Goal: Task Accomplishment & Management: Use online tool/utility

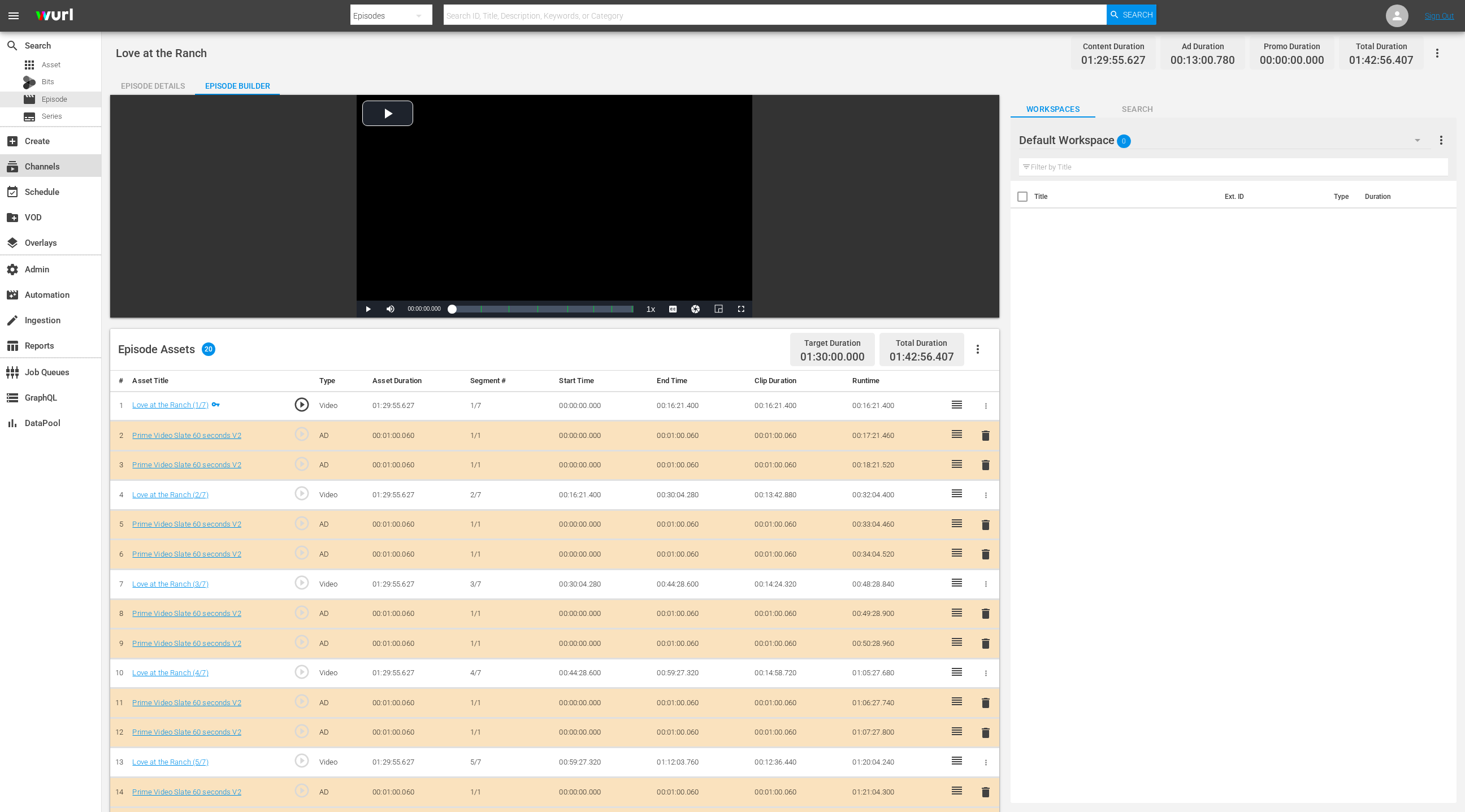
click at [30, 166] on div "subscriptions Channels" at bounding box center [31, 165] width 63 height 10
type input "isn't it"
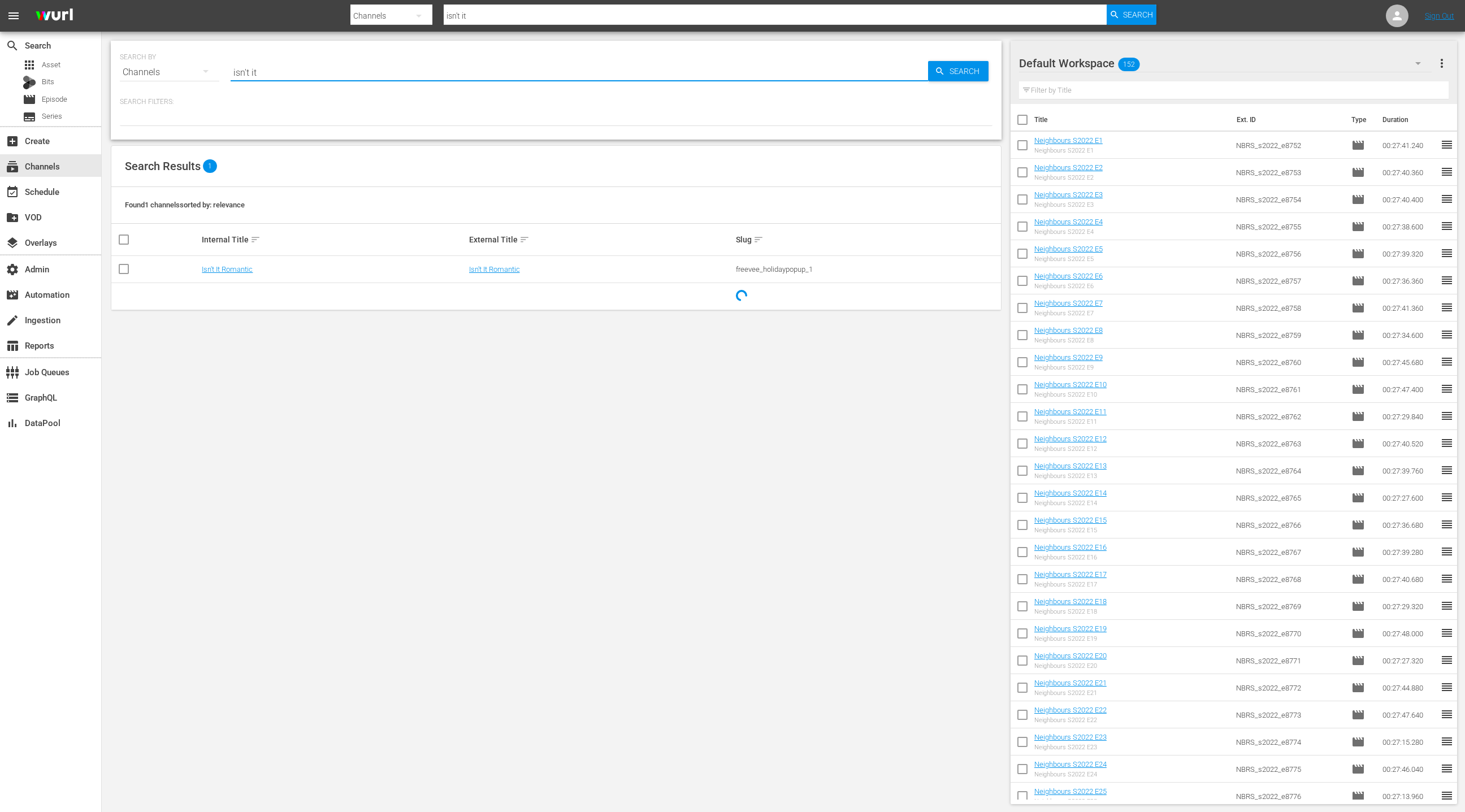
click at [232, 66] on input "isn't it" at bounding box center [579, 72] width 697 height 27
drag, startPoint x: 240, startPoint y: 66, endPoint x: 285, endPoint y: 71, distance: 45.3
click at [285, 71] on input "isn't it" at bounding box center [579, 72] width 697 height 27
type input "crunchyr"
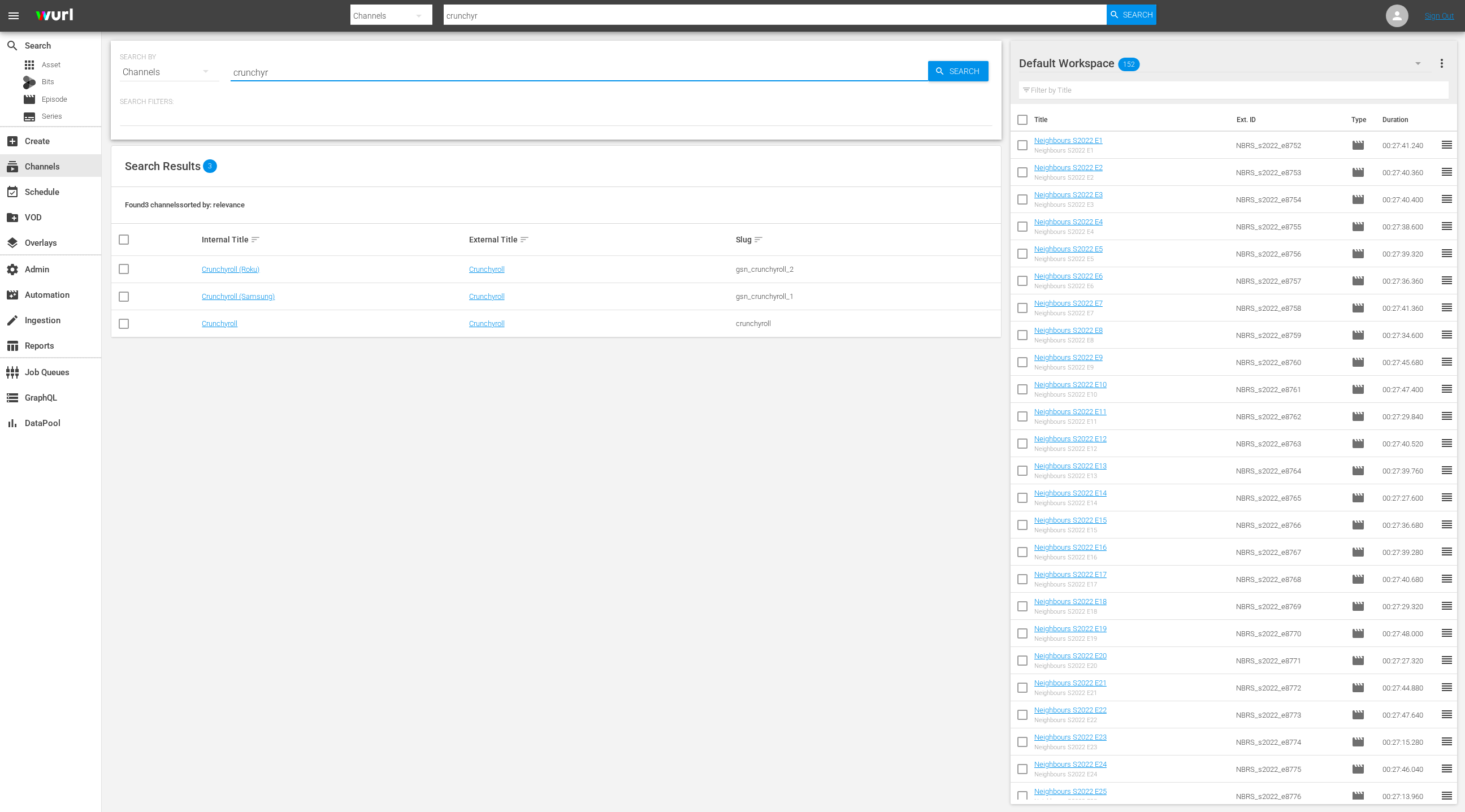
type input "crunchy"
click at [246, 298] on link "Crunchyroll (Samsung)" at bounding box center [238, 296] width 73 height 9
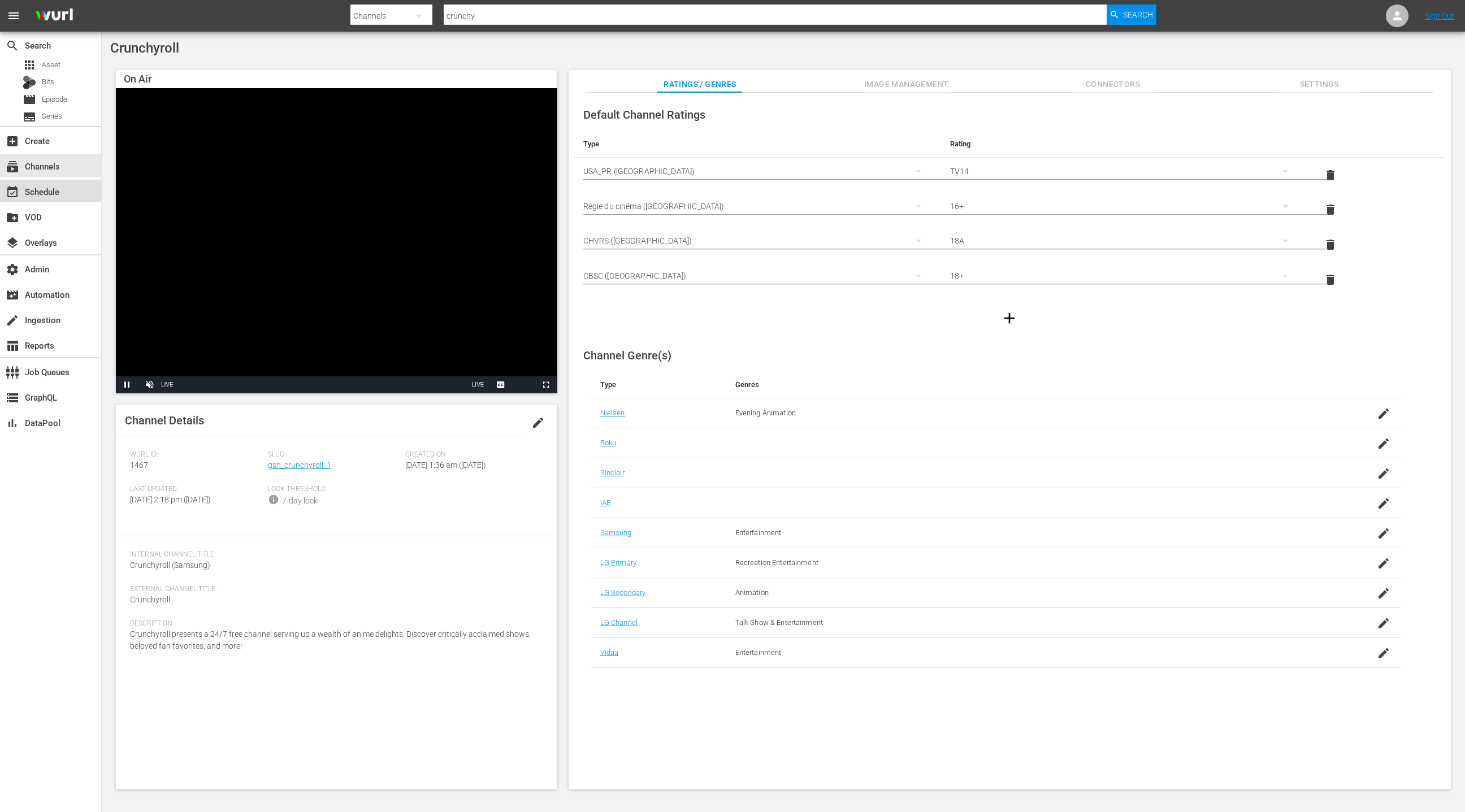
click at [70, 188] on div "event_available Schedule" at bounding box center [50, 191] width 101 height 23
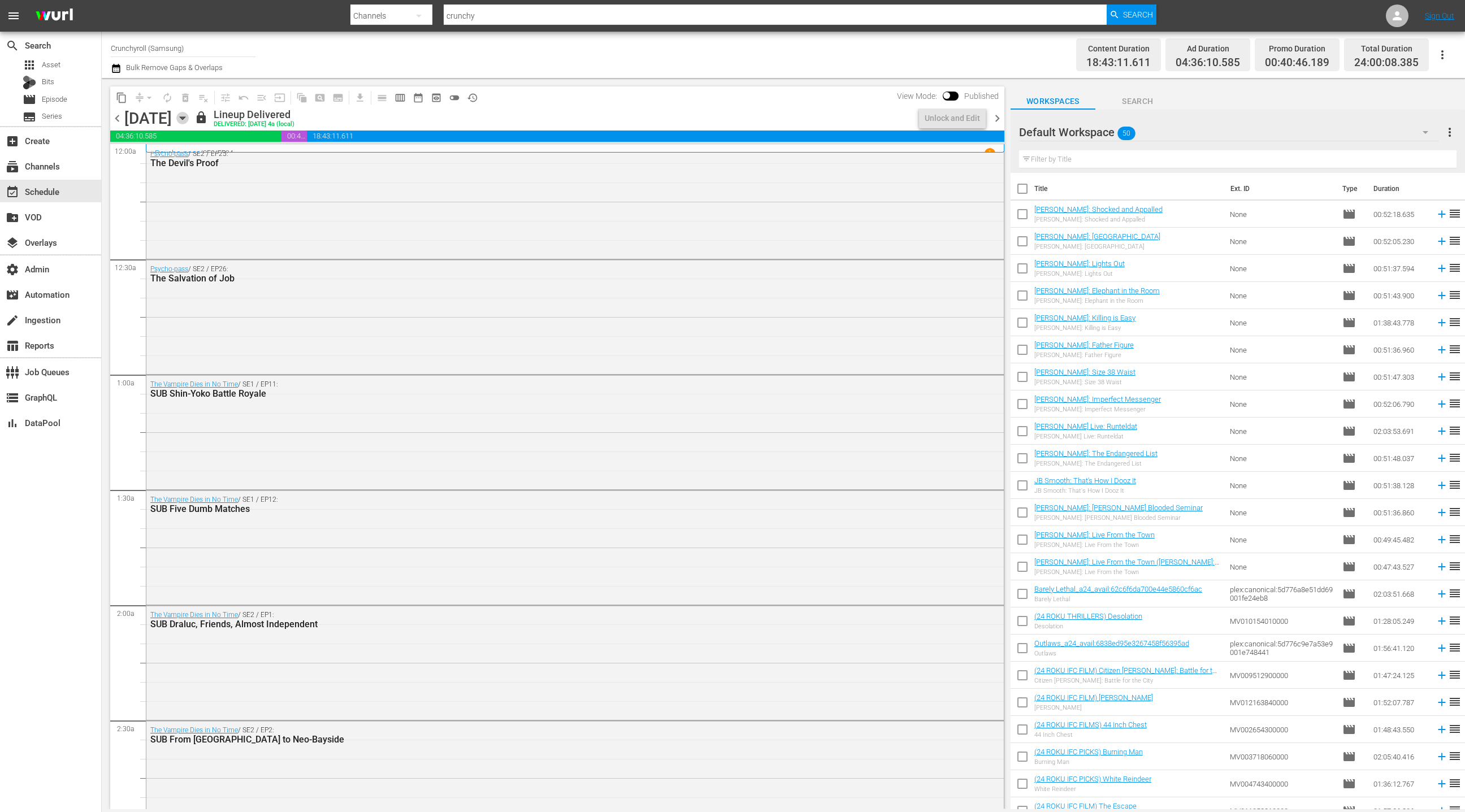
click at [185, 117] on icon "button" at bounding box center [182, 118] width 5 height 3
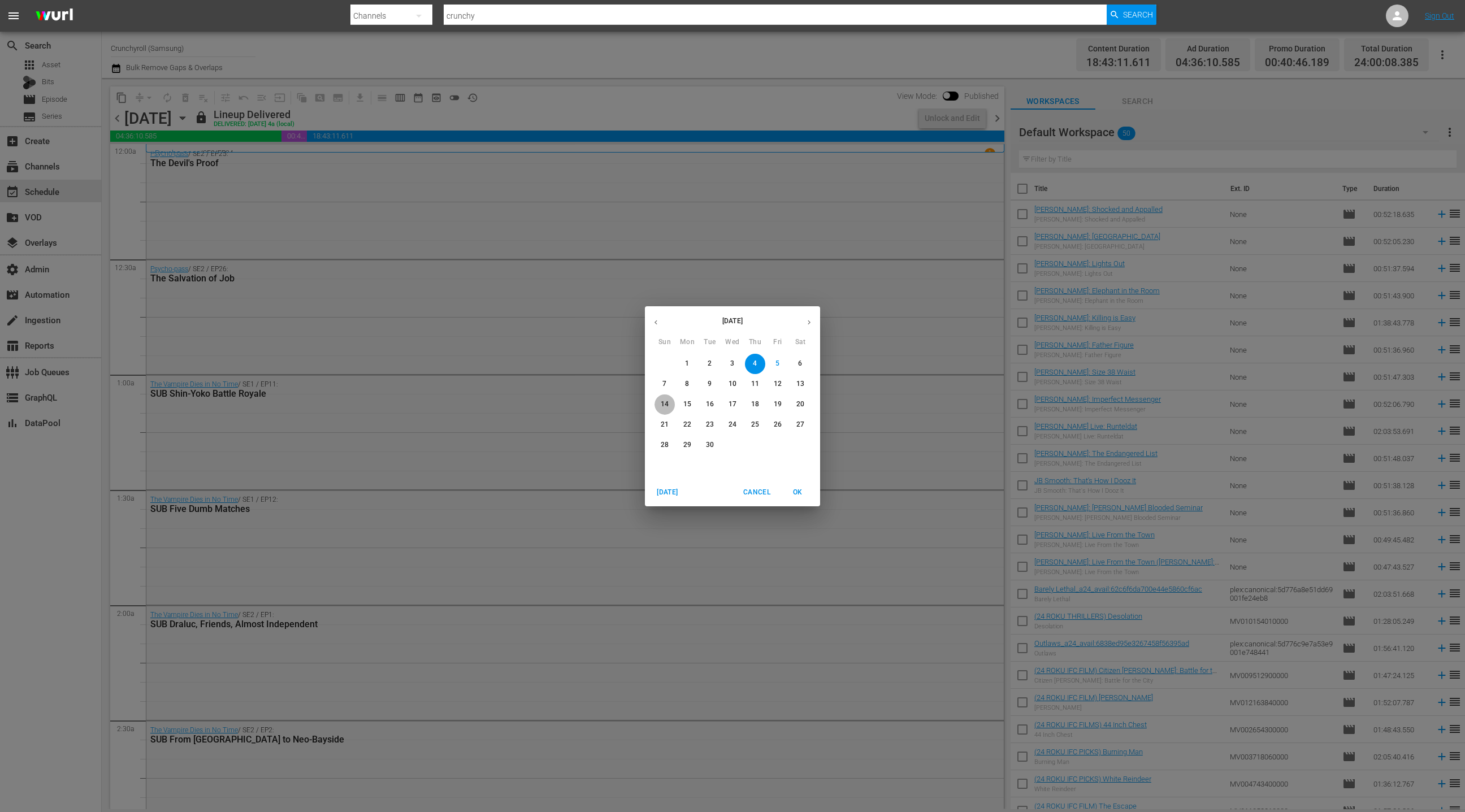
click at [663, 401] on p "14" at bounding box center [665, 404] width 8 height 10
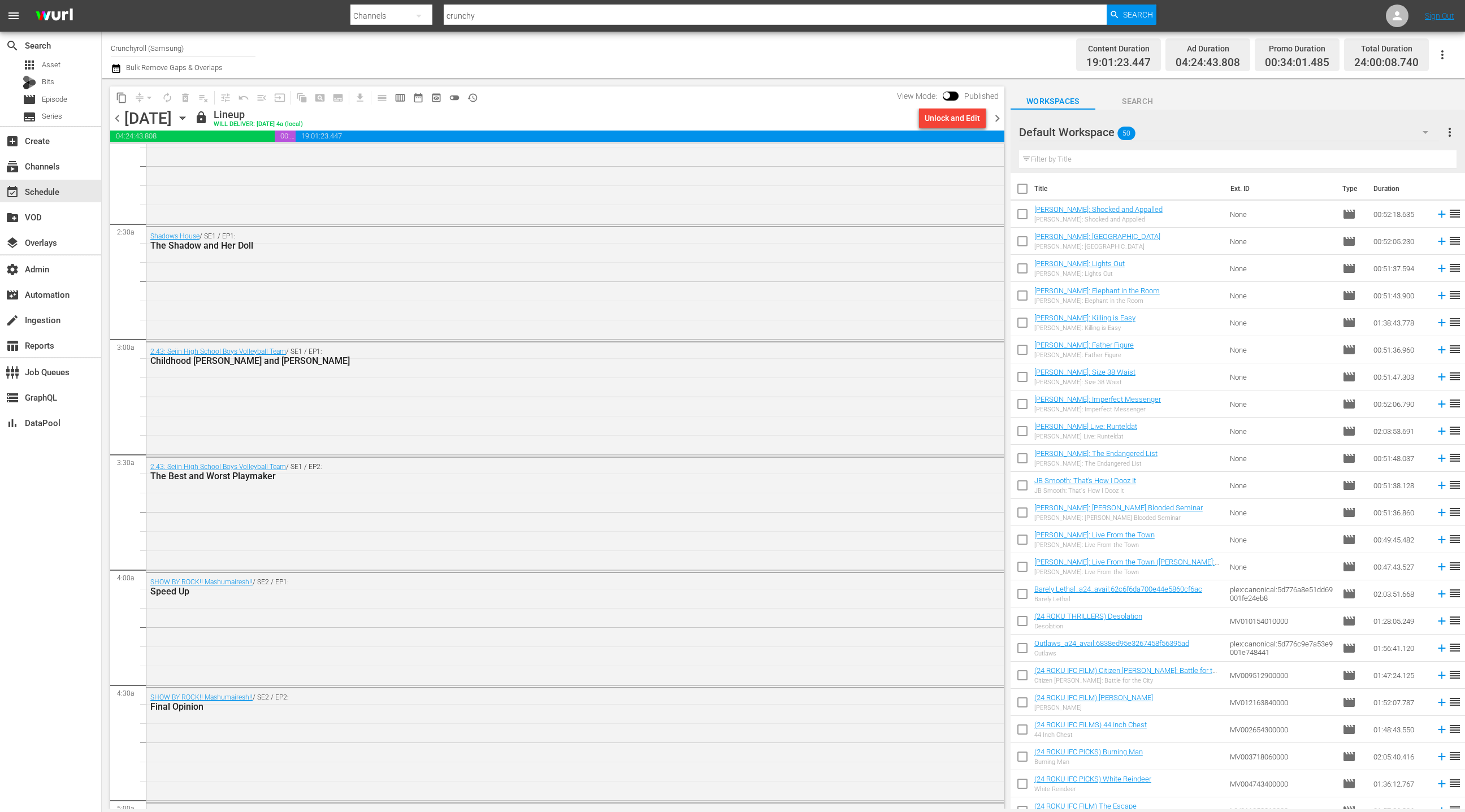
scroll to position [500, 0]
click at [1402, 14] on icon at bounding box center [1397, 16] width 14 height 14
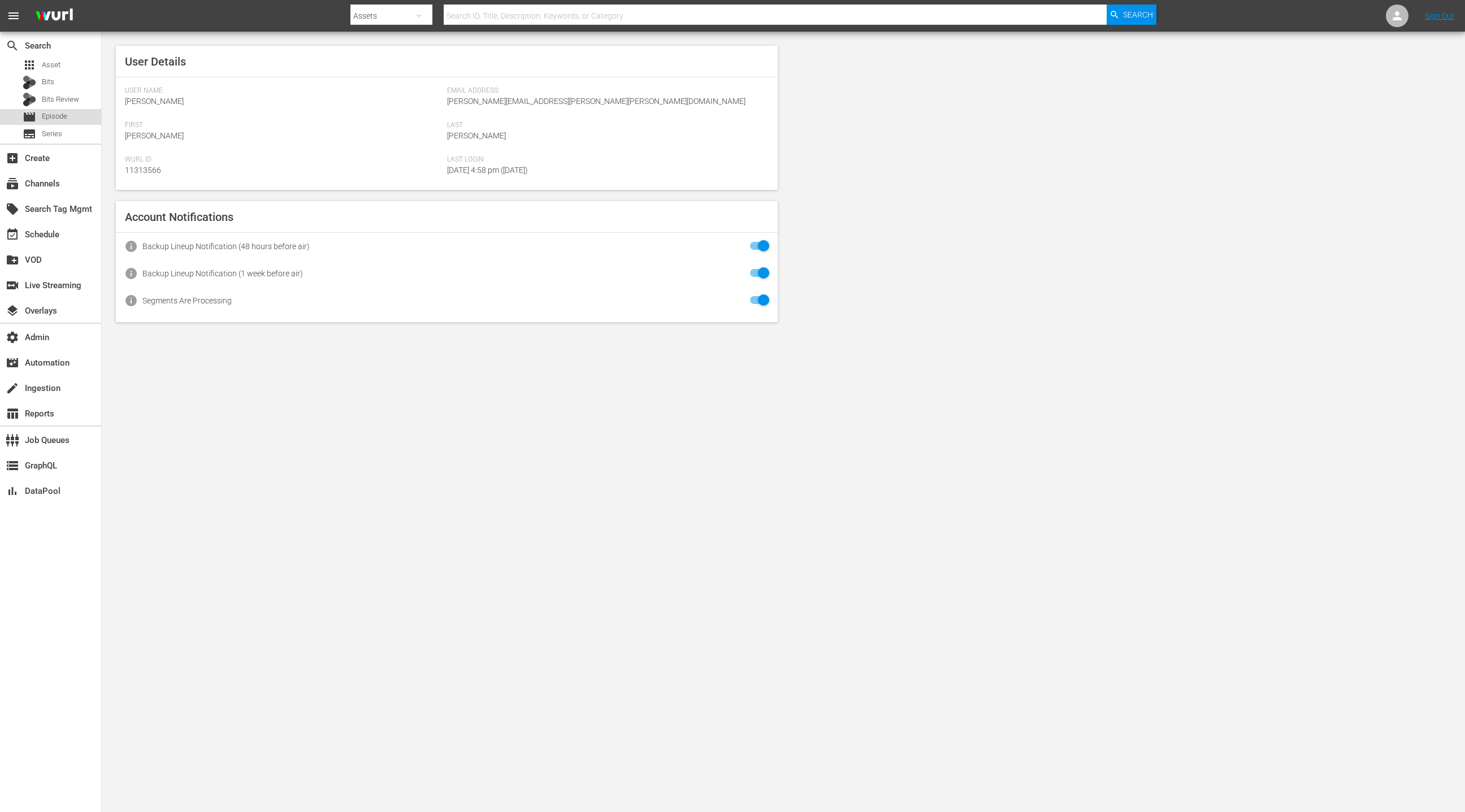
click at [60, 115] on span "Episode" at bounding box center [54, 116] width 26 height 11
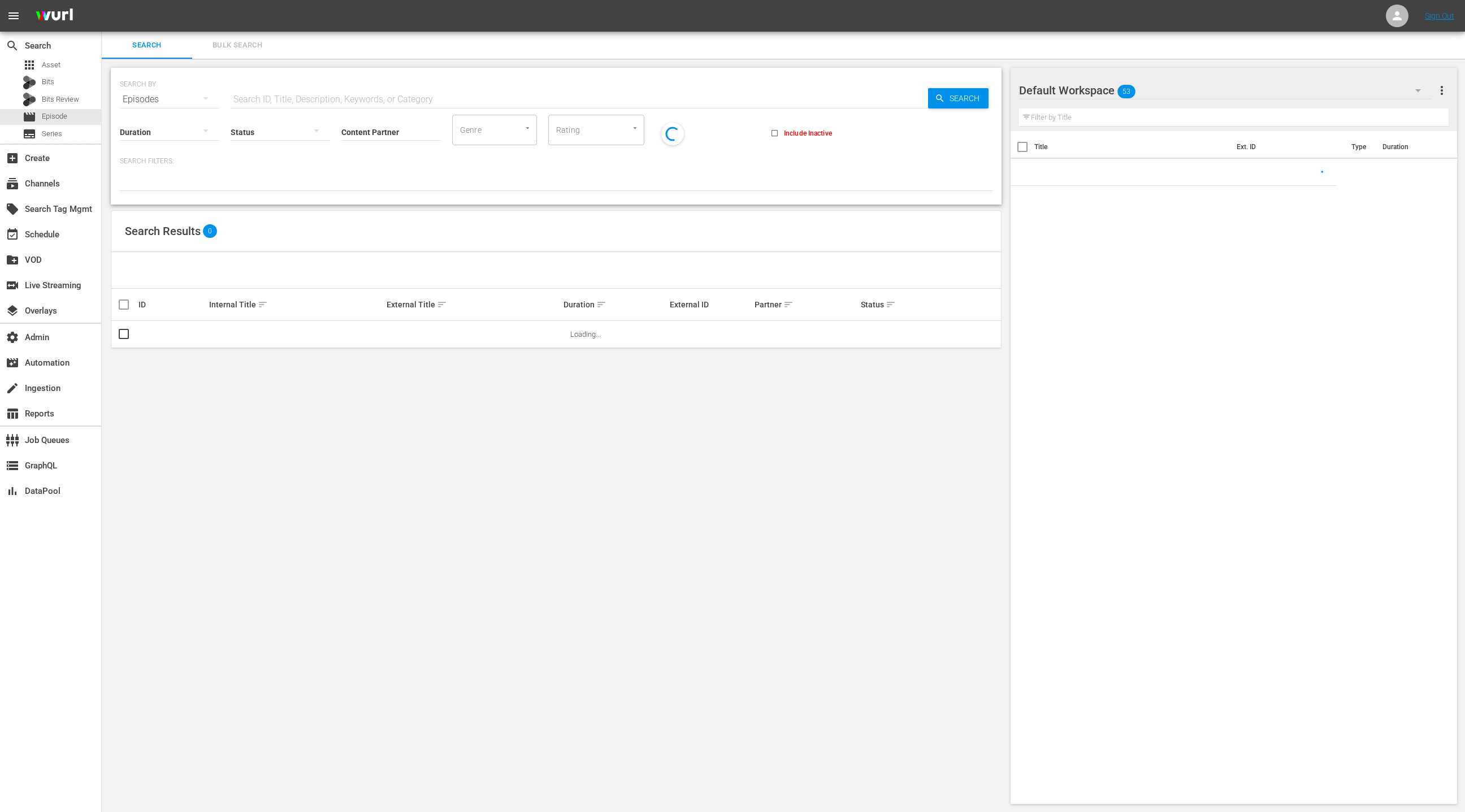
click at [258, 47] on span "Bulk Search" at bounding box center [237, 45] width 77 height 13
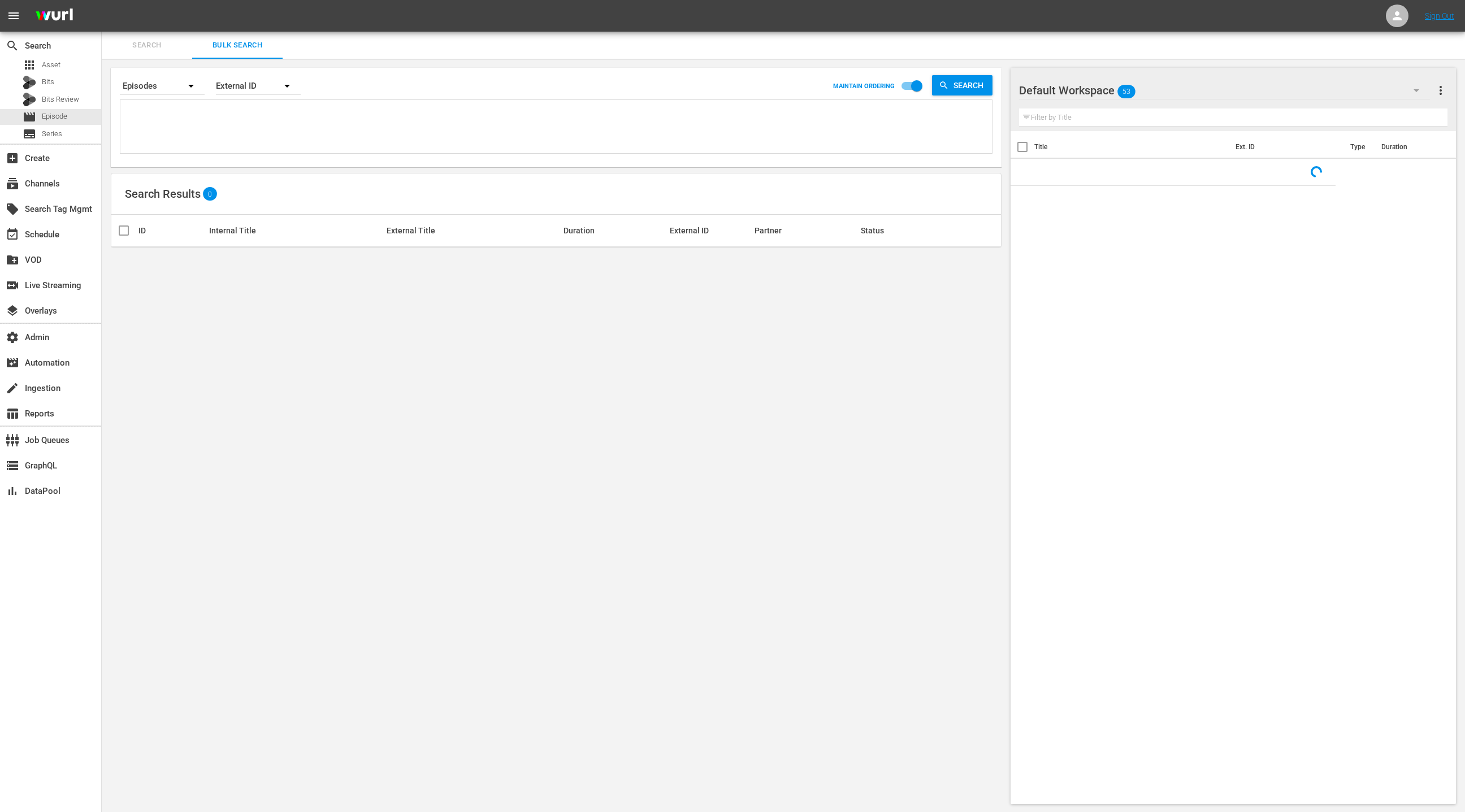
click at [246, 129] on textarea at bounding box center [557, 128] width 869 height 51
paste textarea "AYKENG0001 AYKENG0002 AYKENG0003 AYKENG0004 RTCENG0070 RTCENG0071 BCRENG0012 BC…"
type textarea "AYKENG0001 AYKENG0002 AYKENG0003 AYKENG0004 RTCENG0070 RTCENG0071 BCRENG0012 BC…"
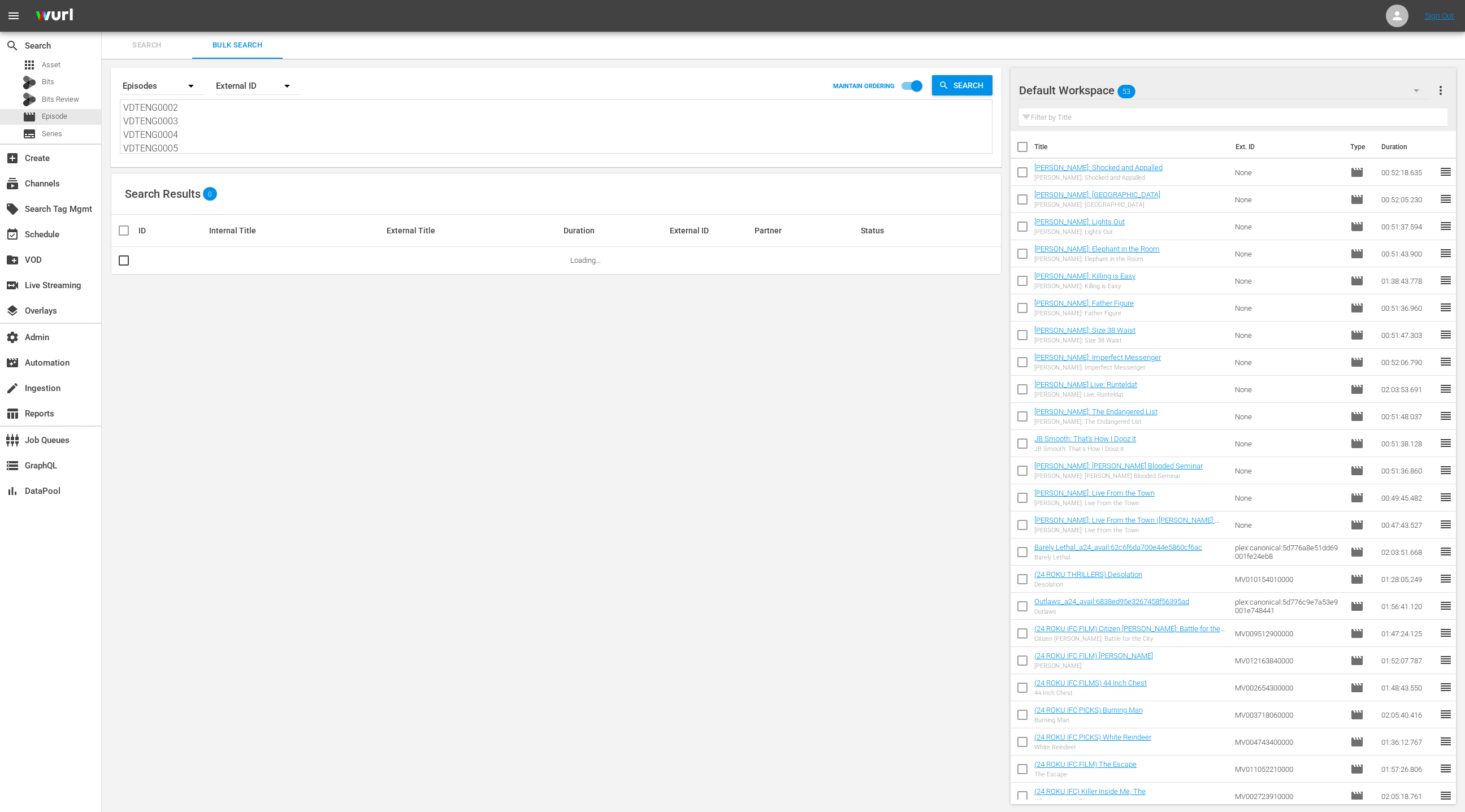
type textarea "AYKENG0001 AYKENG0002 AYKENG0003 AYKENG0004 RTCENG0070 RTCENG0071 BCRENG0012 BC…"
click at [241, 83] on div "External ID" at bounding box center [258, 86] width 85 height 32
click at [265, 136] on div "Wurl ID" at bounding box center [251, 136] width 45 height 18
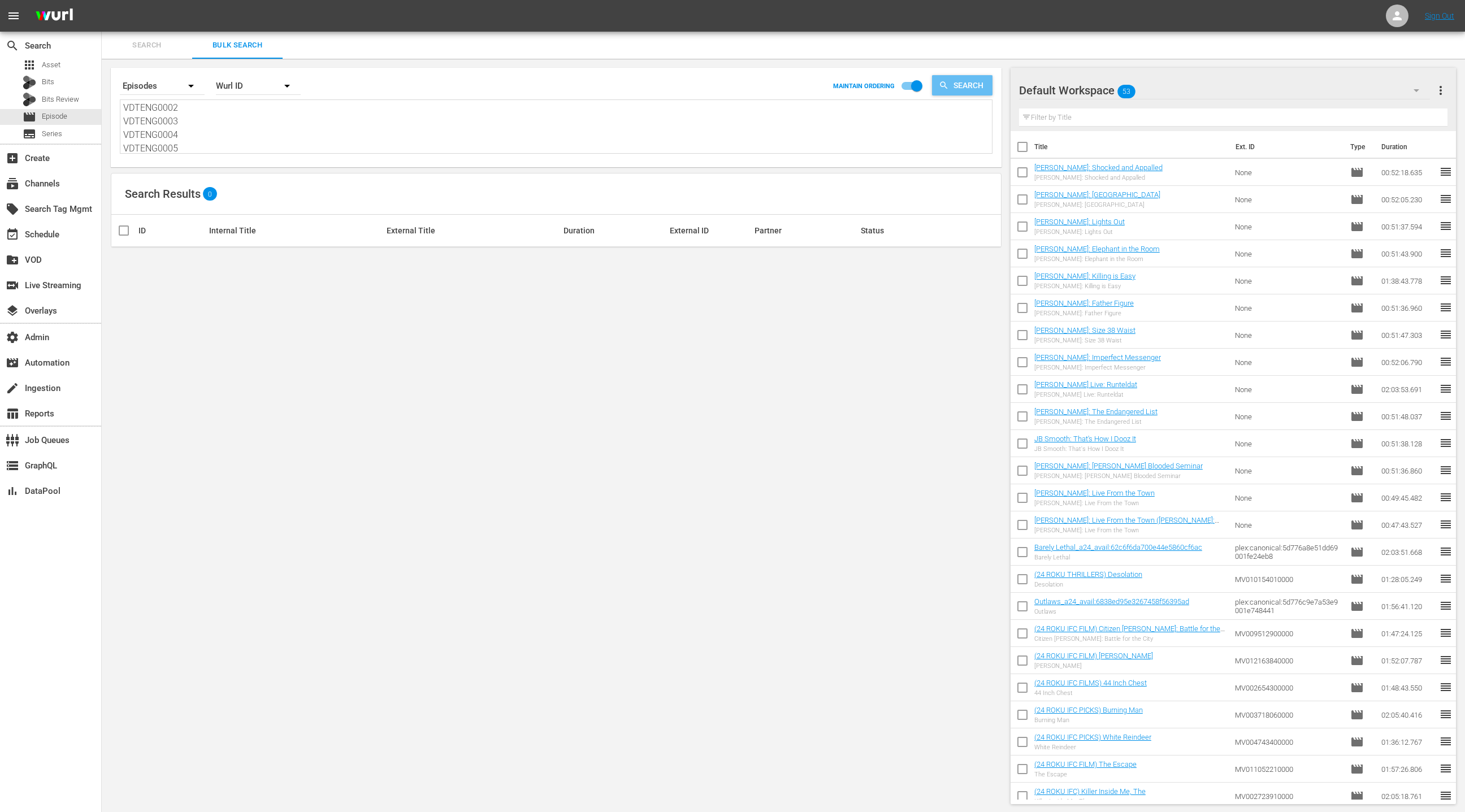
click at [977, 94] on span "Search" at bounding box center [971, 86] width 43 height 21
click at [242, 86] on div "Wurl ID" at bounding box center [258, 86] width 85 height 32
click at [258, 120] on div "External ID" at bounding box center [251, 117] width 45 height 18
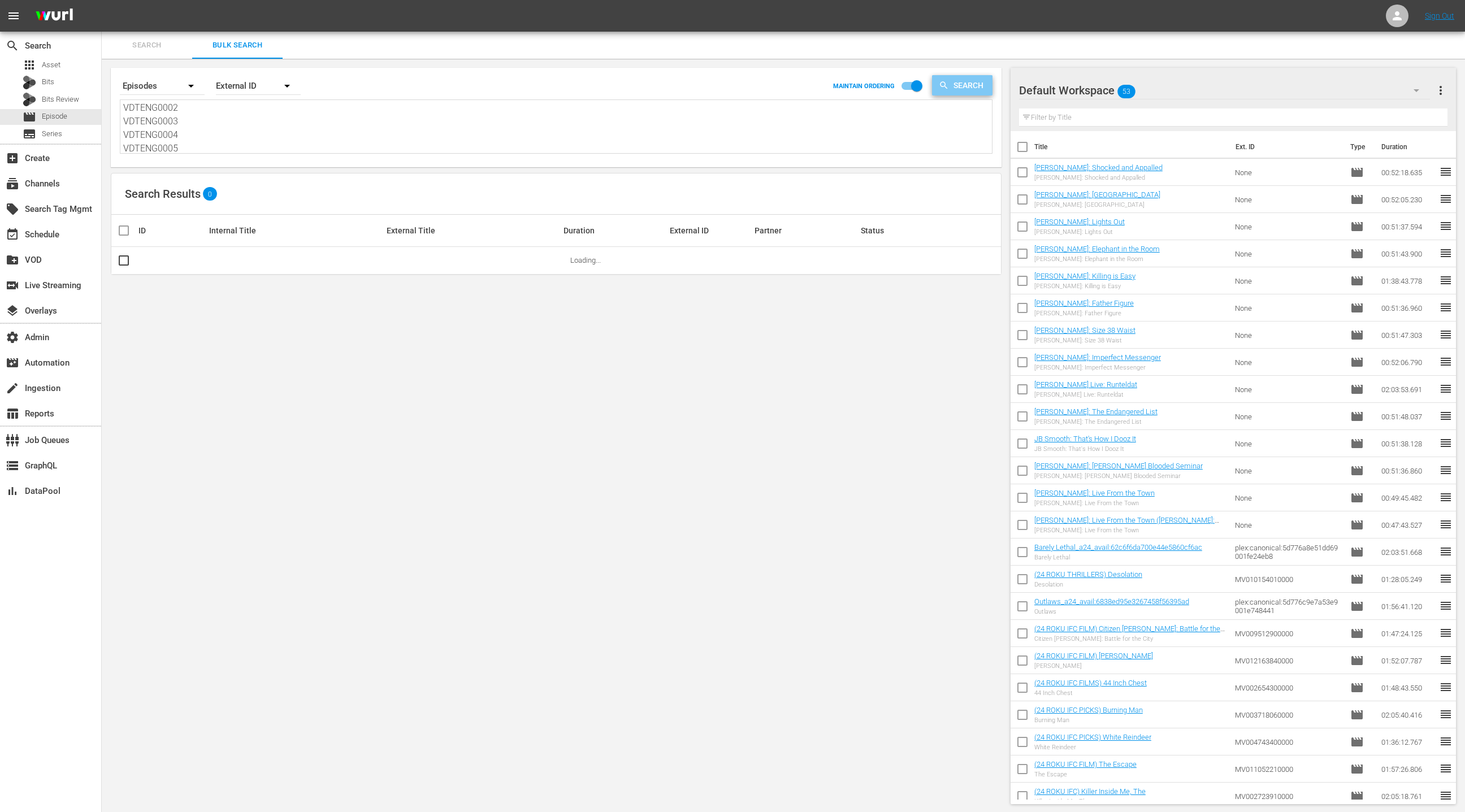
click at [969, 84] on span "Search" at bounding box center [971, 86] width 43 height 21
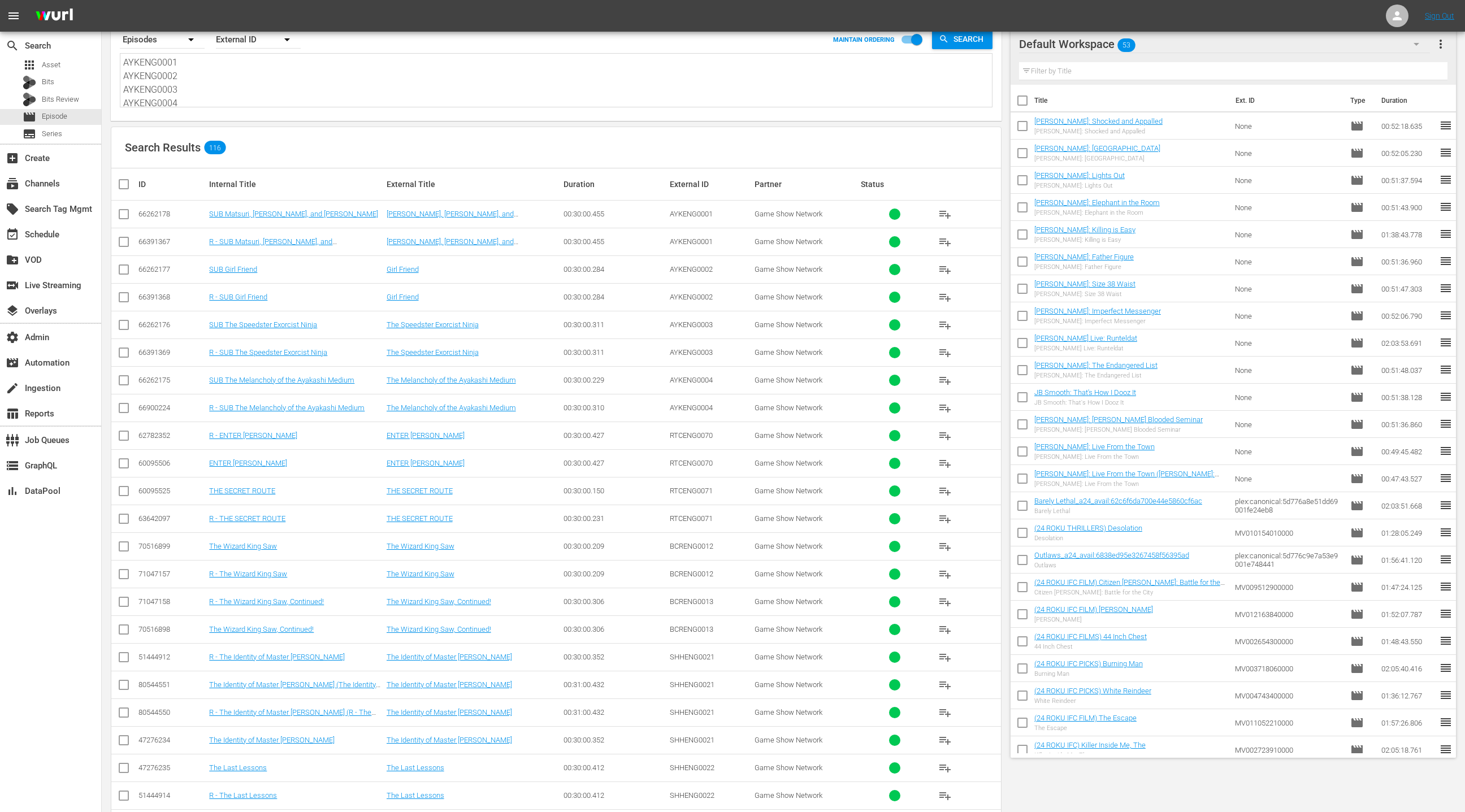
scroll to position [0, 0]
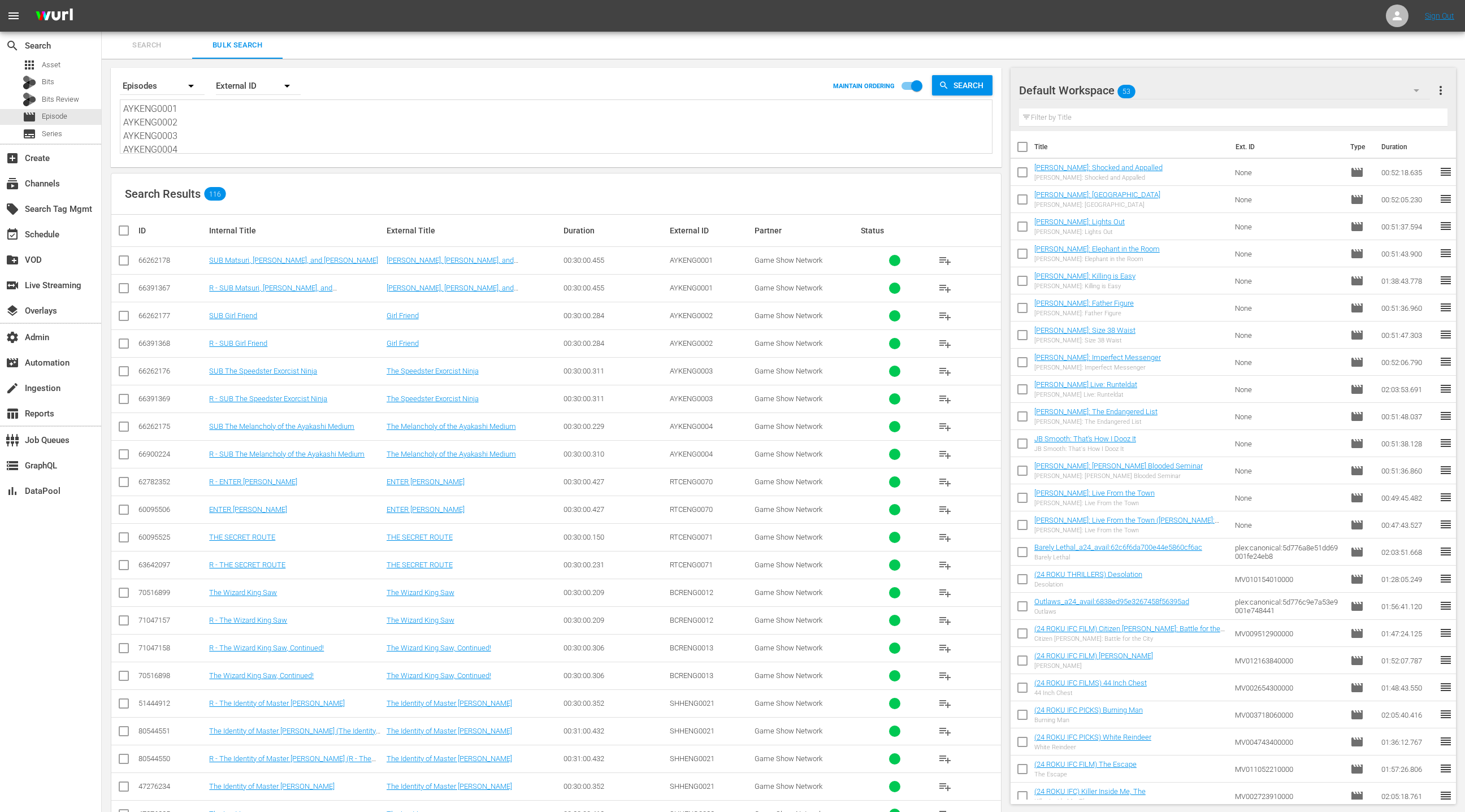
click at [235, 130] on textarea "AYKENG0001 AYKENG0002 AYKENG0003 AYKENG0004 RTCENG0070 RTCENG0071 BCRENG0012 BC…" at bounding box center [557, 128] width 869 height 51
click at [979, 86] on span "Search" at bounding box center [971, 86] width 43 height 21
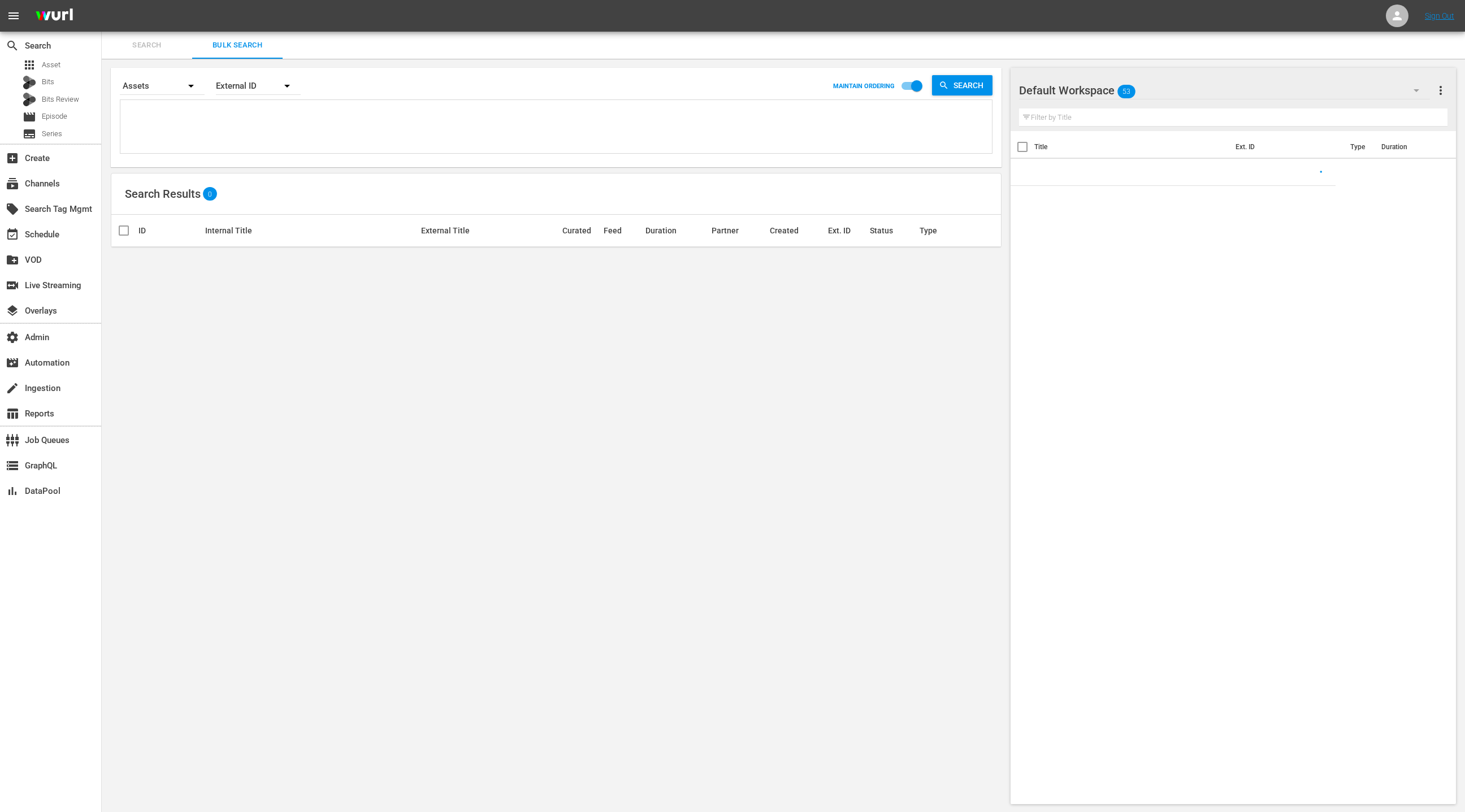
click at [257, 119] on textarea at bounding box center [557, 128] width 869 height 51
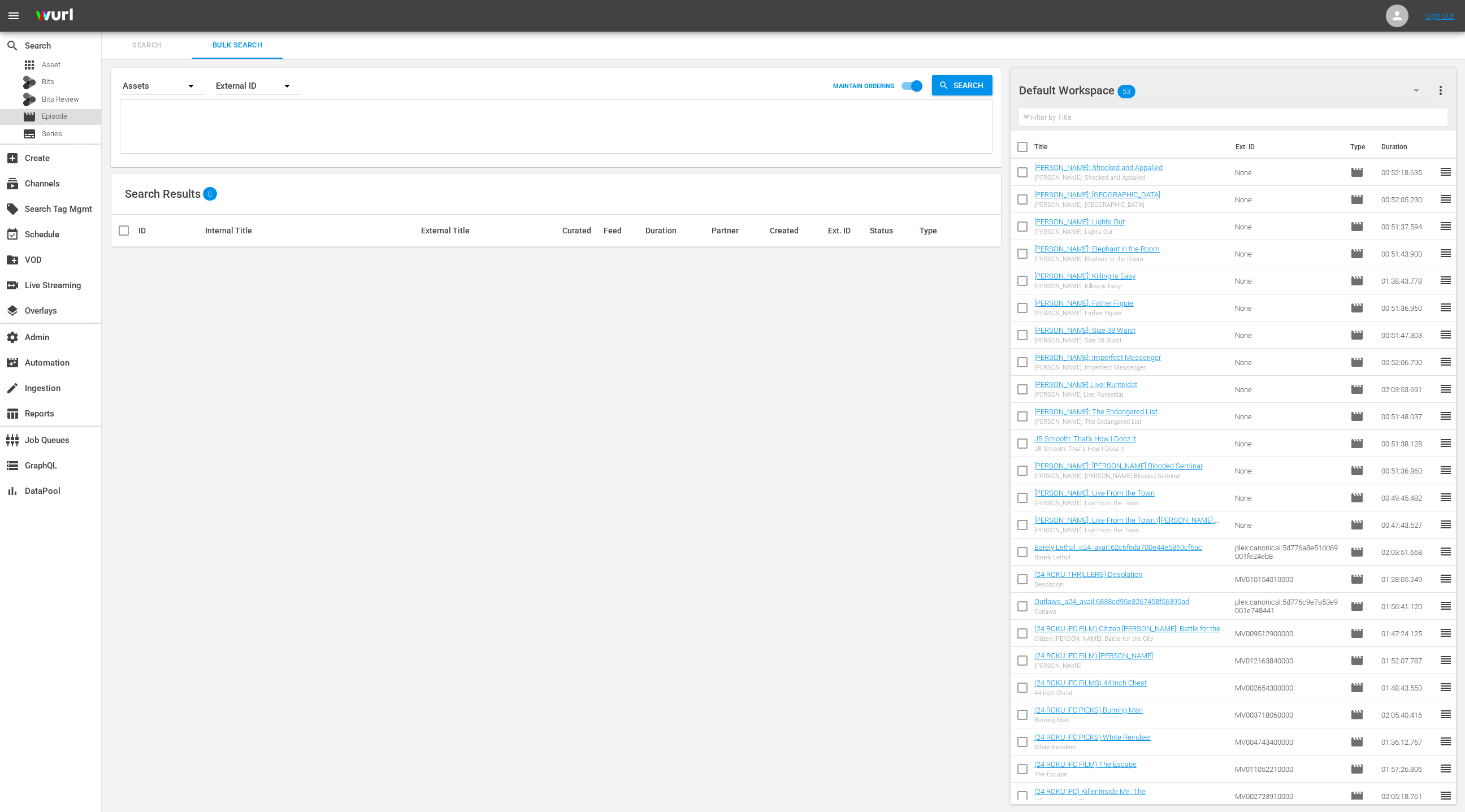
click at [66, 117] on span "Episode" at bounding box center [54, 116] width 26 height 11
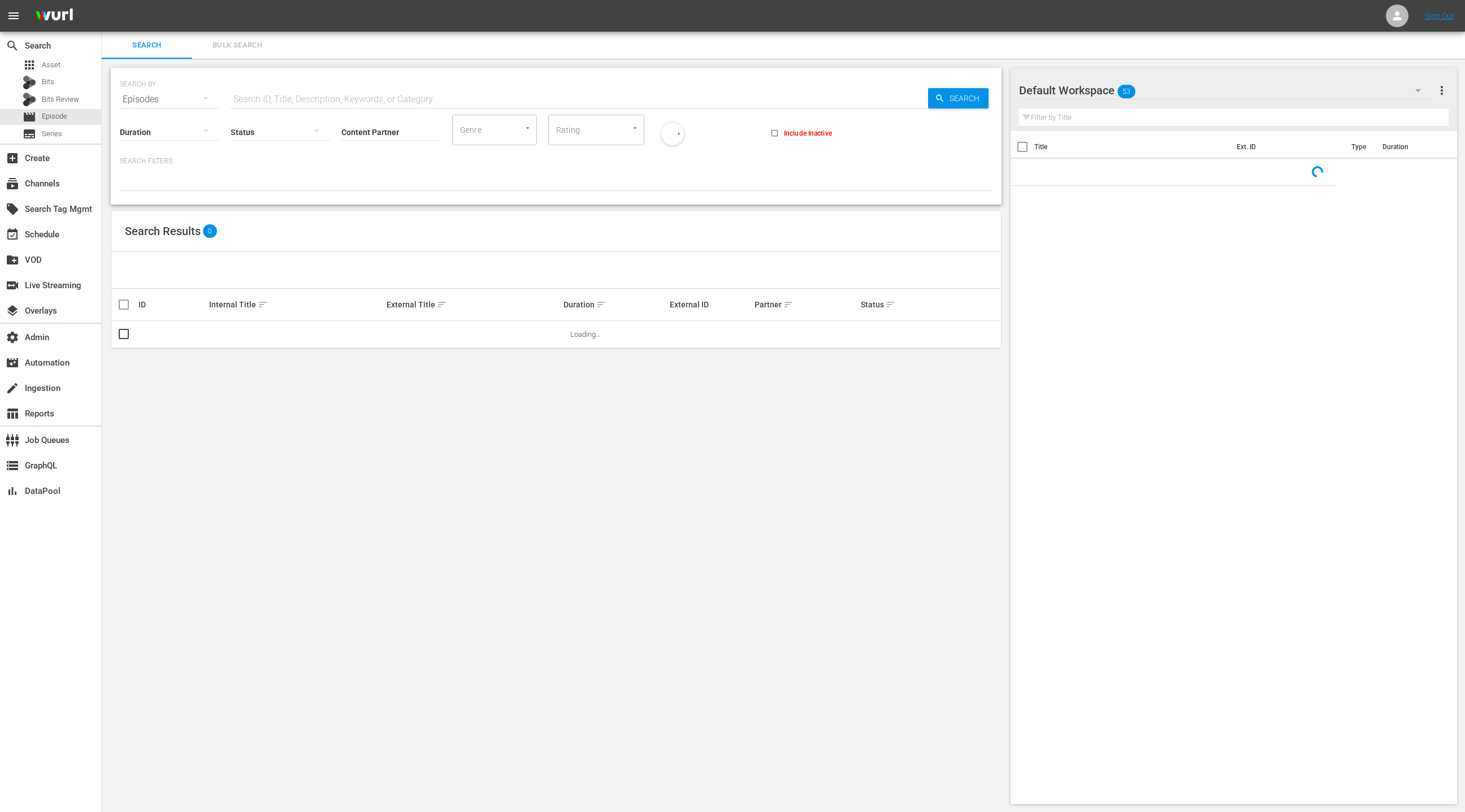
click at [246, 45] on span "Bulk Search" at bounding box center [237, 45] width 77 height 13
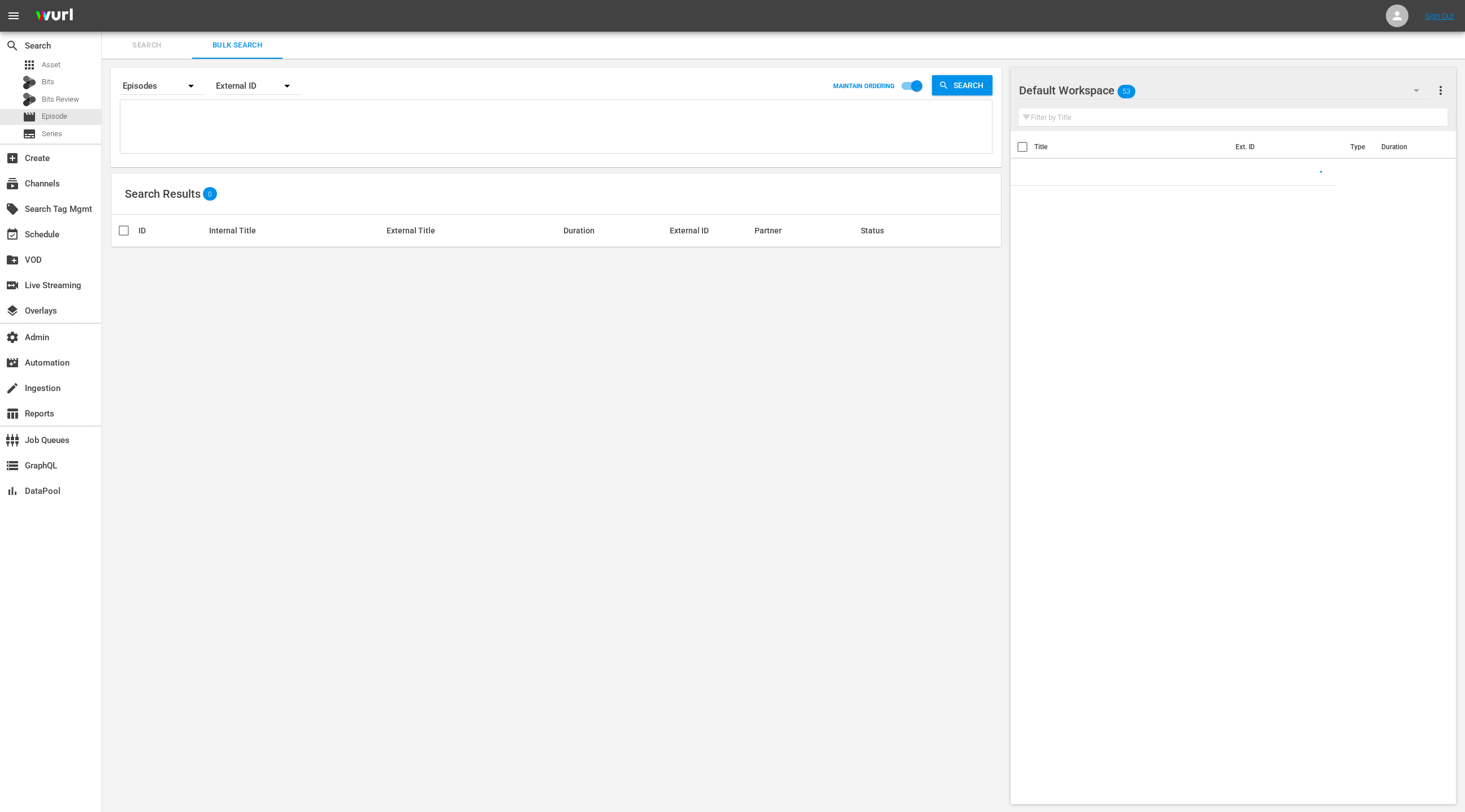
click at [233, 119] on textarea at bounding box center [557, 128] width 869 height 51
paste textarea "AYKENG0001 AYKENG0002 AYKENG0003 AYKENG0004 RTCENG0070 RTCENG0071 BCRENG0012 BC…"
type textarea "AYKENG0001 AYKENG0002 AYKENG0003 AYKENG0004 RTCENG0070 RTCENG0071 BCRENG0012 BC…"
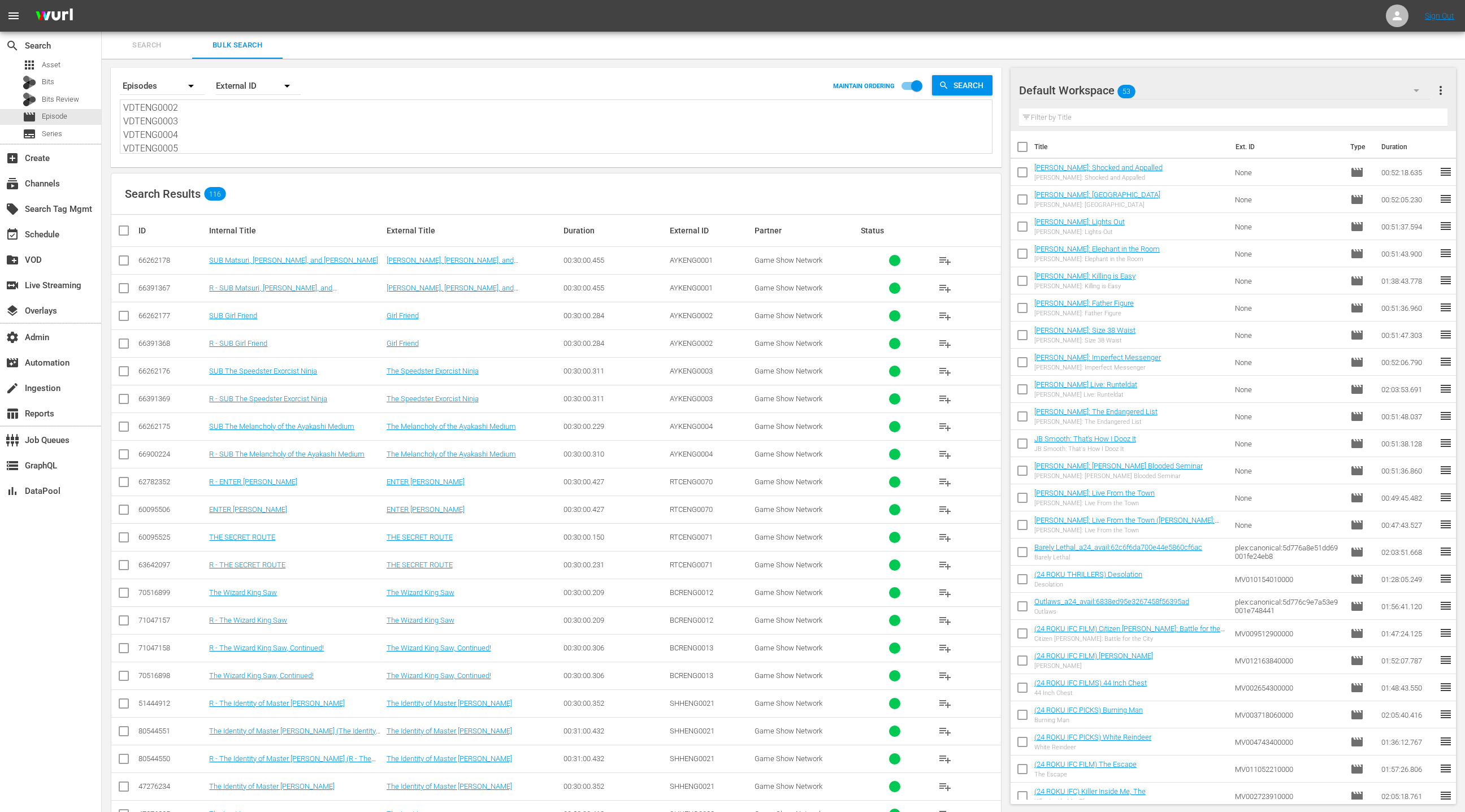
type textarea "AYKENG0001 AYKENG0002 AYKENG0003 AYKENG0004 RTCENG0070 RTCENG0071 BCRENG0012 BC…"
click at [1416, 90] on icon "button" at bounding box center [1417, 91] width 6 height 3
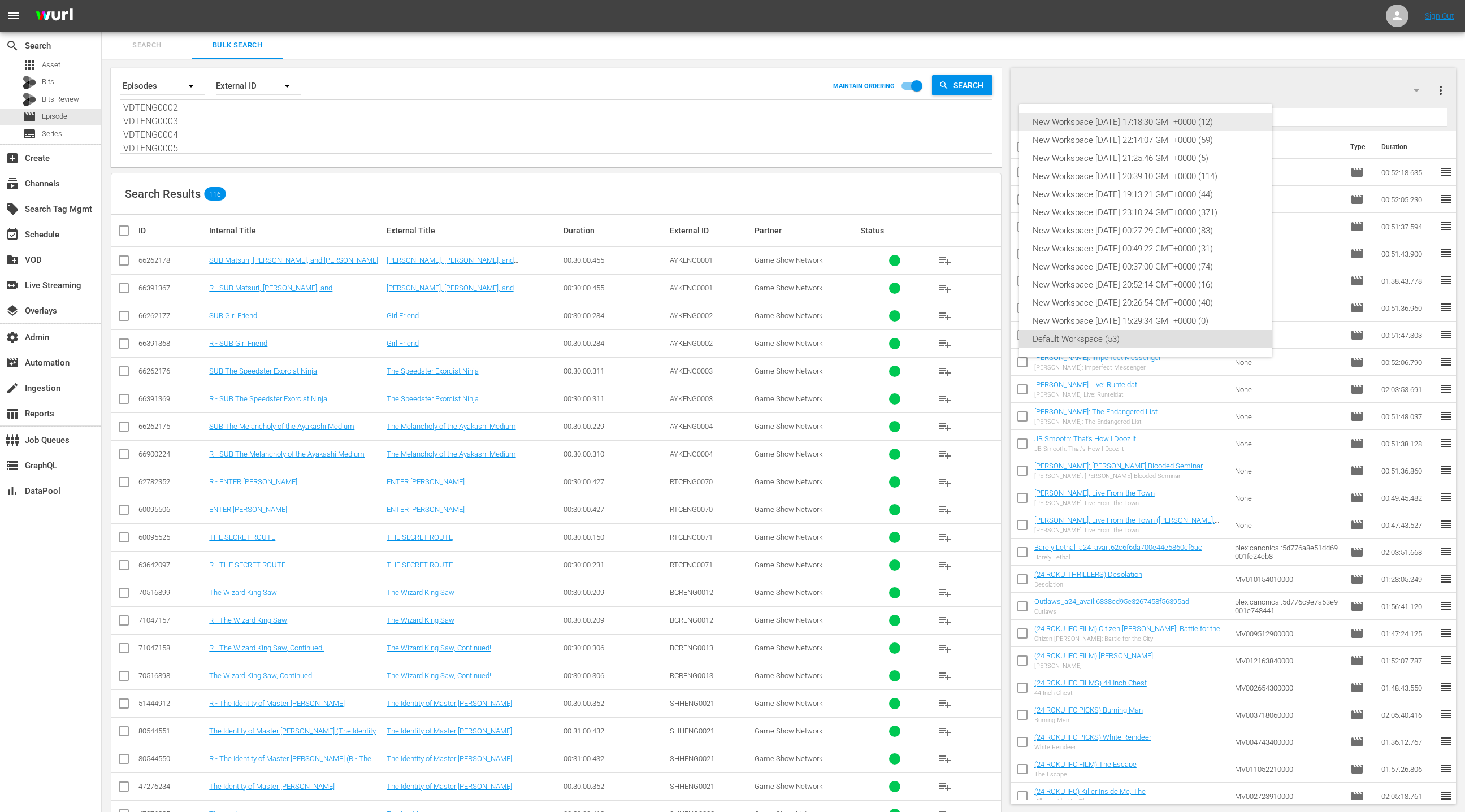
click at [1186, 120] on div "New Workspace Tue Aug 19 2025 17:18:30 GMT+0000 (12)" at bounding box center [1146, 122] width 226 height 18
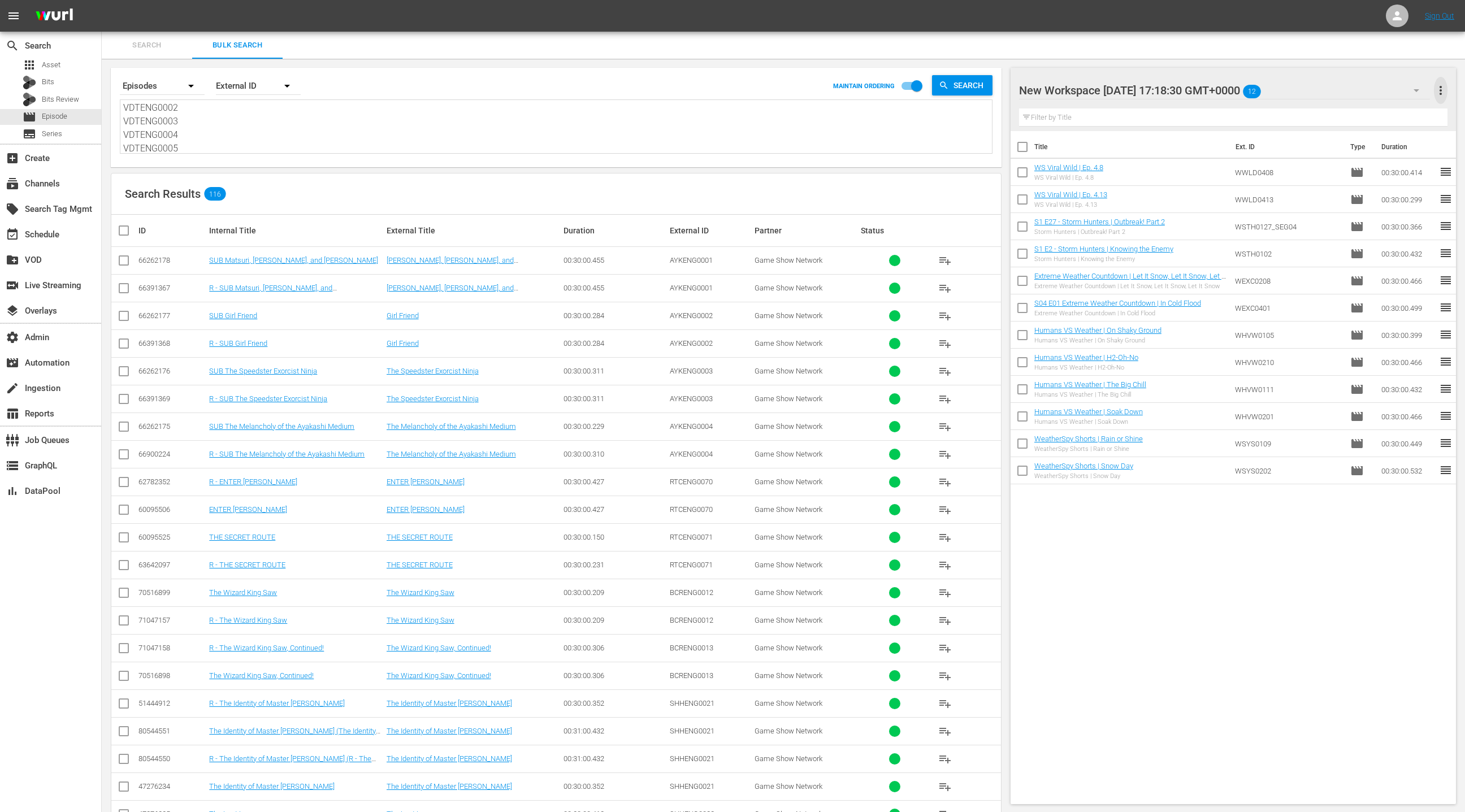
click at [1440, 86] on span "more_vert" at bounding box center [1441, 91] width 14 height 14
click at [1355, 108] on div "Clear All Workspace Items" at bounding box center [1367, 112] width 133 height 21
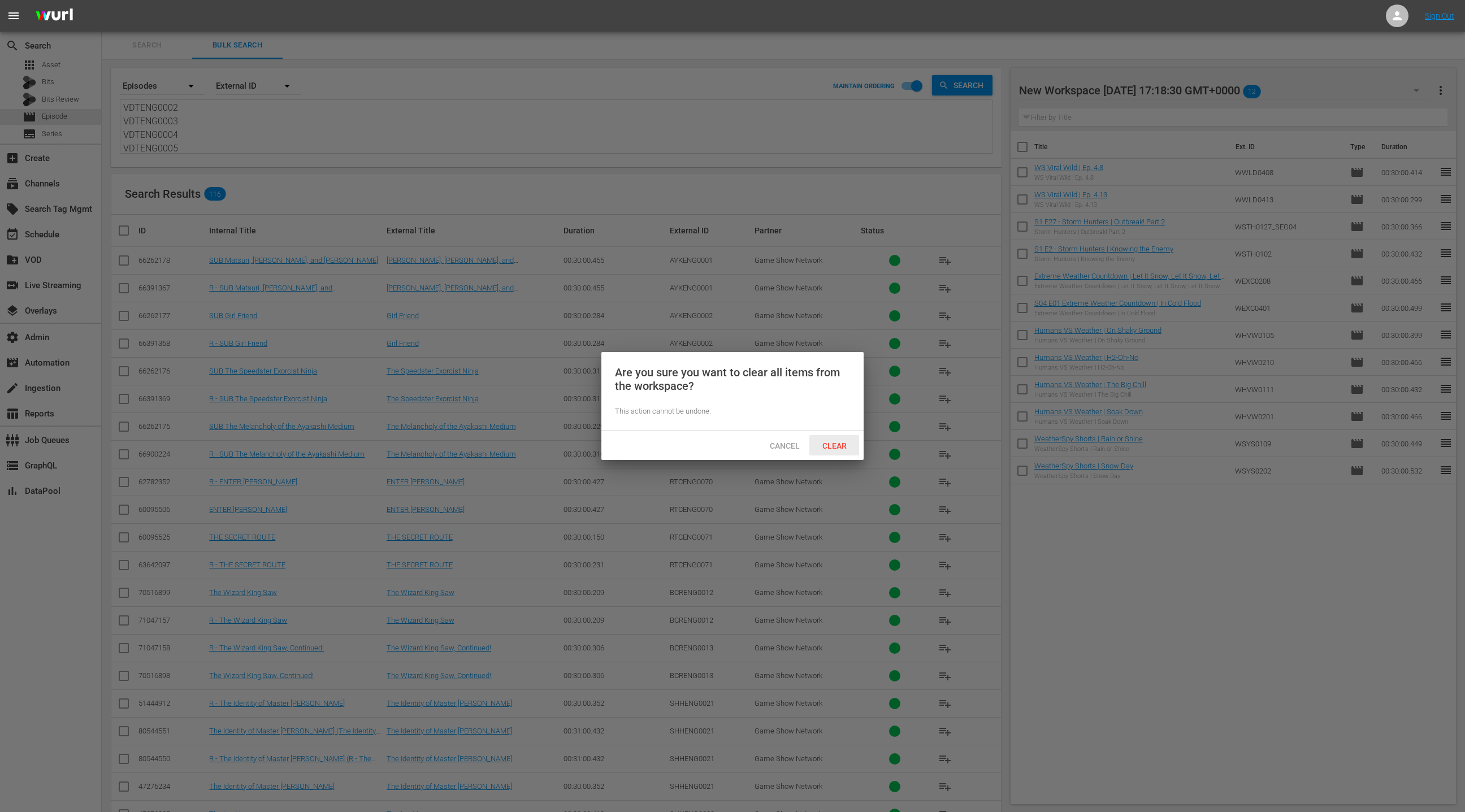
click at [839, 442] on span "Clear" at bounding box center [834, 446] width 42 height 9
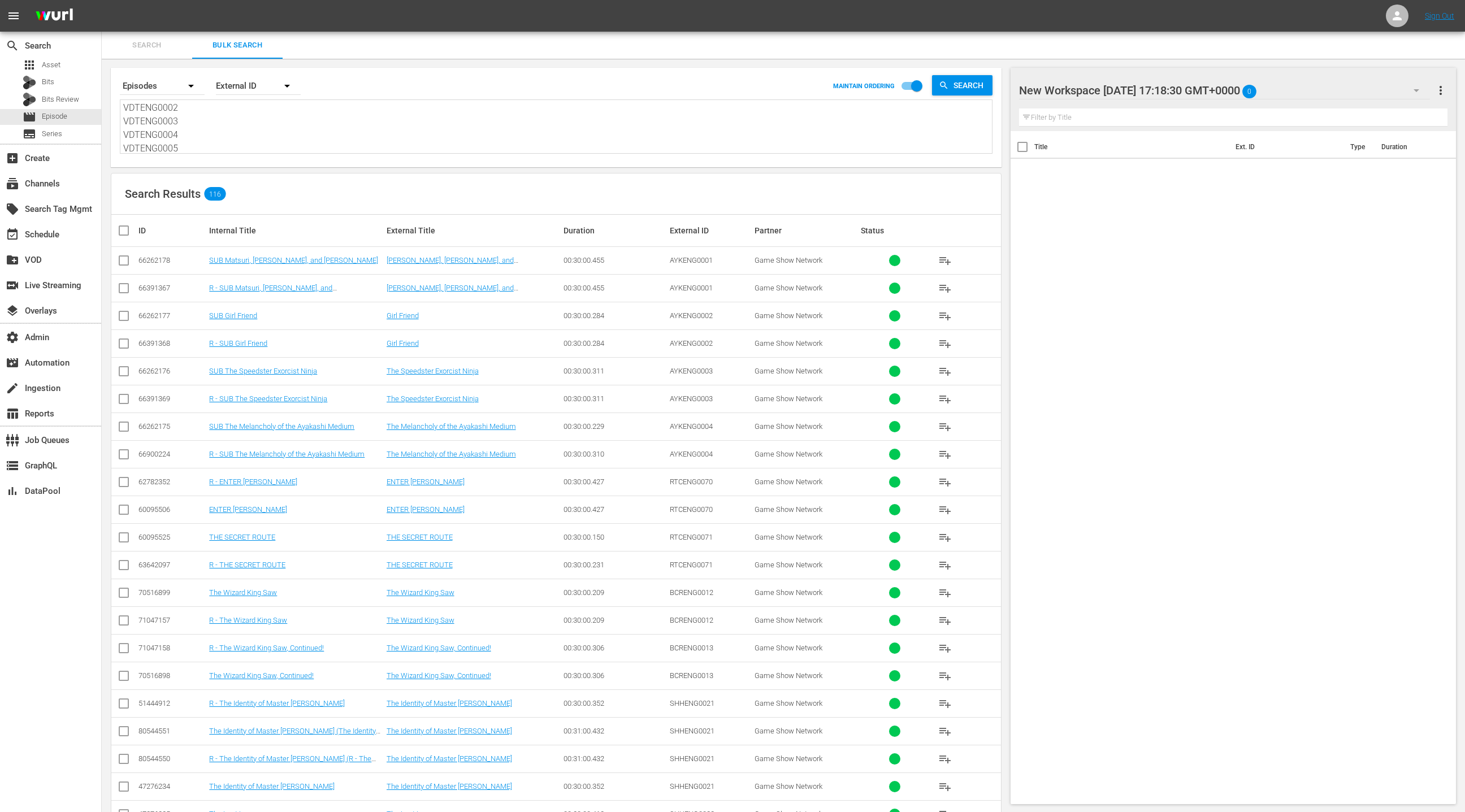
click at [124, 230] on input "checkbox" at bounding box center [128, 231] width 23 height 14
checkbox input "true"
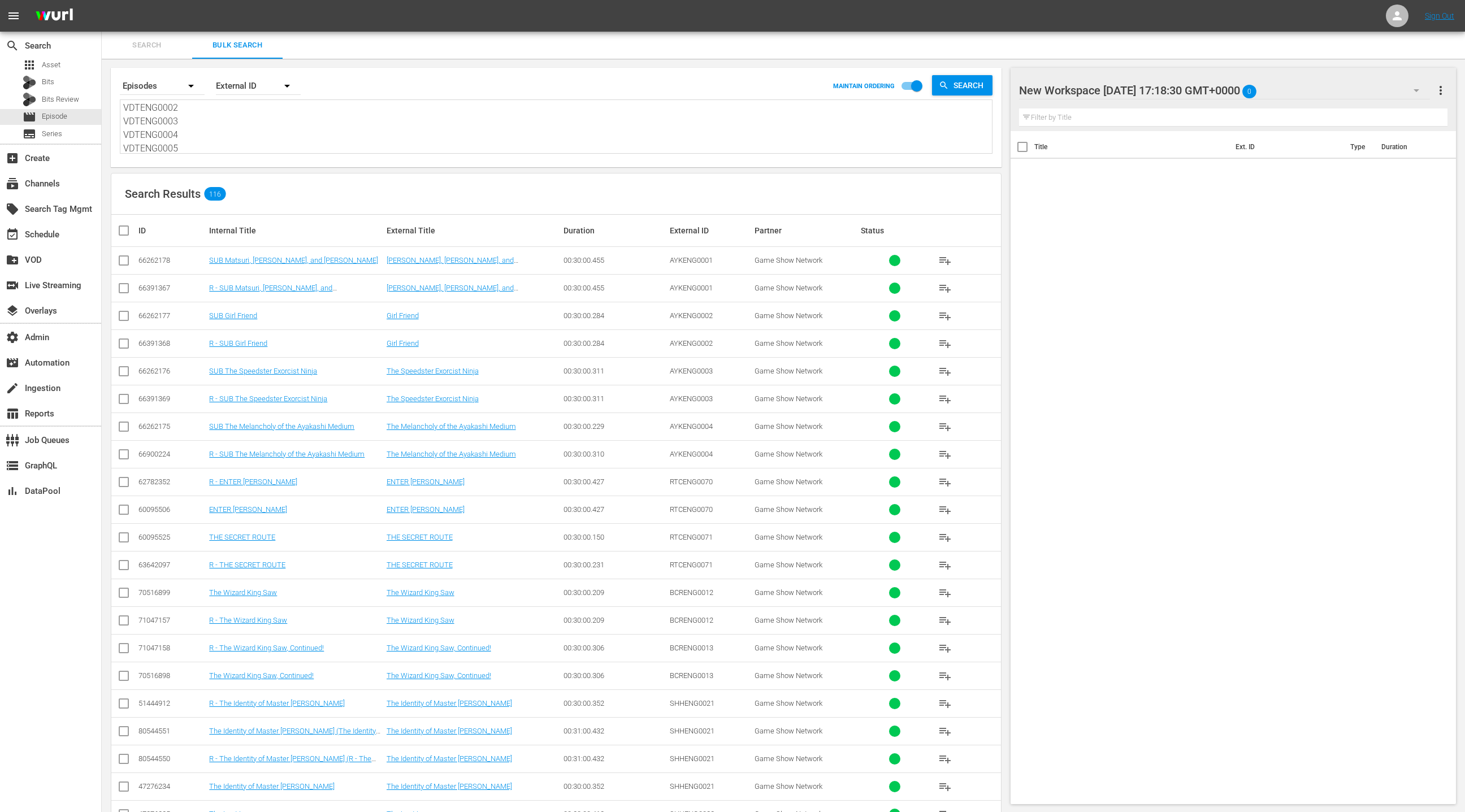
checkbox input "true"
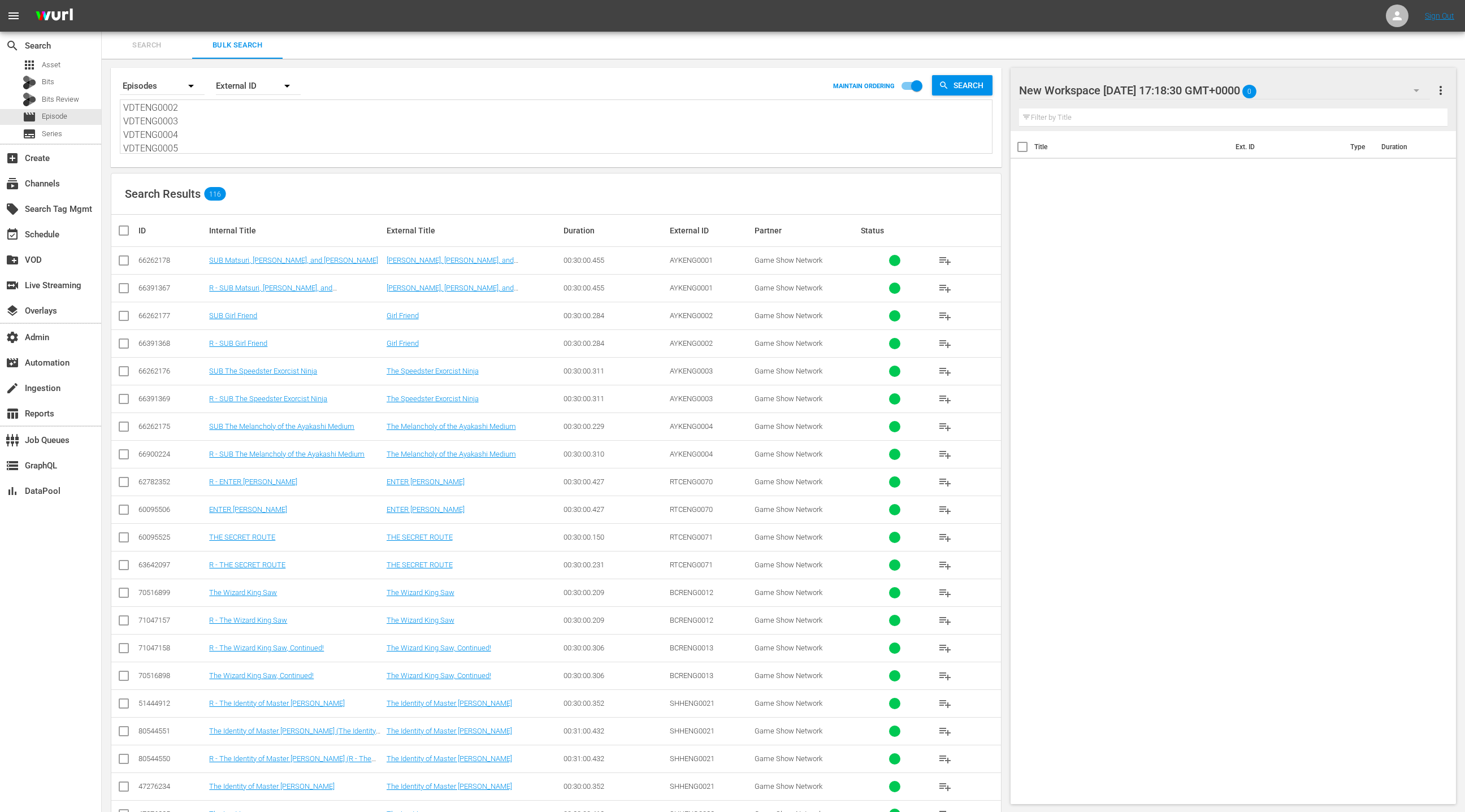
checkbox input "true"
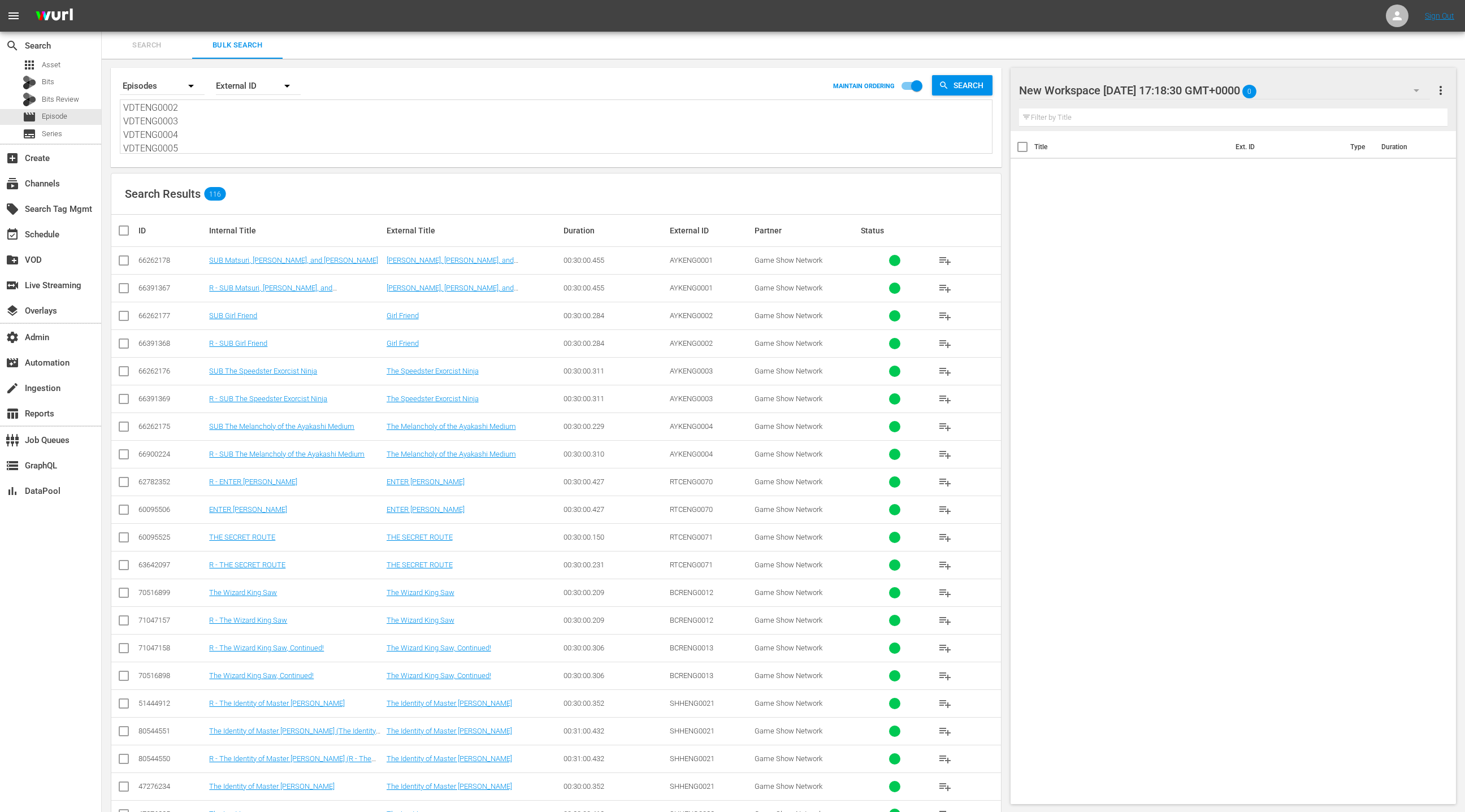
checkbox input "true"
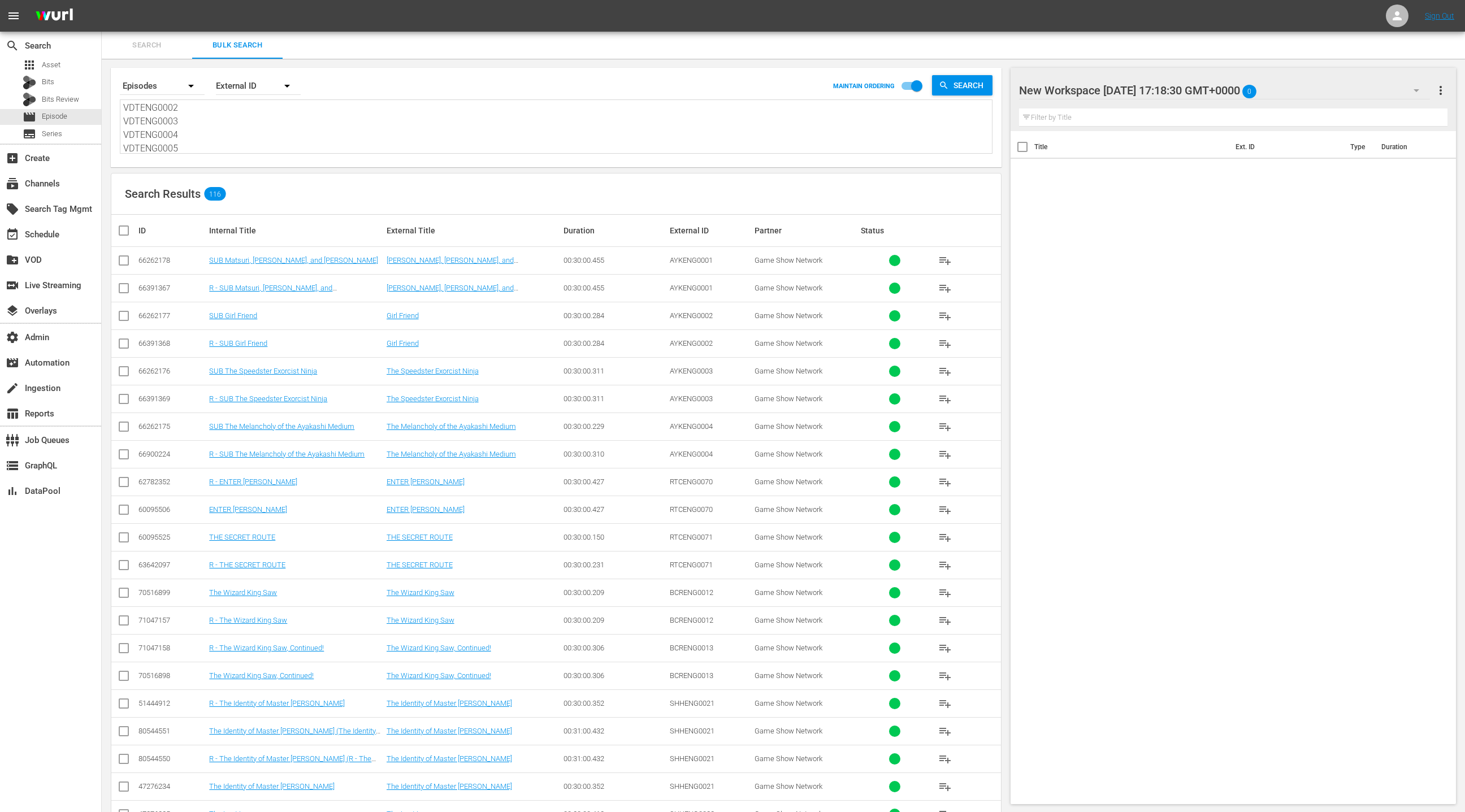
checkbox input "true"
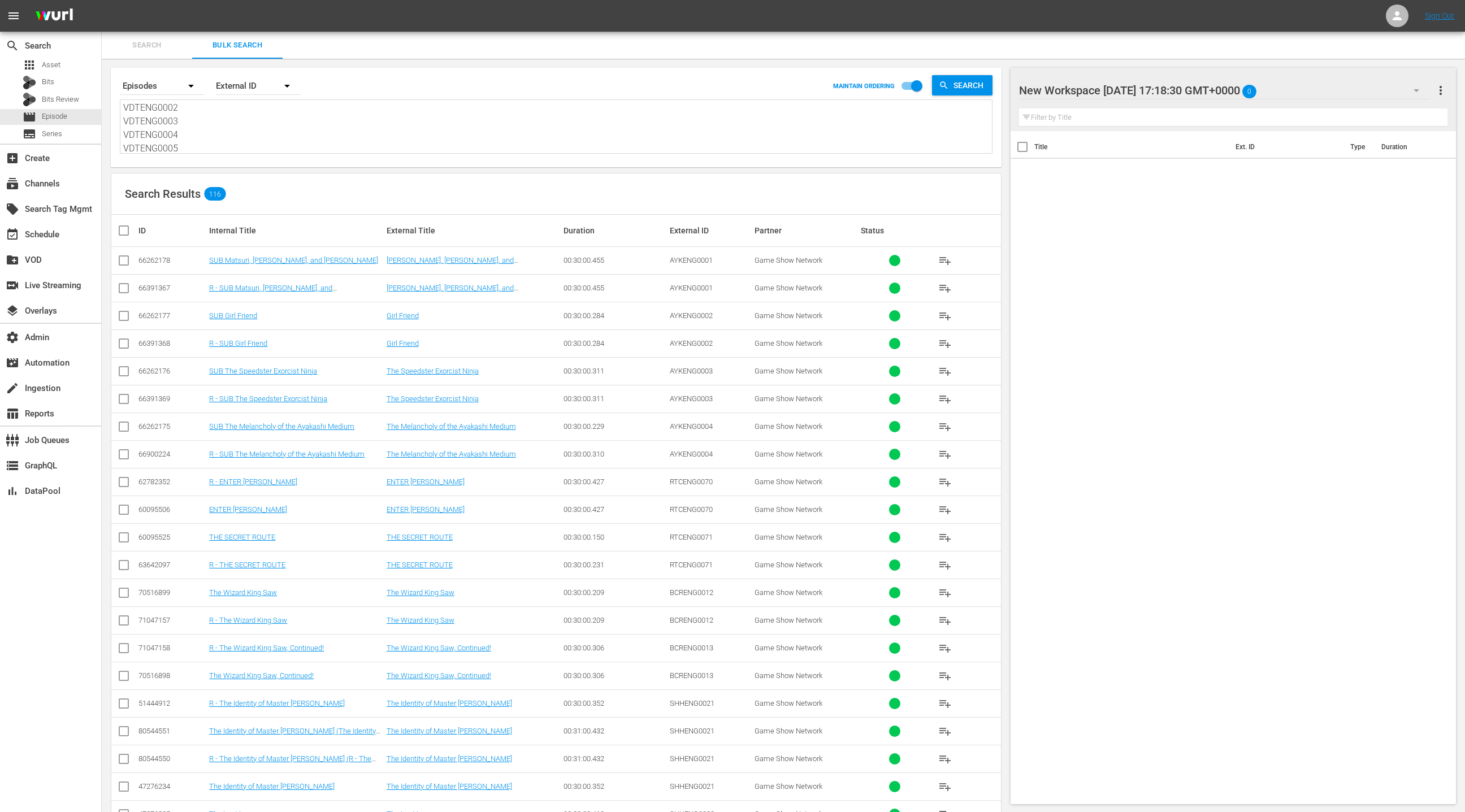
checkbox input "true"
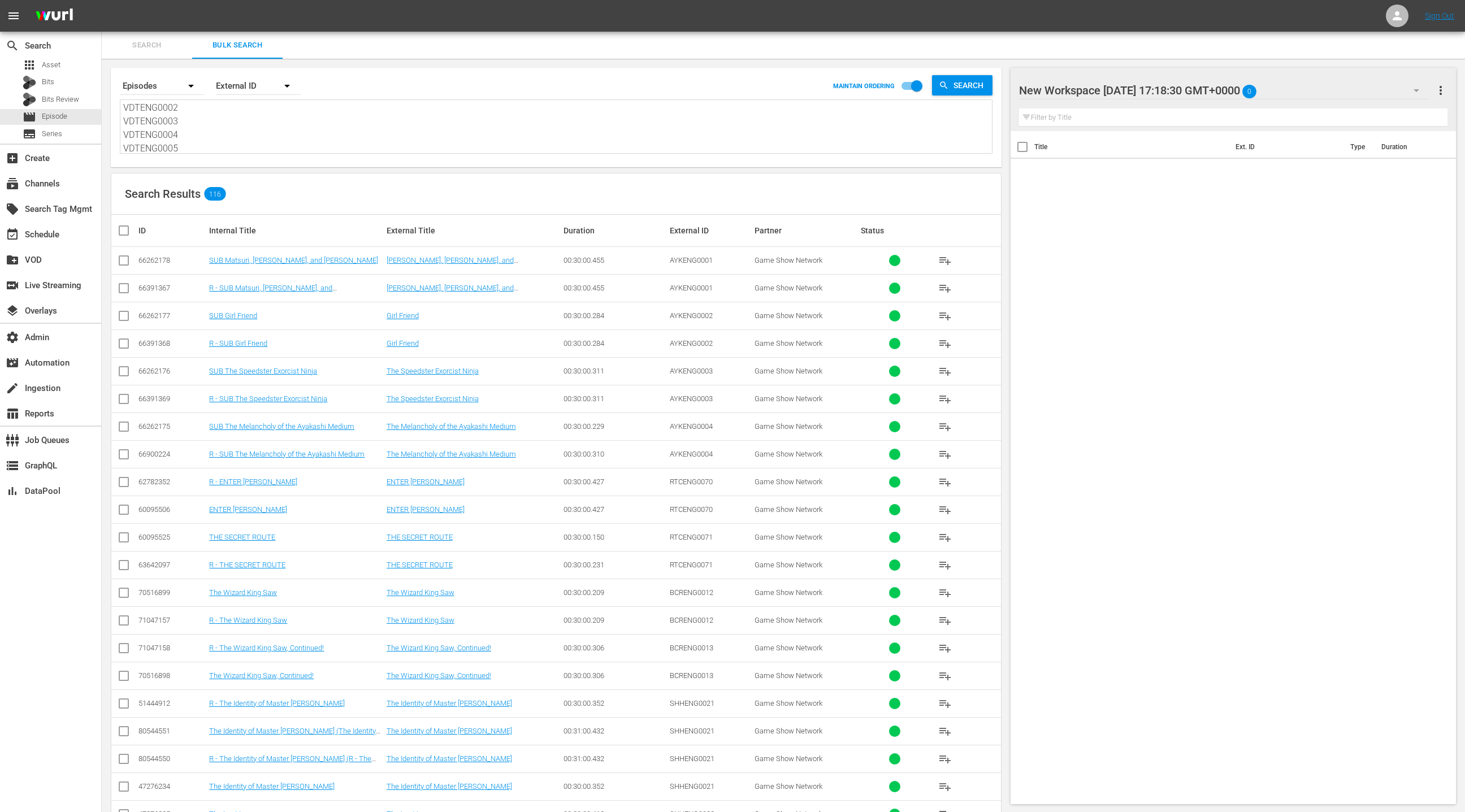
checkbox input "true"
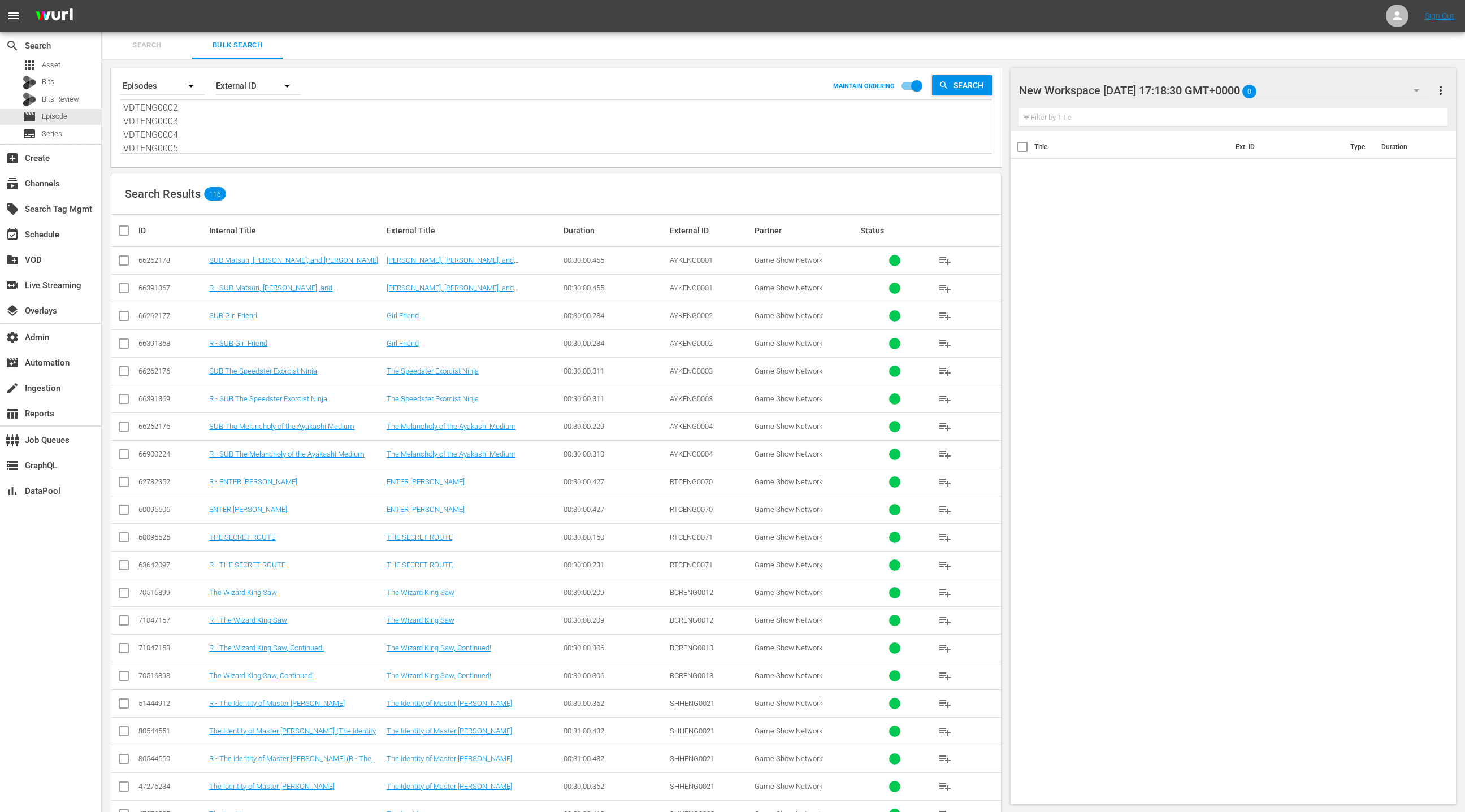
checkbox input "true"
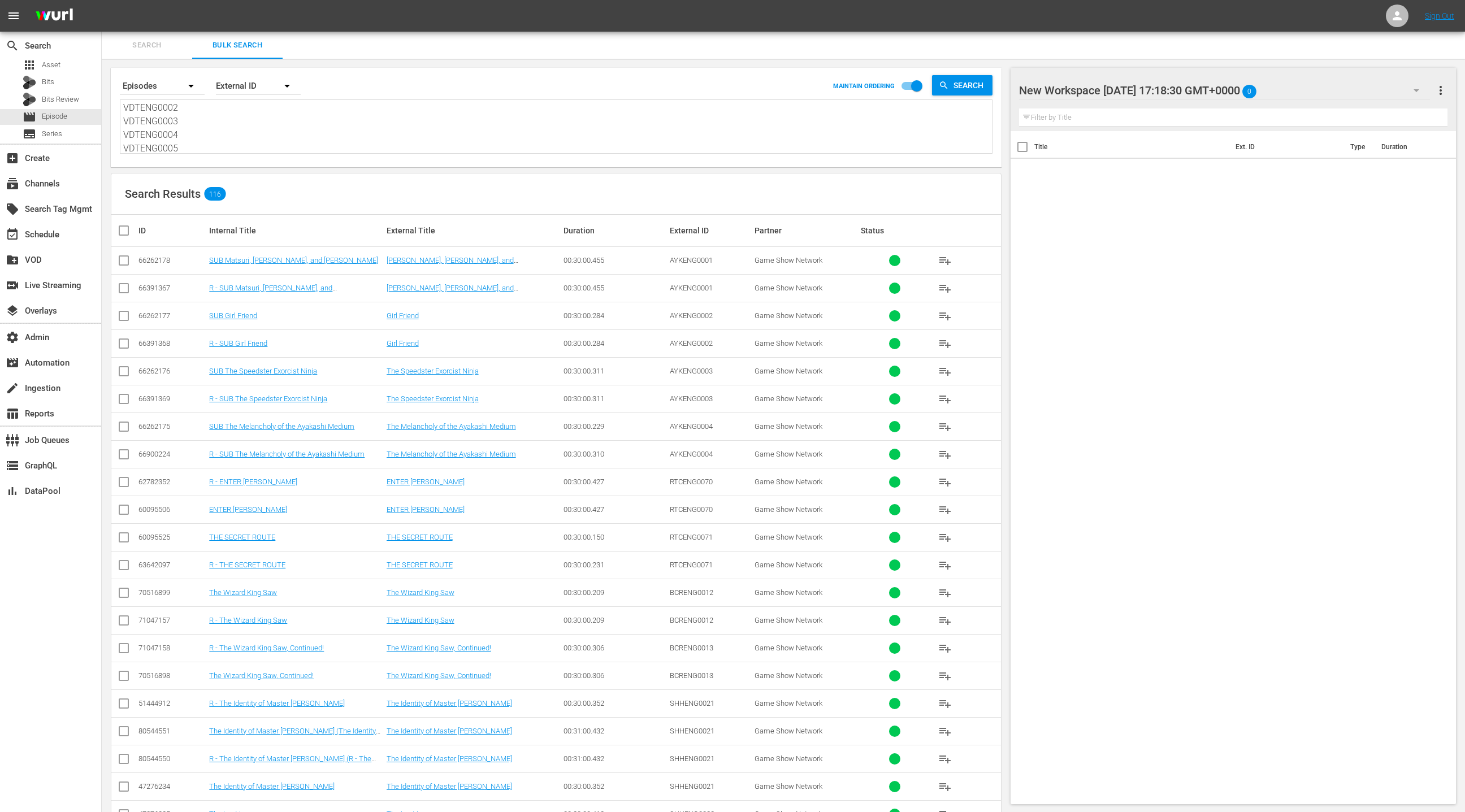
checkbox input "true"
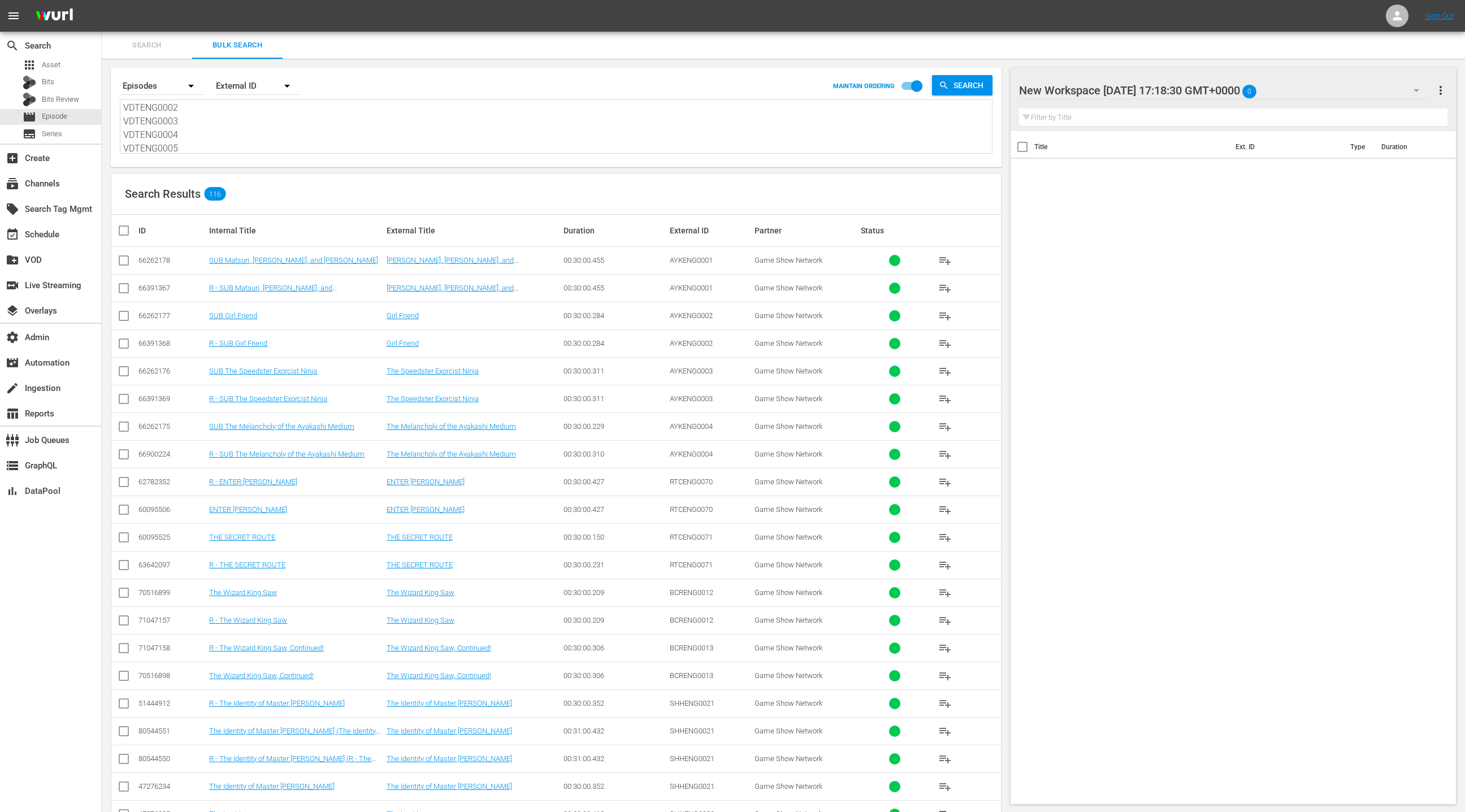
checkbox input "true"
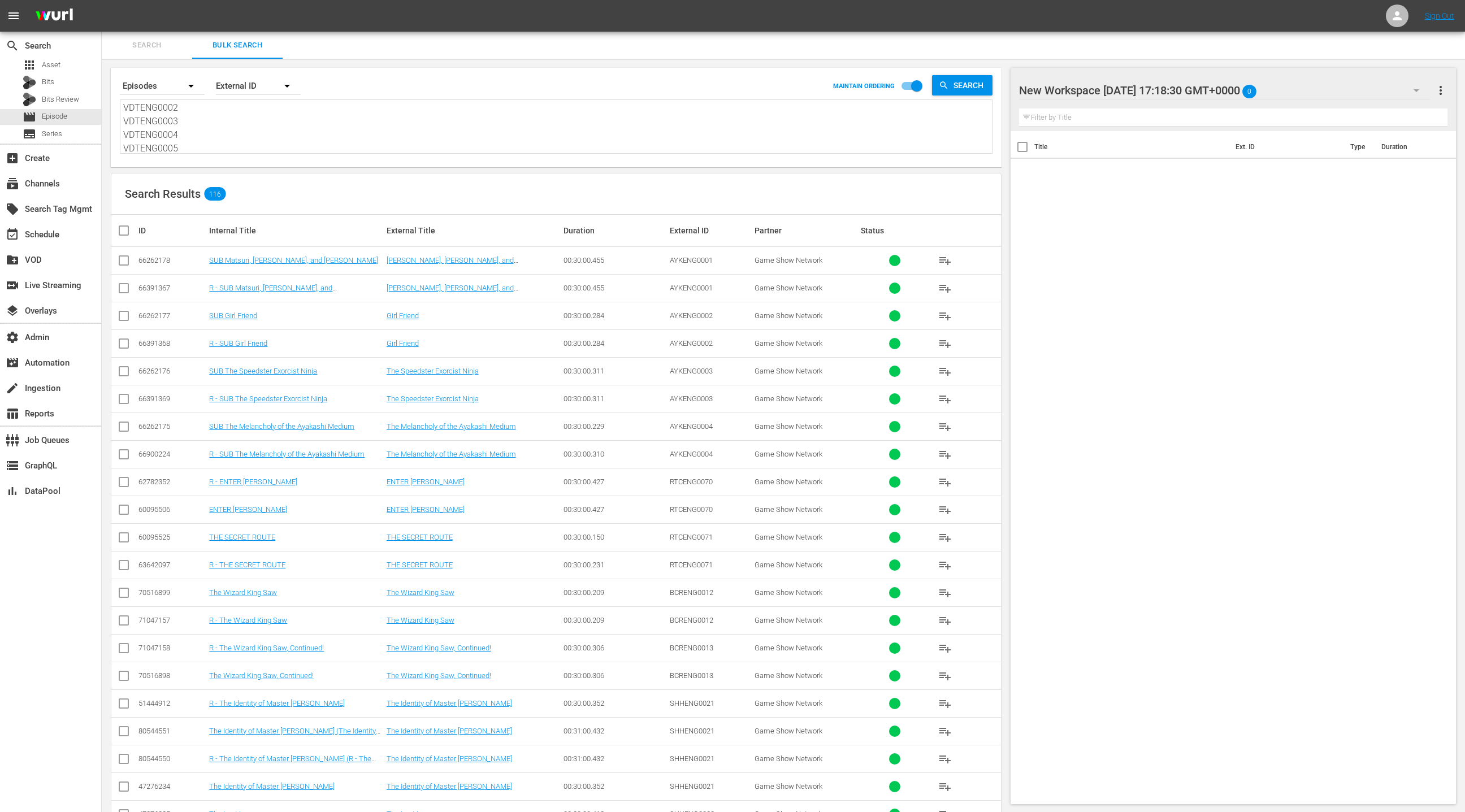
checkbox input "true"
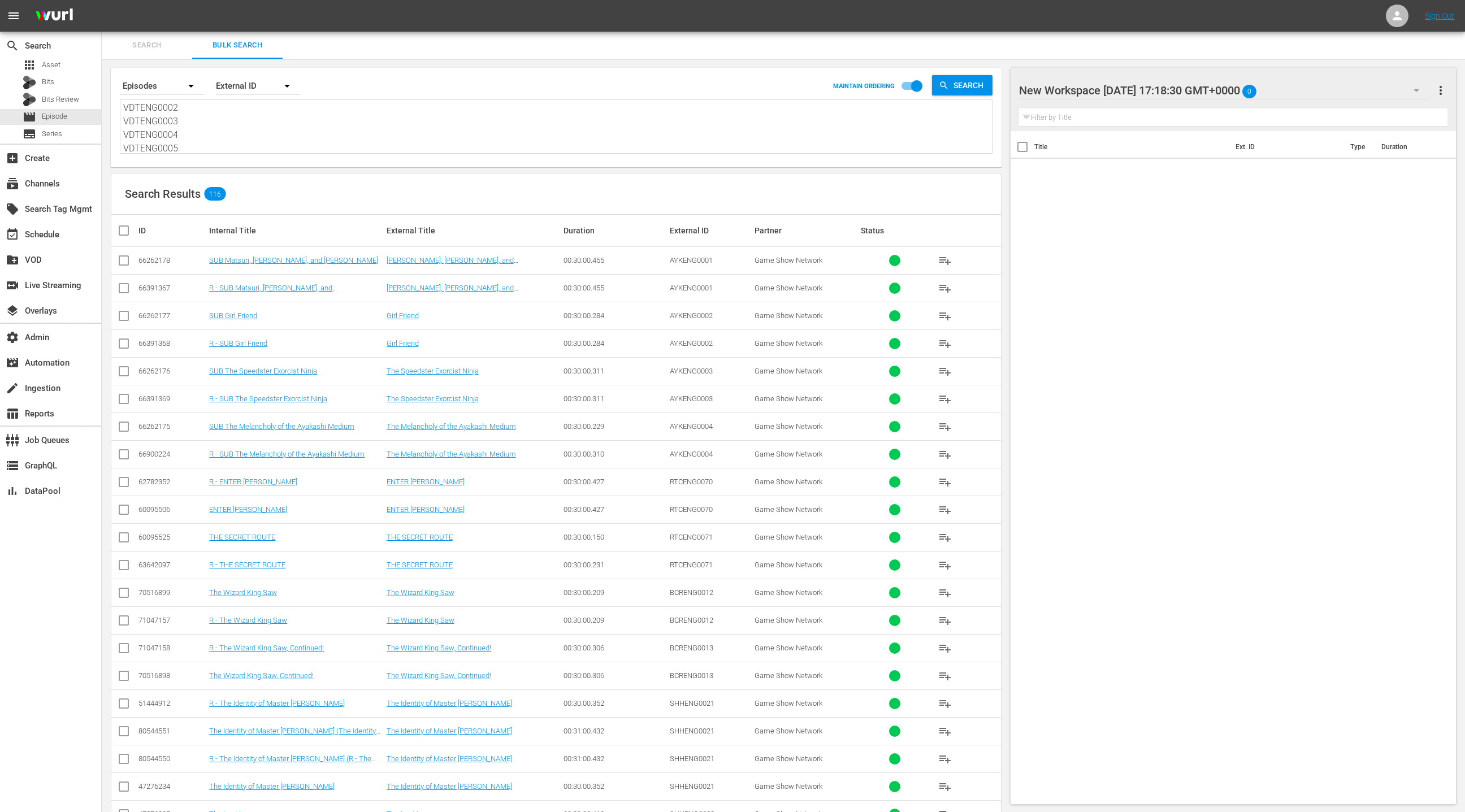
checkbox input "true"
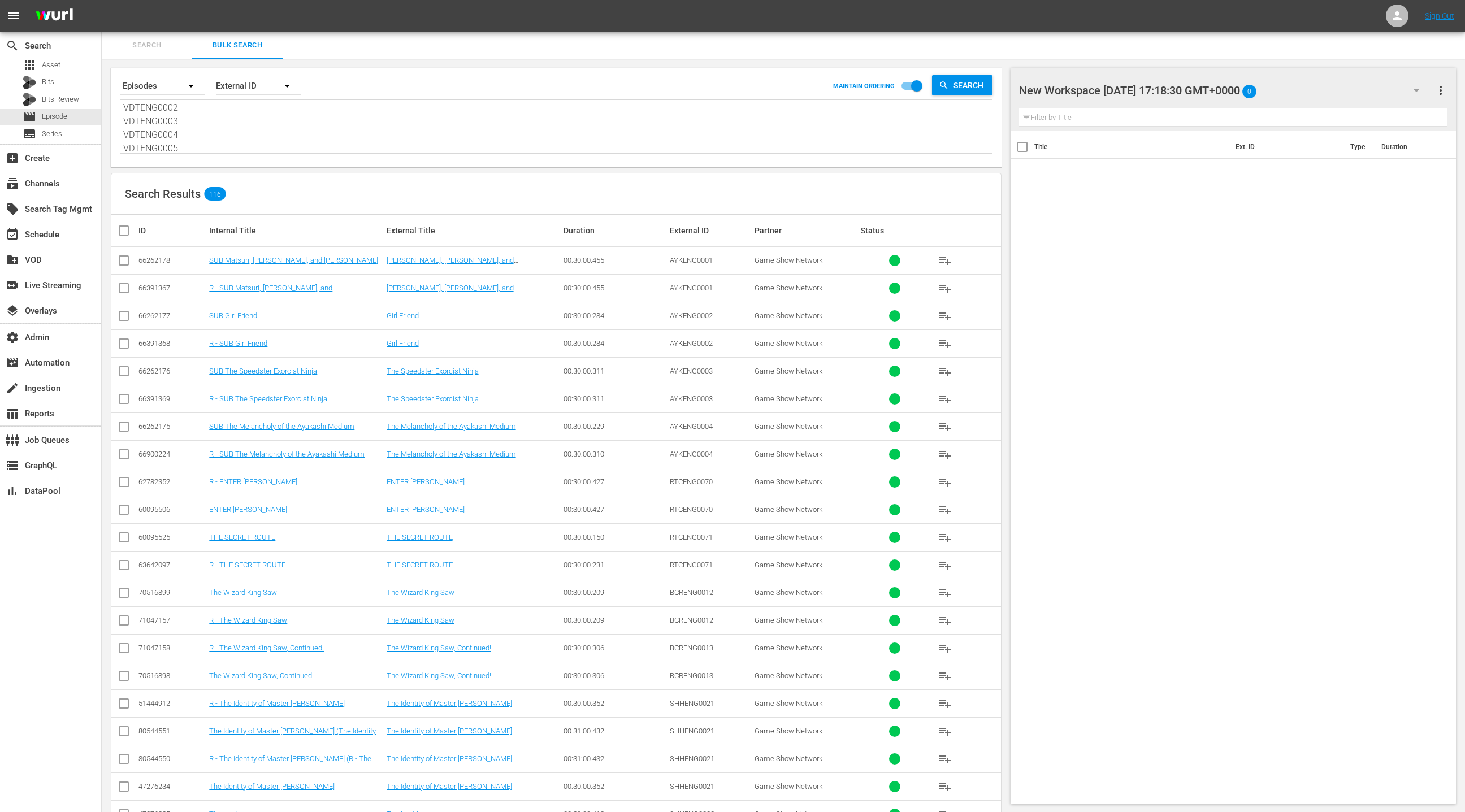
checkbox input "true"
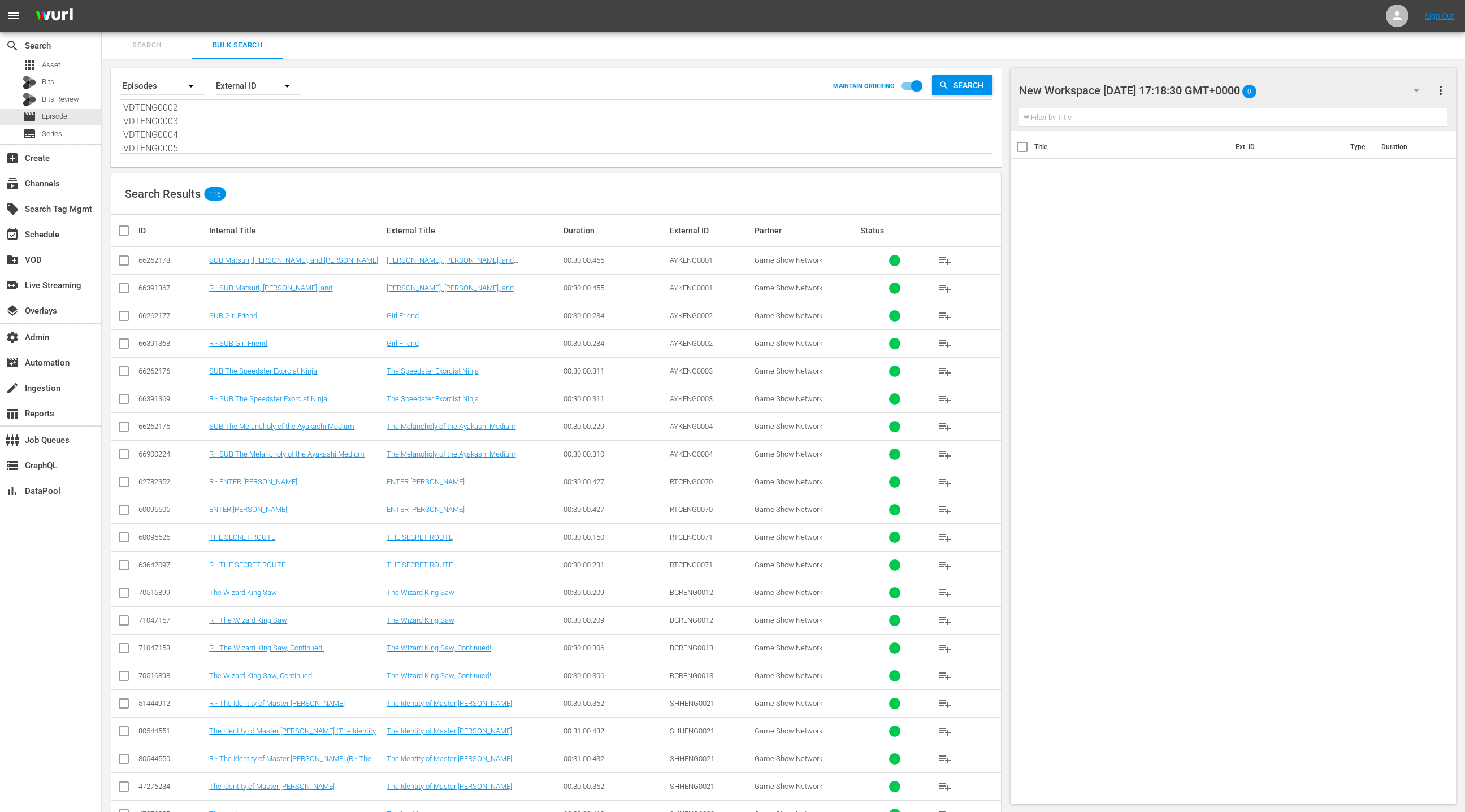
checkbox input "true"
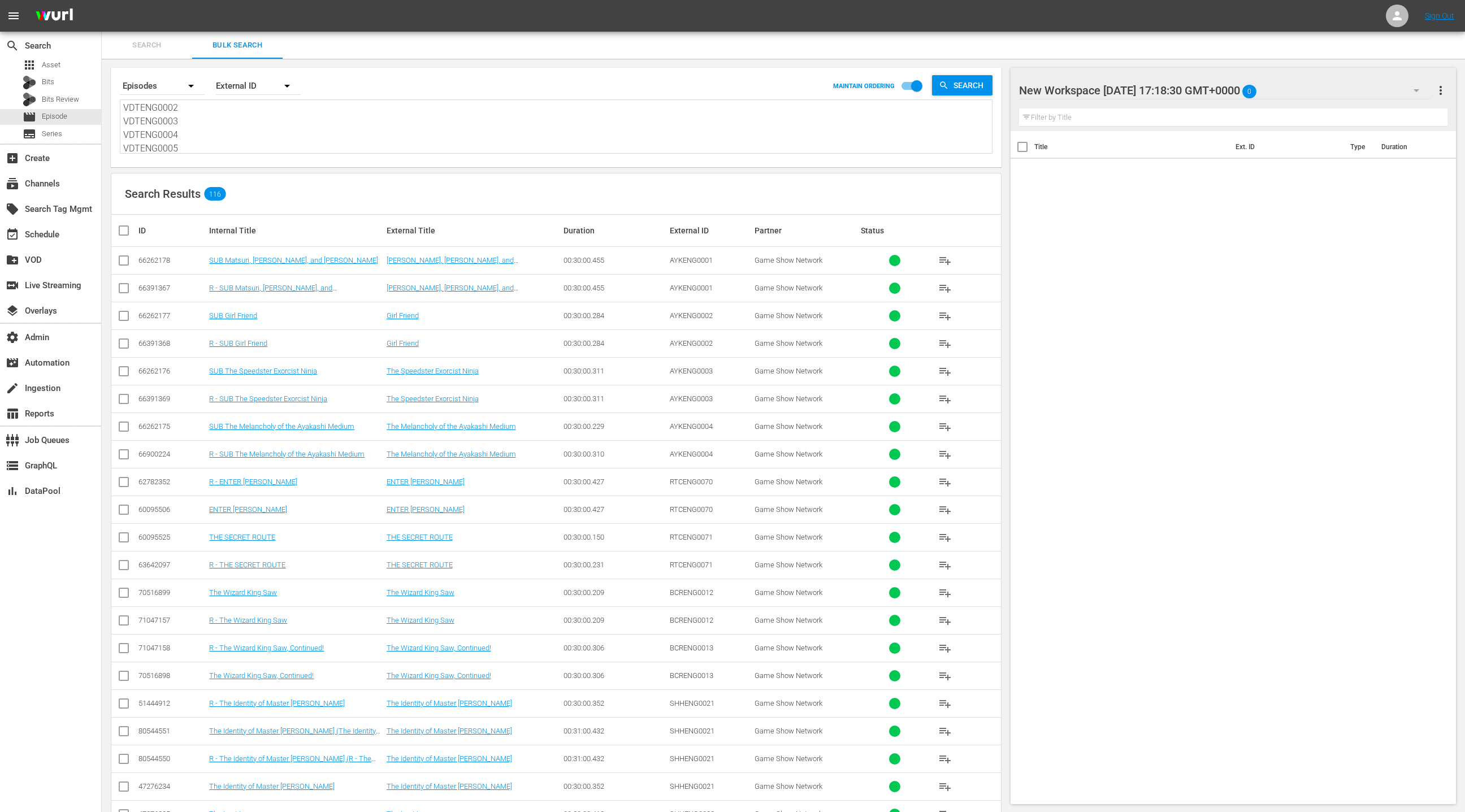
checkbox input "true"
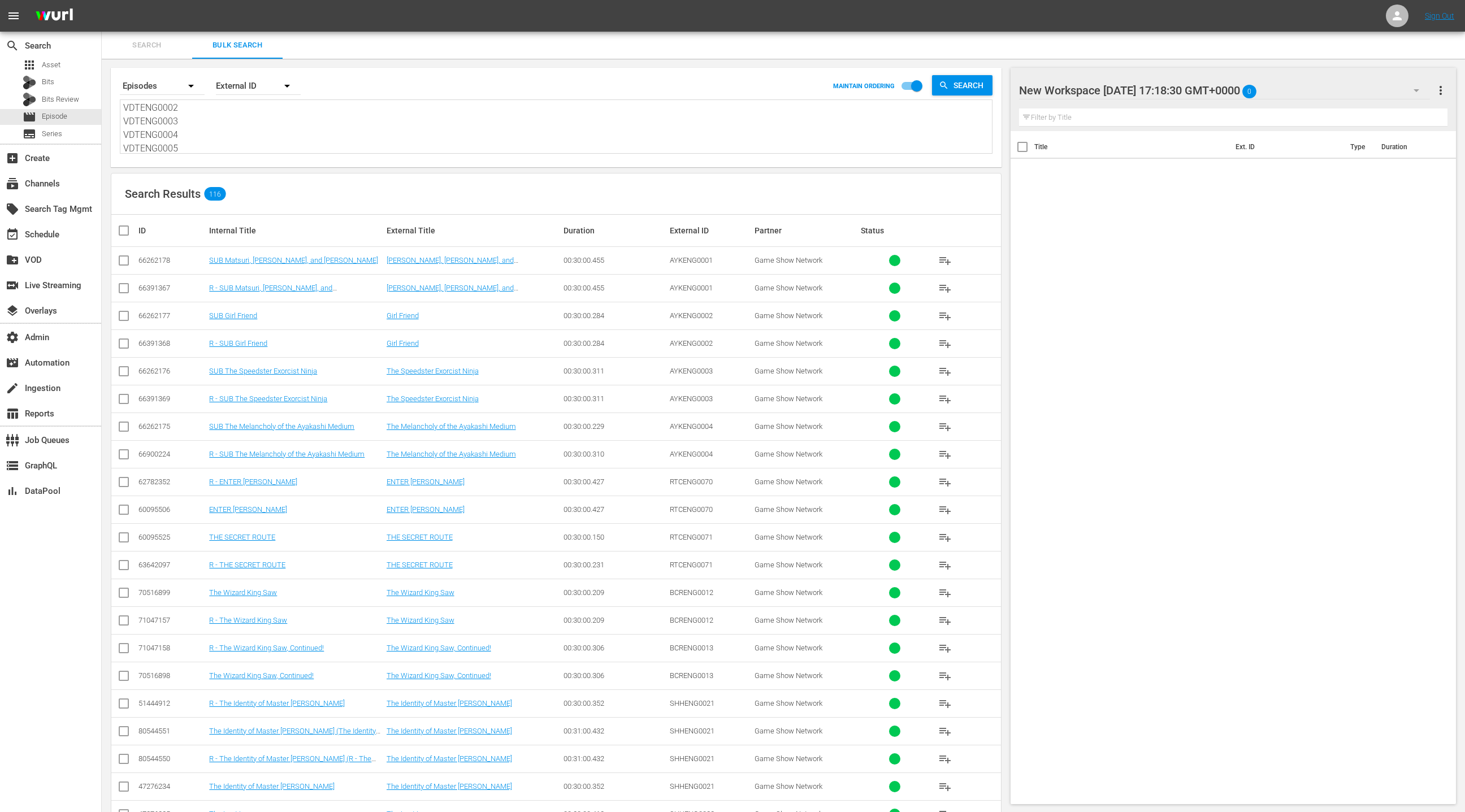
checkbox input "true"
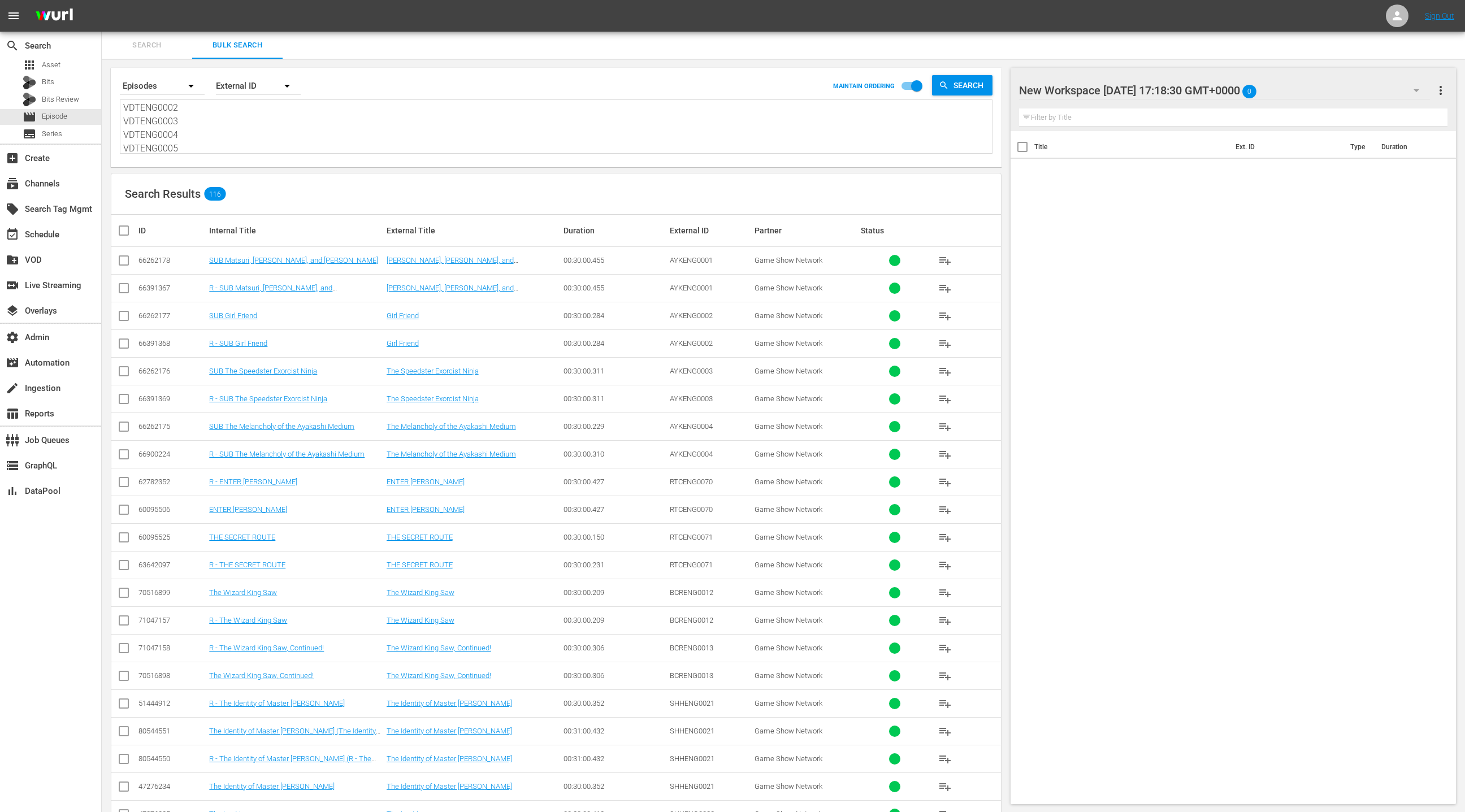
checkbox input "true"
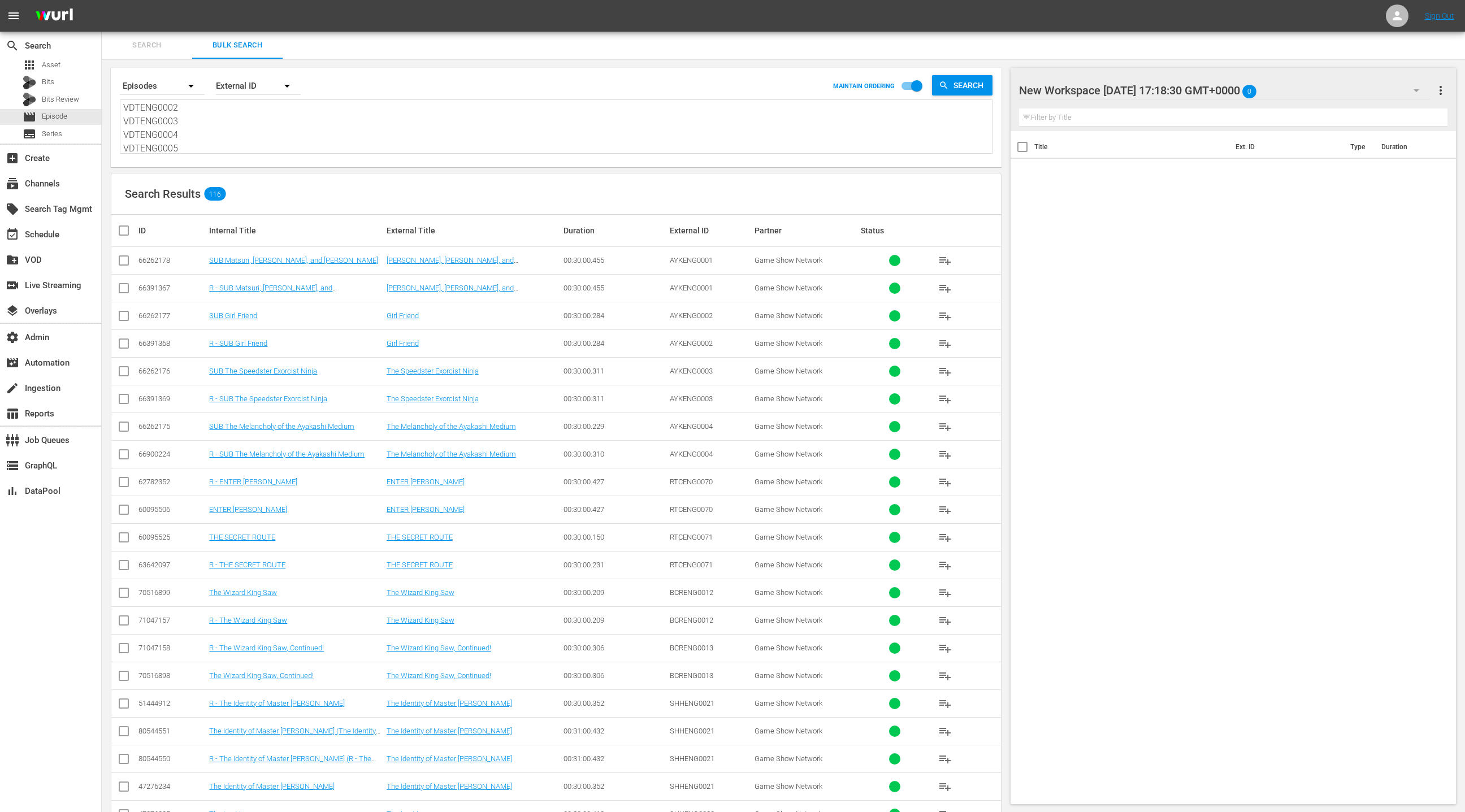
checkbox input "true"
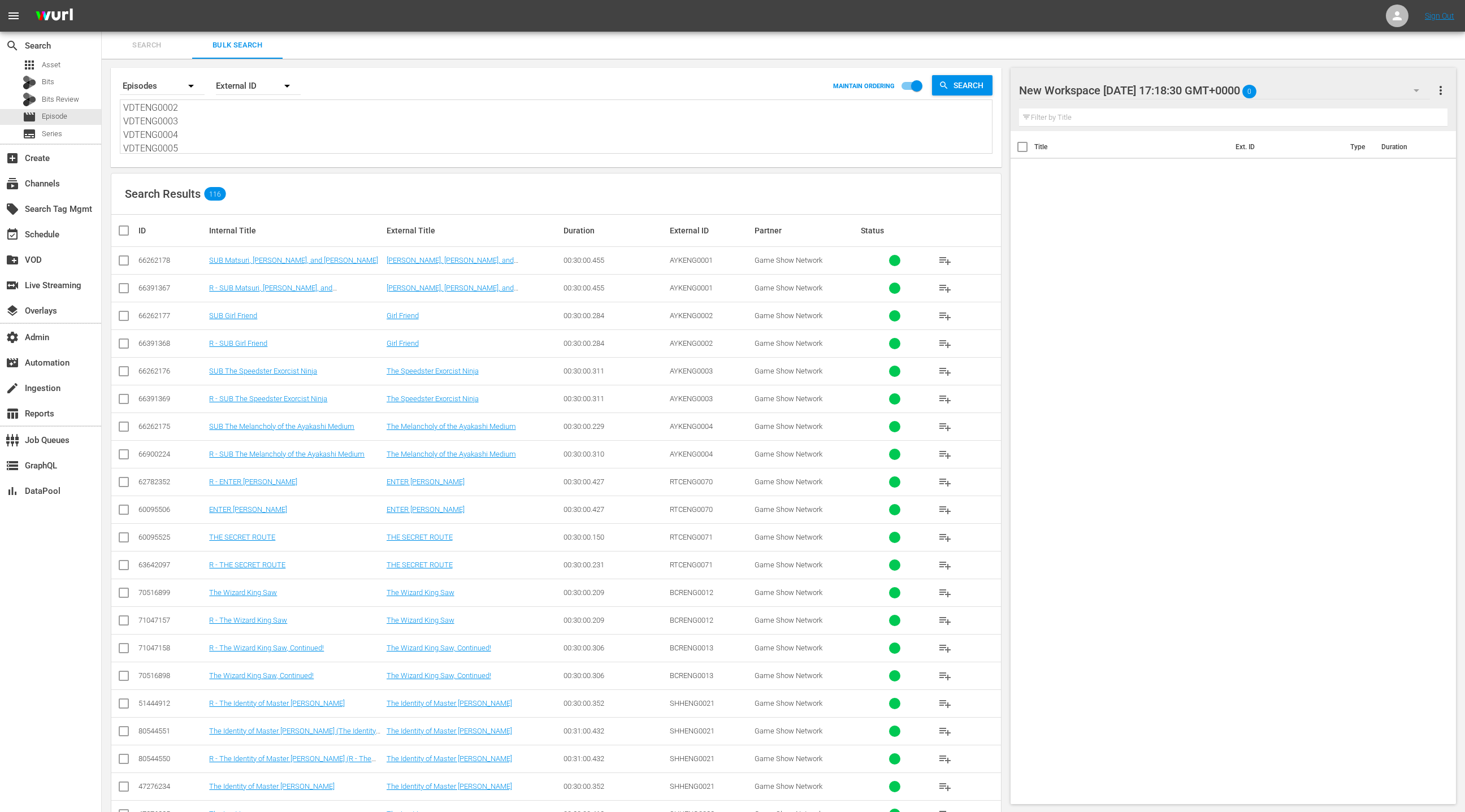
checkbox input "true"
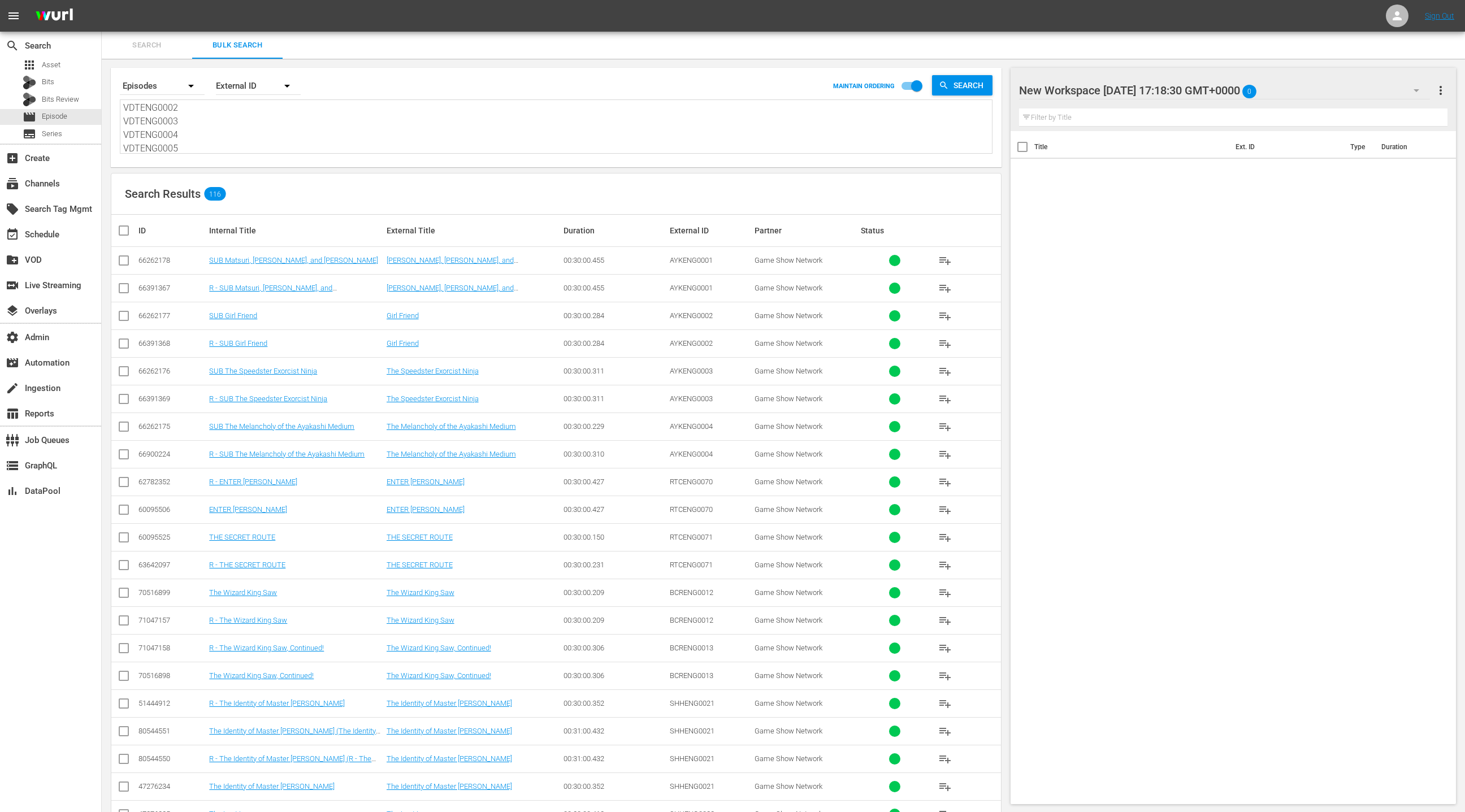
checkbox input "true"
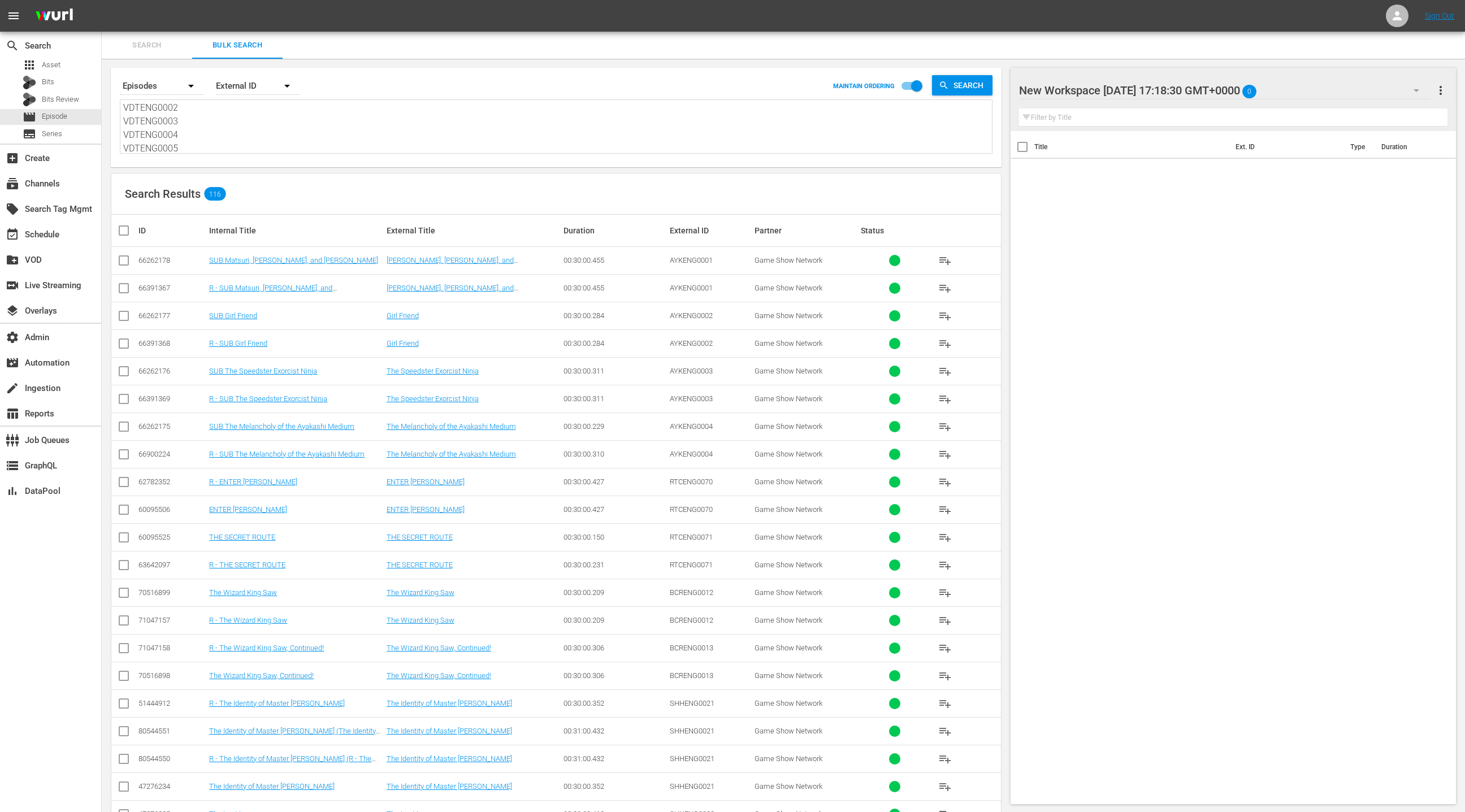
checkbox input "true"
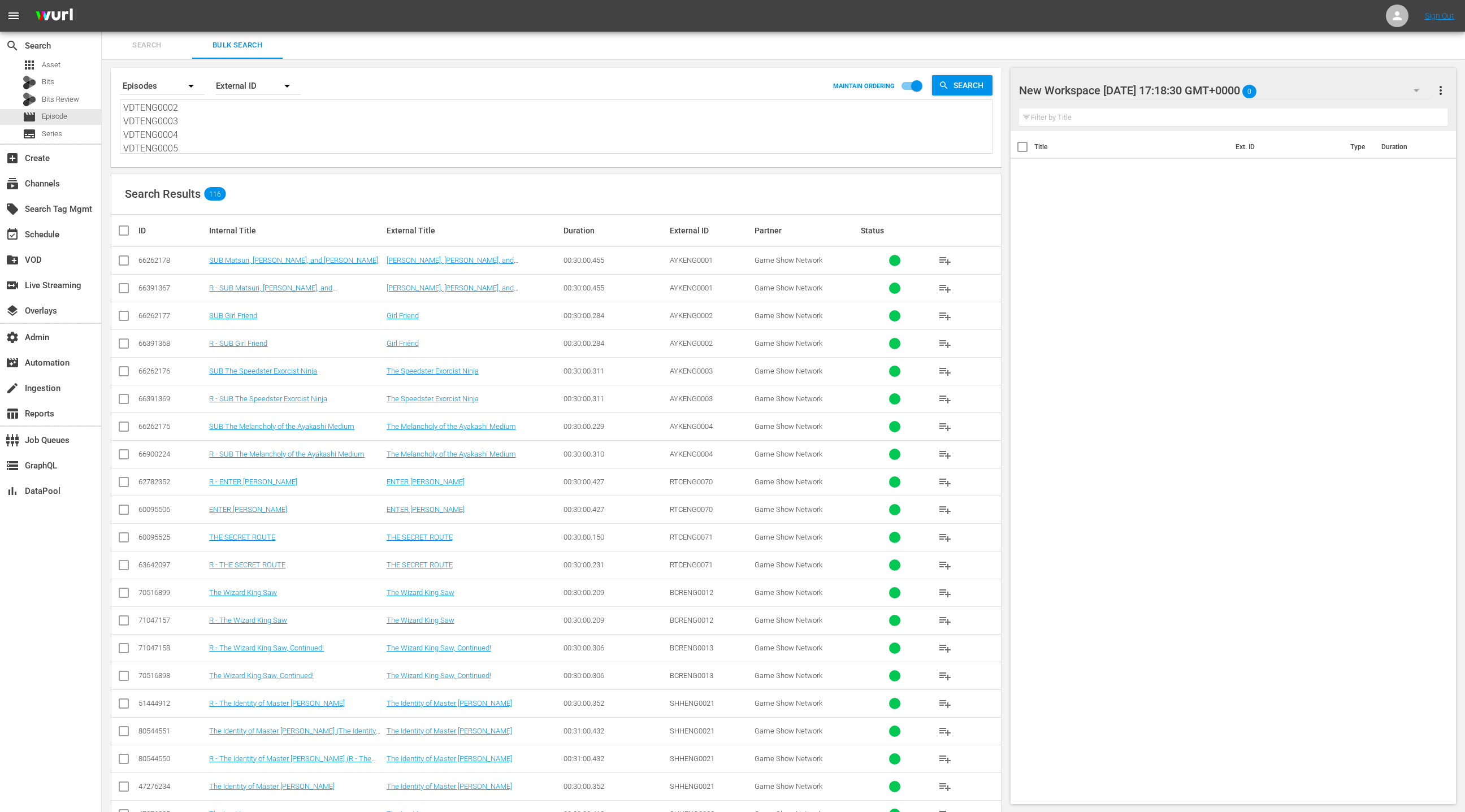
checkbox input "true"
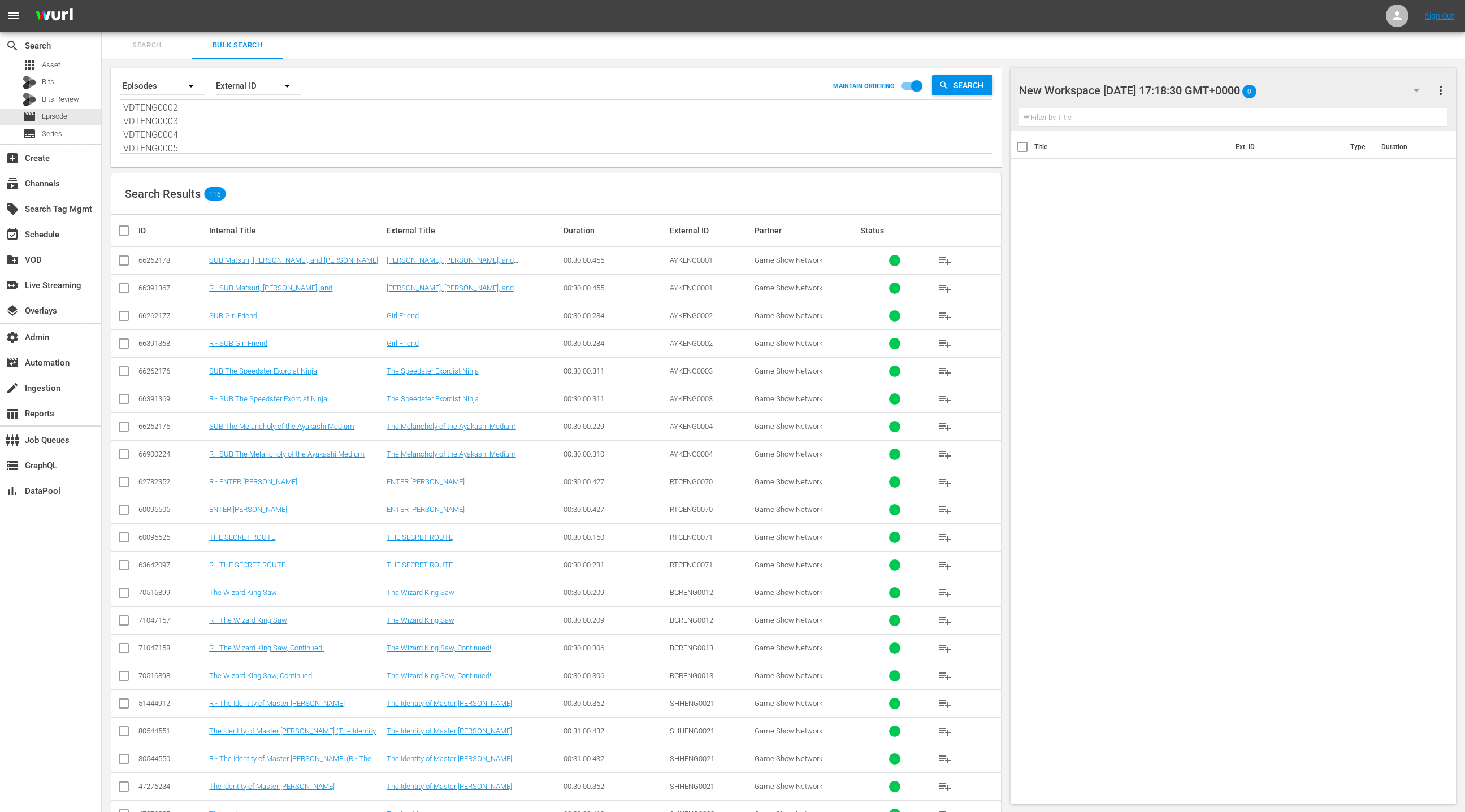
checkbox input "true"
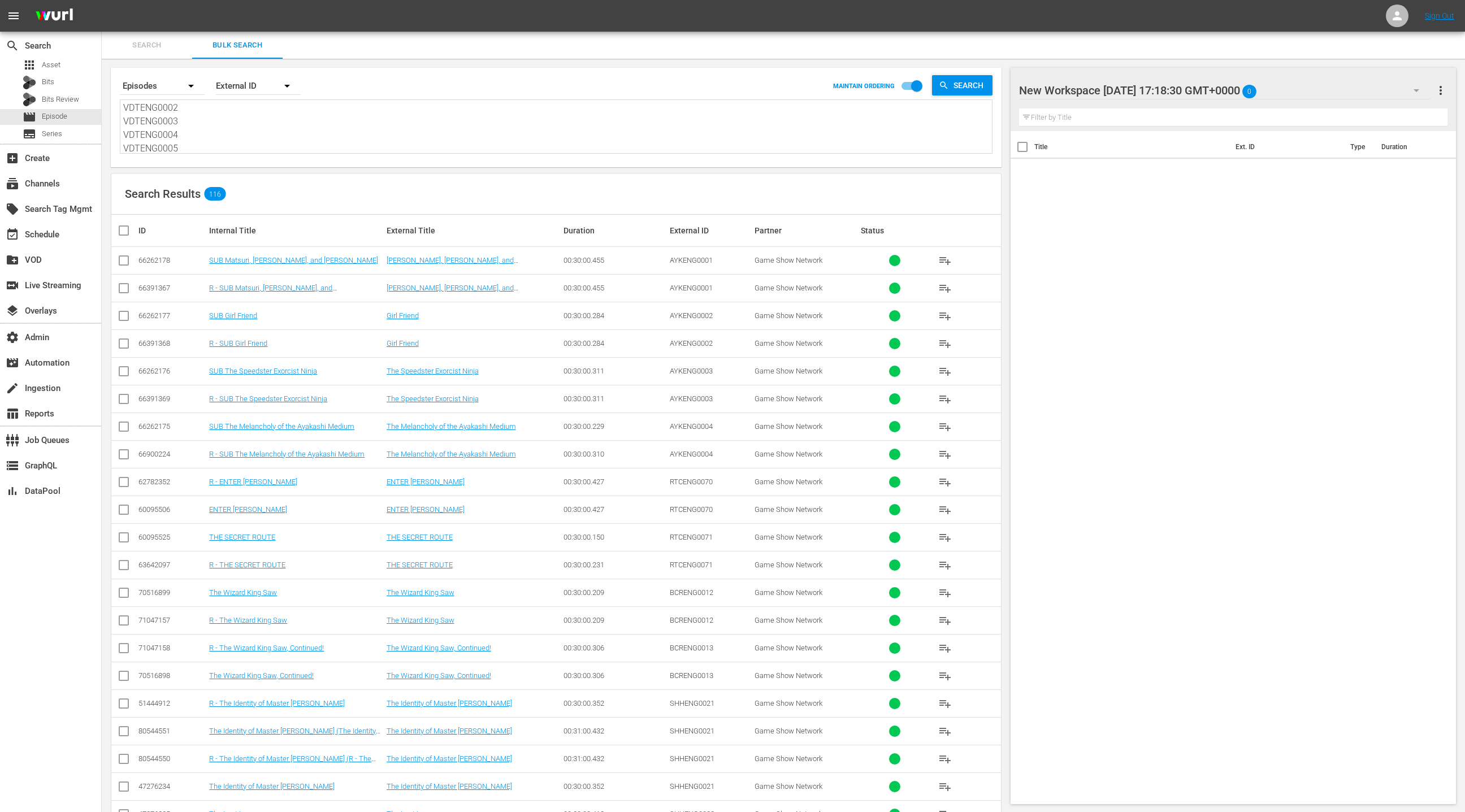
checkbox input "true"
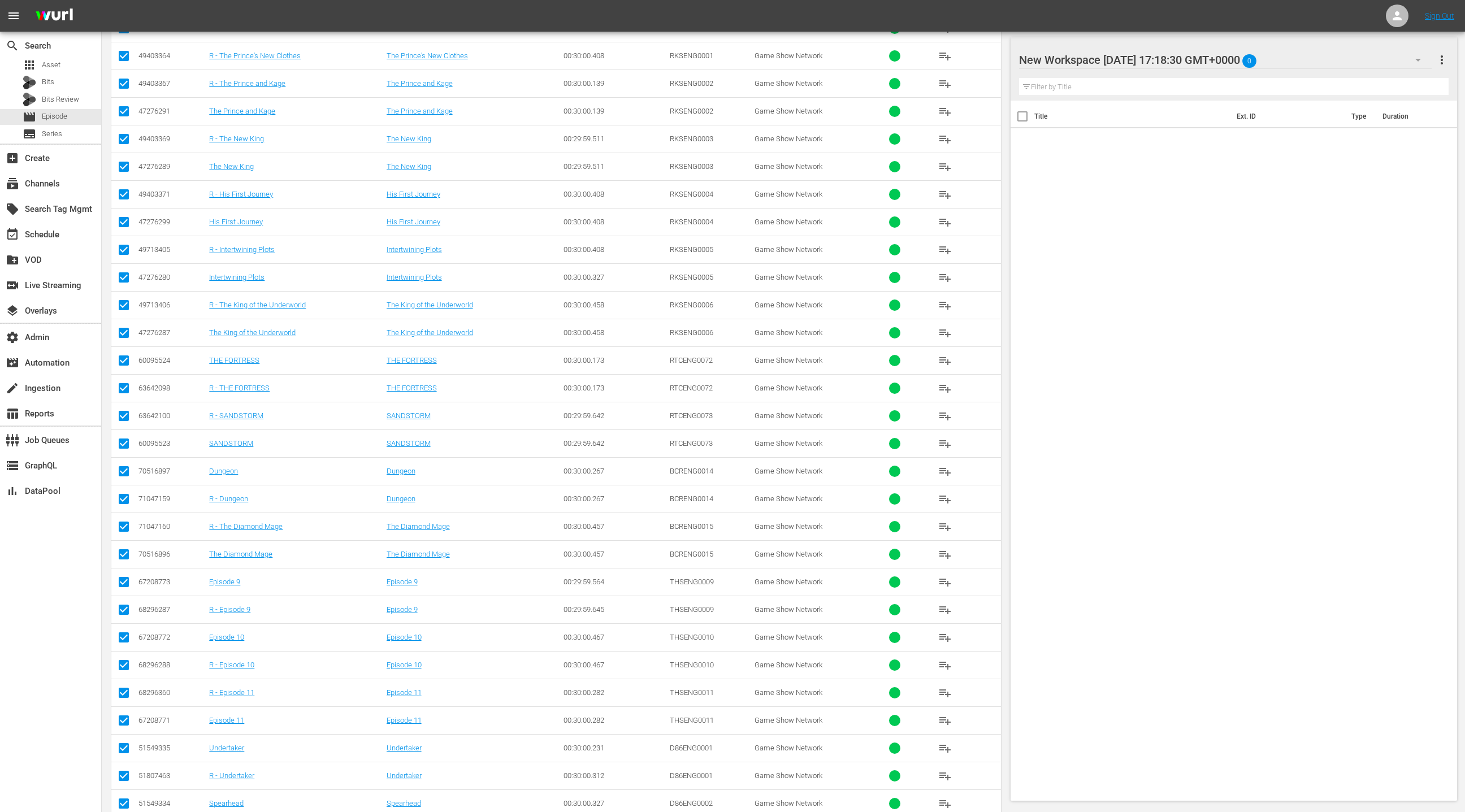
scroll to position [0, 0]
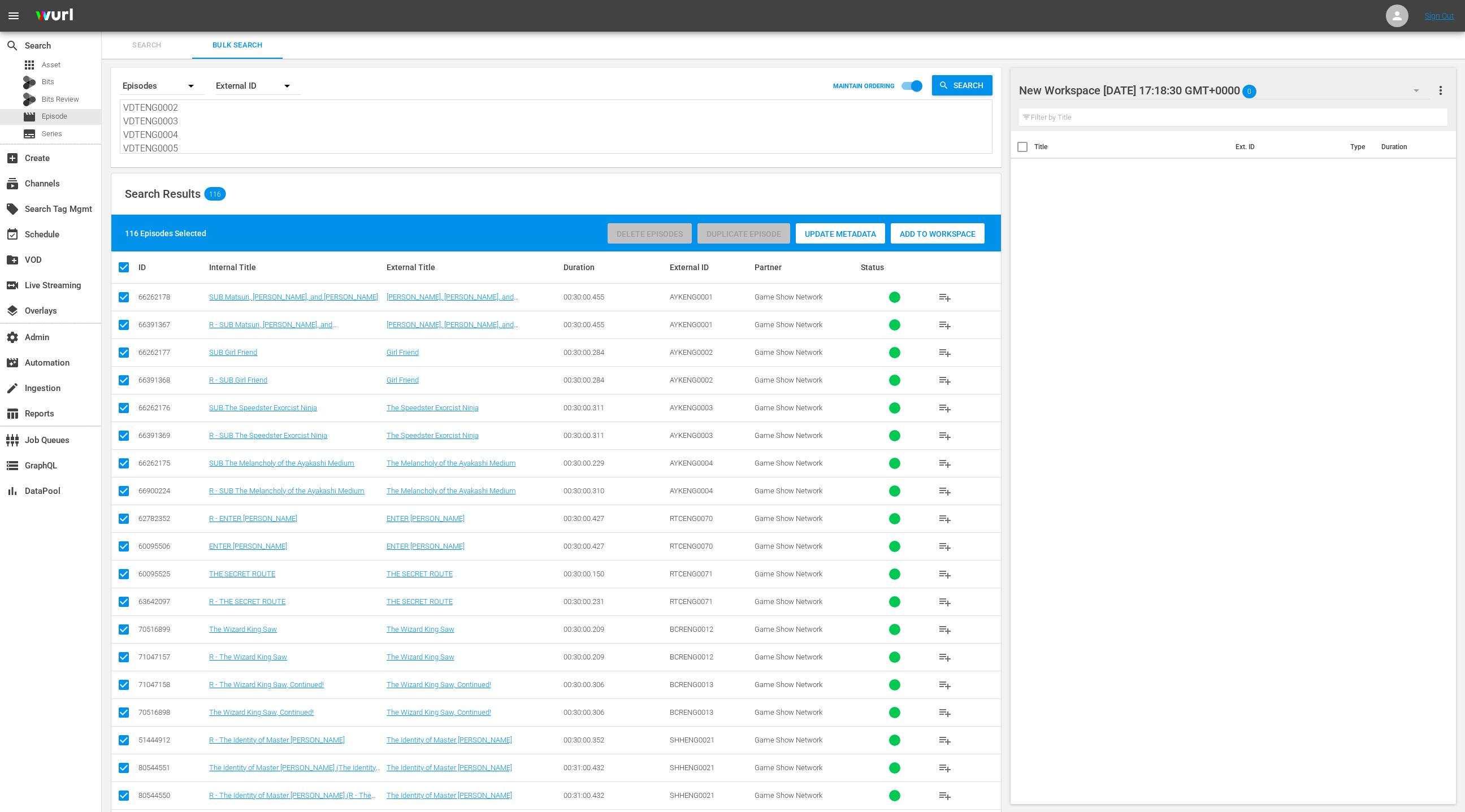
click at [923, 235] on span "Add to Workspace" at bounding box center [938, 234] width 94 height 9
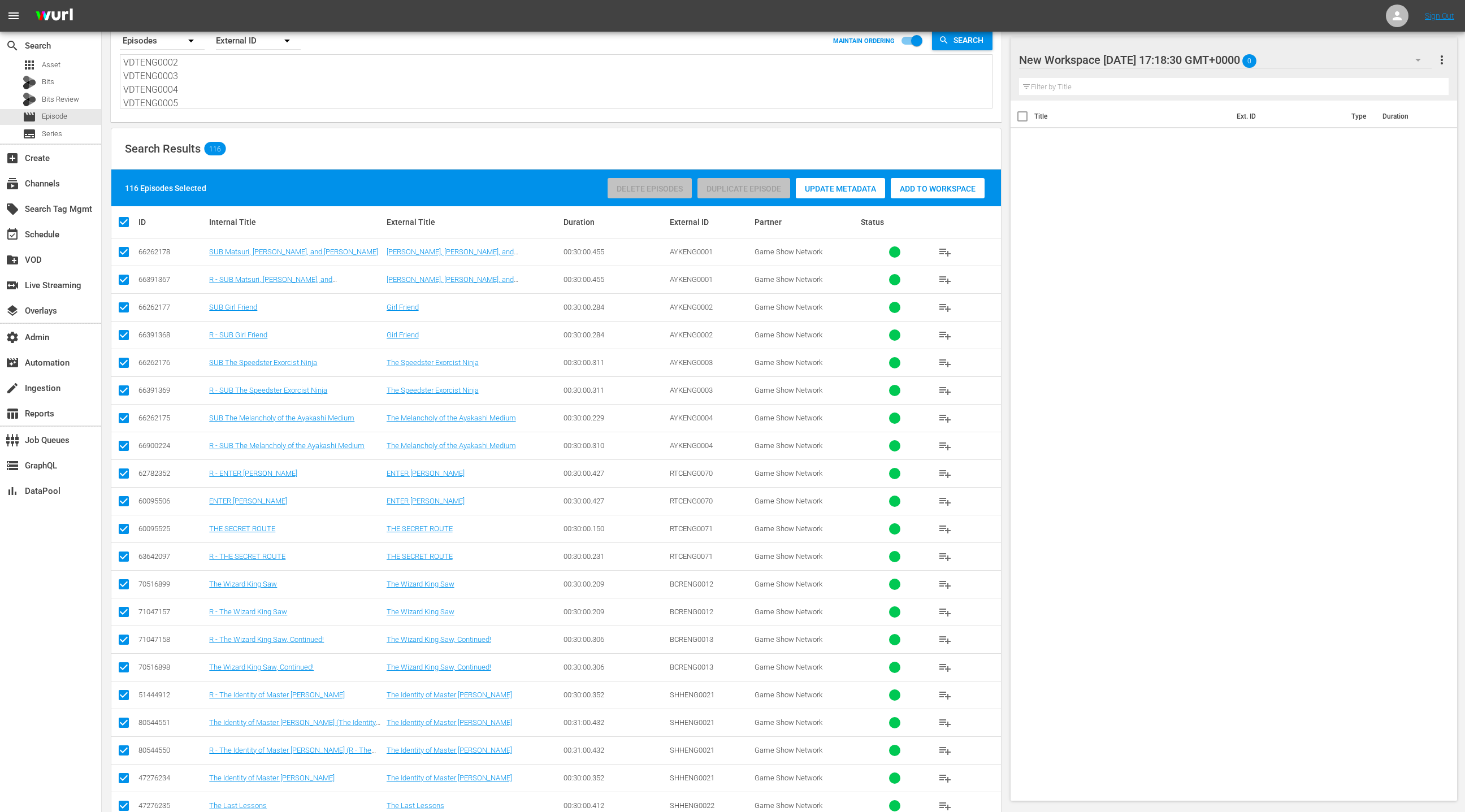
scroll to position [48, 0]
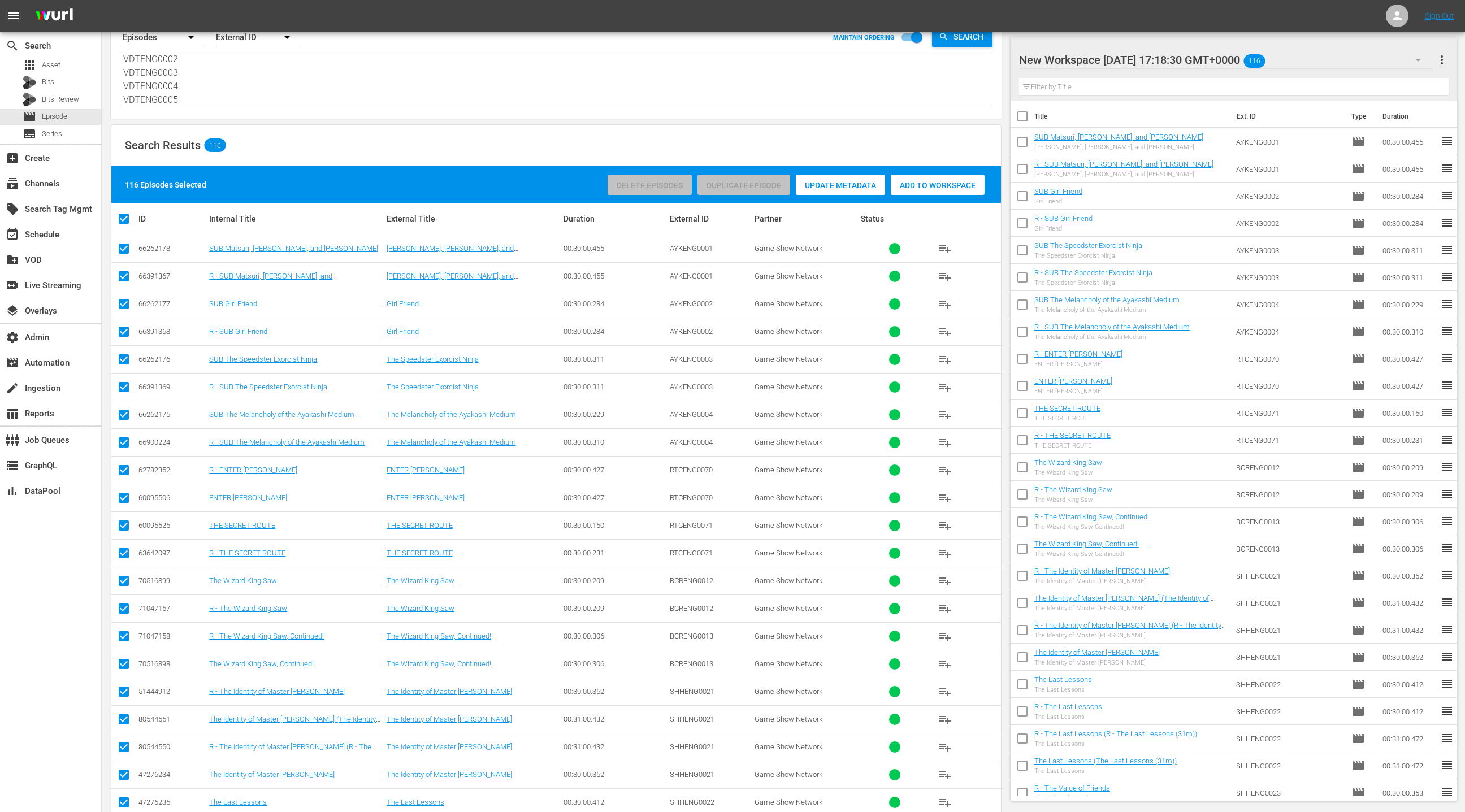
click at [1062, 87] on input "text" at bounding box center [1234, 87] width 430 height 18
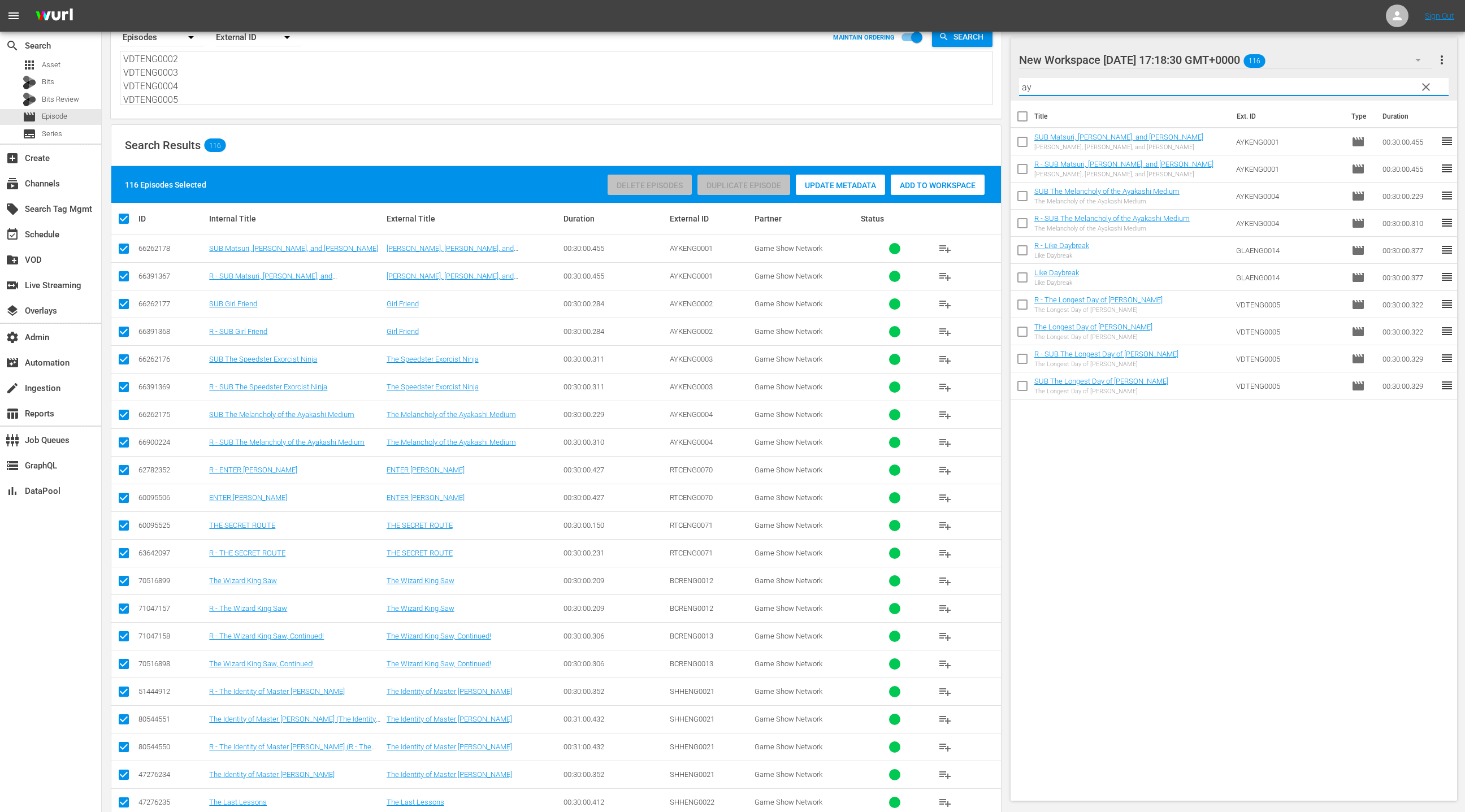
scroll to position [49, 0]
type input "ay"
click at [52, 182] on div "subscriptions Channels" at bounding box center [31, 182] width 63 height 10
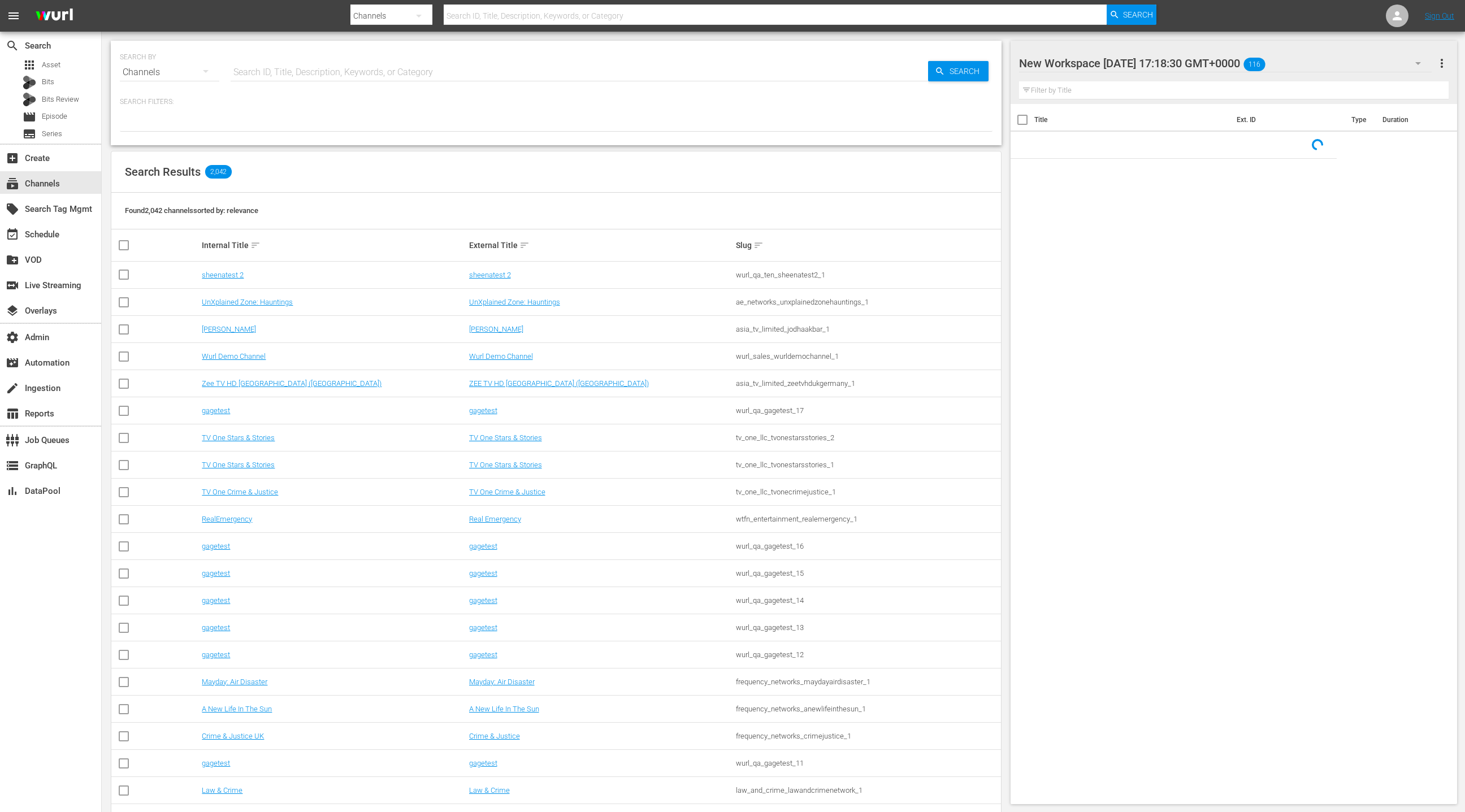
click at [251, 72] on input "text" at bounding box center [579, 72] width 697 height 27
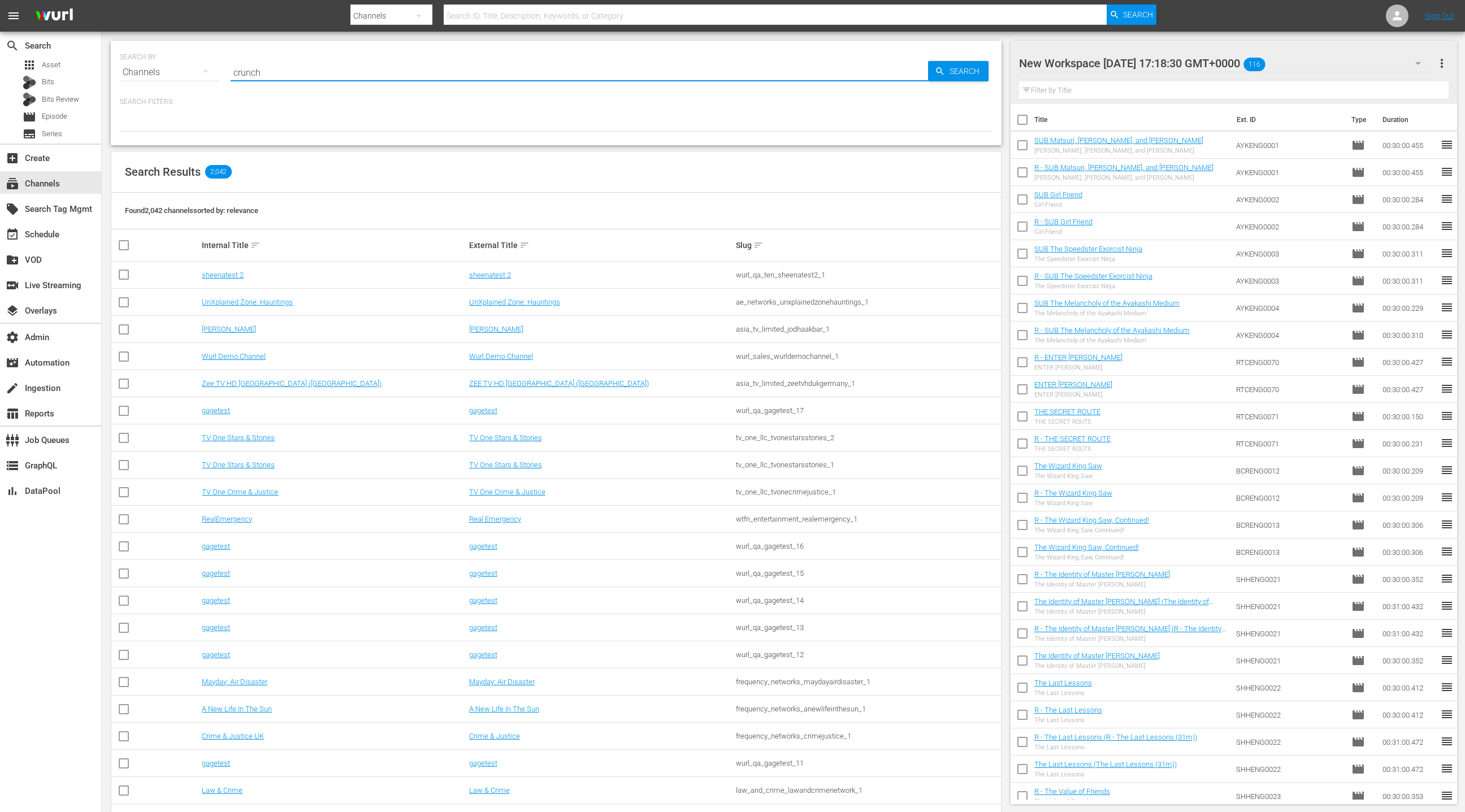
type input "crunchy"
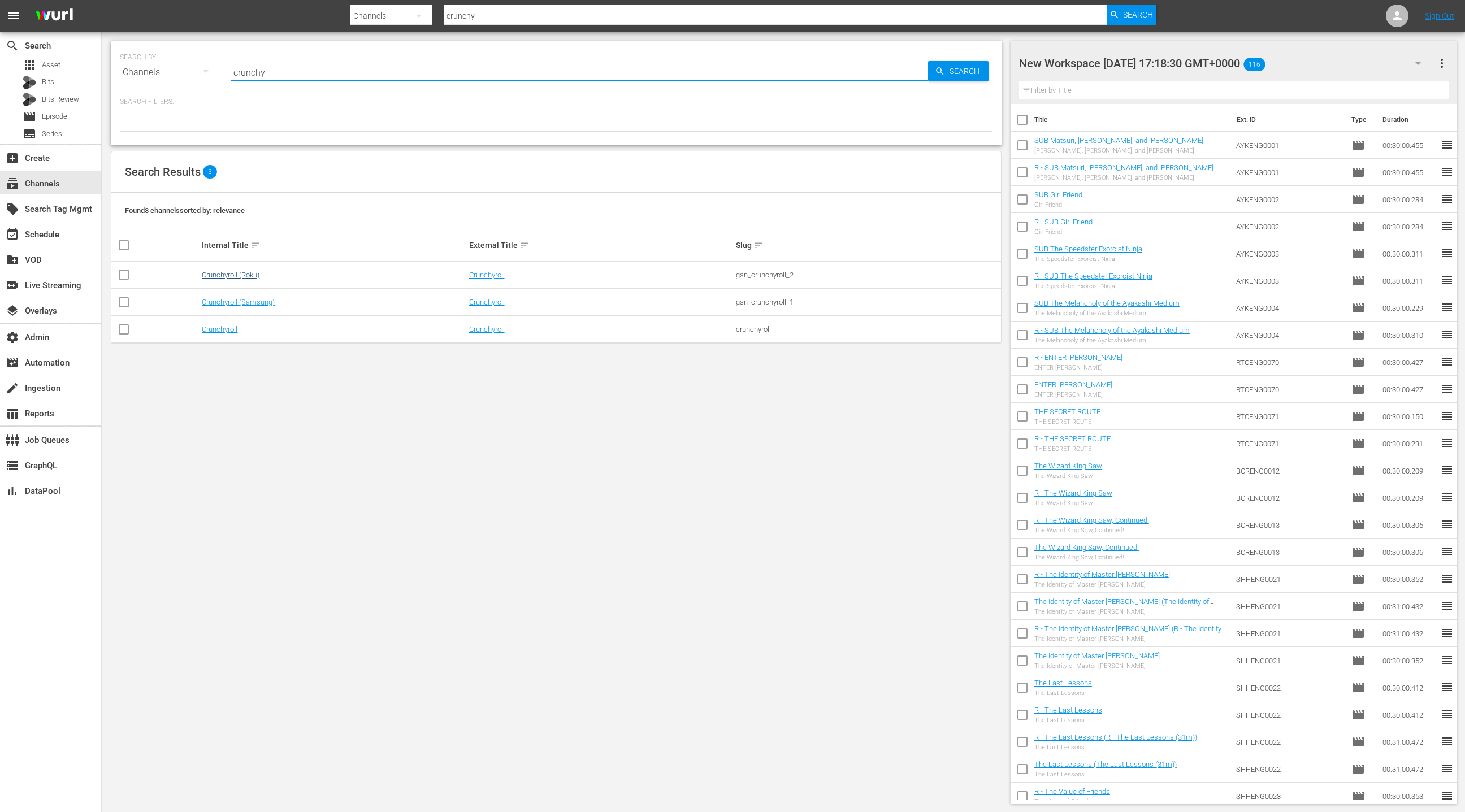
type input "crunchy"
click at [245, 278] on link "Crunchyroll (Roku)" at bounding box center [230, 275] width 58 height 9
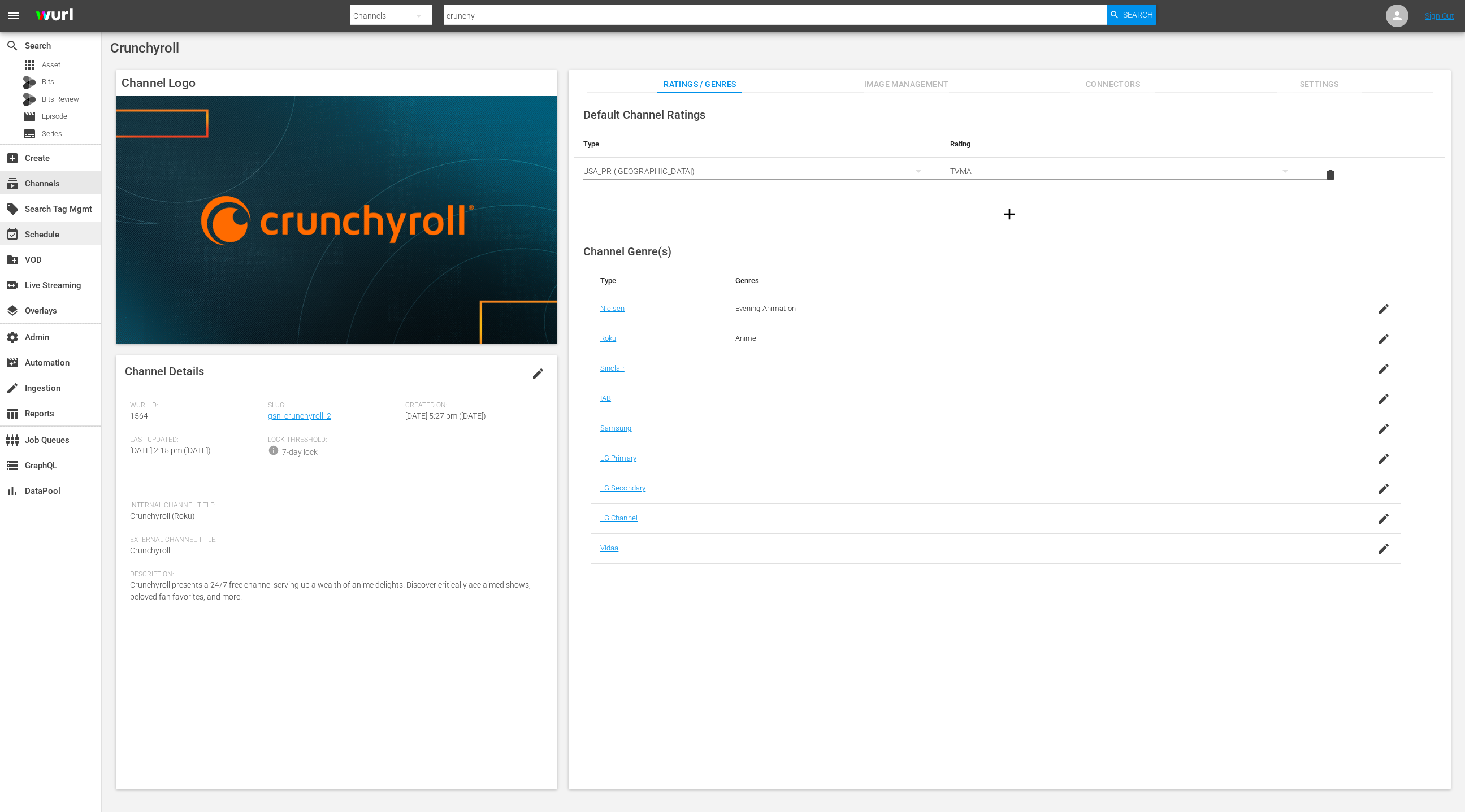
click at [63, 238] on div "event_available Schedule" at bounding box center [50, 234] width 101 height 23
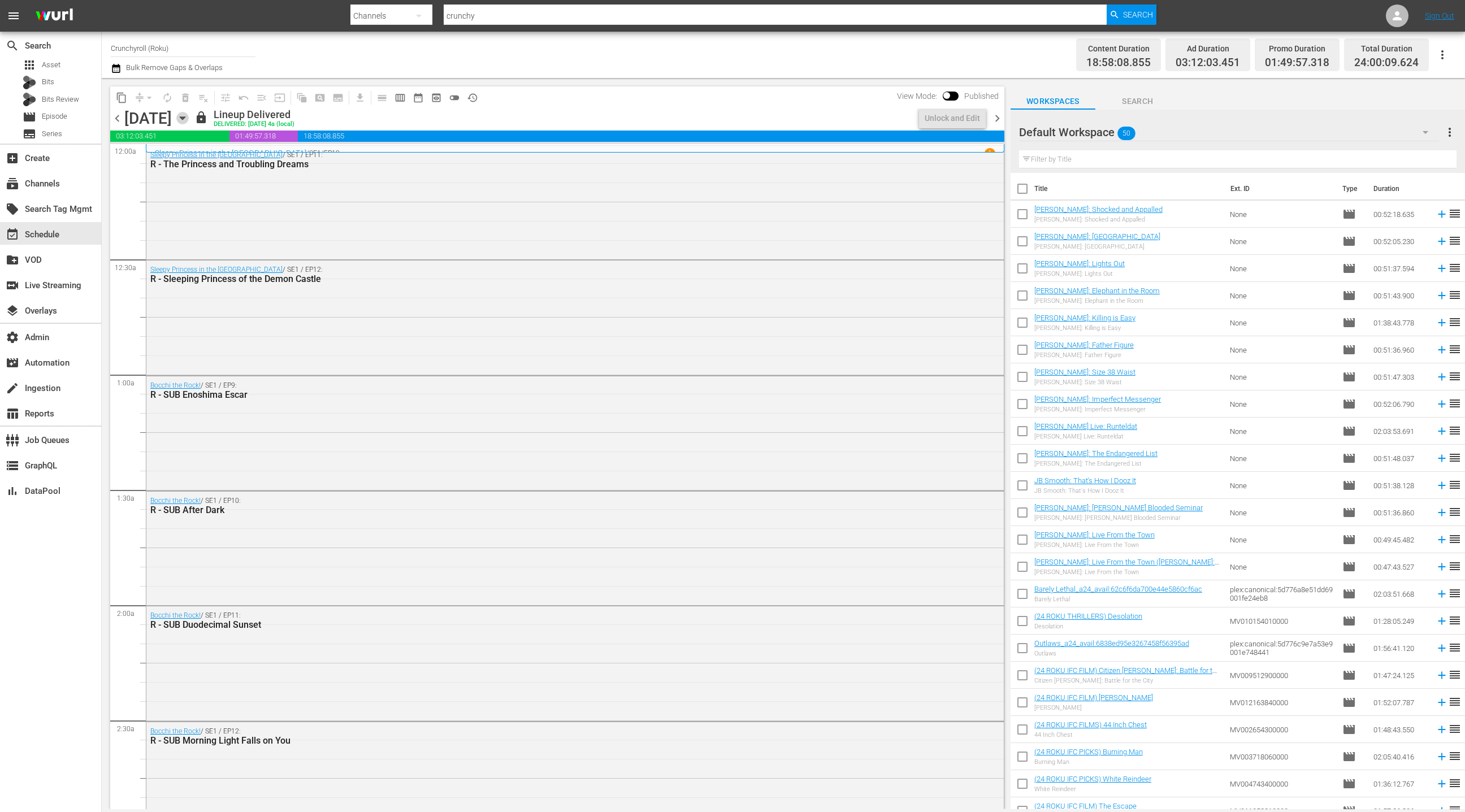
click at [185, 119] on icon "button" at bounding box center [182, 118] width 5 height 3
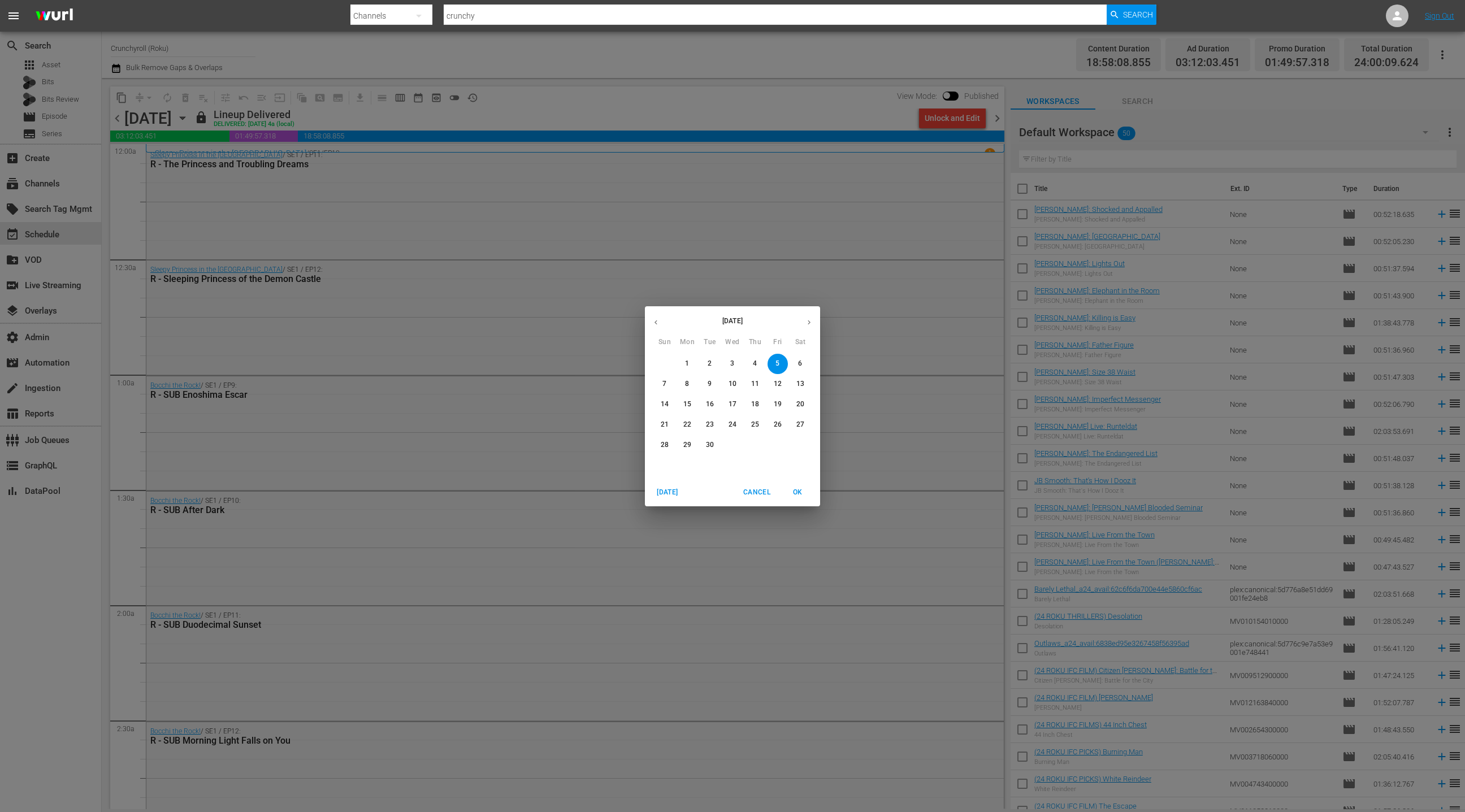
click at [669, 406] on span "14" at bounding box center [665, 404] width 21 height 10
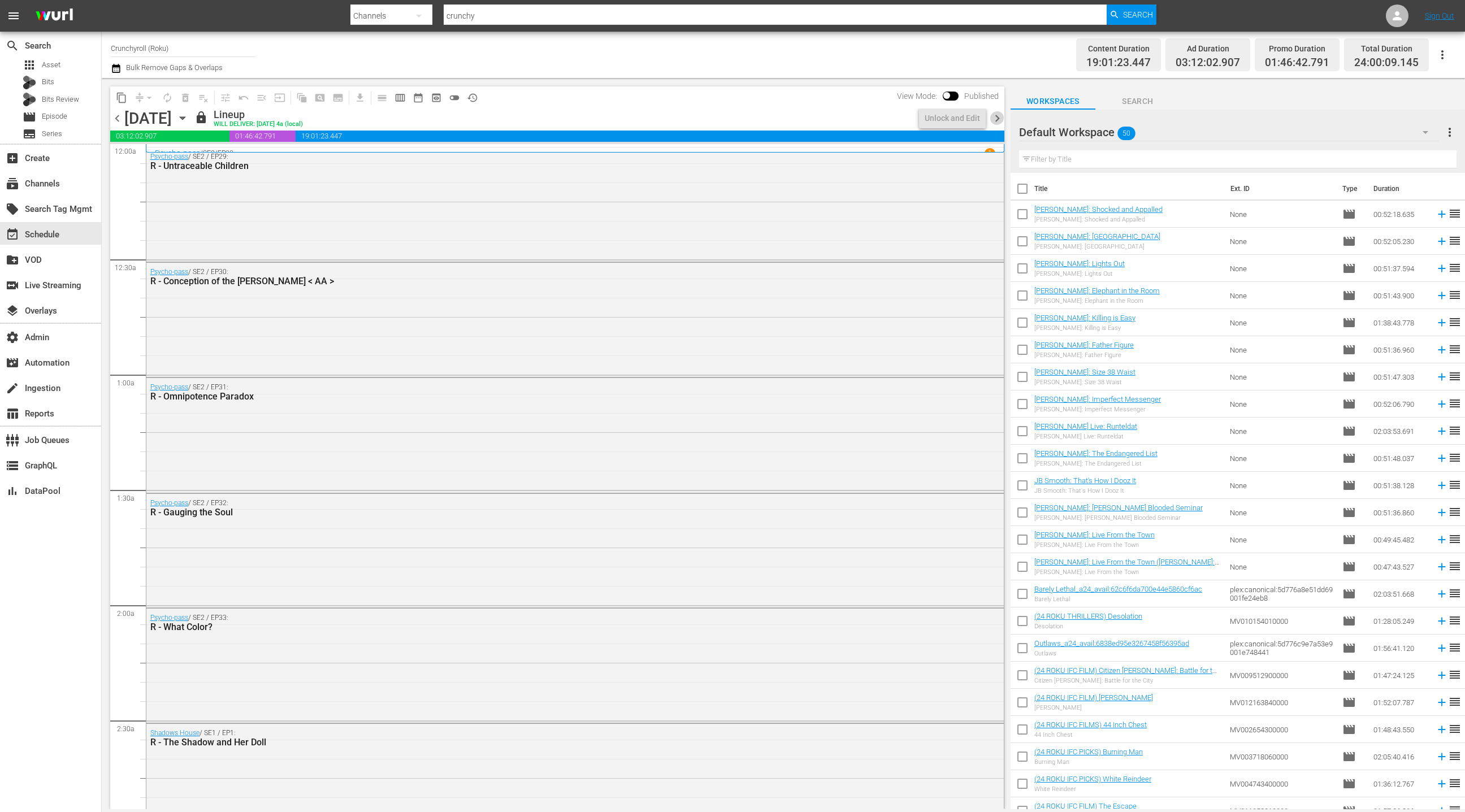
drag, startPoint x: 999, startPoint y: 118, endPoint x: 979, endPoint y: 130, distance: 23.3
click at [999, 118] on span "chevron_right" at bounding box center [997, 118] width 14 height 14
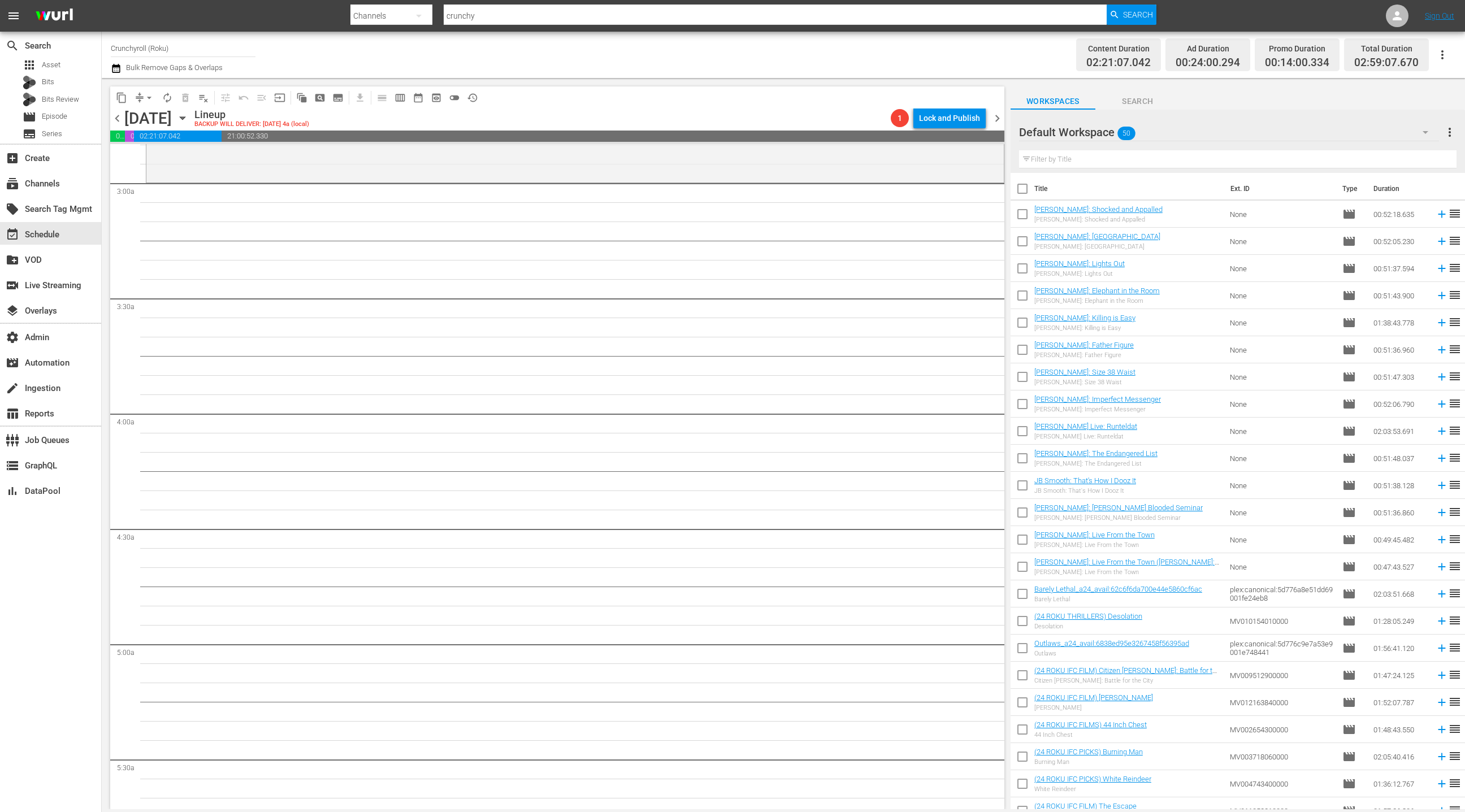
scroll to position [616, 0]
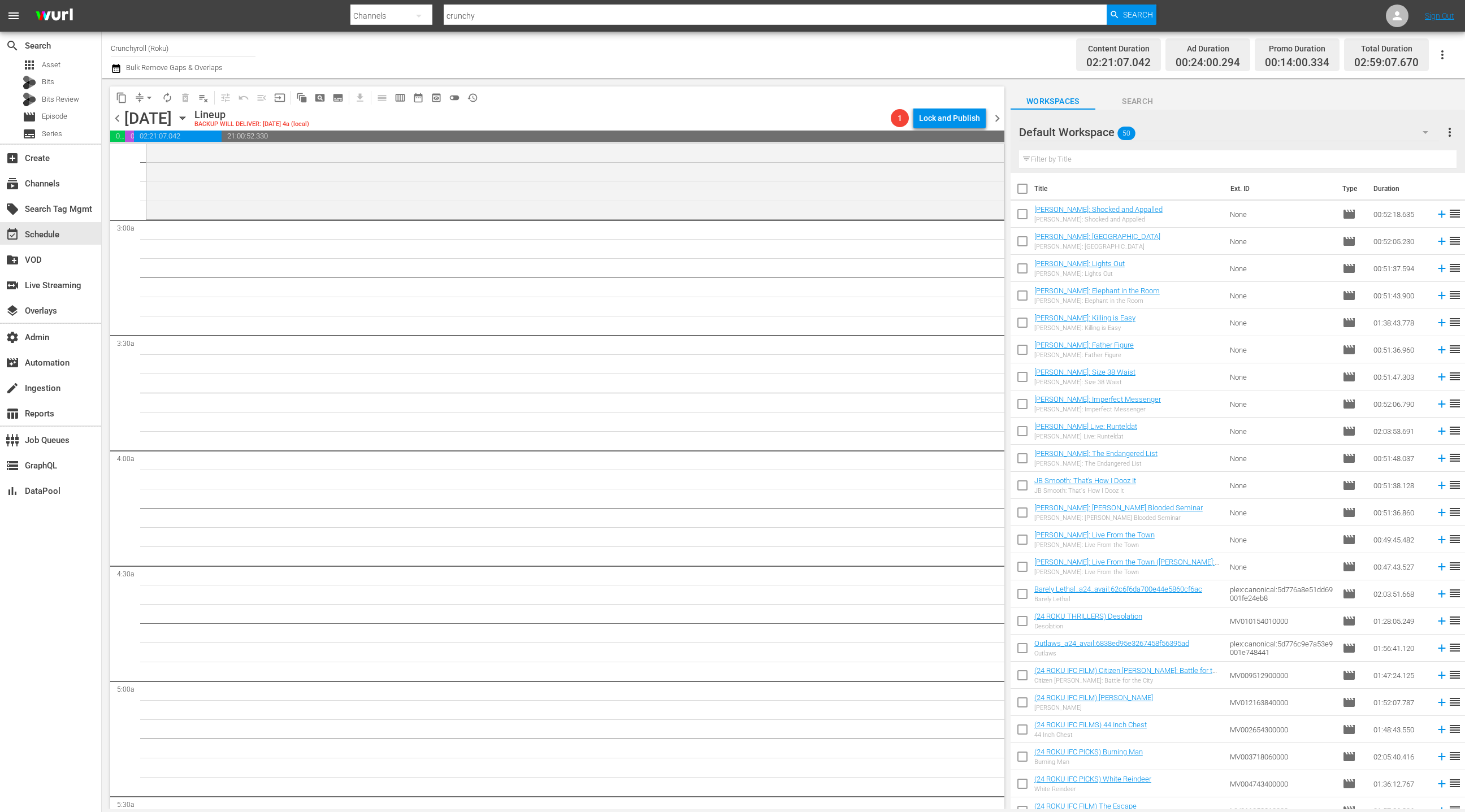
click at [1384, 130] on div "Default Workspace 50" at bounding box center [1229, 132] width 420 height 32
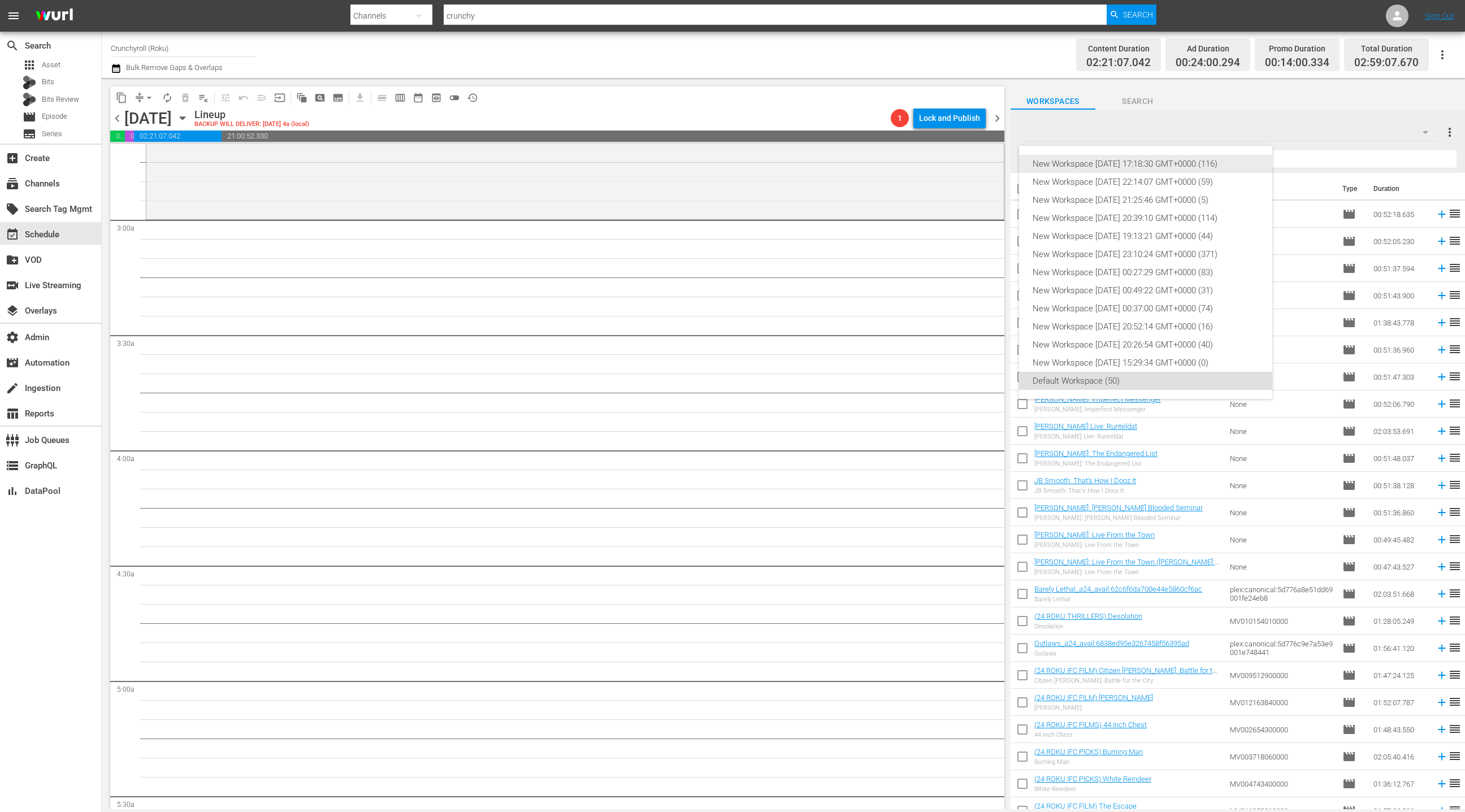
click at [1180, 167] on div "New Workspace Tue Aug 19 2025 17:18:30 GMT+0000 (116)" at bounding box center [1146, 164] width 226 height 18
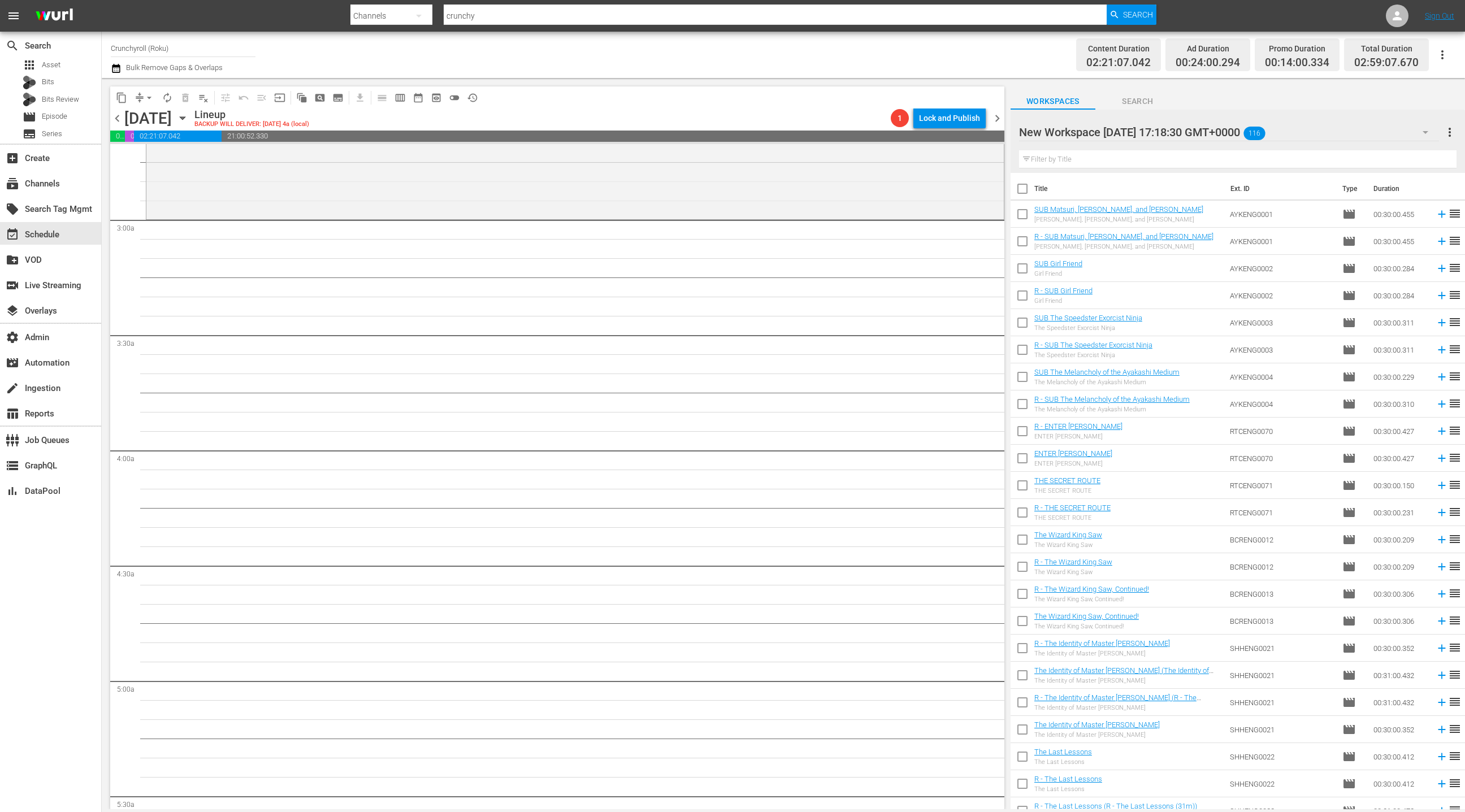
click at [1087, 158] on input "text" at bounding box center [1237, 160] width 437 height 18
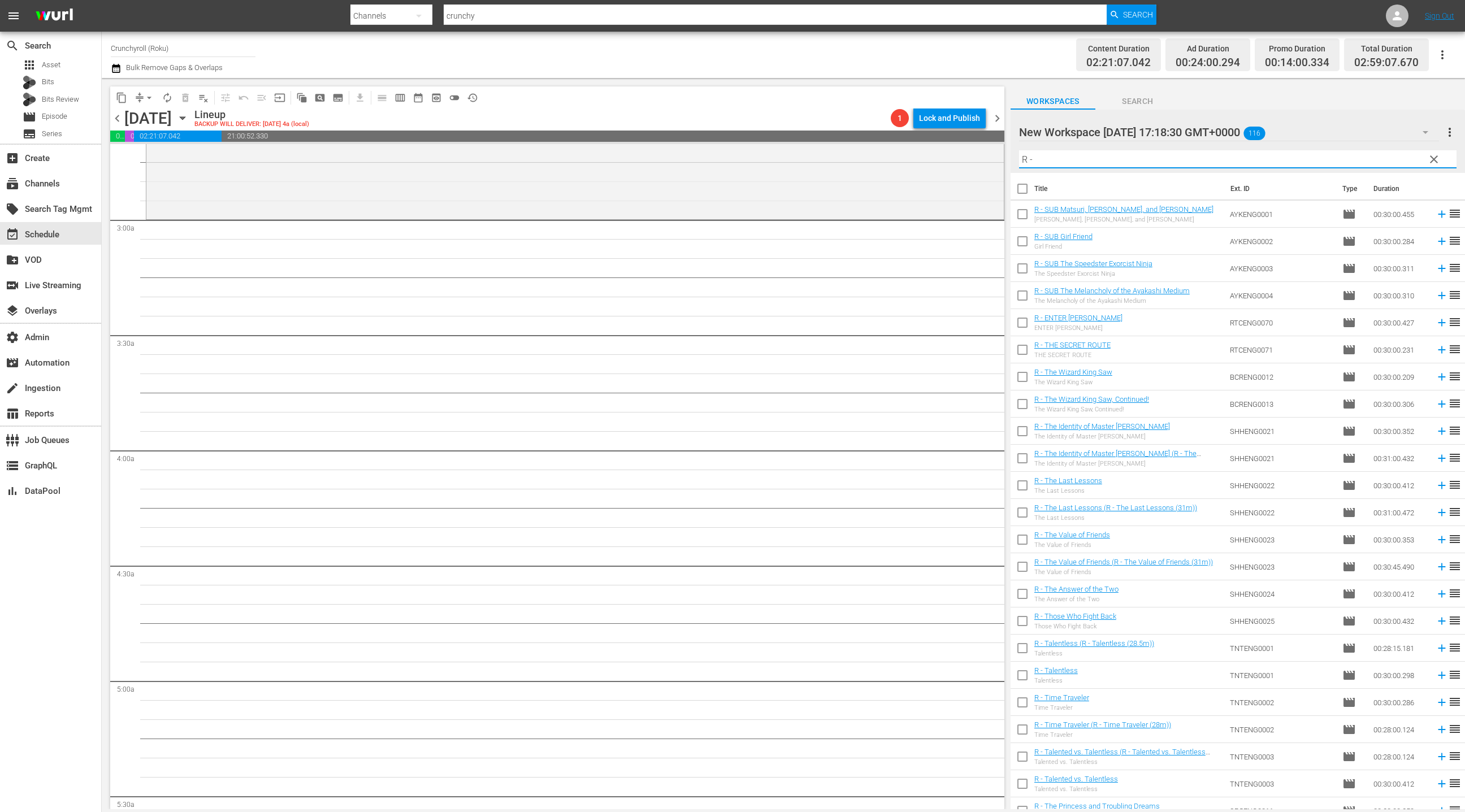
type input "R -"
click at [1025, 191] on input "checkbox" at bounding box center [1022, 191] width 24 height 24
checkbox input "true"
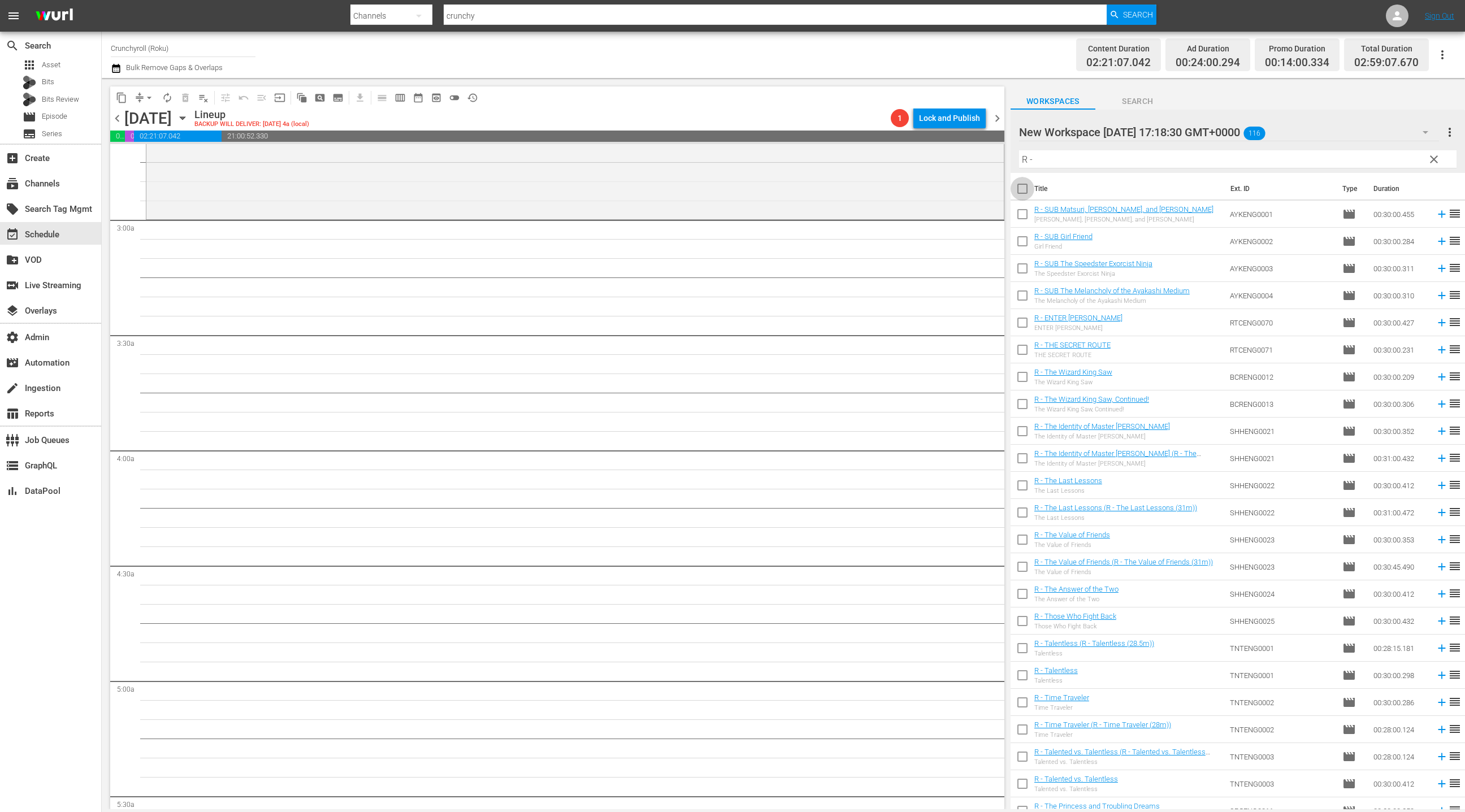
checkbox input "true"
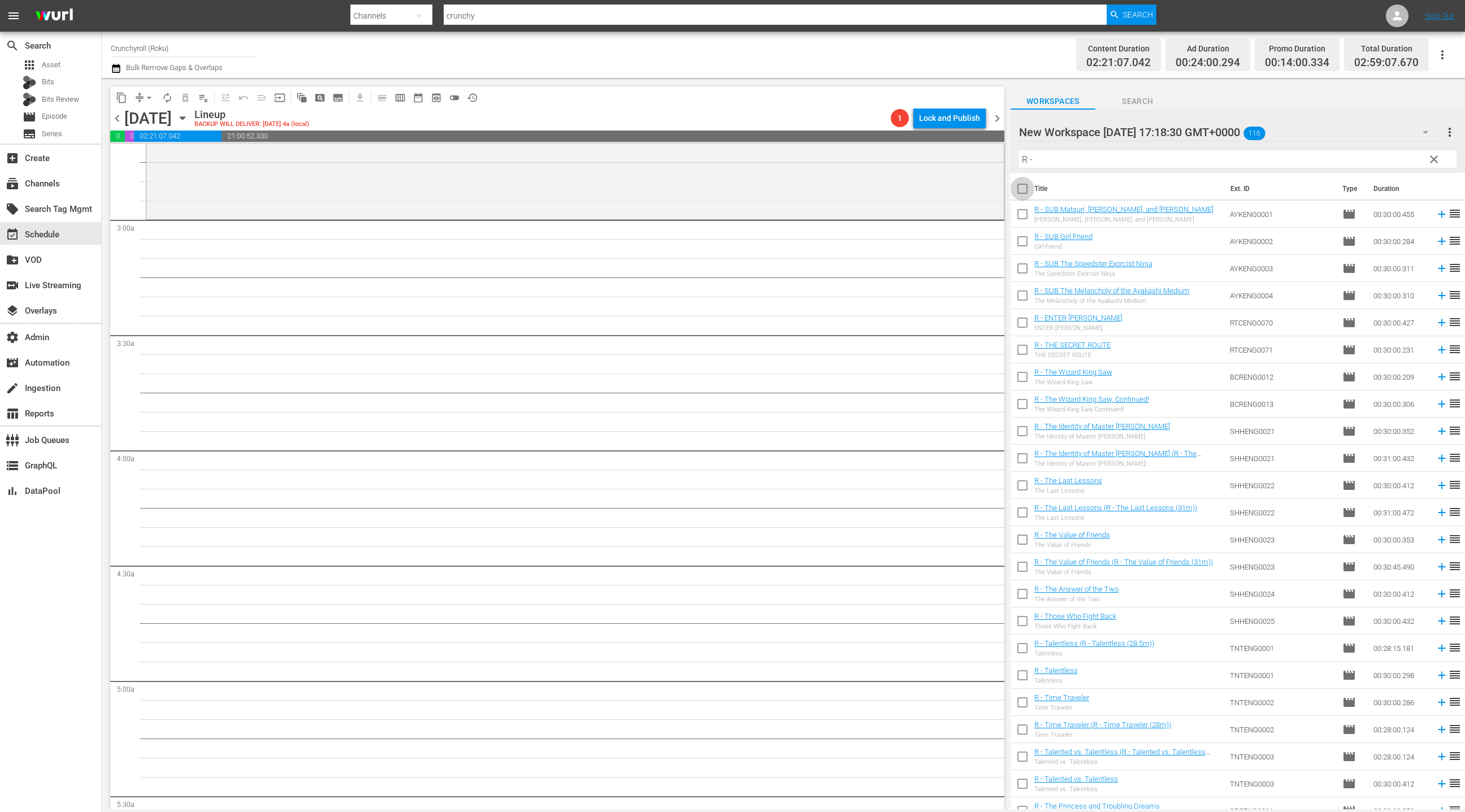
checkbox input "true"
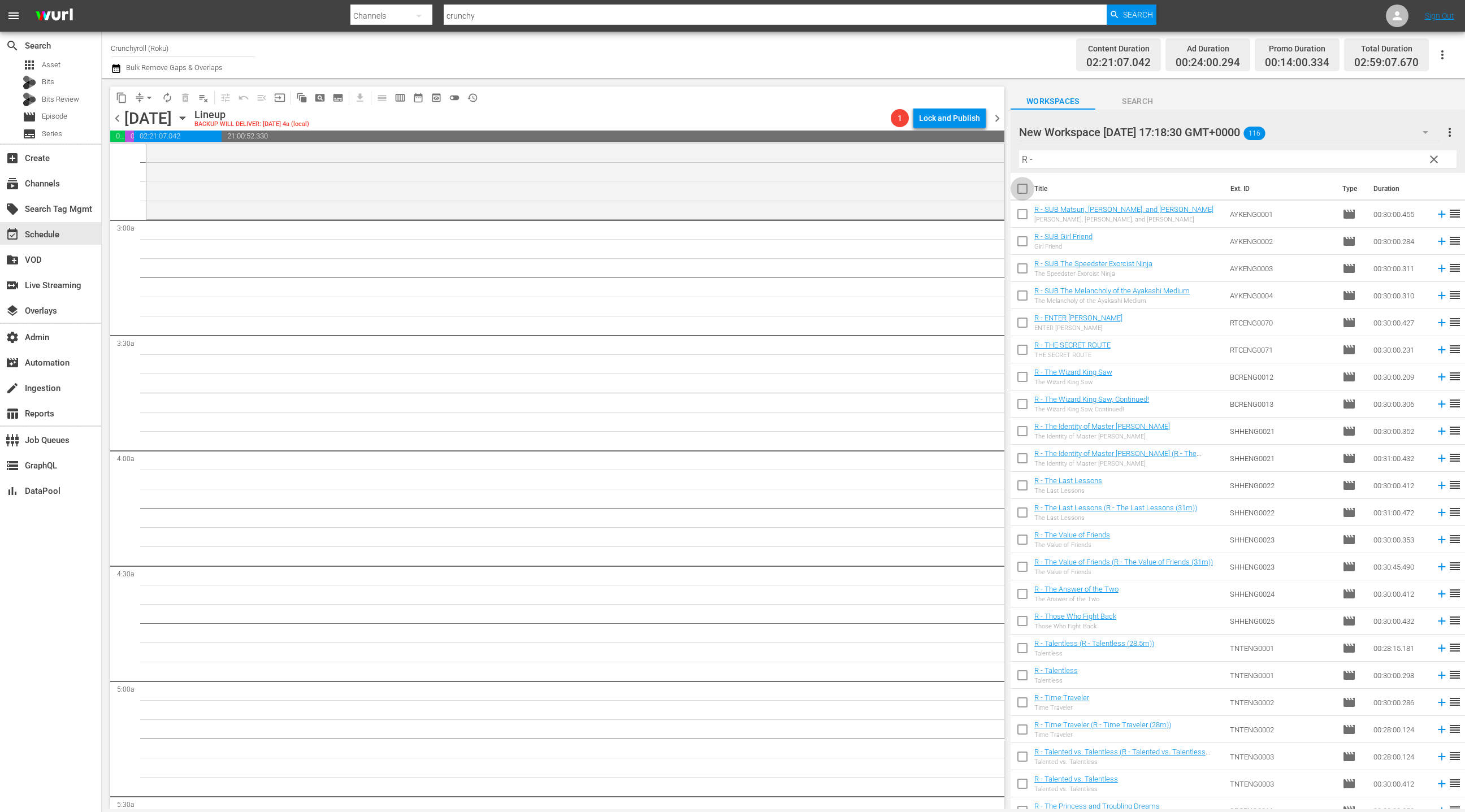
checkbox input "true"
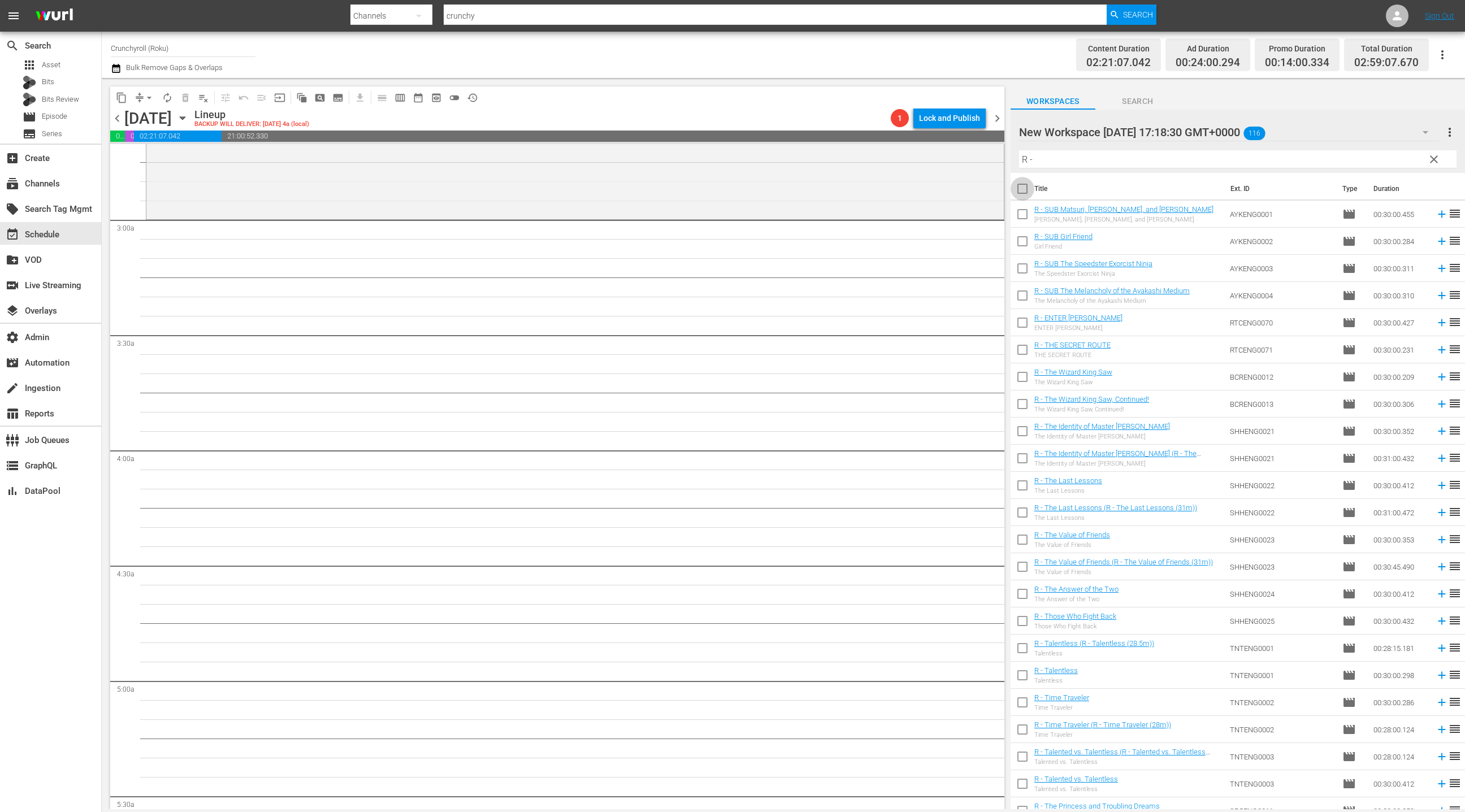
checkbox input "true"
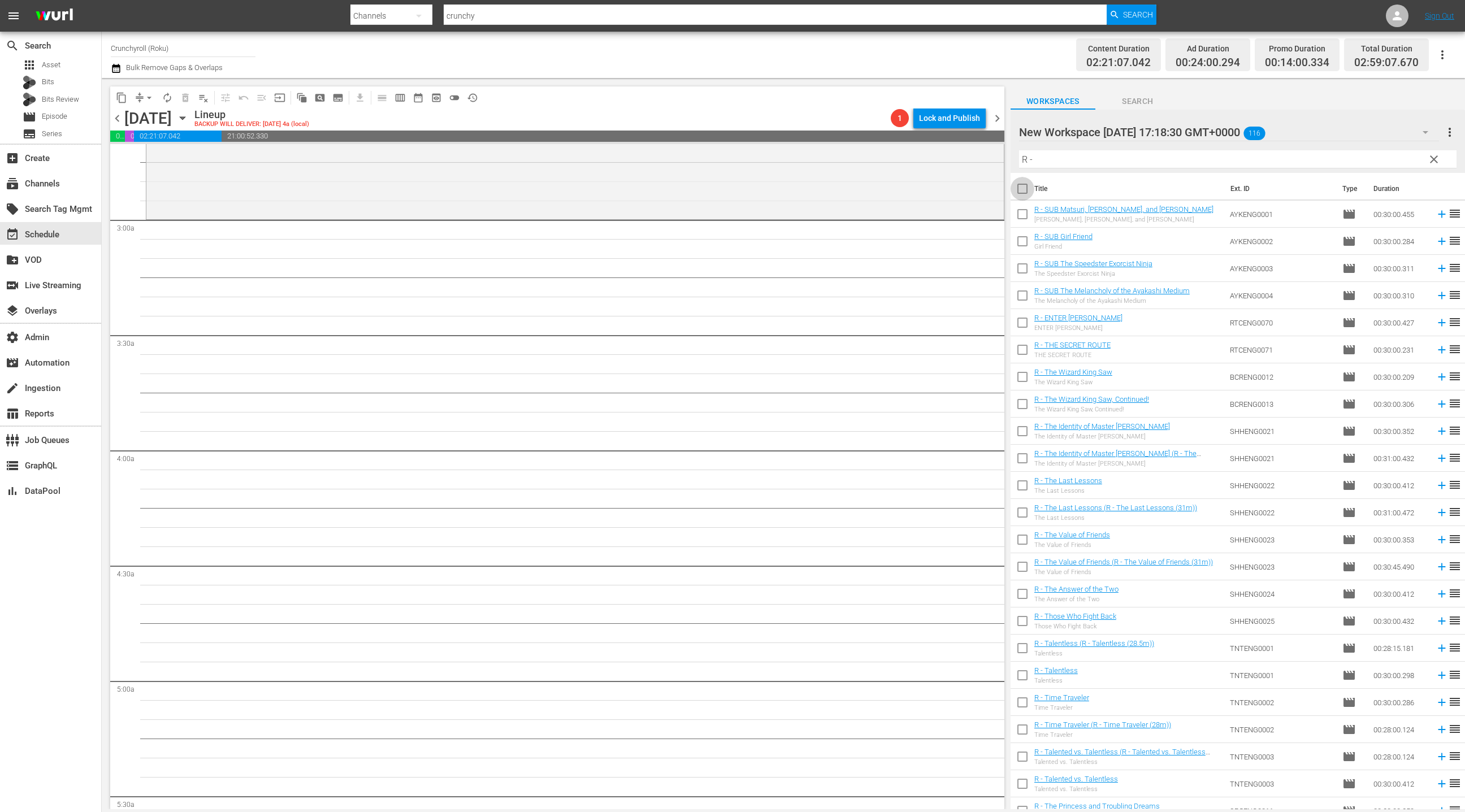
checkbox input "true"
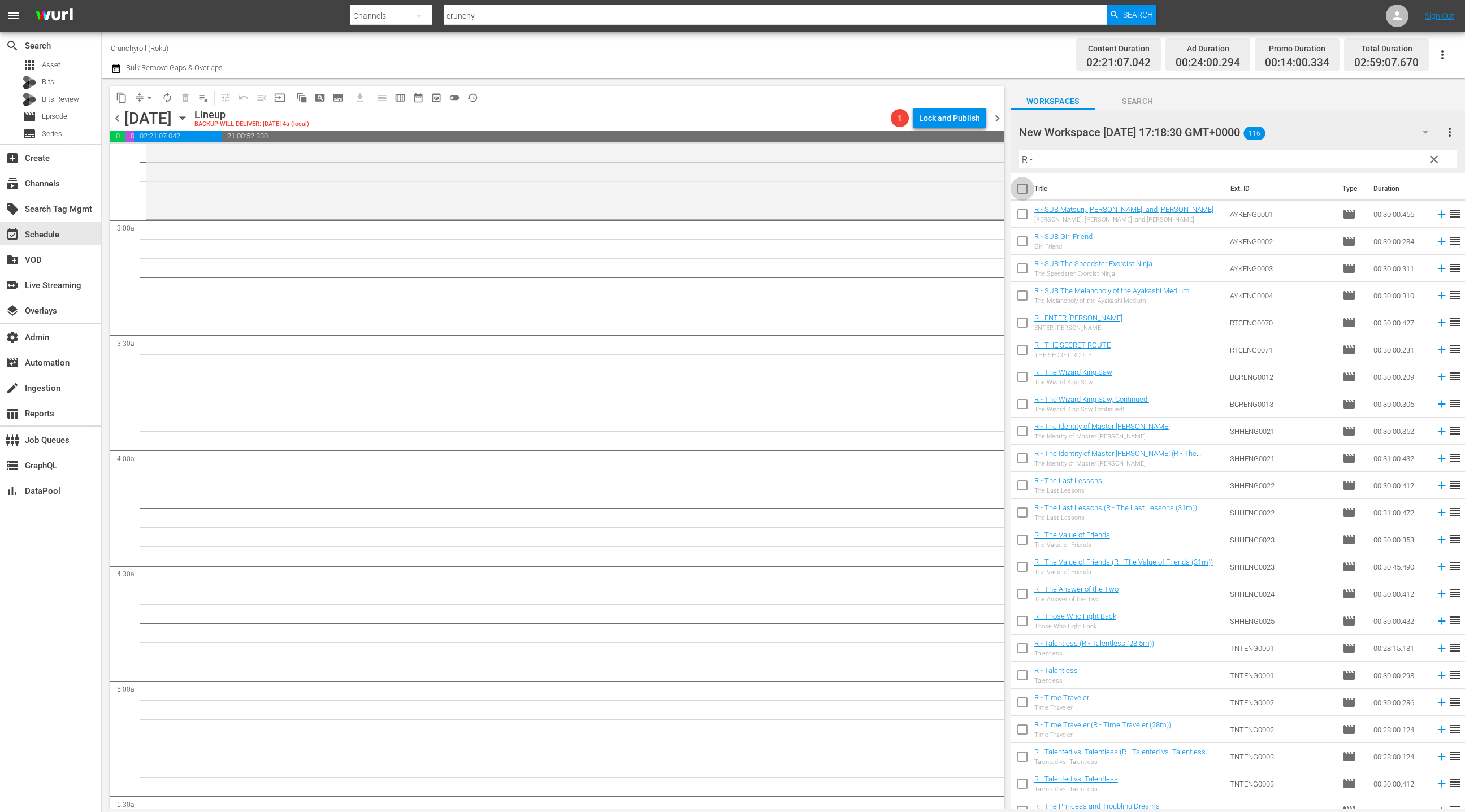
checkbox input "true"
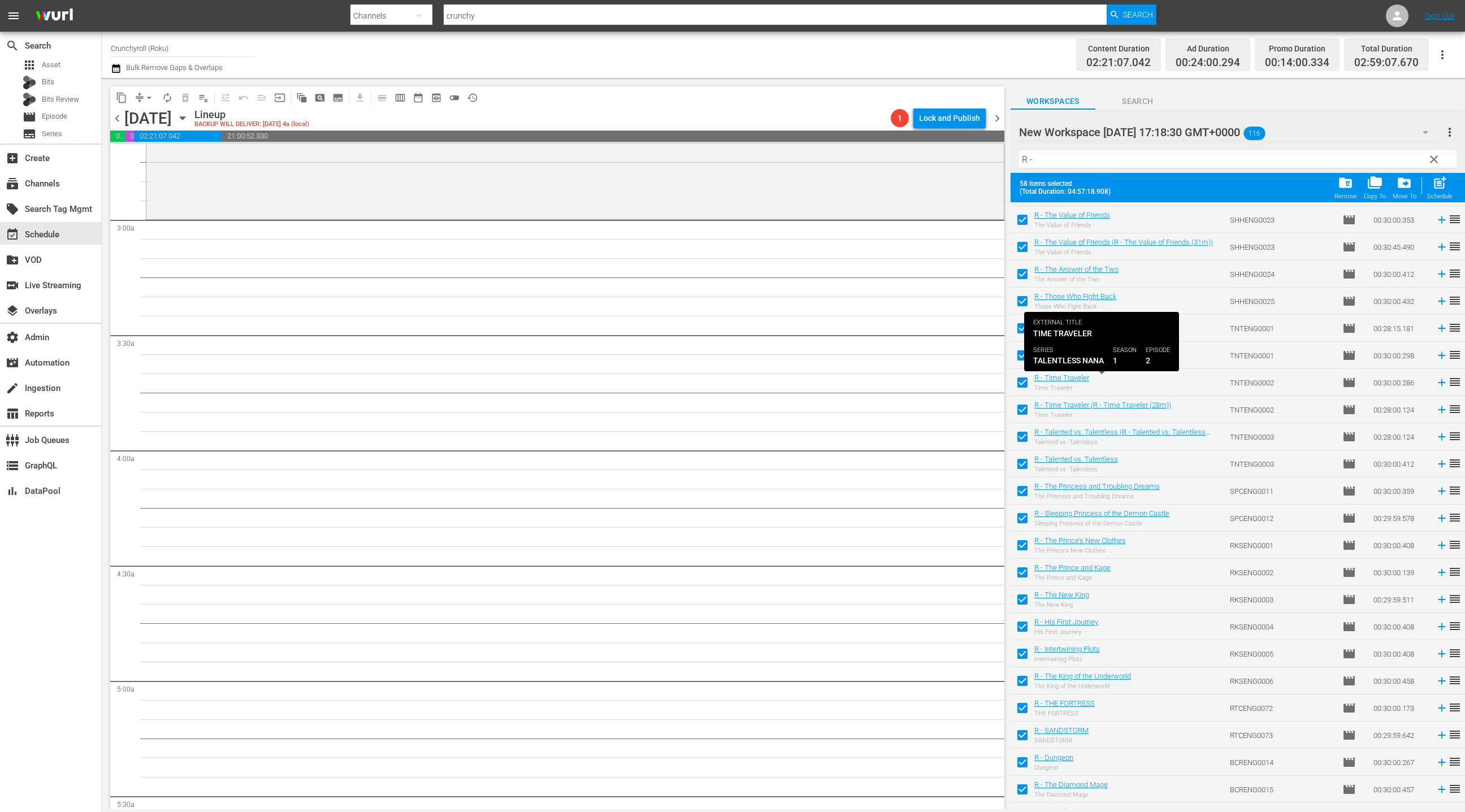
scroll to position [396, 0]
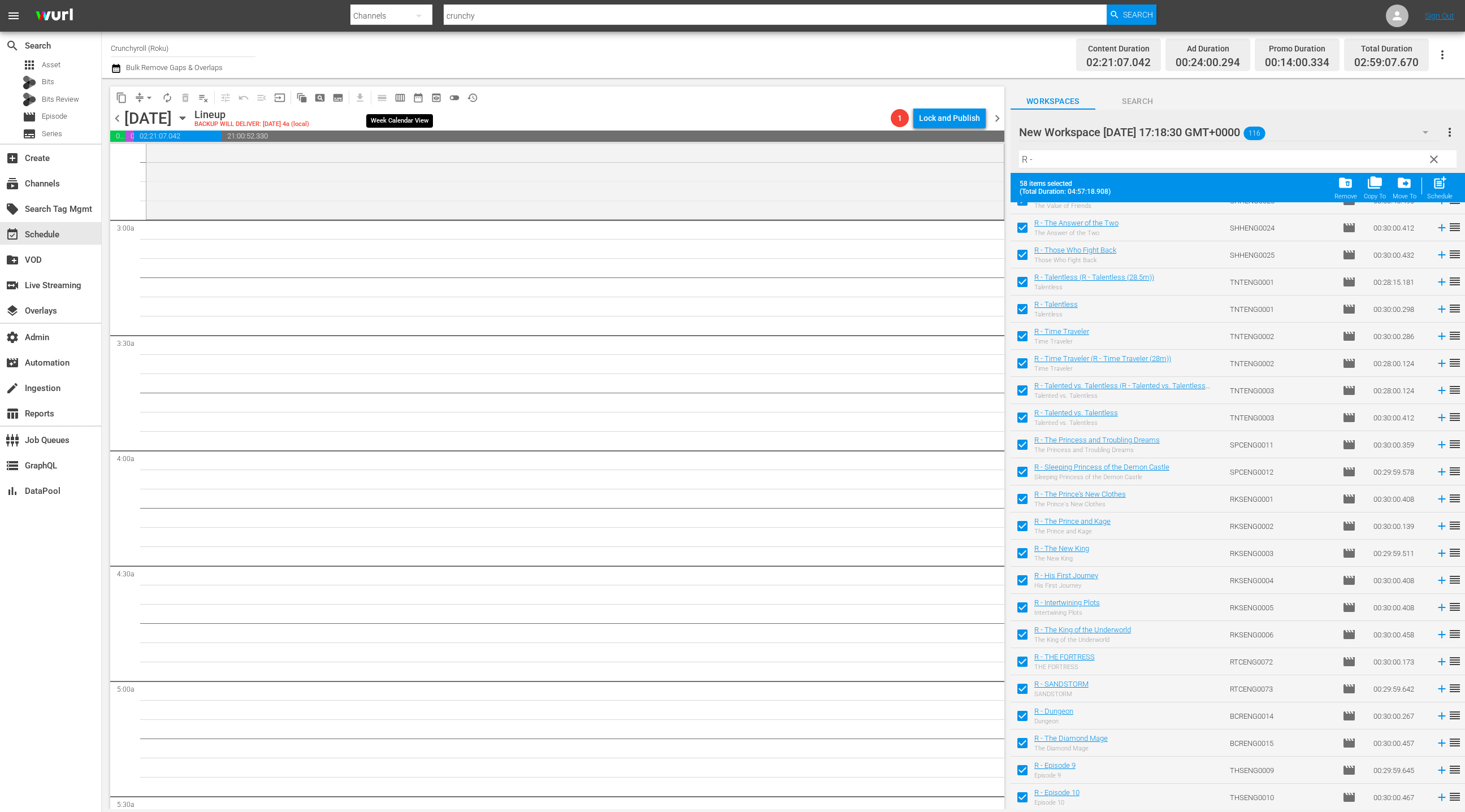
click at [398, 99] on span "calendar_view_week_outlined" at bounding box center [400, 98] width 11 height 11
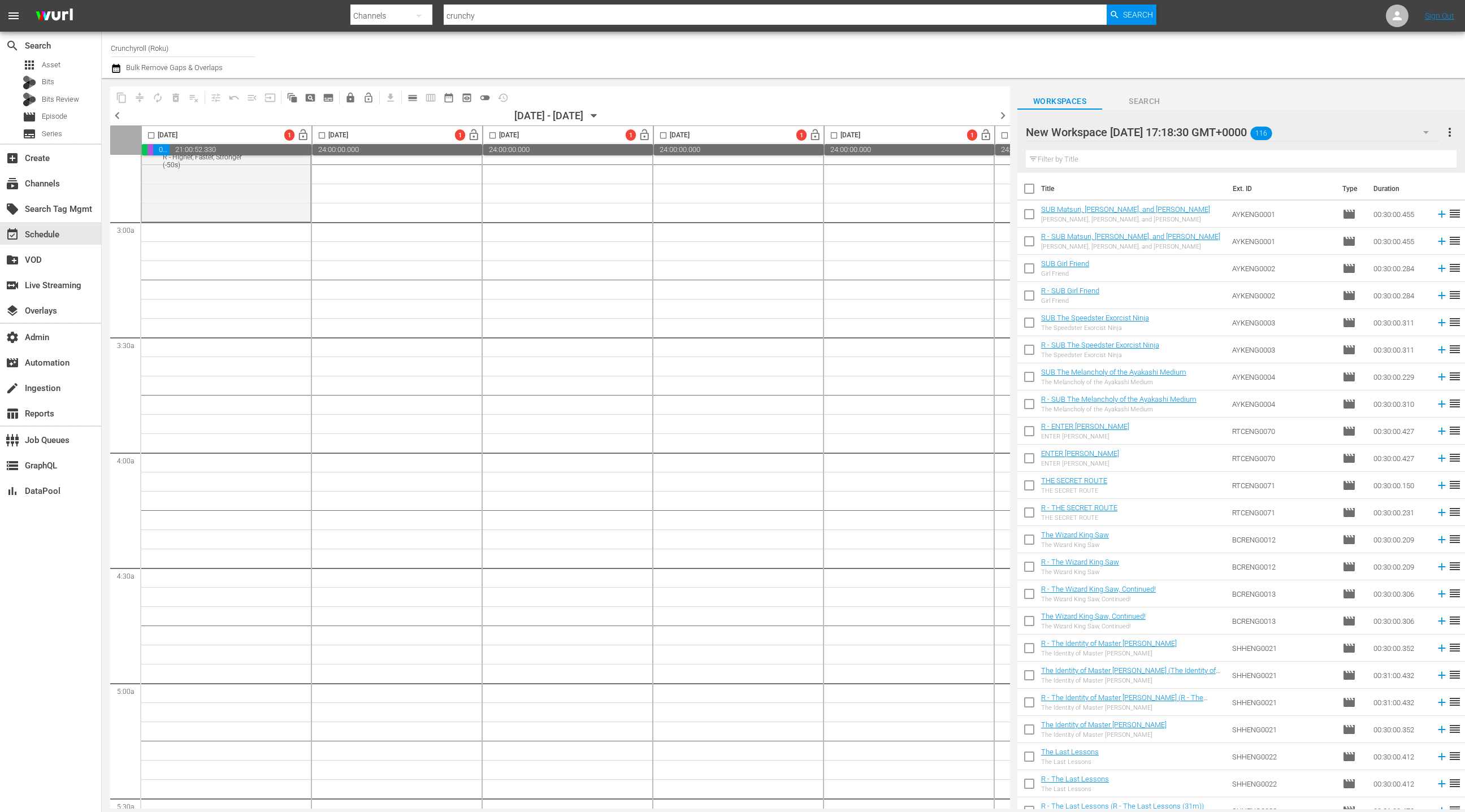
scroll to position [519, 0]
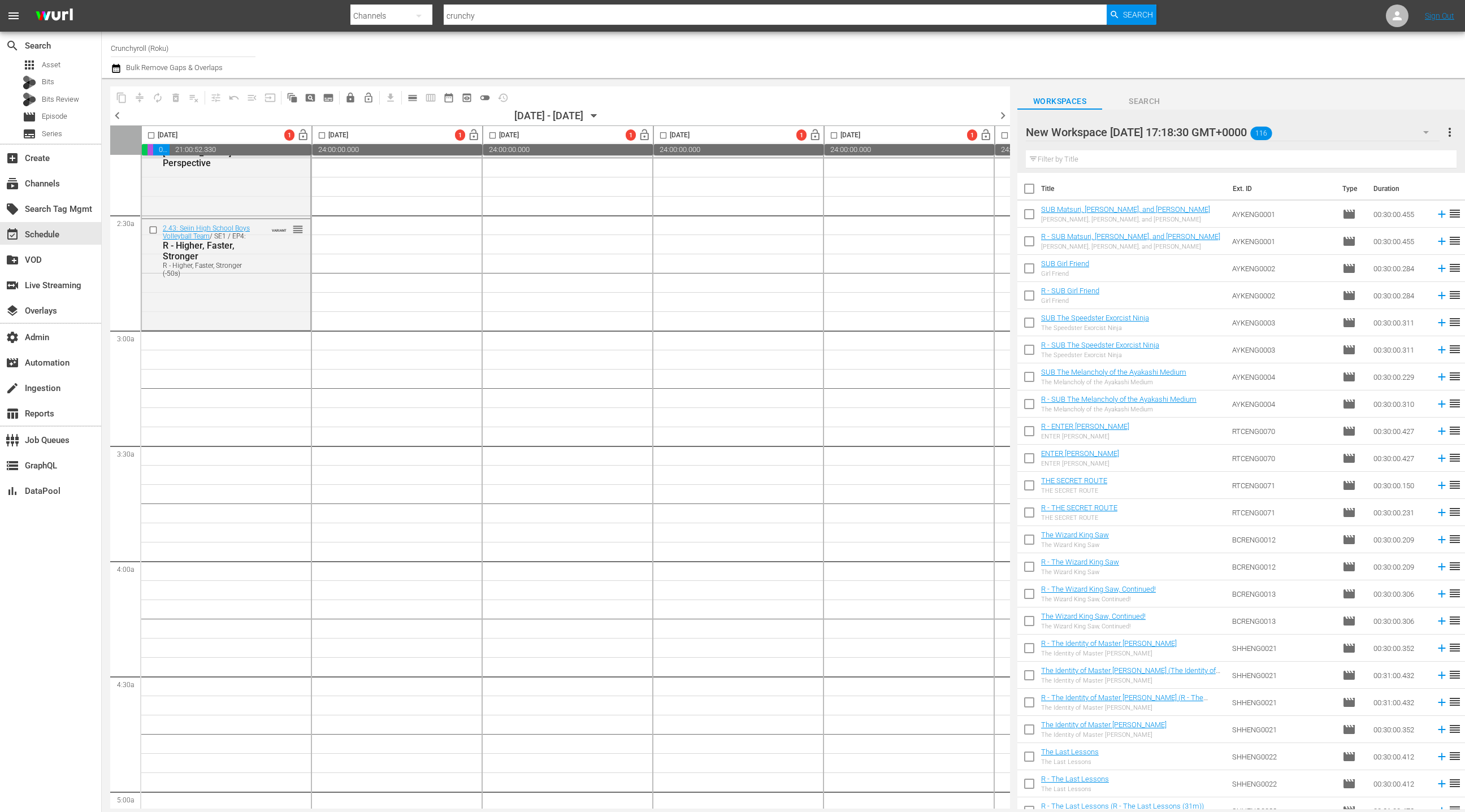
click at [1027, 192] on input "checkbox" at bounding box center [1029, 191] width 24 height 24
checkbox input "true"
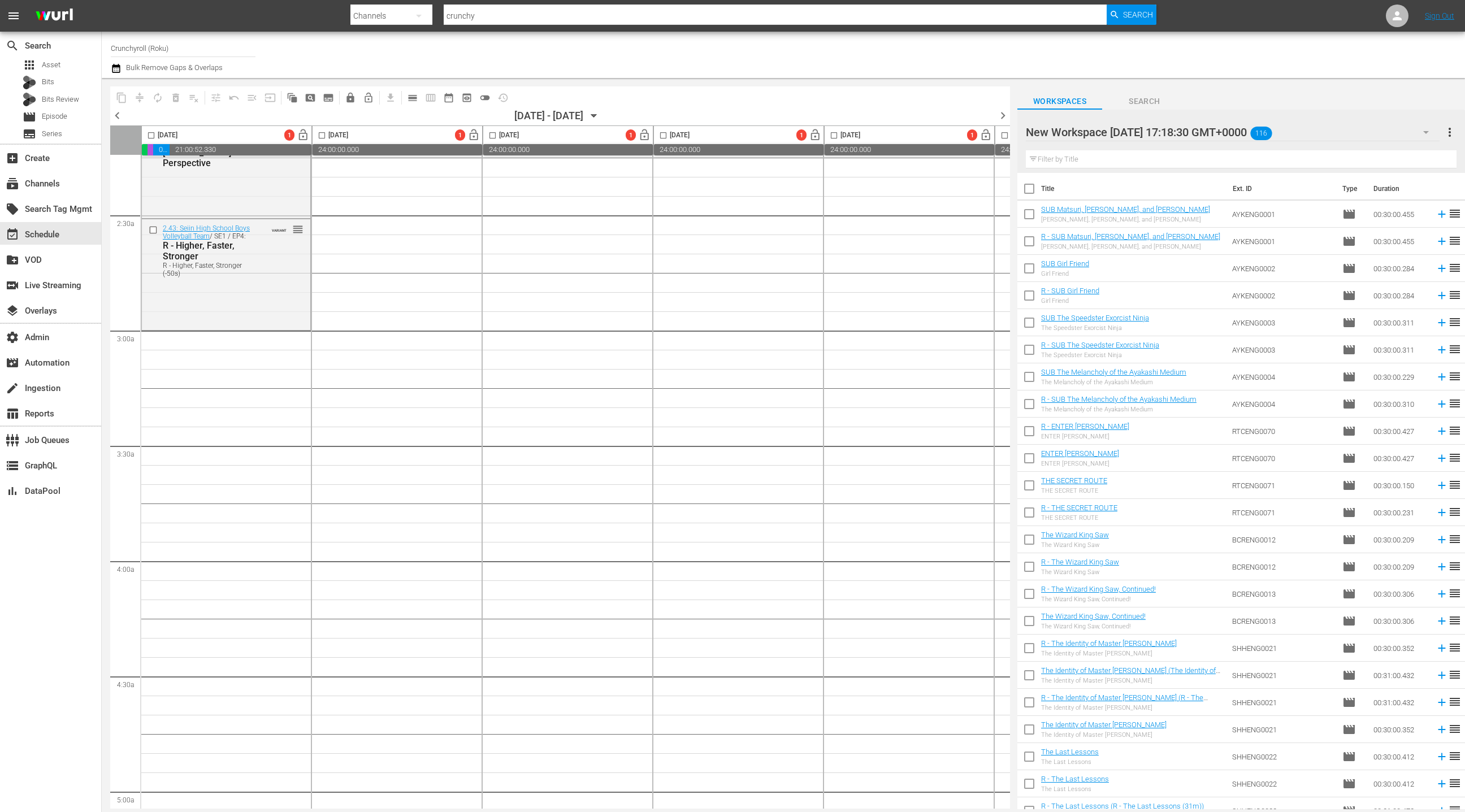
checkbox input "true"
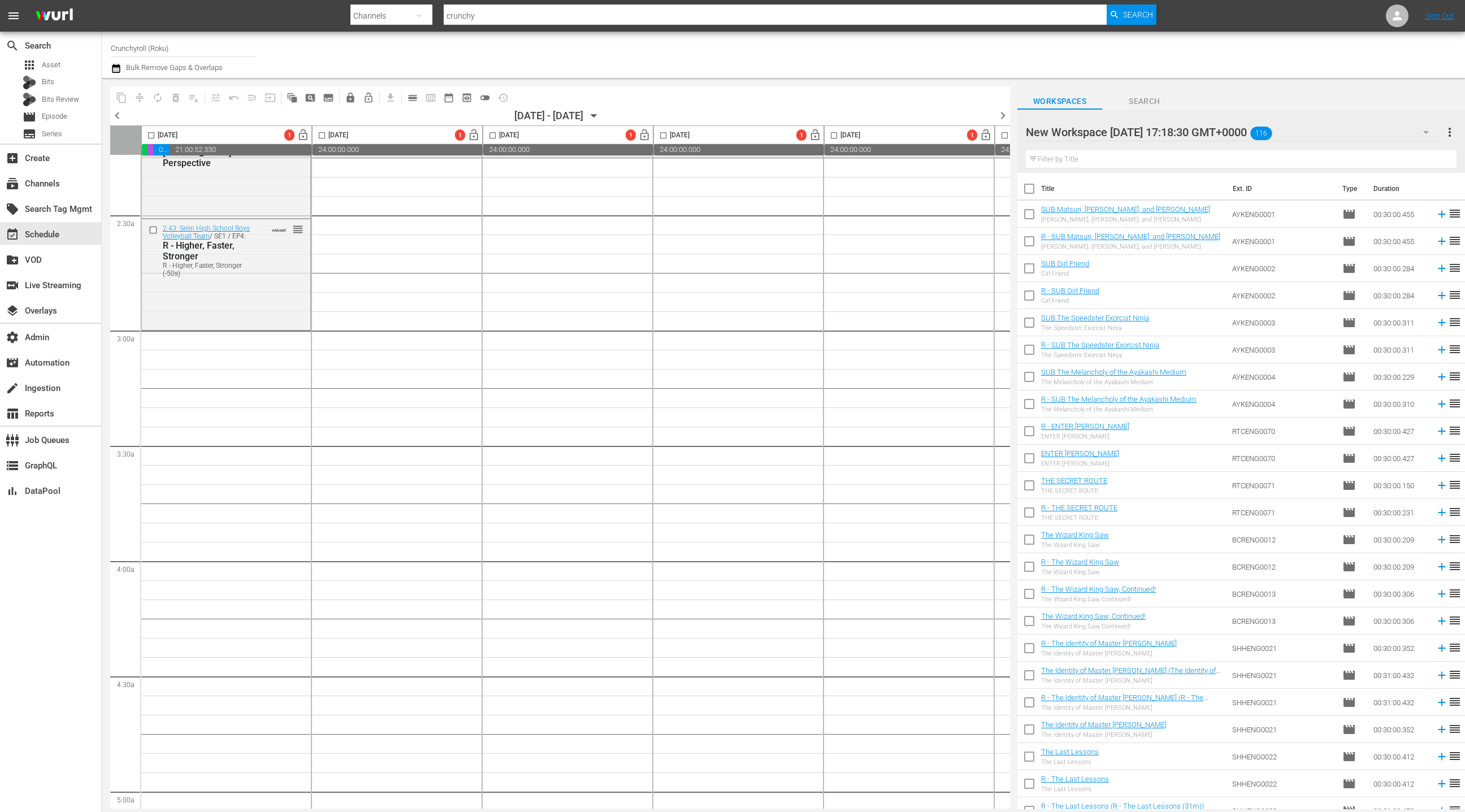
checkbox input "true"
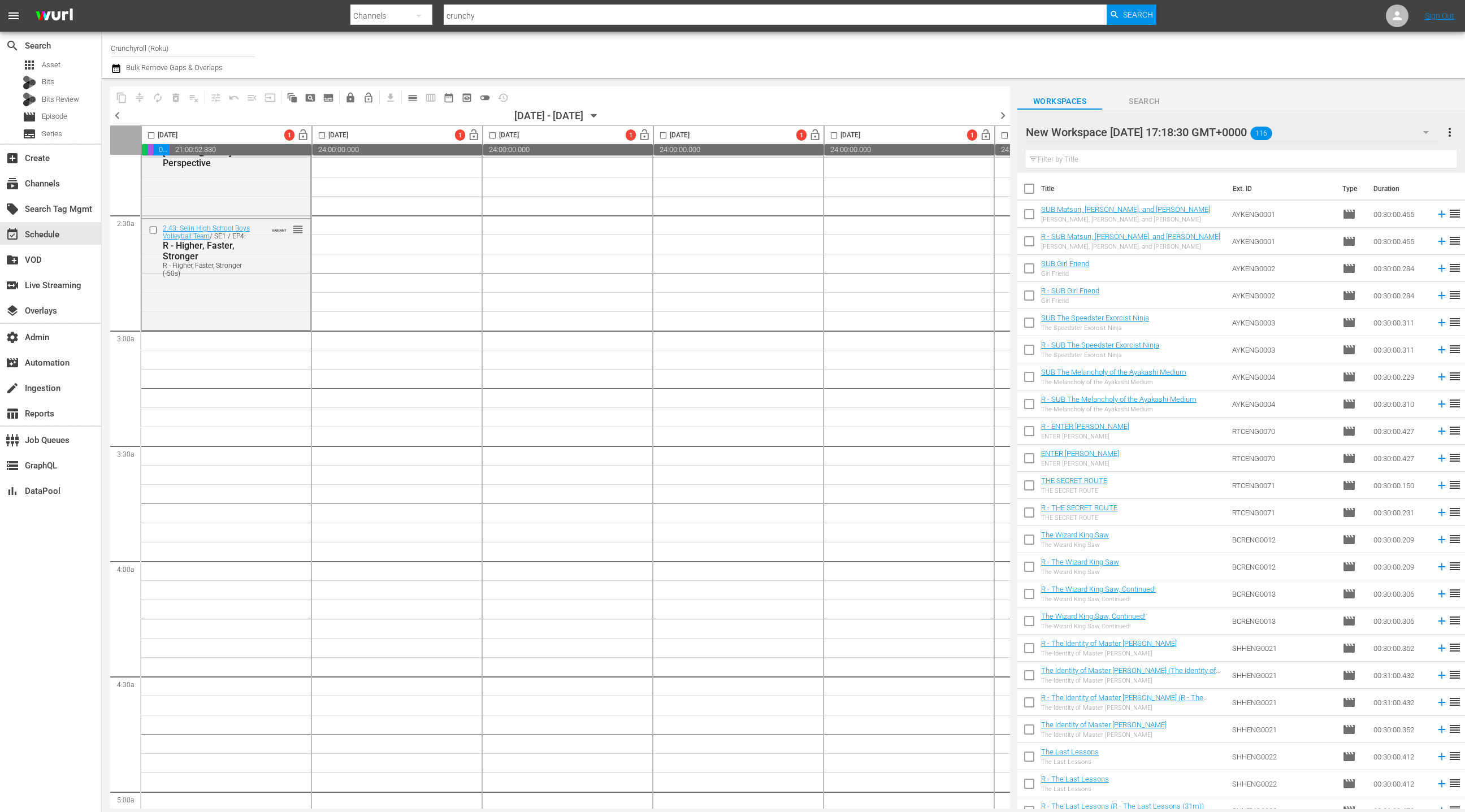
checkbox input "true"
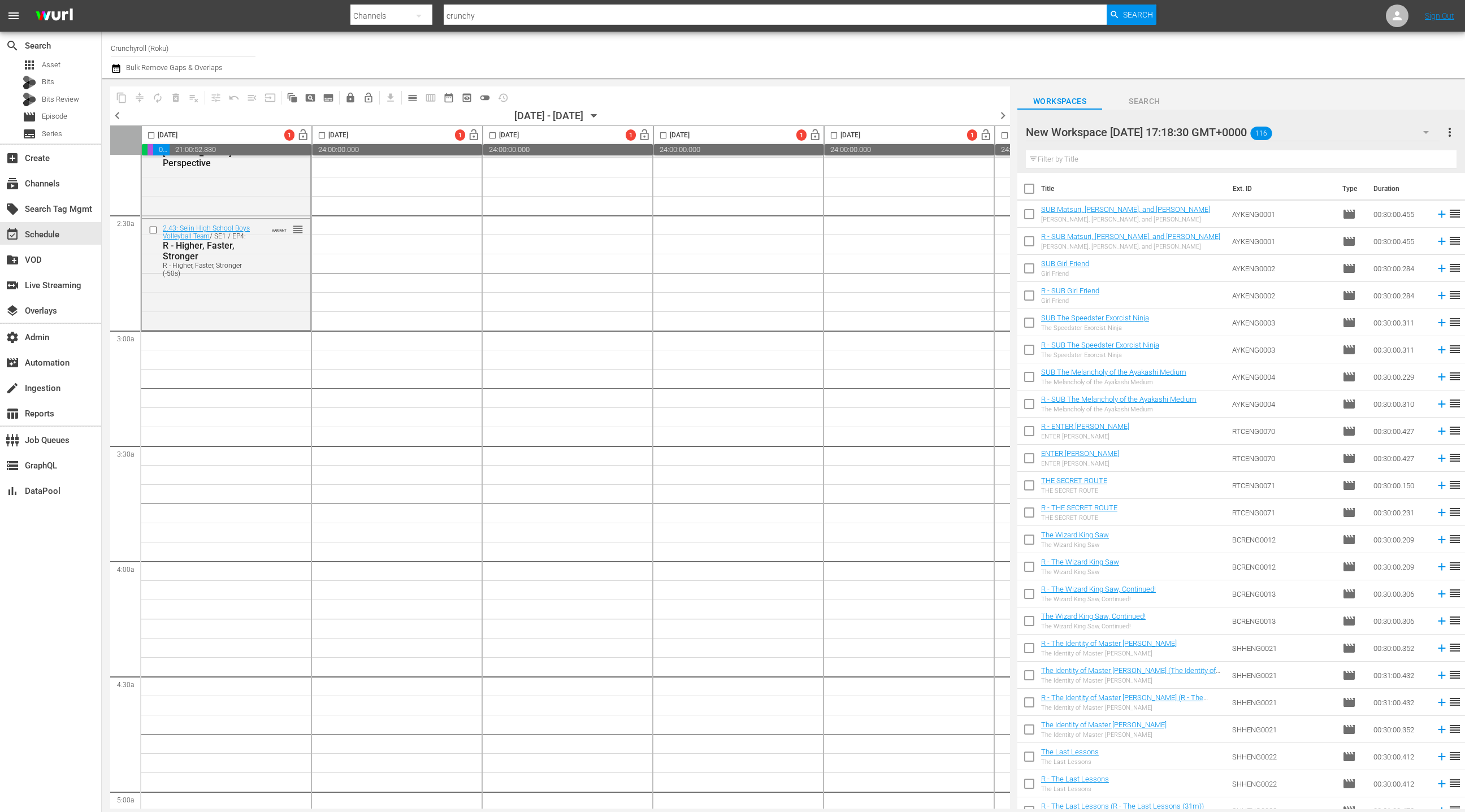
checkbox input "true"
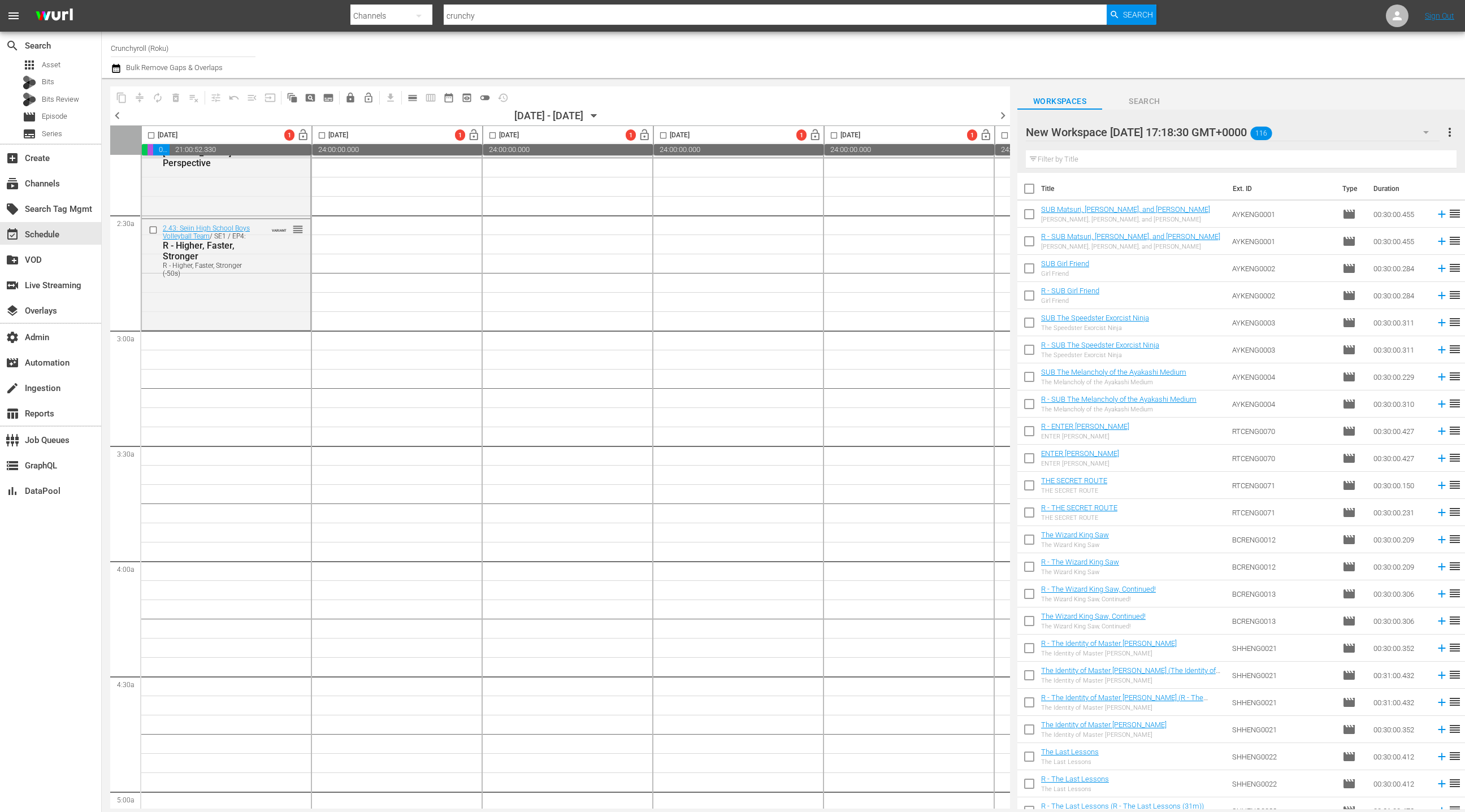
checkbox input "true"
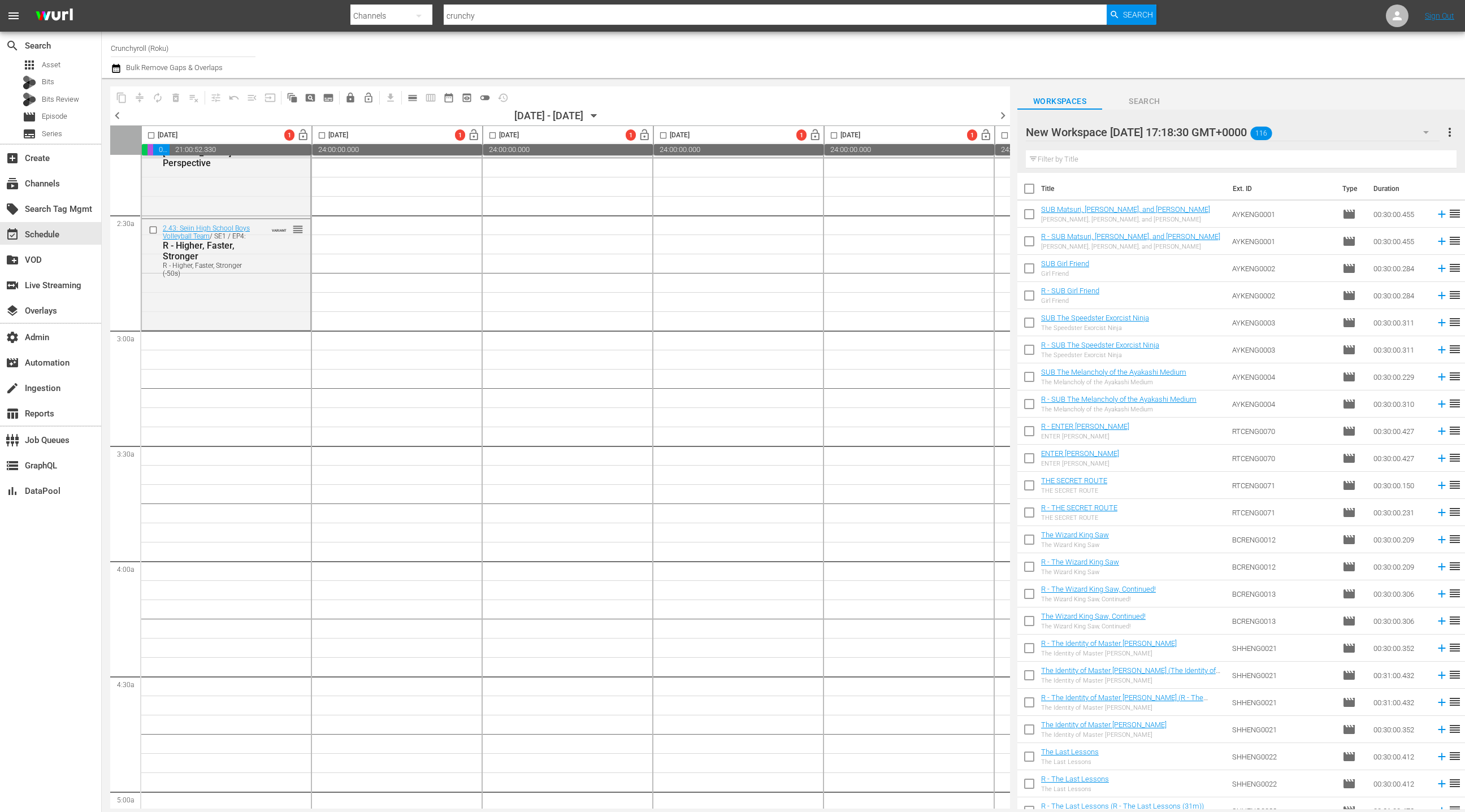
checkbox input "true"
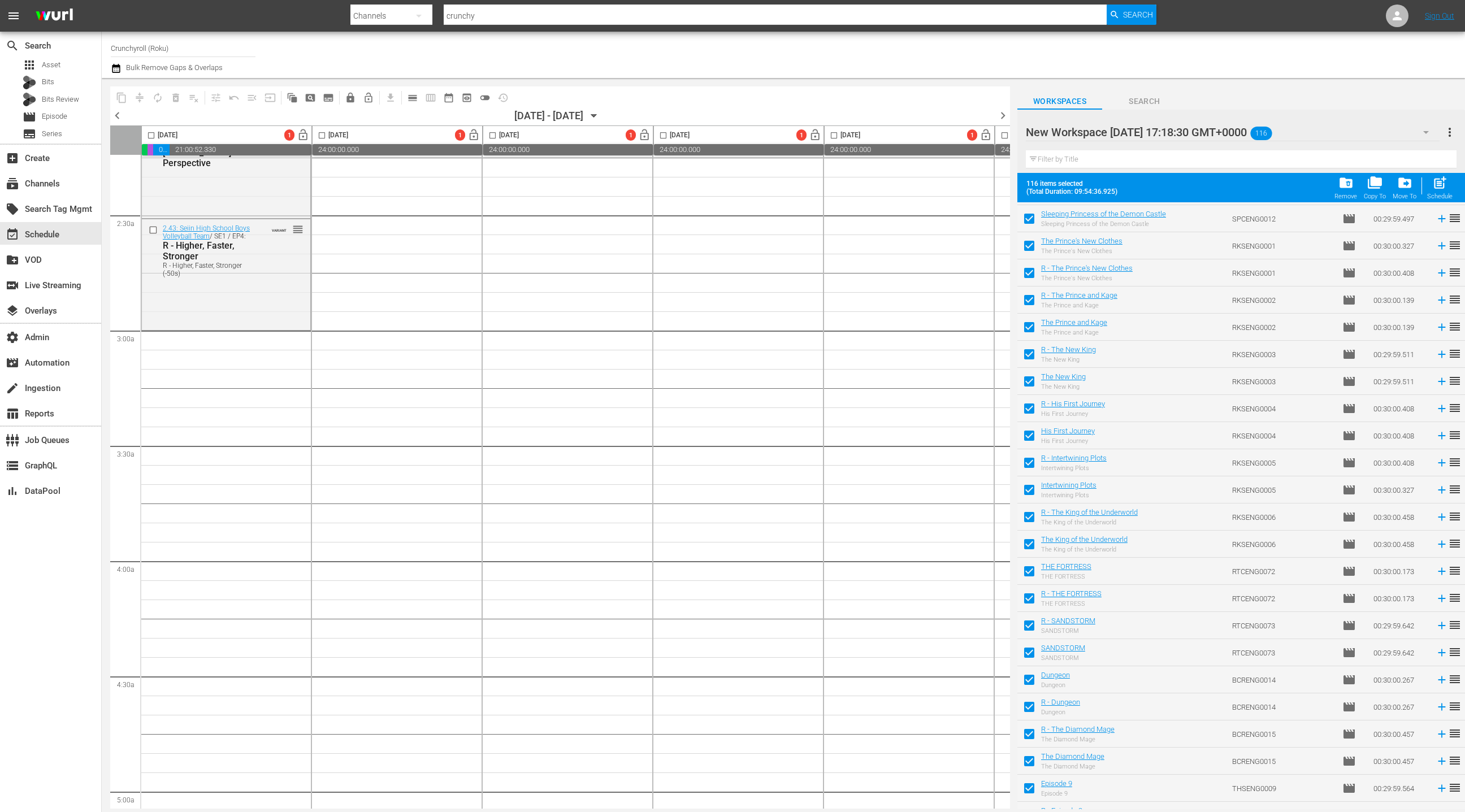
scroll to position [0, 0]
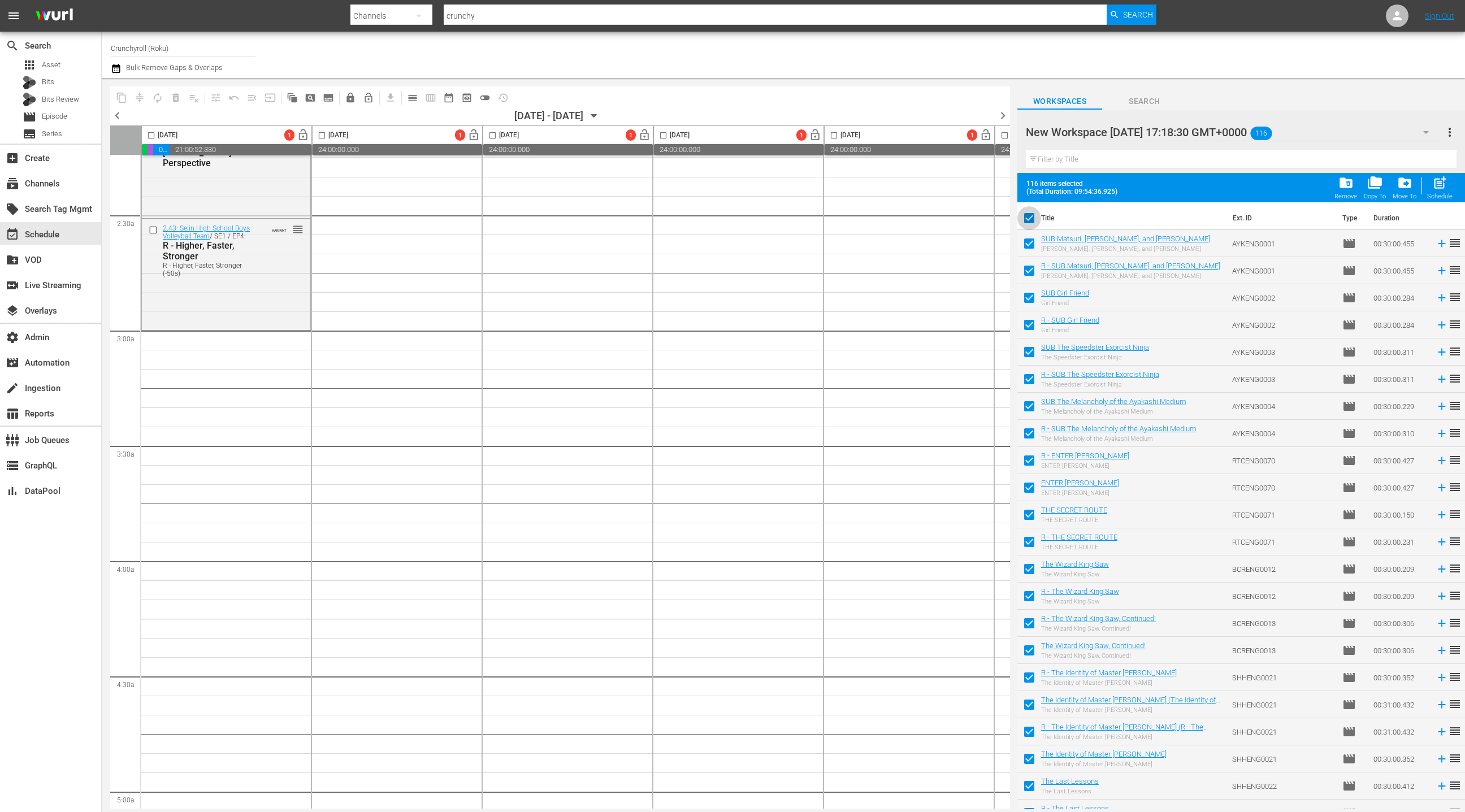
click at [1034, 218] on input "checkbox" at bounding box center [1029, 221] width 24 height 24
checkbox input "false"
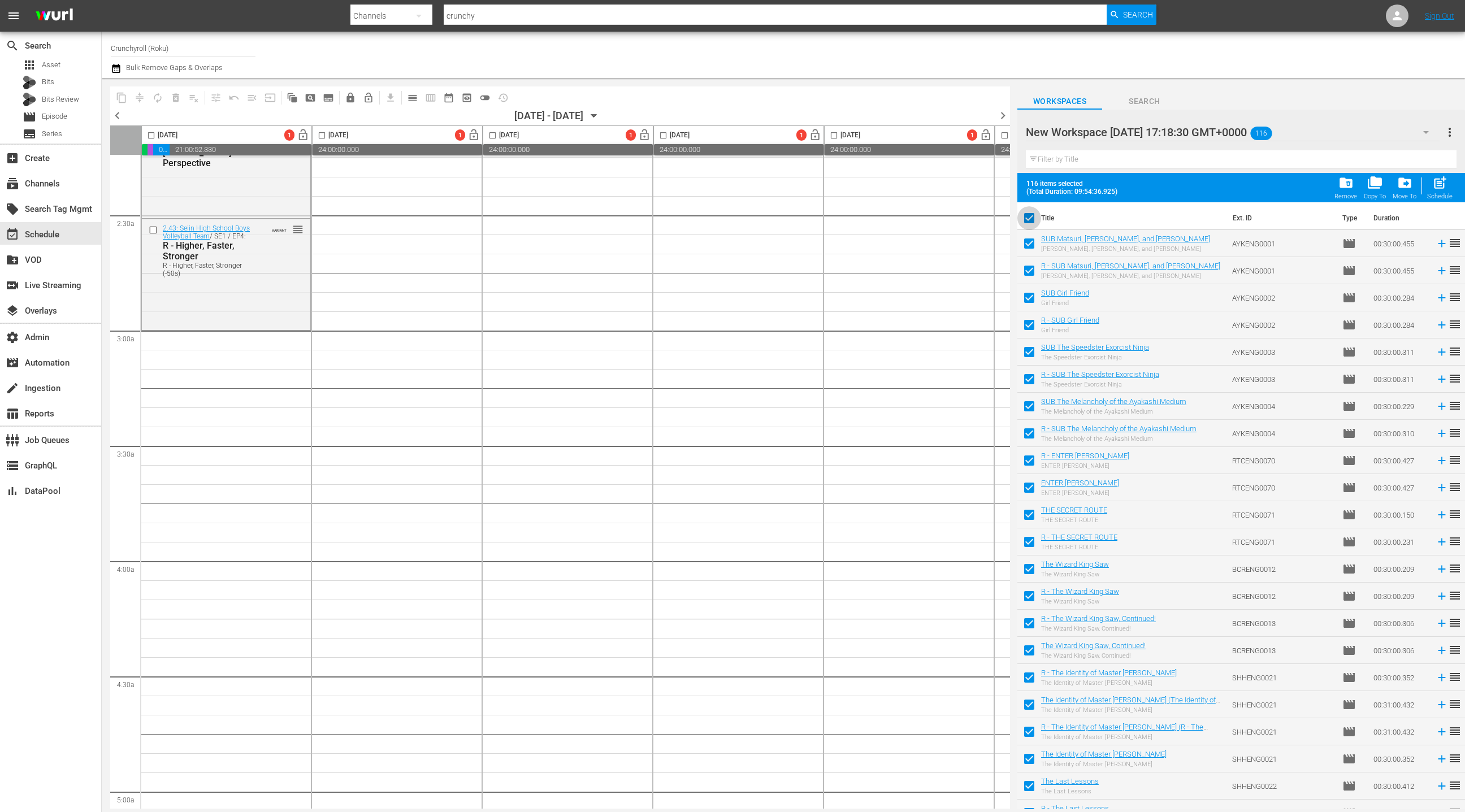
checkbox input "false"
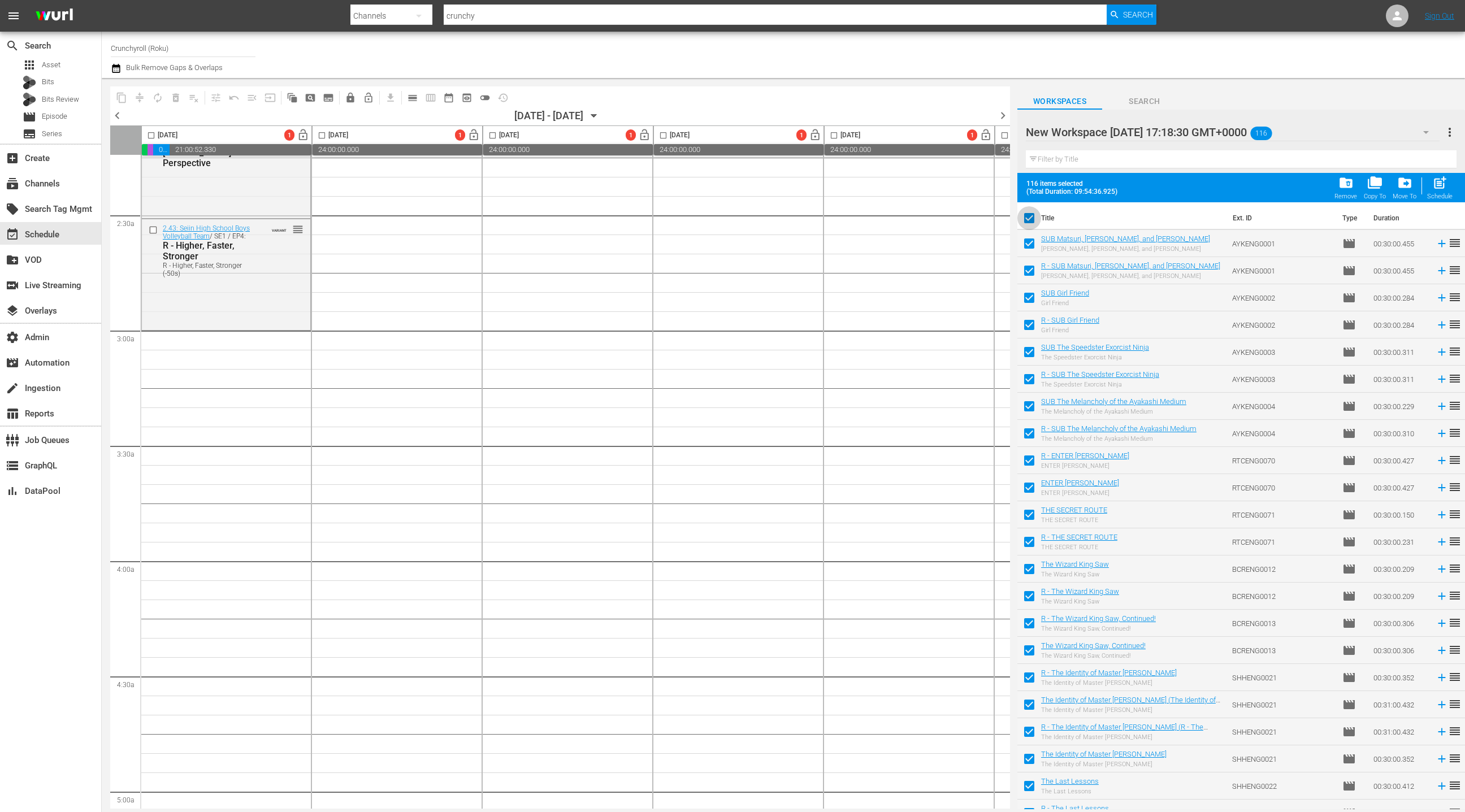
checkbox input "false"
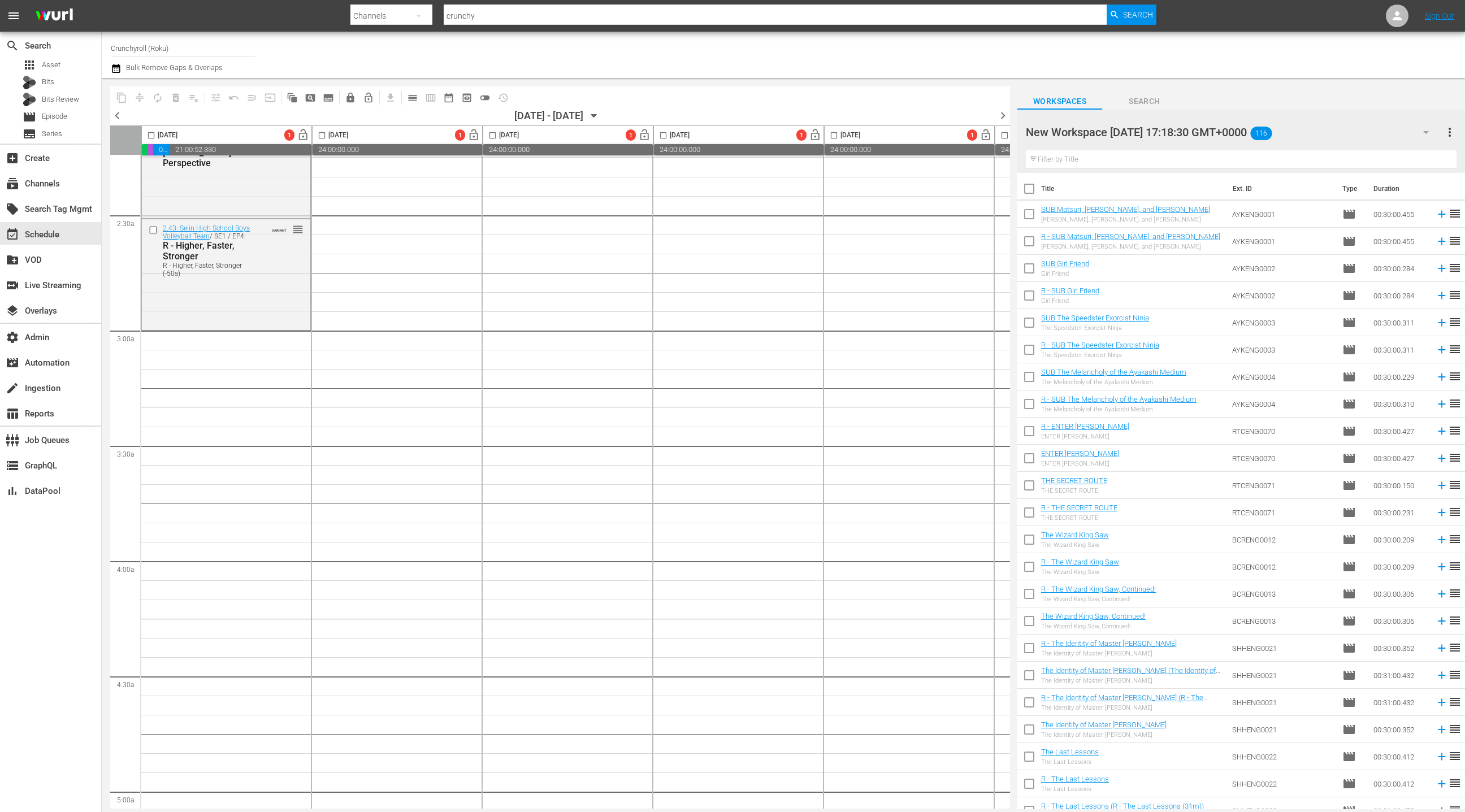
click at [1046, 158] on input "text" at bounding box center [1241, 160] width 431 height 18
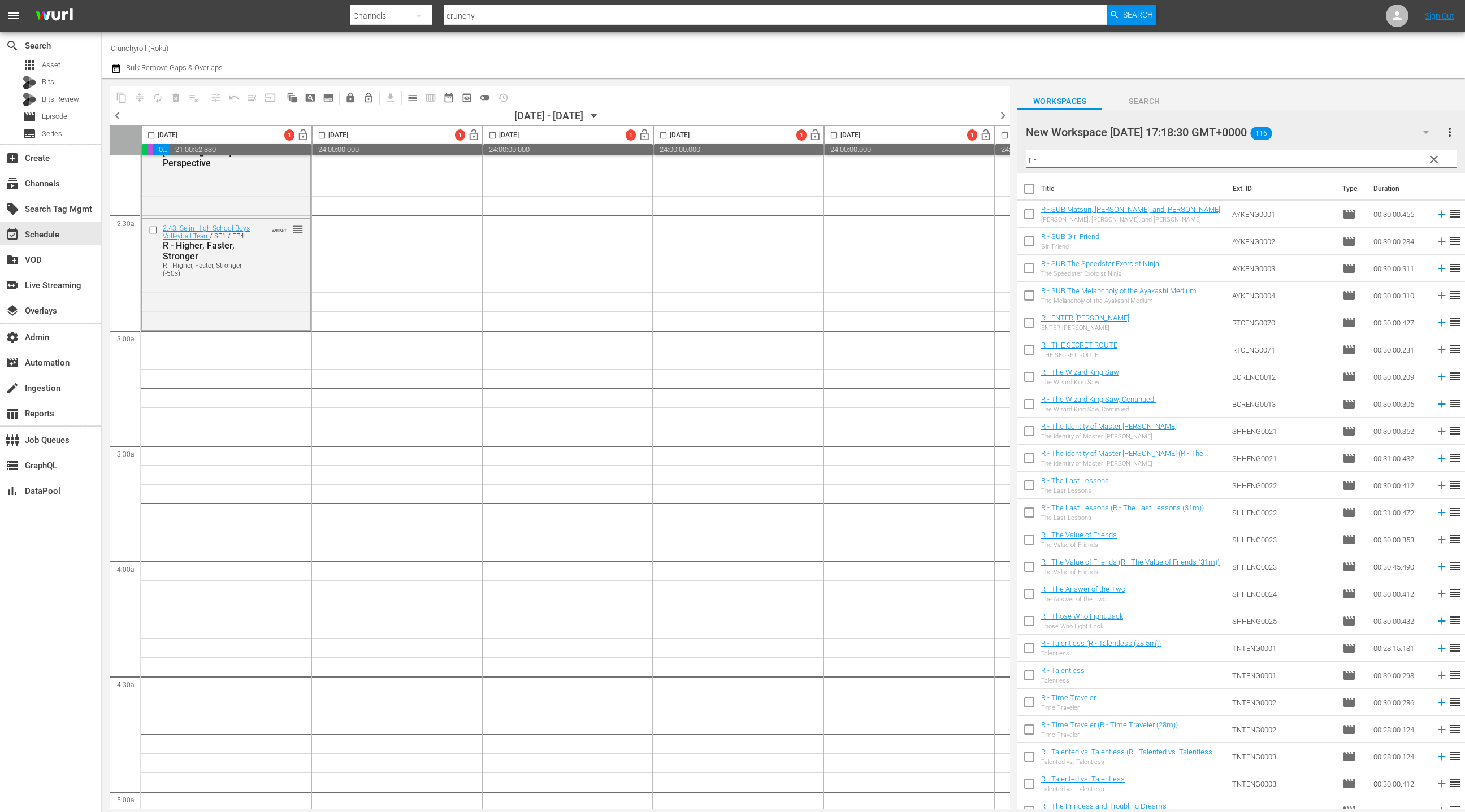
click at [1031, 193] on input "checkbox" at bounding box center [1029, 191] width 24 height 24
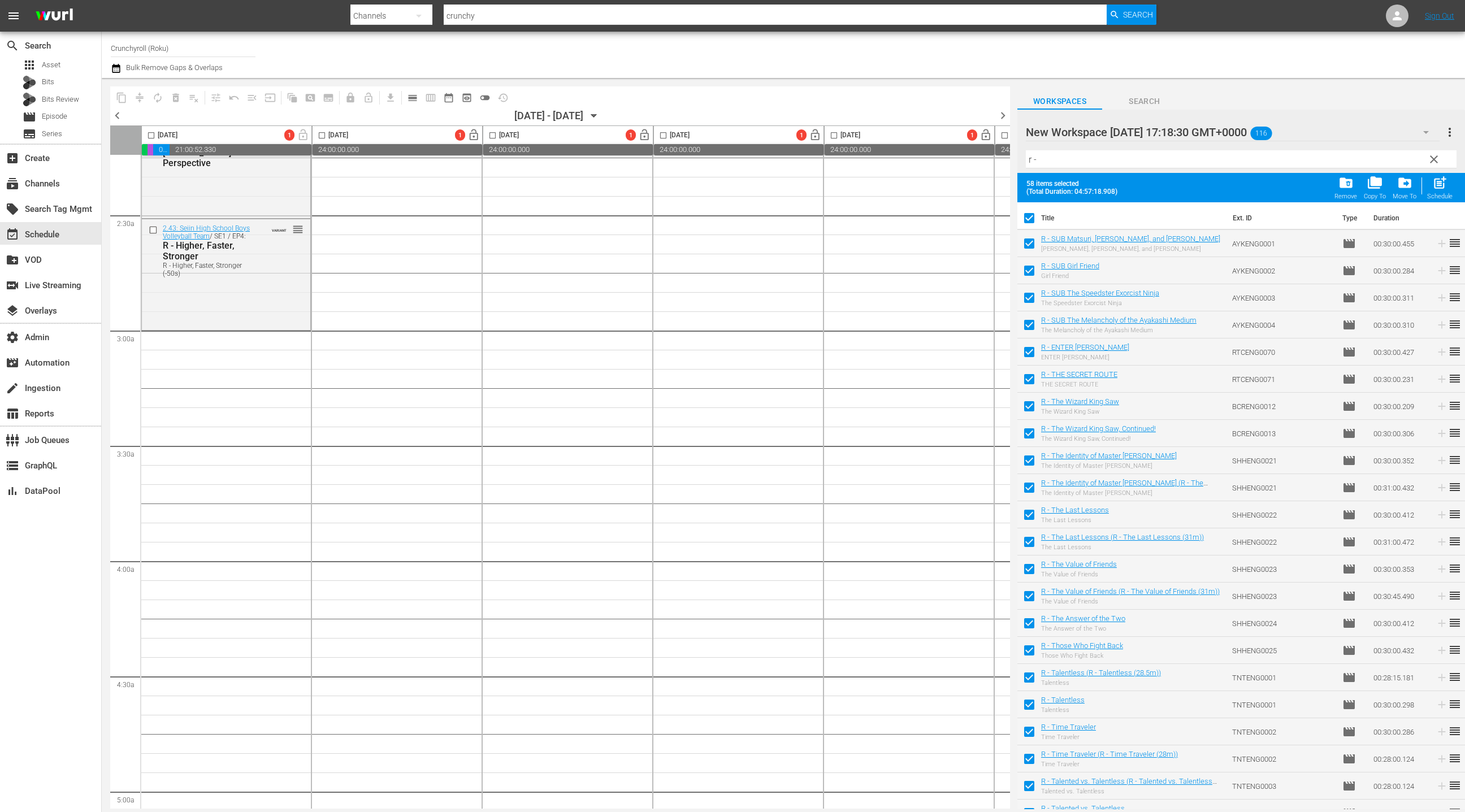
drag, startPoint x: 1058, startPoint y: 237, endPoint x: 483, endPoint y: 0, distance: 621.9
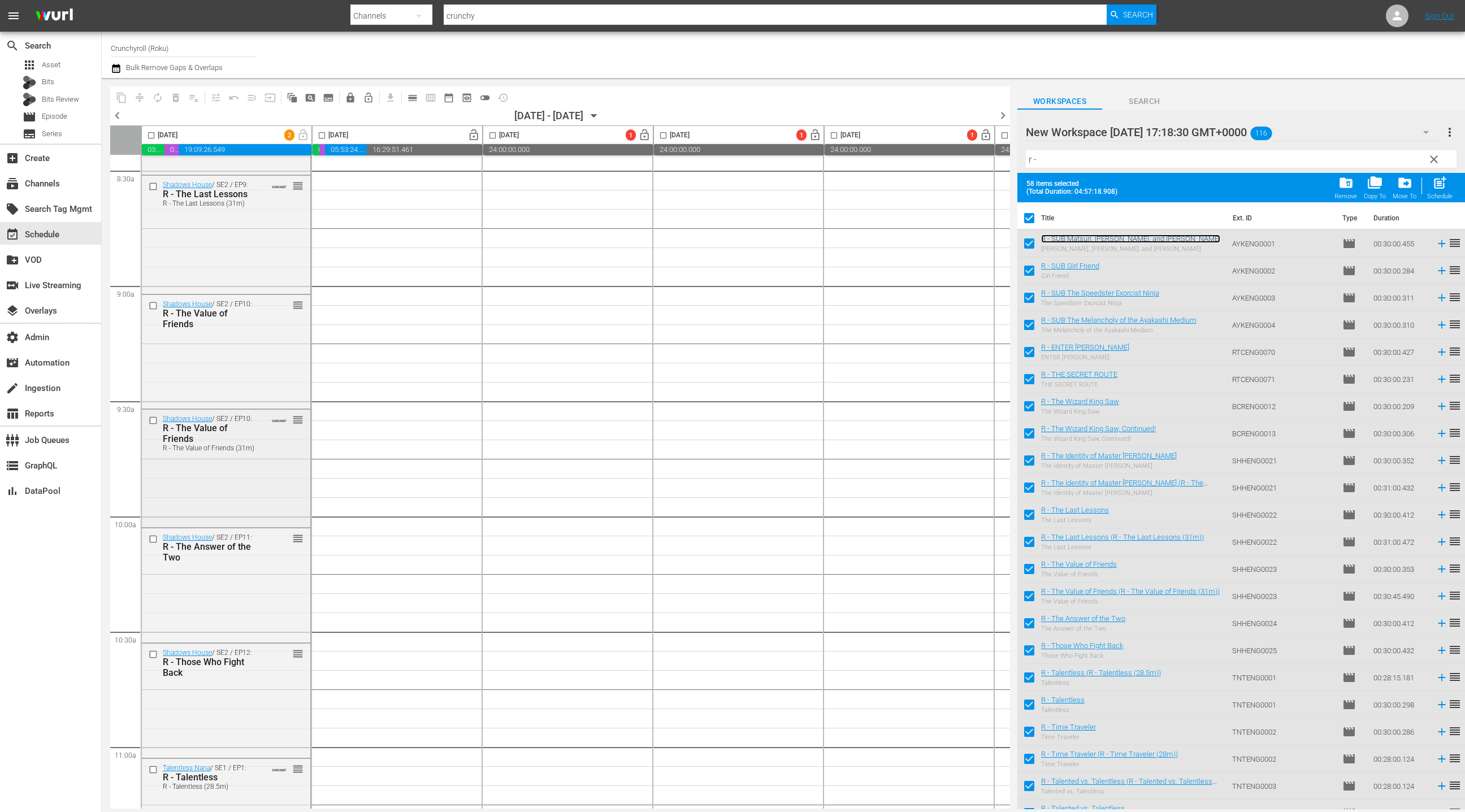
scroll to position [1970, 0]
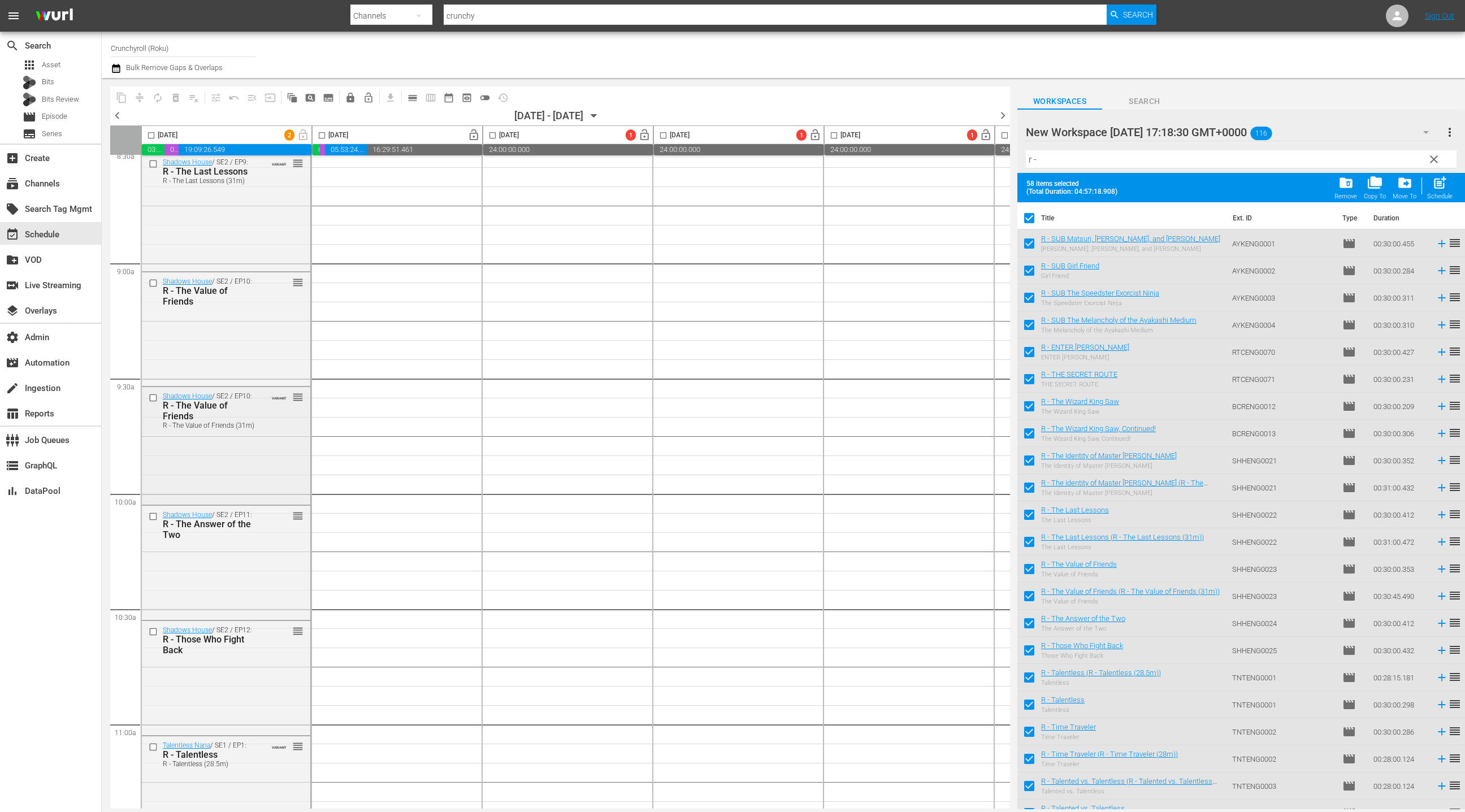
click at [258, 454] on div "Shadows House / SE2 / EP10: R - The Value of Friends R - The Value of Friends (…" at bounding box center [226, 444] width 168 height 115
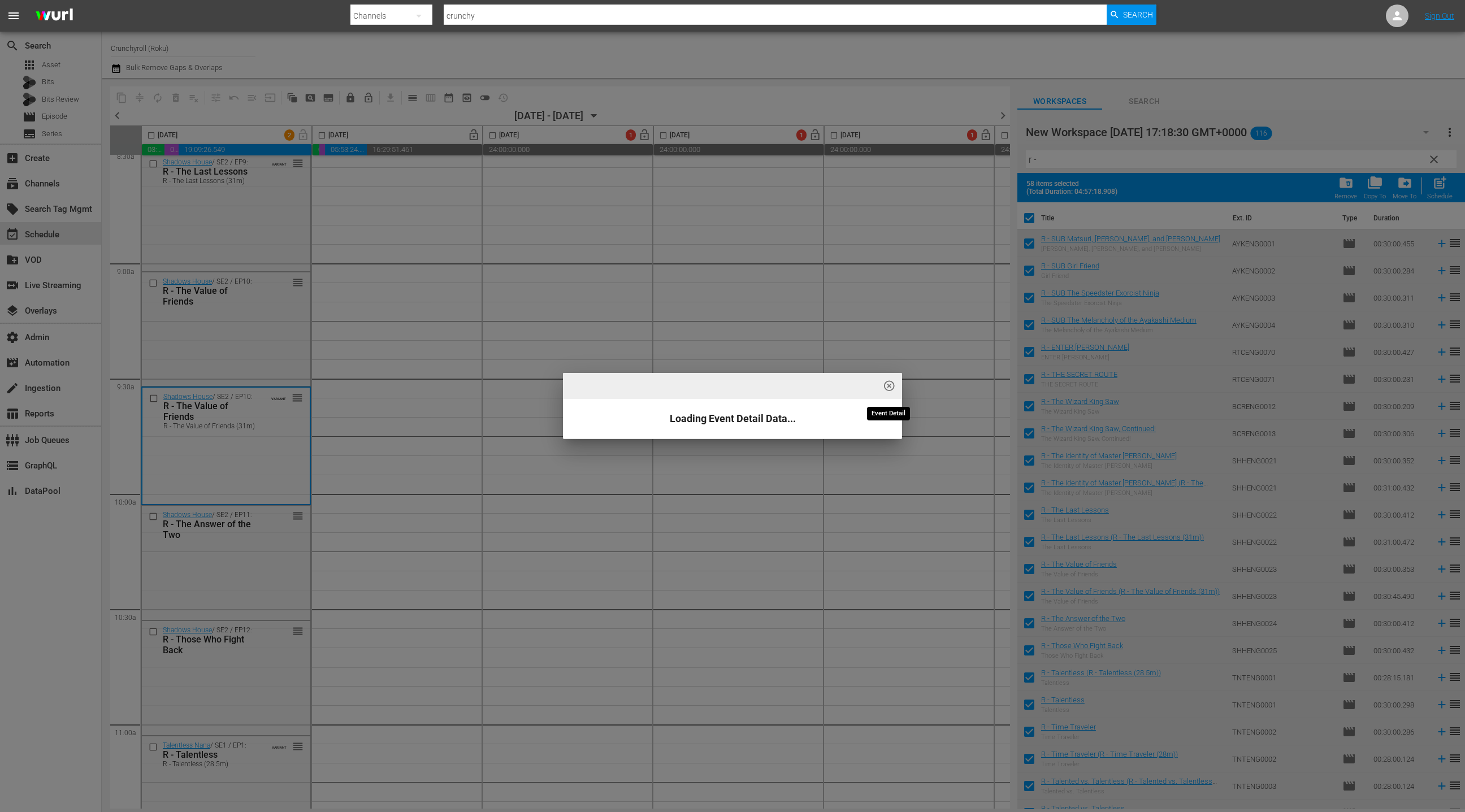
click at [890, 387] on span "highlight_off_icon" at bounding box center [889, 386] width 13 height 13
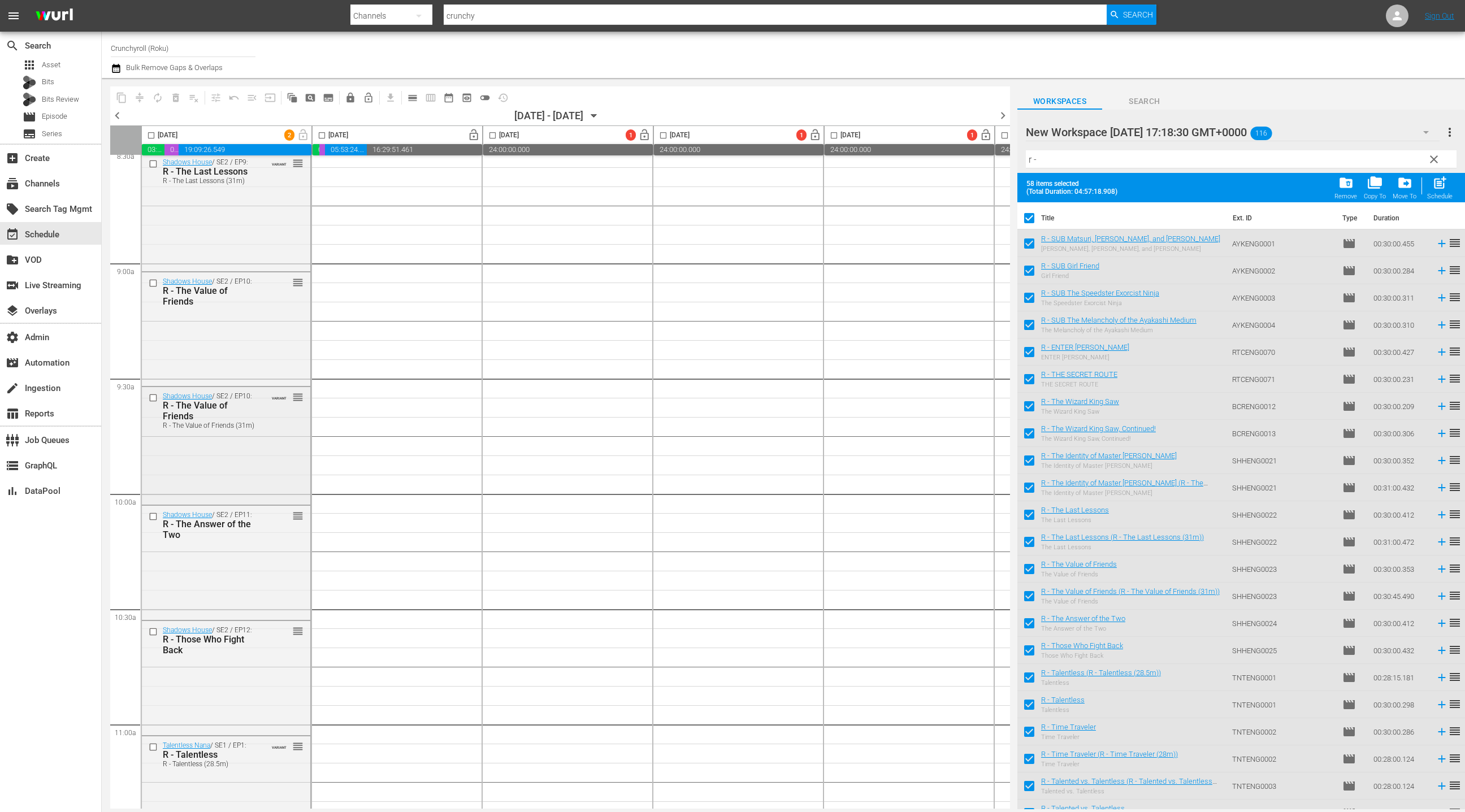
click at [153, 398] on input "checkbox" at bounding box center [155, 398] width 12 height 10
click at [174, 98] on span "delete_forever_outlined" at bounding box center [176, 98] width 11 height 11
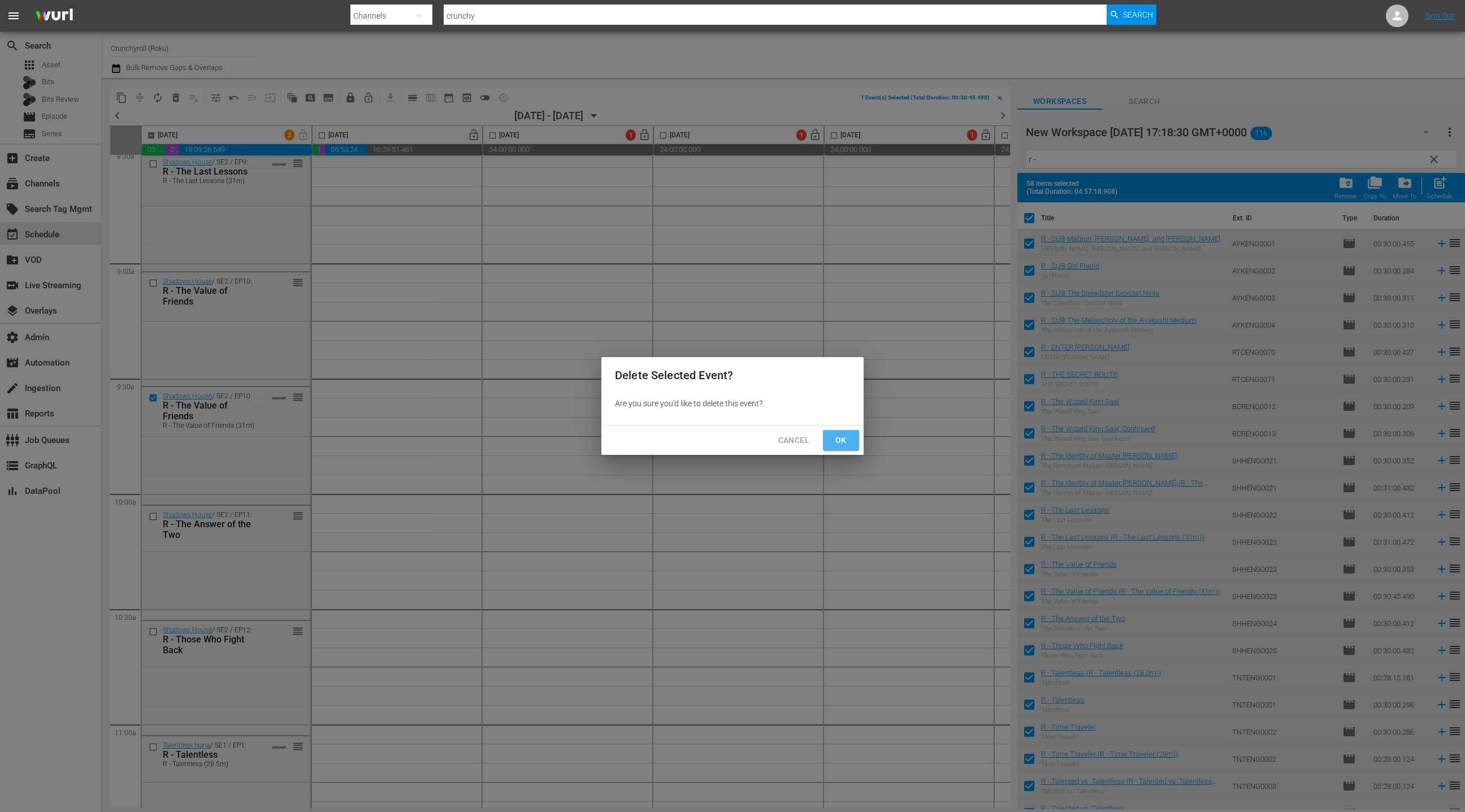
click at [846, 443] on span "Ok" at bounding box center [841, 440] width 18 height 14
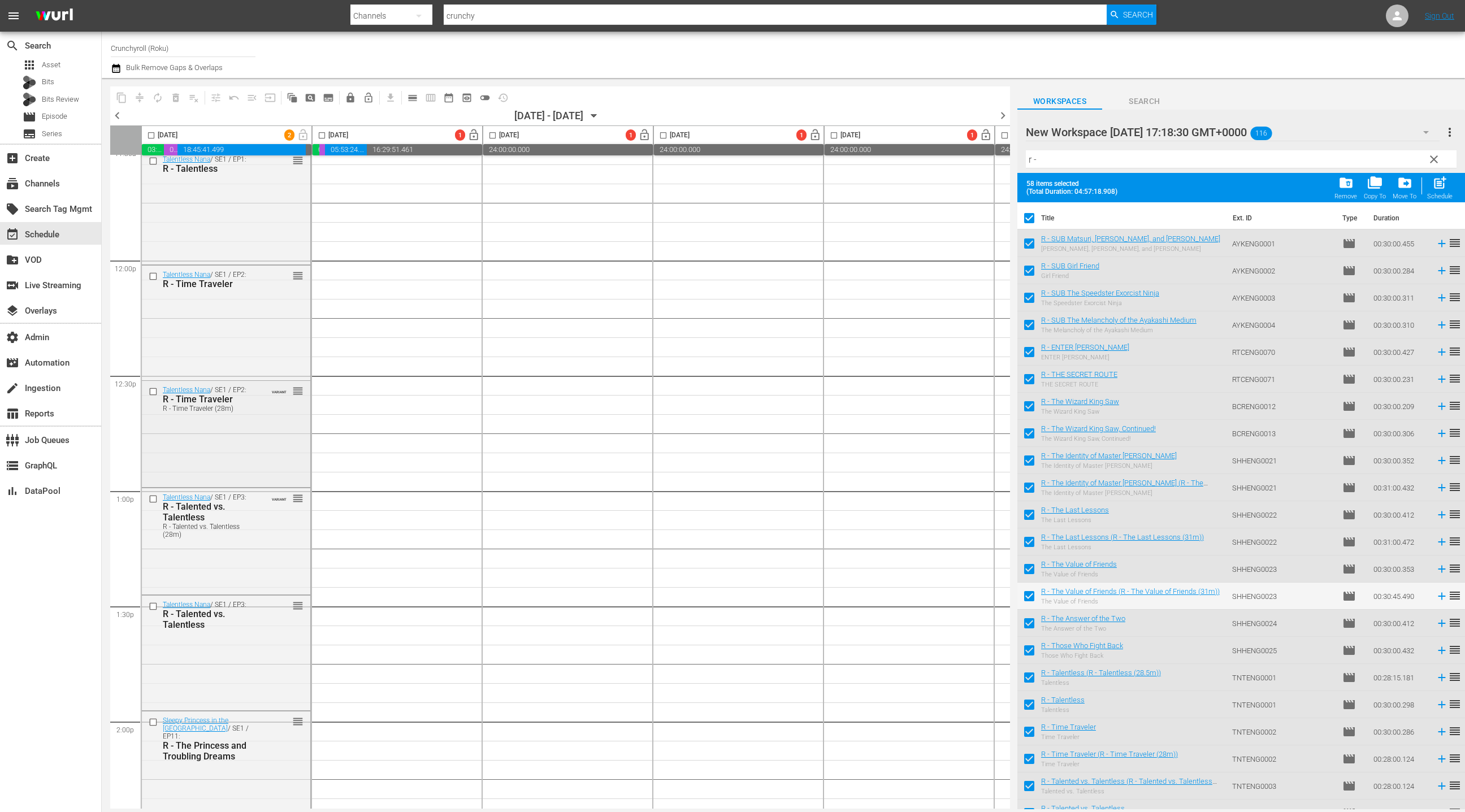
scroll to position [2715, 0]
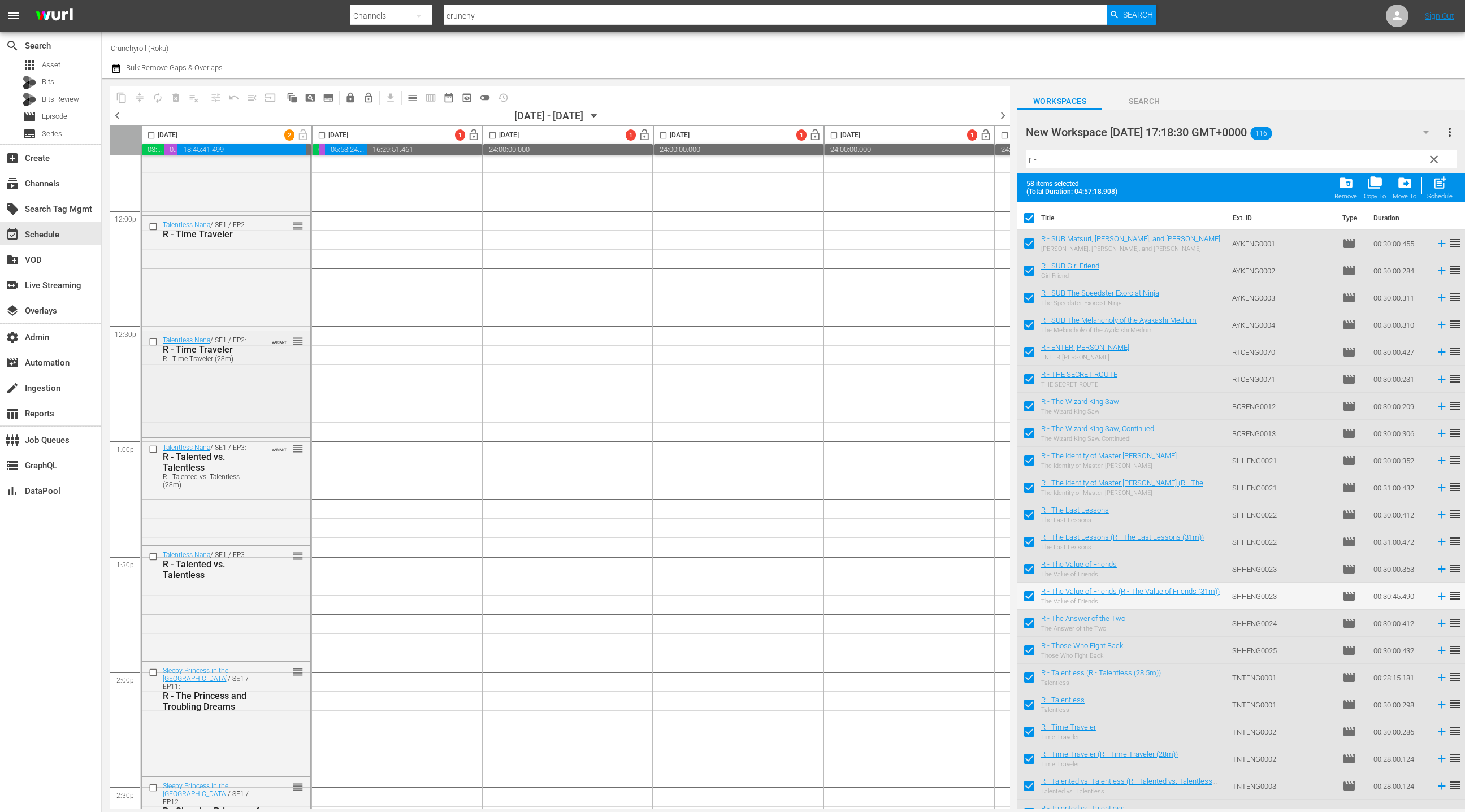
click at [151, 343] on input "checkbox" at bounding box center [155, 342] width 12 height 10
click at [155, 448] on input "checkbox" at bounding box center [155, 449] width 12 height 10
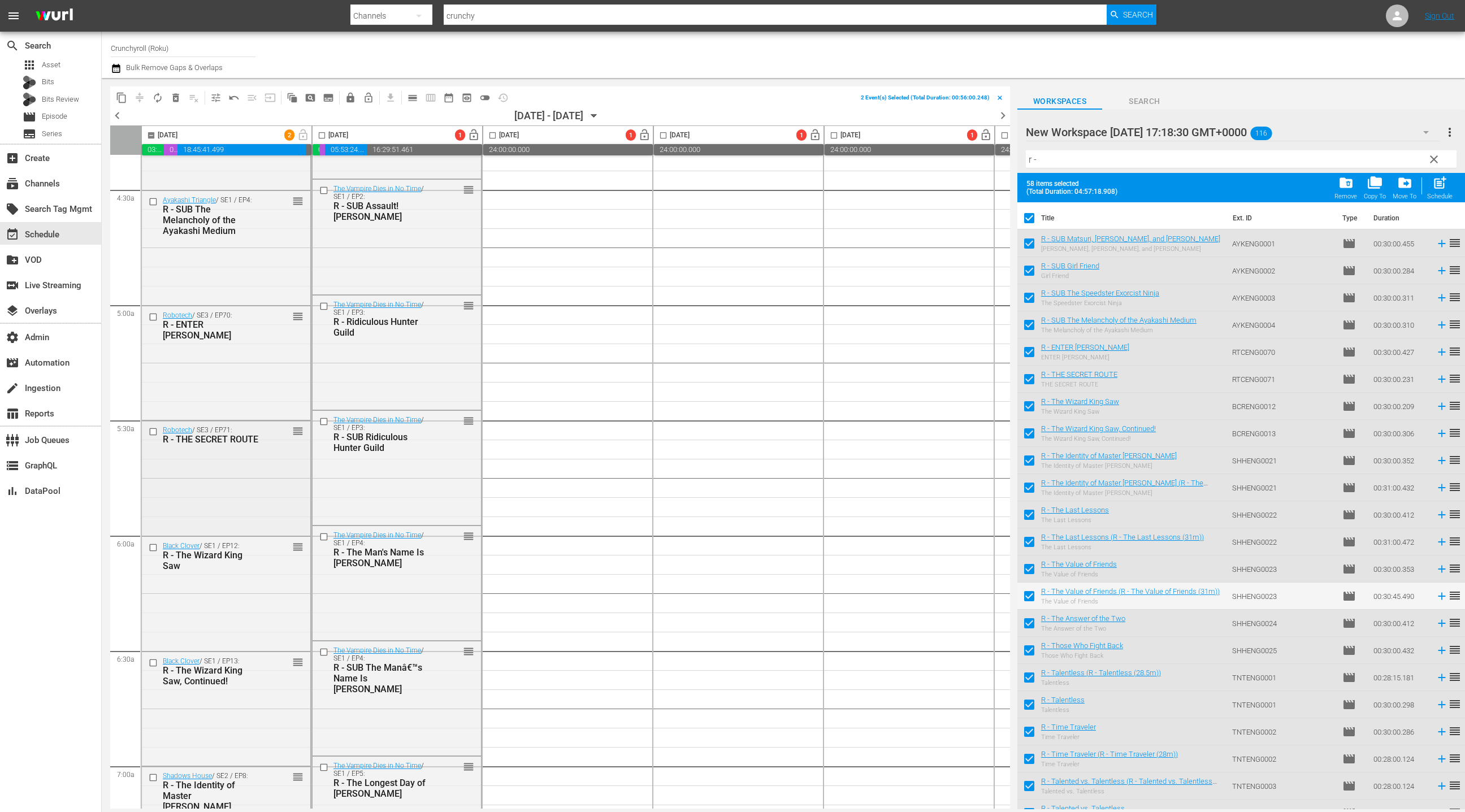
scroll to position [871, 0]
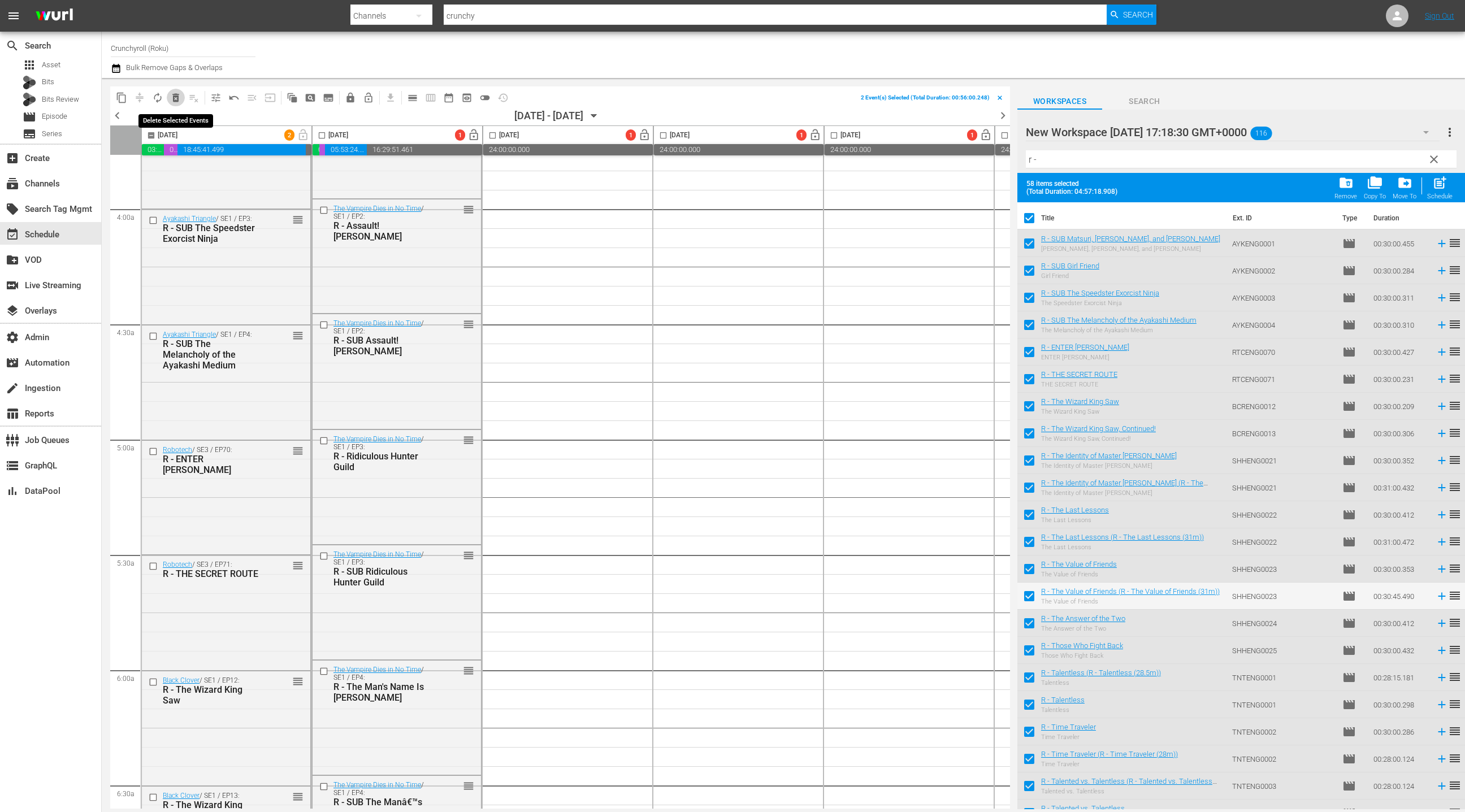
click at [175, 96] on span "delete_forever_outlined" at bounding box center [176, 98] width 11 height 11
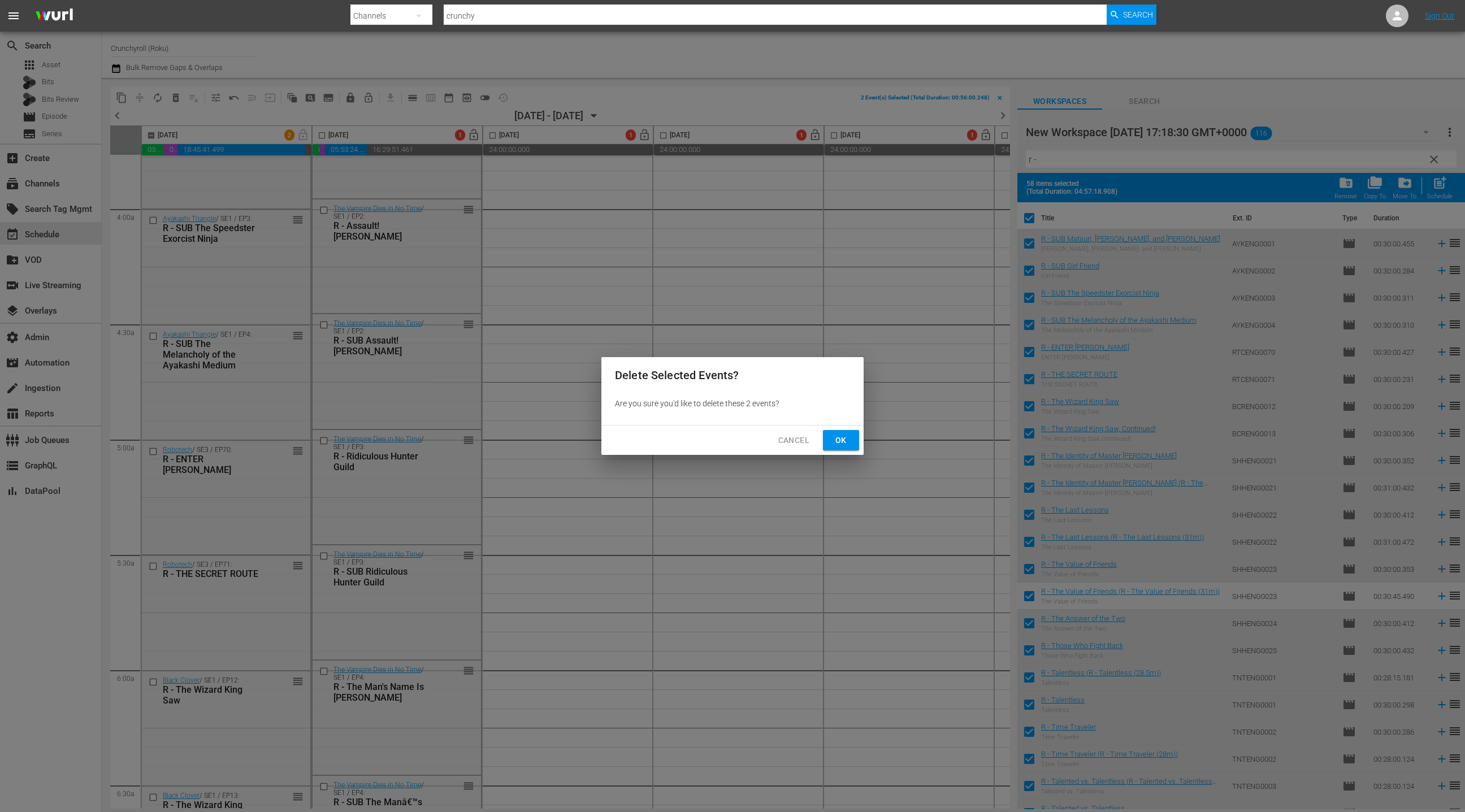
click at [843, 440] on span "Ok" at bounding box center [841, 440] width 18 height 14
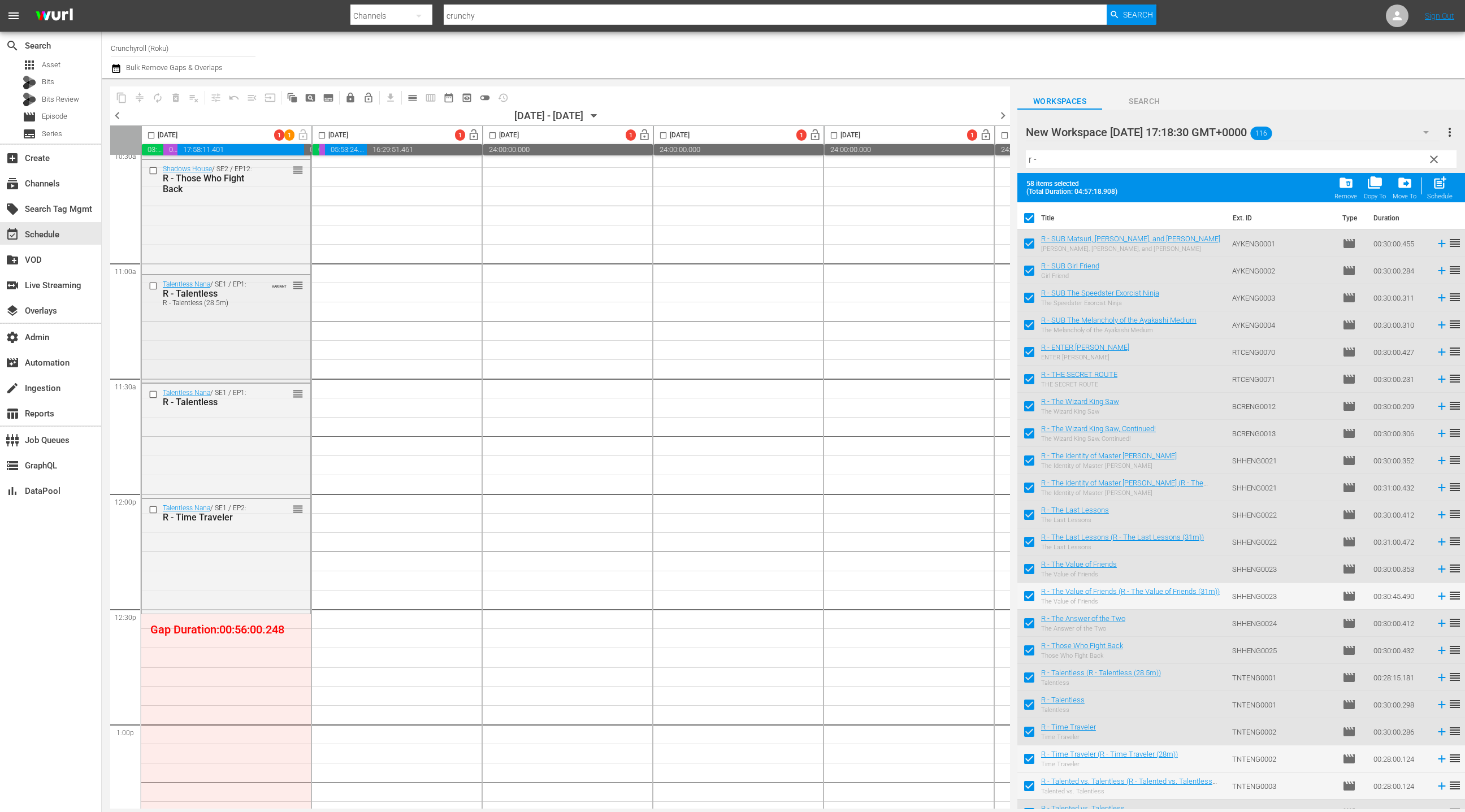
scroll to position [2340, 0]
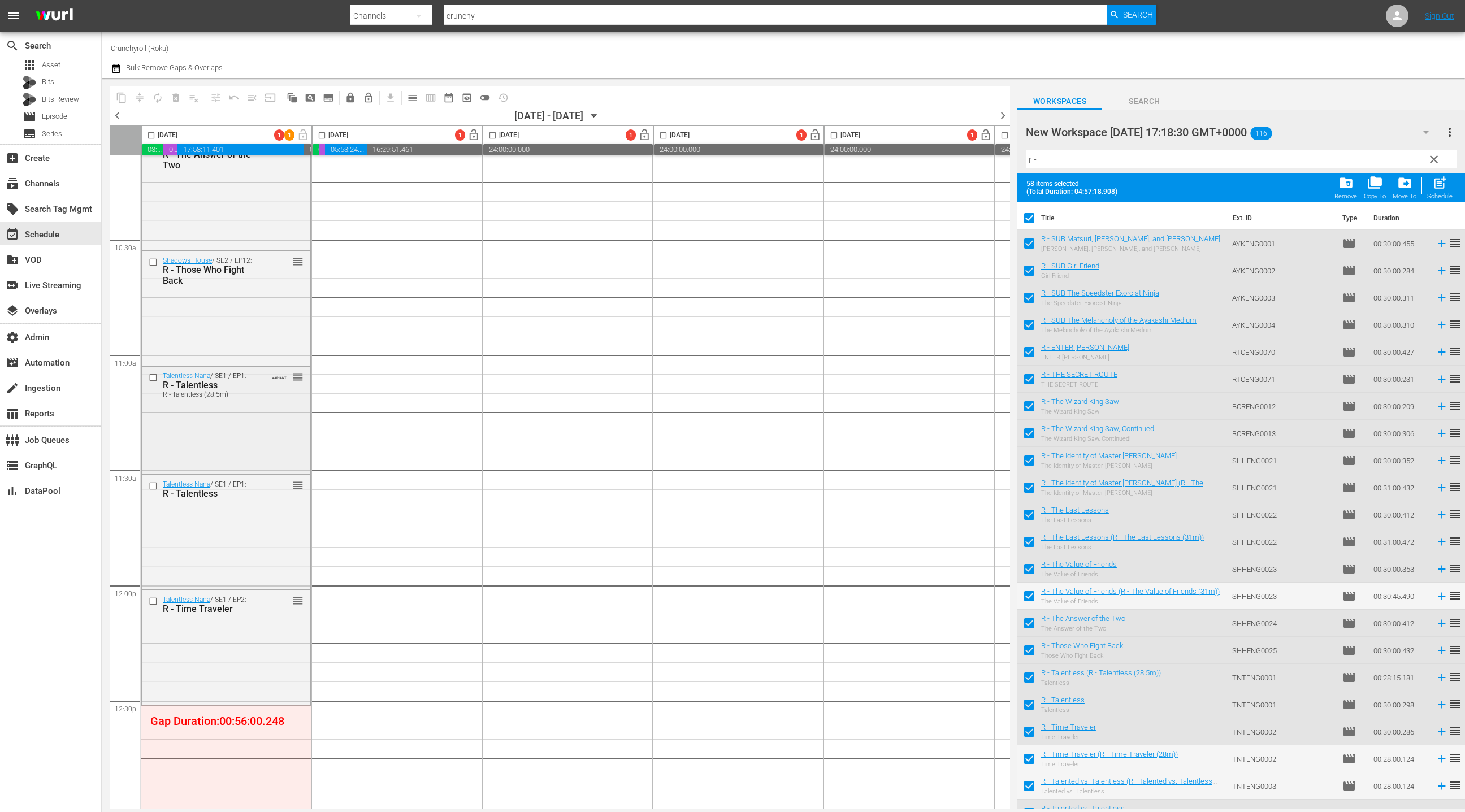
click at [154, 378] on input "checkbox" at bounding box center [155, 377] width 12 height 10
click at [176, 102] on span "delete_forever_outlined" at bounding box center [176, 98] width 11 height 11
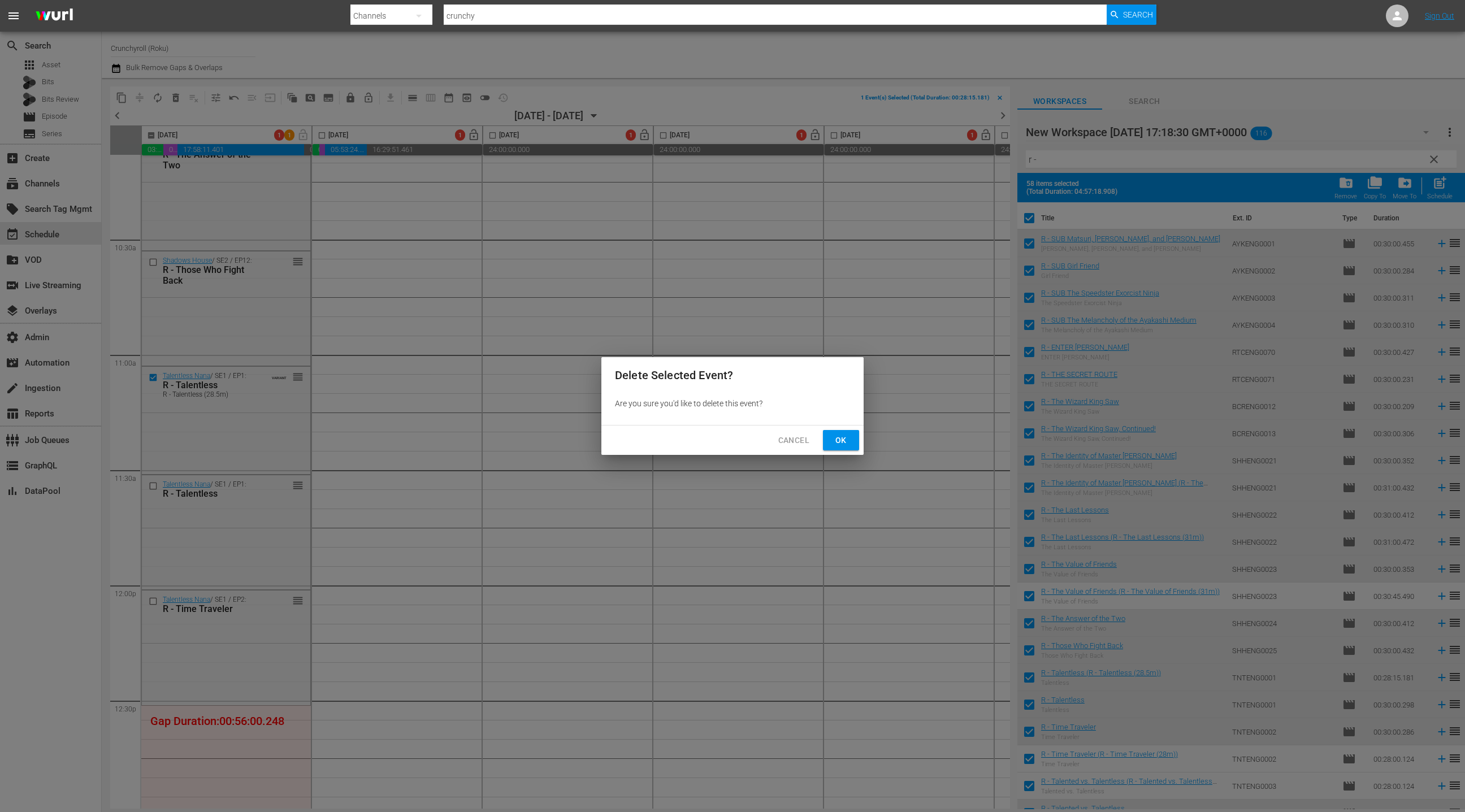
click at [842, 440] on span "Ok" at bounding box center [841, 440] width 18 height 14
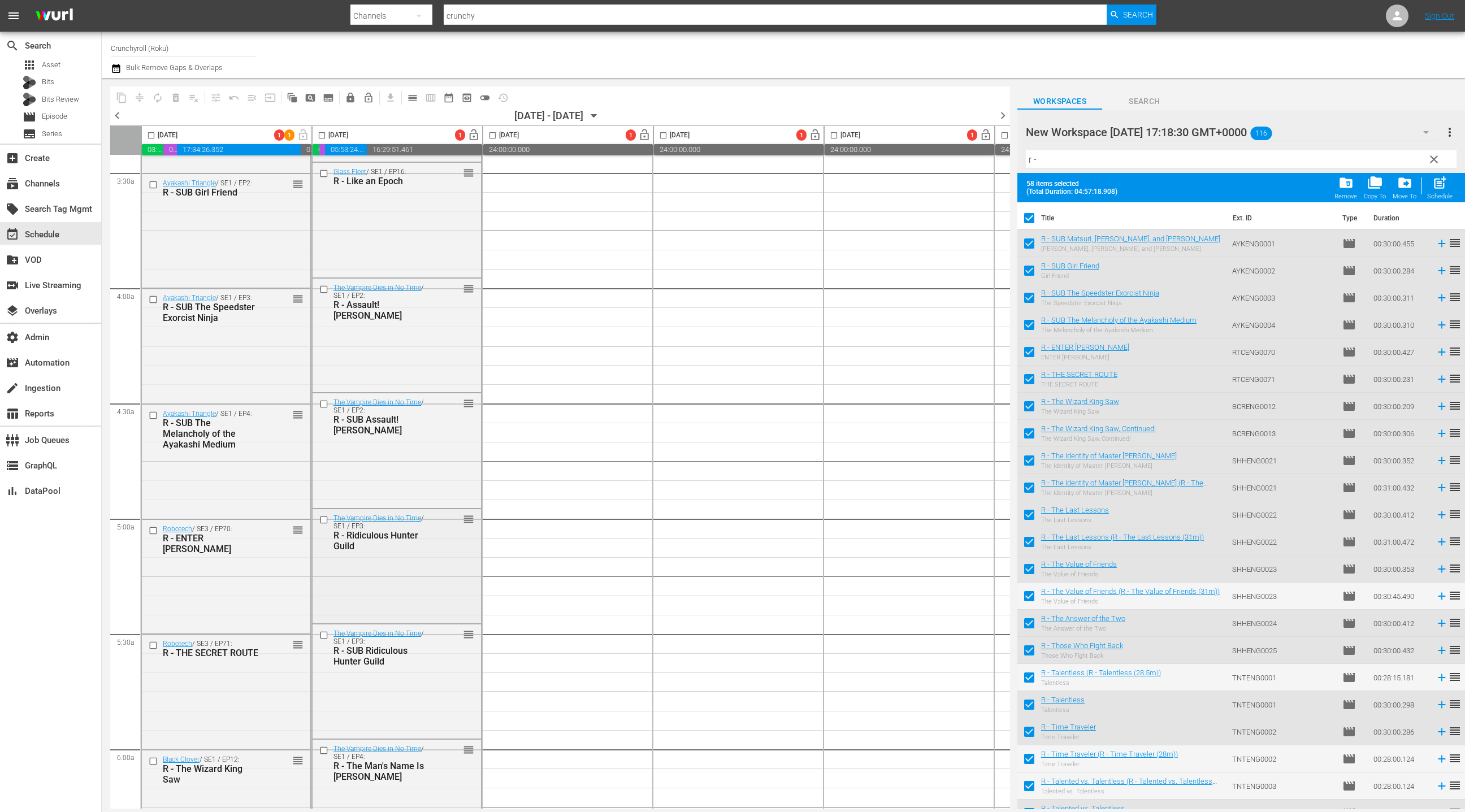
scroll to position [769, 0]
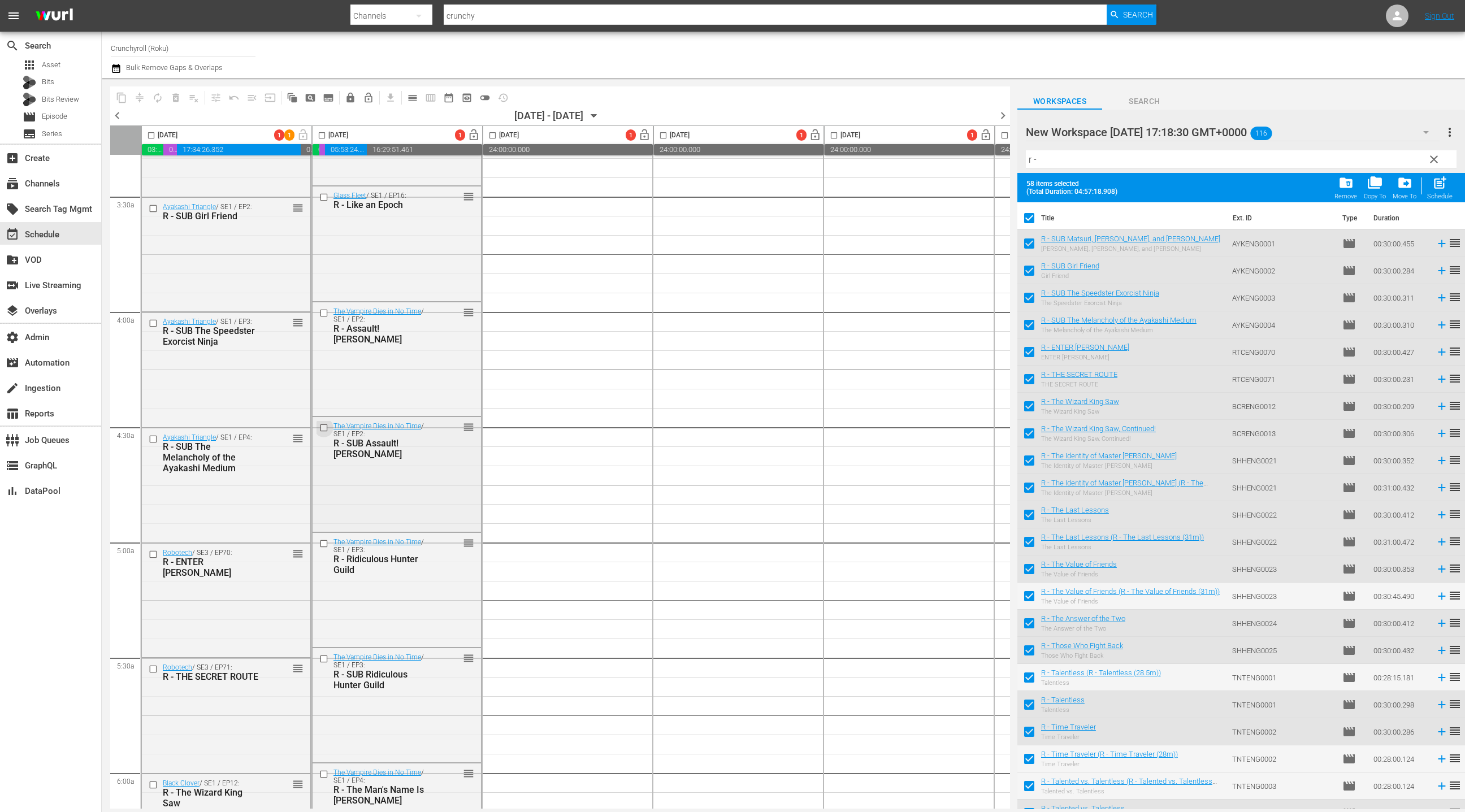
click at [324, 426] on input "checkbox" at bounding box center [325, 428] width 12 height 10
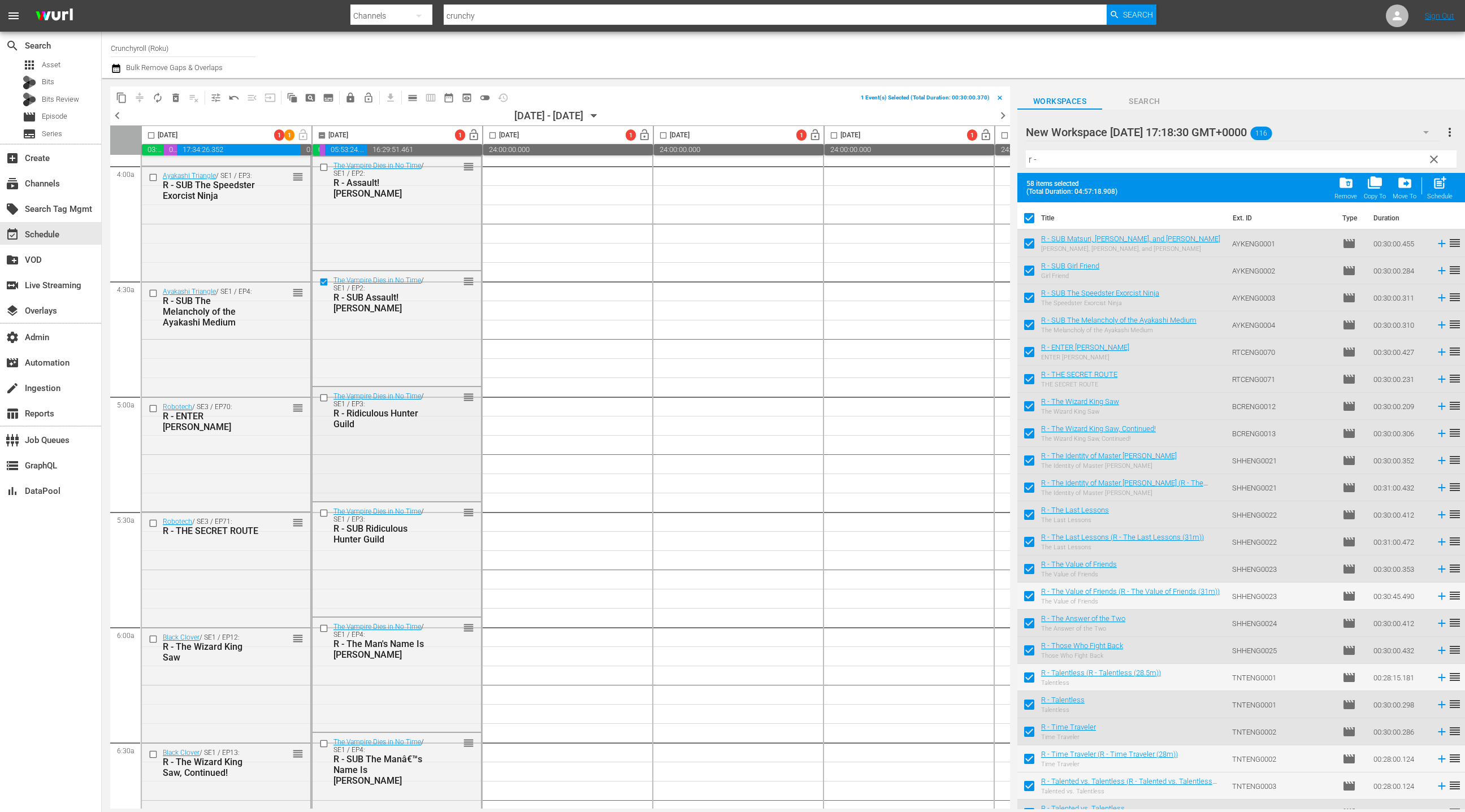
scroll to position [925, 0]
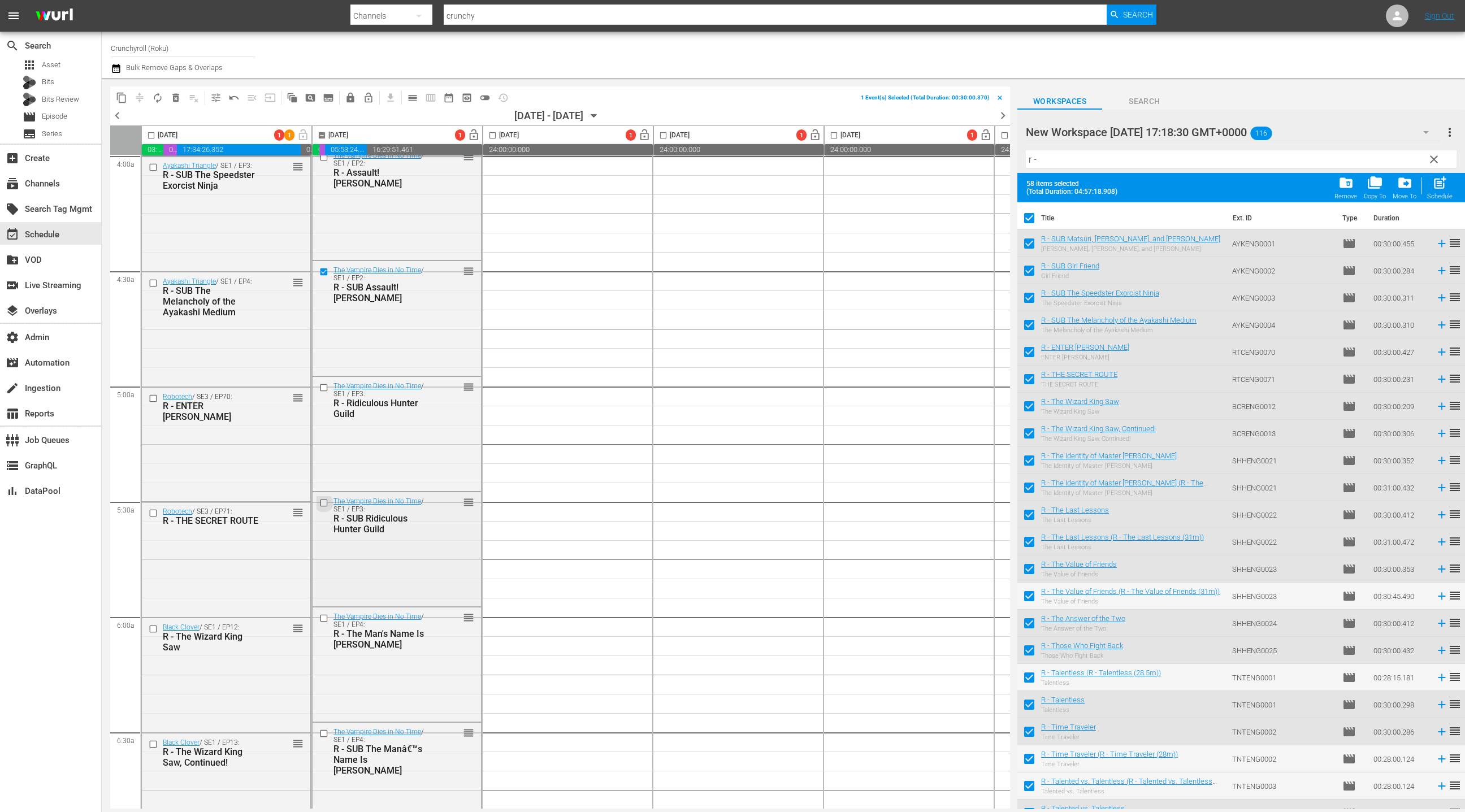
click at [324, 504] on input "checkbox" at bounding box center [325, 502] width 12 height 10
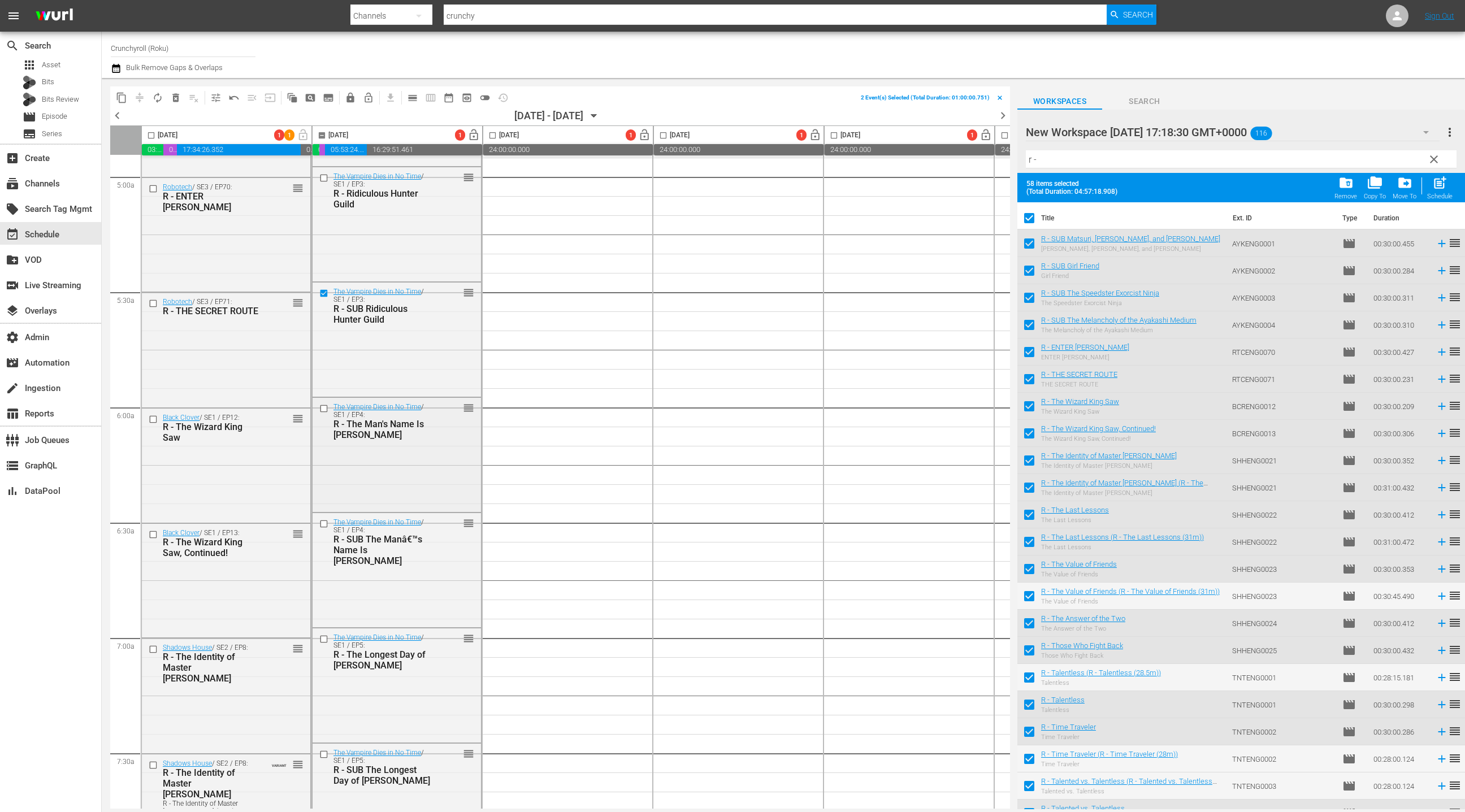
scroll to position [1211, 0]
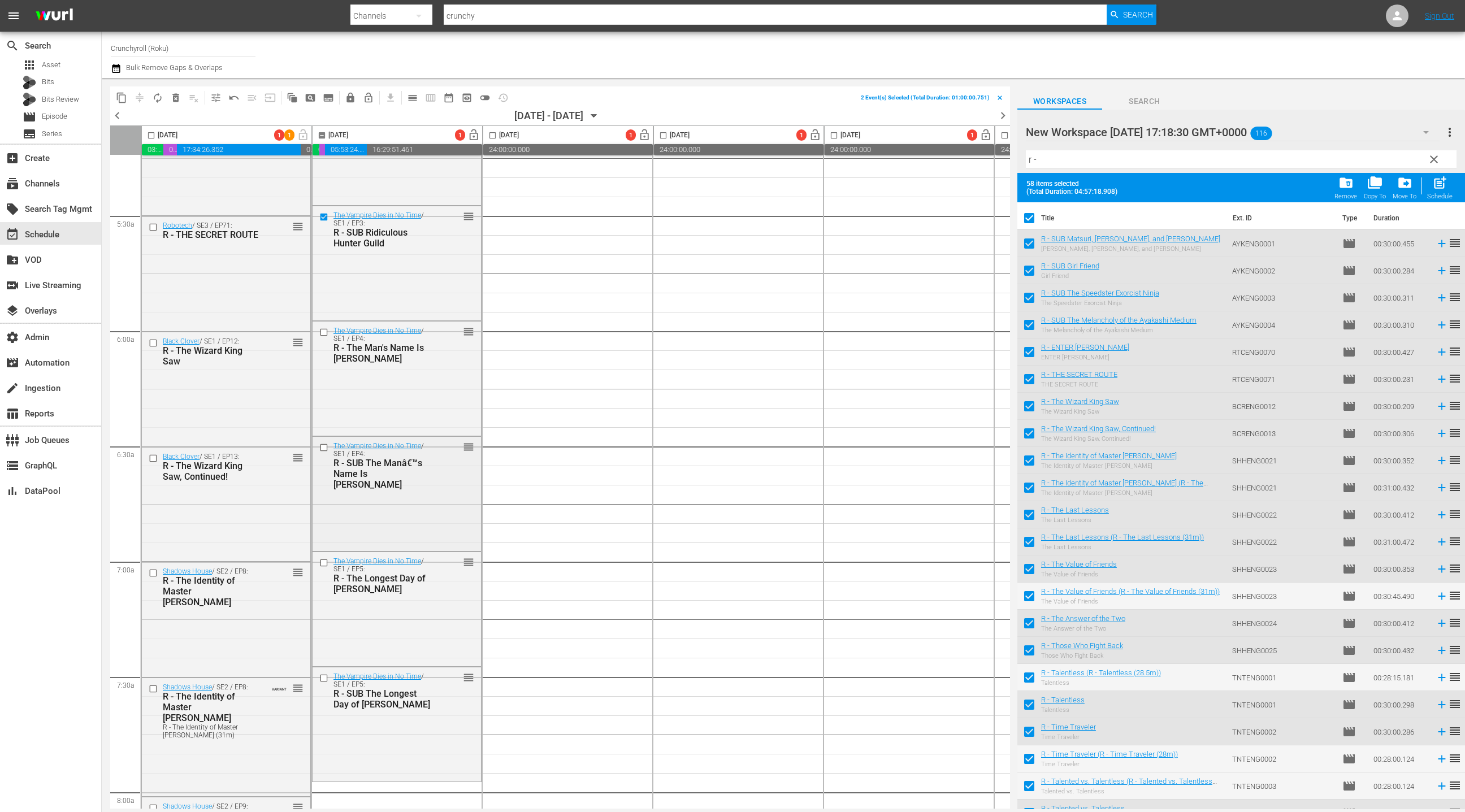
click at [325, 446] on input "checkbox" at bounding box center [325, 448] width 12 height 10
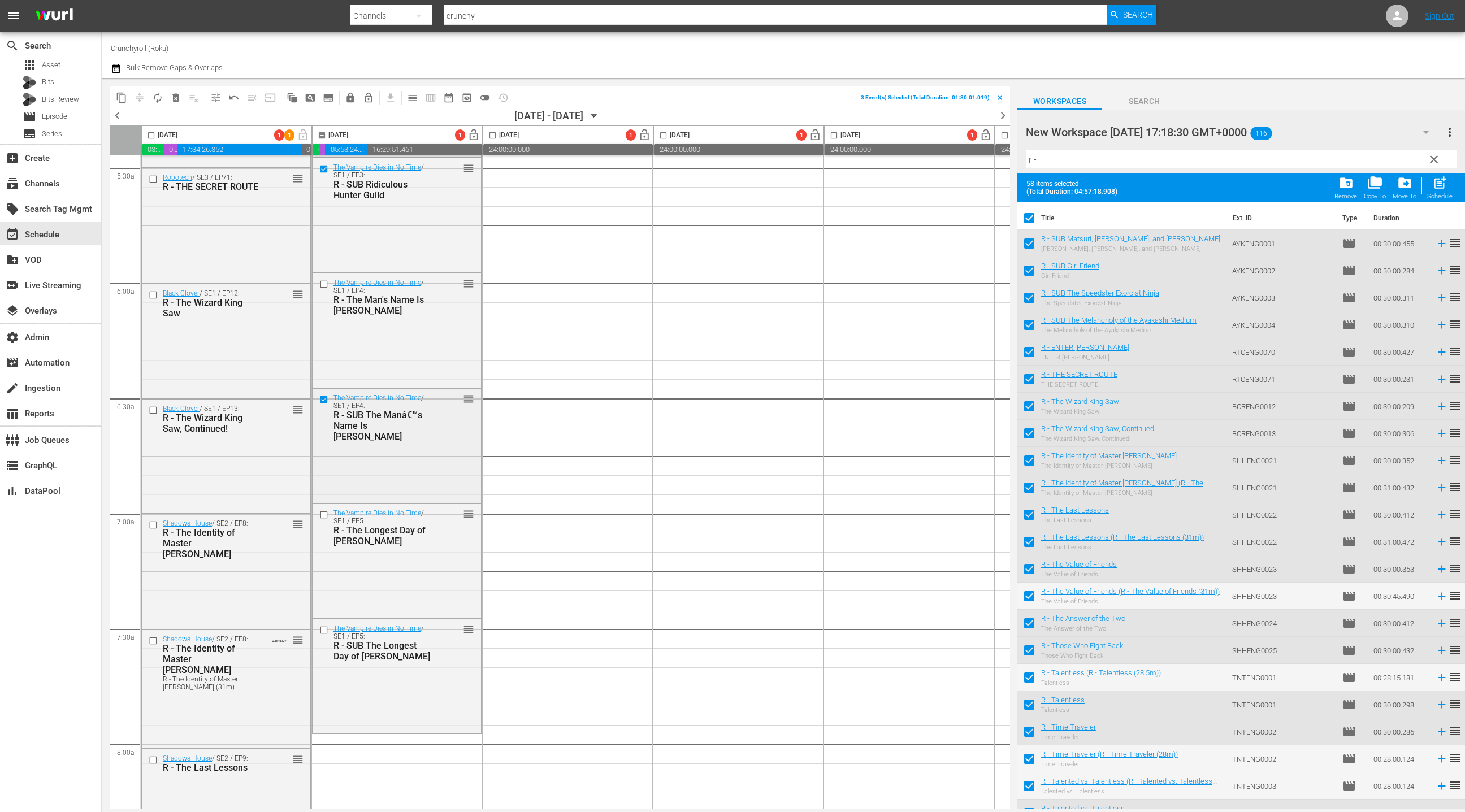
scroll to position [1360, 0]
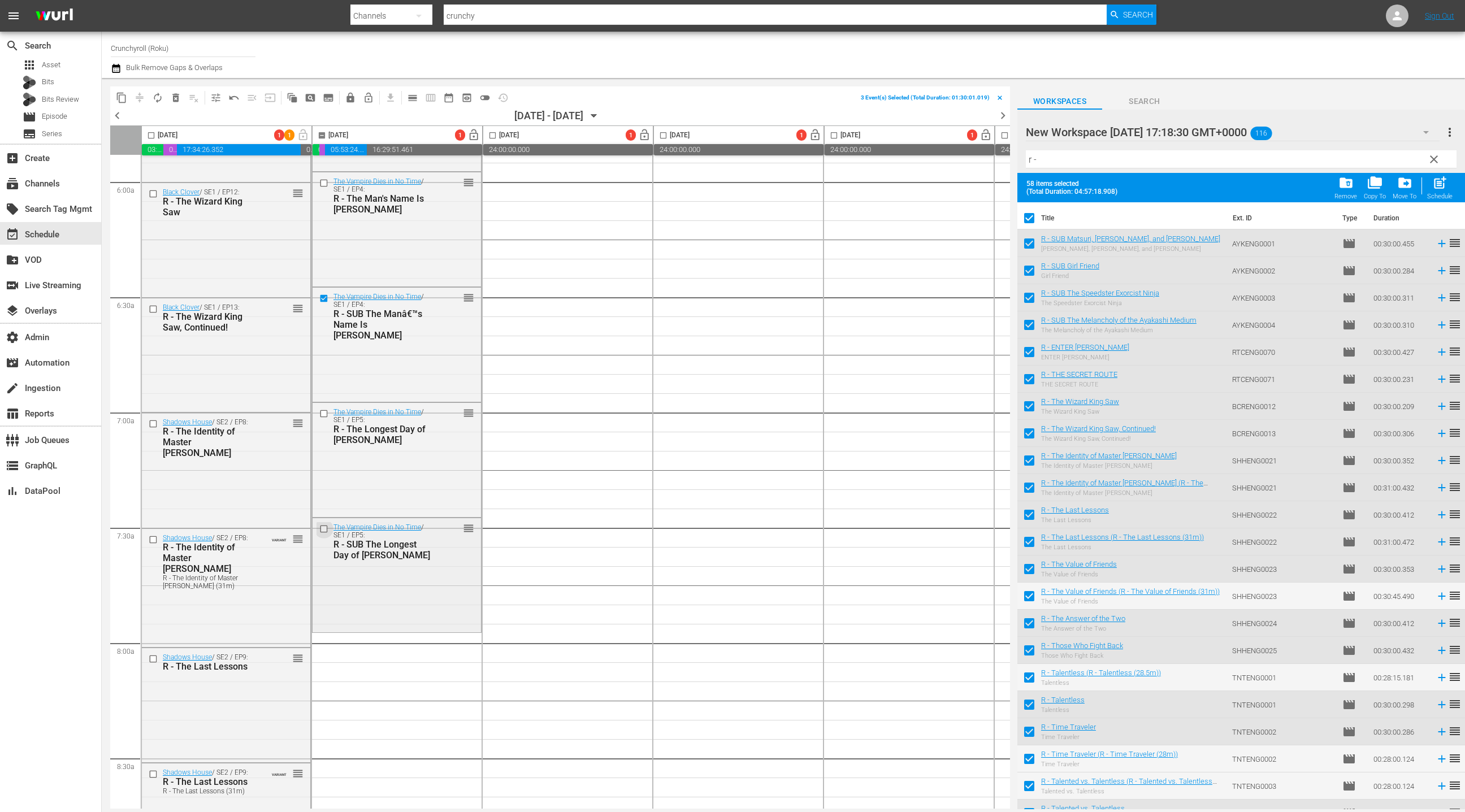
click at [320, 529] on input "checkbox" at bounding box center [325, 529] width 12 height 10
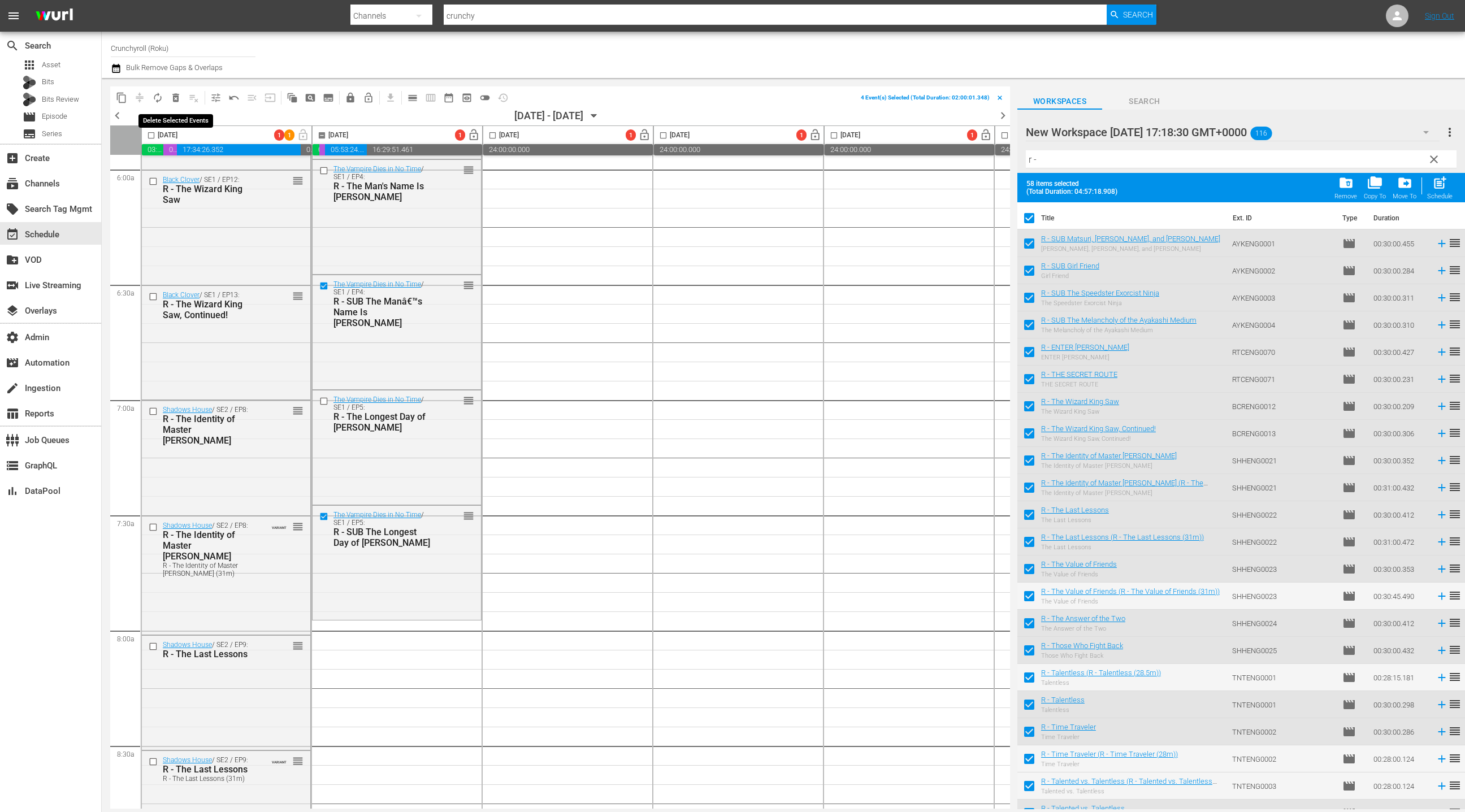
click at [175, 99] on span "delete_forever_outlined" at bounding box center [176, 98] width 11 height 11
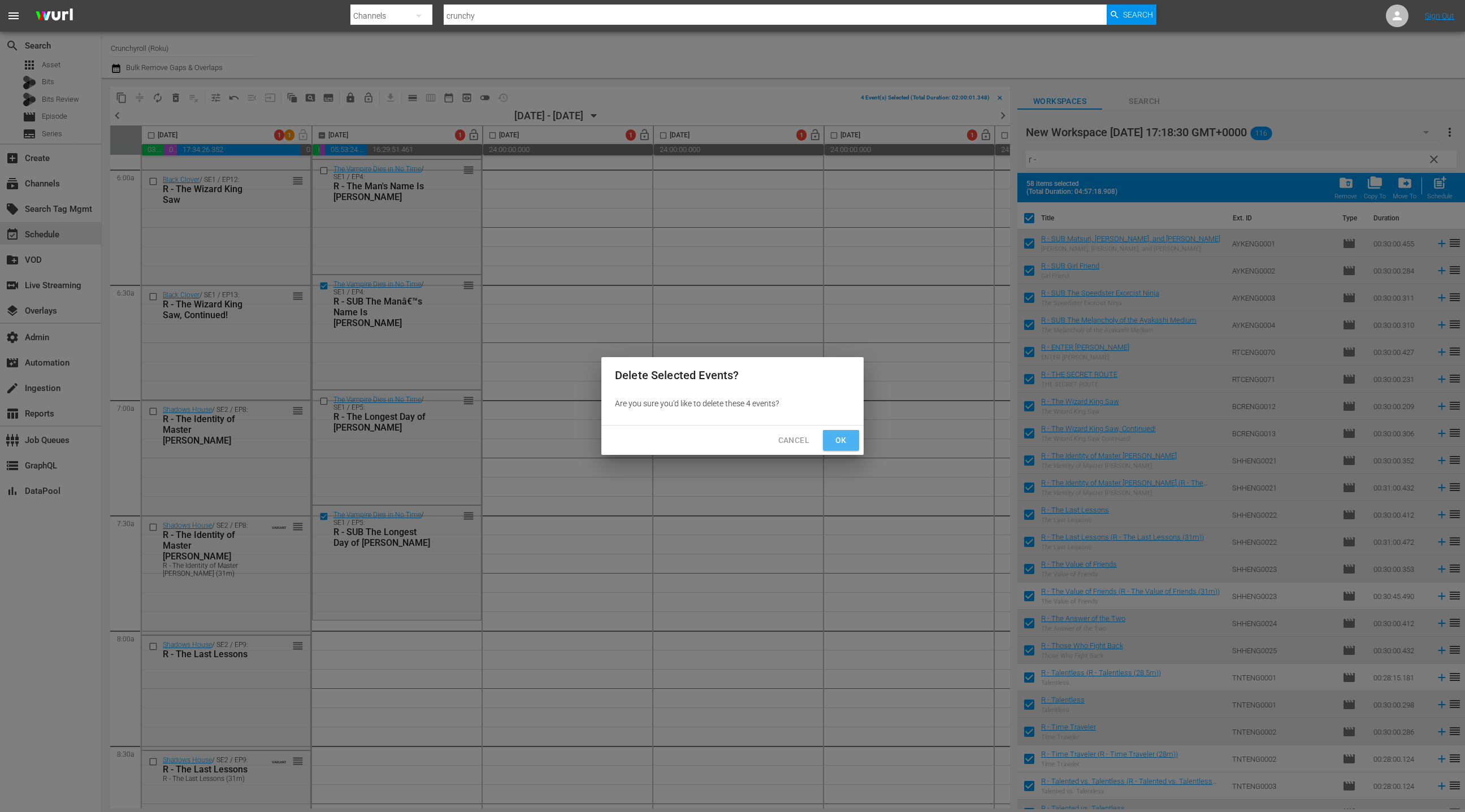
click at [842, 441] on span "Ok" at bounding box center [841, 440] width 18 height 14
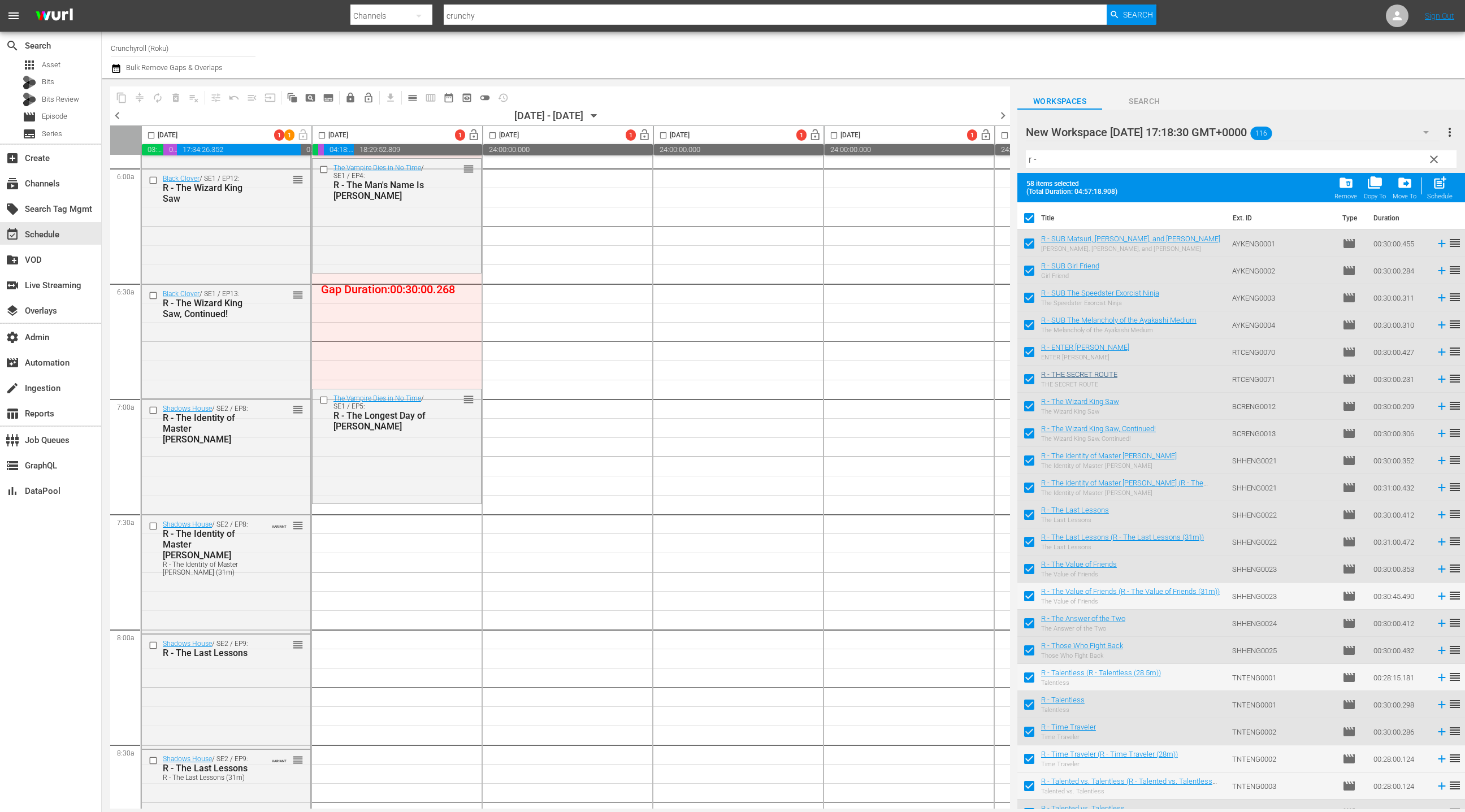
scroll to position [1370, 0]
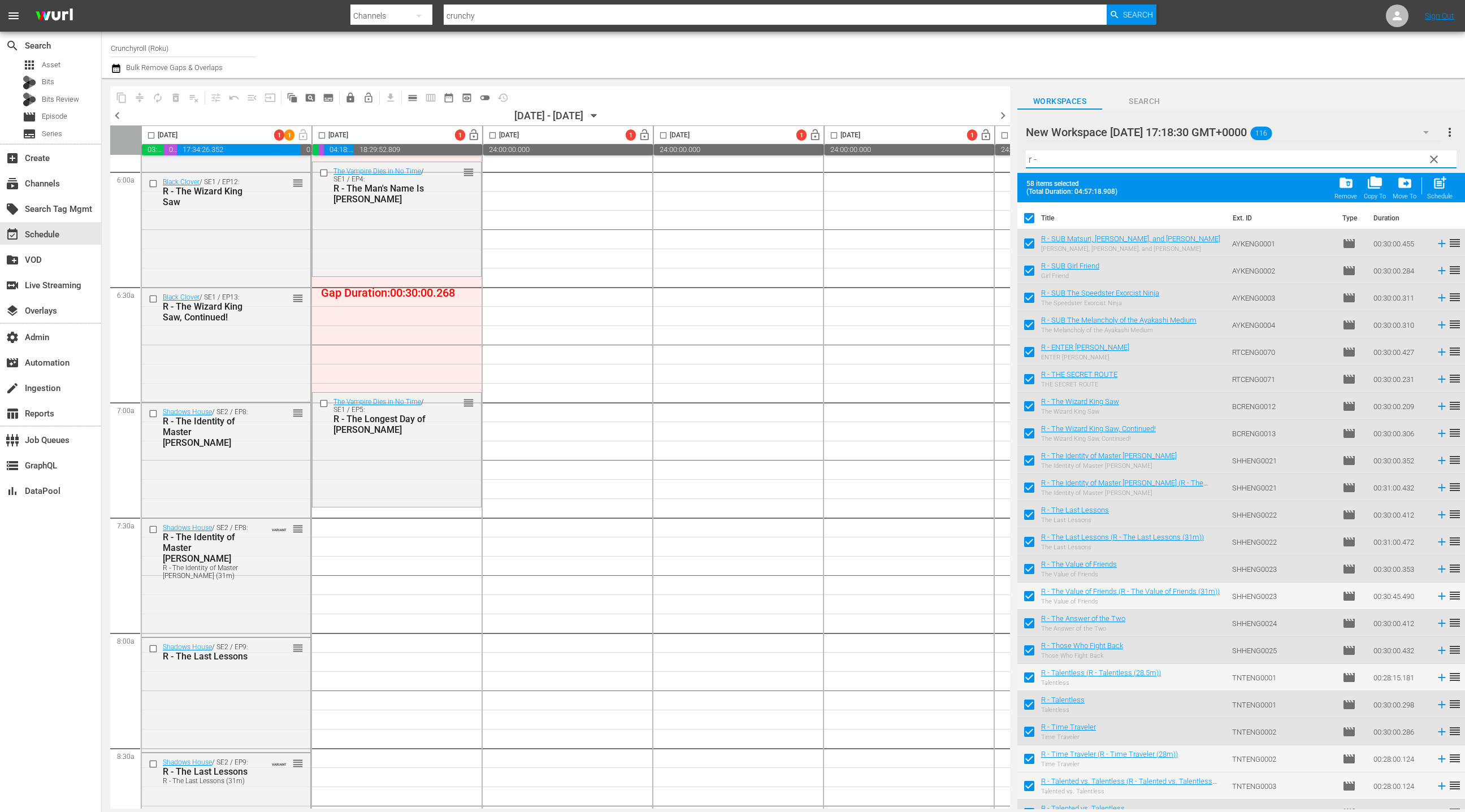
click at [1053, 161] on input "r -" at bounding box center [1241, 160] width 431 height 18
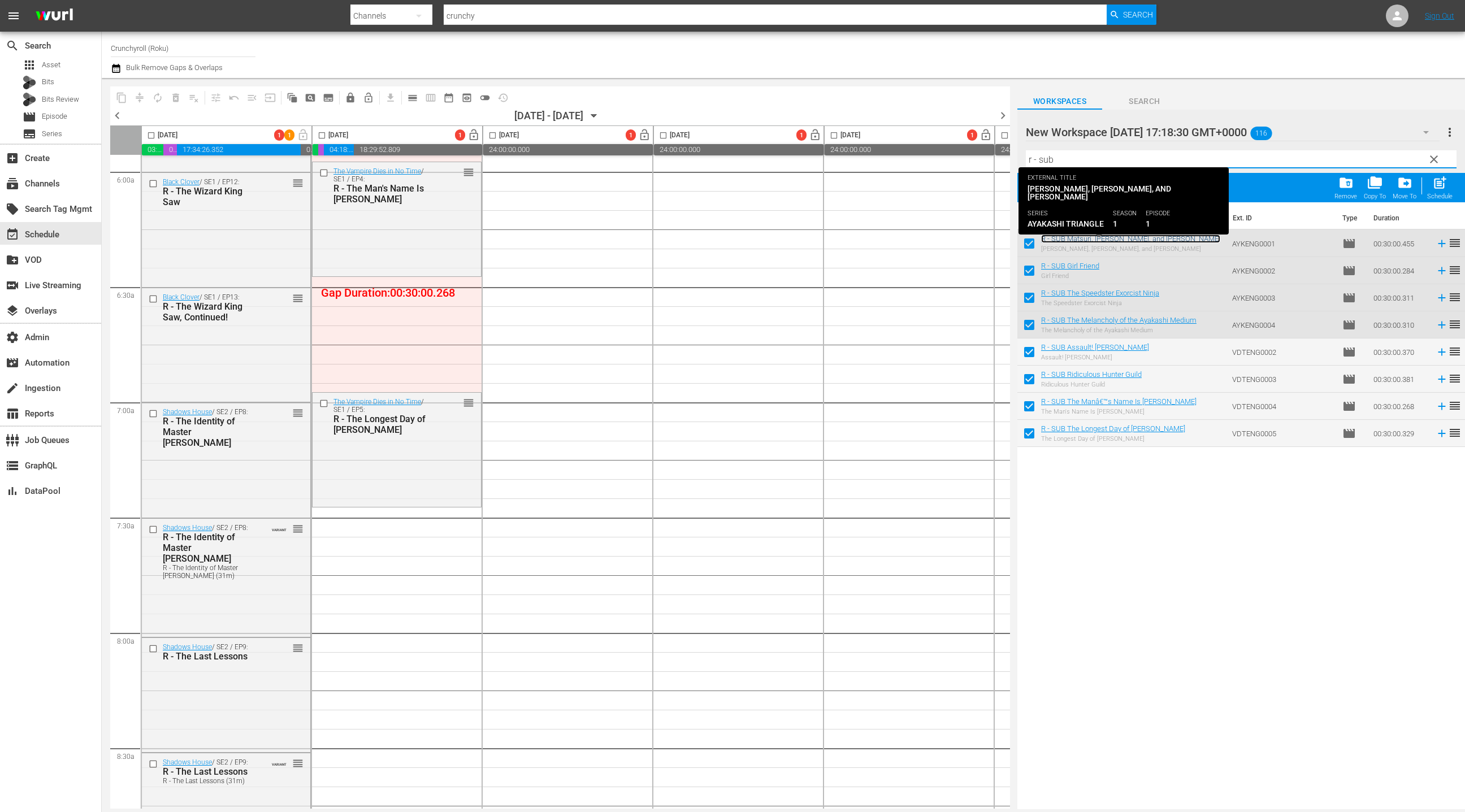
click at [1086, 239] on link "R - SUB Matsuri, [PERSON_NAME], and [PERSON_NAME]" at bounding box center [1131, 238] width 179 height 9
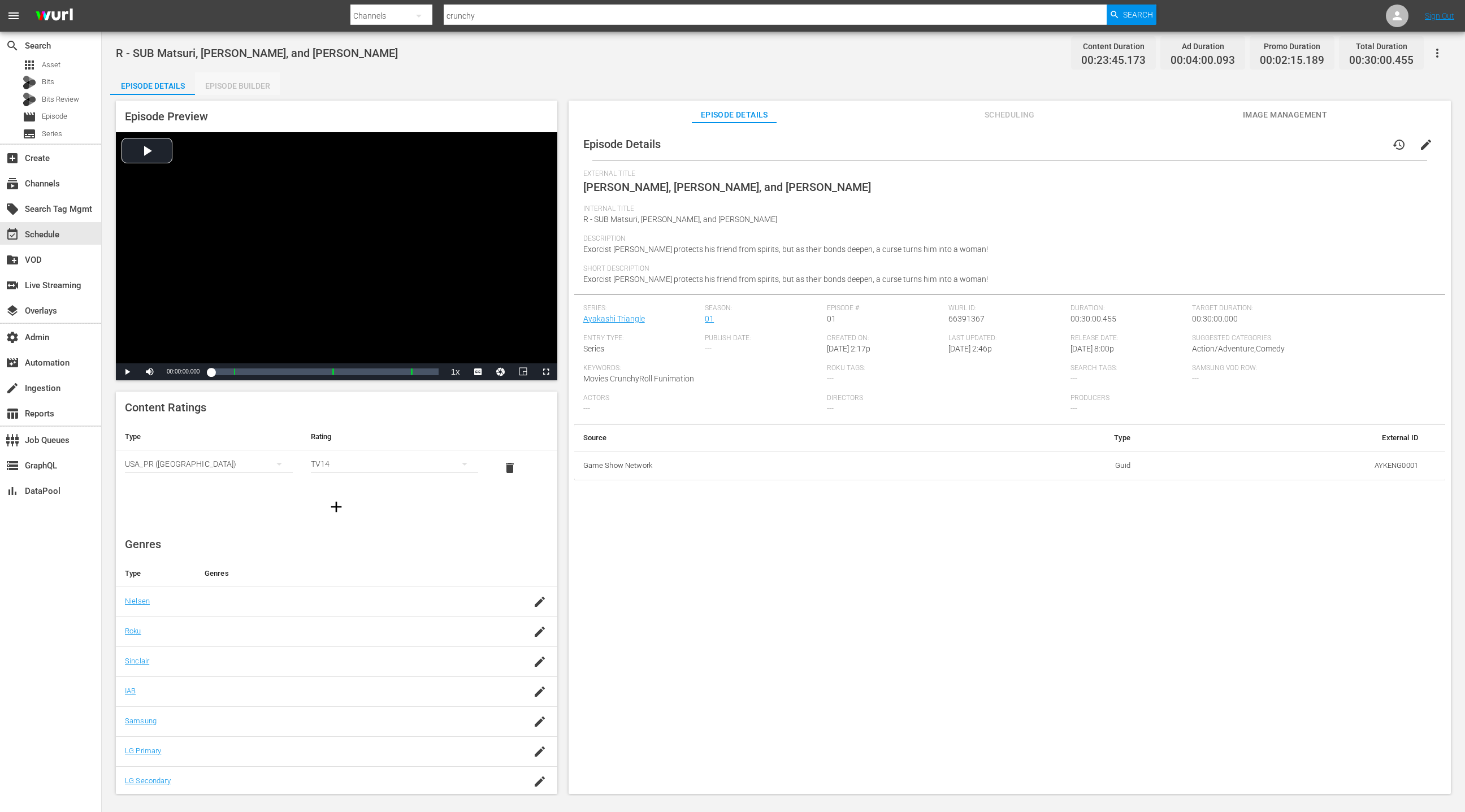
click at [228, 86] on div "Episode Builder" at bounding box center [237, 86] width 85 height 27
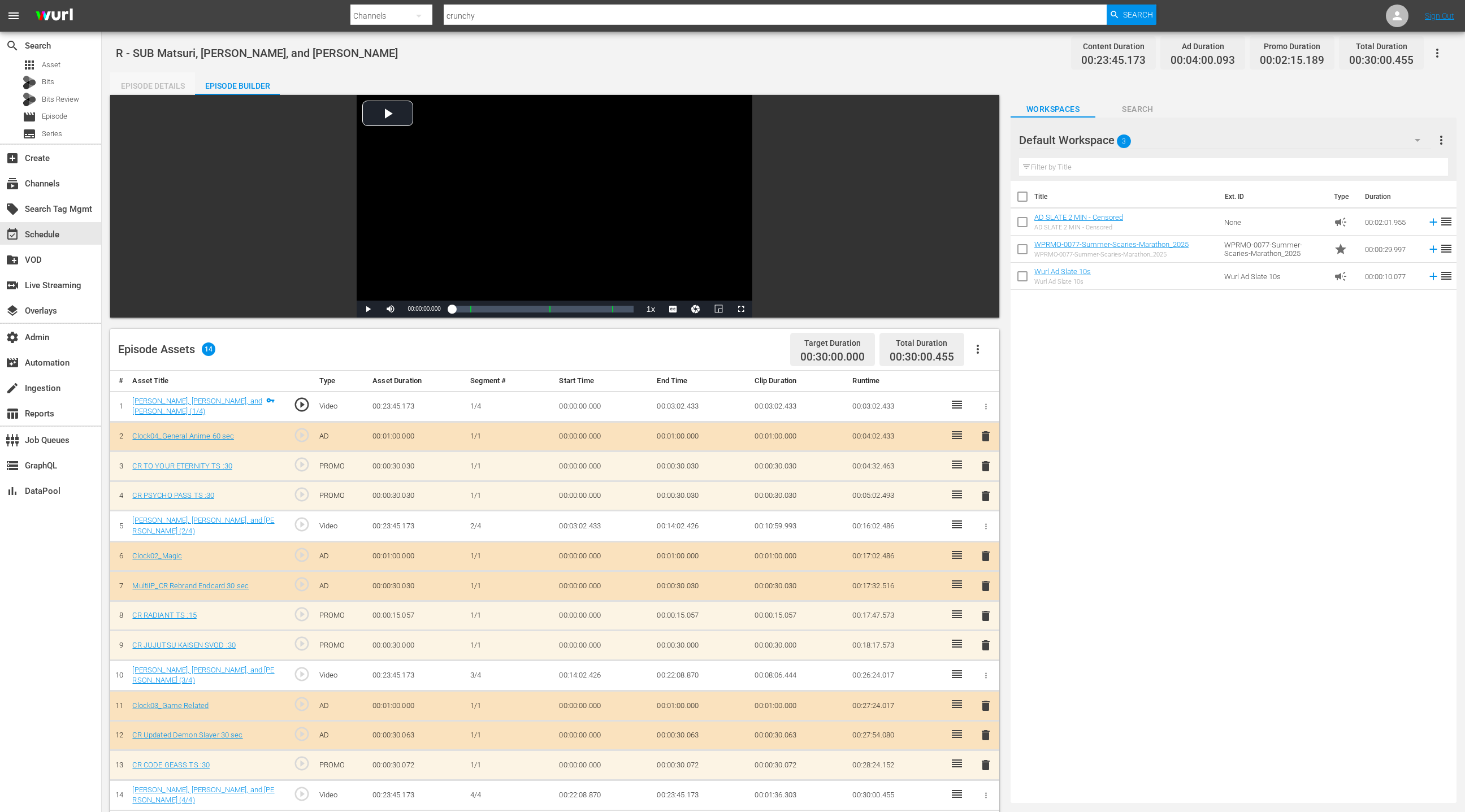
click at [148, 87] on div "Episode Details" at bounding box center [152, 86] width 85 height 27
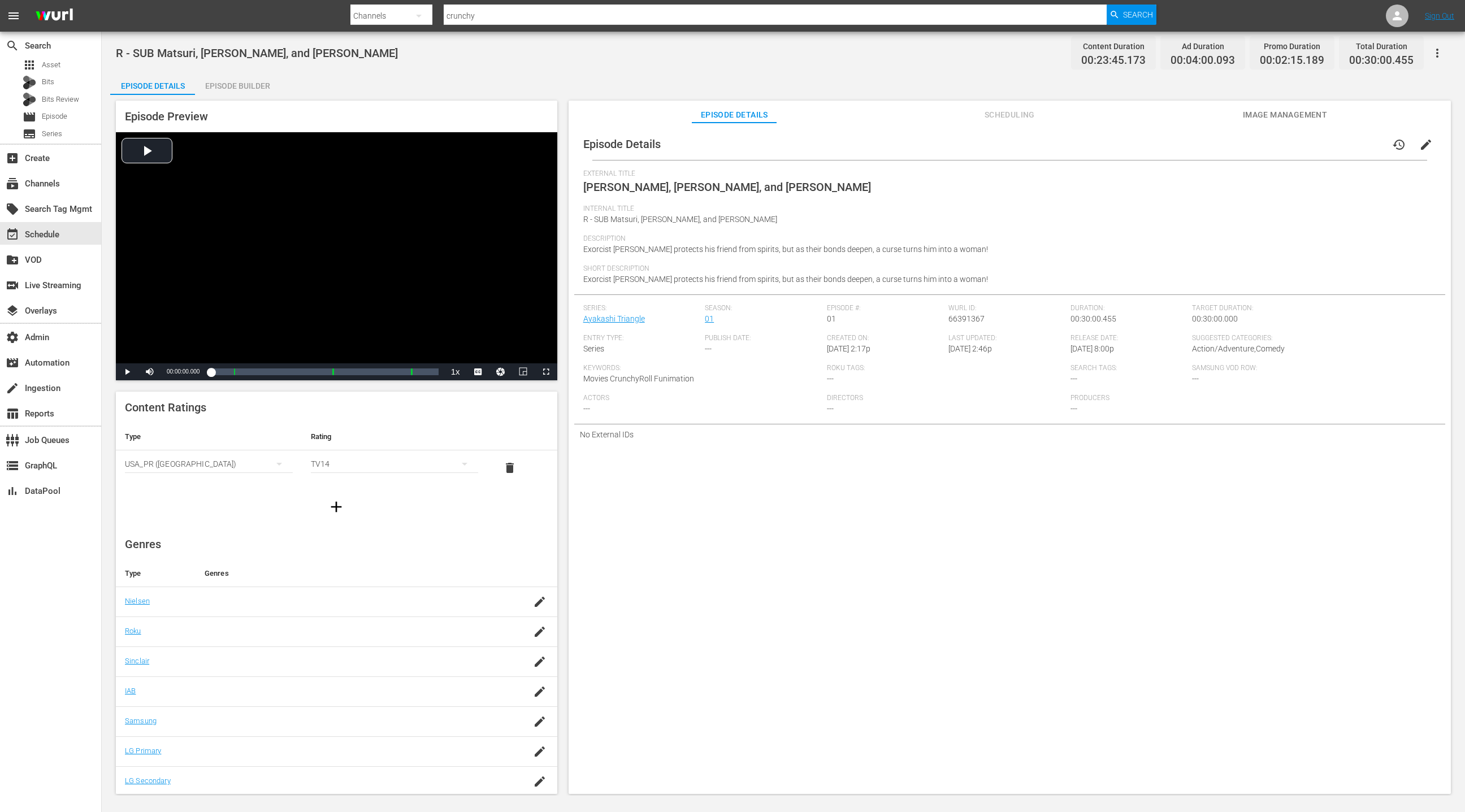
click at [1419, 147] on span "edit" at bounding box center [1426, 145] width 14 height 14
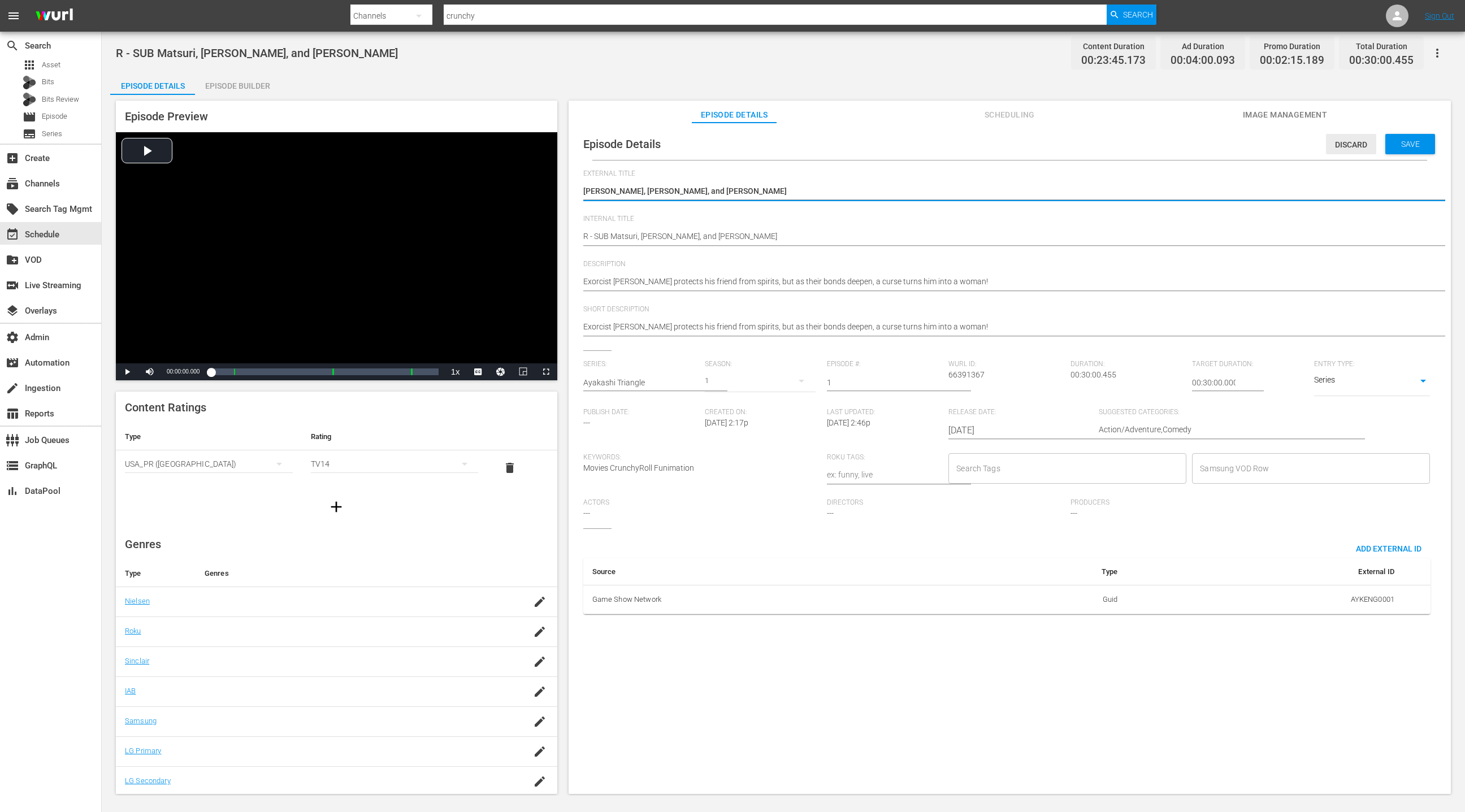
click at [1348, 145] on span "Discard" at bounding box center [1351, 145] width 50 height 9
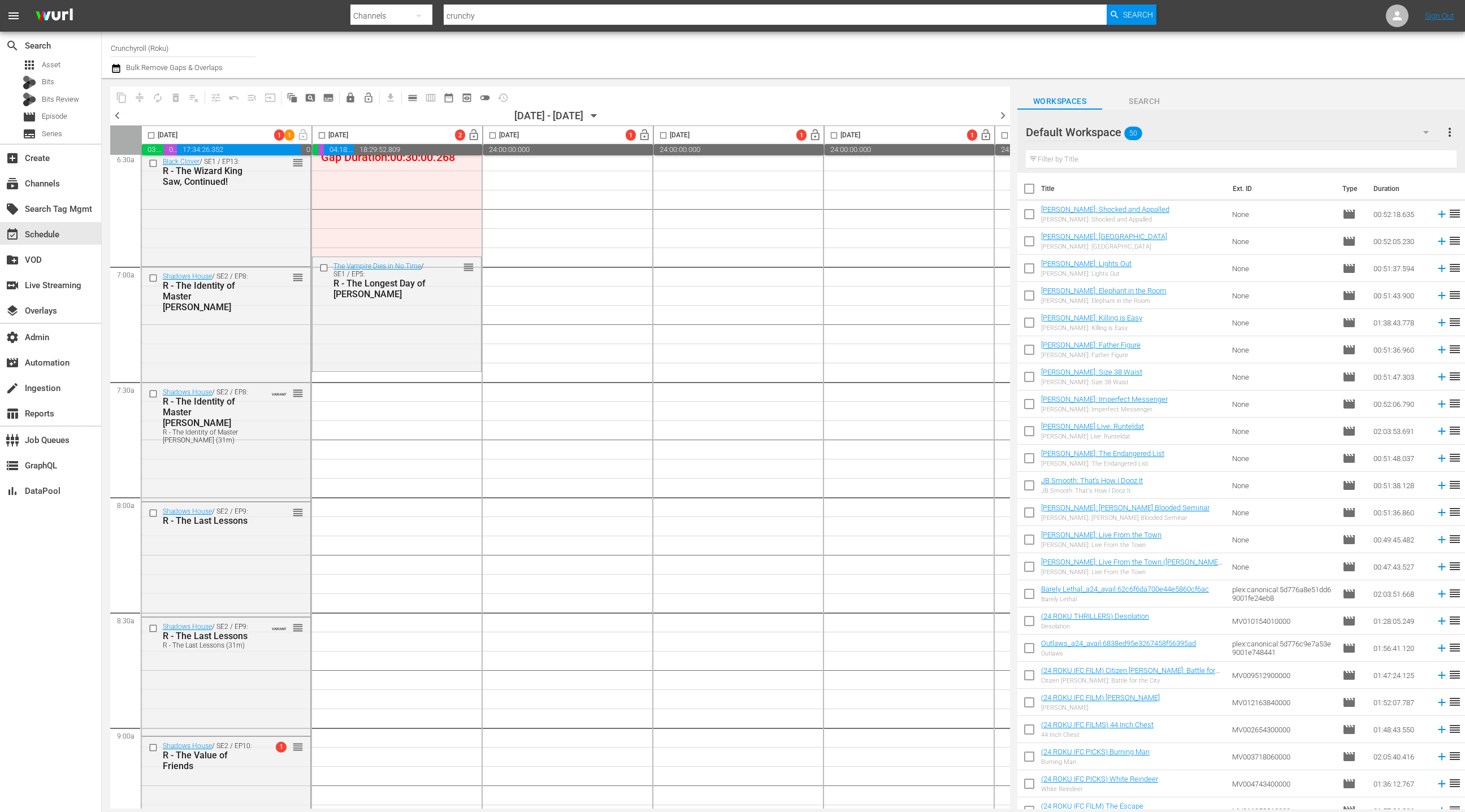
scroll to position [1496, 0]
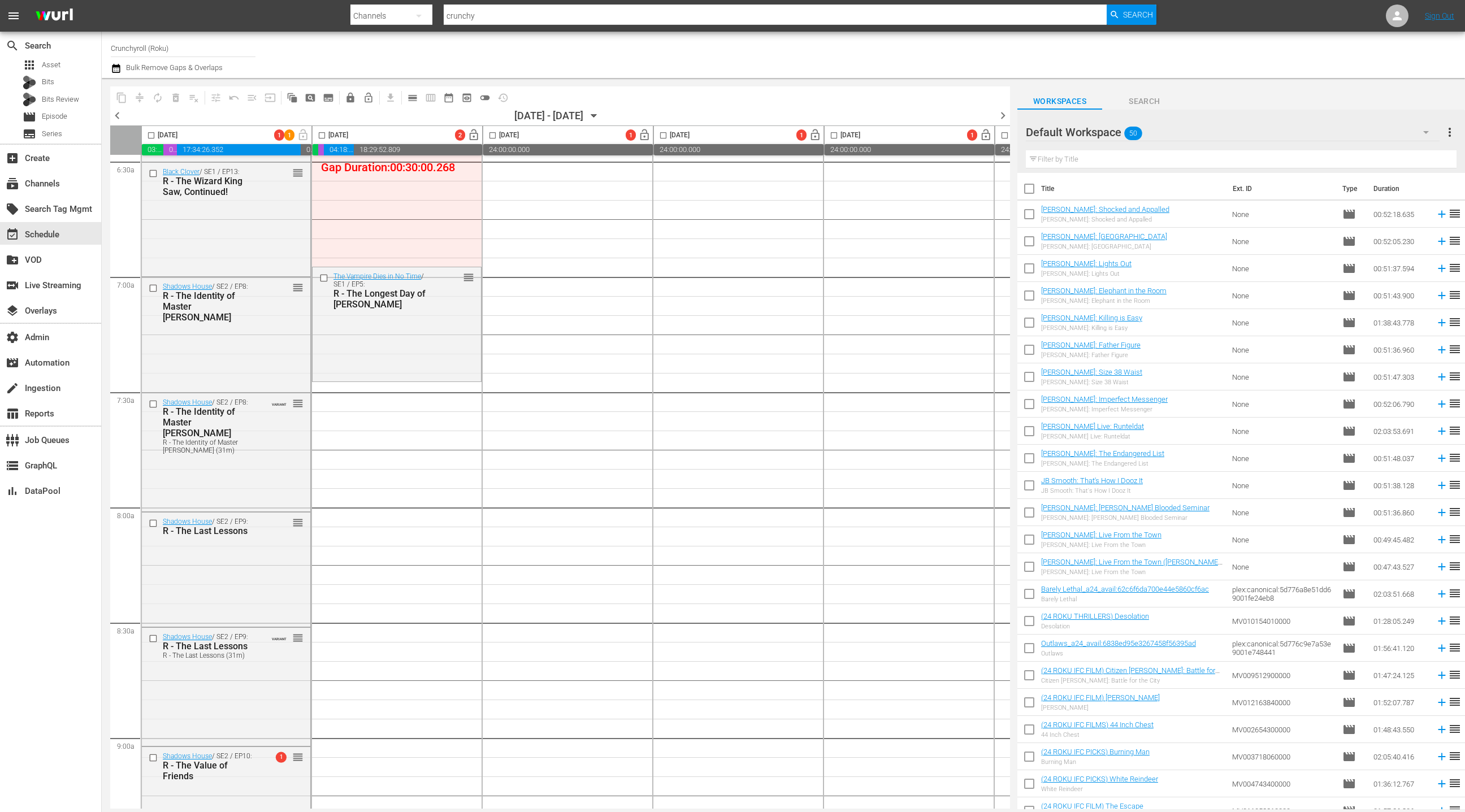
click at [1092, 162] on input "text" at bounding box center [1241, 160] width 431 height 18
click at [1291, 134] on div "Default Workspace 50" at bounding box center [1233, 132] width 414 height 32
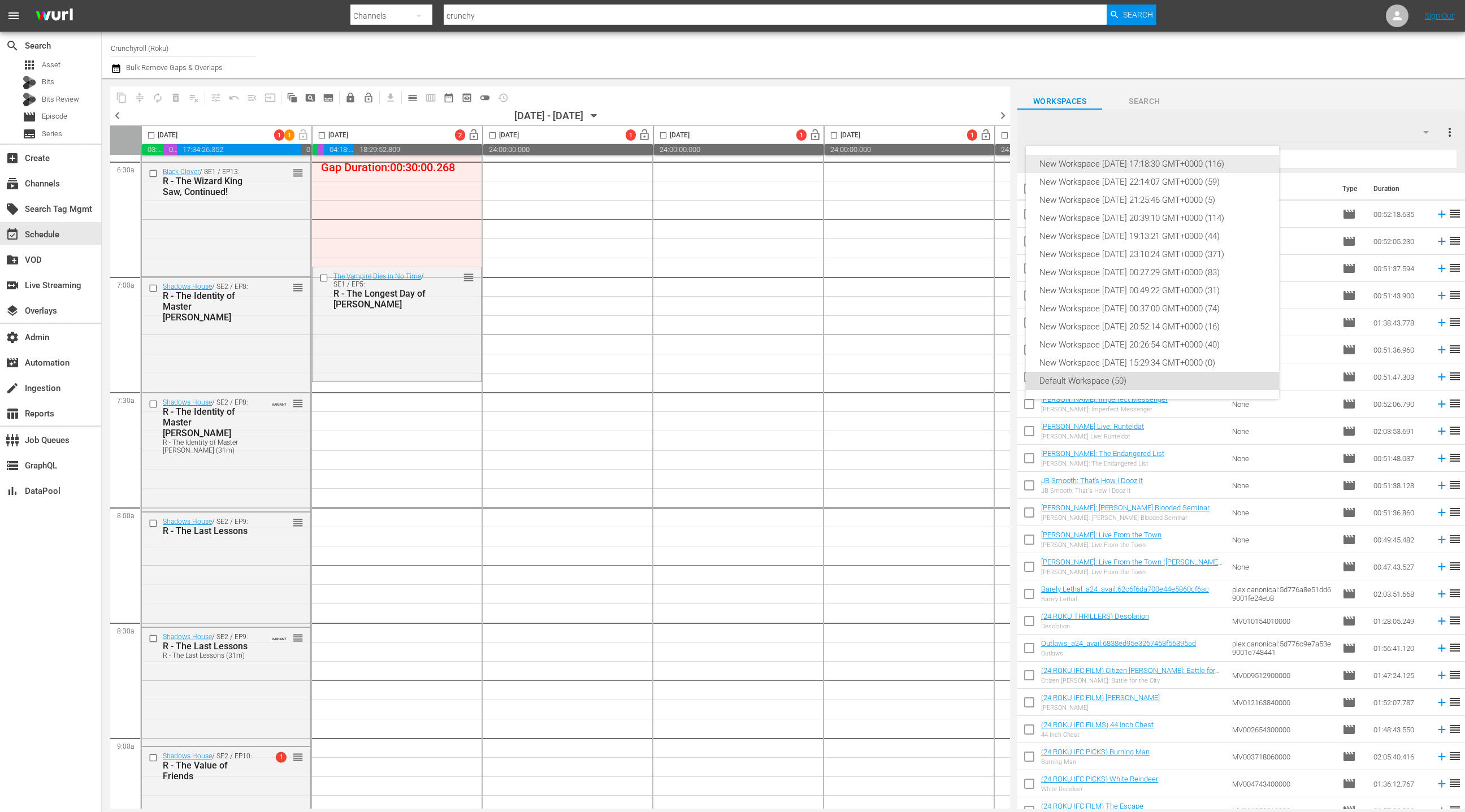
drag, startPoint x: 1171, startPoint y: 161, endPoint x: 1185, endPoint y: 160, distance: 14.0
click at [1171, 161] on div "New Workspace [DATE] 17:18:30 GMT+0000 (116)" at bounding box center [1152, 164] width 226 height 18
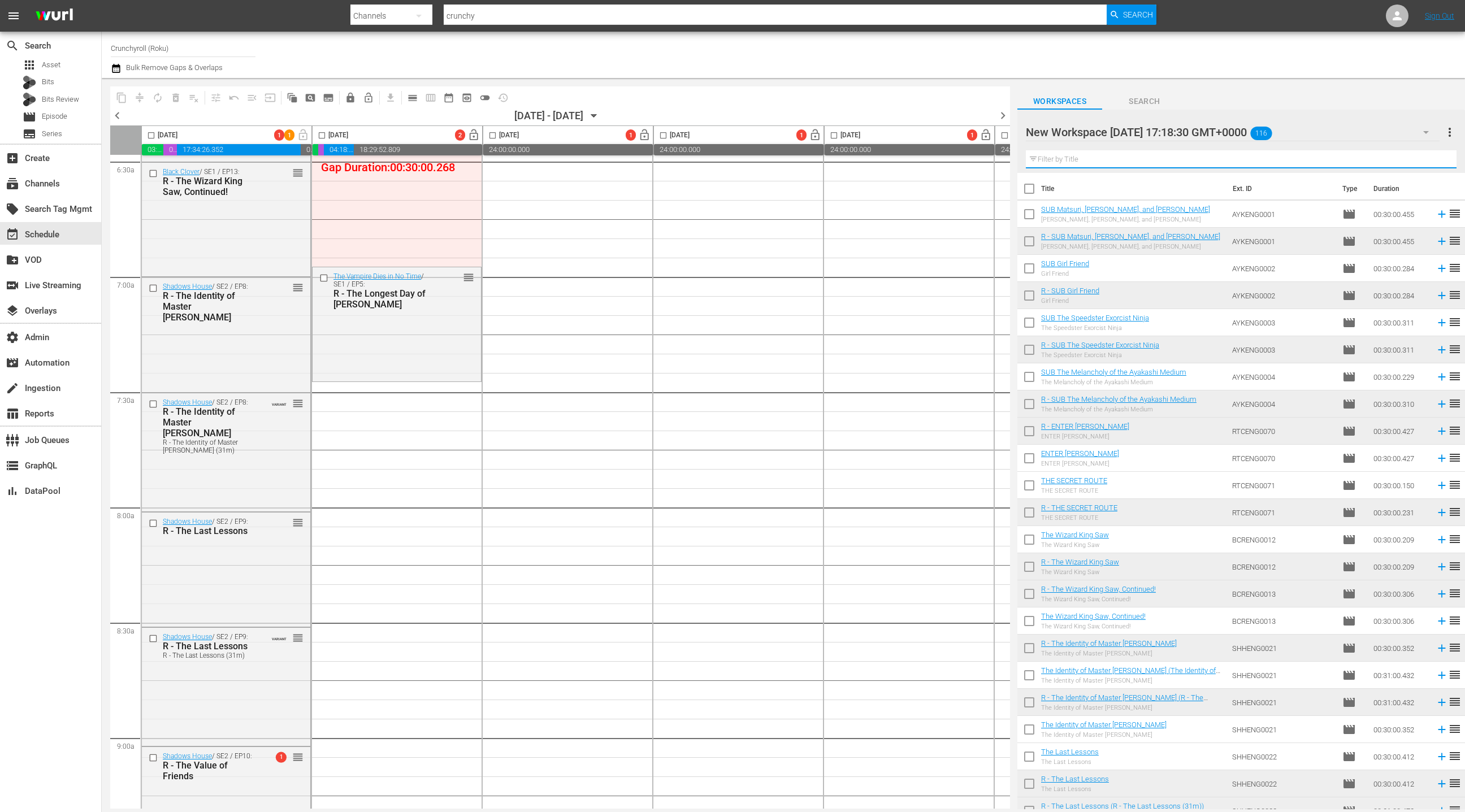
click at [1115, 156] on input "text" at bounding box center [1241, 160] width 431 height 18
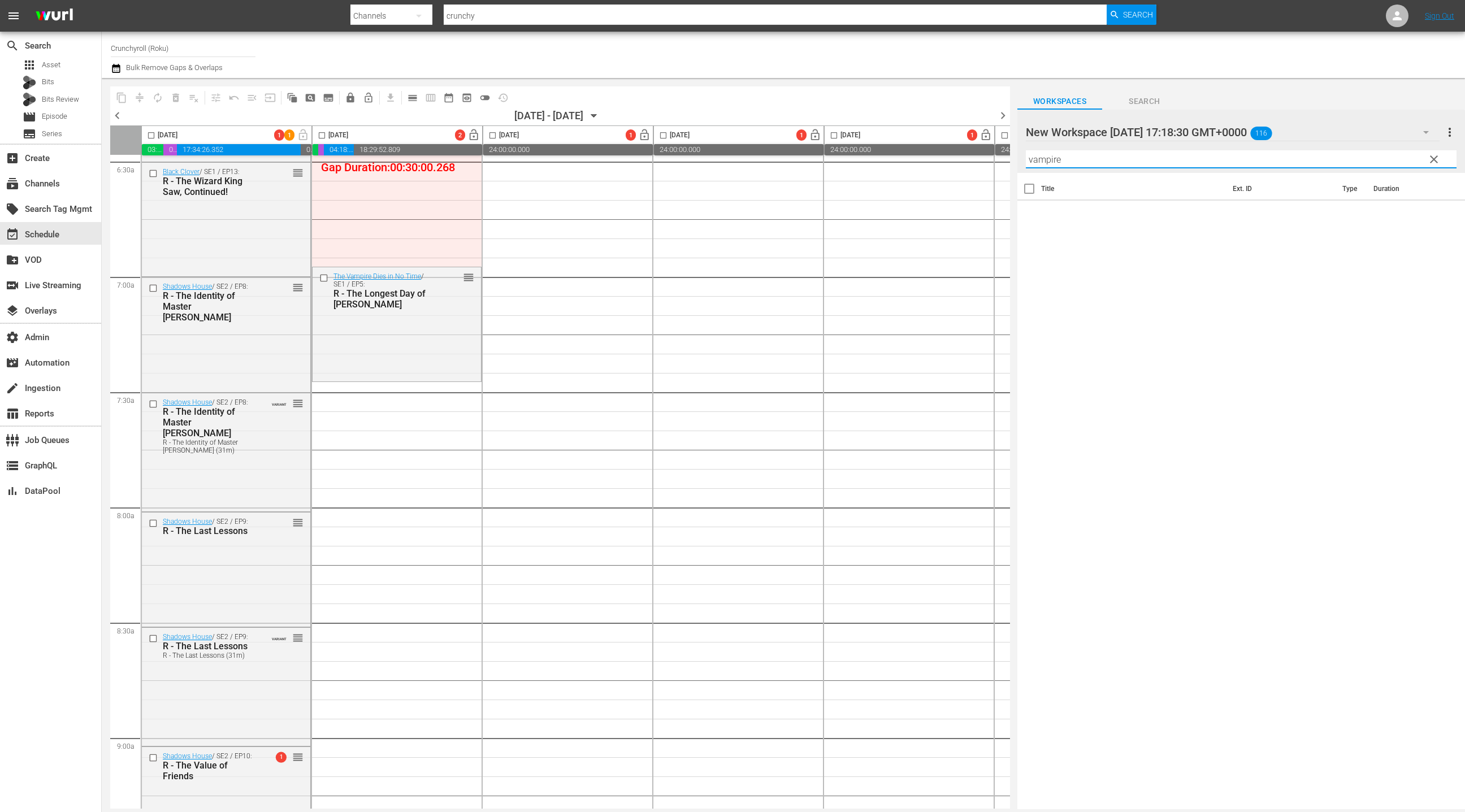
type input "vampire"
drag, startPoint x: 1434, startPoint y: 161, endPoint x: 1423, endPoint y: 159, distance: 11.2
click at [1434, 161] on span "clear" at bounding box center [1434, 160] width 14 height 14
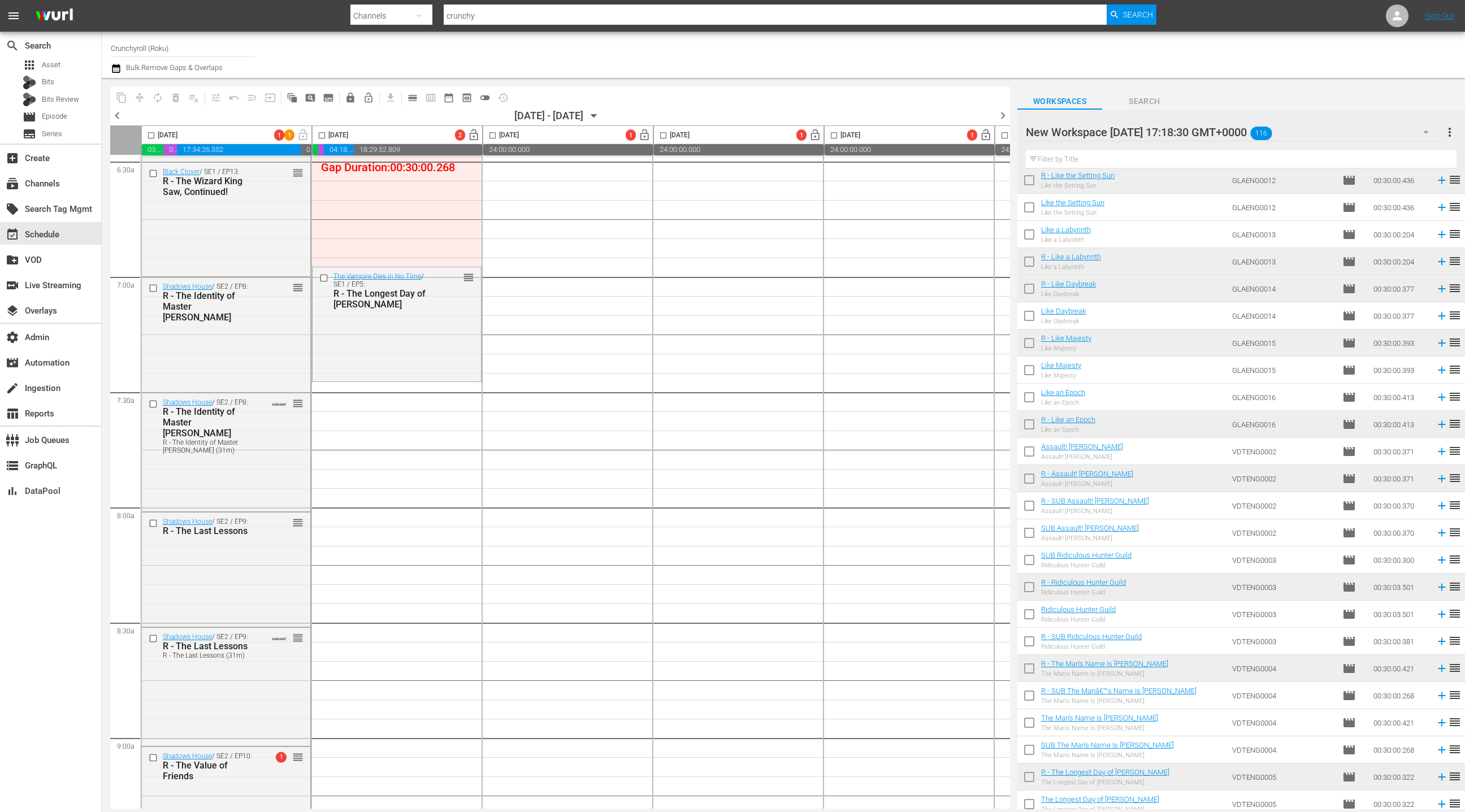
scroll to position [2537, 0]
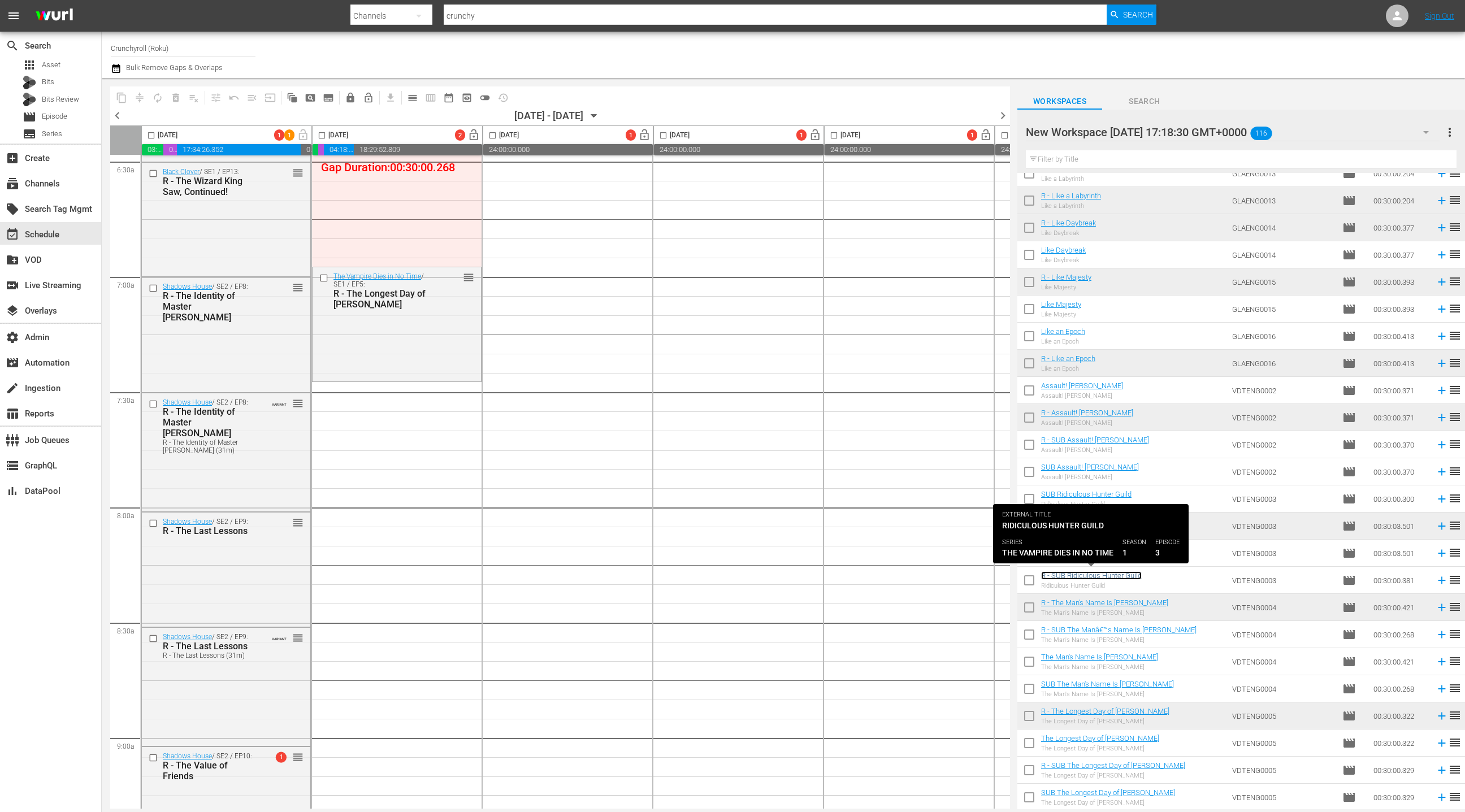
click at [1118, 575] on link "R - SUB Ridiculous Hunter Guild" at bounding box center [1091, 575] width 100 height 9
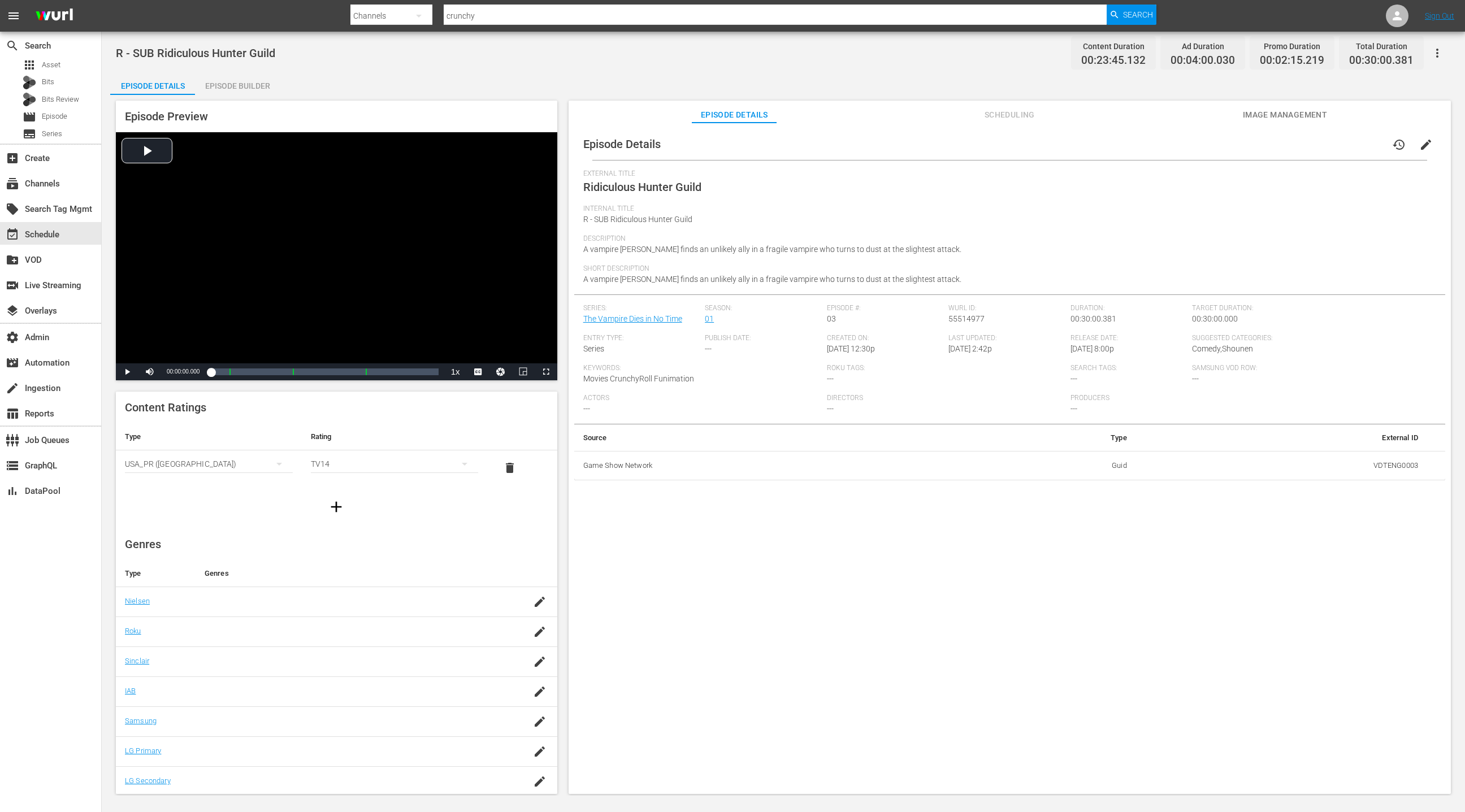
click at [233, 87] on div "Episode Builder" at bounding box center [237, 86] width 85 height 27
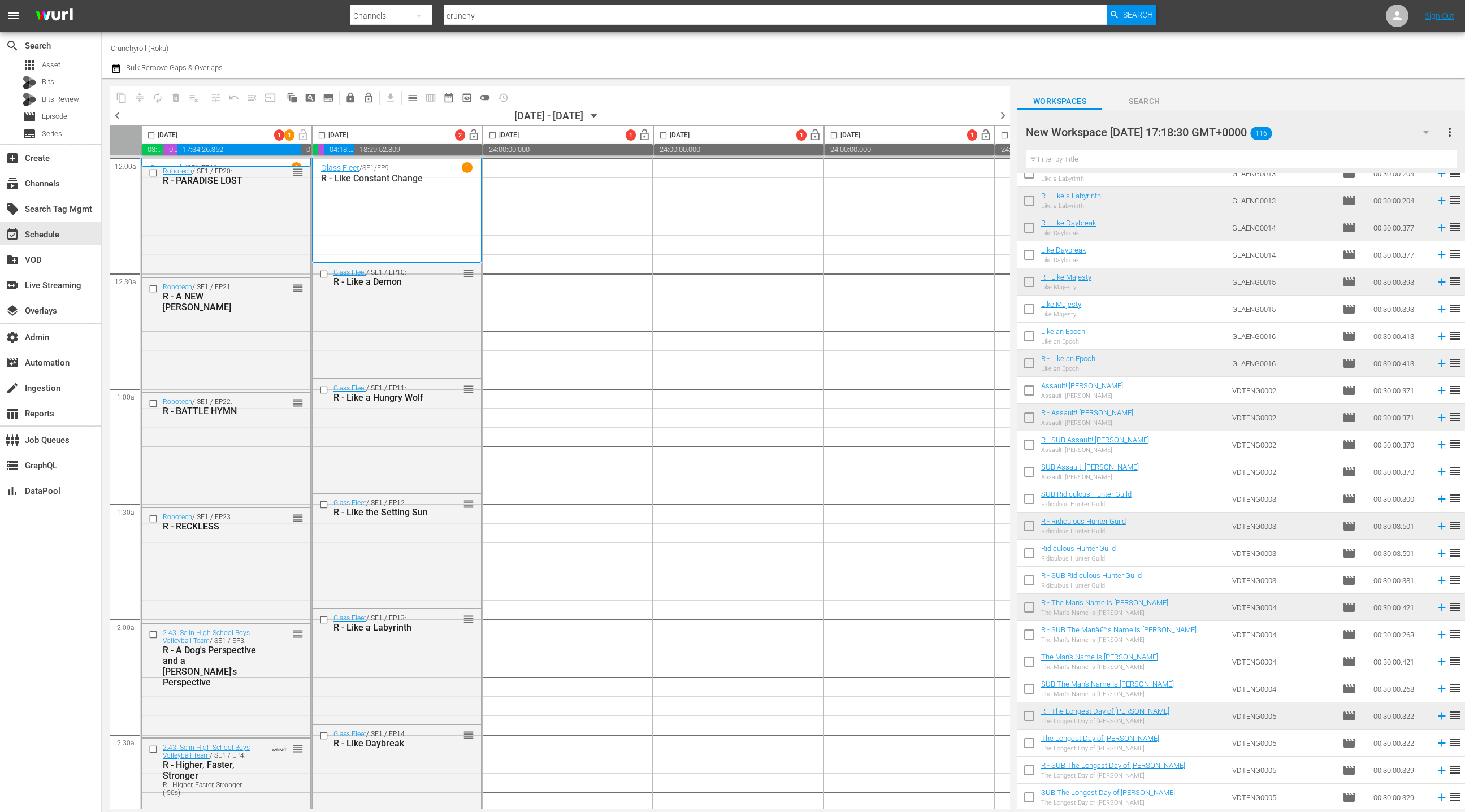
scroll to position [2536, 0]
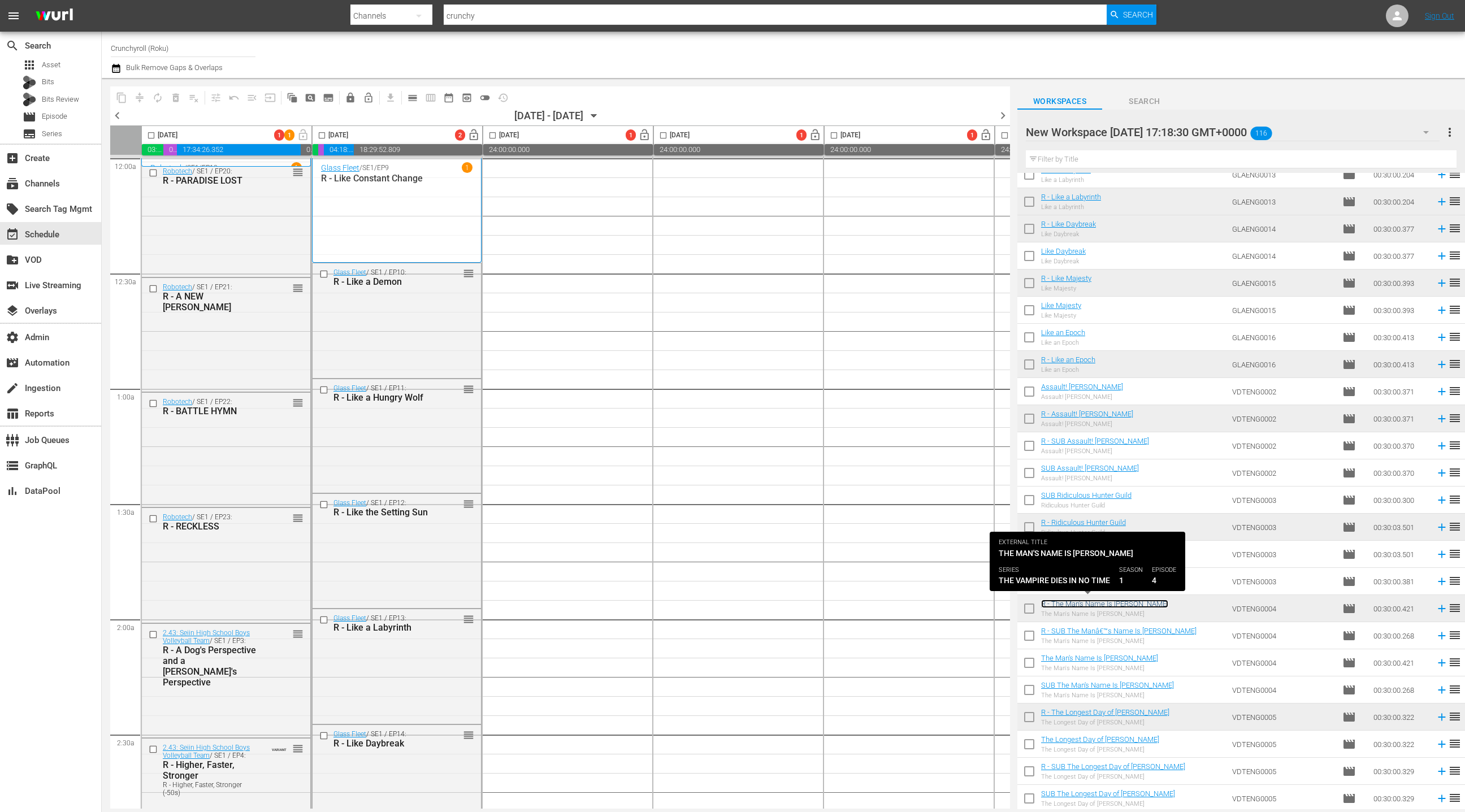
click at [1122, 604] on link "R - The Man's Name Is [PERSON_NAME]" at bounding box center [1105, 604] width 127 height 9
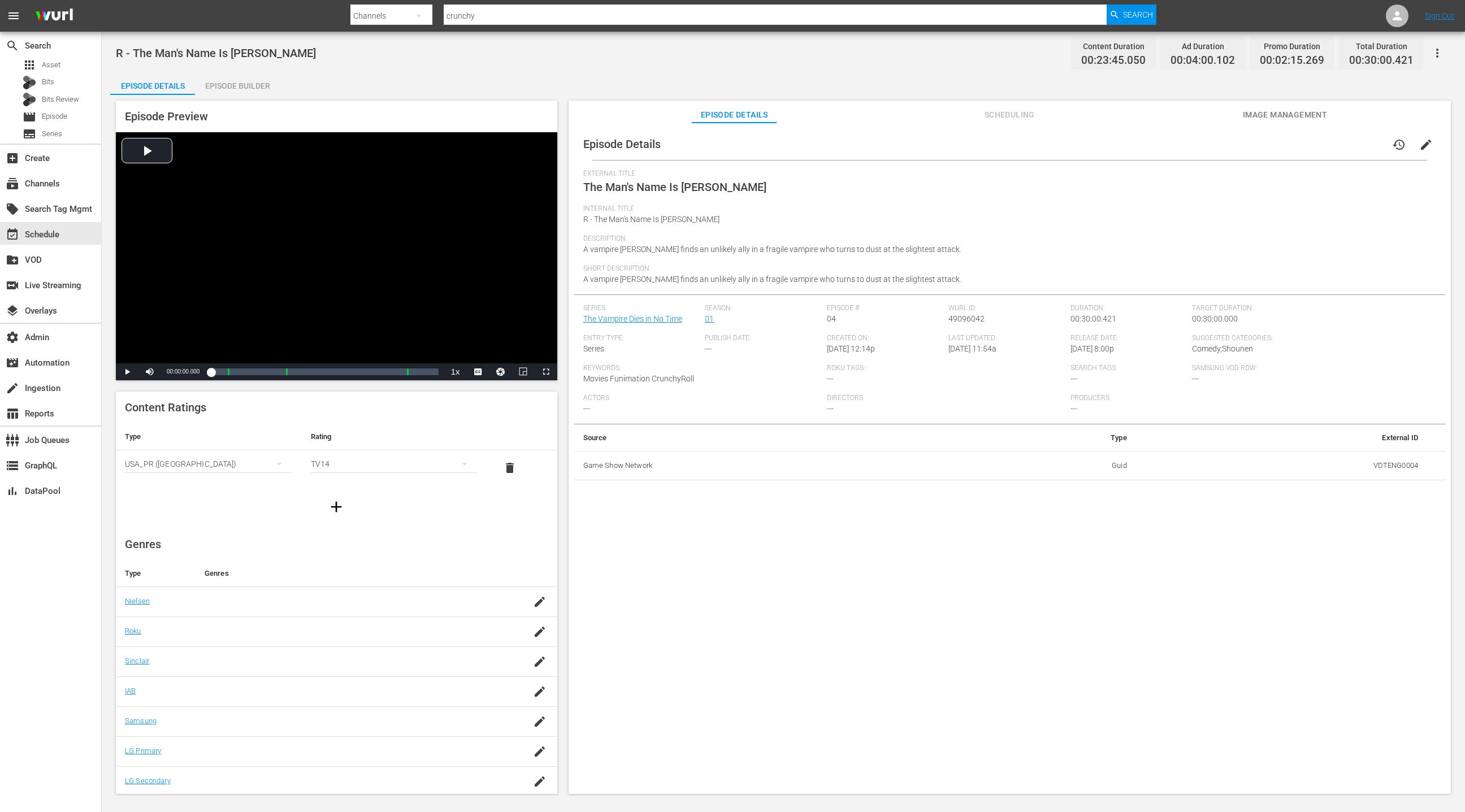
click at [238, 83] on div "Episode Builder" at bounding box center [237, 86] width 85 height 27
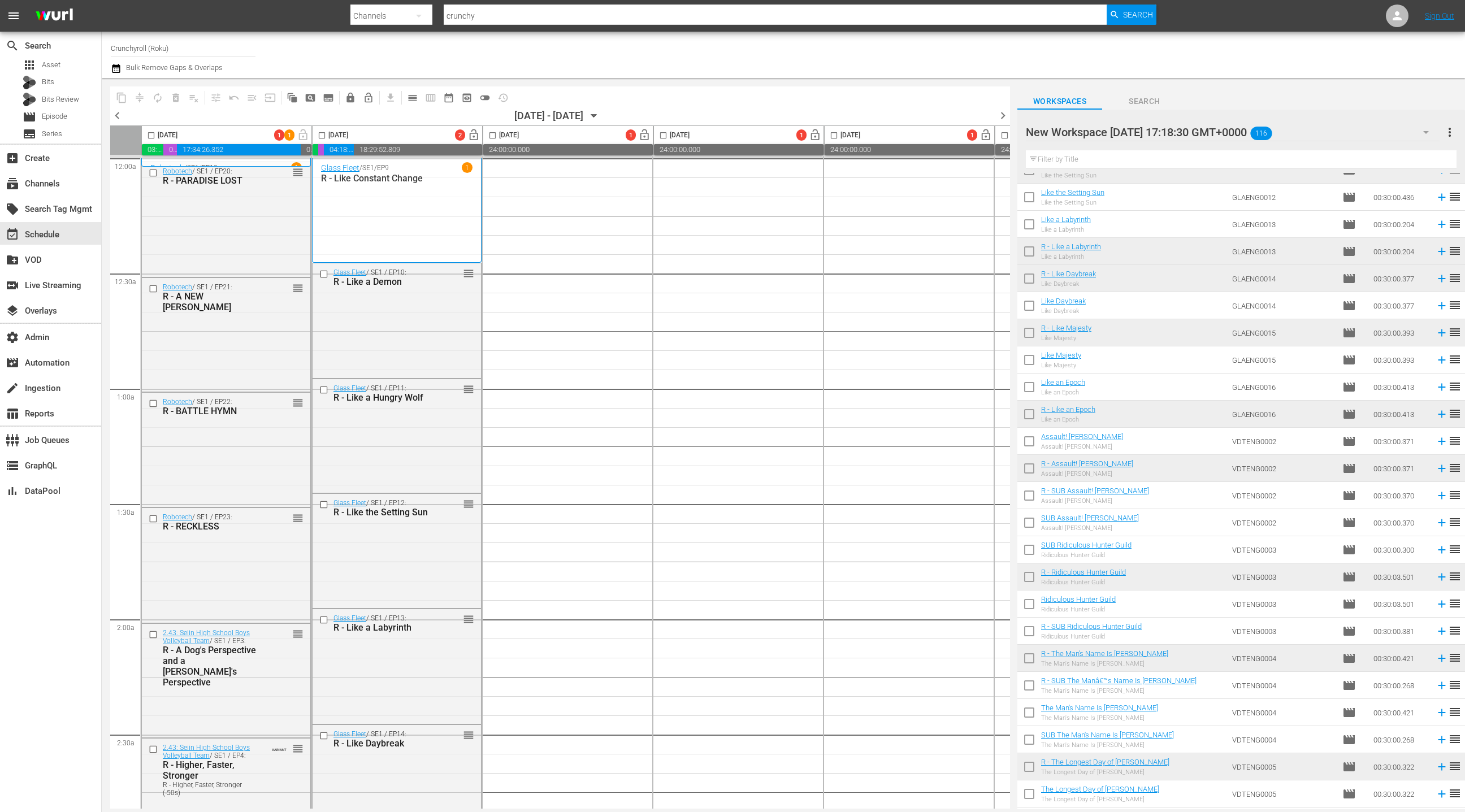
scroll to position [2537, 0]
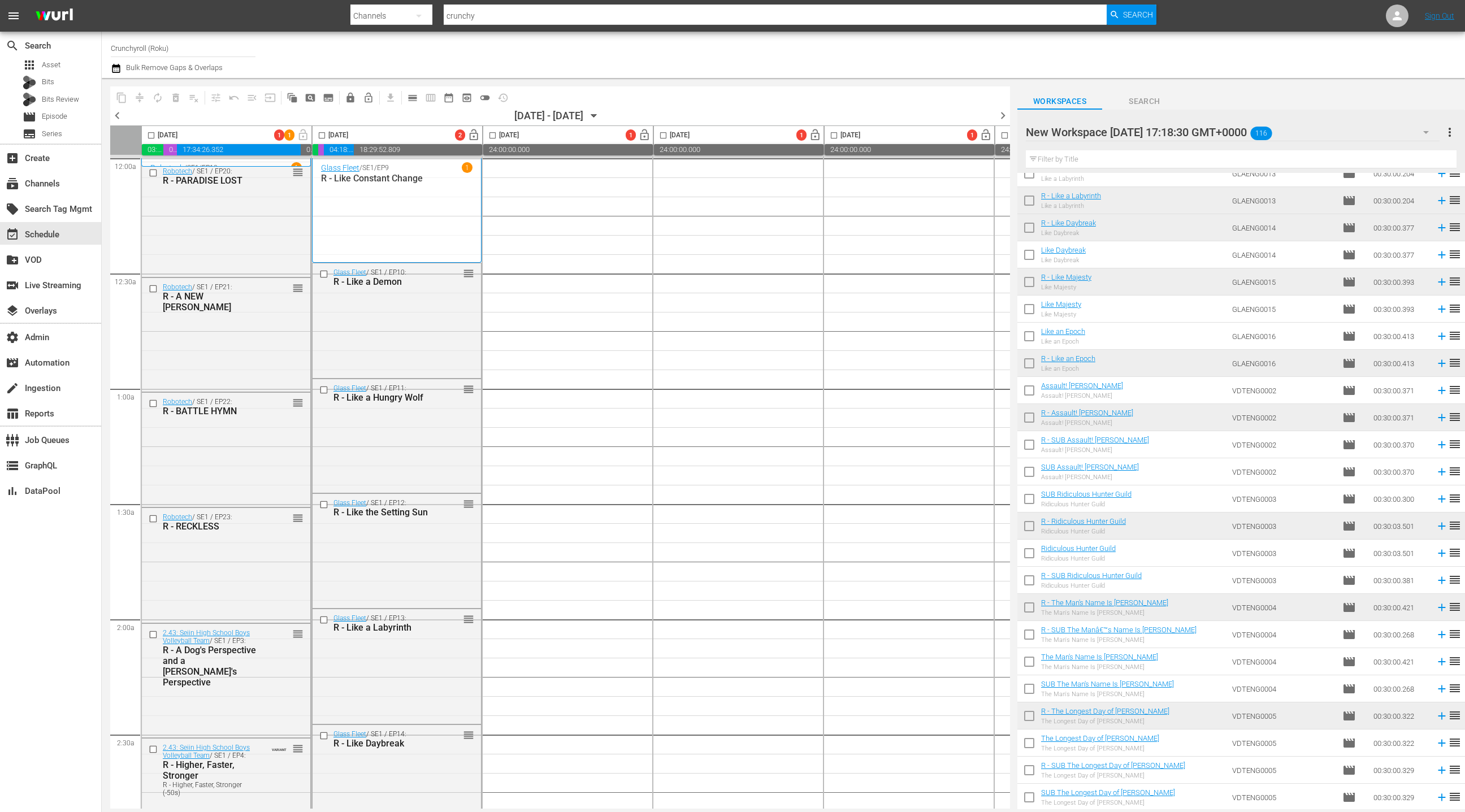
click at [119, 68] on icon "button" at bounding box center [116, 68] width 11 height 14
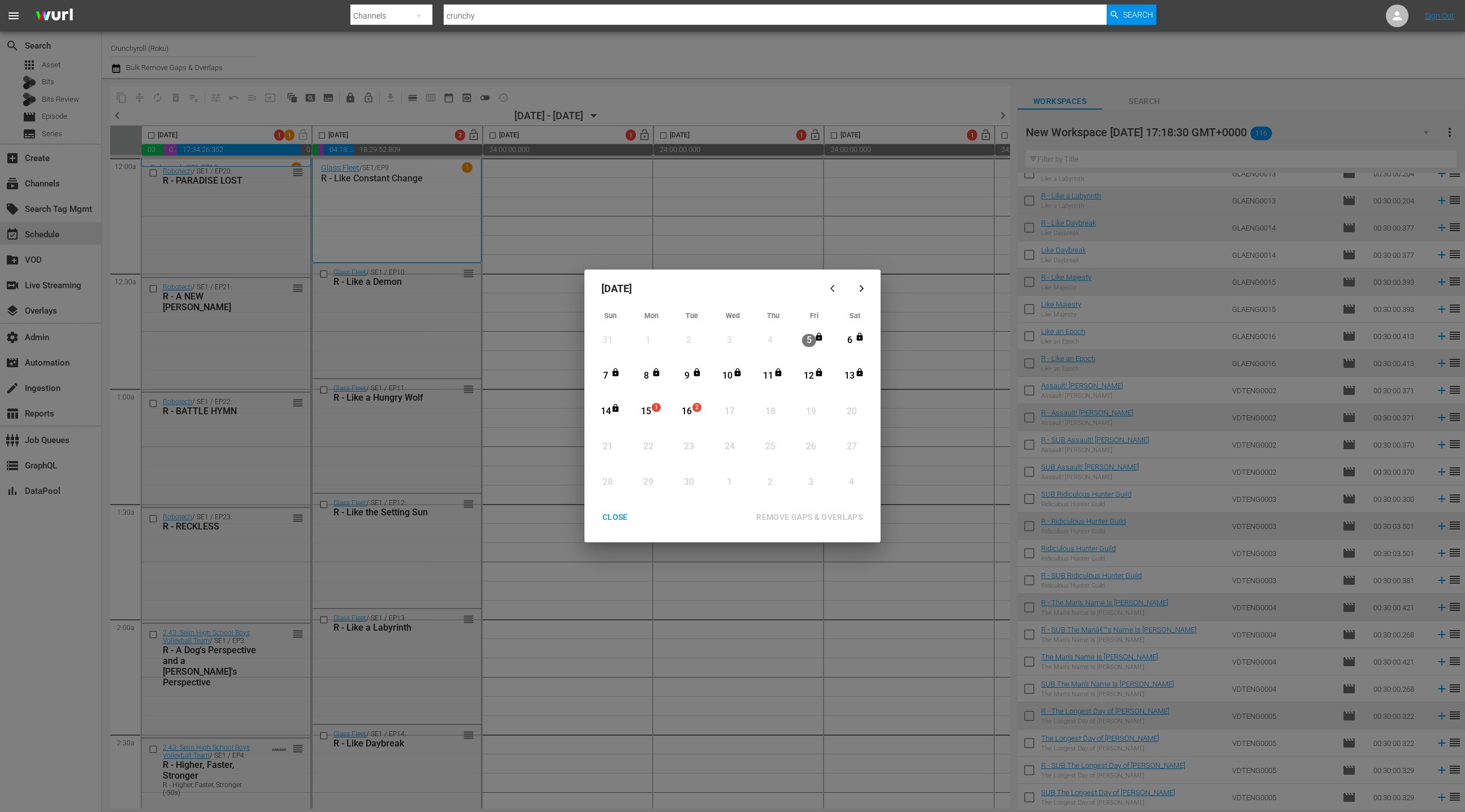
drag, startPoint x: 648, startPoint y: 413, endPoint x: 684, endPoint y: 413, distance: 36.0
click at [648, 413] on div "15" at bounding box center [646, 412] width 14 height 13
click at [690, 413] on div "16" at bounding box center [687, 412] width 14 height 13
click at [831, 519] on div "REMOVE GAPS & OVERLAPS" at bounding box center [809, 517] width 124 height 14
click at [615, 517] on div "CLOSE" at bounding box center [615, 517] width 43 height 14
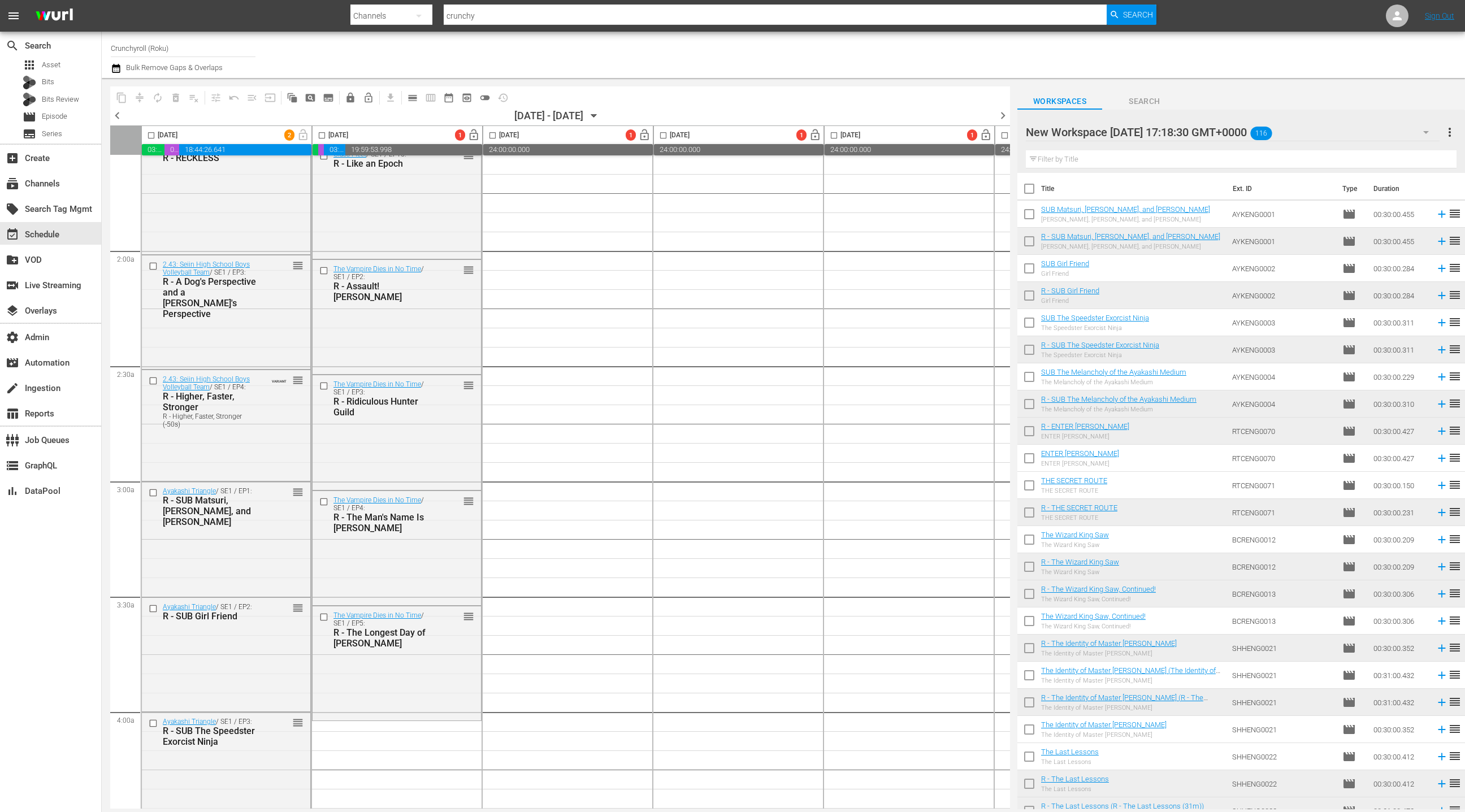
scroll to position [402, 0]
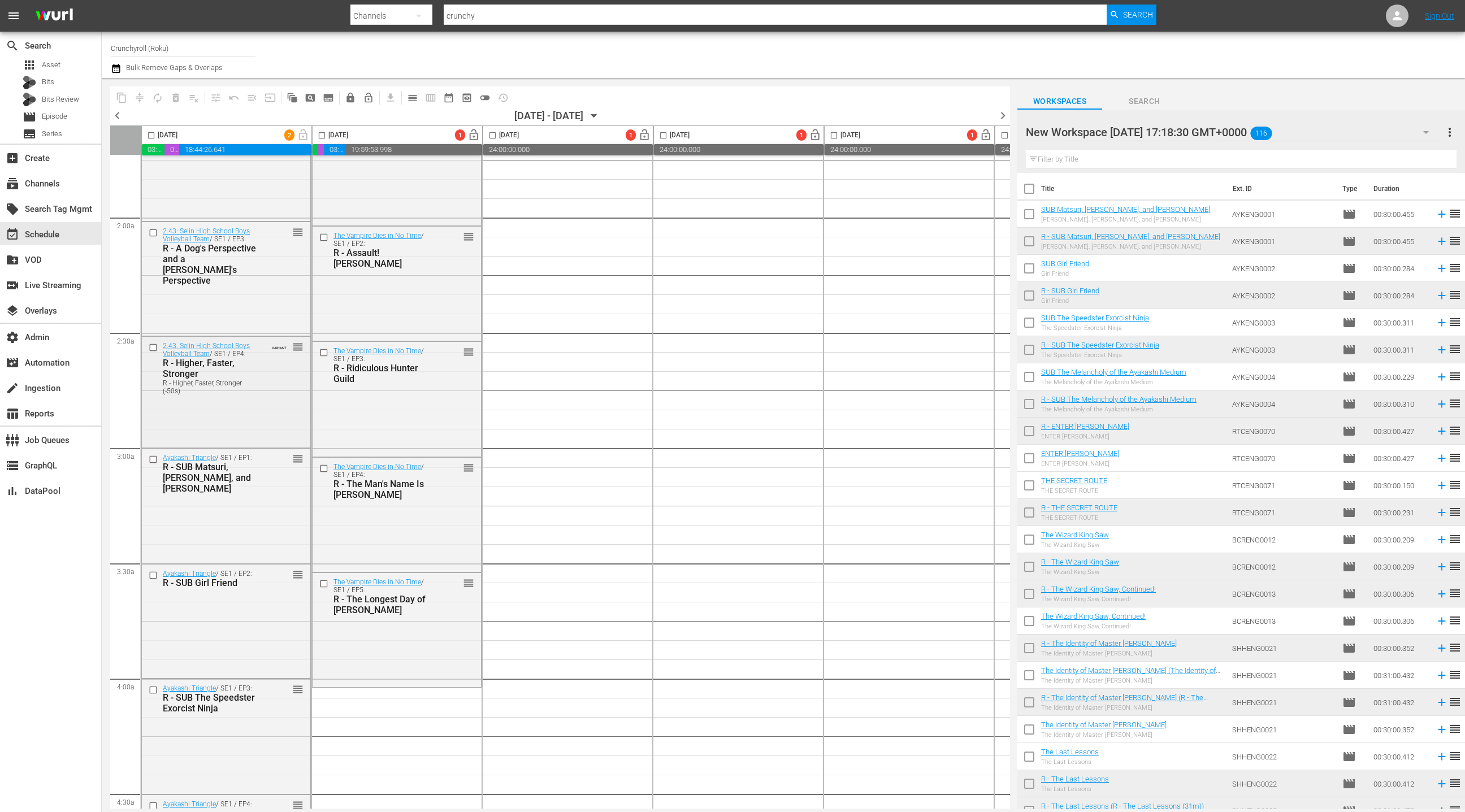
click at [263, 390] on div "2.43: Seiin High School Boys Volleyball Team / SE1 / EP4: R - Higher, Faster, S…" at bounding box center [226, 368] width 168 height 62
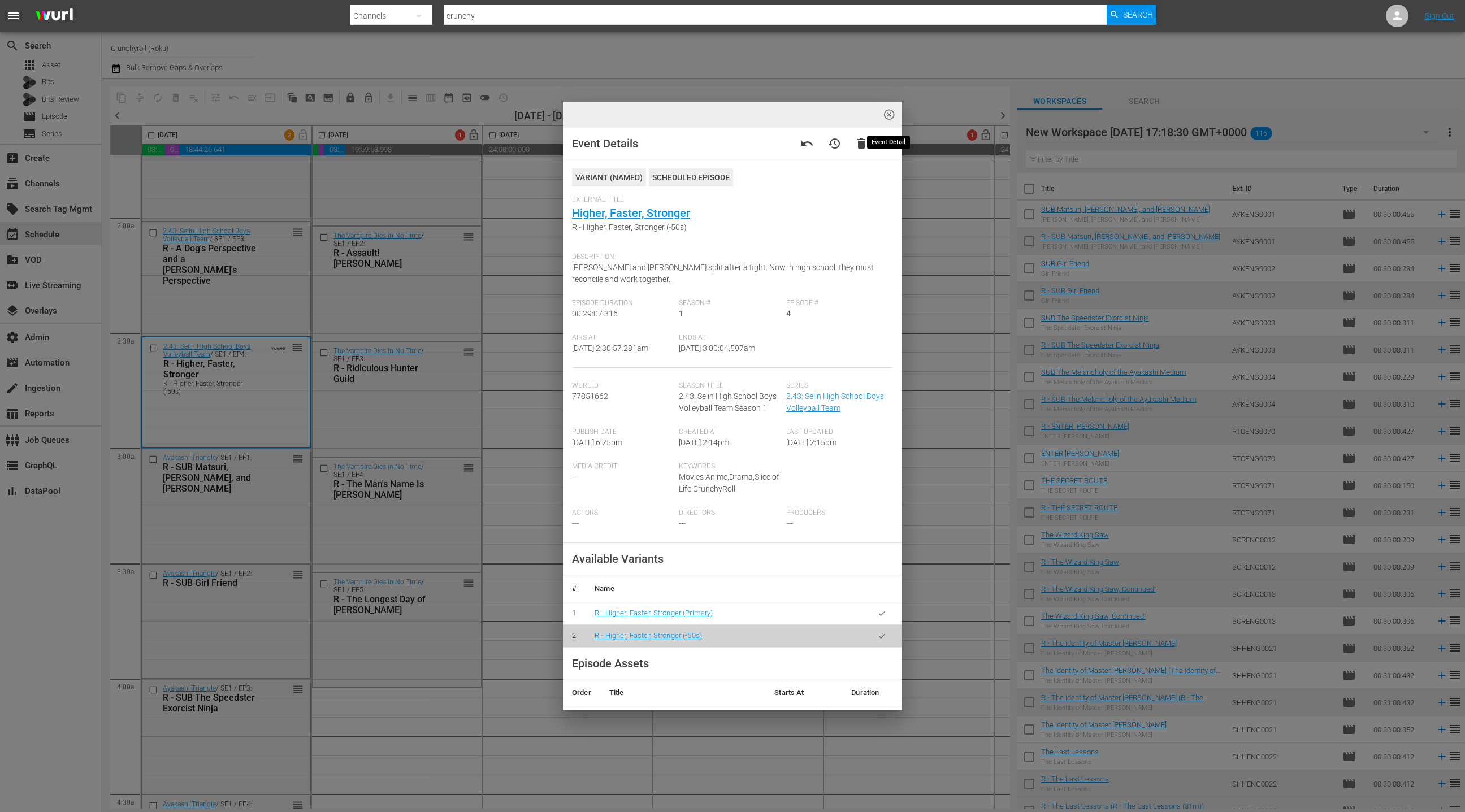
click at [887, 116] on span "highlight_off_icon" at bounding box center [889, 115] width 13 height 13
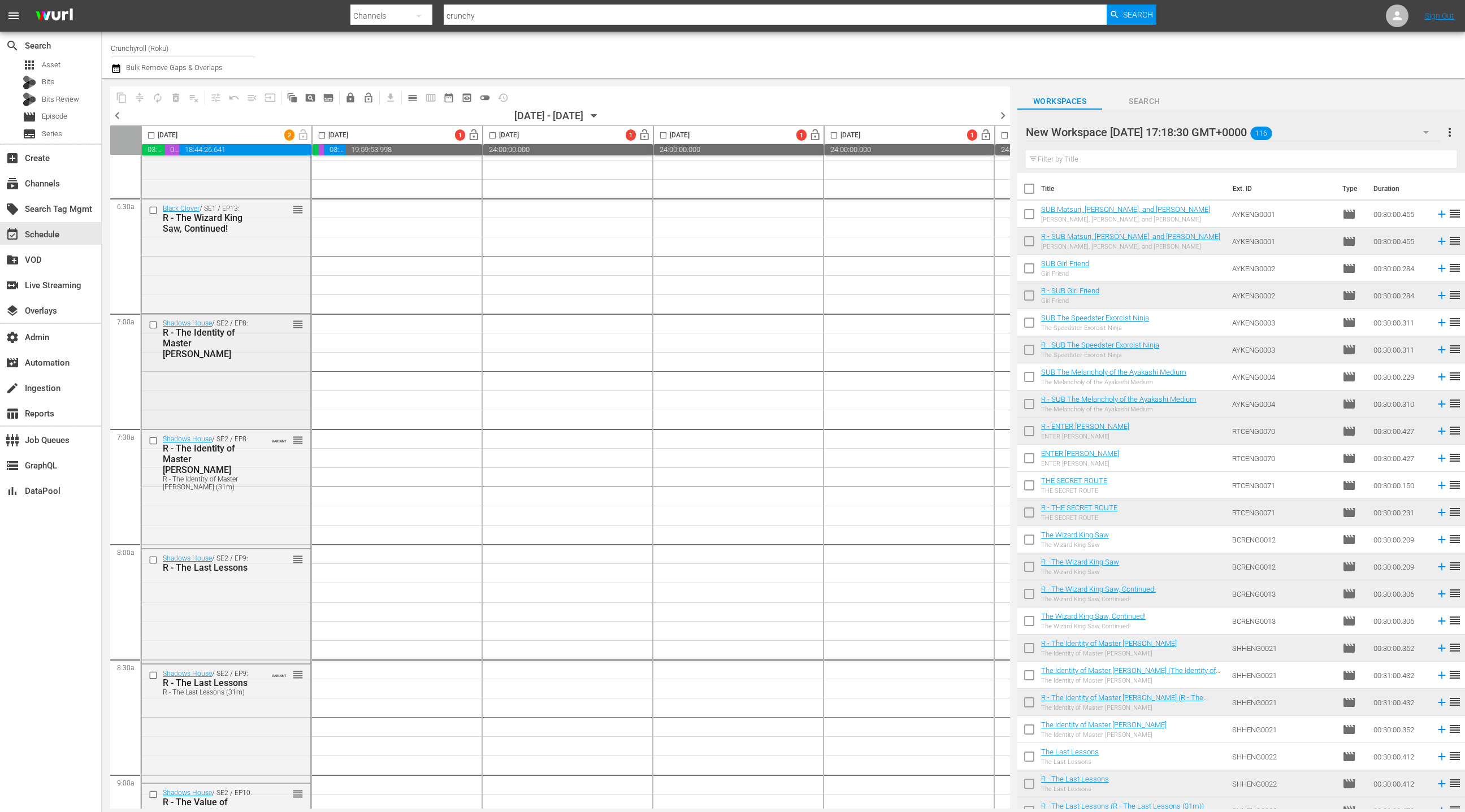
scroll to position [1465, 0]
click at [158, 433] on input "checkbox" at bounding box center [155, 434] width 12 height 10
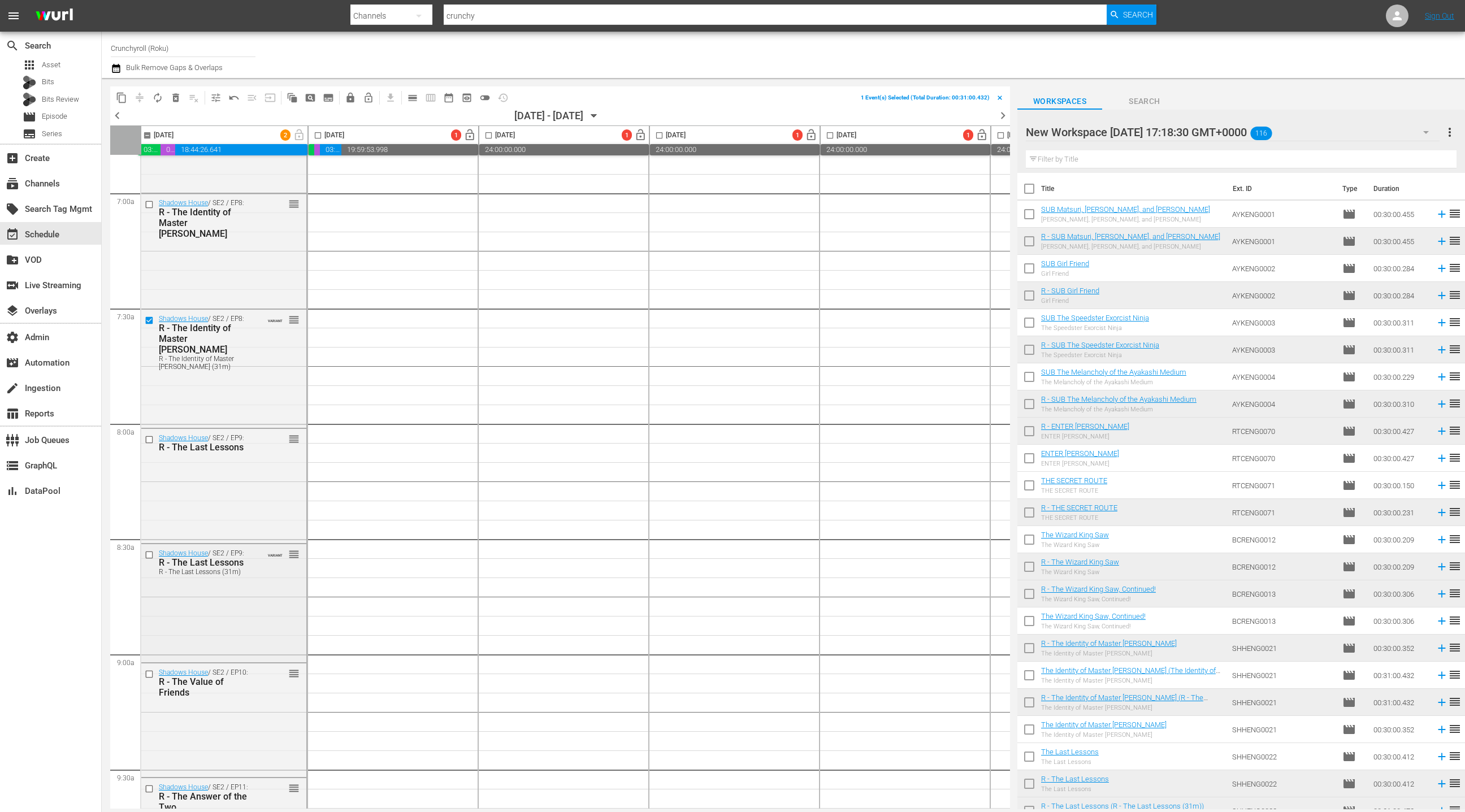
scroll to position [1579, 7]
click at [145, 556] on input "checkbox" at bounding box center [148, 555] width 12 height 10
click at [177, 96] on span "delete_forever_outlined" at bounding box center [176, 98] width 11 height 11
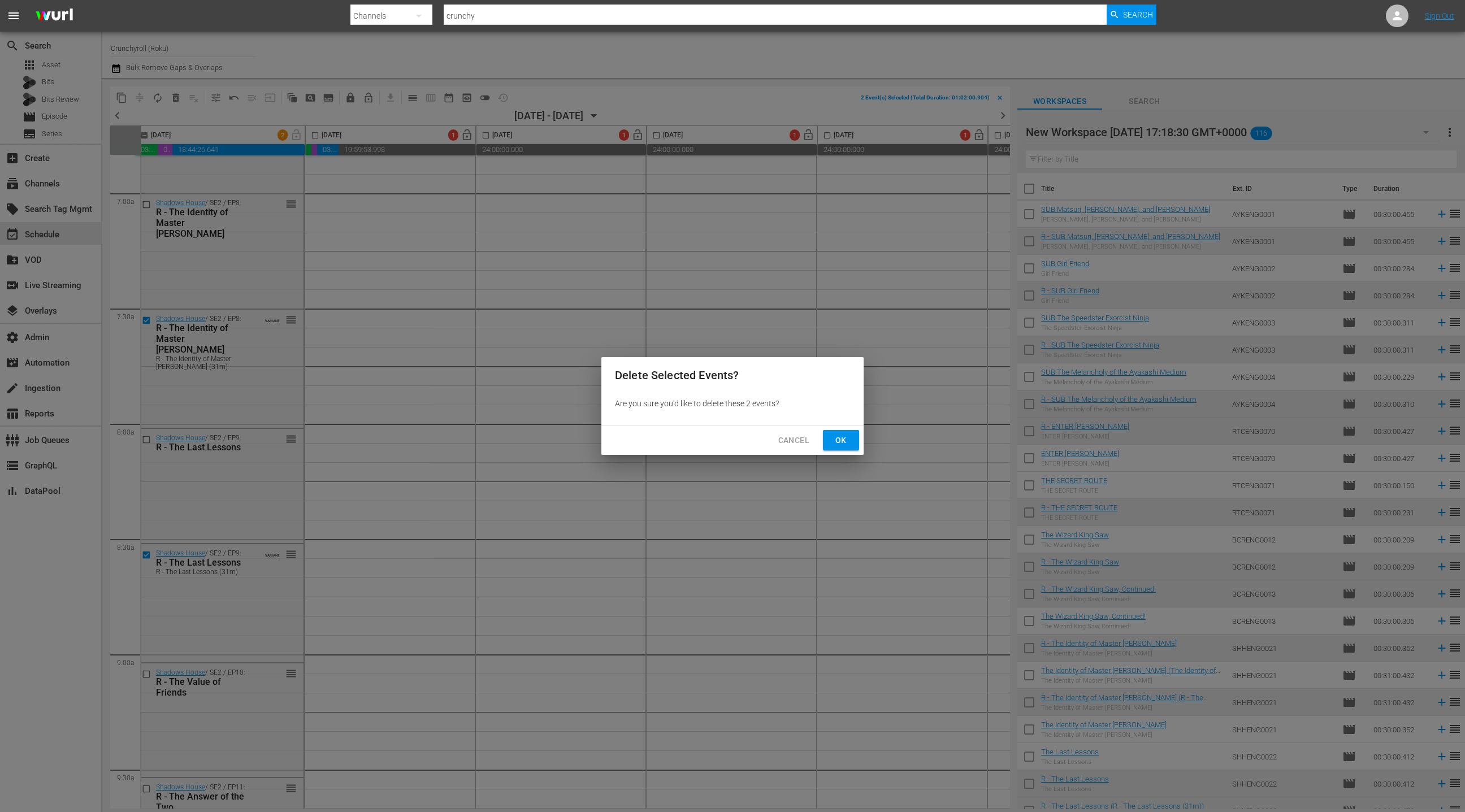
click at [846, 446] on span "Ok" at bounding box center [841, 440] width 18 height 14
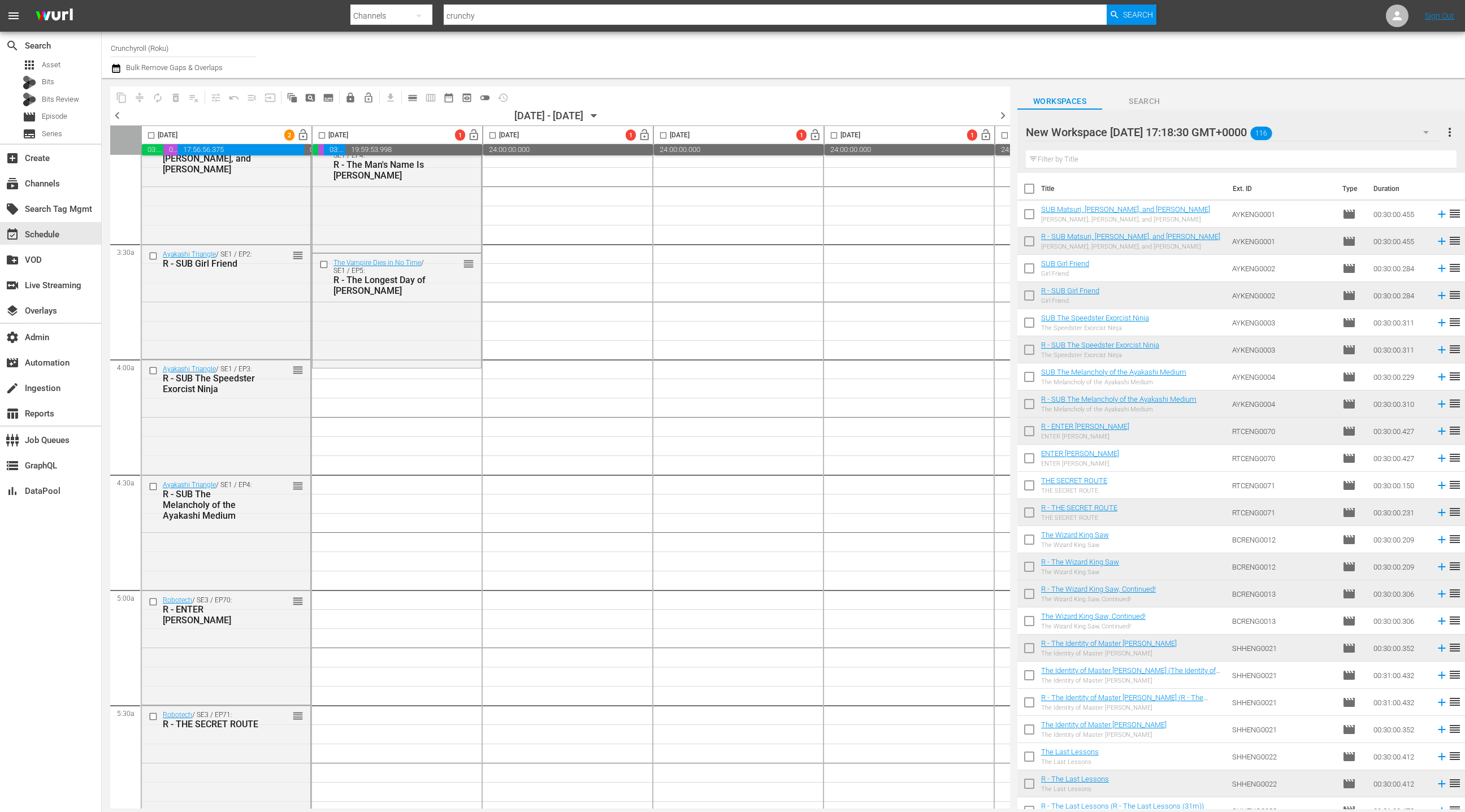
scroll to position [732, 0]
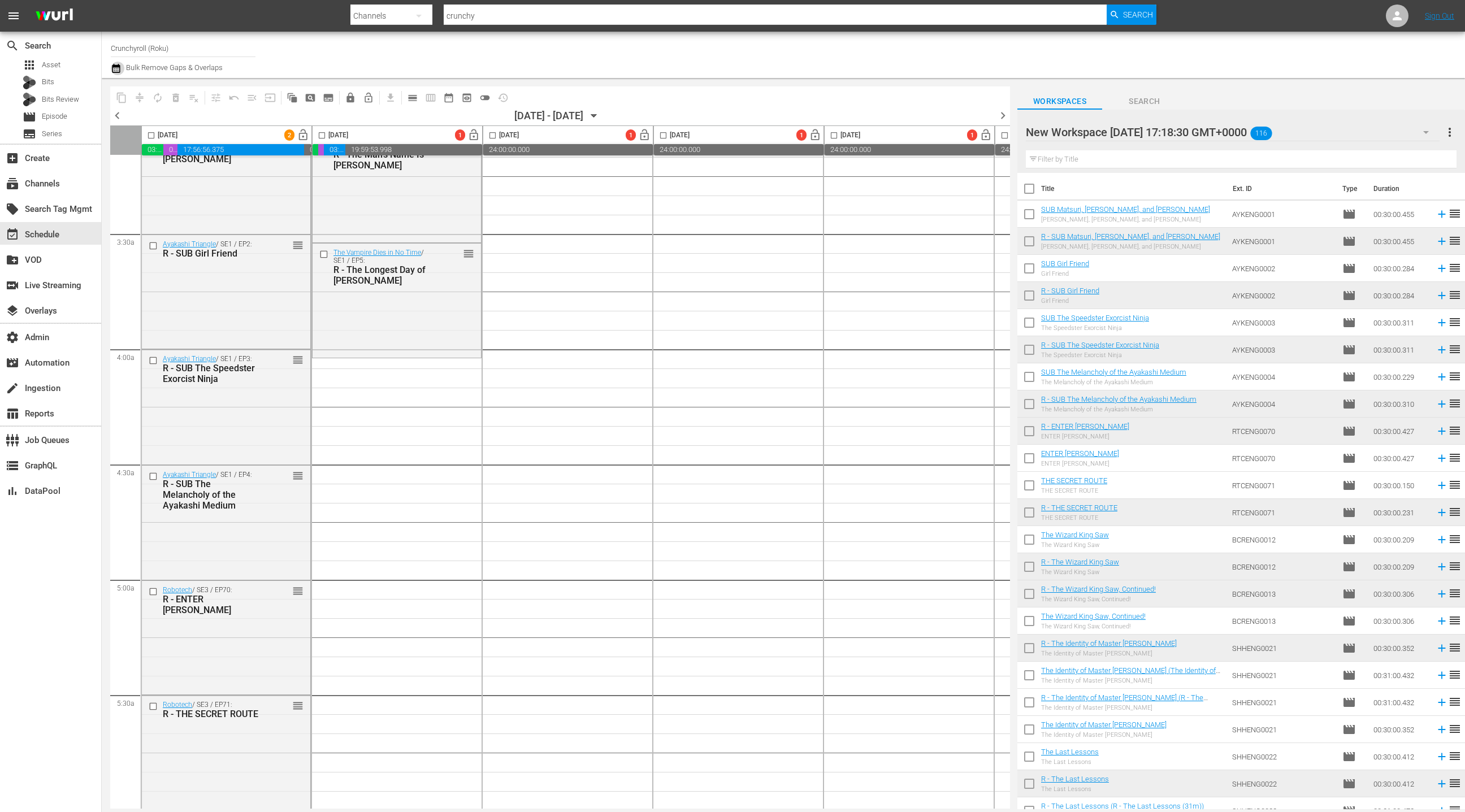
click at [117, 66] on icon "button" at bounding box center [116, 68] width 8 height 9
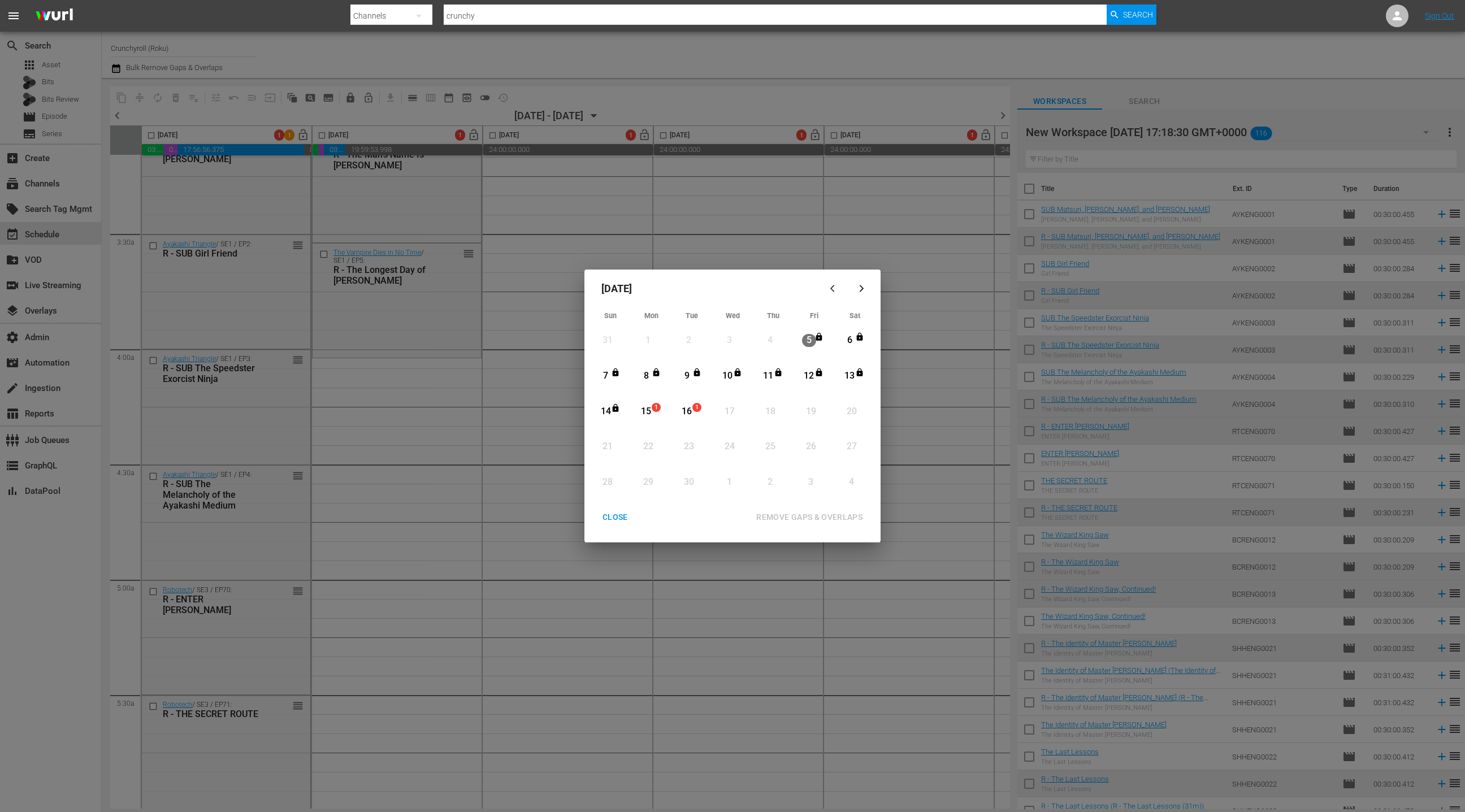
drag, startPoint x: 644, startPoint y: 409, endPoint x: 679, endPoint y: 412, distance: 35.1
click at [644, 409] on div "15" at bounding box center [646, 412] width 14 height 13
click at [687, 412] on div "16" at bounding box center [687, 412] width 14 height 13
click at [789, 517] on div "REMOVE GAPS & OVERLAPS" at bounding box center [809, 517] width 124 height 14
click at [614, 518] on div "CLOSE" at bounding box center [615, 517] width 43 height 14
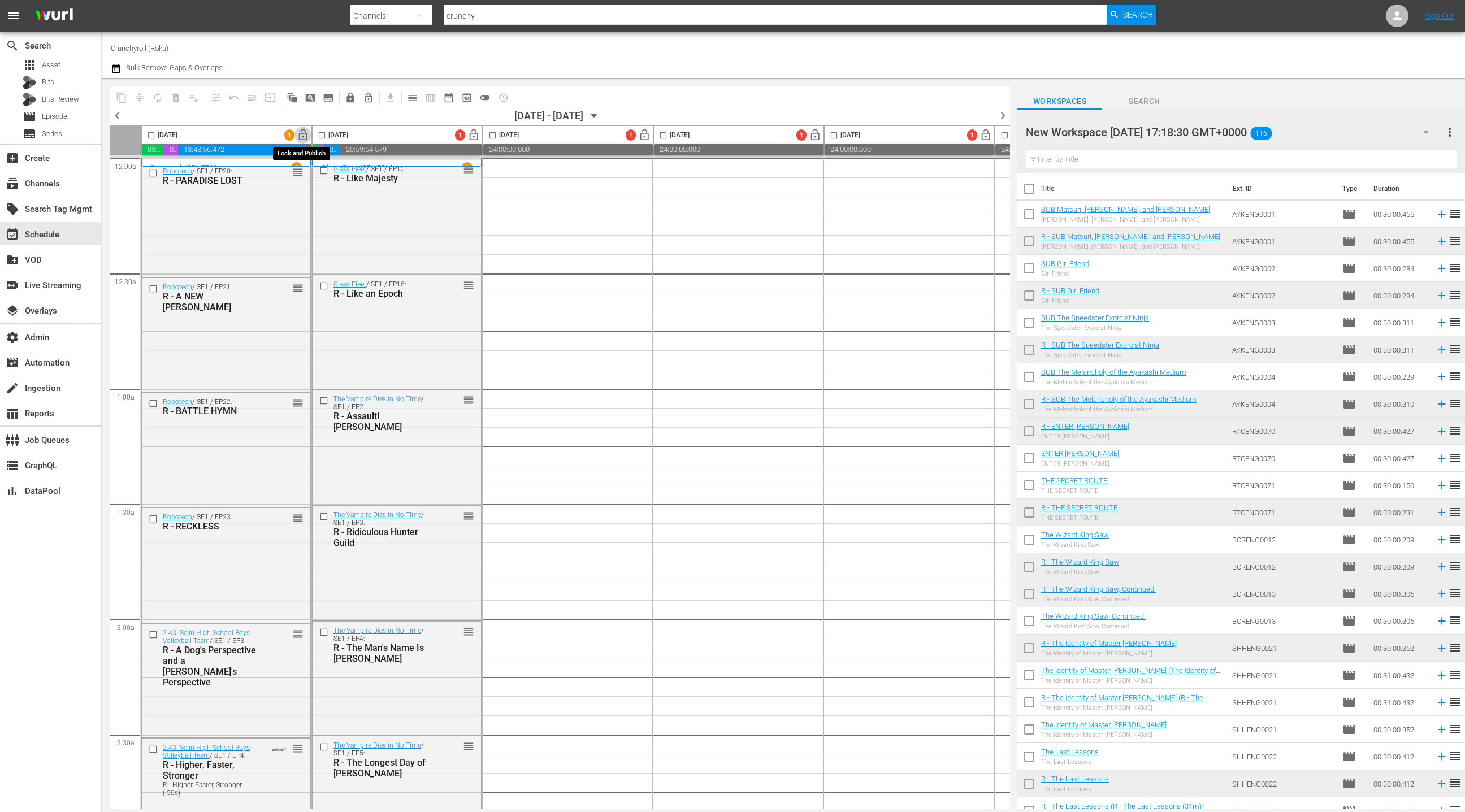
click at [302, 137] on span "lock_open" at bounding box center [303, 135] width 13 height 13
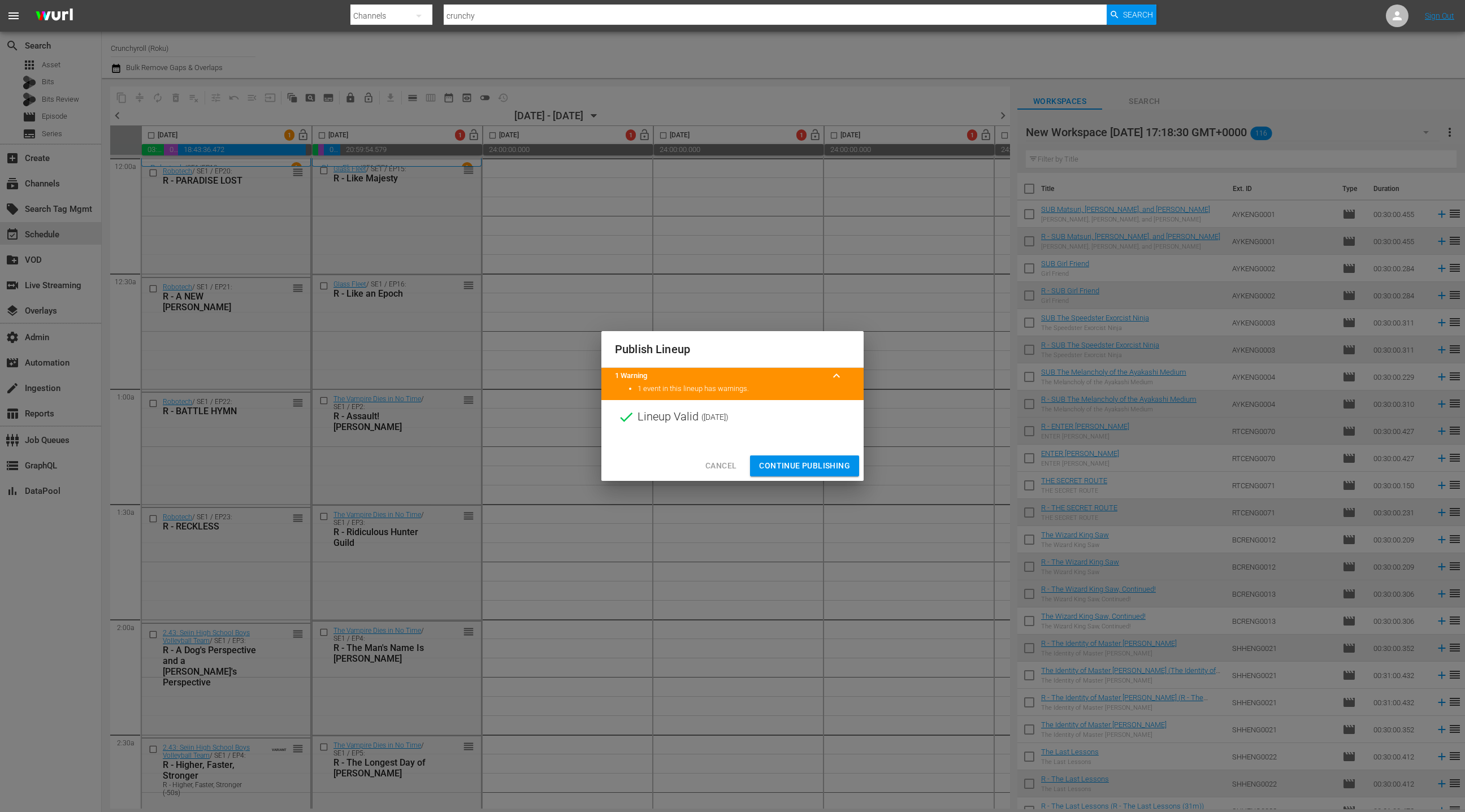
click at [824, 472] on span "Continue Publishing" at bounding box center [805, 466] width 91 height 14
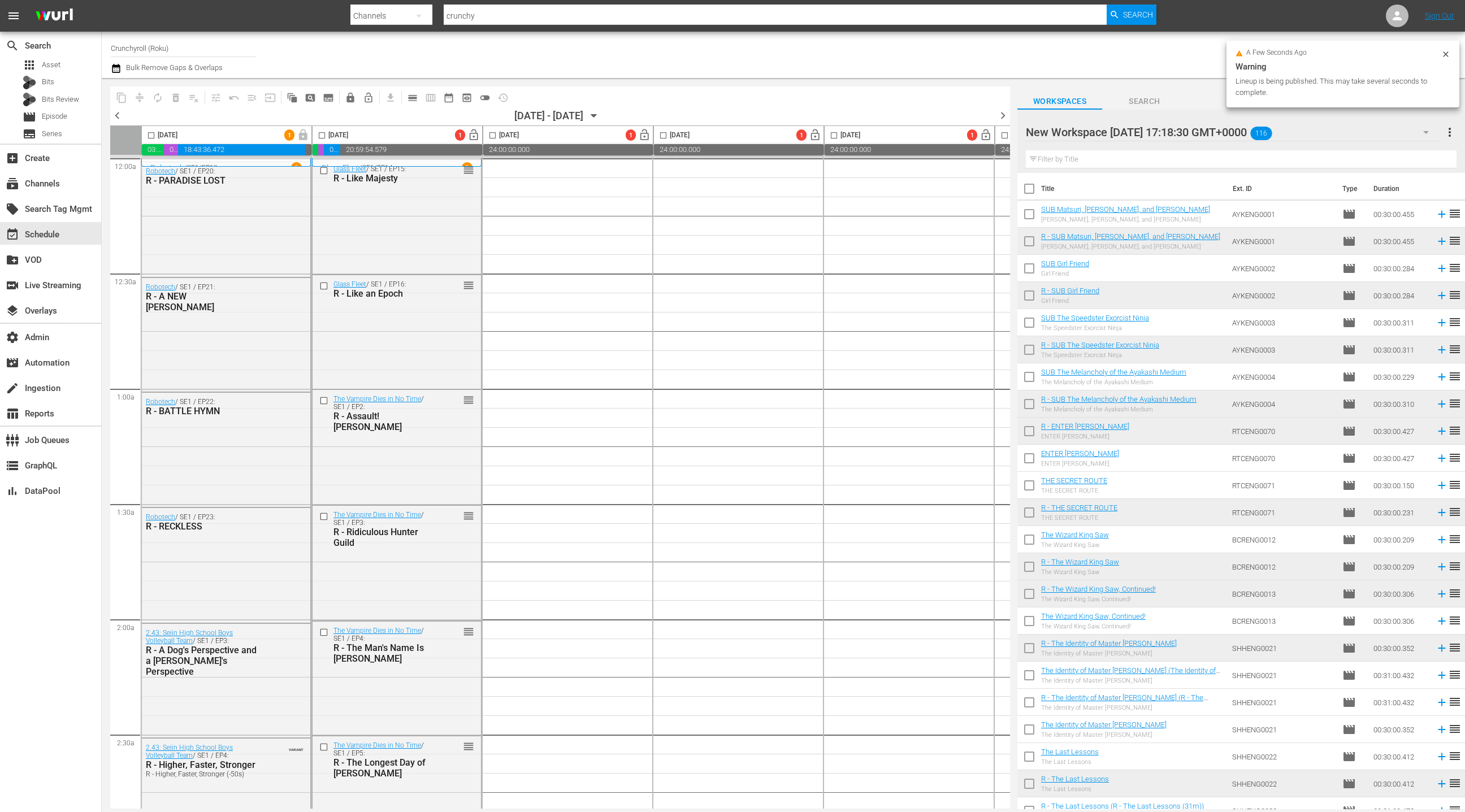
click at [1052, 160] on input "text" at bounding box center [1241, 160] width 431 height 18
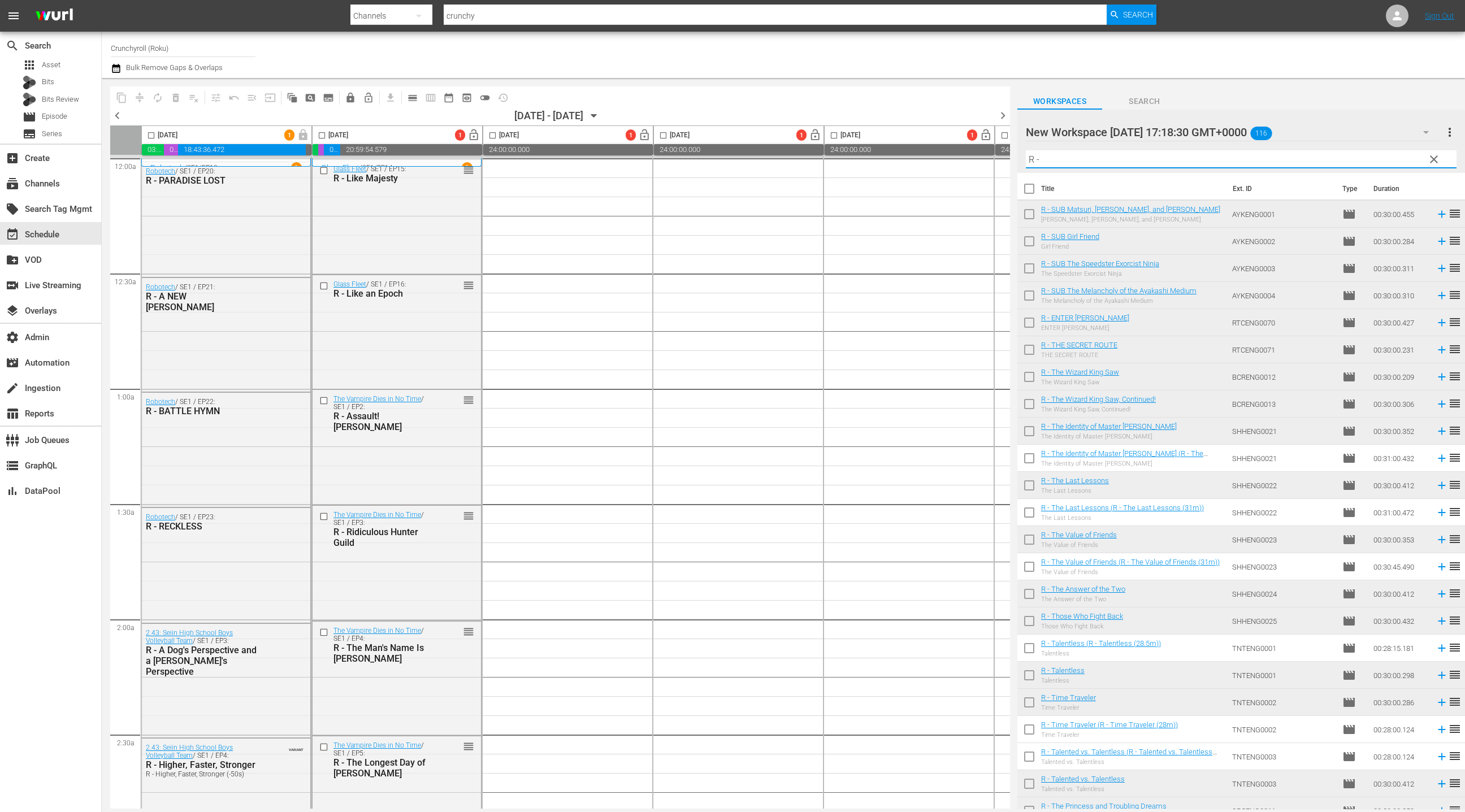
type input "R -"
click at [1032, 191] on input "checkbox" at bounding box center [1029, 191] width 24 height 24
checkbox input "true"
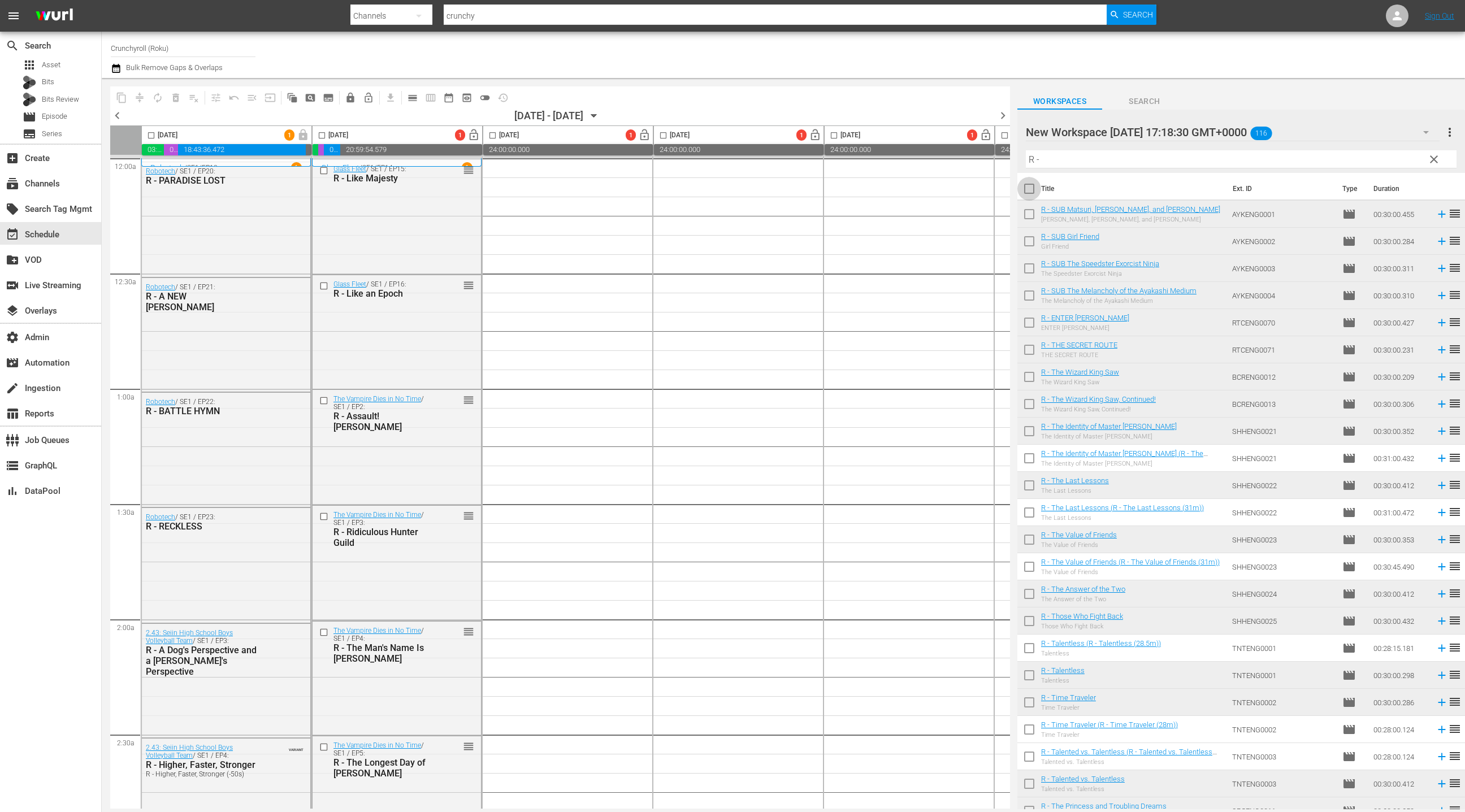
checkbox input "true"
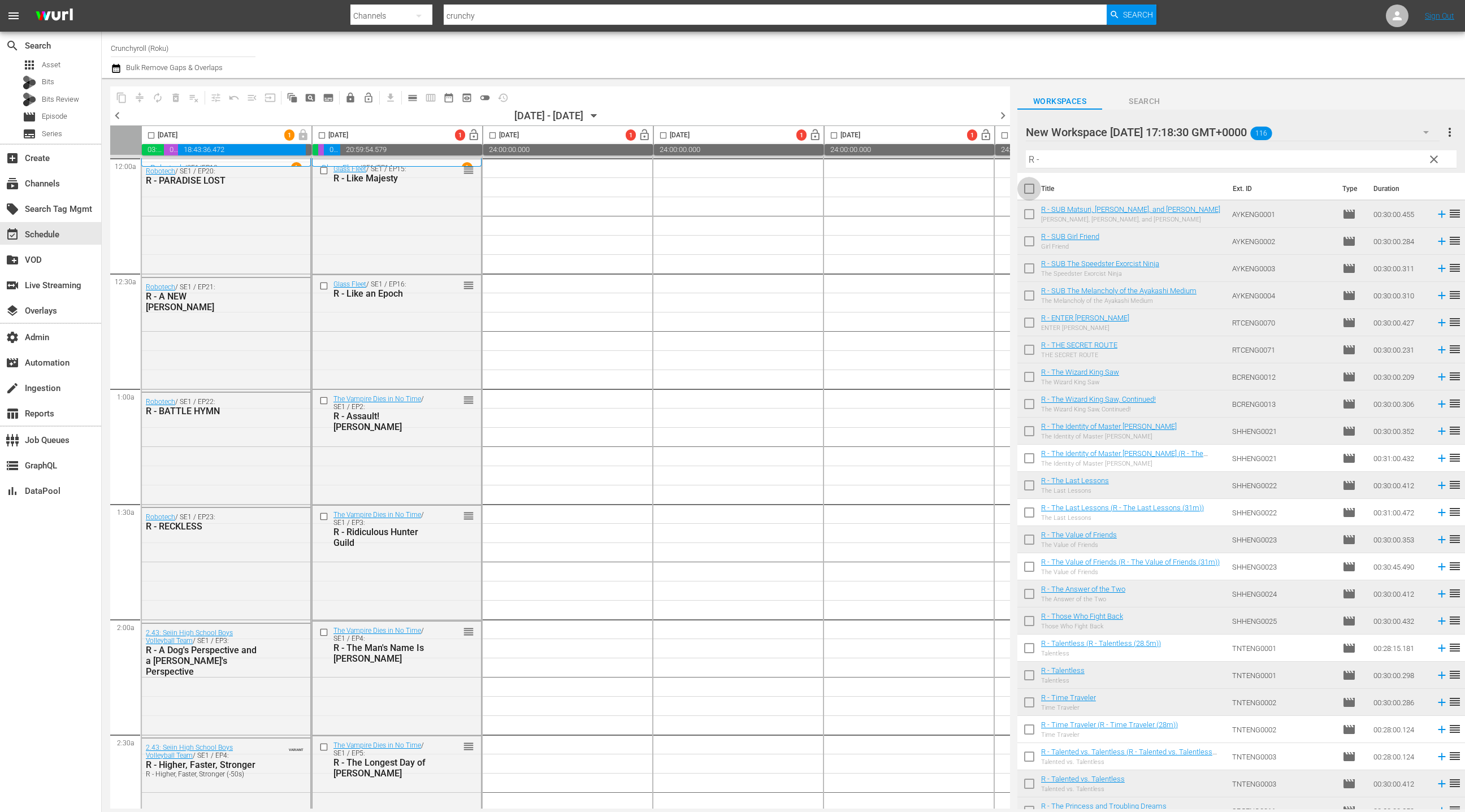
checkbox input "true"
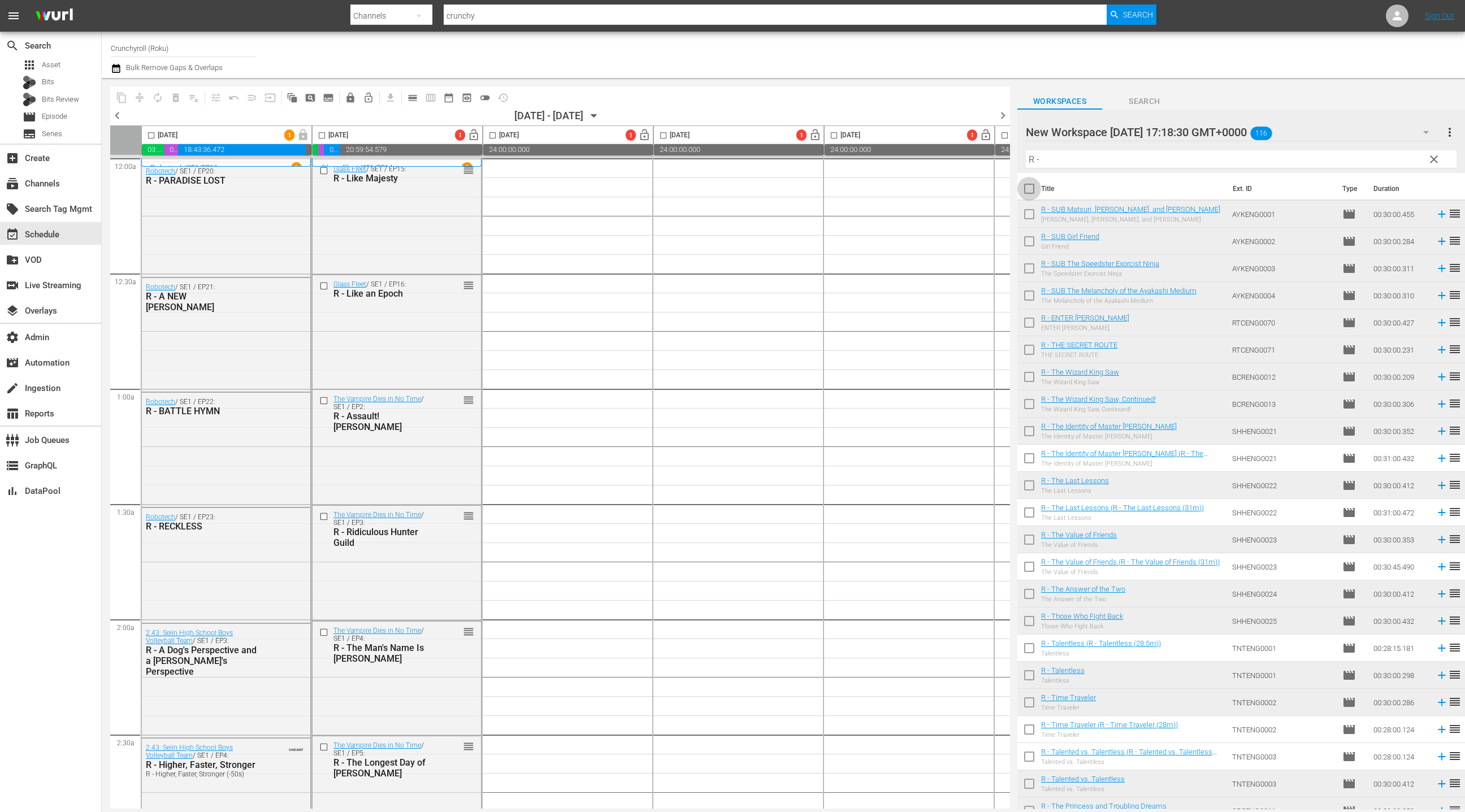
checkbox input "true"
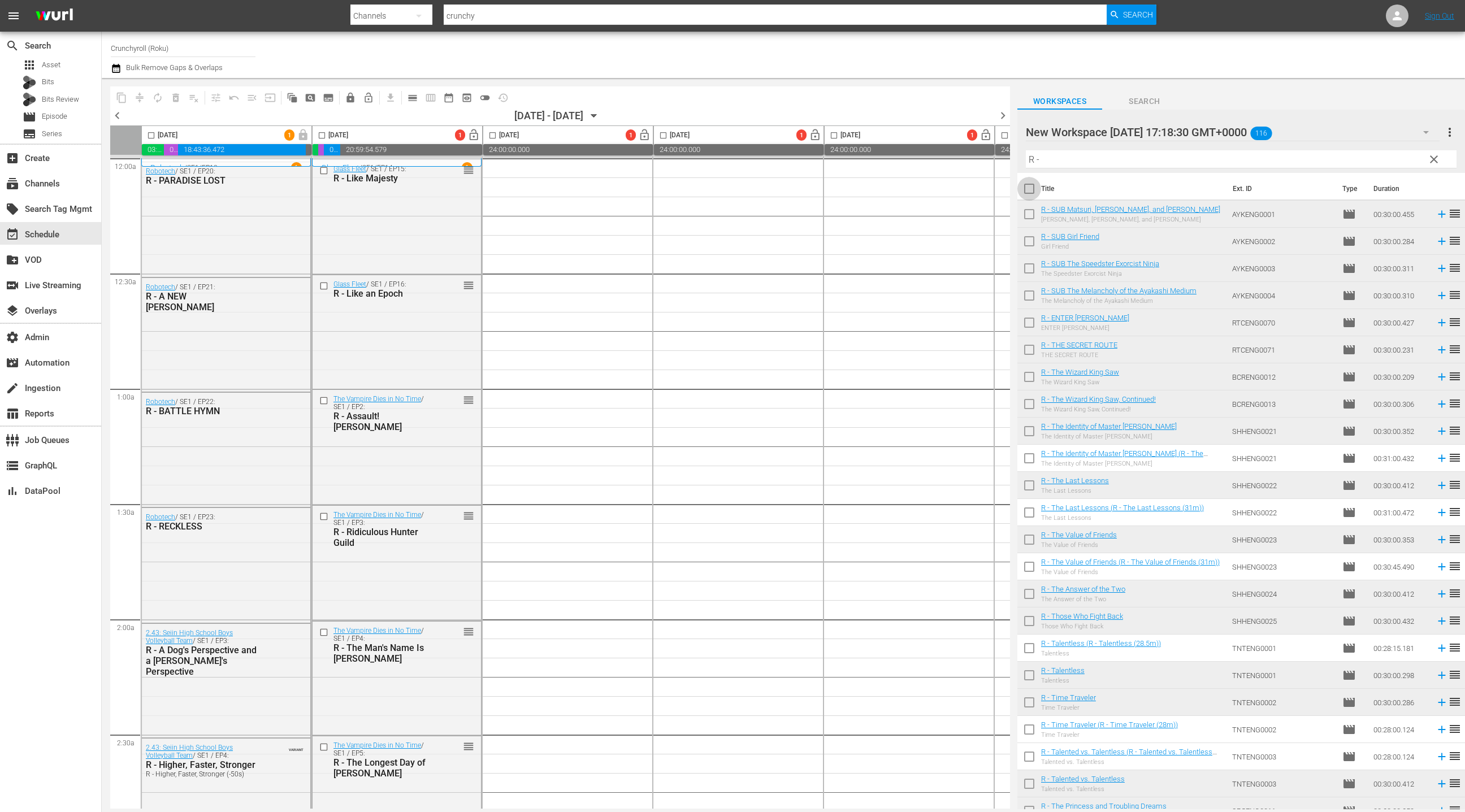
checkbox input "true"
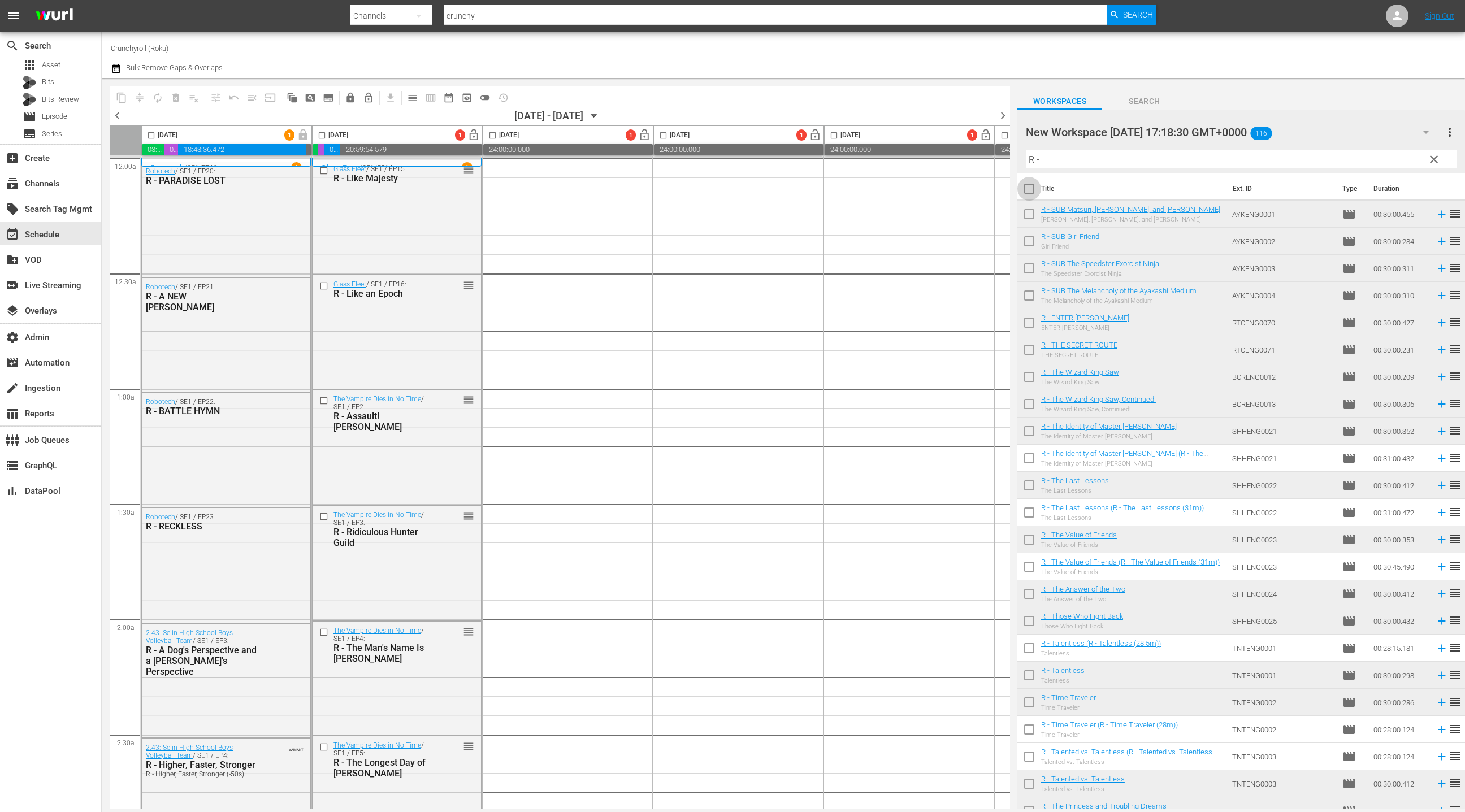
checkbox input "true"
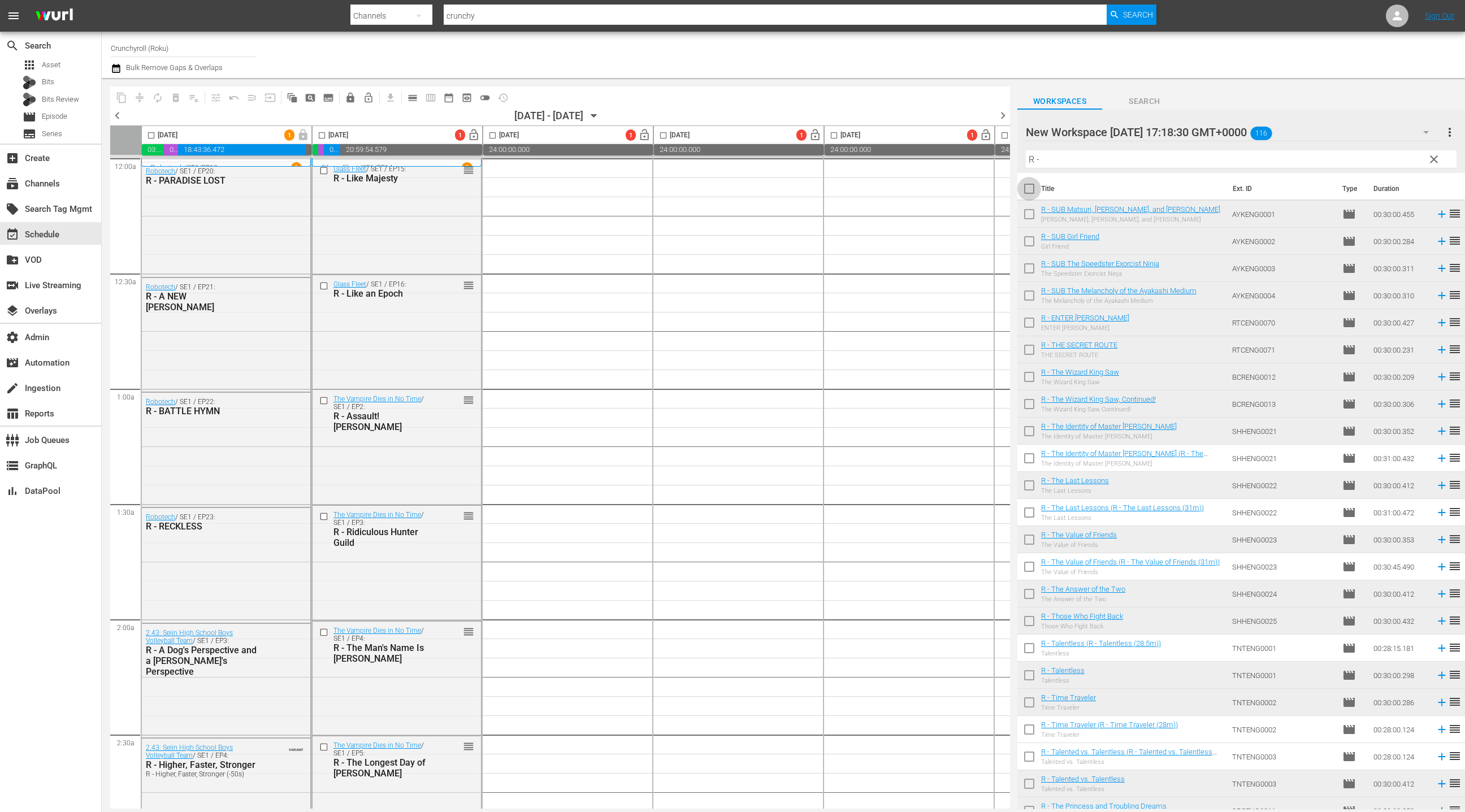
checkbox input "true"
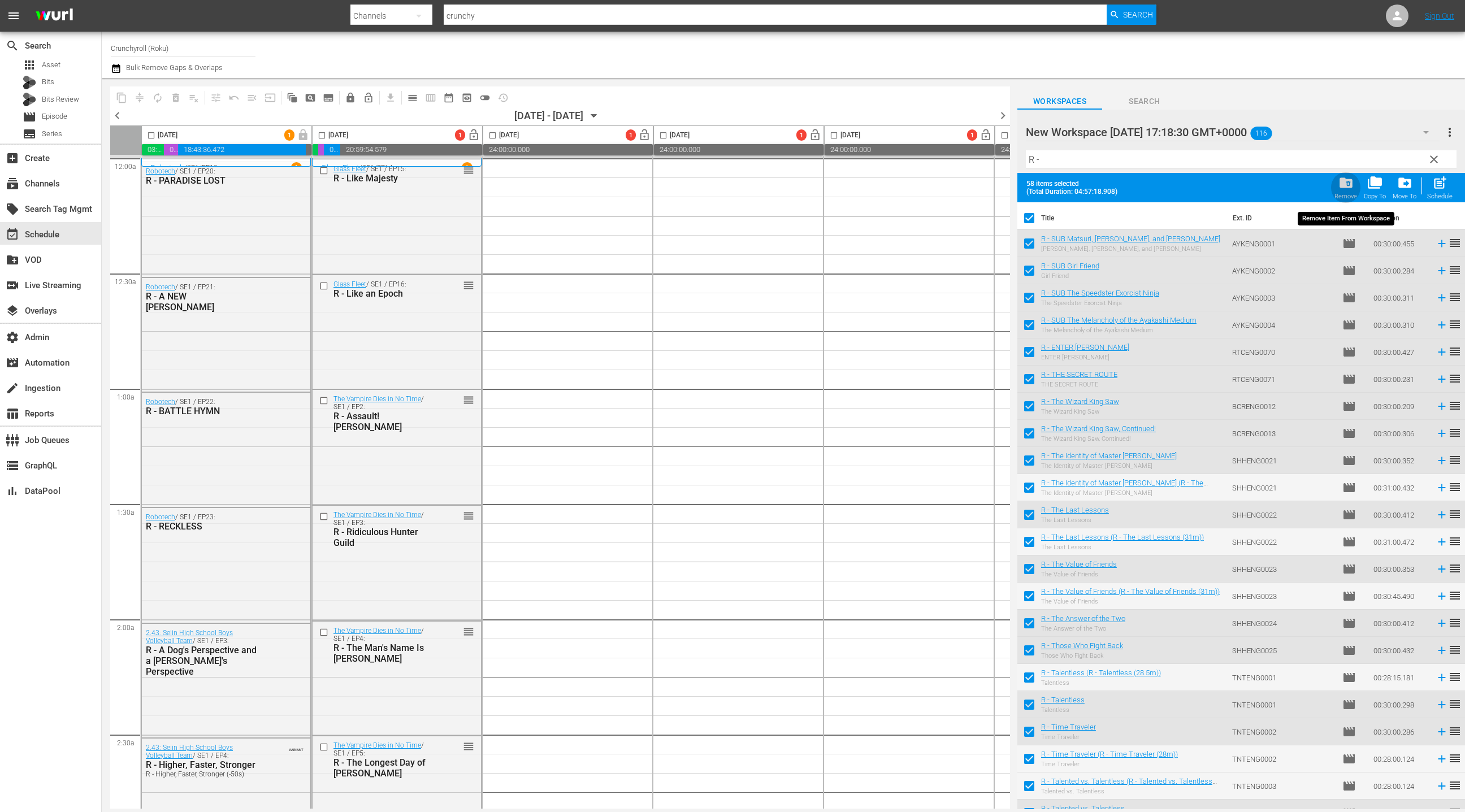
click at [1349, 189] on span "folder_delete" at bounding box center [1346, 182] width 15 height 15
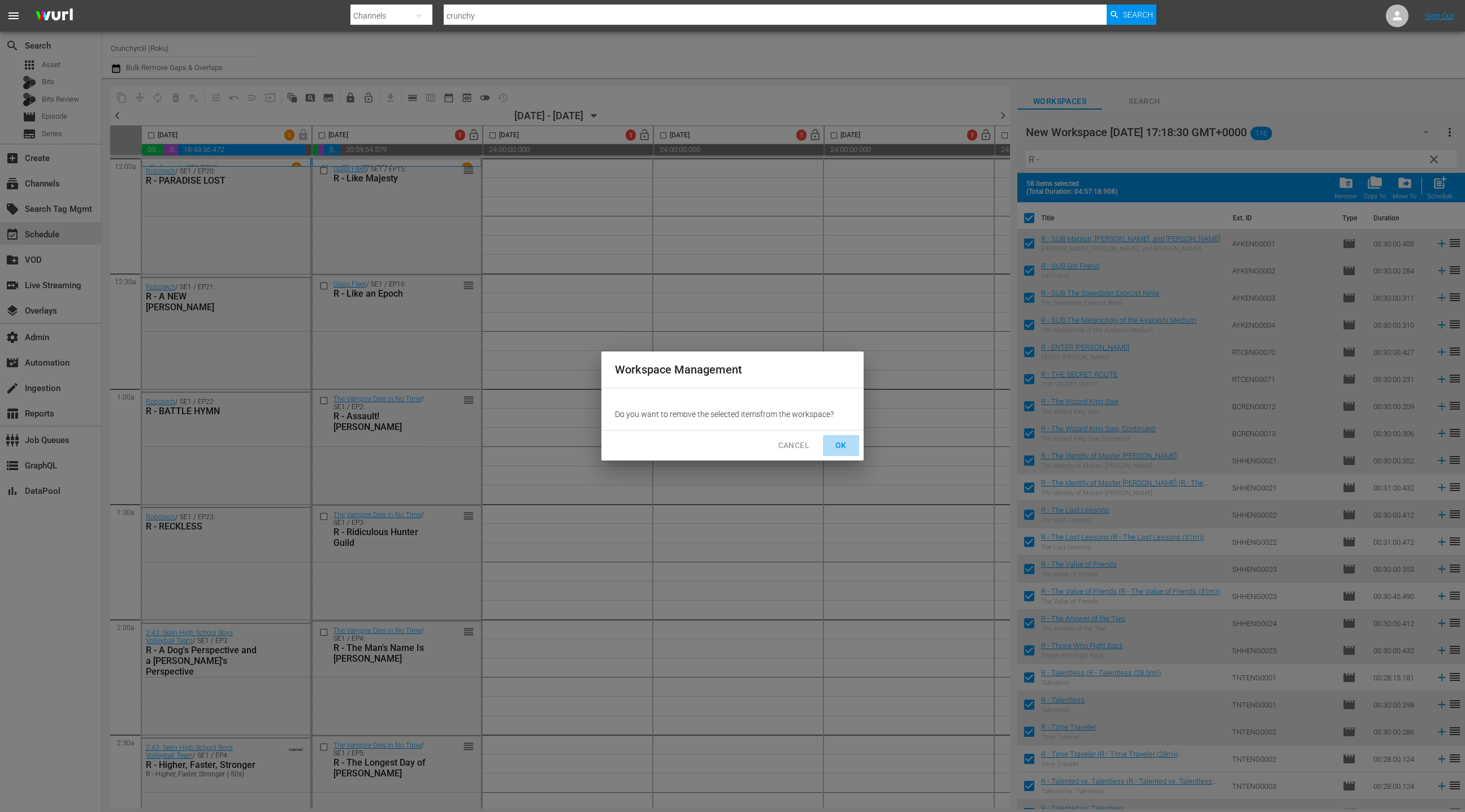
click at [842, 444] on span "OK" at bounding box center [841, 445] width 18 height 14
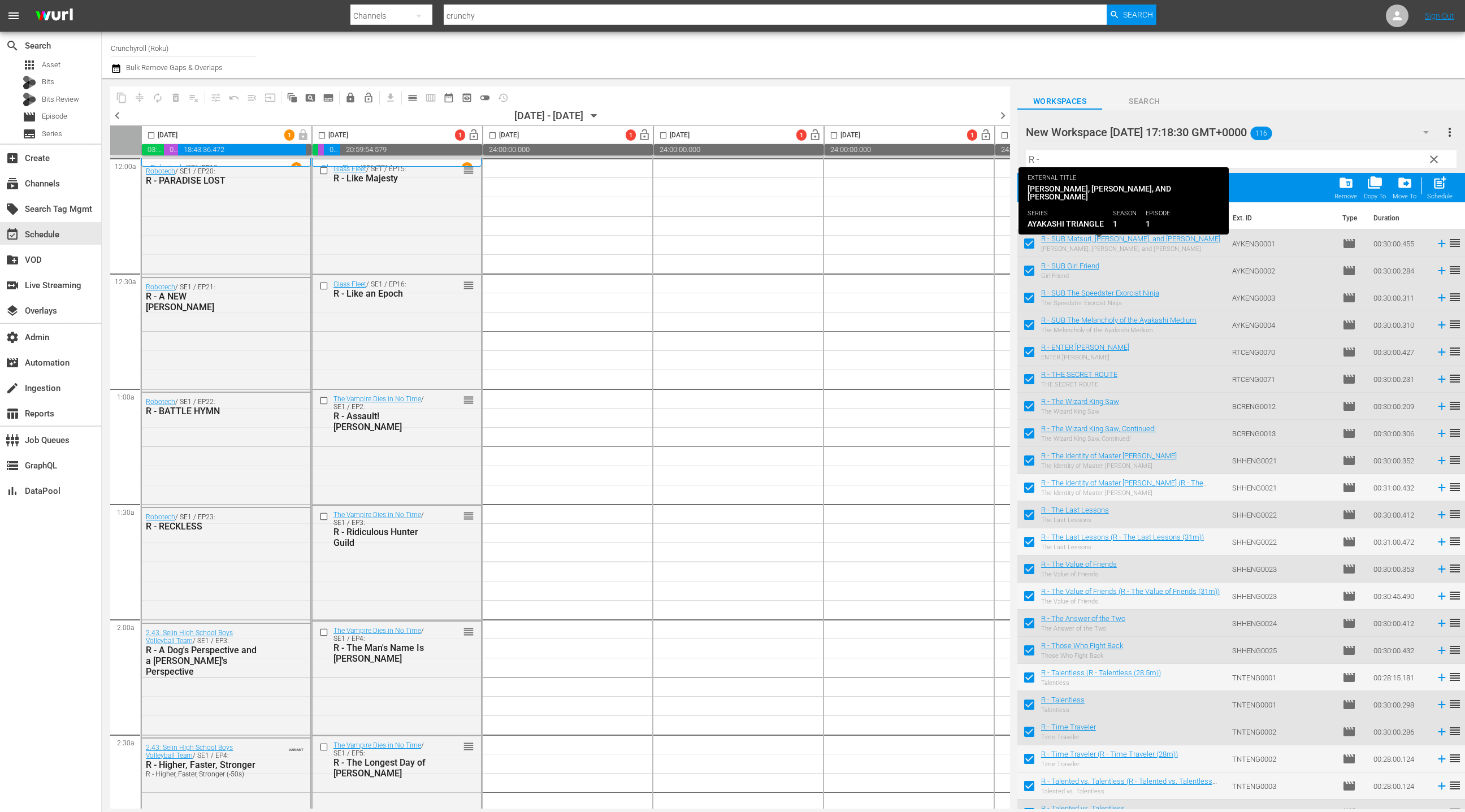
checkbox input "false"
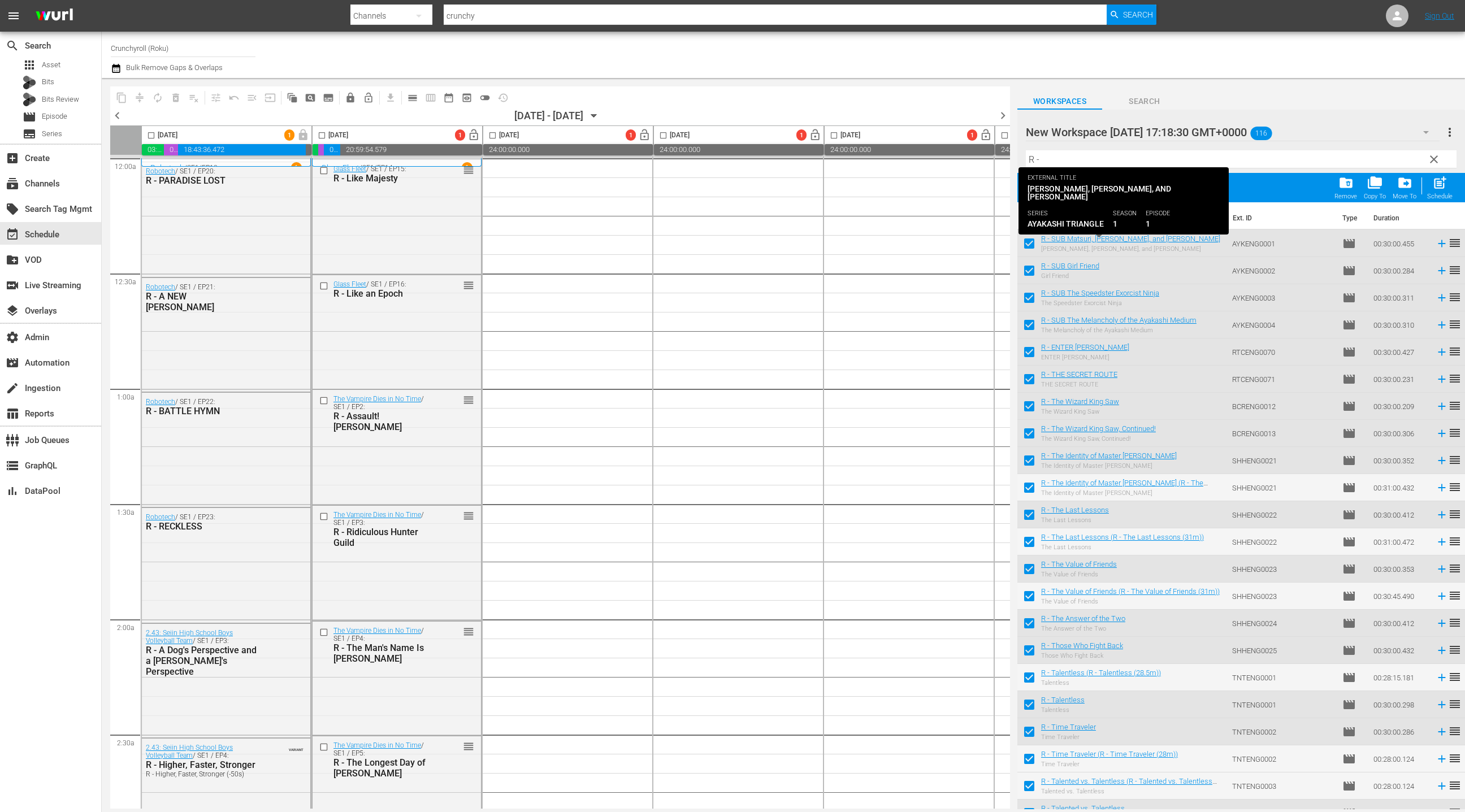
checkbox input "false"
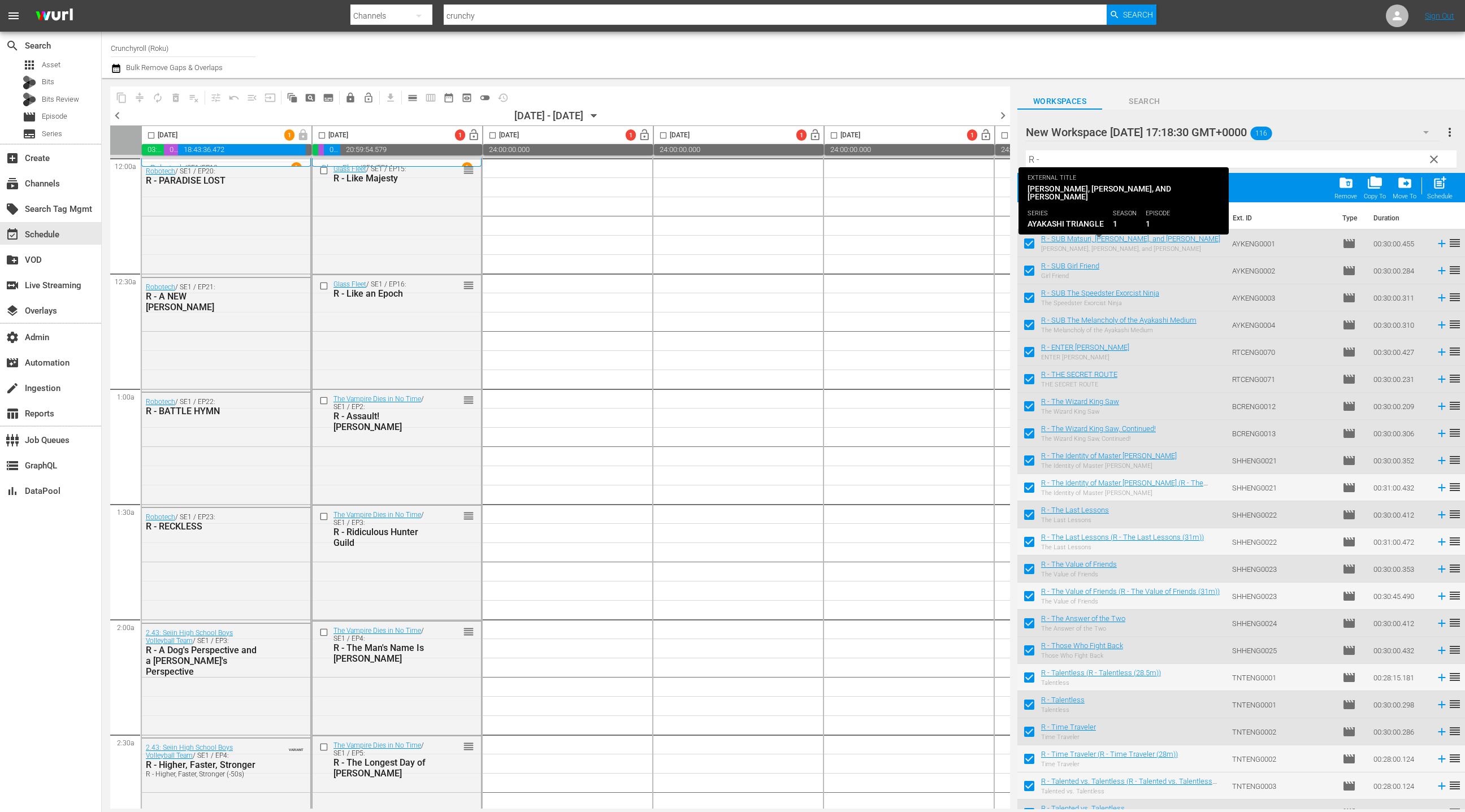
checkbox input "false"
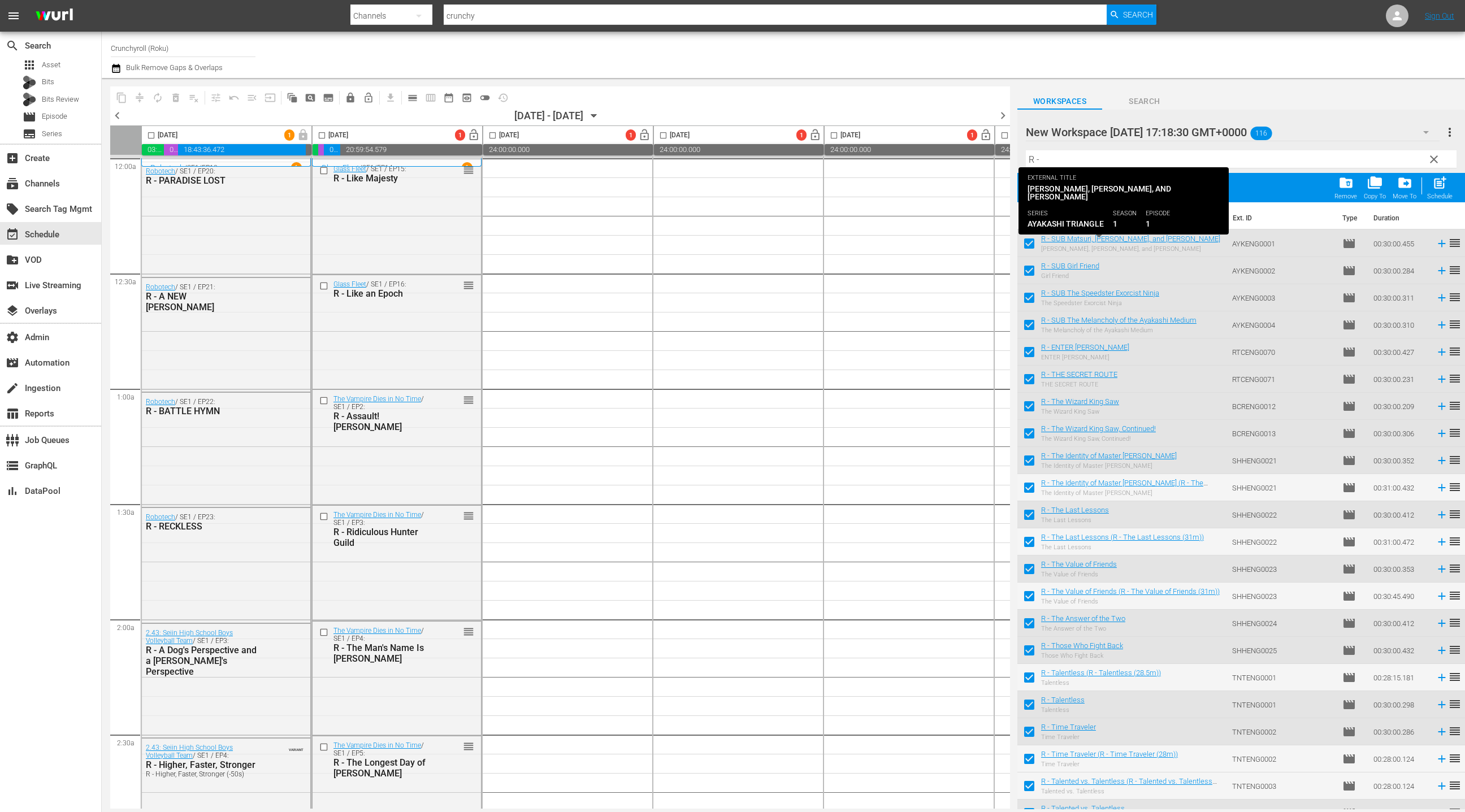
checkbox input "false"
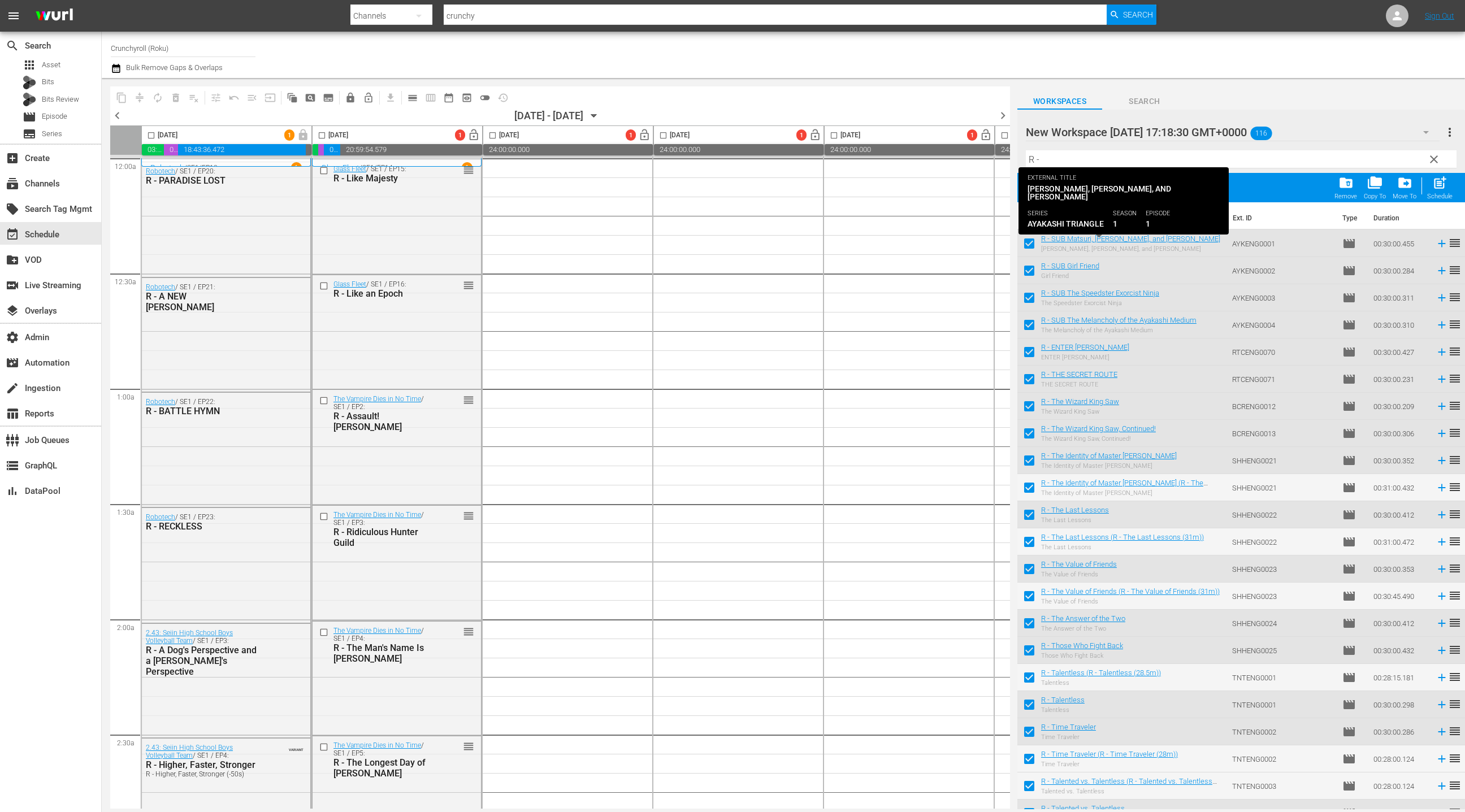
checkbox input "false"
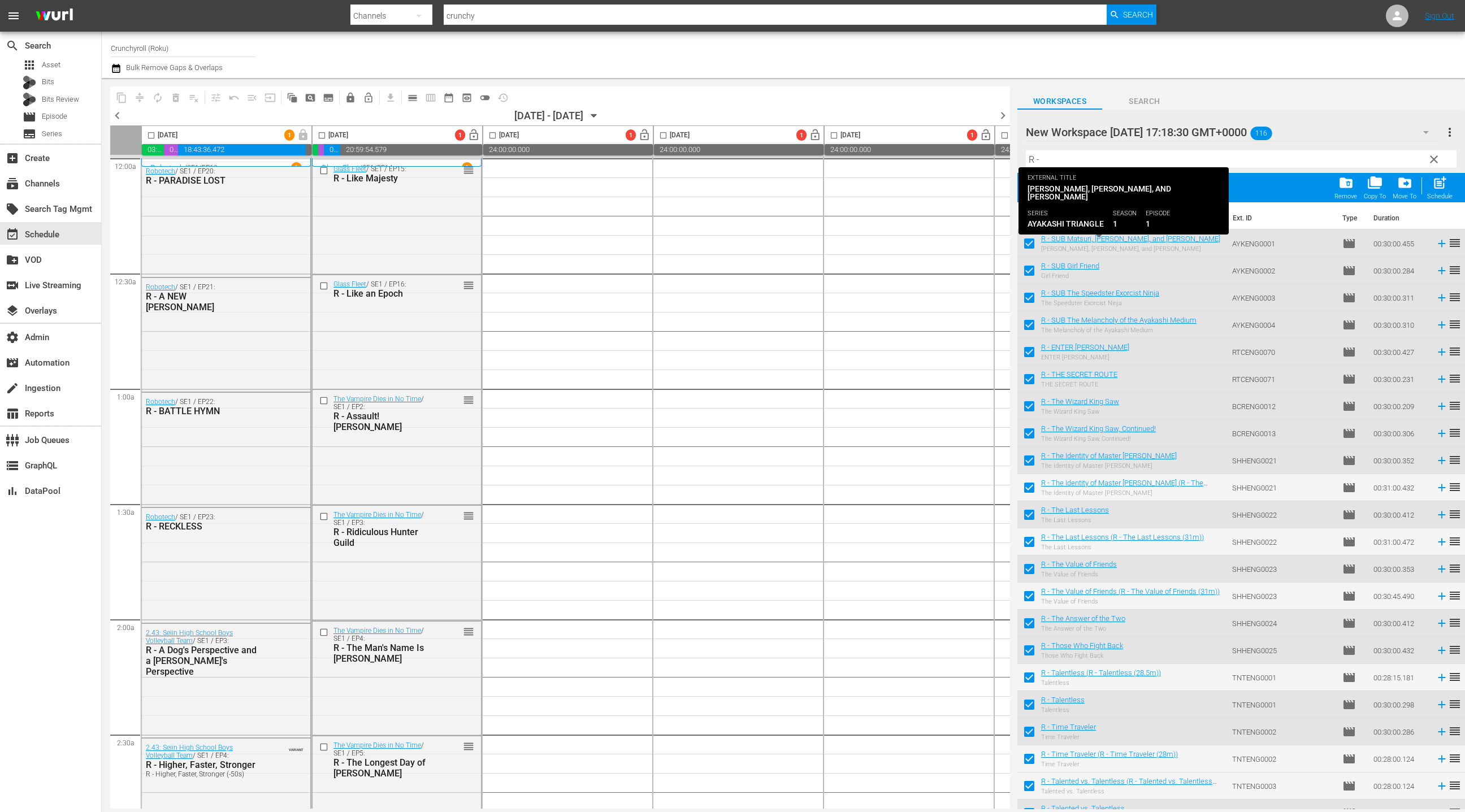
checkbox input "false"
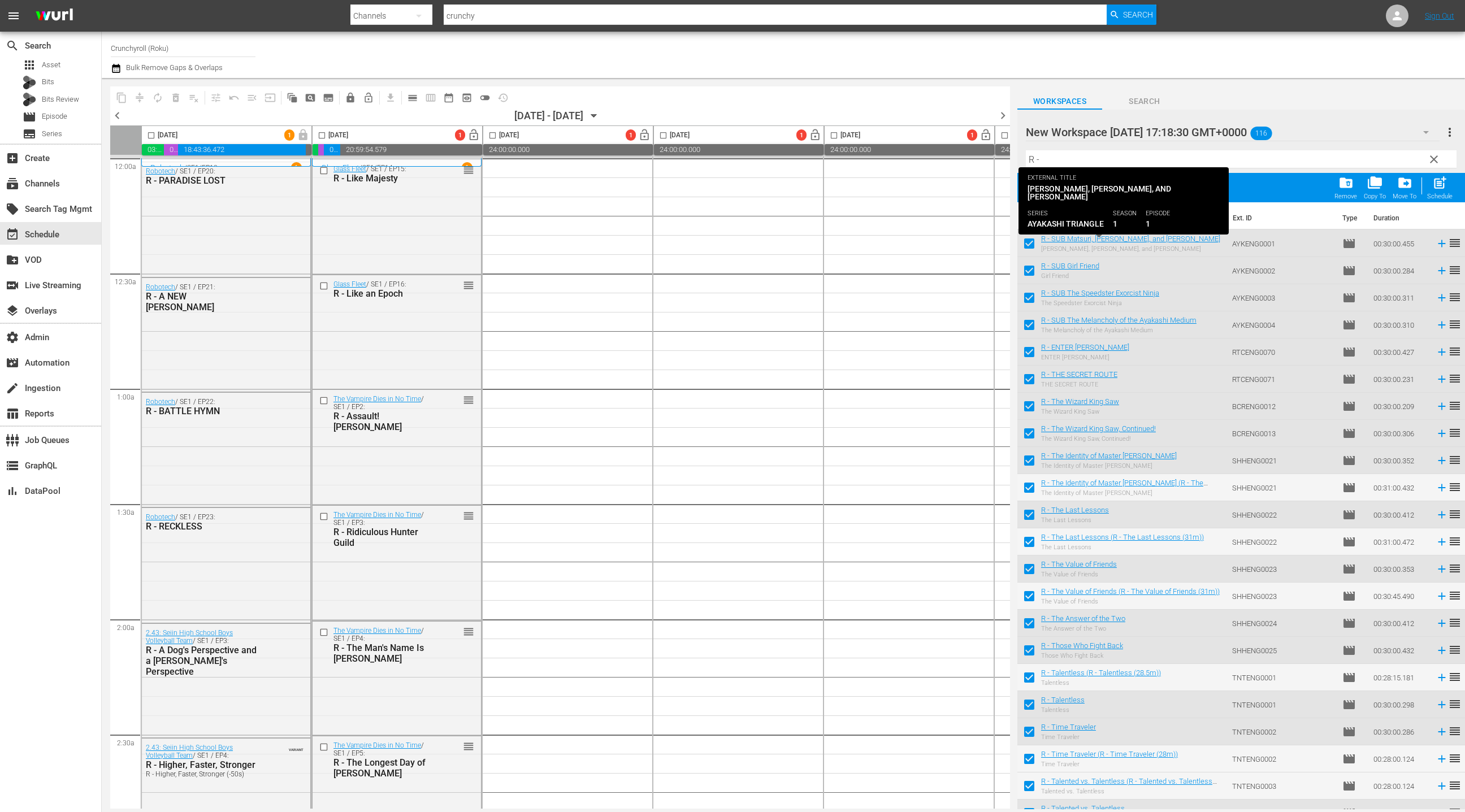
checkbox input "false"
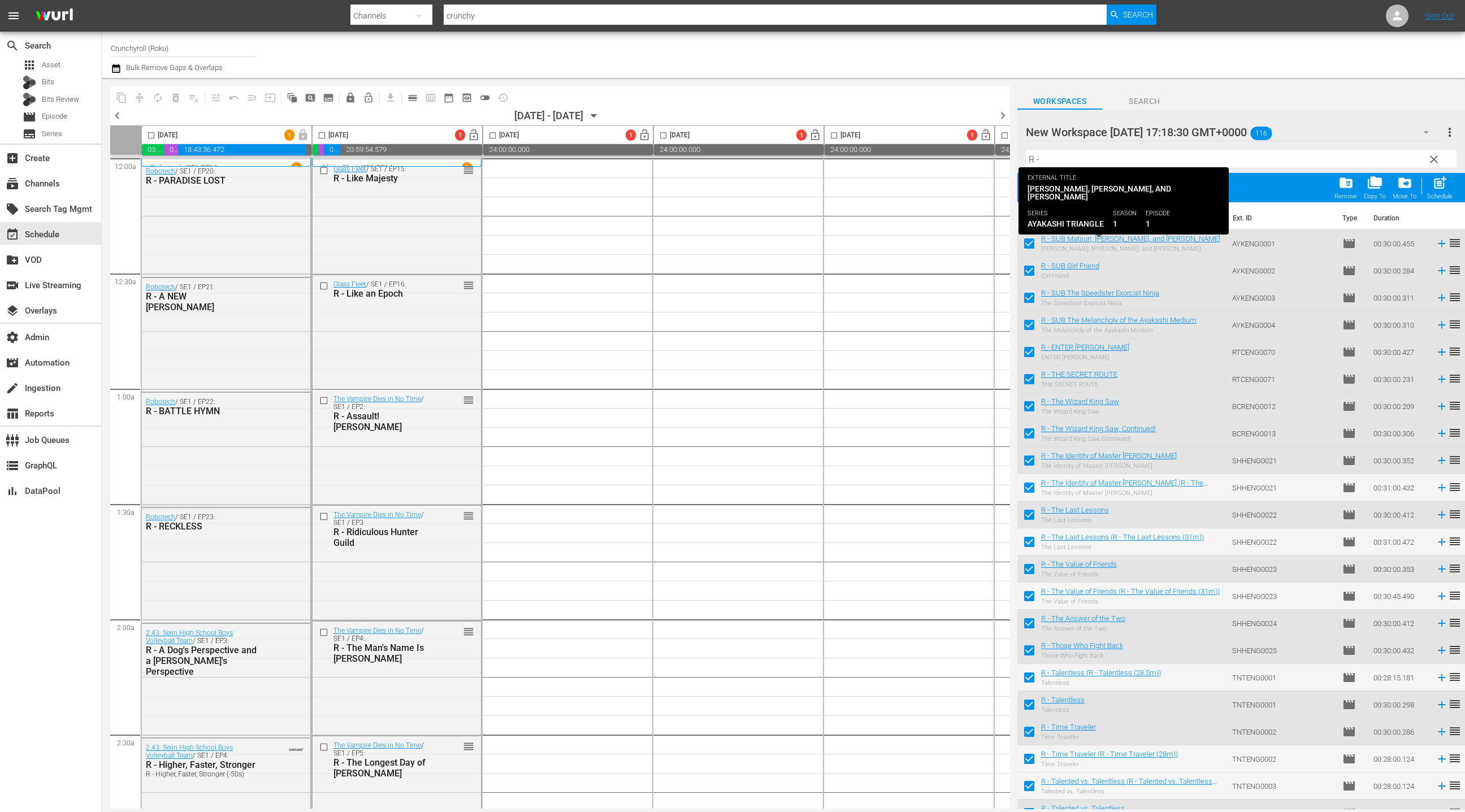
checkbox input "false"
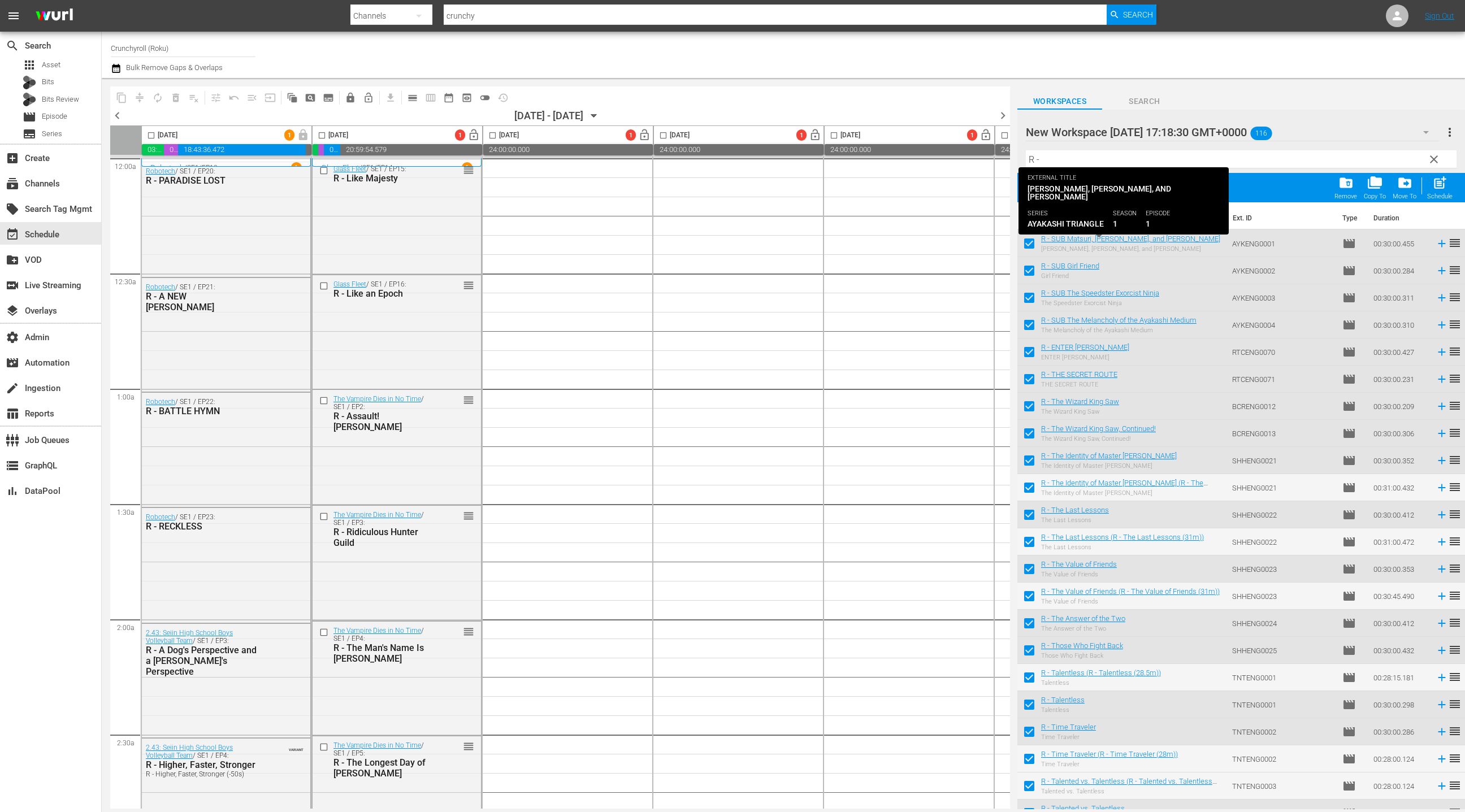
checkbox input "false"
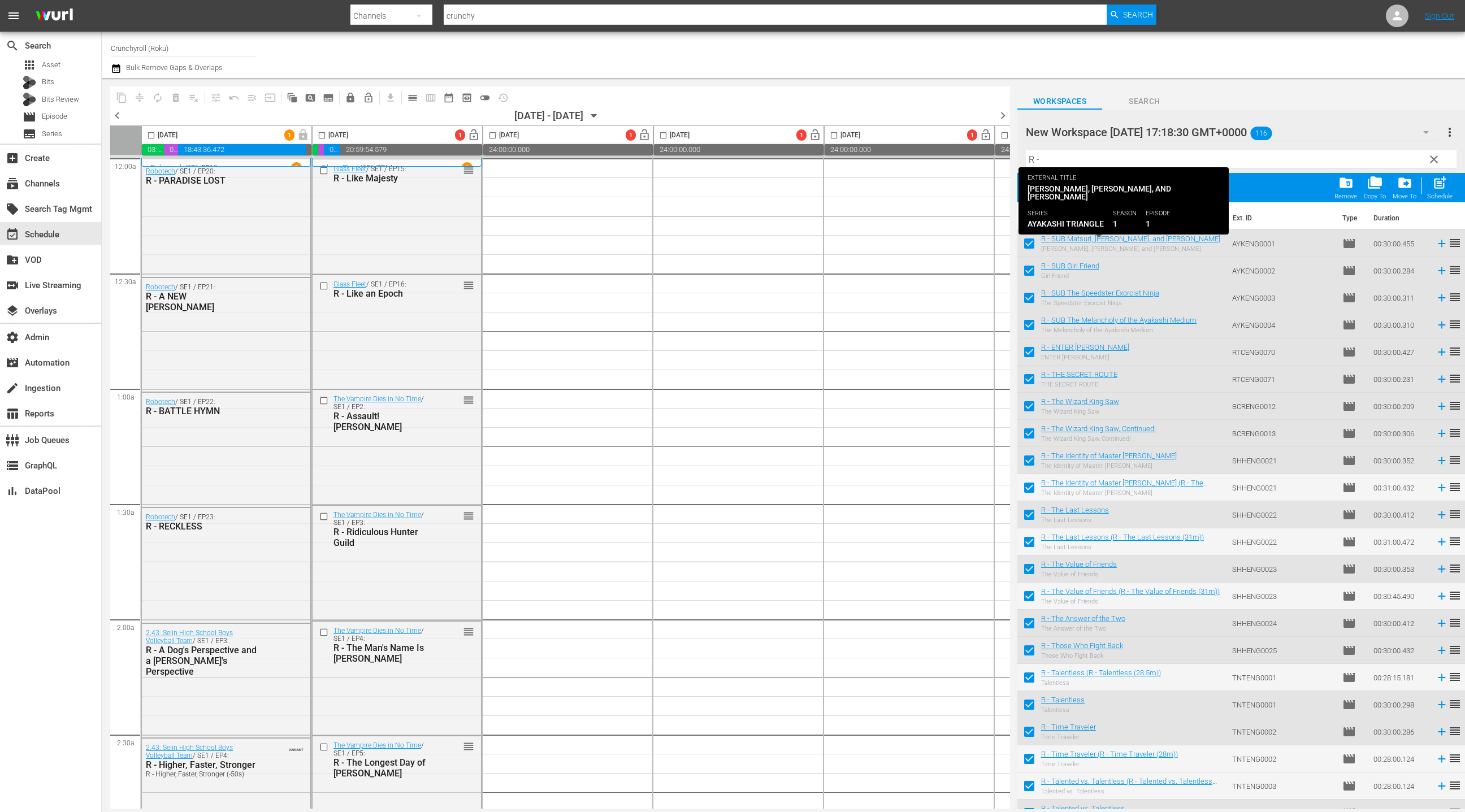
checkbox input "false"
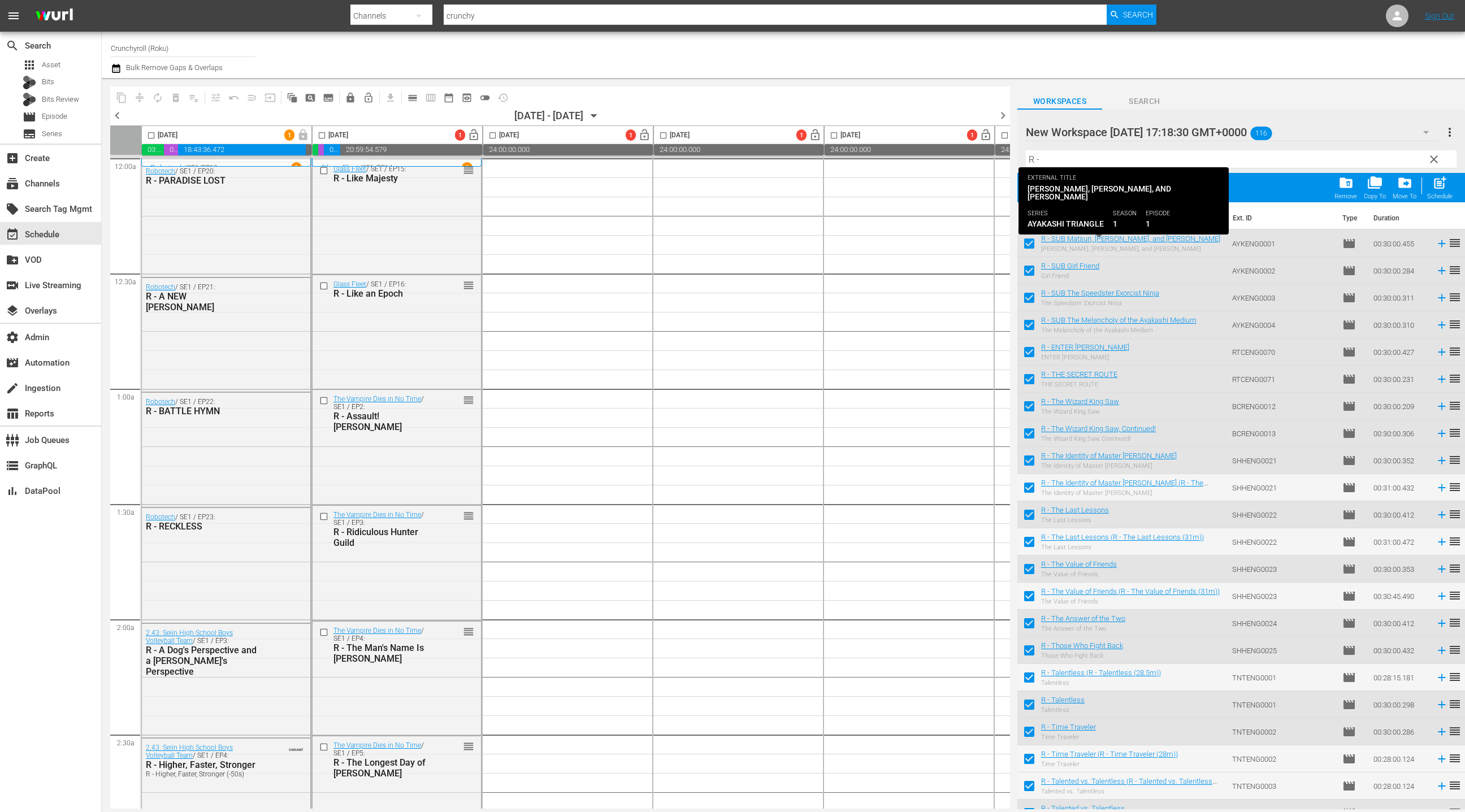
checkbox input "false"
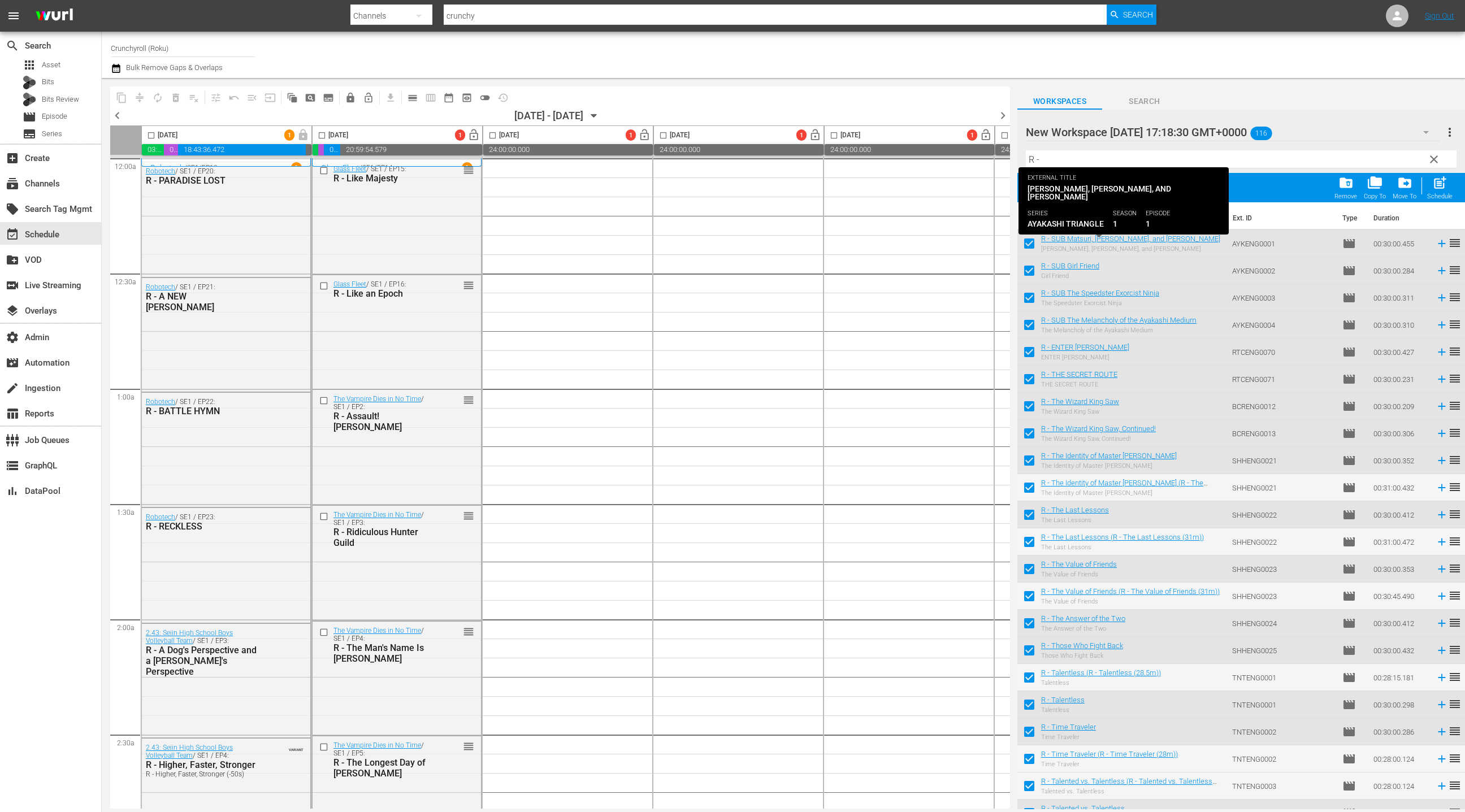
checkbox input "false"
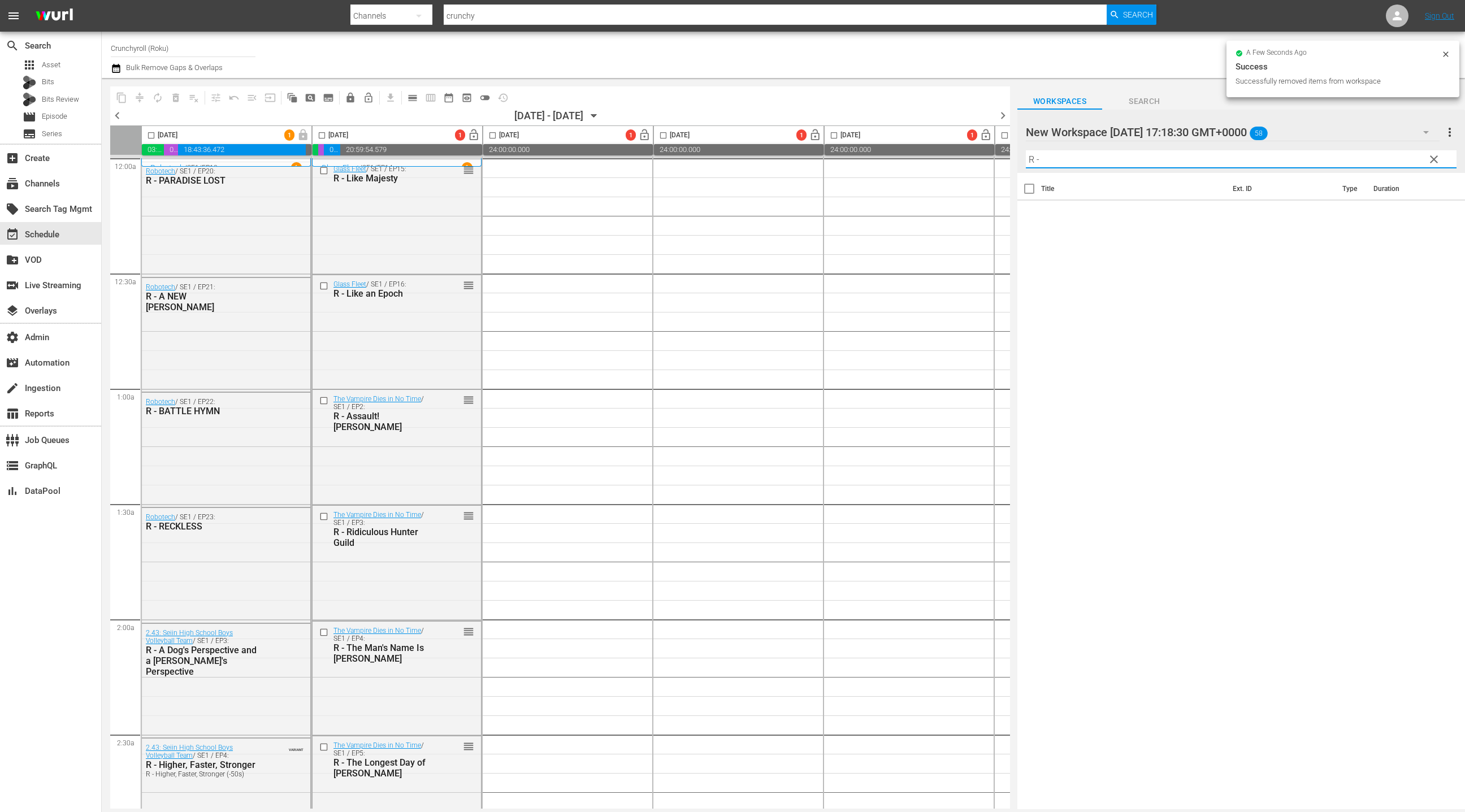
drag, startPoint x: 1045, startPoint y: 157, endPoint x: 1022, endPoint y: 156, distance: 23.0
click at [1022, 156] on div "New Workspace Tue Aug 19 2025 17:18:30 GMT+0000 58 New Workspace Tue Aug 19 202…" at bounding box center [1241, 141] width 448 height 63
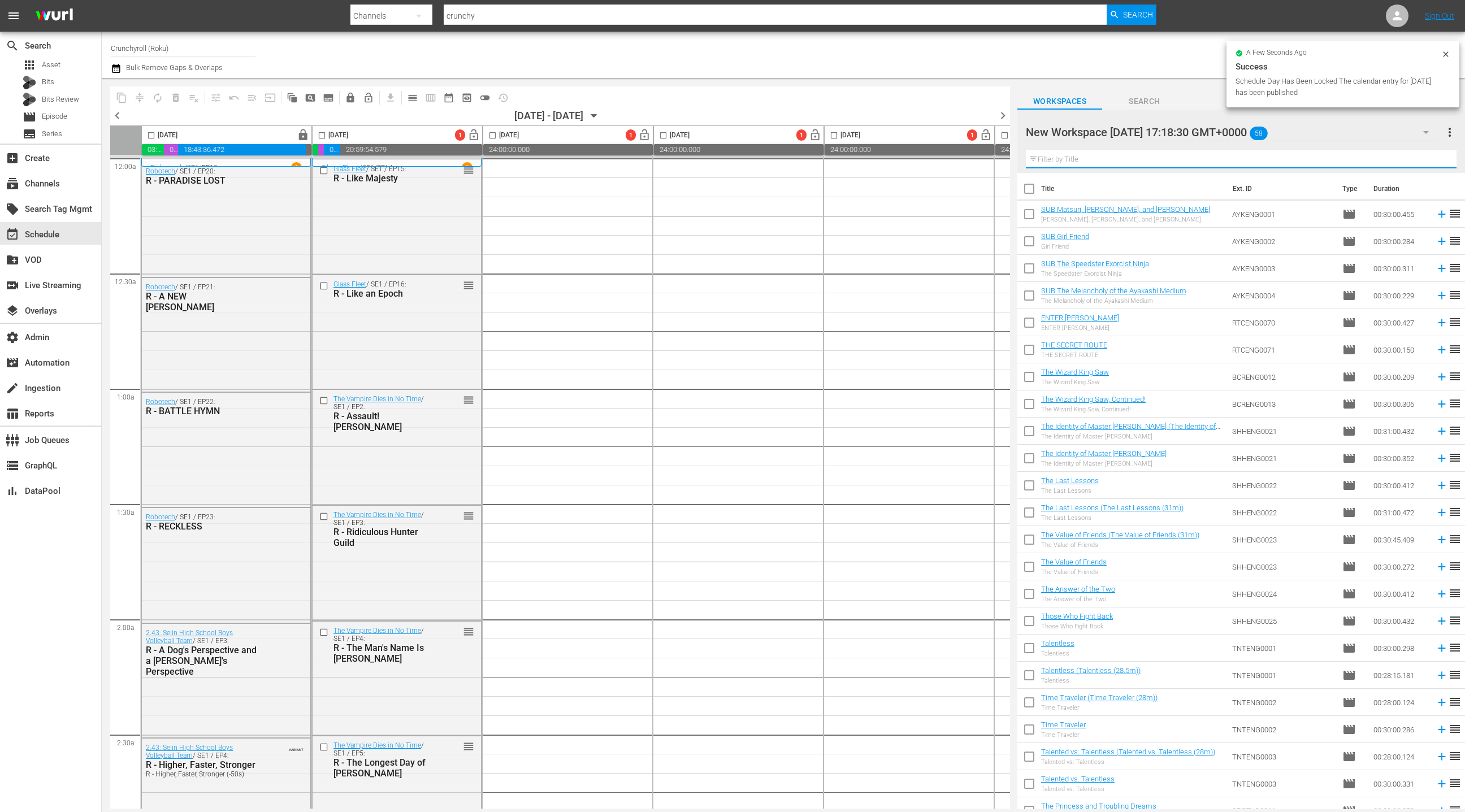
click at [1031, 189] on input "checkbox" at bounding box center [1029, 191] width 24 height 24
checkbox input "true"
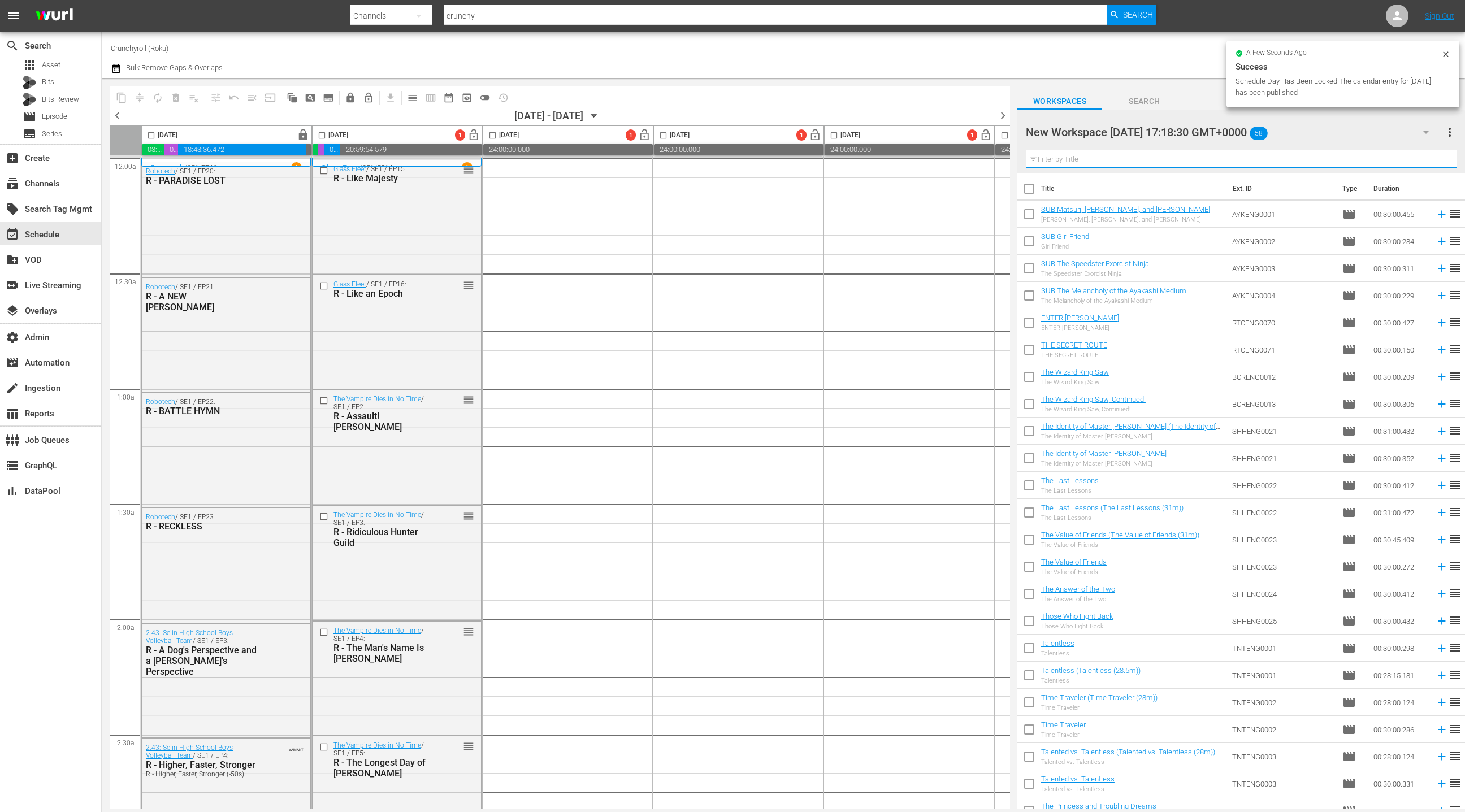
checkbox input "true"
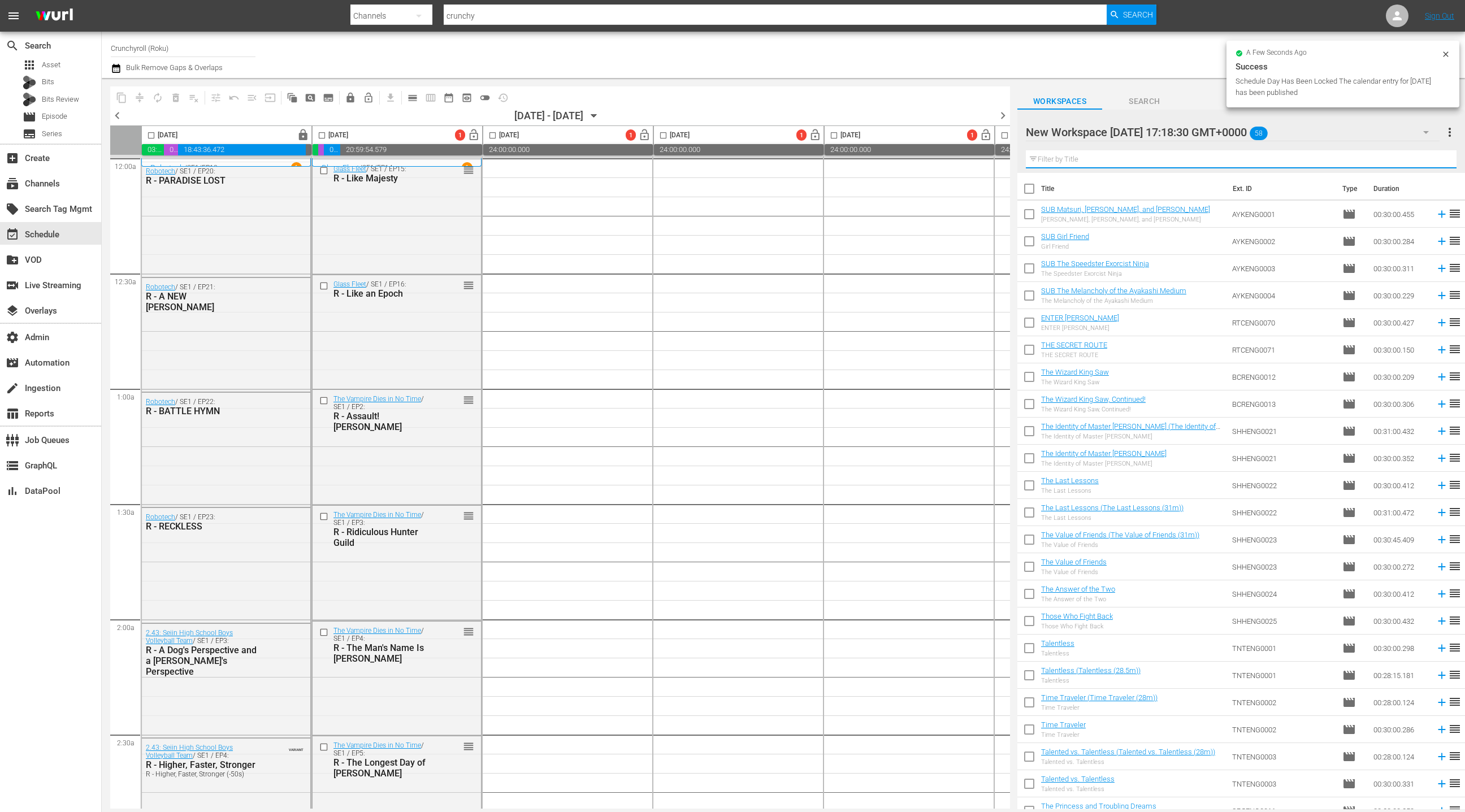
checkbox input "true"
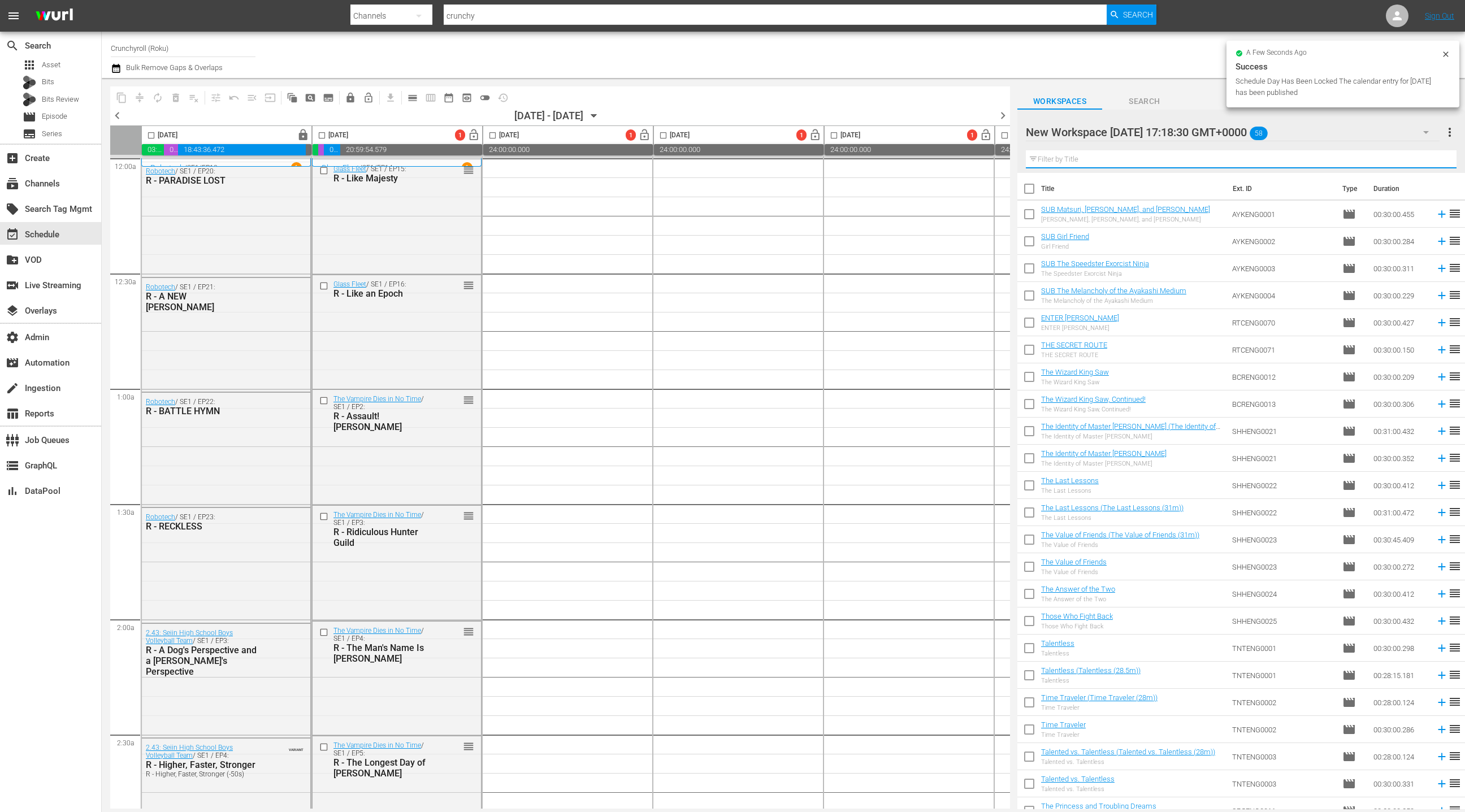
checkbox input "true"
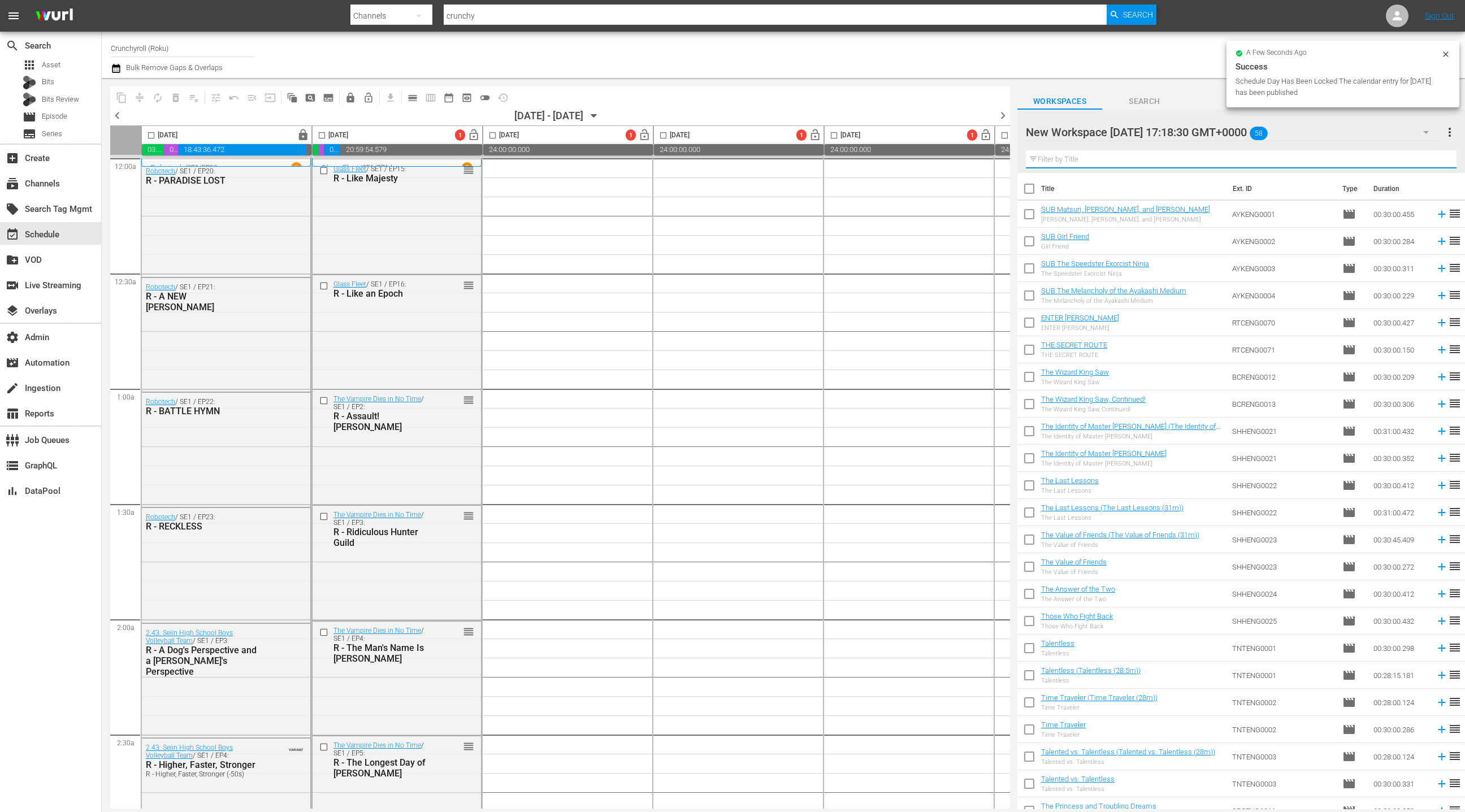
checkbox input "true"
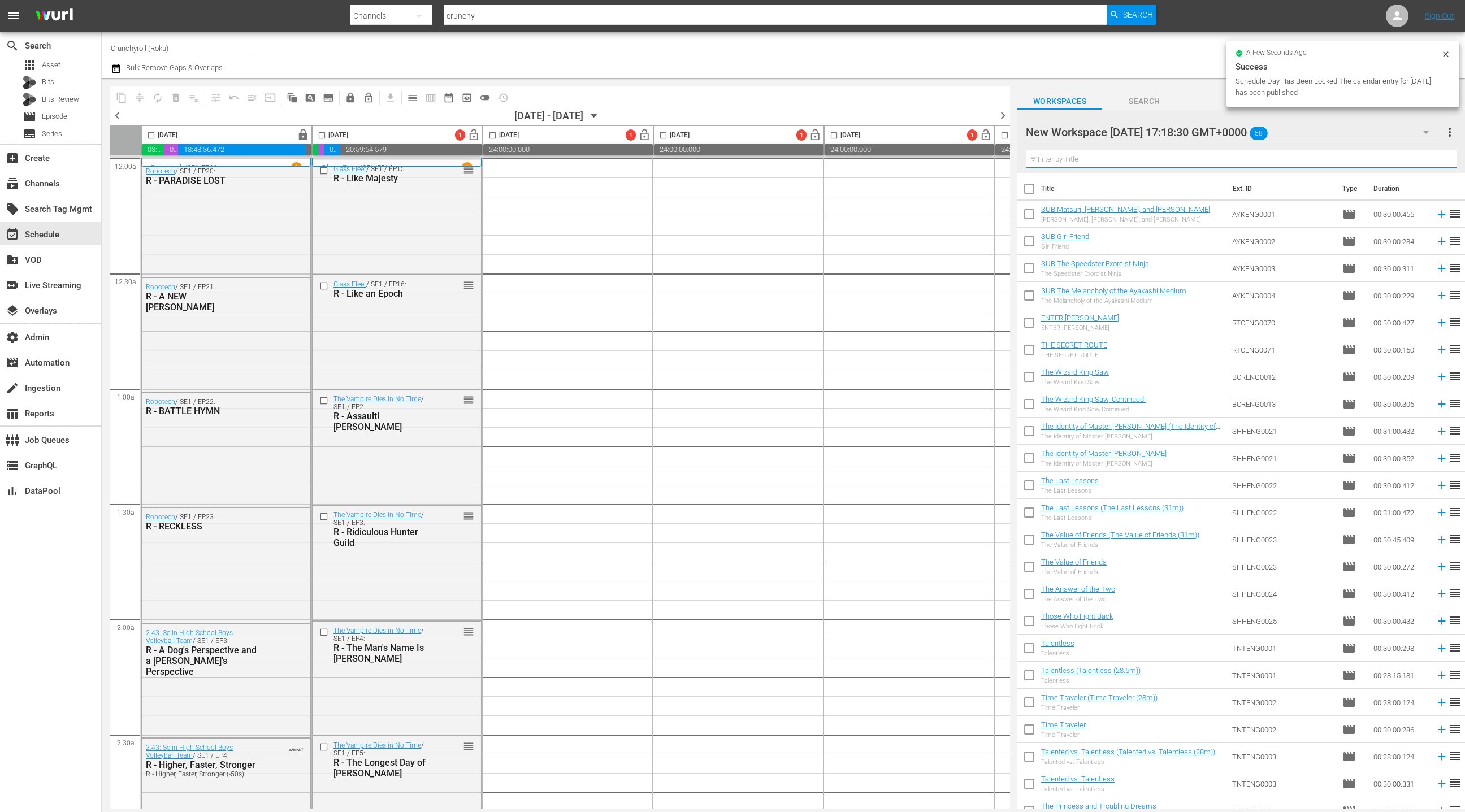
checkbox input "true"
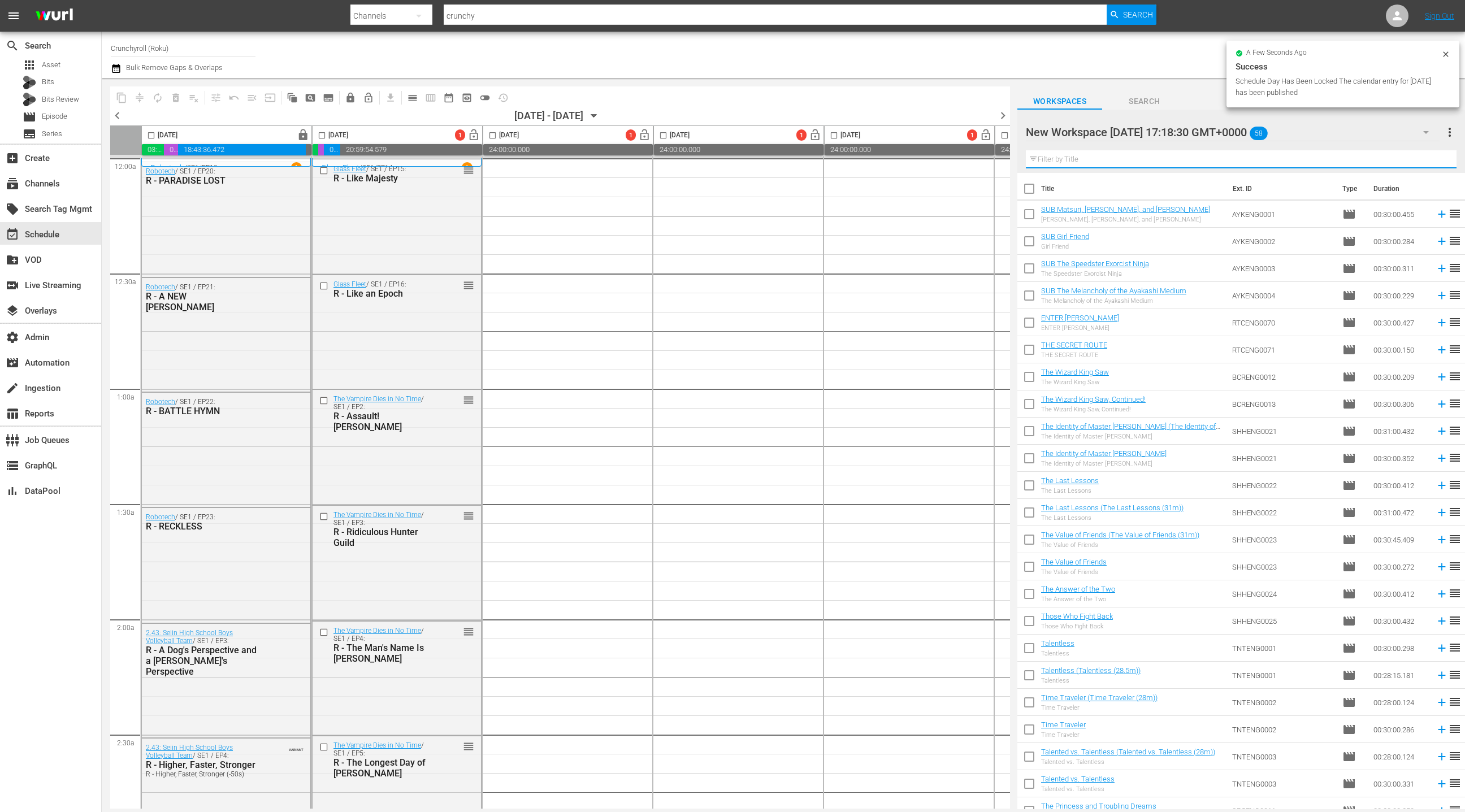
checkbox input "true"
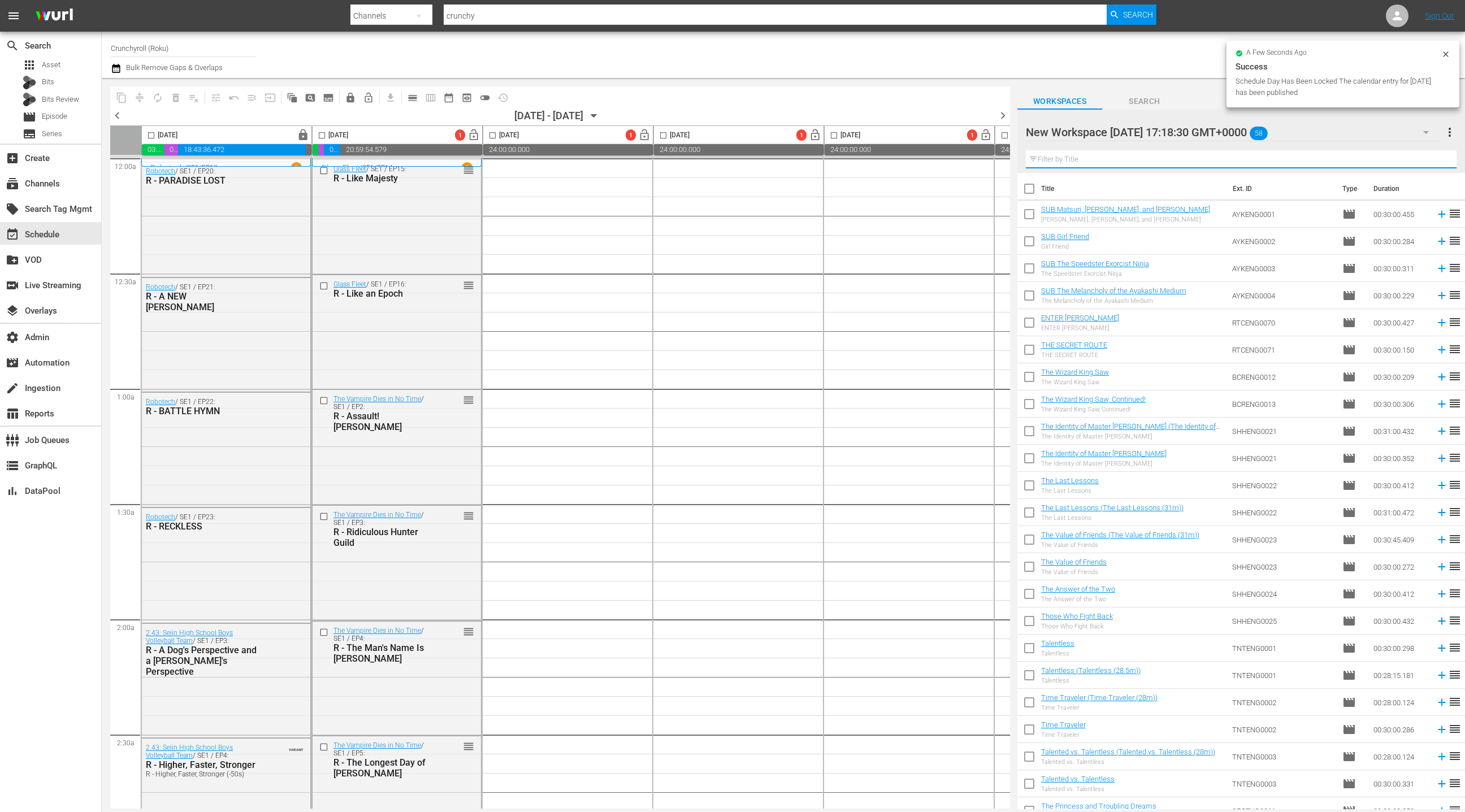
checkbox input "true"
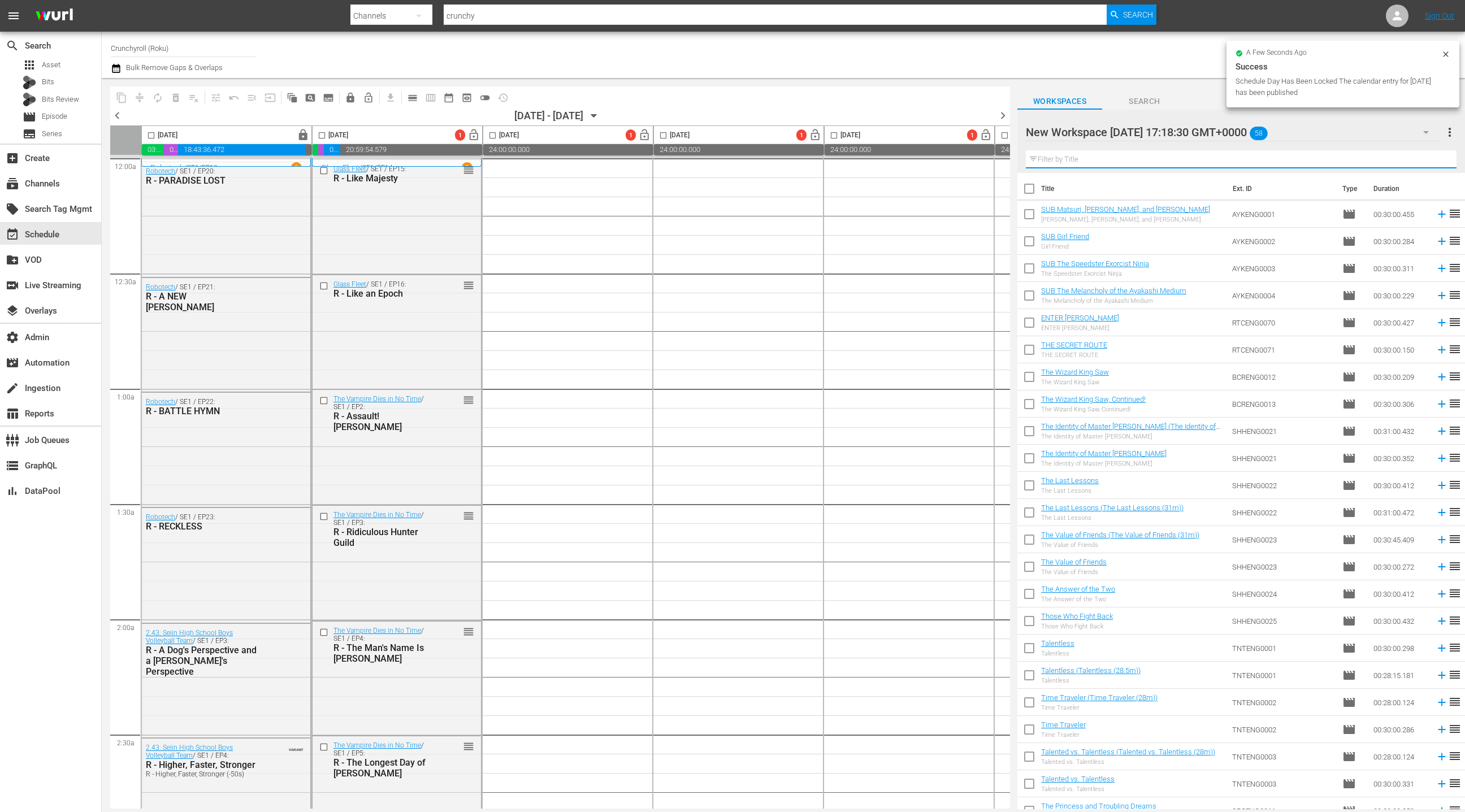
checkbox input "true"
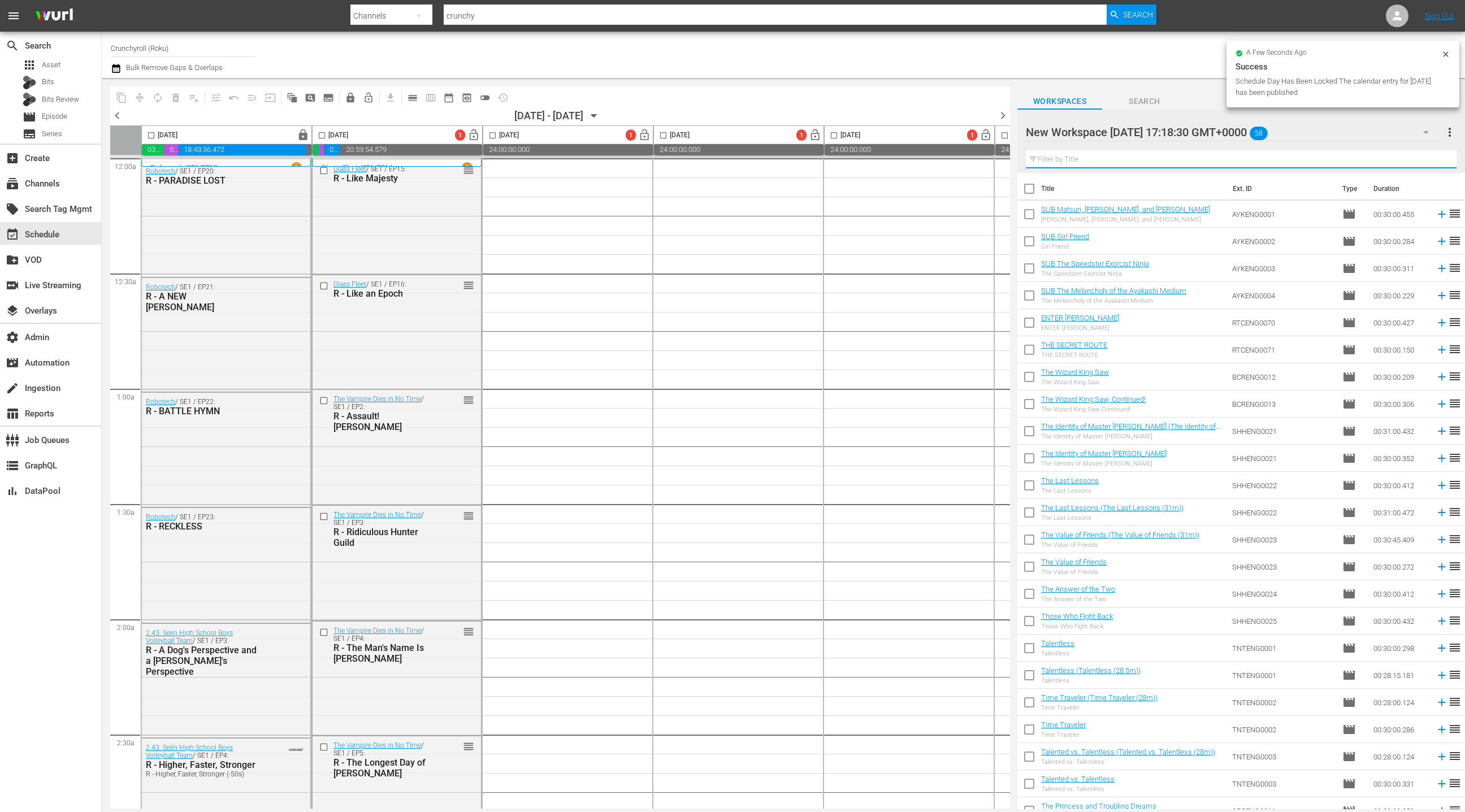
checkbox input "true"
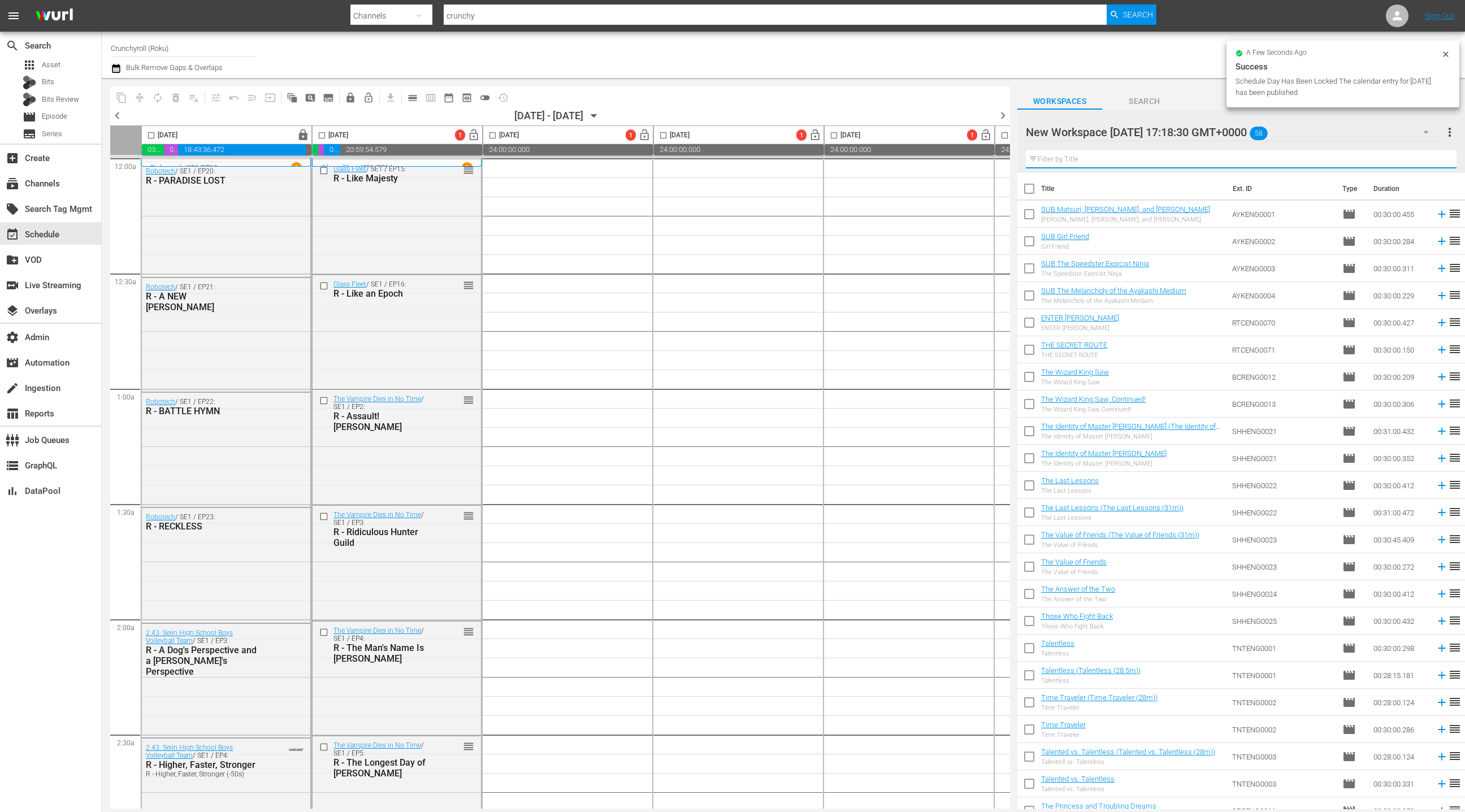
checkbox input "true"
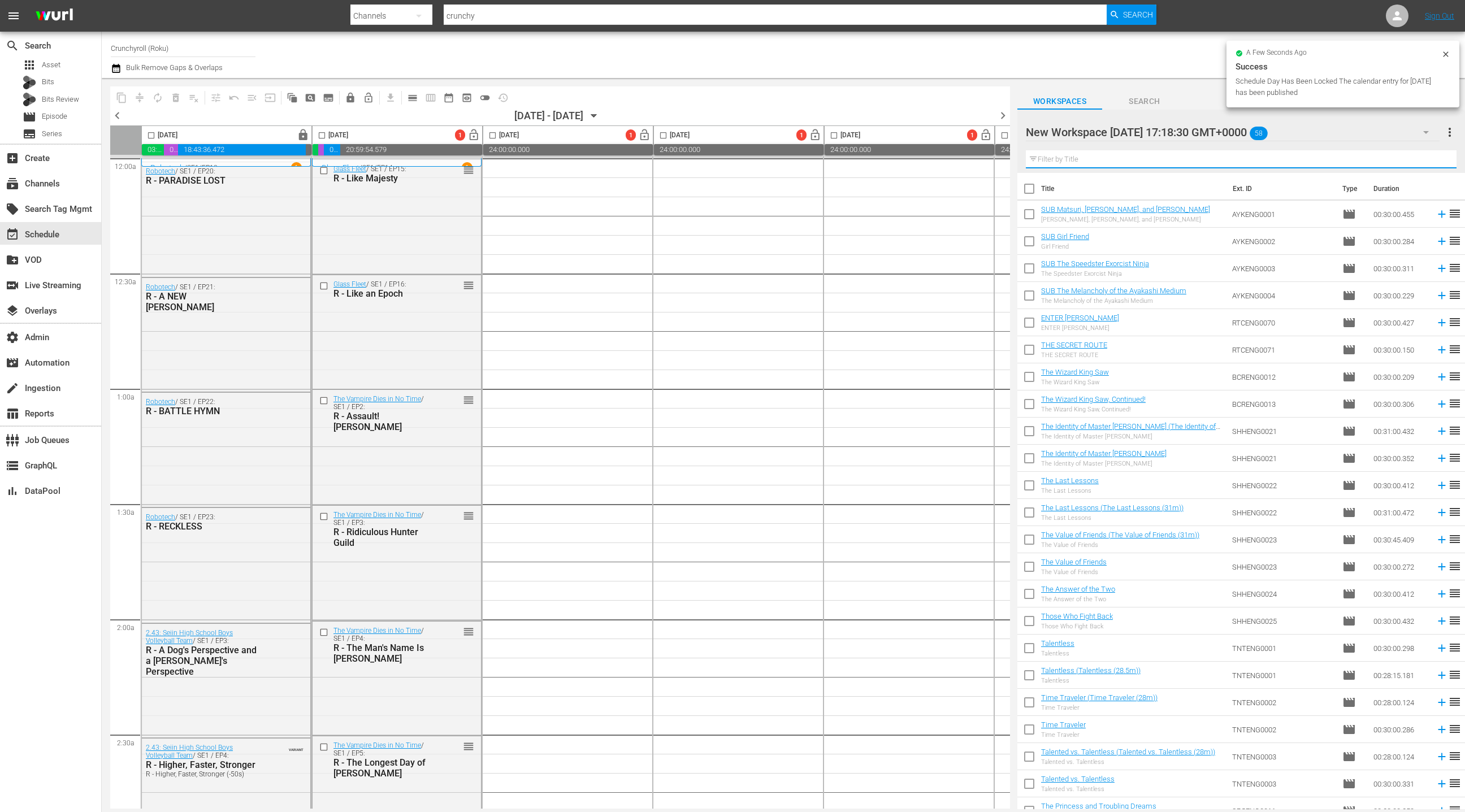
checkbox input "true"
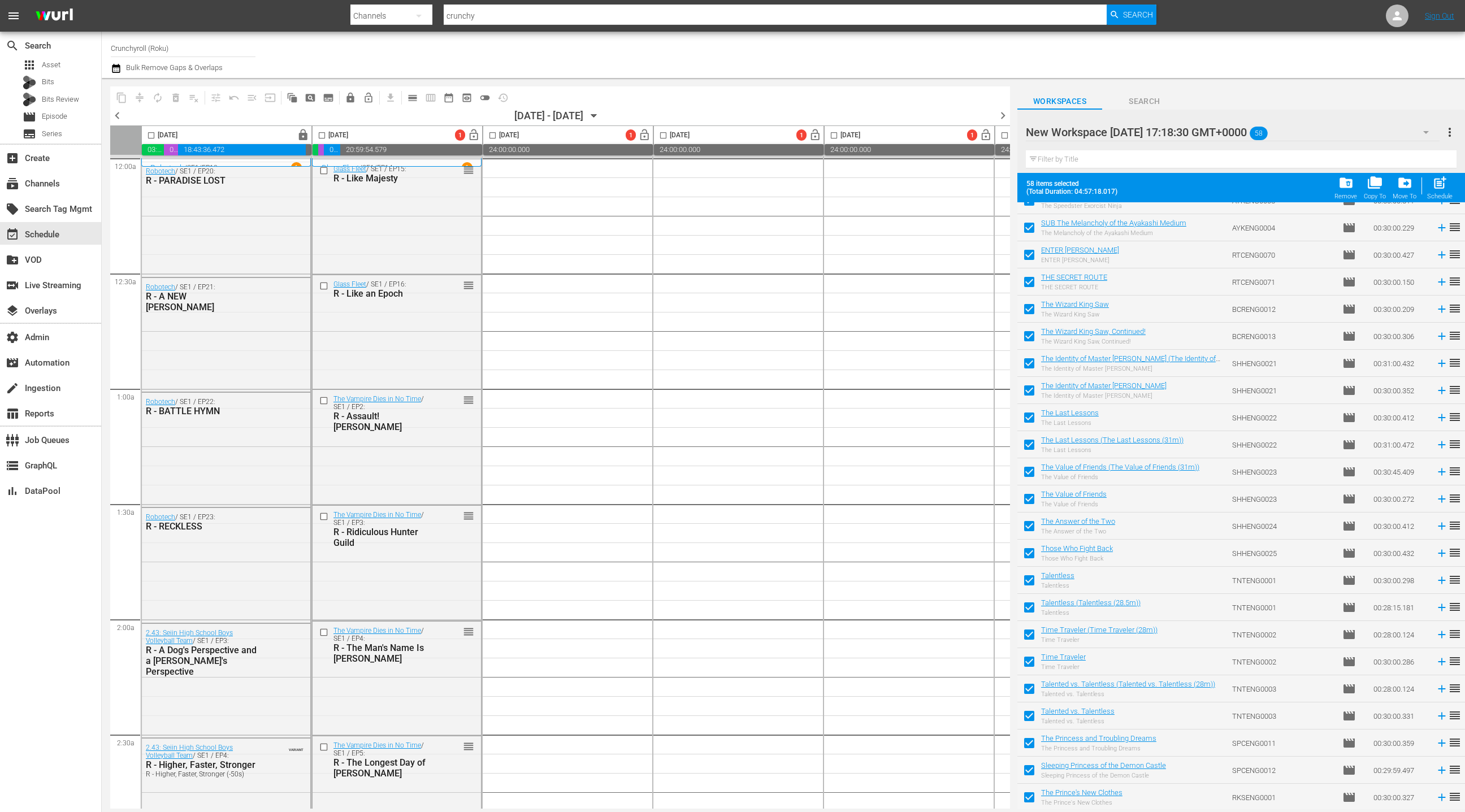
scroll to position [107, 0]
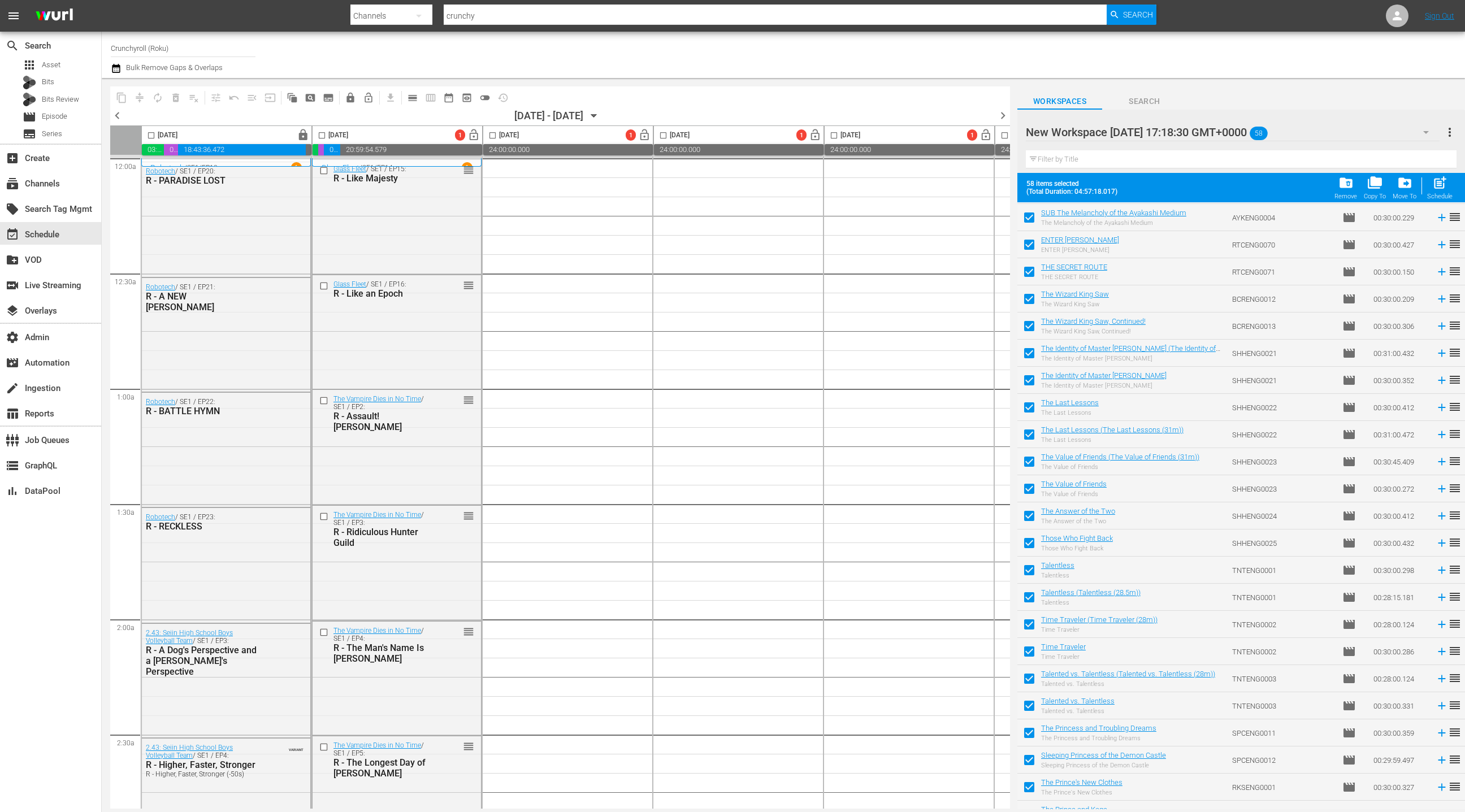
drag, startPoint x: 1036, startPoint y: 439, endPoint x: 1034, endPoint y: 444, distance: 5.4
click at [1035, 439] on input "checkbox" at bounding box center [1029, 437] width 24 height 24
checkbox input "false"
click at [1034, 464] on input "checkbox" at bounding box center [1029, 464] width 24 height 24
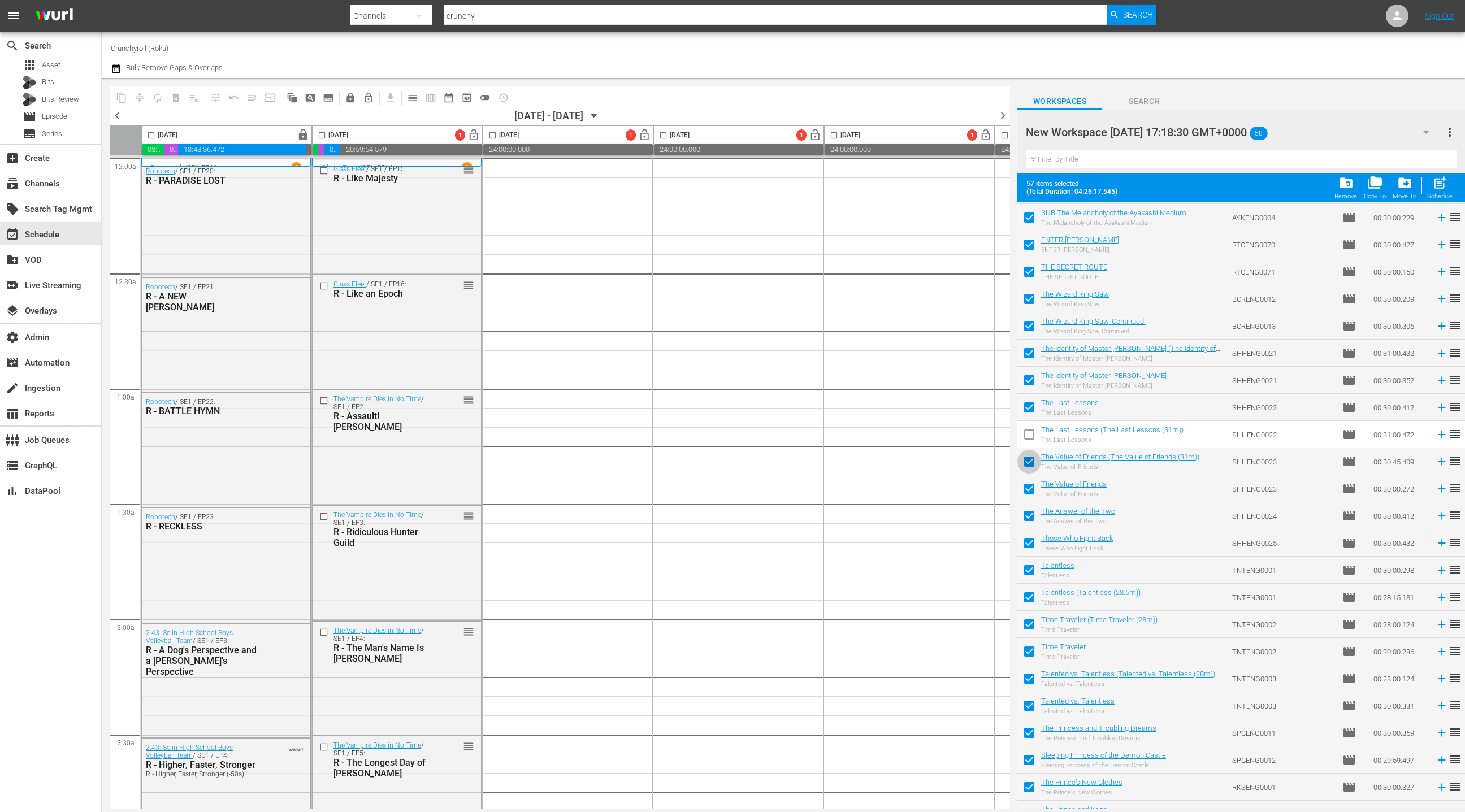
checkbox input "false"
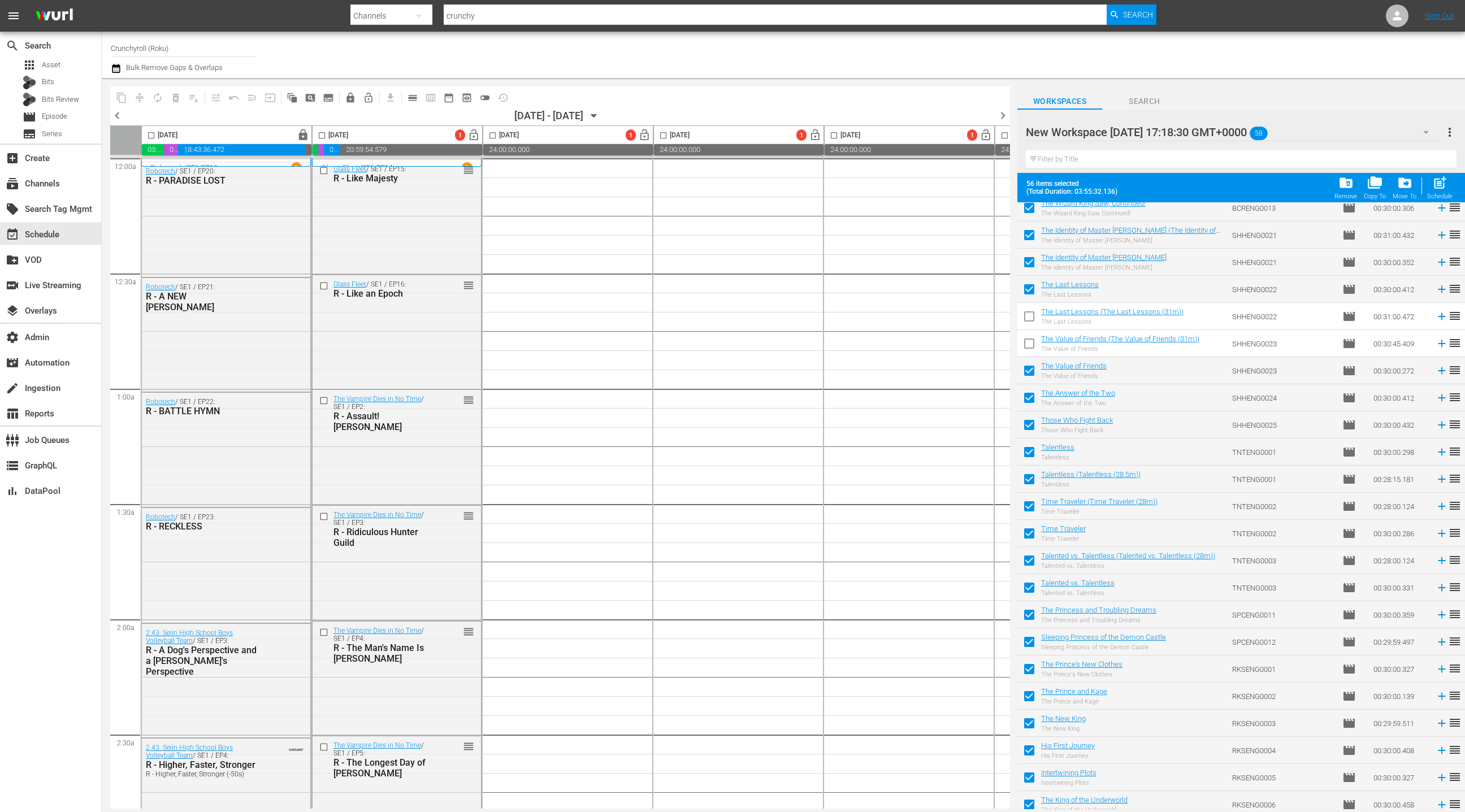
scroll to position [226, 0]
click at [1033, 480] on input "checkbox" at bounding box center [1029, 481] width 24 height 24
checkbox input "false"
drag, startPoint x: 1032, startPoint y: 506, endPoint x: 1083, endPoint y: 472, distance: 61.3
click at [1032, 506] on input "checkbox" at bounding box center [1029, 508] width 24 height 24
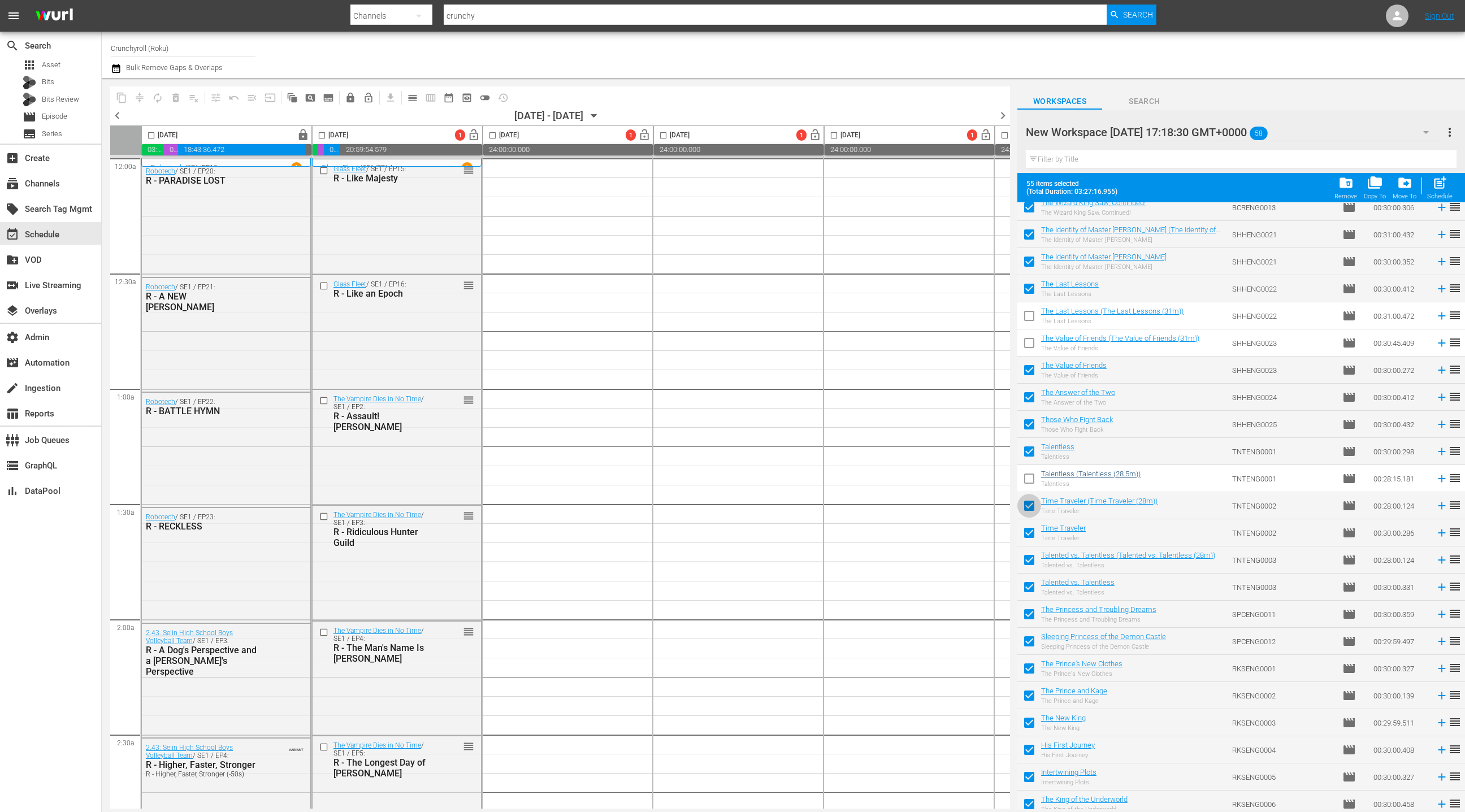
checkbox input "false"
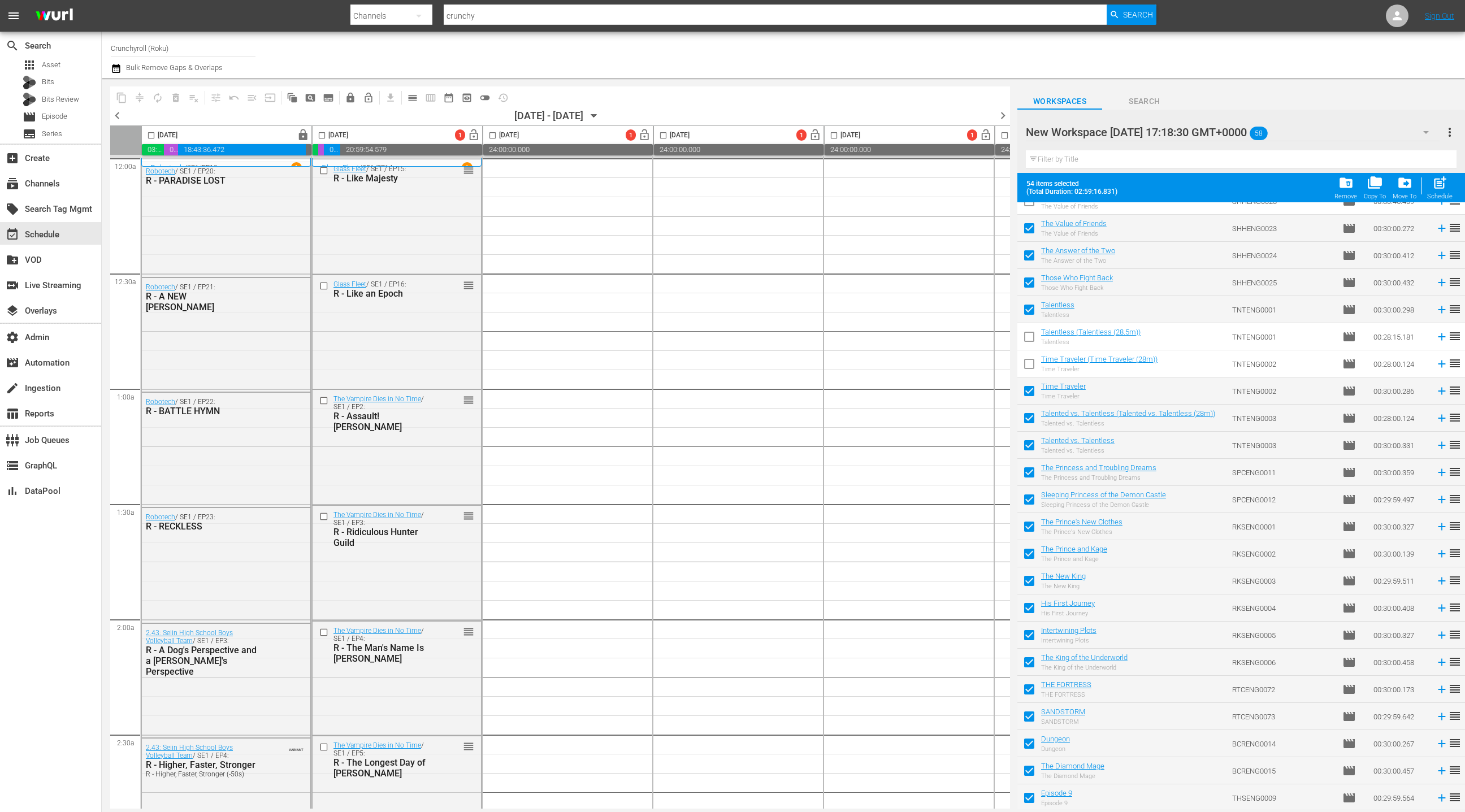
scroll to position [429, 0]
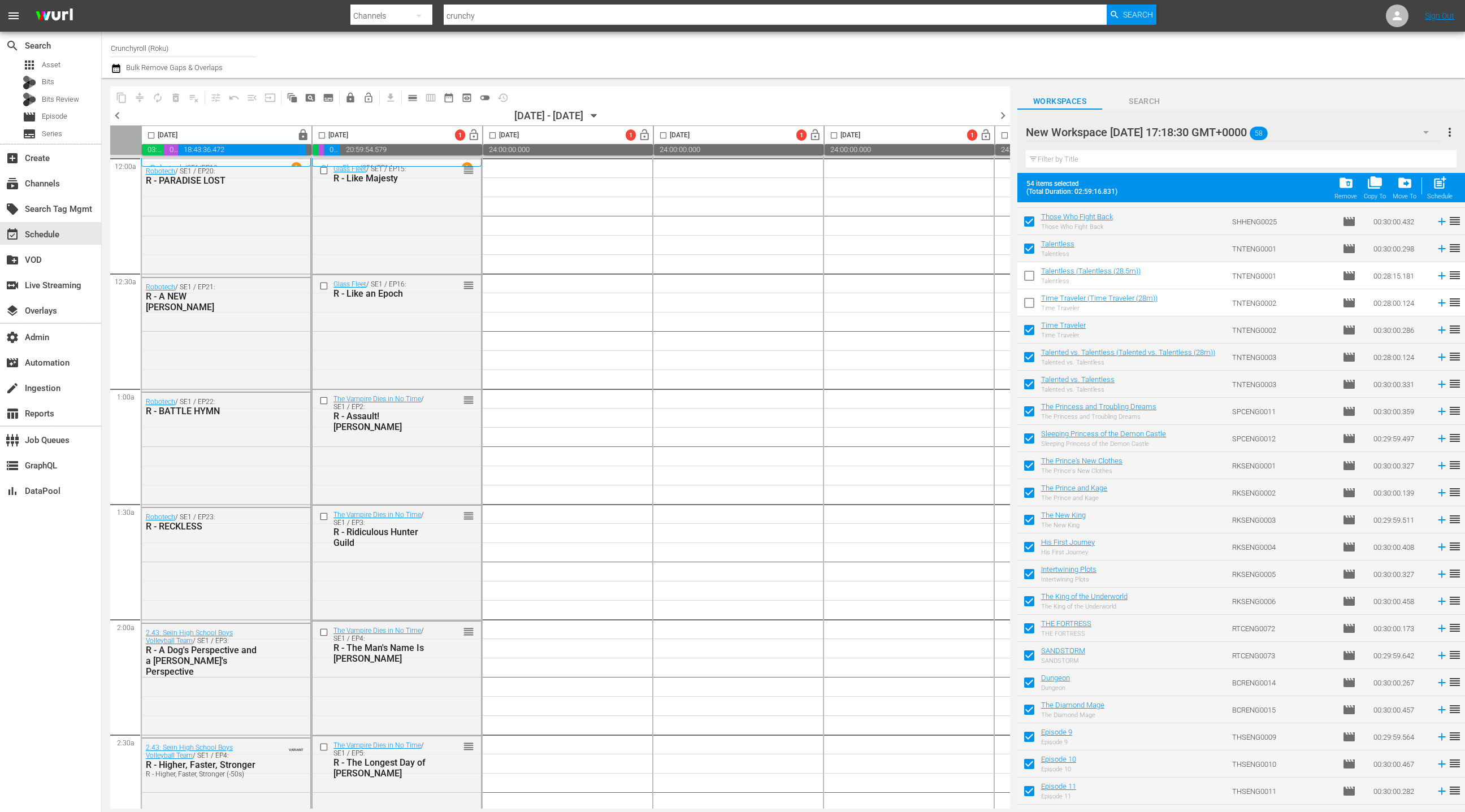
click at [1030, 359] on input "checkbox" at bounding box center [1029, 360] width 24 height 24
checkbox input "false"
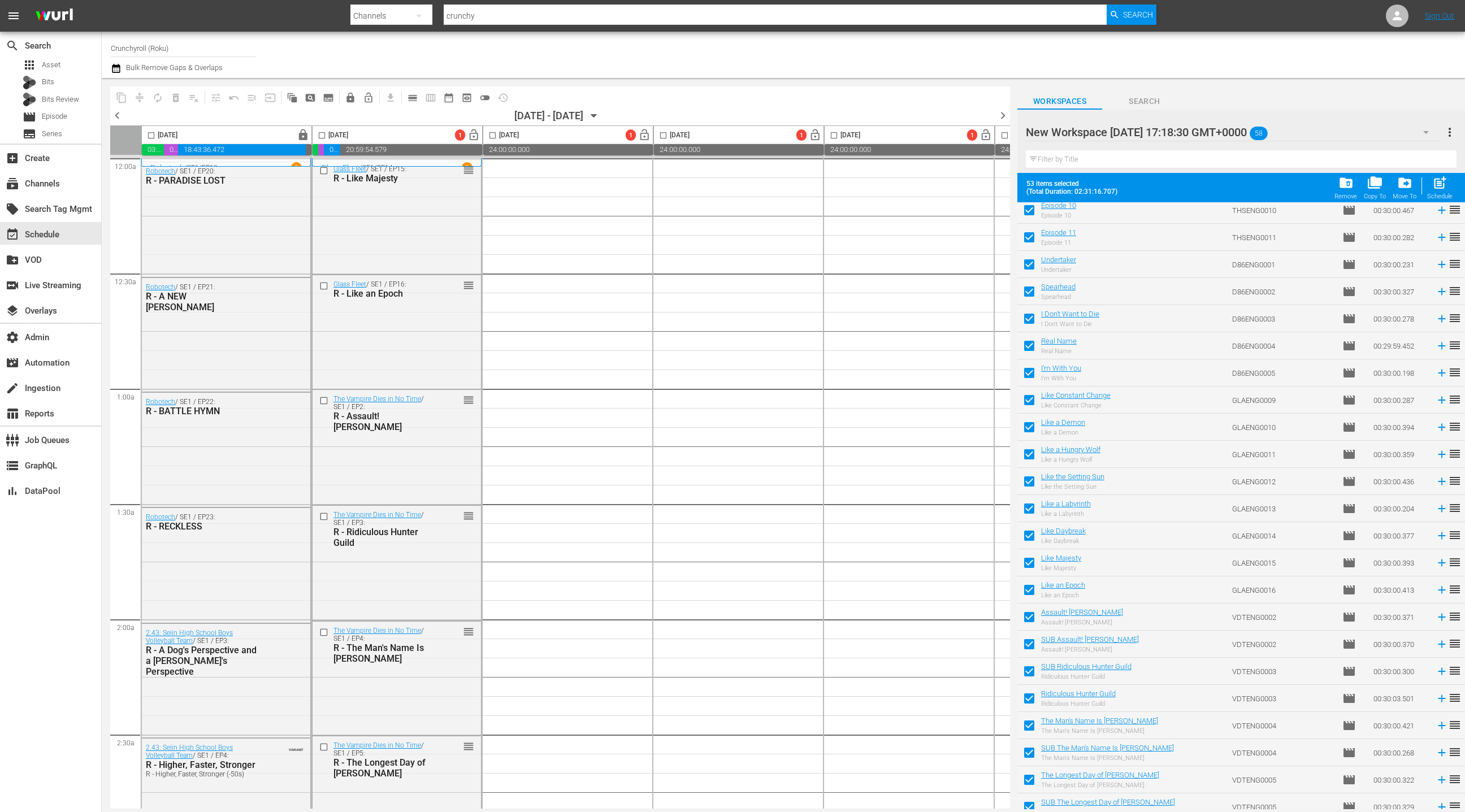
scroll to position [992, 0]
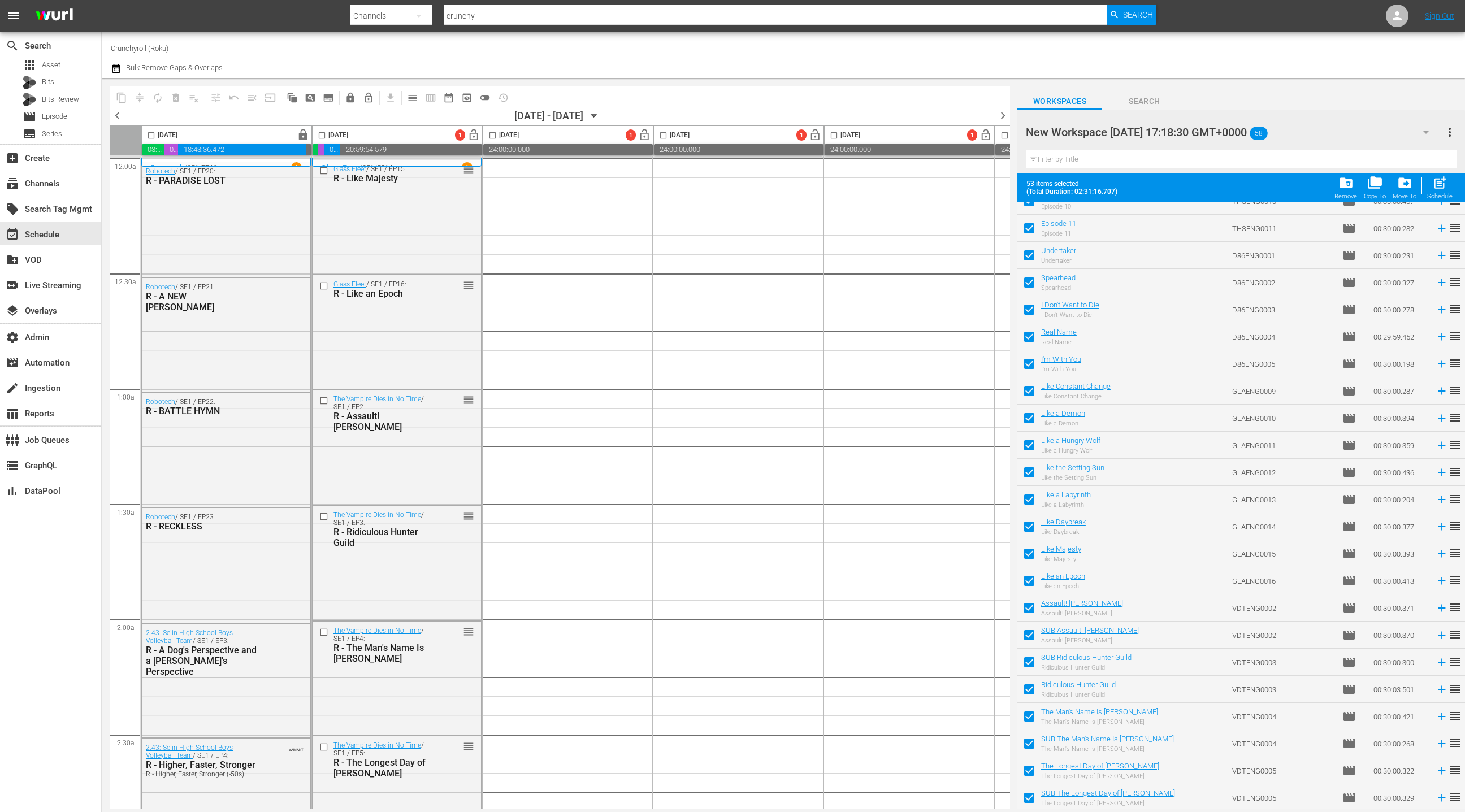
click at [1031, 636] on input "checkbox" at bounding box center [1029, 638] width 24 height 24
checkbox input "false"
click at [1032, 662] on input "checkbox" at bounding box center [1029, 665] width 24 height 24
checkbox input "false"
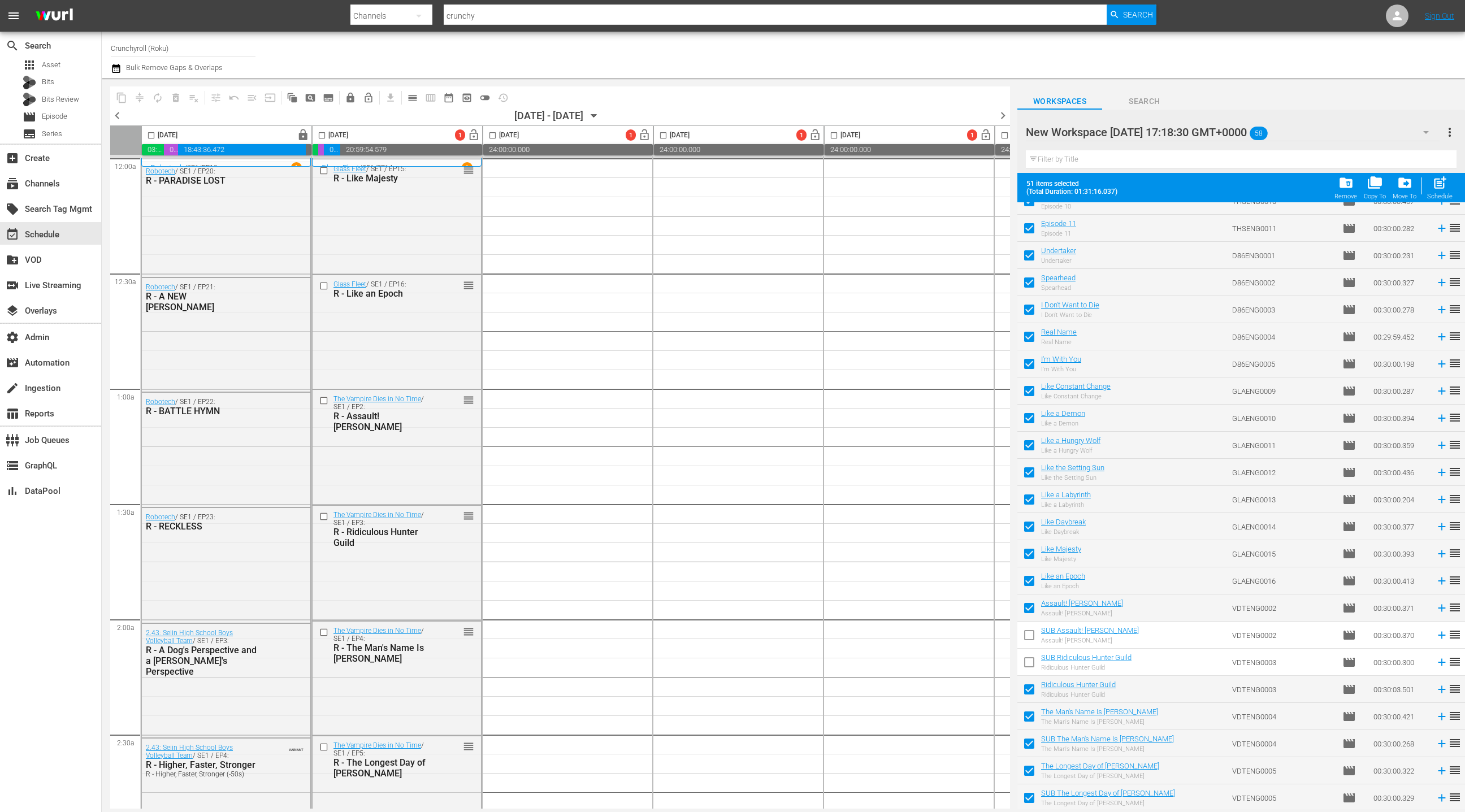
click at [1030, 742] on input "checkbox" at bounding box center [1029, 746] width 24 height 24
checkbox input "false"
click at [1031, 800] on input "checkbox" at bounding box center [1029, 801] width 24 height 24
checkbox input "false"
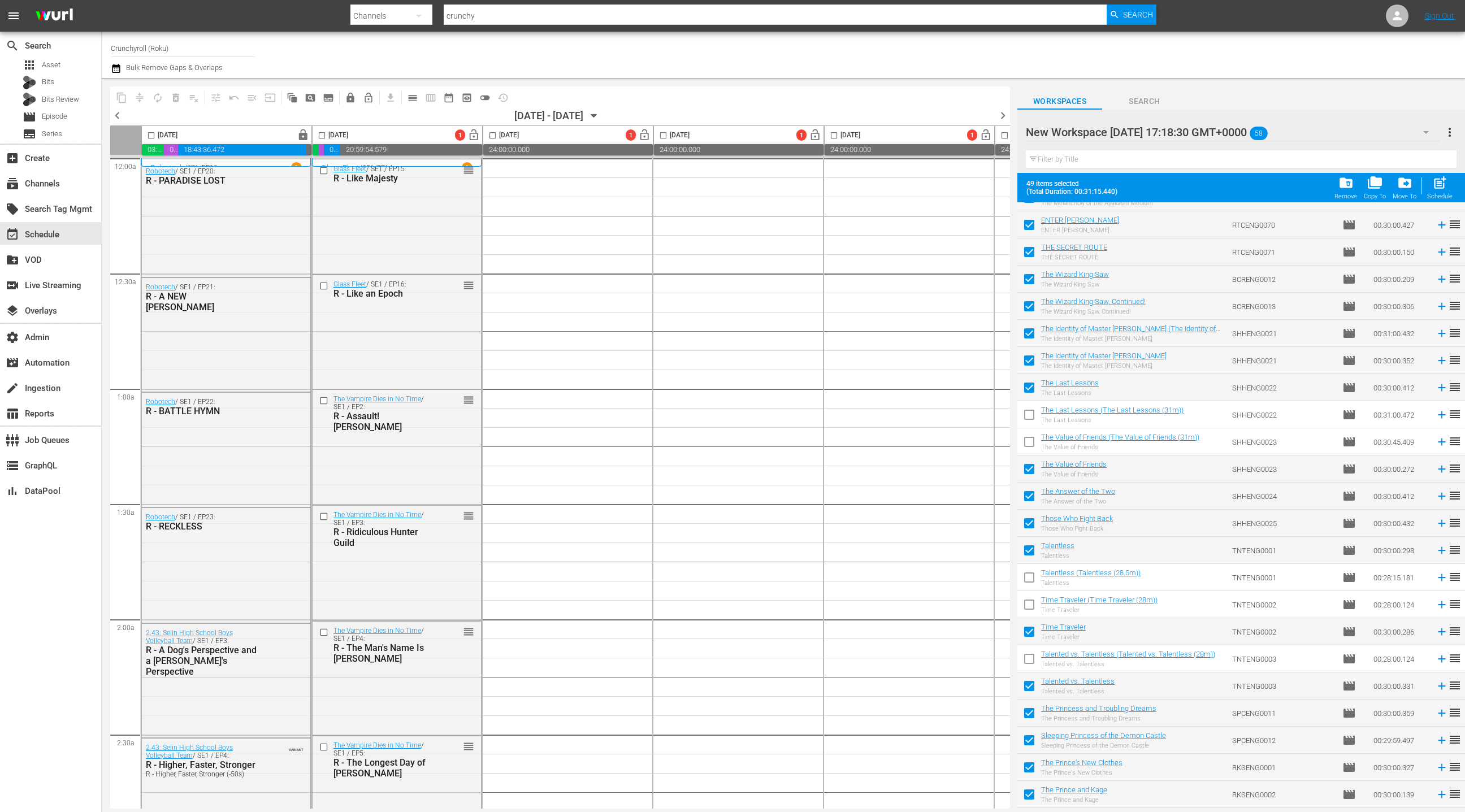
scroll to position [0, 0]
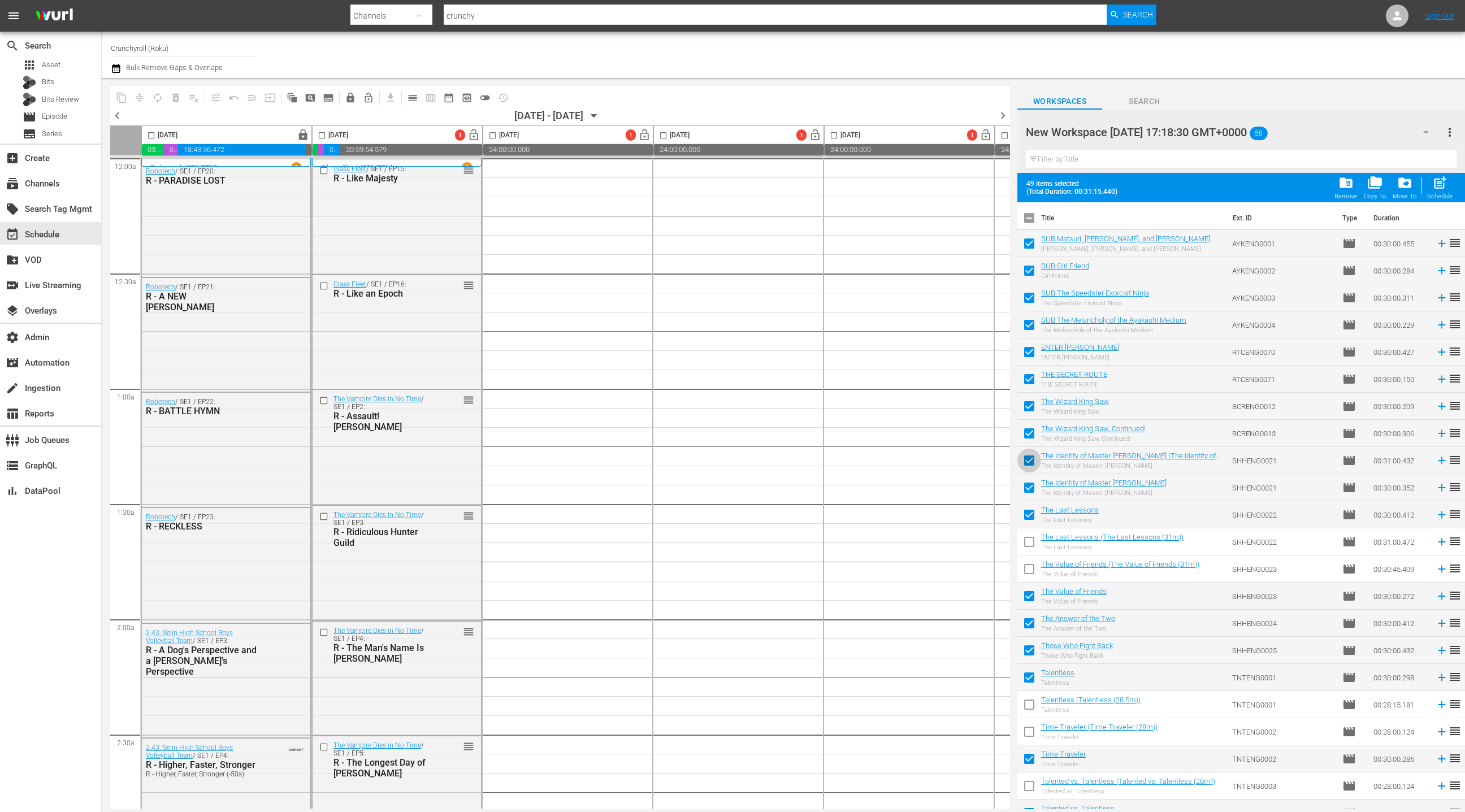
click at [1030, 459] on input "checkbox" at bounding box center [1029, 463] width 24 height 24
checkbox input "false"
click at [67, 181] on div "subscriptions Channels" at bounding box center [50, 182] width 101 height 23
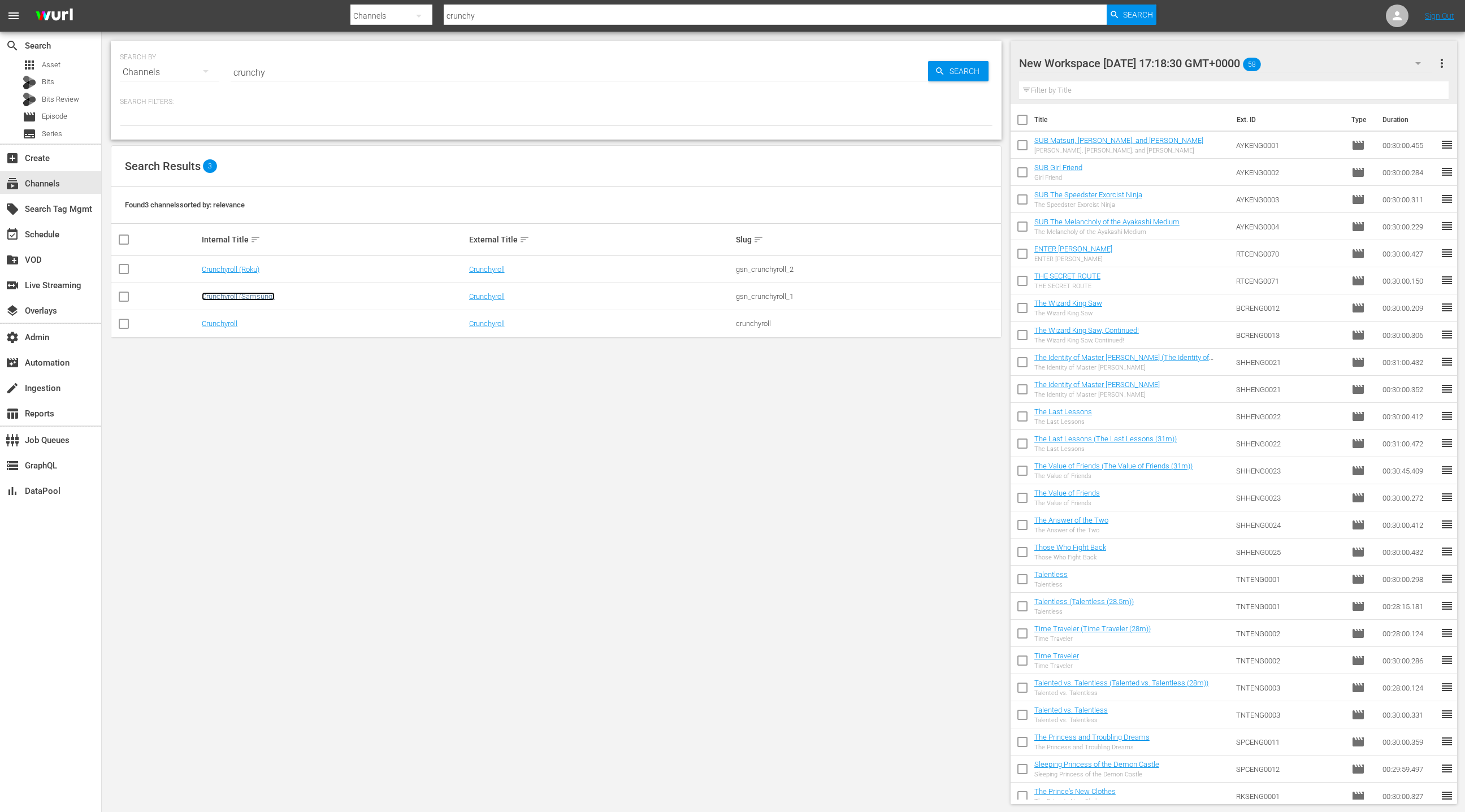
click at [244, 295] on link "Crunchyroll (Samsung)" at bounding box center [238, 296] width 73 height 9
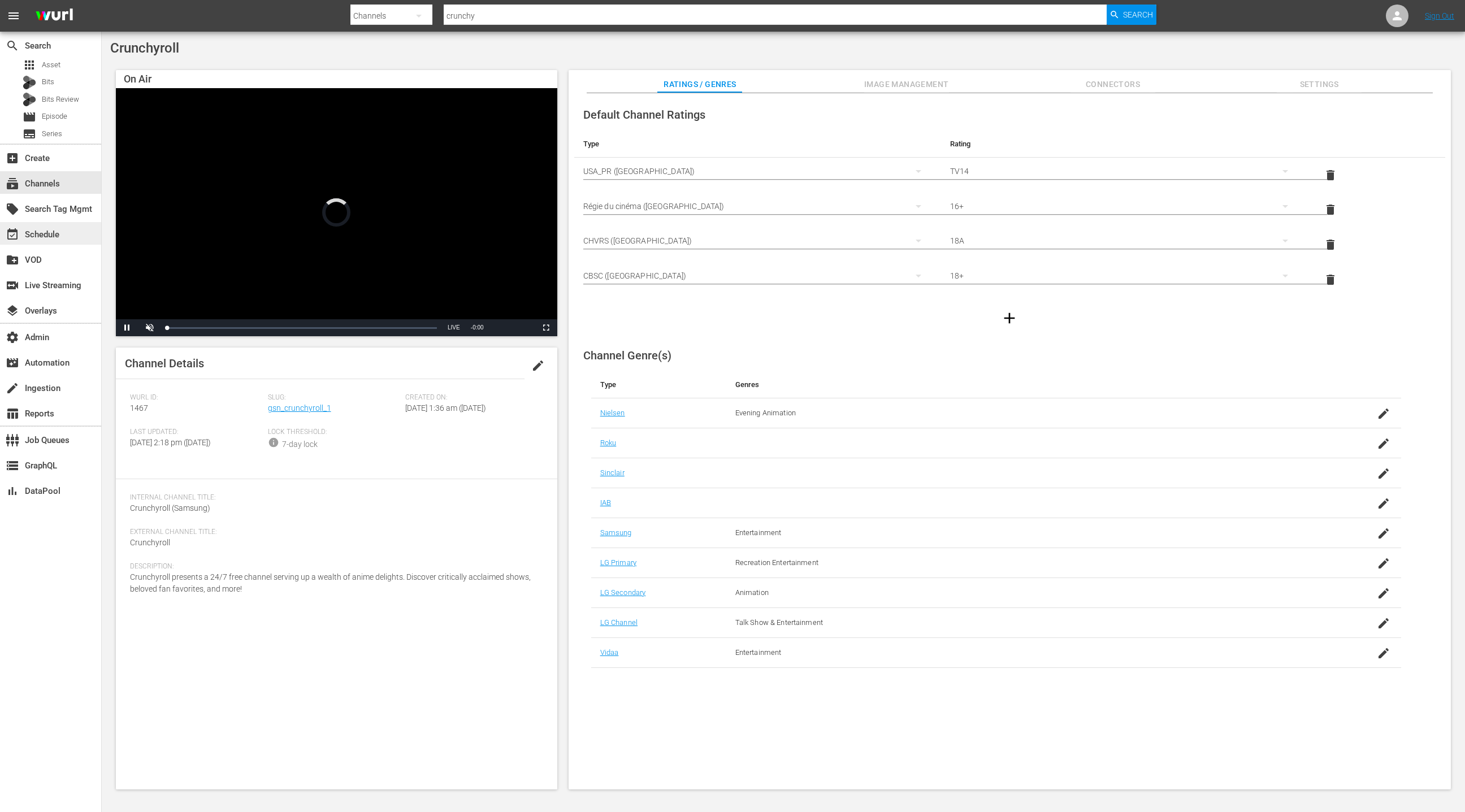
click at [67, 235] on div "event_available Schedule" at bounding box center [50, 234] width 101 height 23
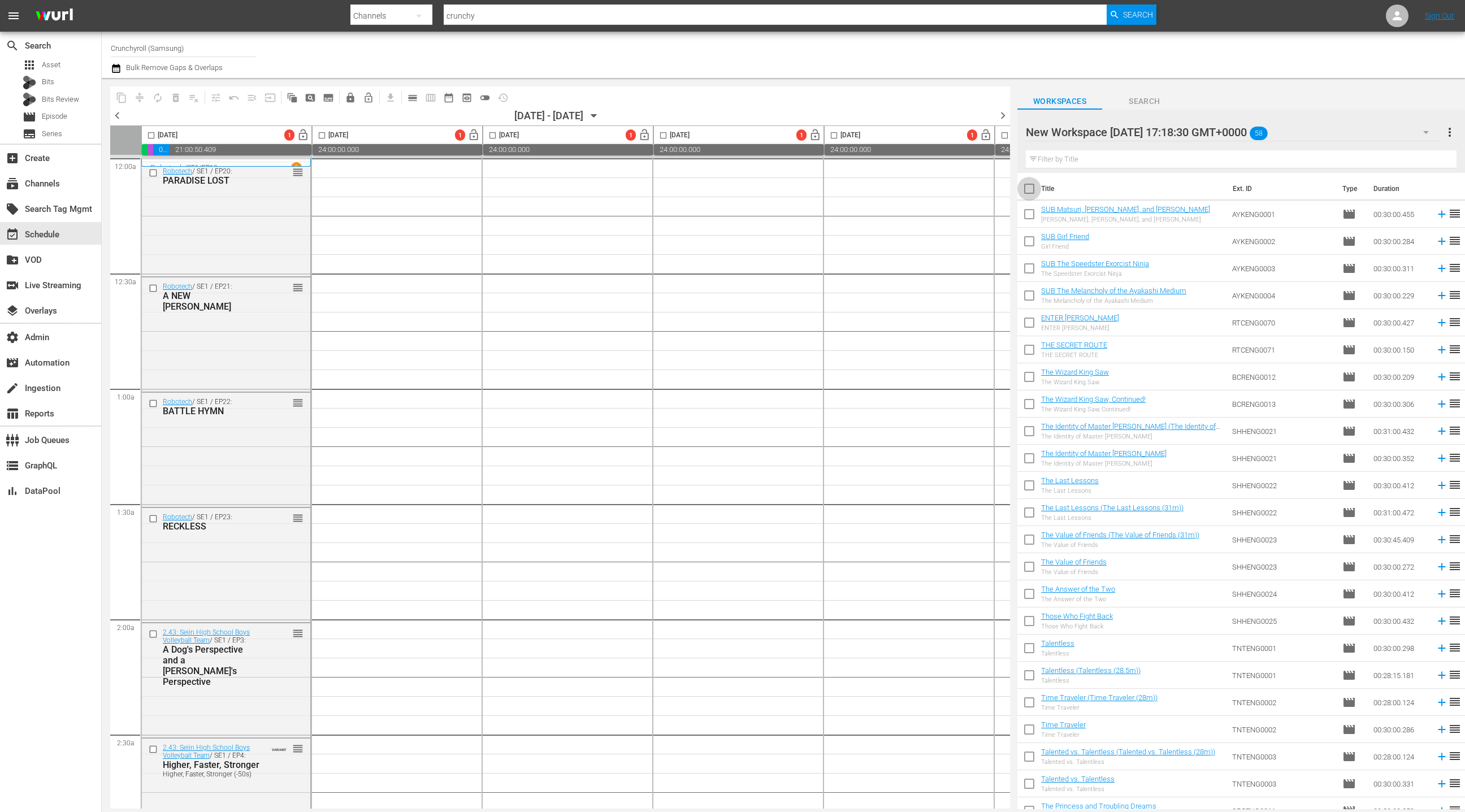
click at [1034, 189] on input "checkbox" at bounding box center [1029, 191] width 24 height 24
checkbox input "true"
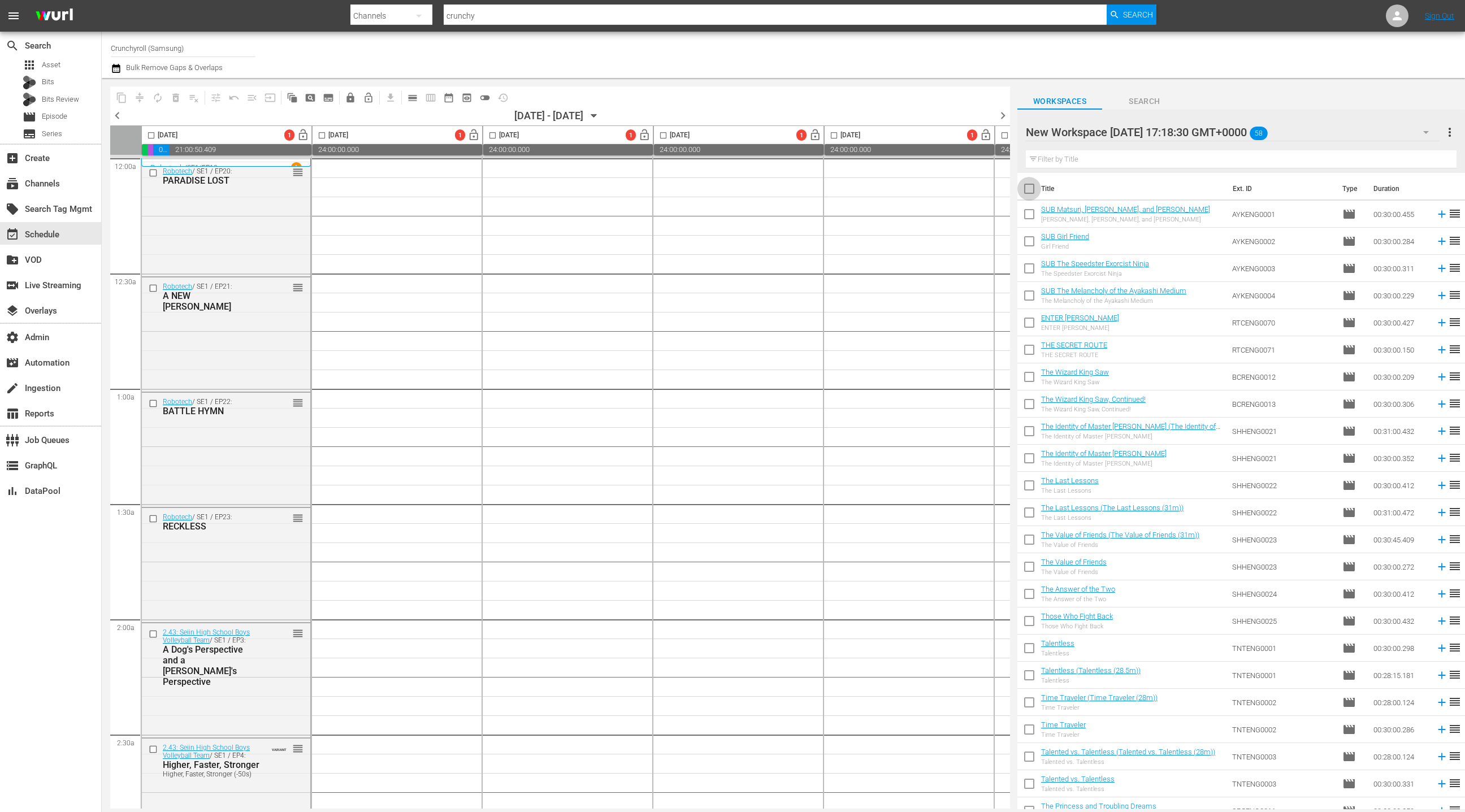
checkbox input "true"
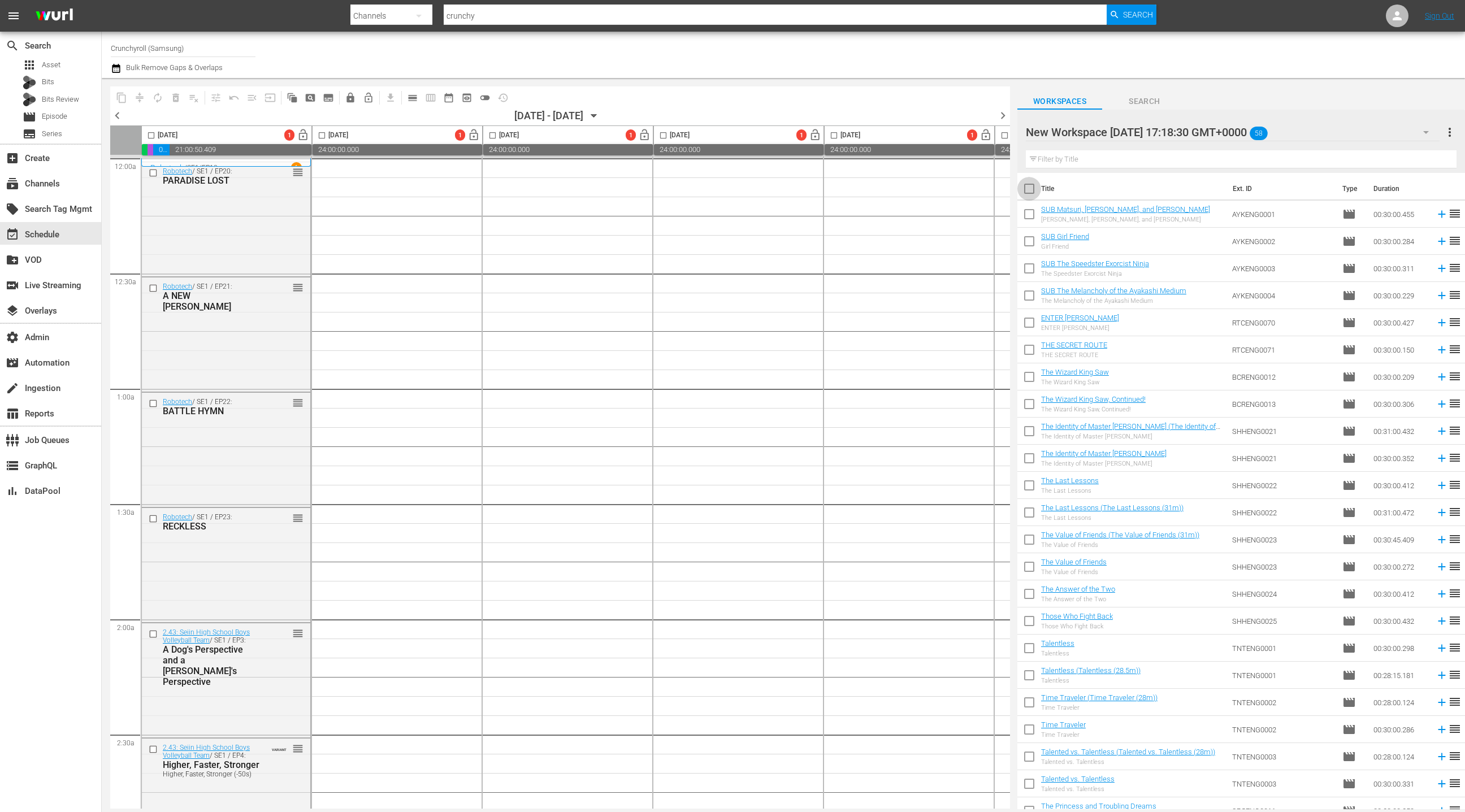
checkbox input "true"
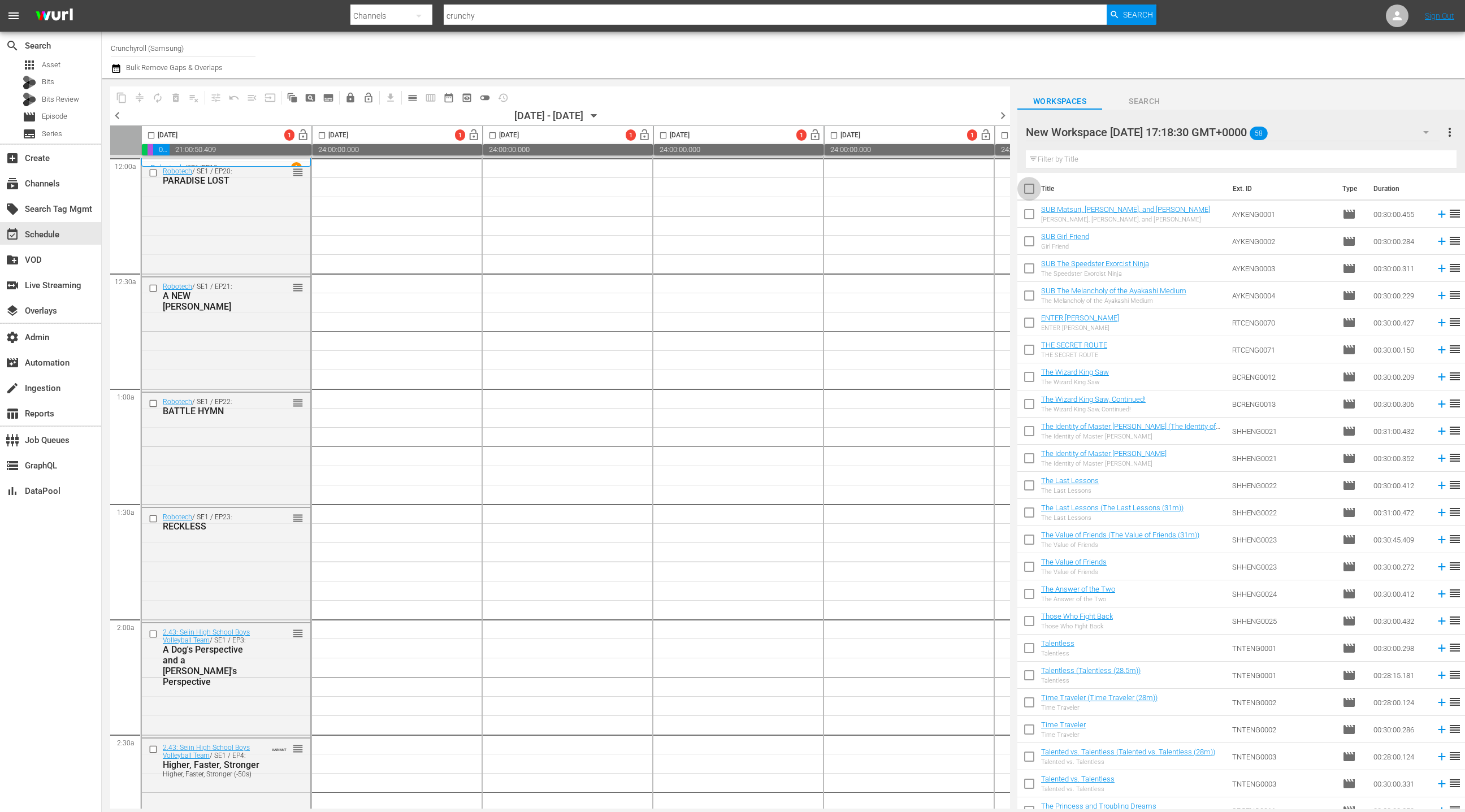
checkbox input "true"
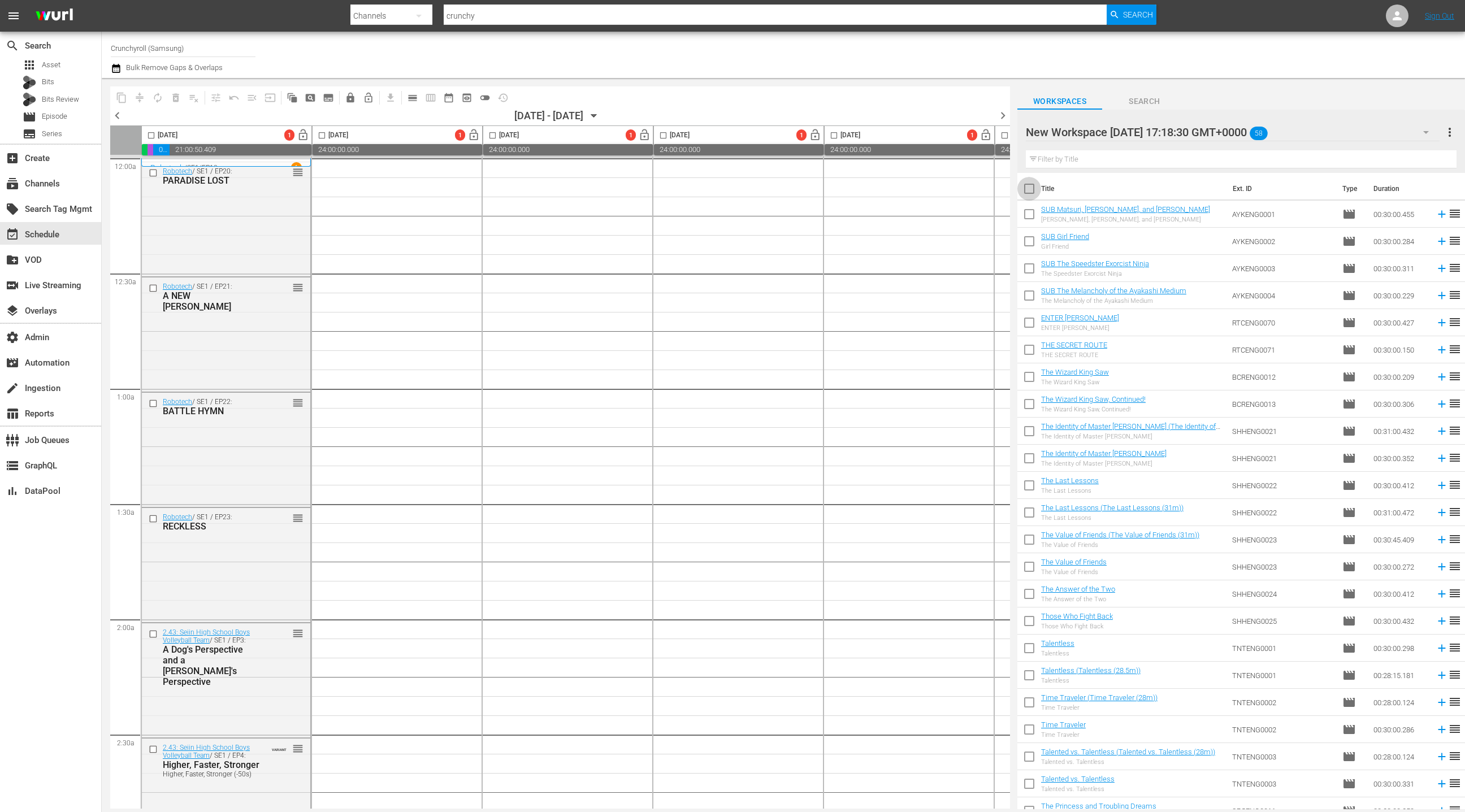
checkbox input "true"
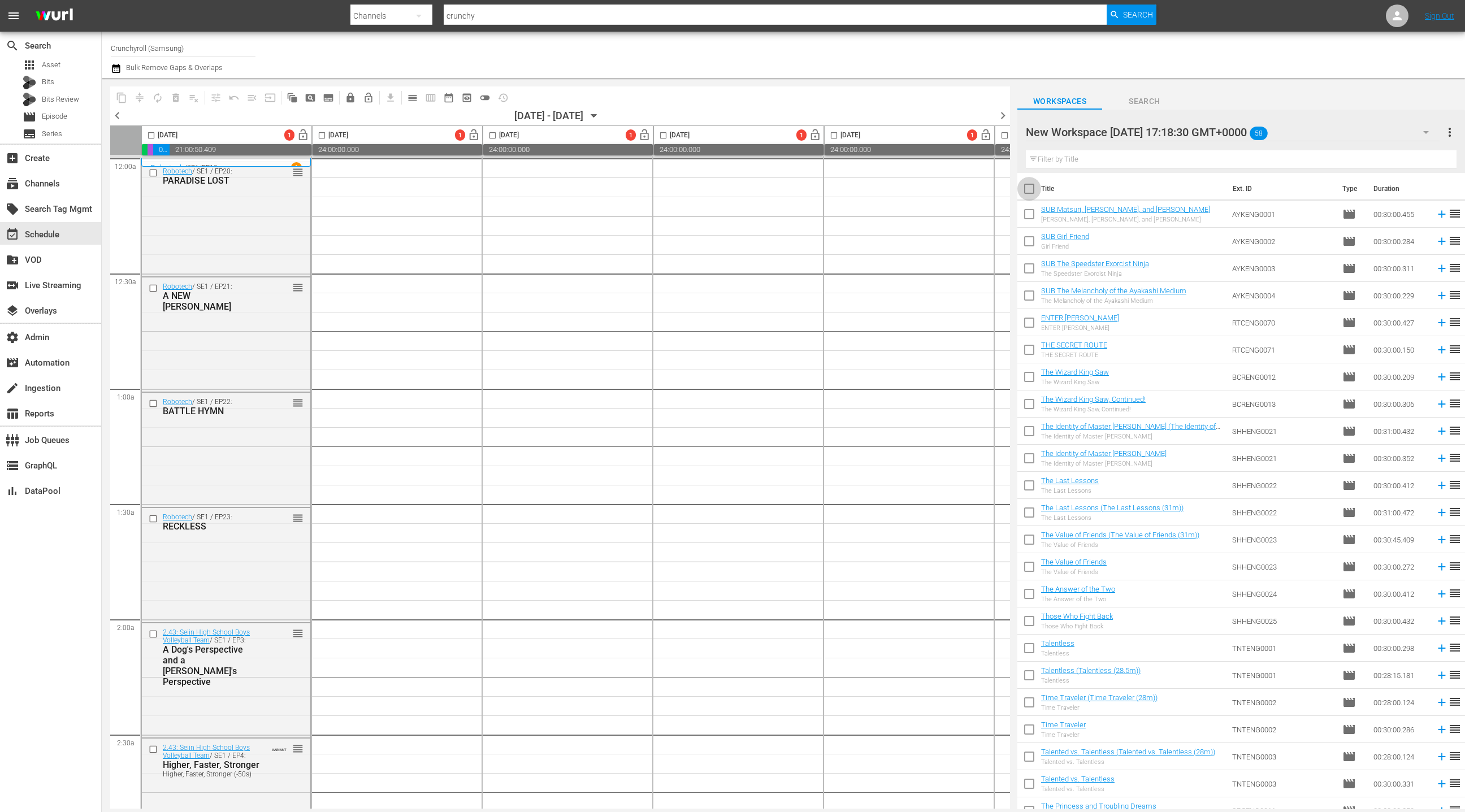
checkbox input "true"
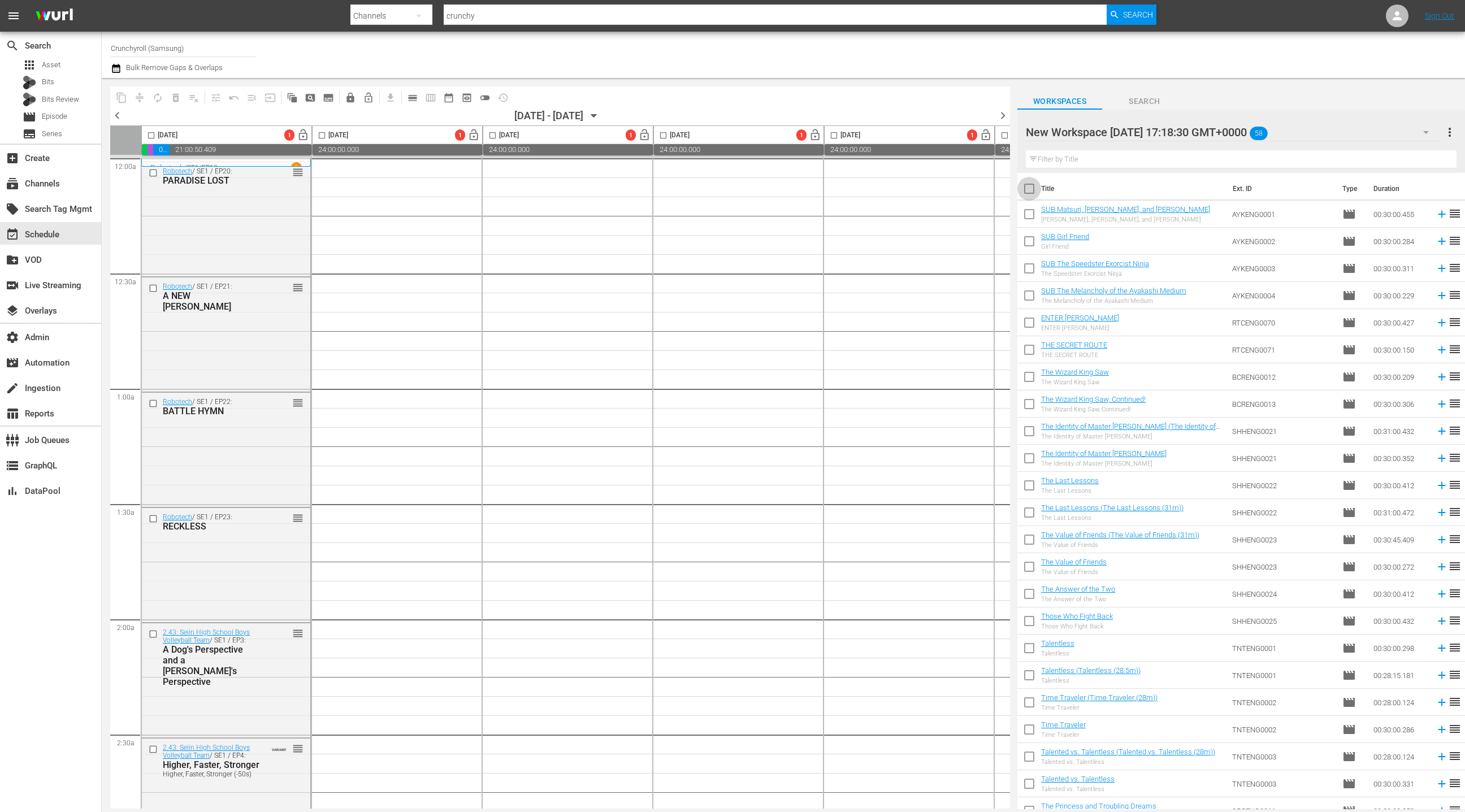
checkbox input "true"
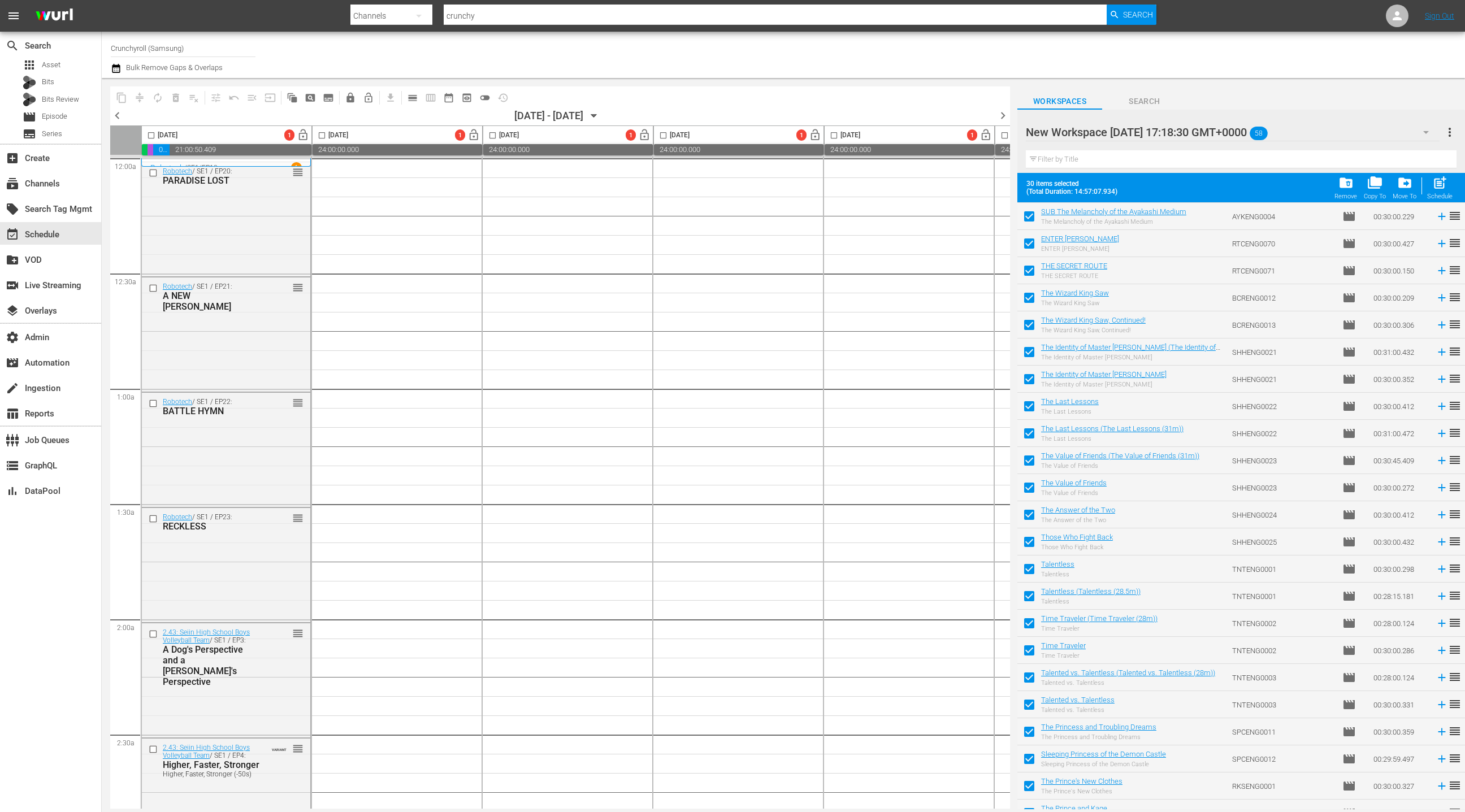
scroll to position [128, 0]
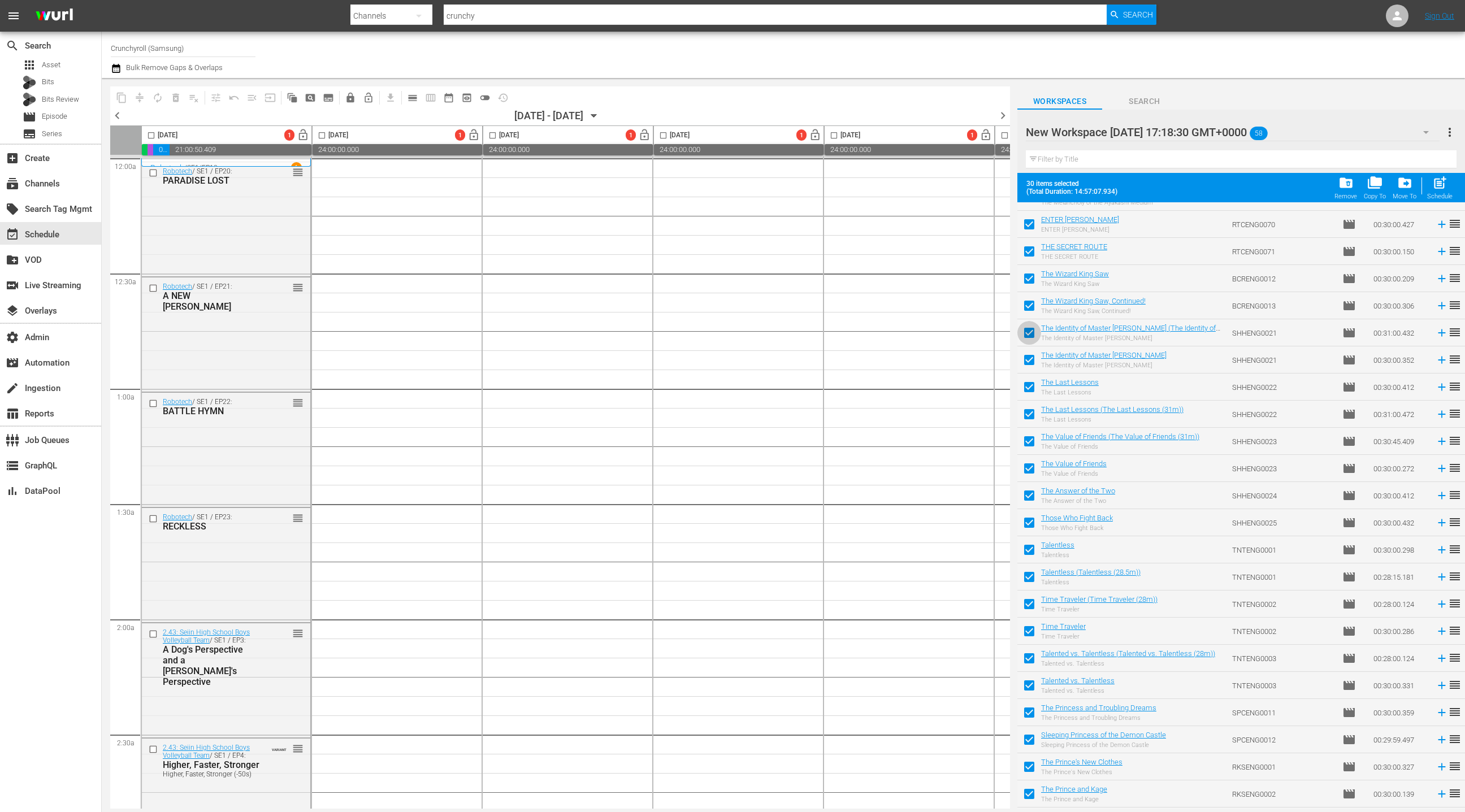
click at [1028, 334] on input "checkbox" at bounding box center [1029, 335] width 24 height 24
checkbox input "false"
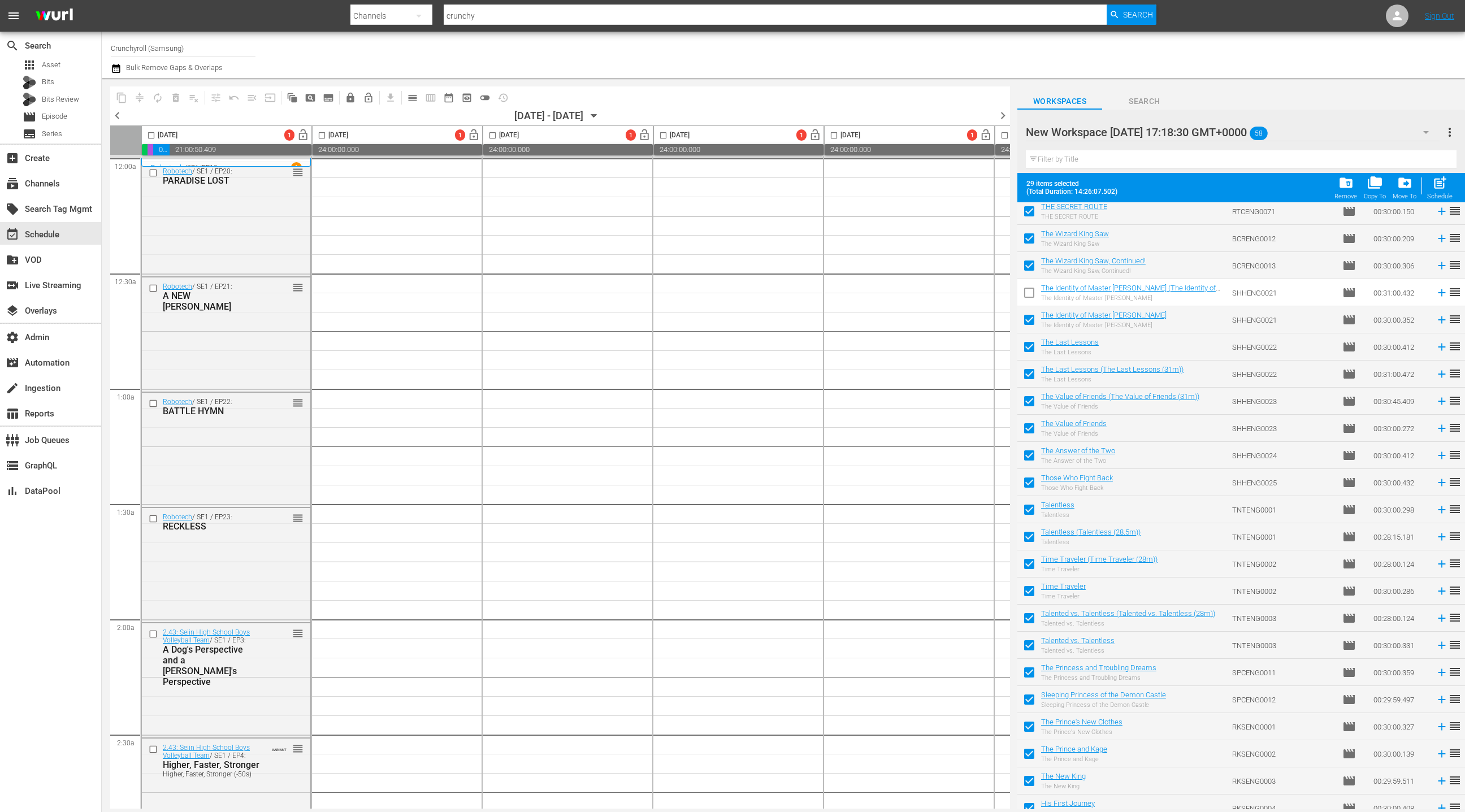
scroll to position [251, 0]
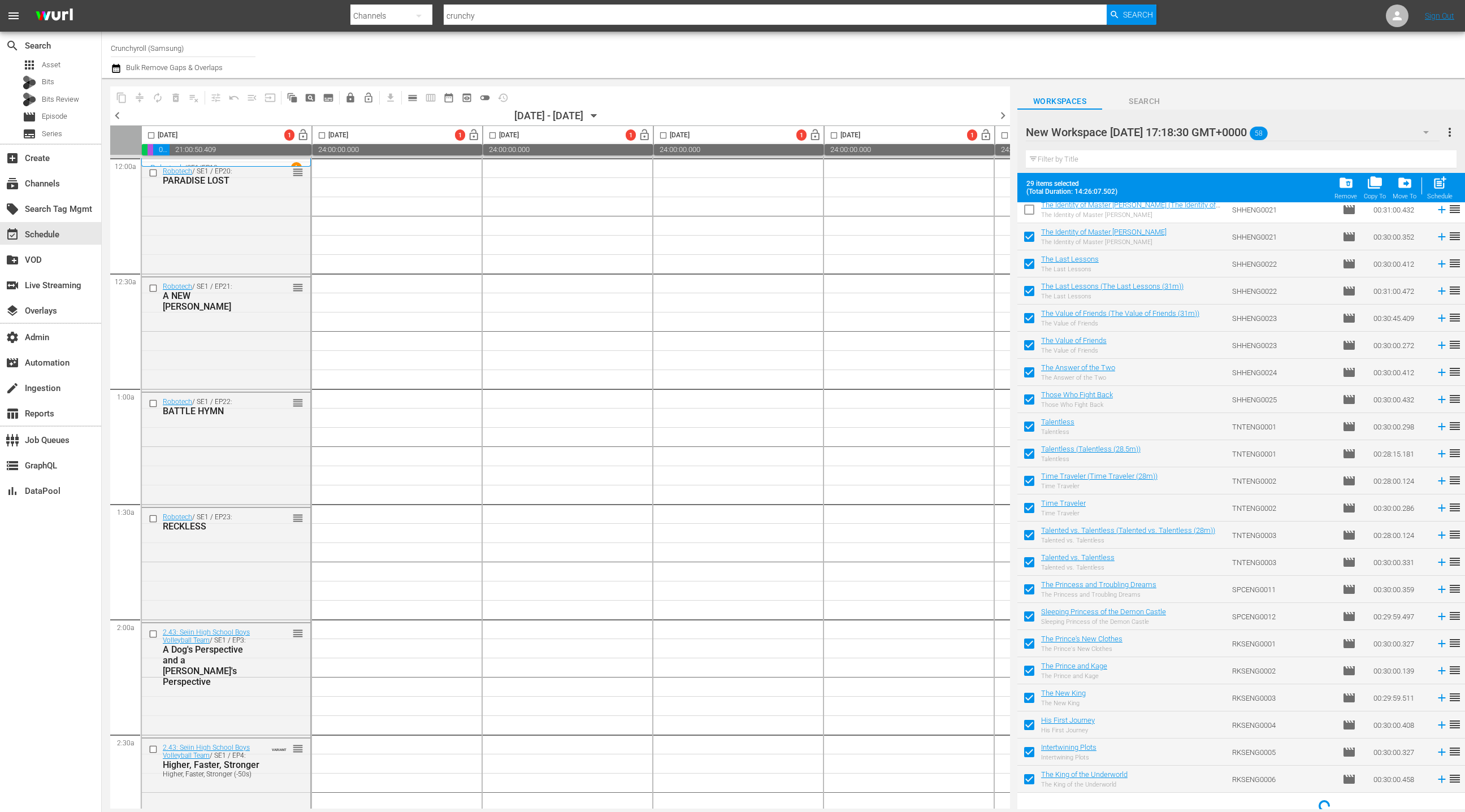
click at [1030, 453] on input "checkbox" at bounding box center [1029, 456] width 24 height 24
checkbox input "false"
click at [1030, 480] on input "checkbox" at bounding box center [1029, 484] width 24 height 24
checkbox input "false"
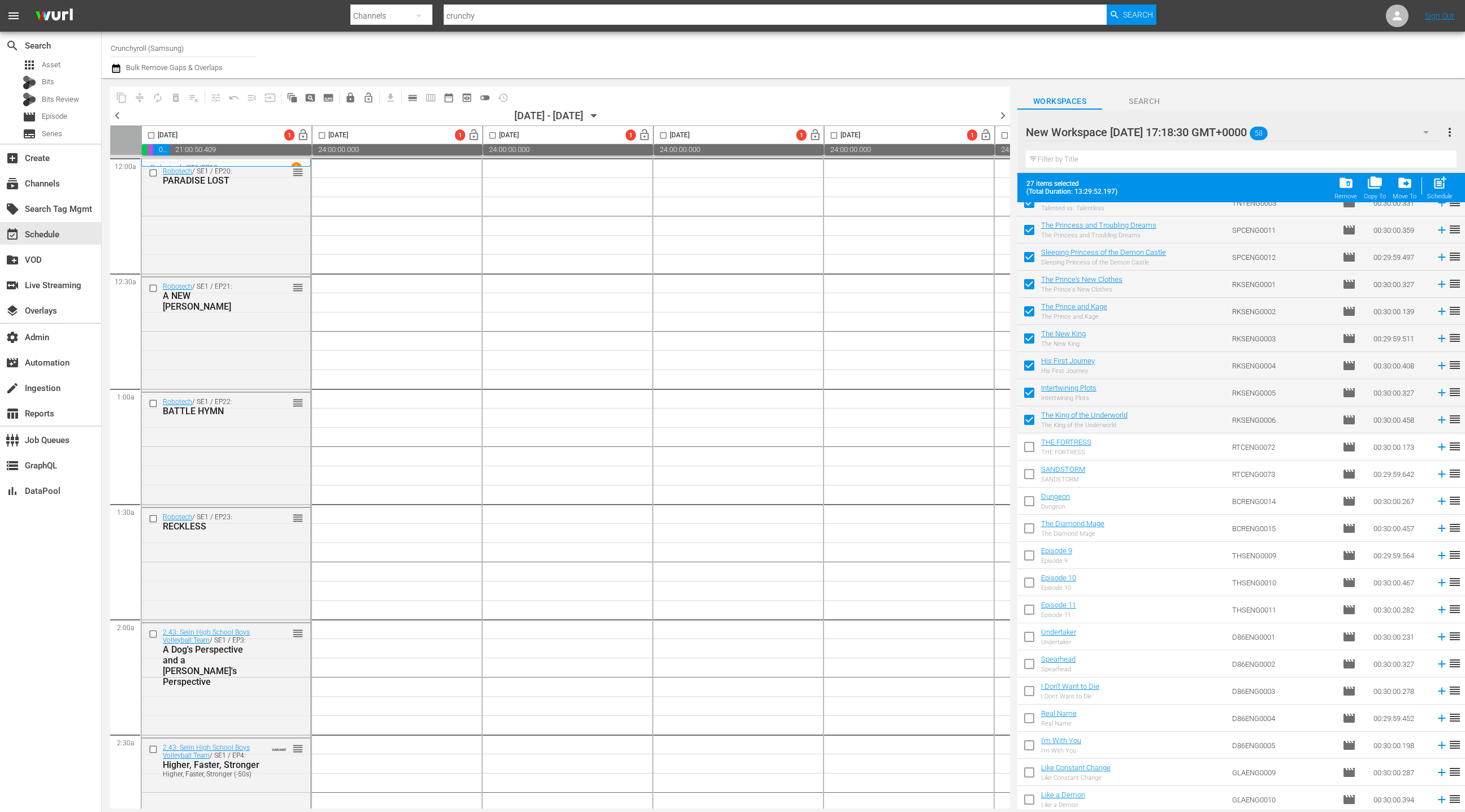
scroll to position [0, 0]
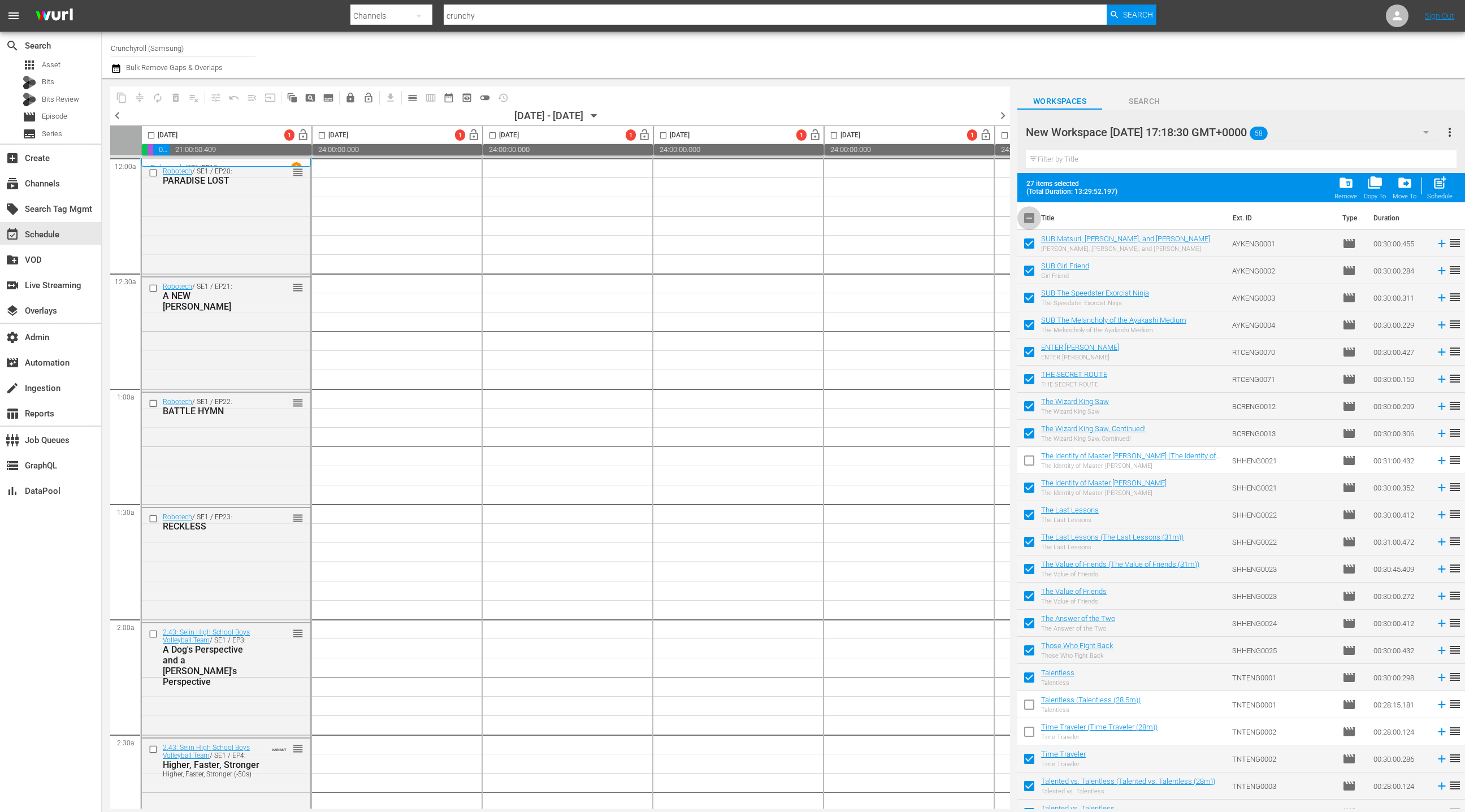
click at [1026, 214] on input "checkbox" at bounding box center [1029, 221] width 24 height 24
checkbox input "true"
click at [1026, 220] on input "checkbox" at bounding box center [1029, 221] width 24 height 24
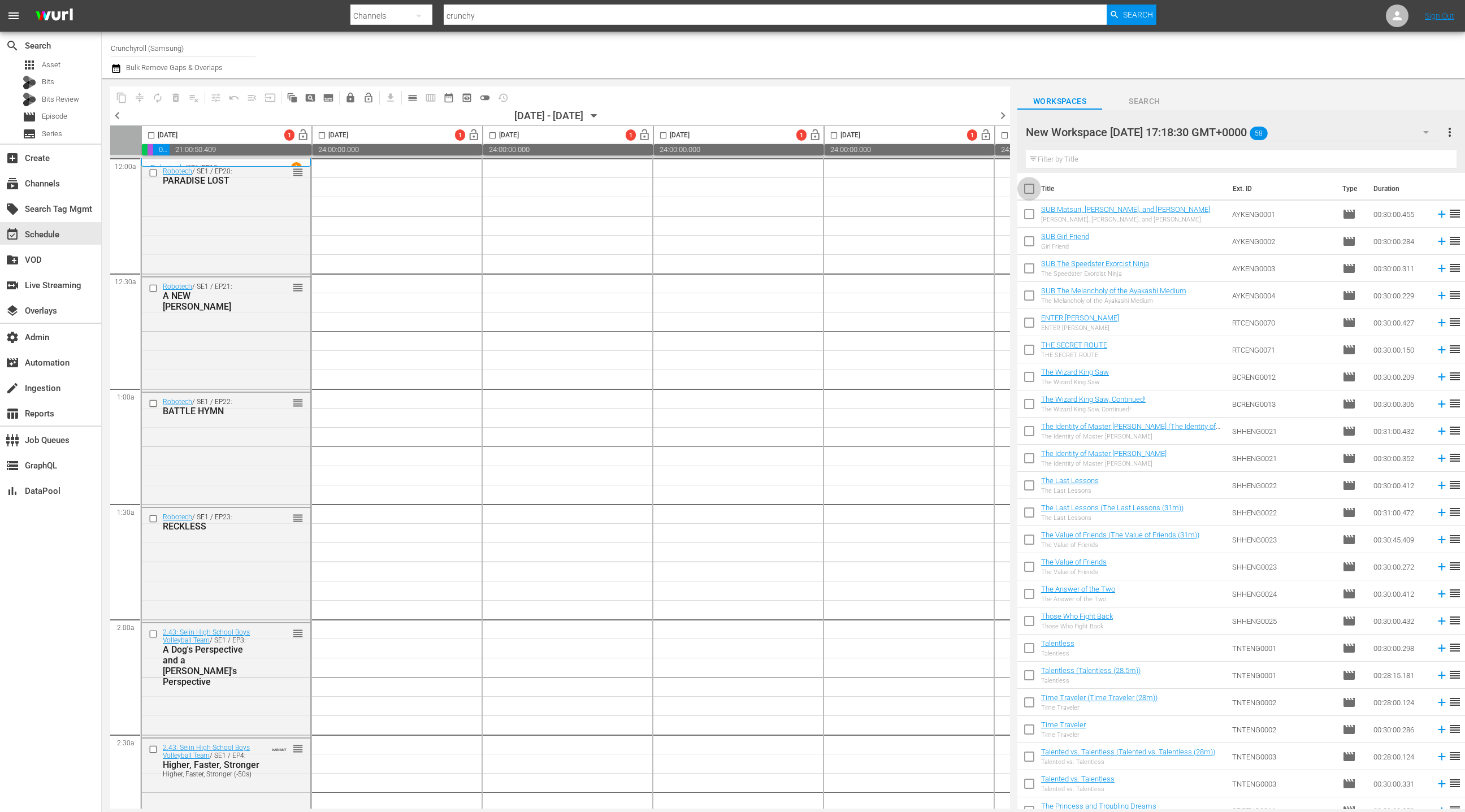
click at [1029, 192] on input "checkbox" at bounding box center [1029, 191] width 24 height 24
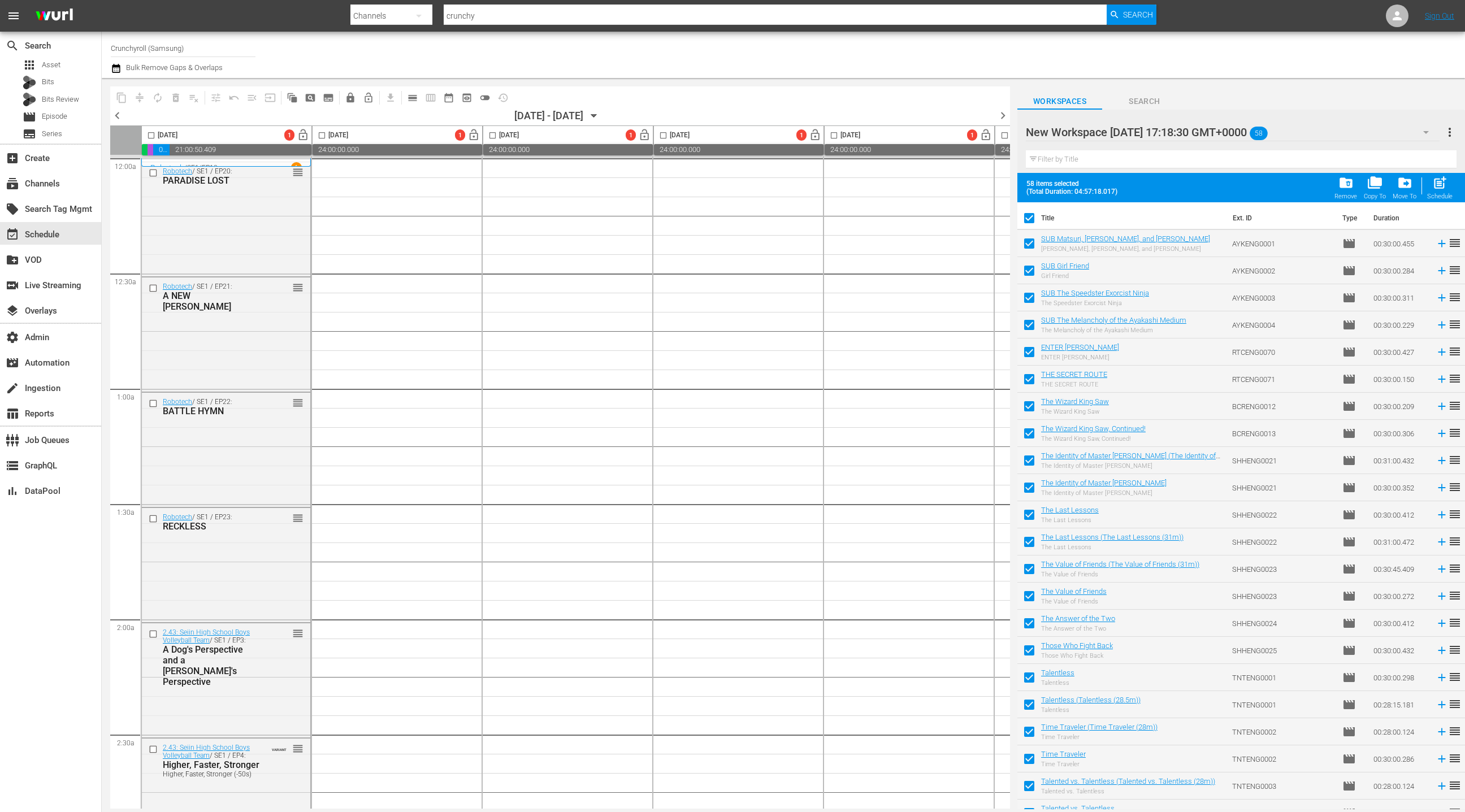
click at [1028, 464] on input "checkbox" at bounding box center [1029, 463] width 24 height 24
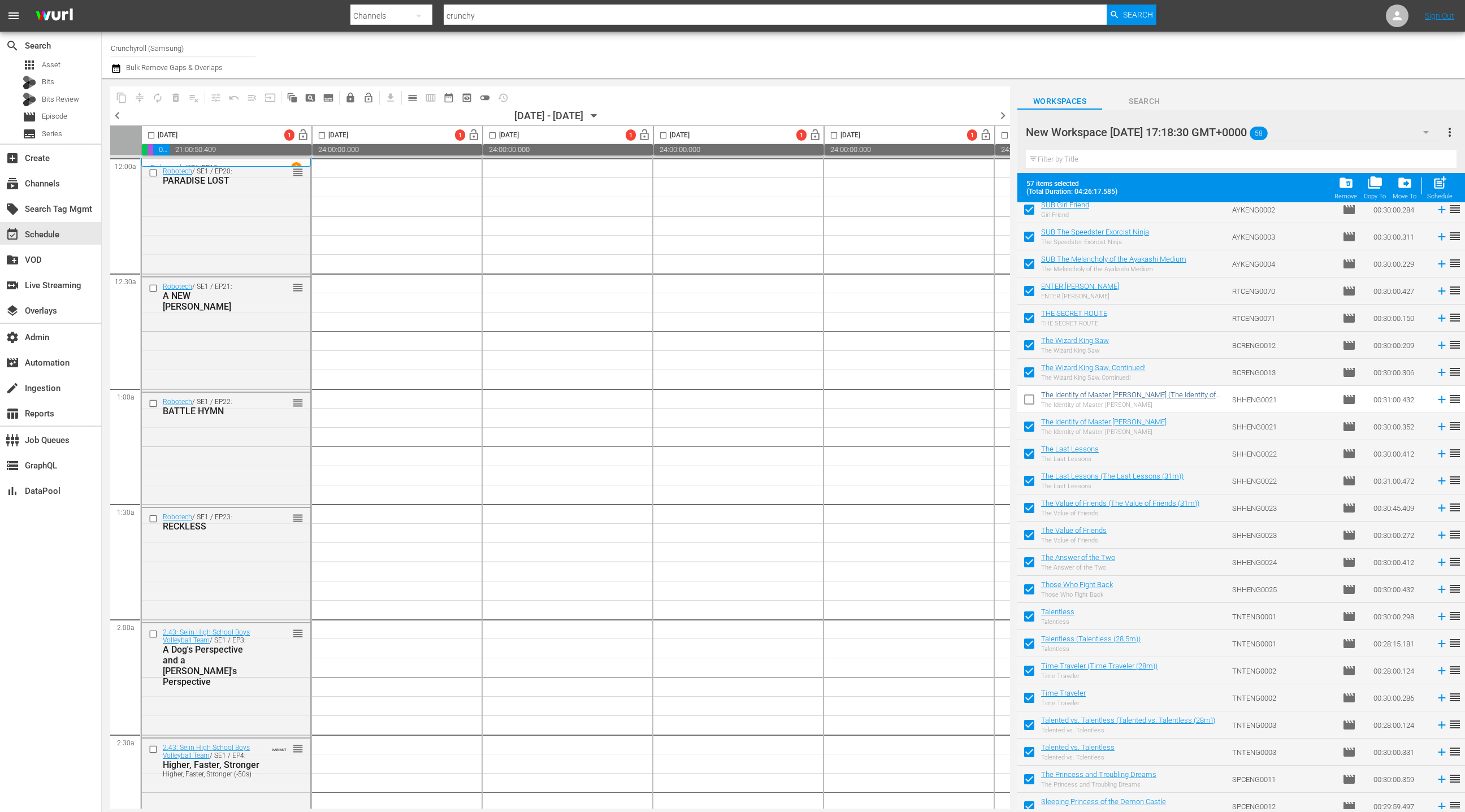
scroll to position [188, 0]
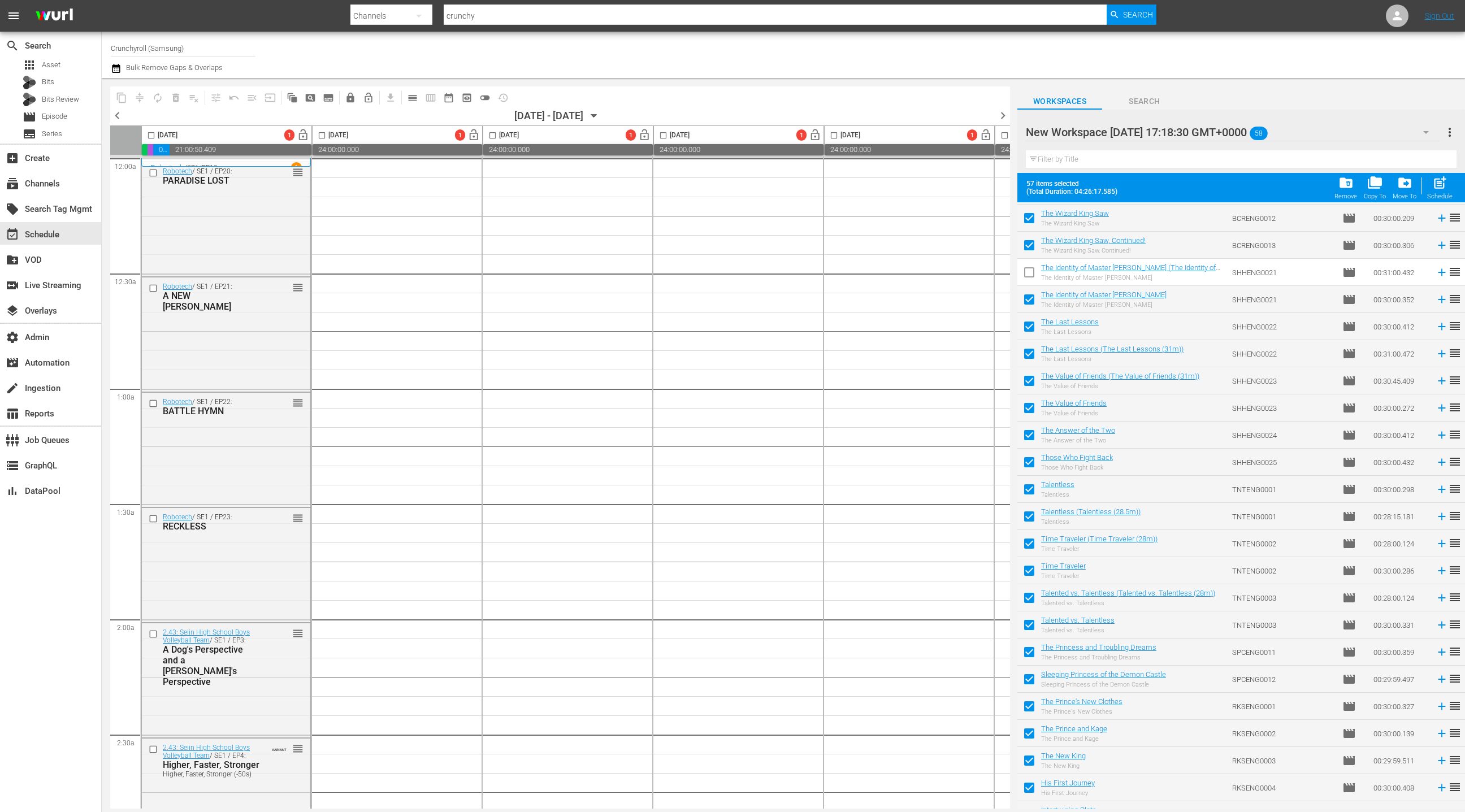
click at [1032, 353] on input "checkbox" at bounding box center [1029, 356] width 24 height 24
click at [1032, 381] on input "checkbox" at bounding box center [1029, 383] width 24 height 24
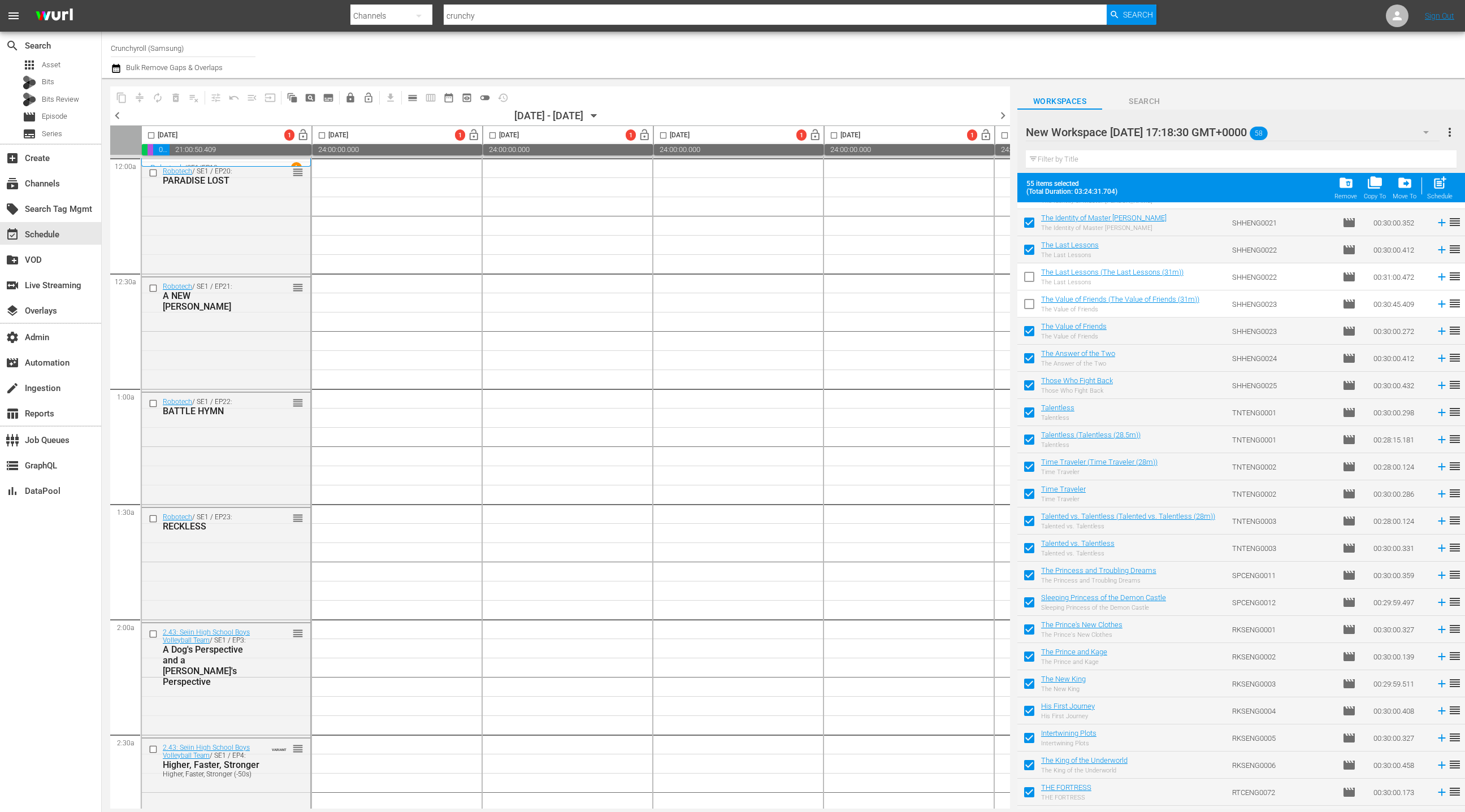
scroll to position [272, 0]
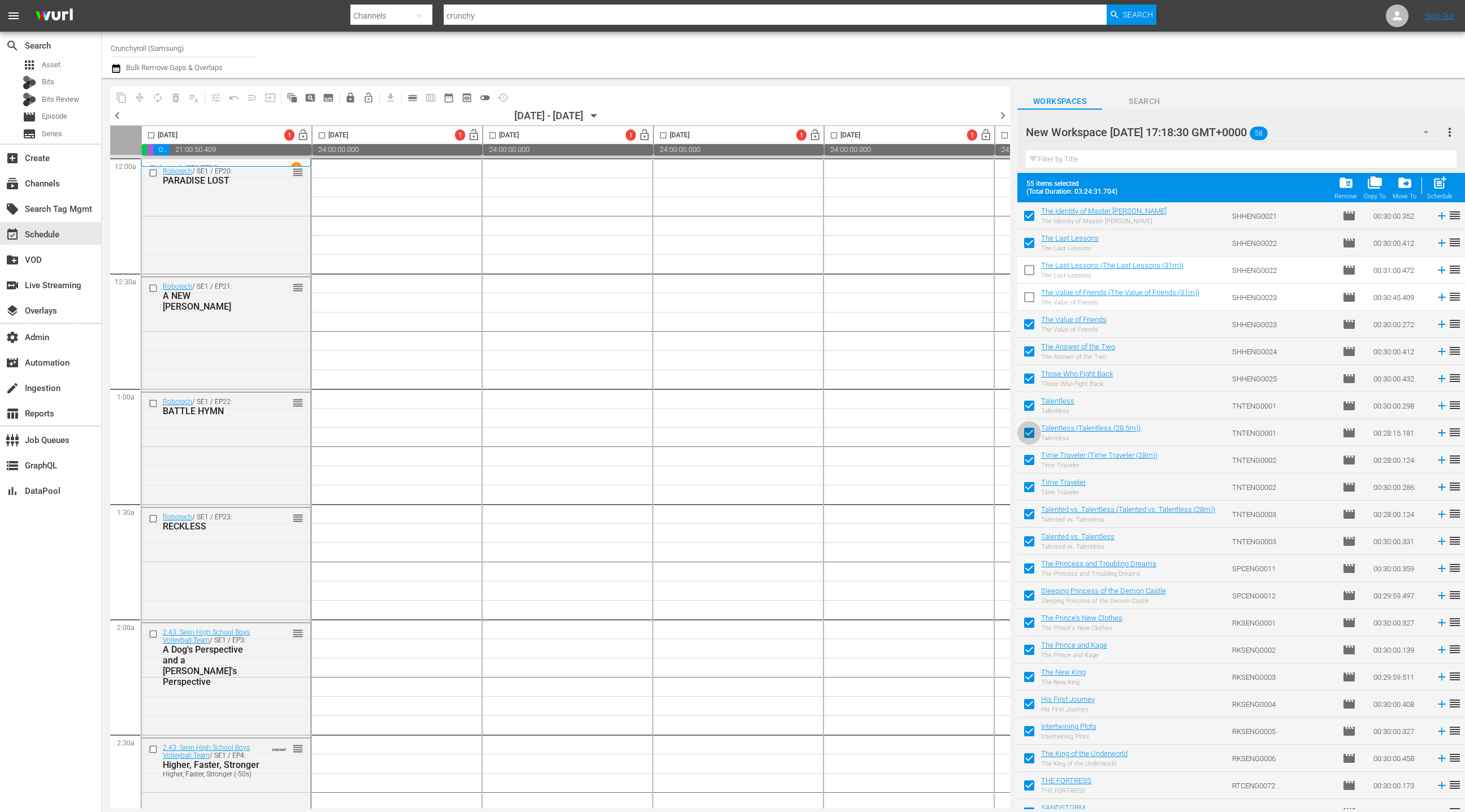
drag, startPoint x: 1027, startPoint y: 430, endPoint x: 1036, endPoint y: 431, distance: 9.1
click at [1027, 430] on input "checkbox" at bounding box center [1029, 435] width 24 height 24
click at [1029, 460] on input "checkbox" at bounding box center [1029, 462] width 24 height 24
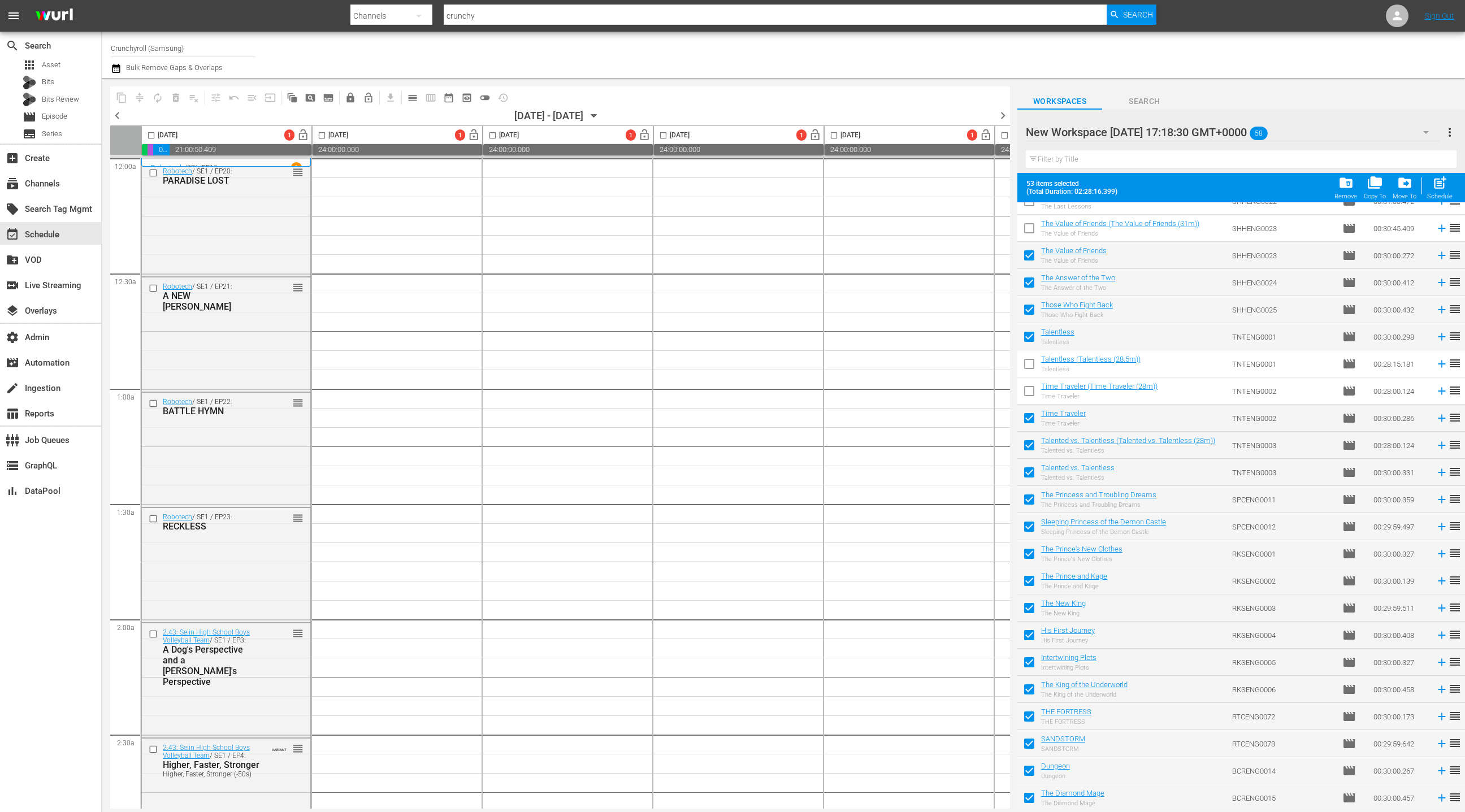
scroll to position [370, 0]
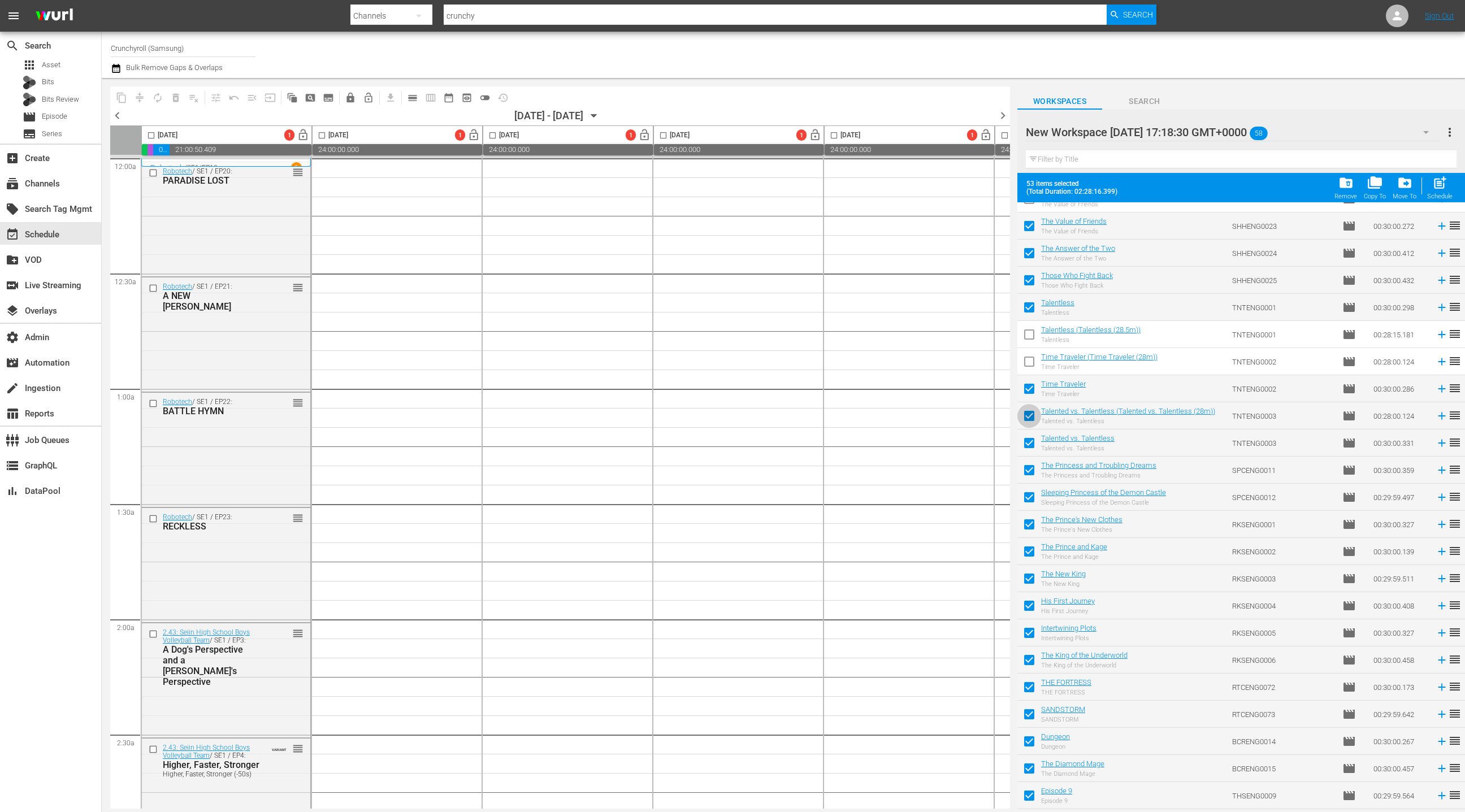
click at [1029, 418] on input "checkbox" at bounding box center [1029, 419] width 24 height 24
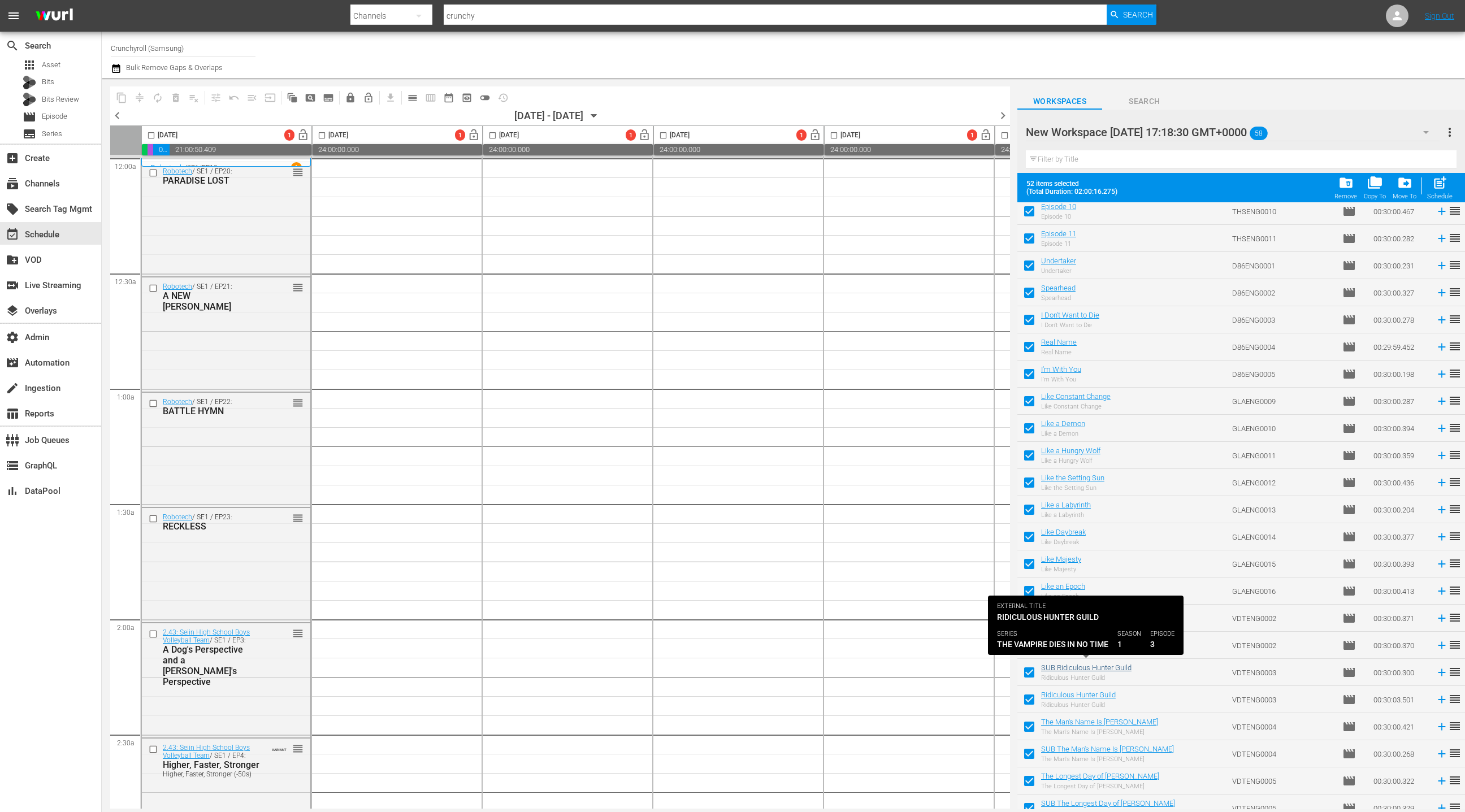
scroll to position [992, 0]
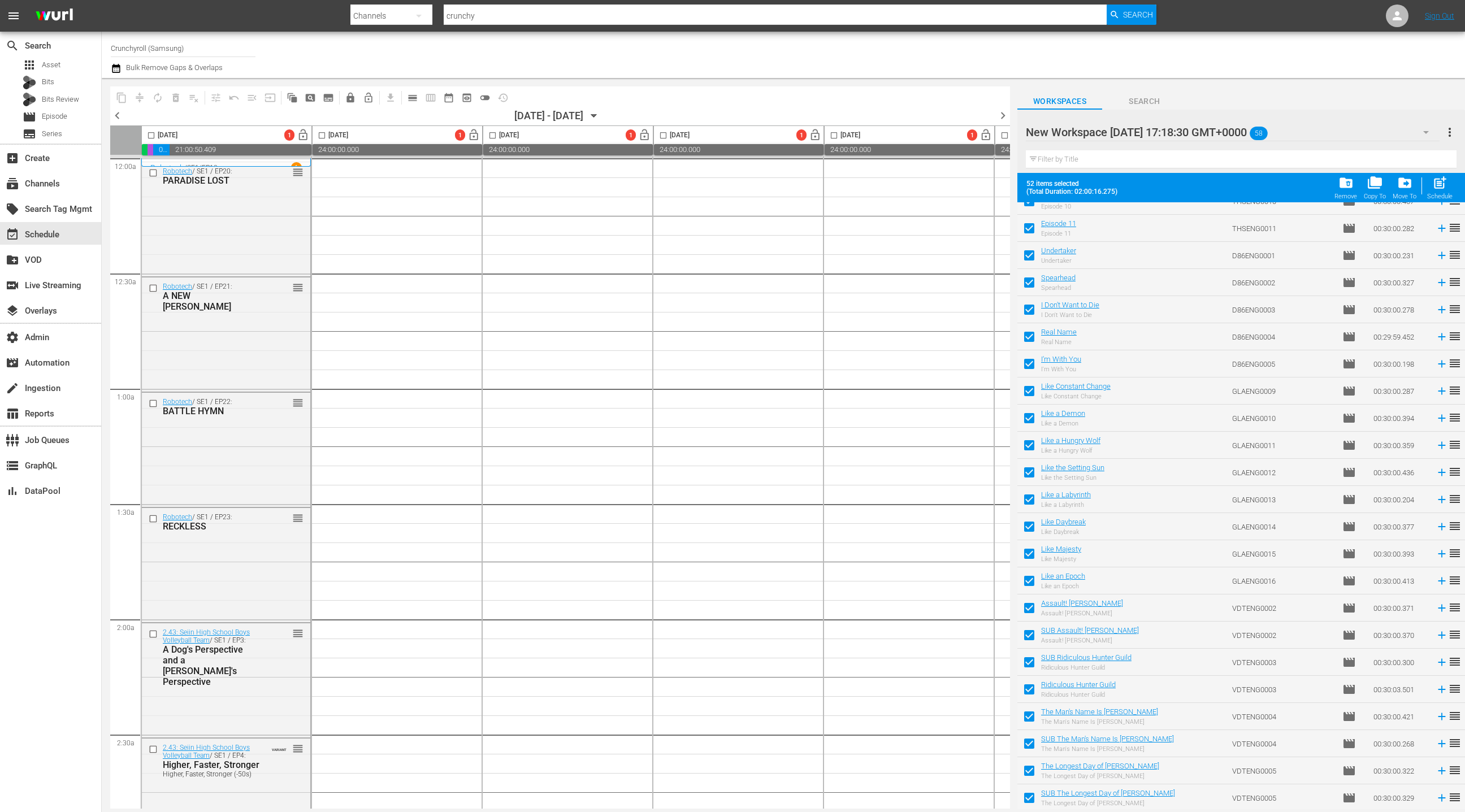
click at [1029, 744] on input "checkbox" at bounding box center [1029, 746] width 24 height 24
click at [1029, 798] on input "checkbox" at bounding box center [1029, 801] width 24 height 24
click at [1029, 662] on input "checkbox" at bounding box center [1029, 665] width 24 height 24
click at [1029, 635] on input "checkbox" at bounding box center [1029, 638] width 24 height 24
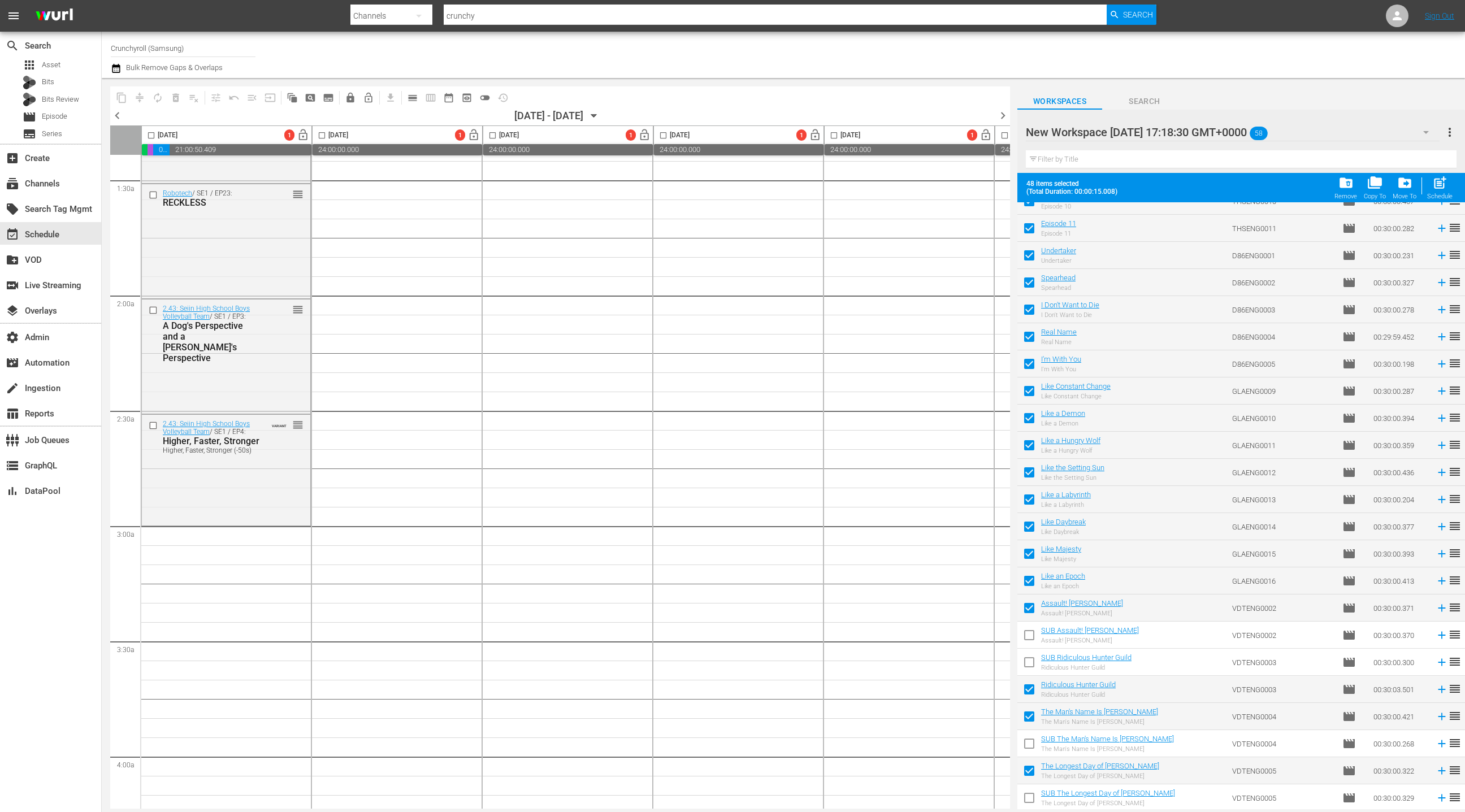
scroll to position [380, 0]
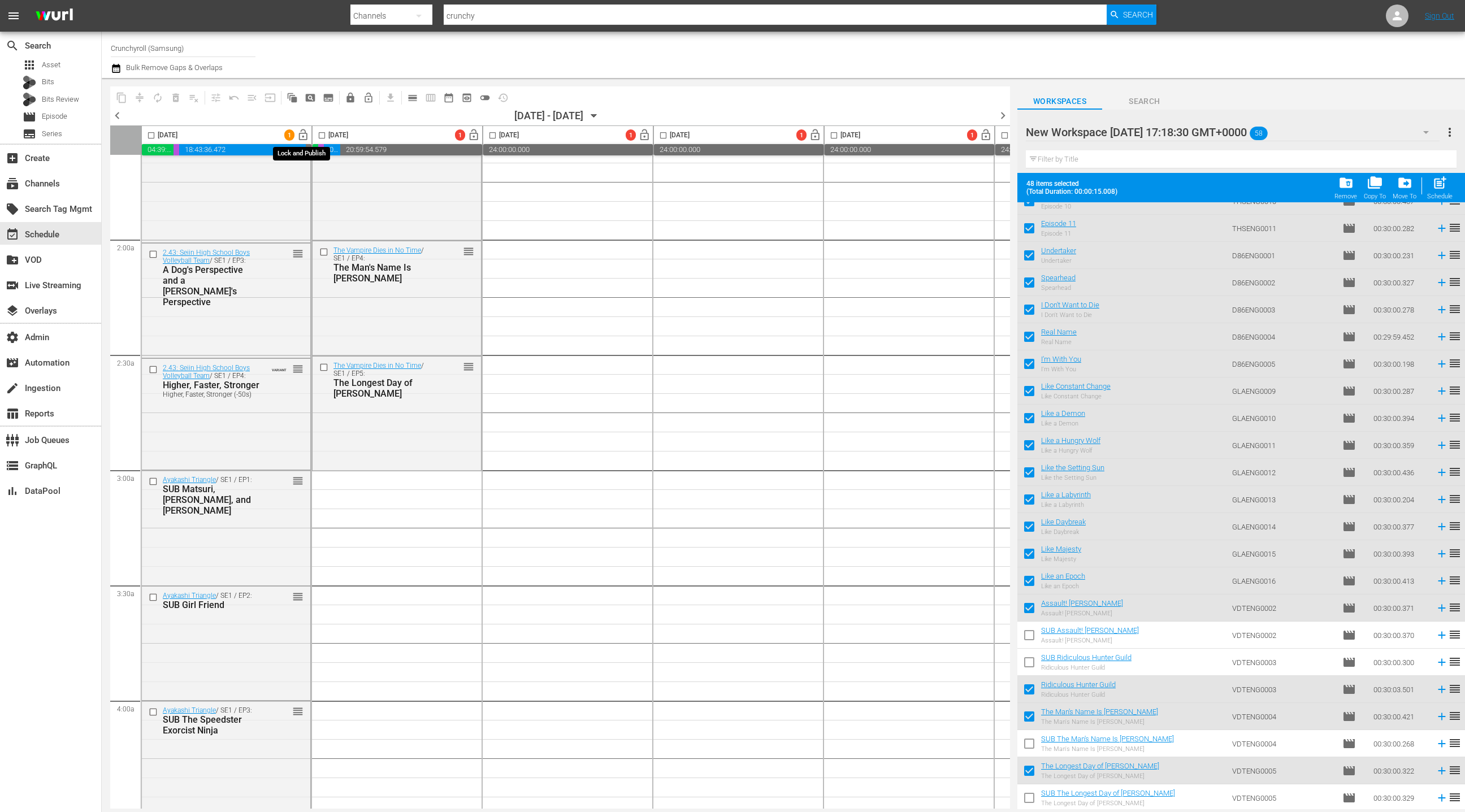
click at [305, 137] on span "lock_open" at bounding box center [303, 135] width 13 height 13
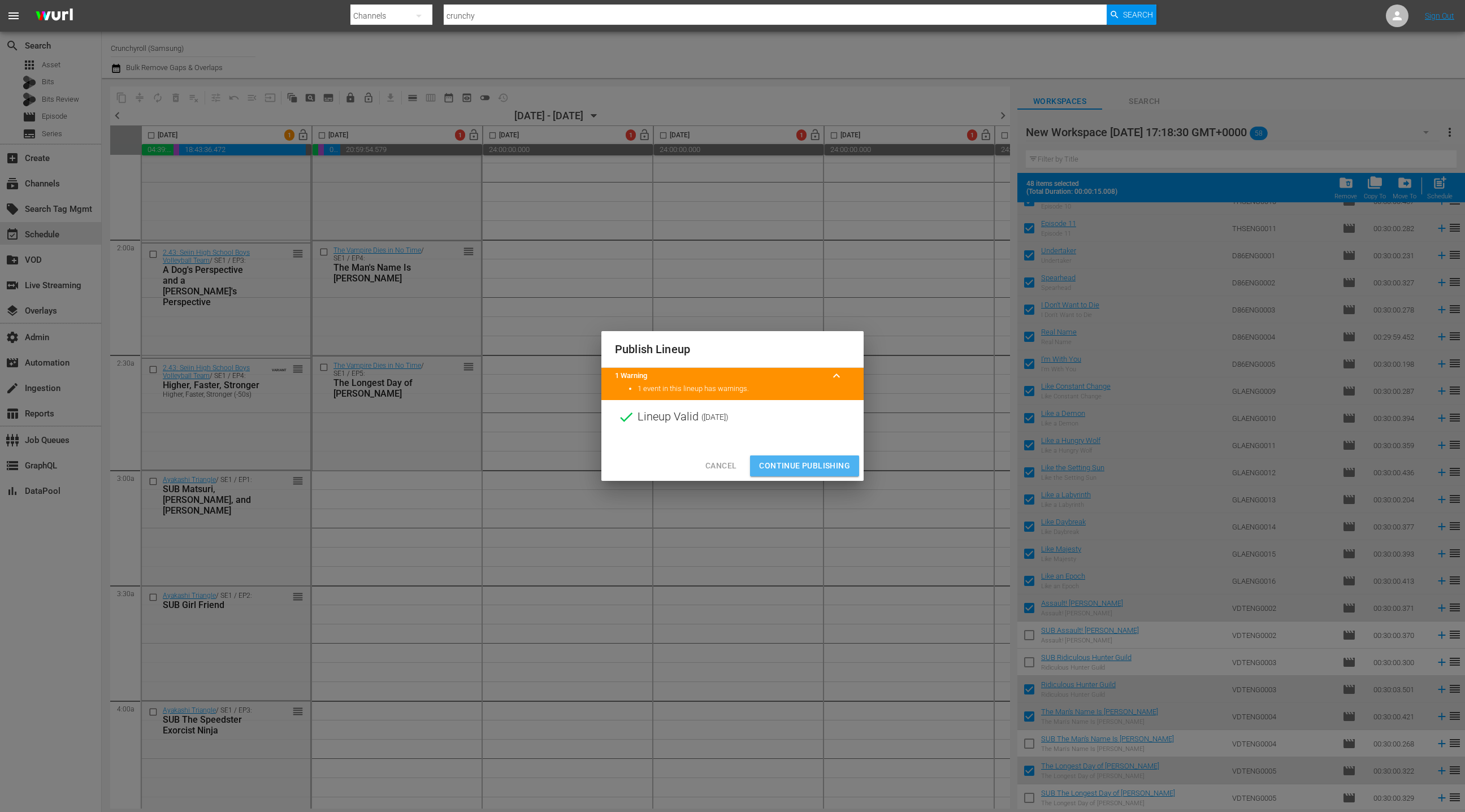
click at [813, 470] on span "Continue Publishing" at bounding box center [805, 466] width 91 height 14
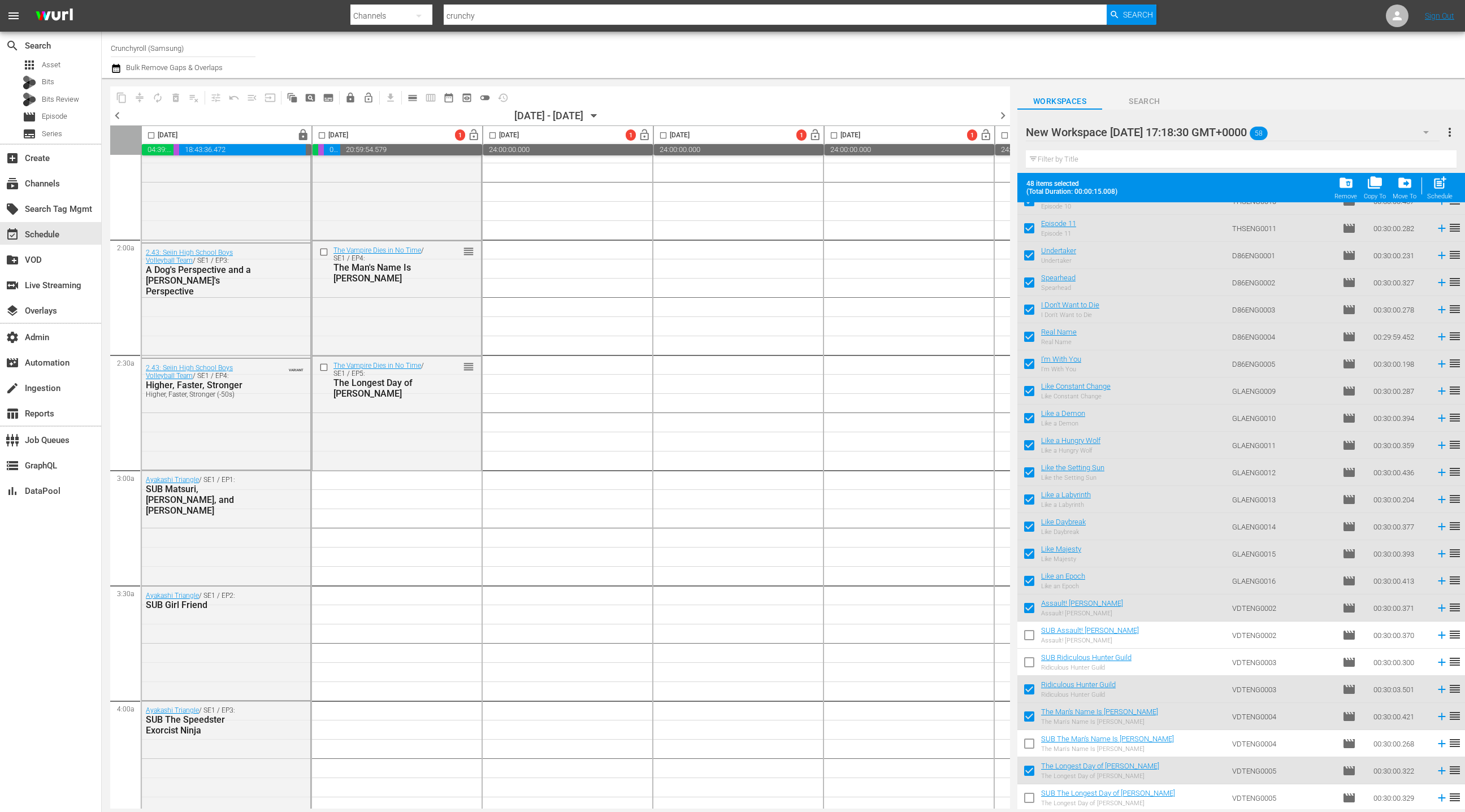
click at [116, 69] on icon "button" at bounding box center [116, 68] width 11 height 14
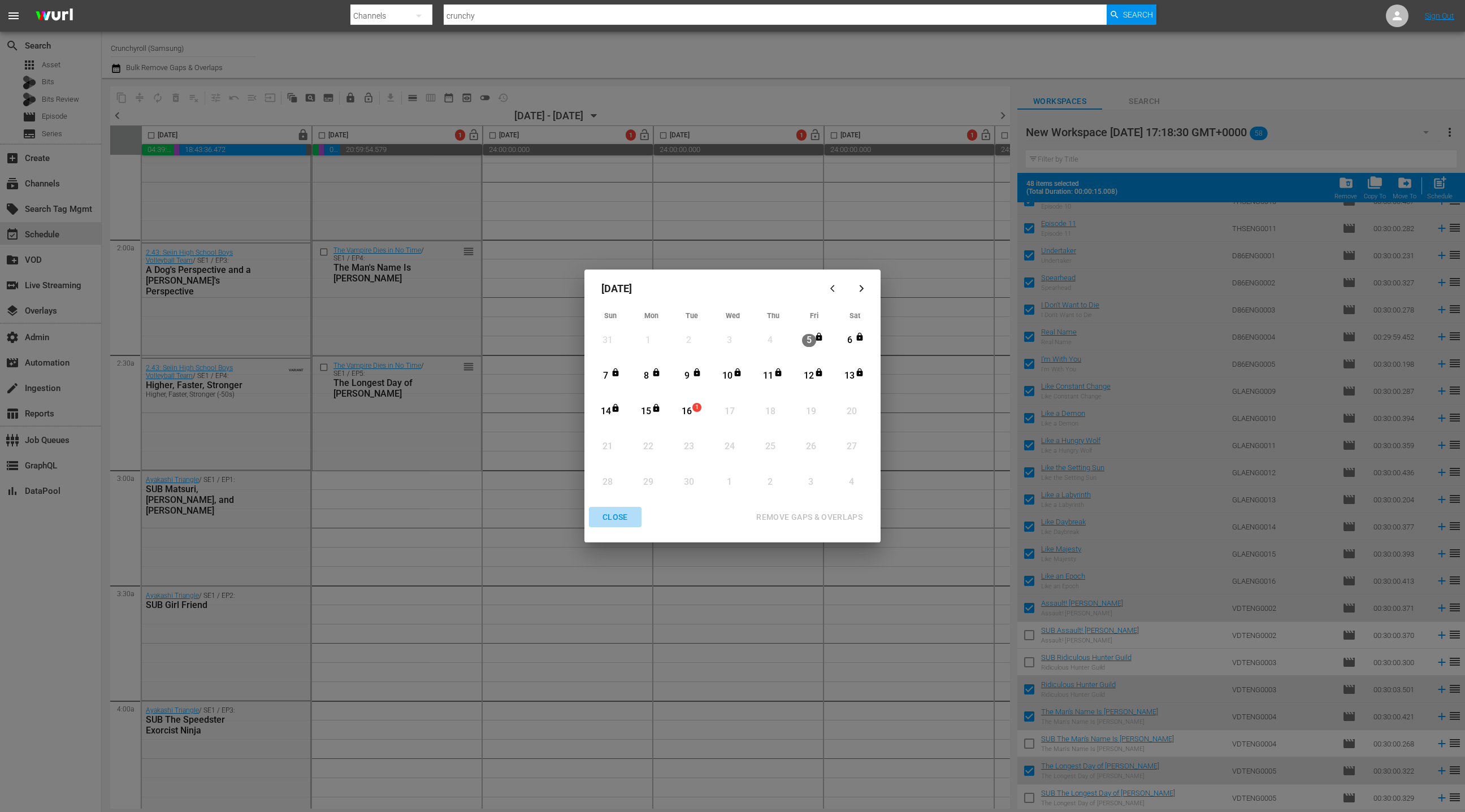
click at [616, 517] on div "CLOSE" at bounding box center [615, 517] width 43 height 14
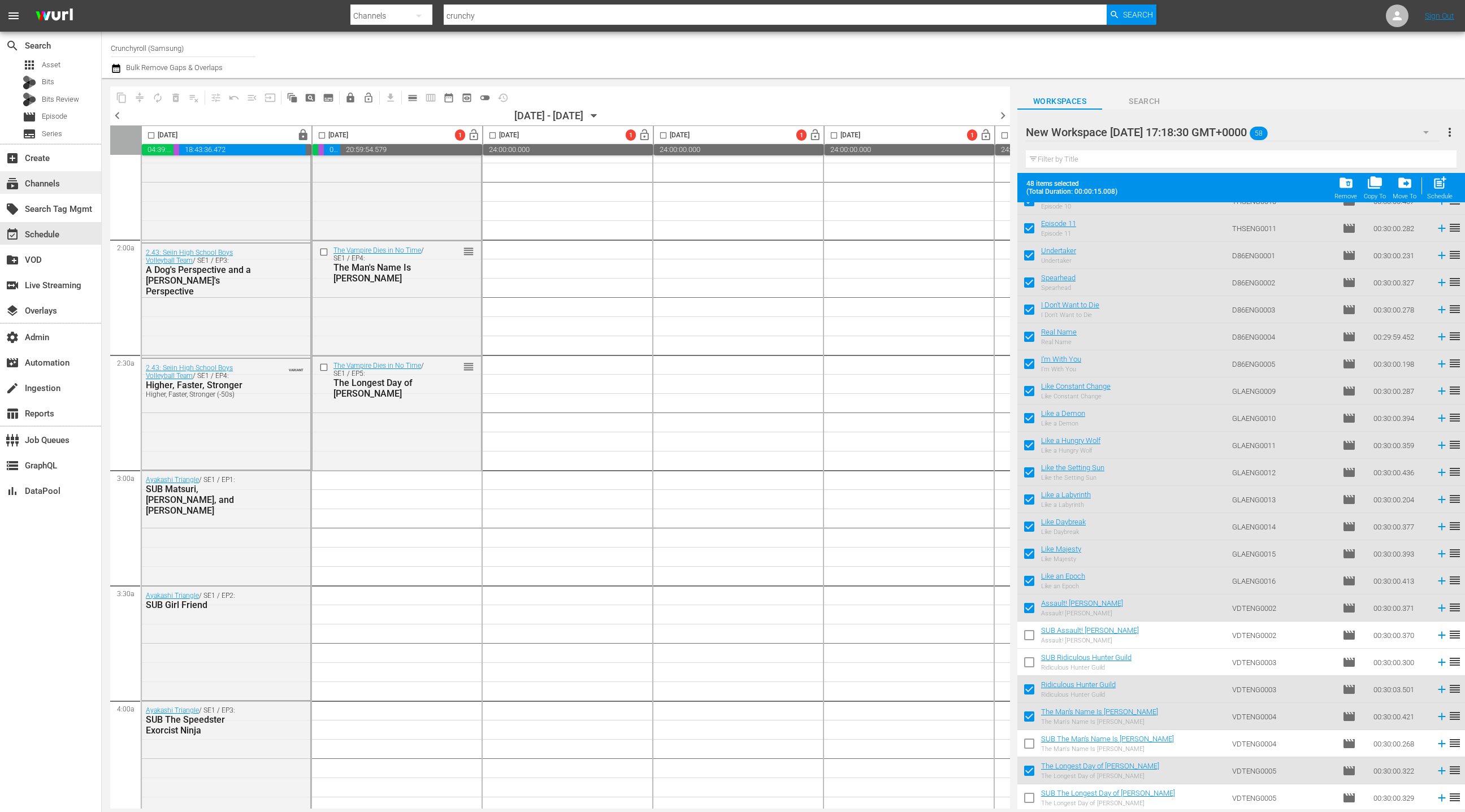
click at [53, 183] on div "subscriptions Channels" at bounding box center [31, 182] width 63 height 10
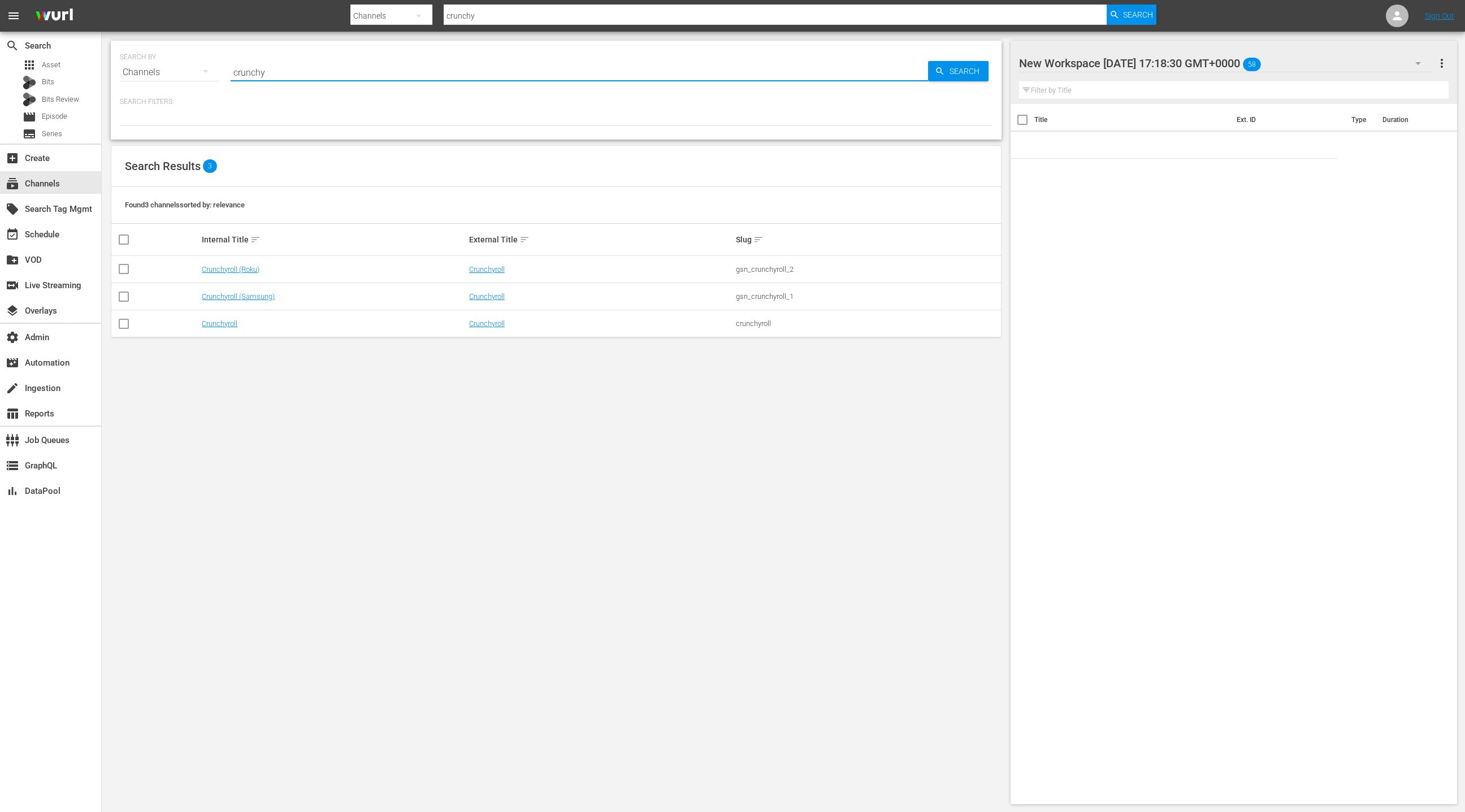
click at [245, 72] on input "crunchy" at bounding box center [579, 72] width 697 height 27
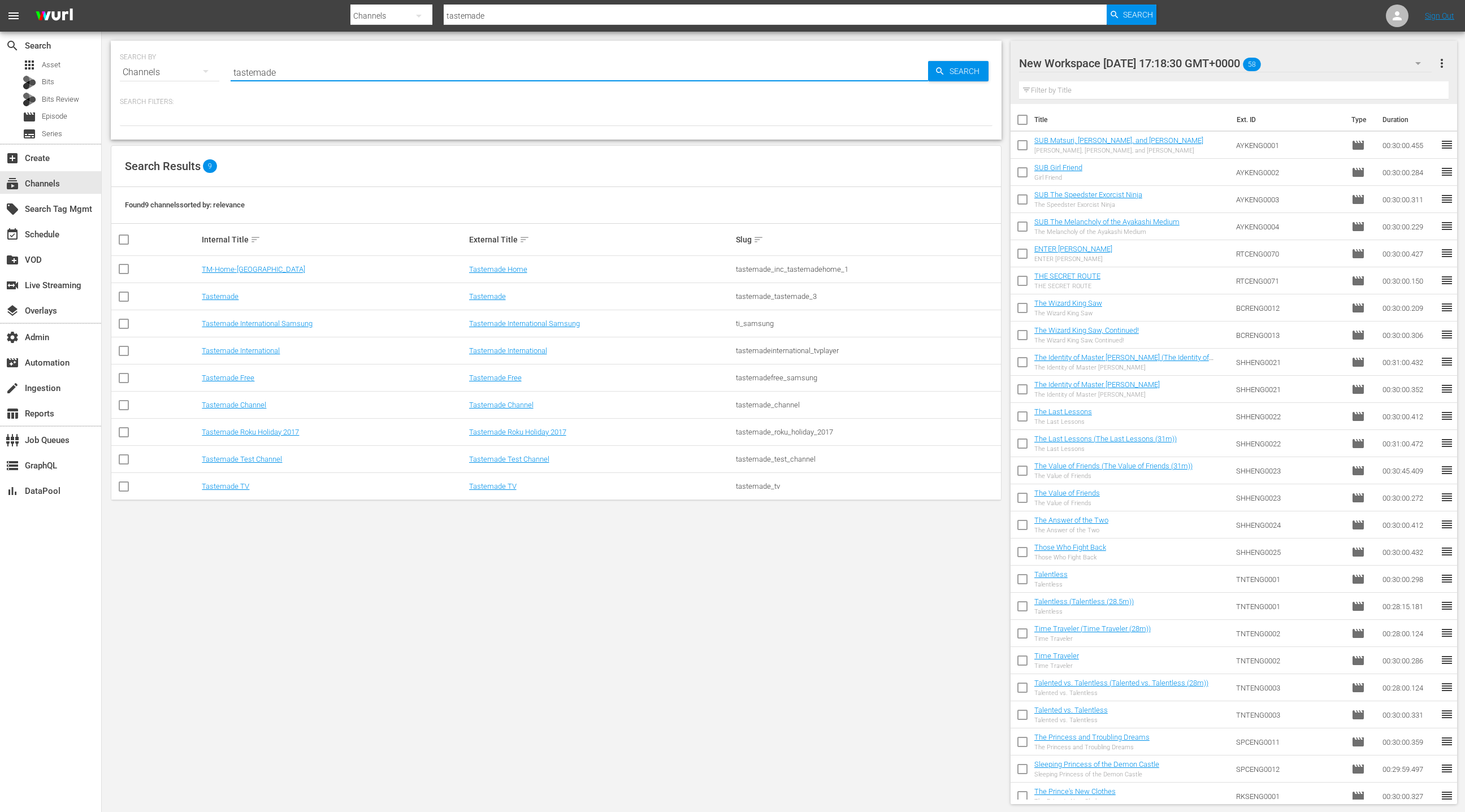
click at [262, 68] on input "tastemade" at bounding box center [579, 72] width 697 height 27
click at [262, 69] on input "tastemade" at bounding box center [579, 72] width 697 height 27
paste input "_inc_tastemadehome_1"
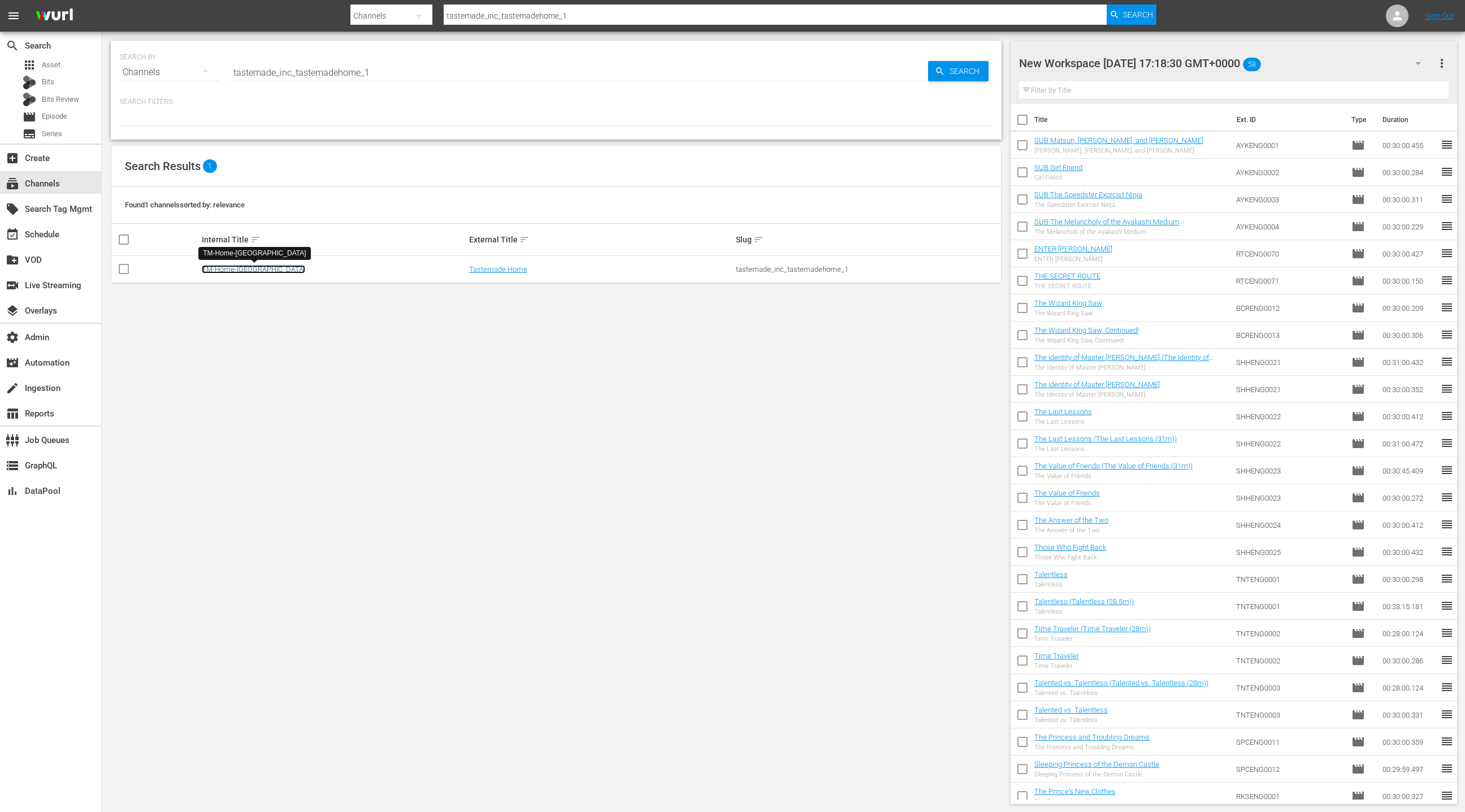
click at [242, 270] on link "TM-Home-Canada" at bounding box center [253, 269] width 103 height 9
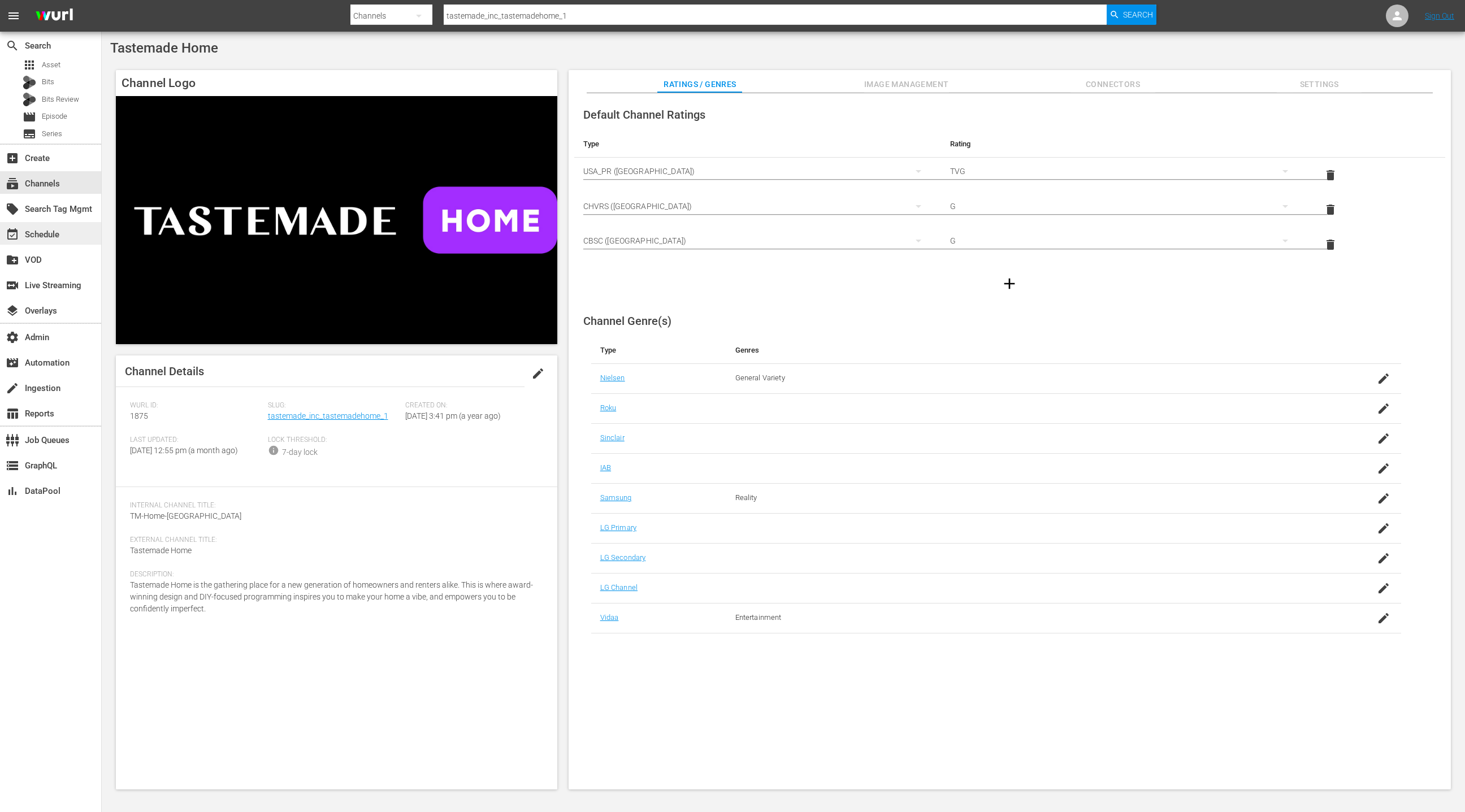
click at [60, 238] on div "event_available Schedule" at bounding box center [50, 234] width 101 height 23
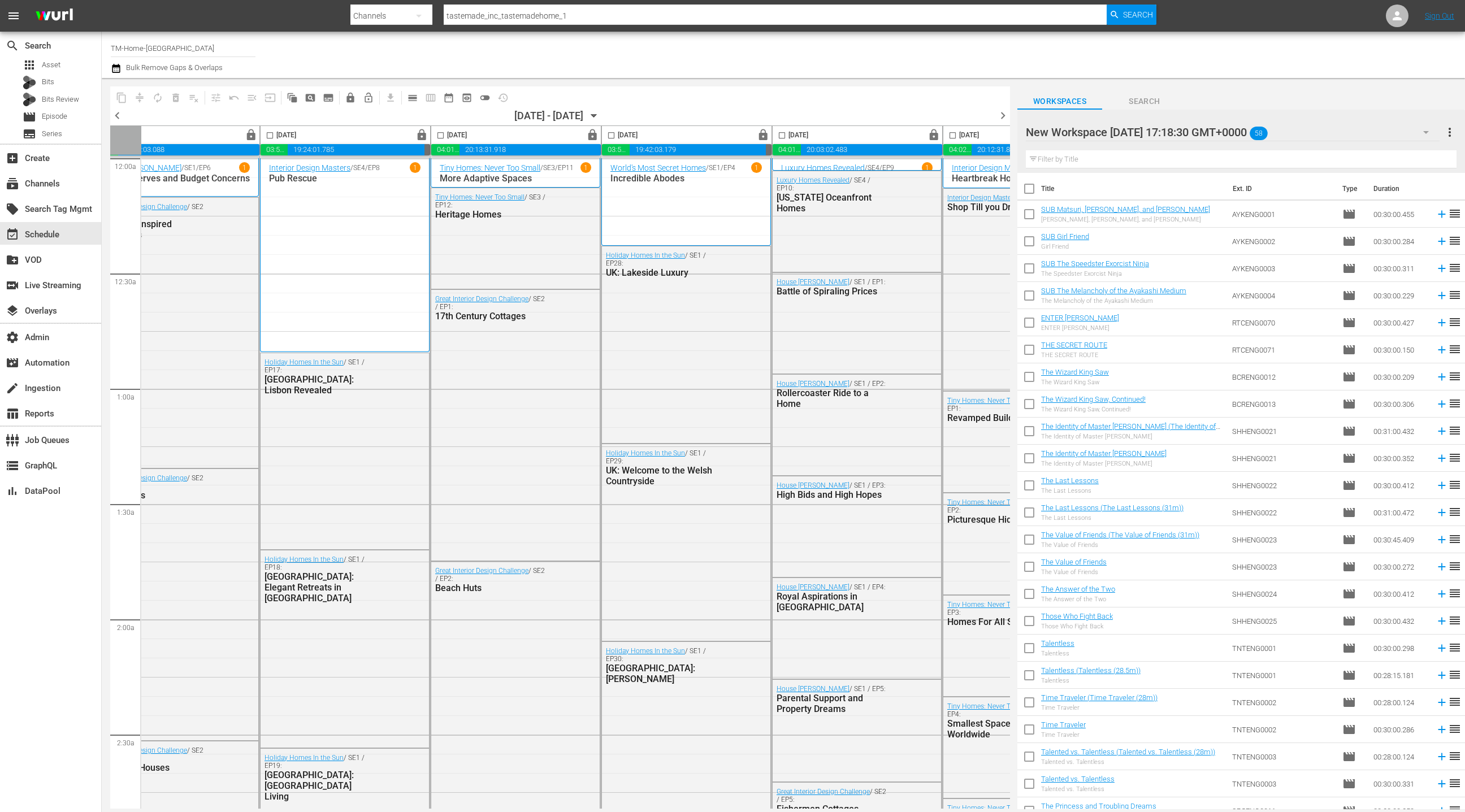
scroll to position [0, 328]
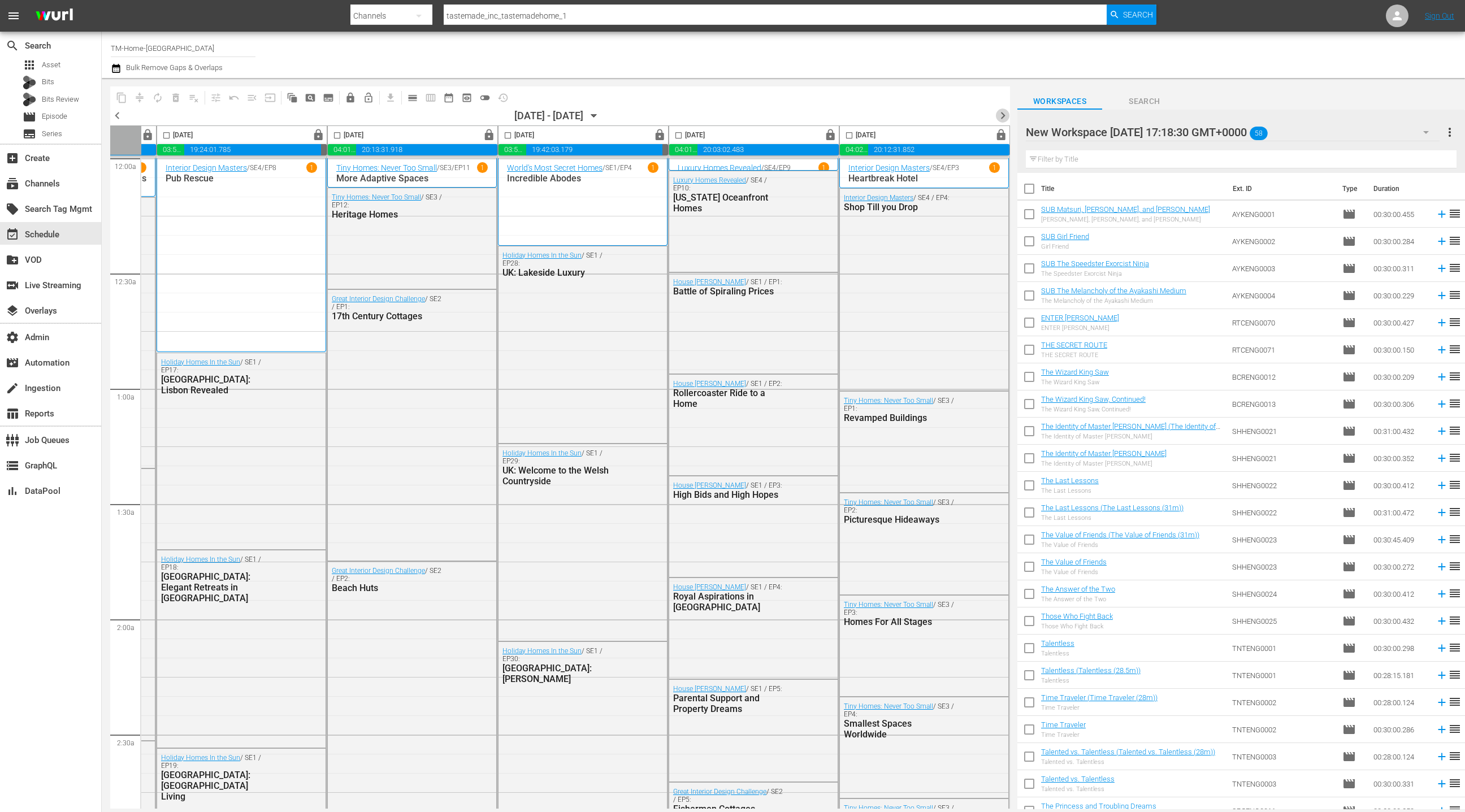
click at [1004, 116] on span "chevron_right" at bounding box center [1003, 115] width 14 height 14
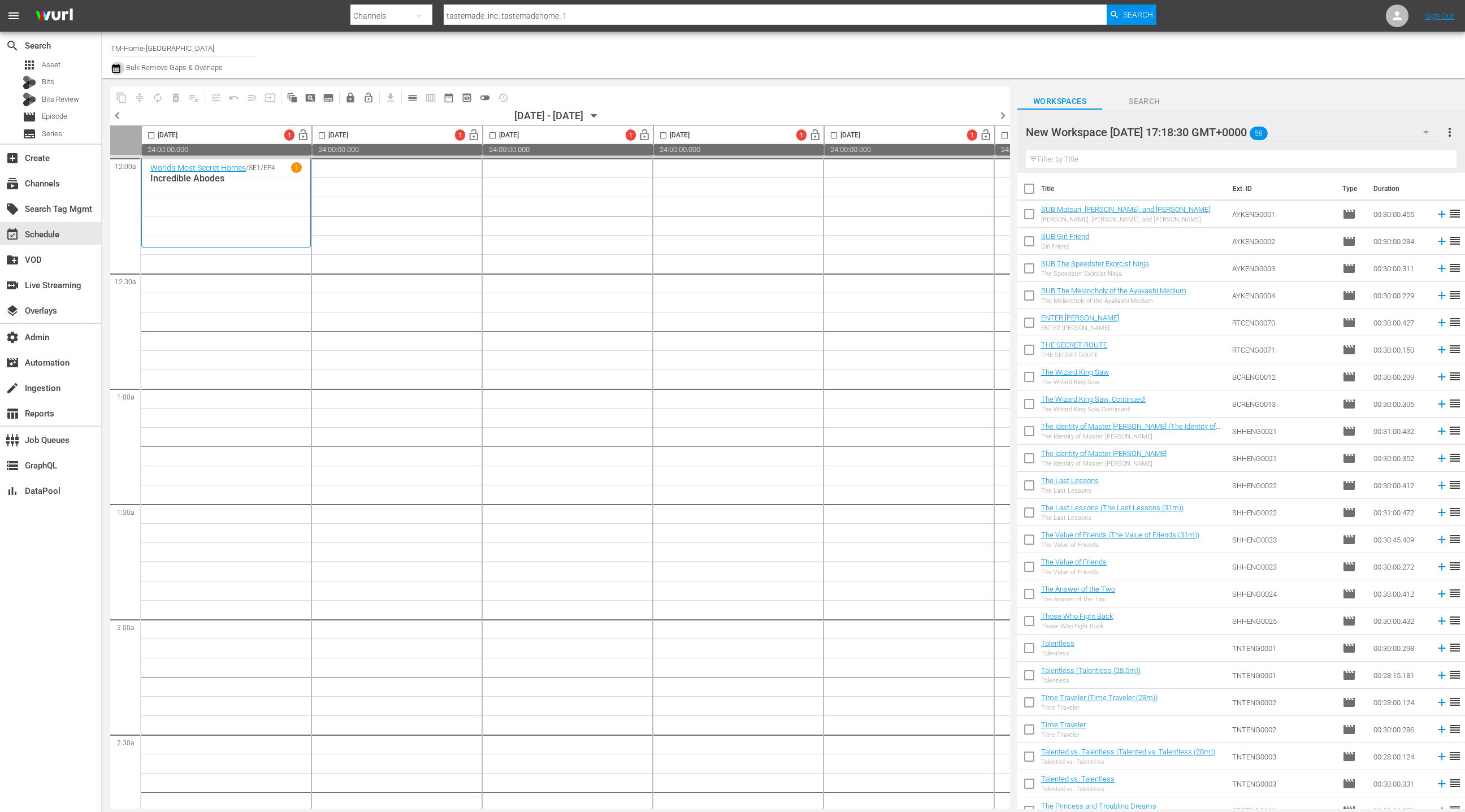
click at [113, 69] on icon "button" at bounding box center [116, 68] width 11 height 14
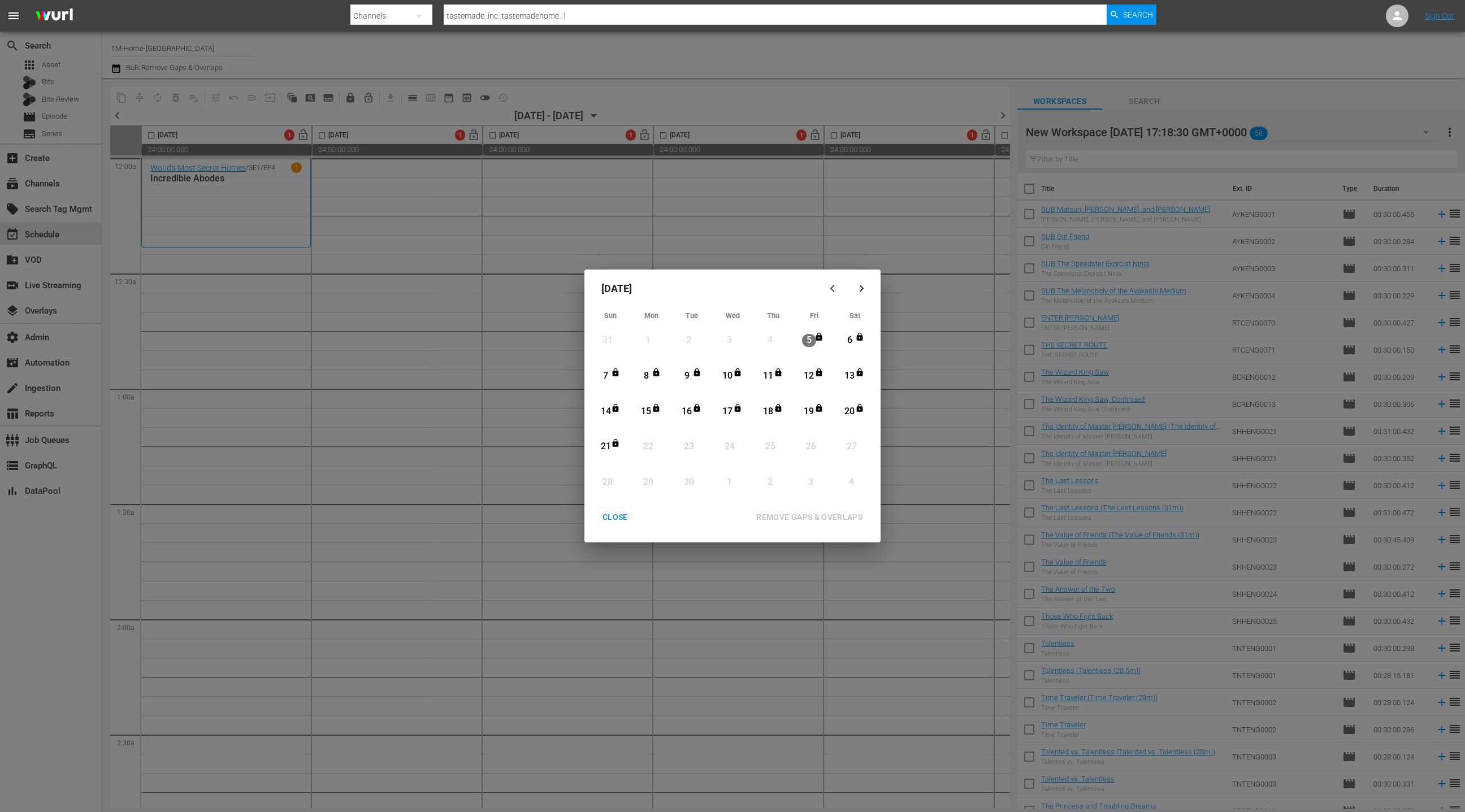
drag, startPoint x: 614, startPoint y: 515, endPoint x: 437, endPoint y: 366, distance: 231.4
click at [610, 512] on div "CLOSE" at bounding box center [615, 517] width 43 height 14
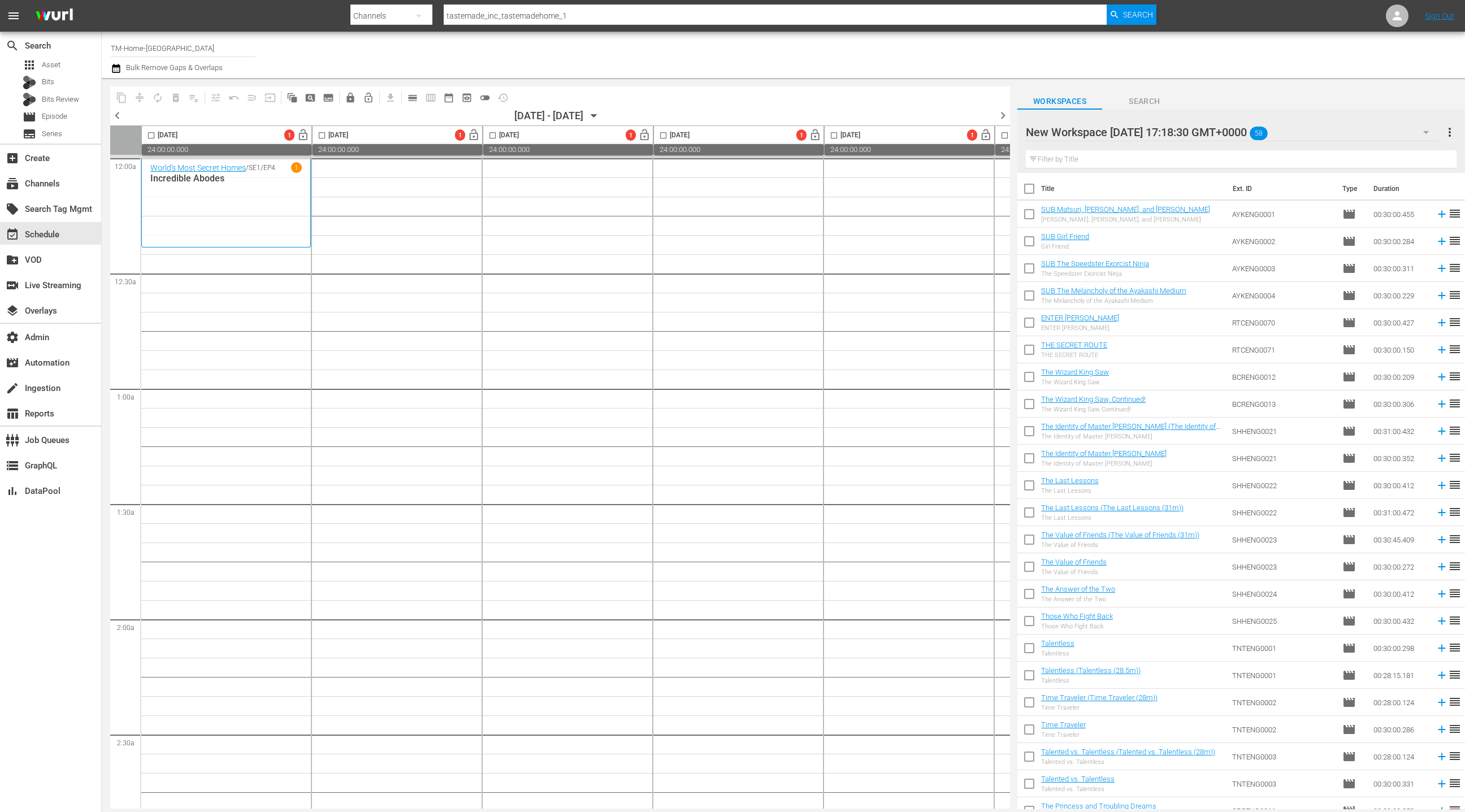
click at [117, 112] on span "chevron_left" at bounding box center [117, 115] width 14 height 14
click at [116, 116] on span "chevron_left" at bounding box center [117, 115] width 14 height 14
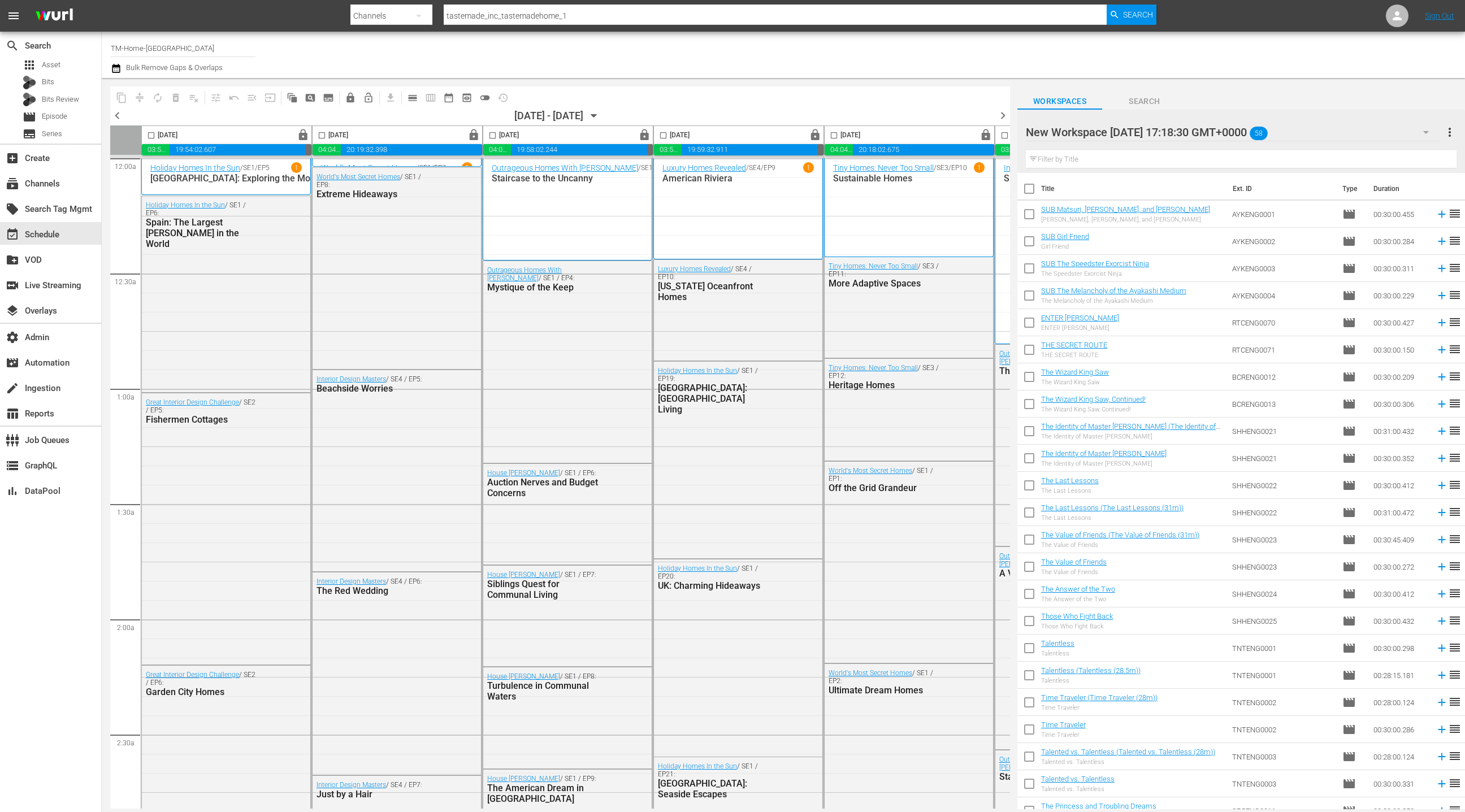
scroll to position [0, 328]
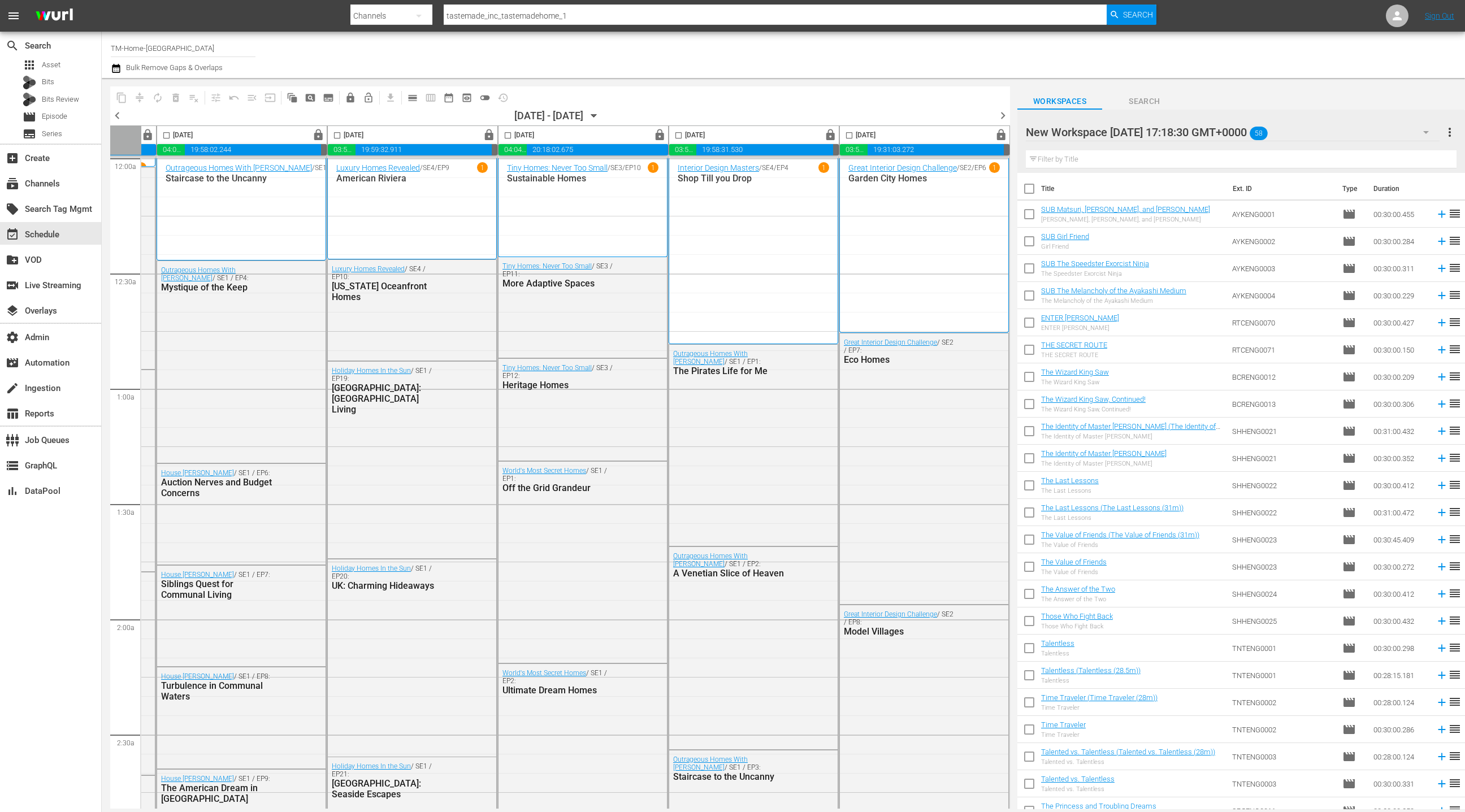
click at [1004, 119] on span "chevron_right" at bounding box center [1003, 115] width 14 height 14
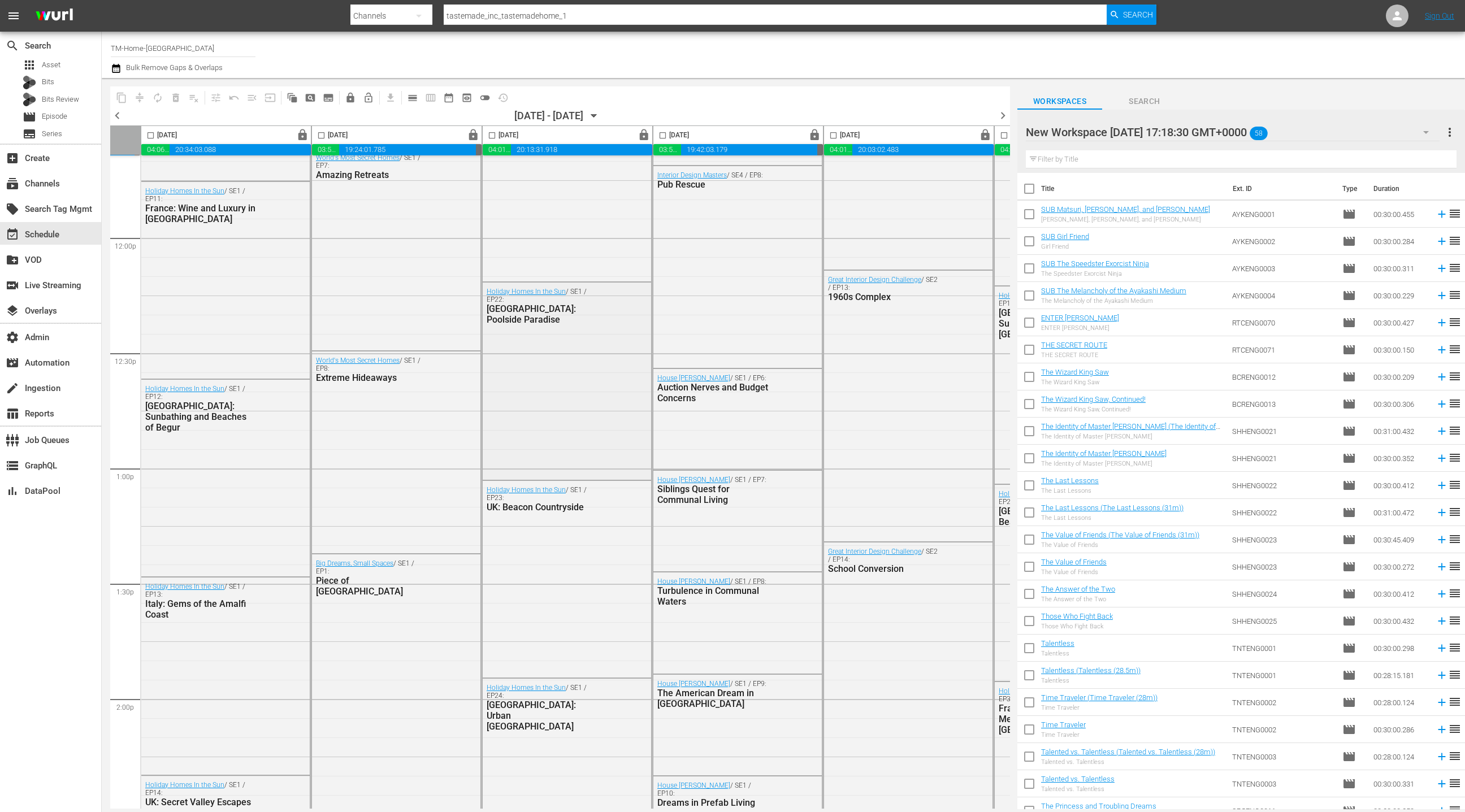
scroll to position [2687, 328]
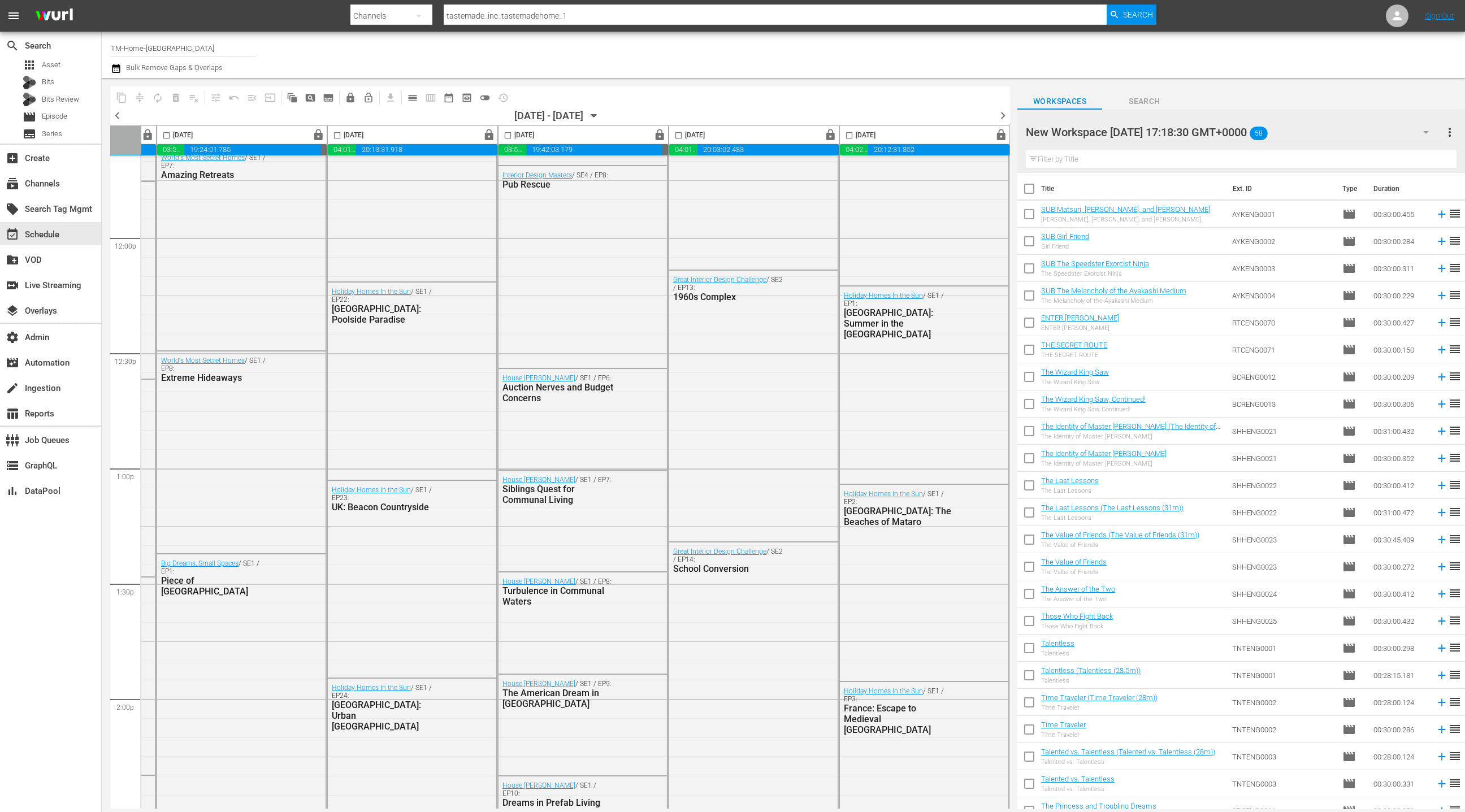
click at [1003, 118] on span "chevron_right" at bounding box center [1003, 115] width 14 height 14
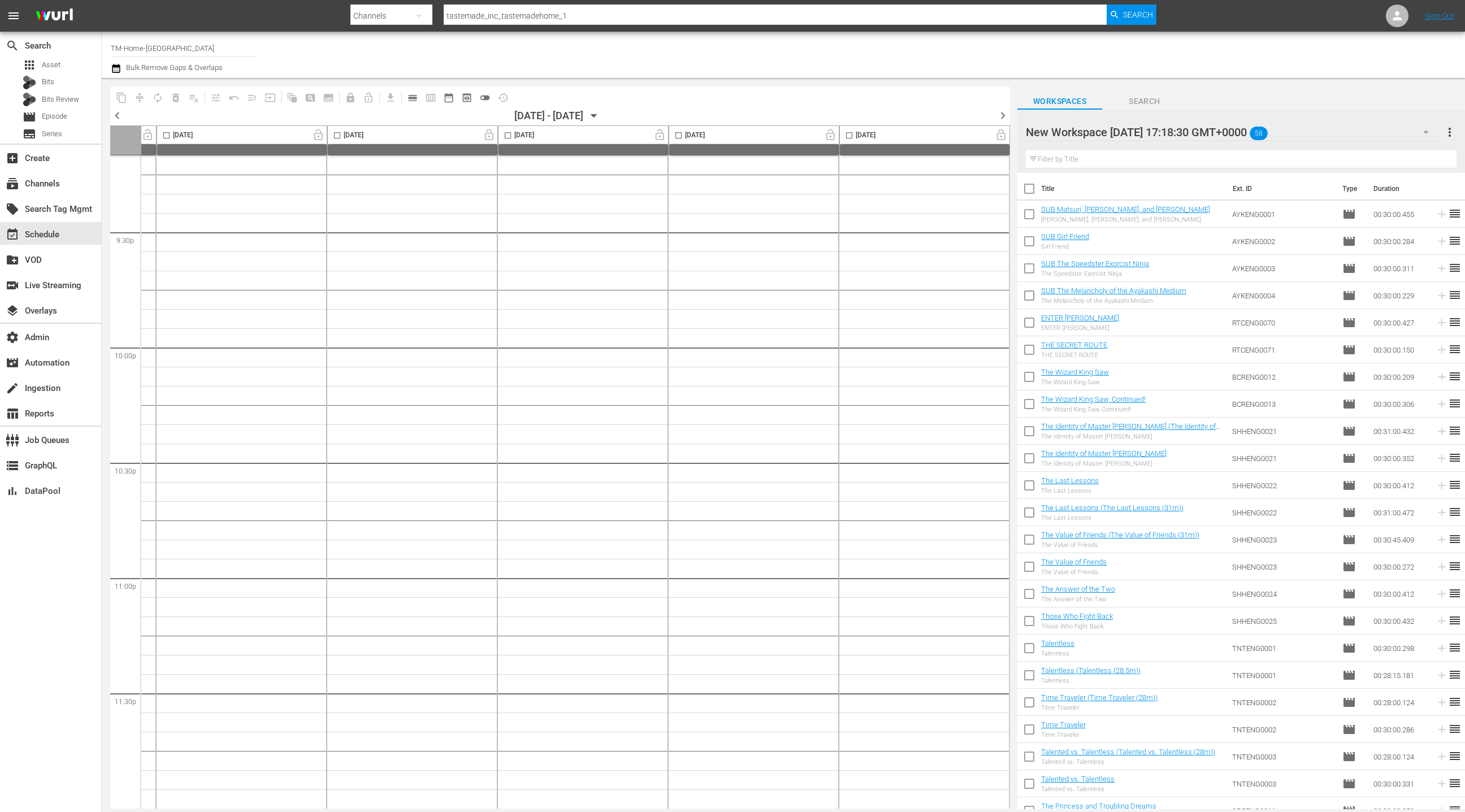
scroll to position [2821, 328]
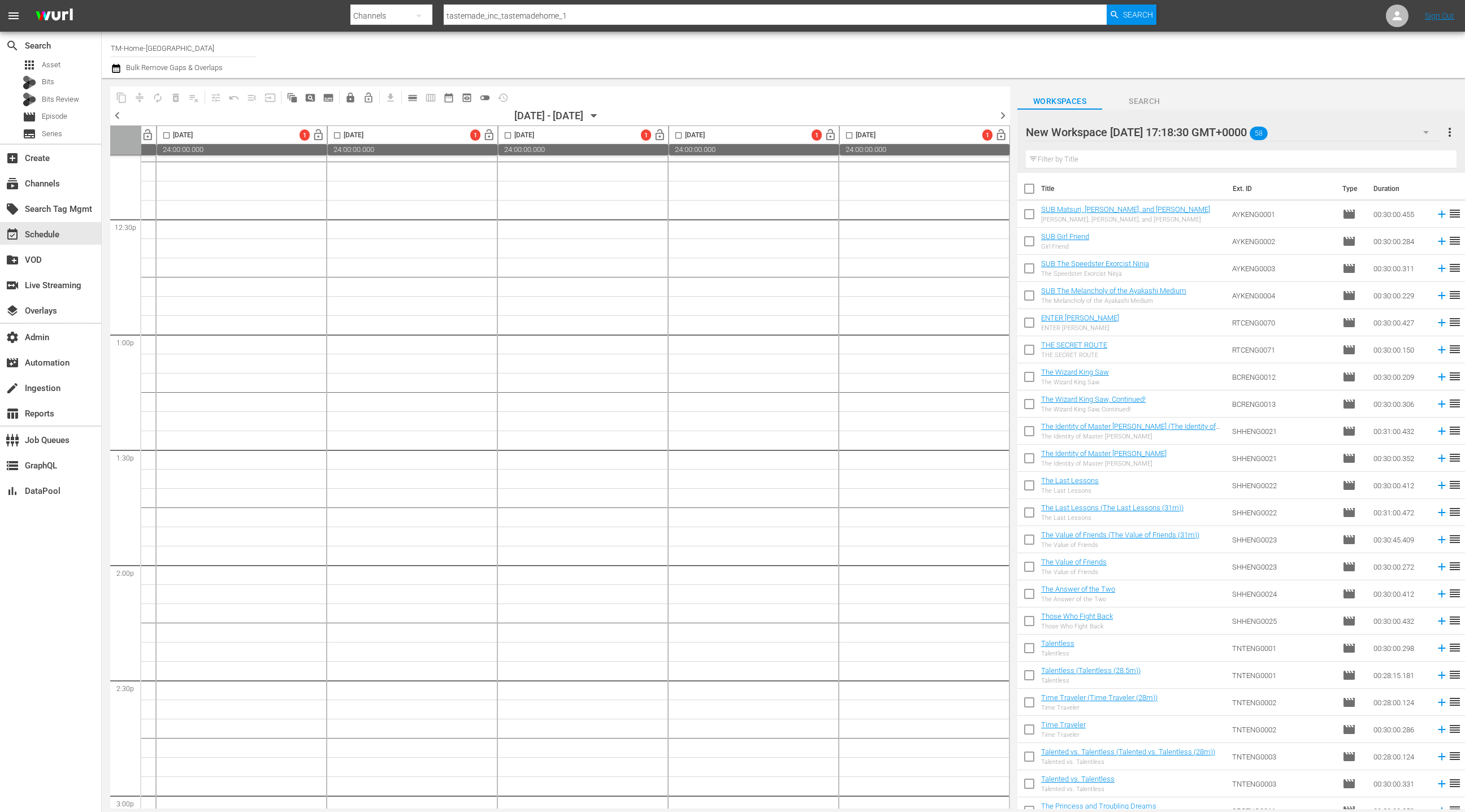
click at [119, 117] on span "chevron_left" at bounding box center [117, 115] width 14 height 14
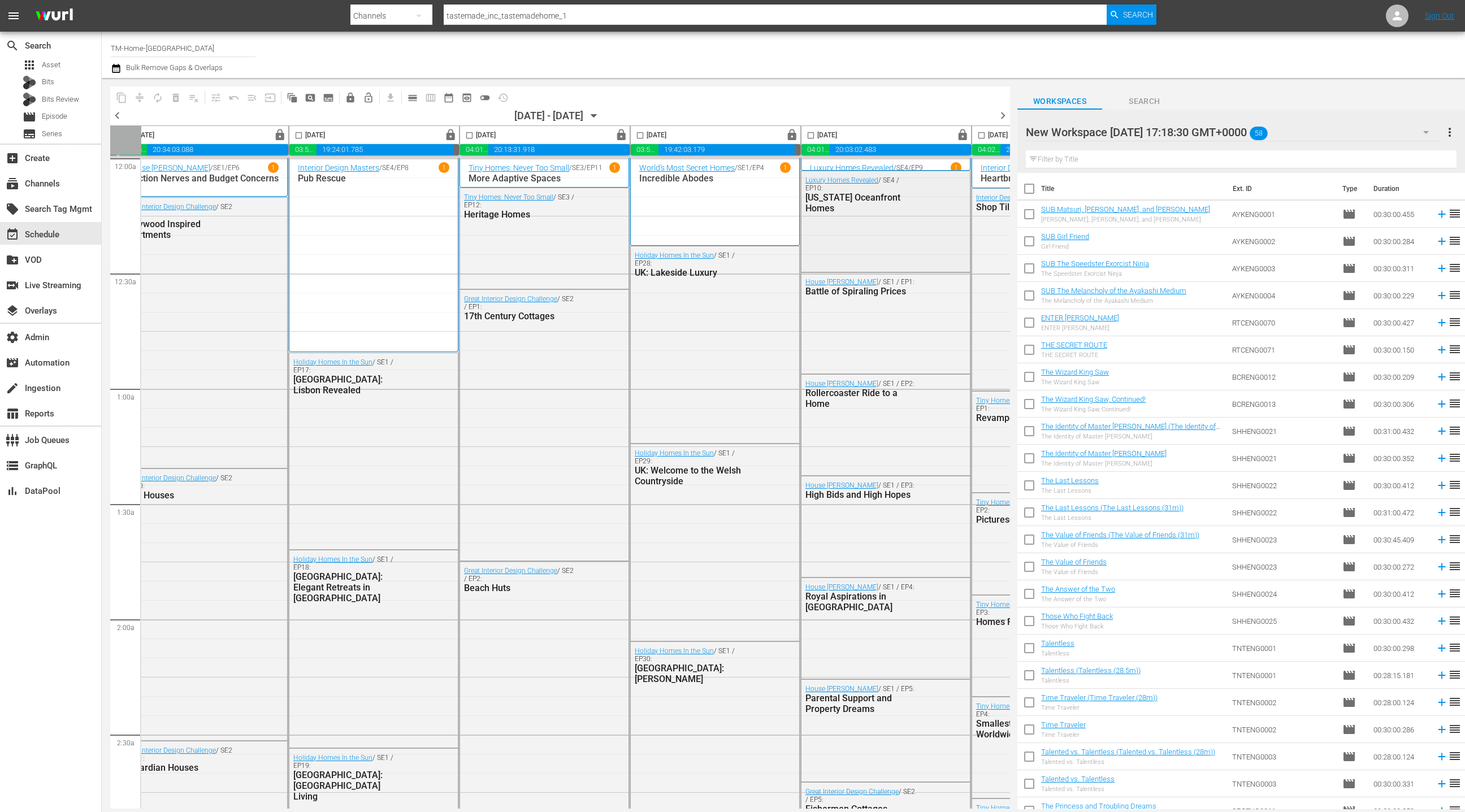
scroll to position [0, 328]
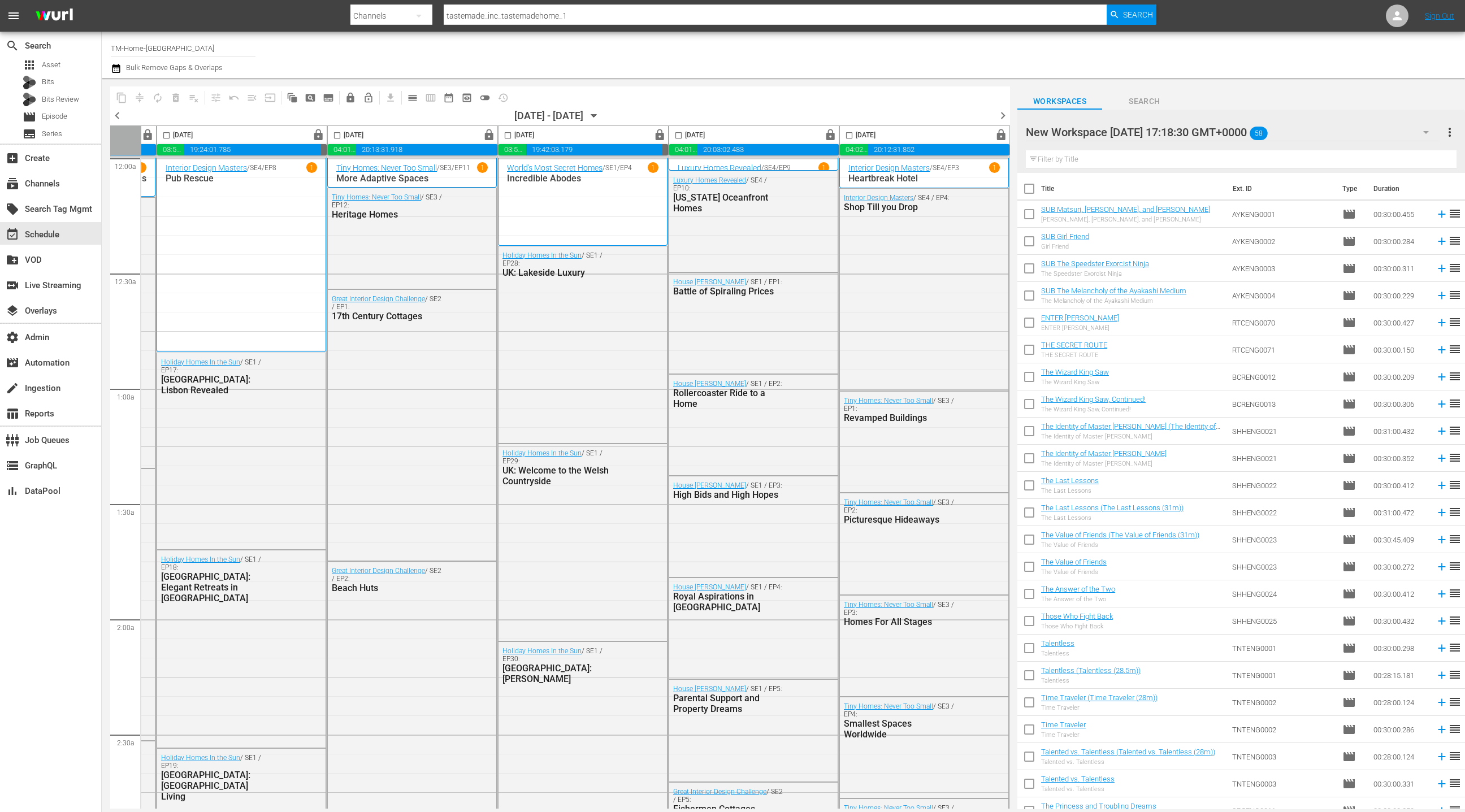
click at [1003, 115] on span "chevron_right" at bounding box center [1003, 115] width 14 height 14
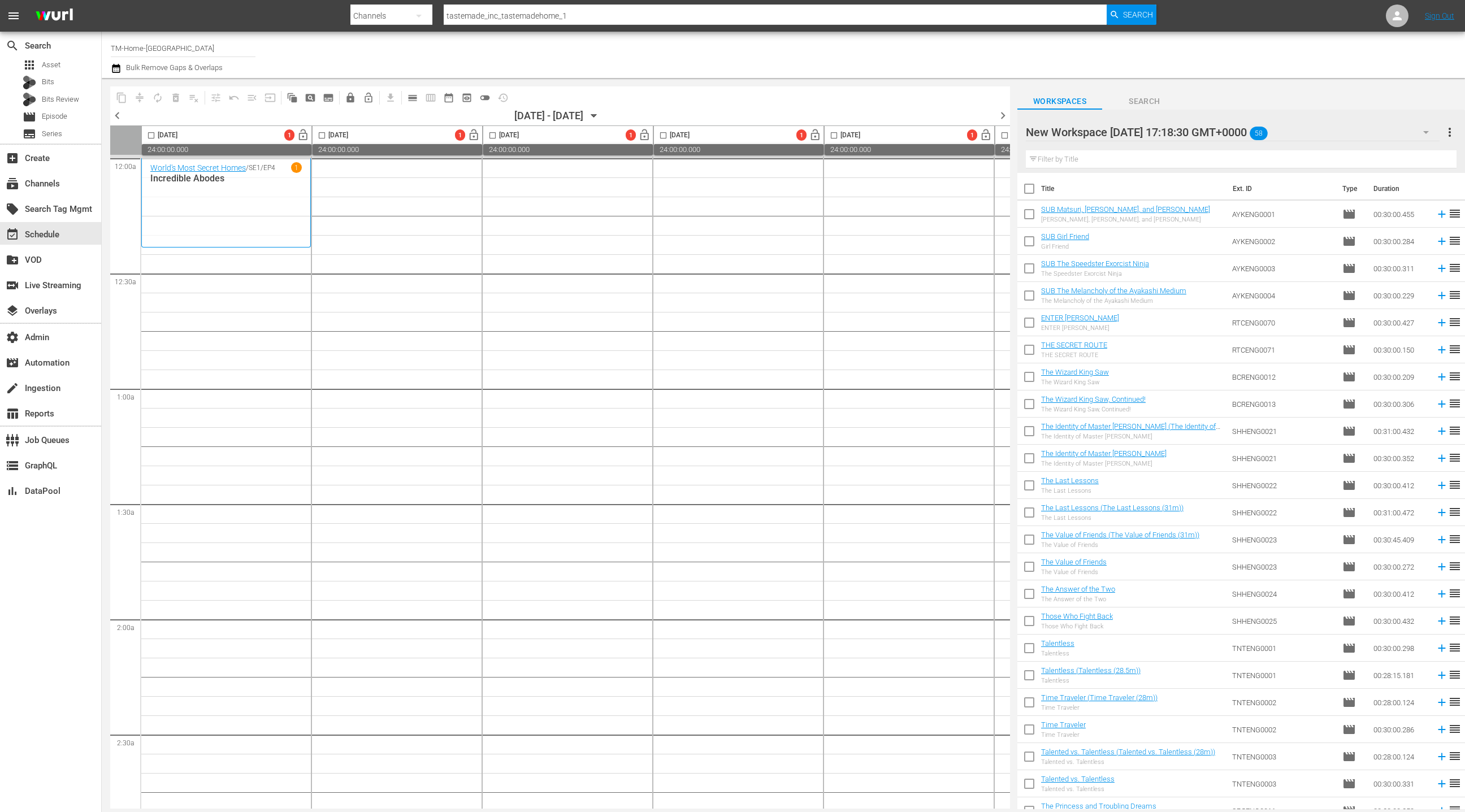
click at [1406, 127] on div "New Workspace [DATE] 17:18:30 GMT+0000 58" at bounding box center [1233, 132] width 414 height 32
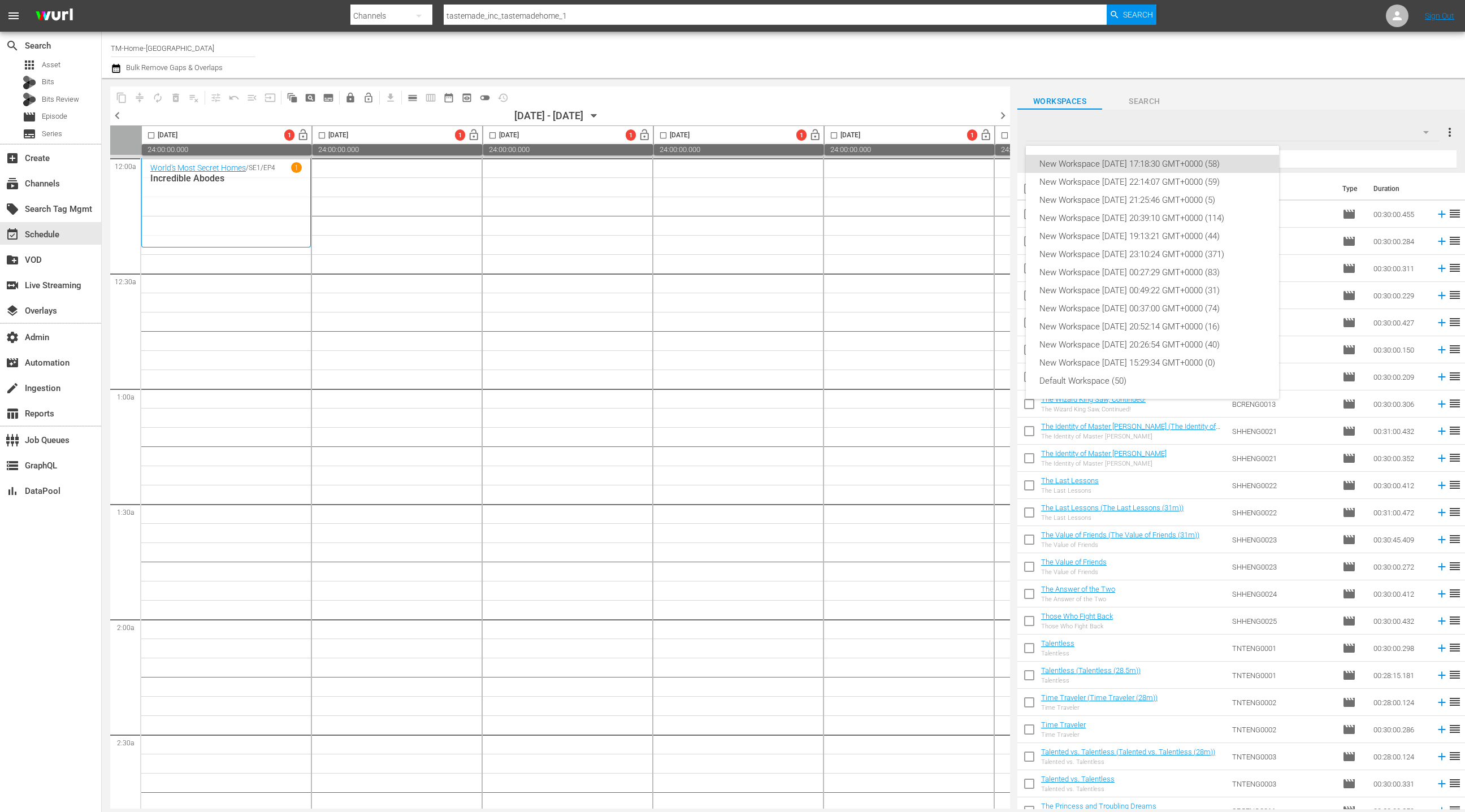
click at [1214, 164] on div "New Workspace [DATE] 17:18:30 GMT+0000 (58)" at bounding box center [1152, 164] width 226 height 18
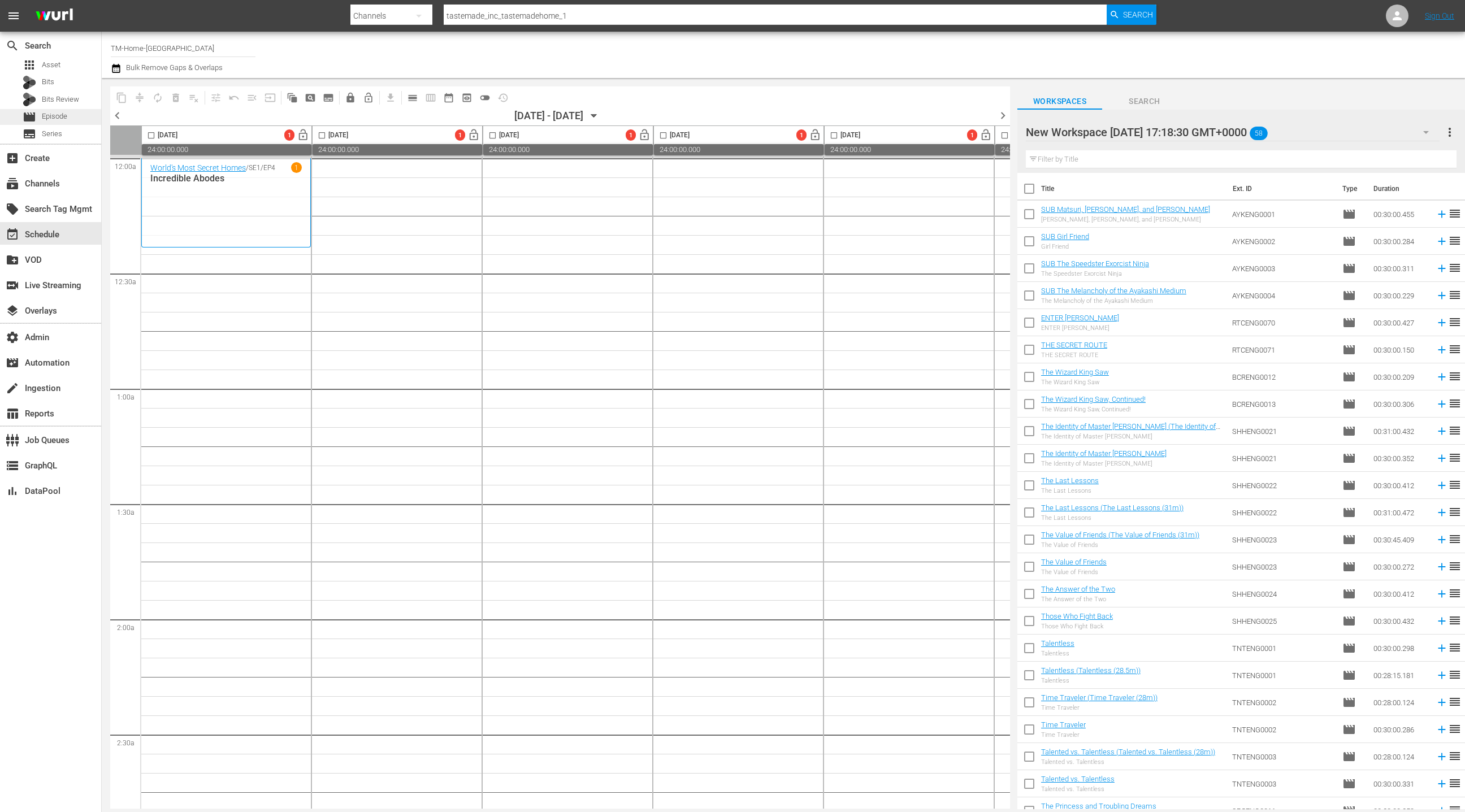
click at [61, 122] on div "movie Episode" at bounding box center [45, 117] width 44 height 16
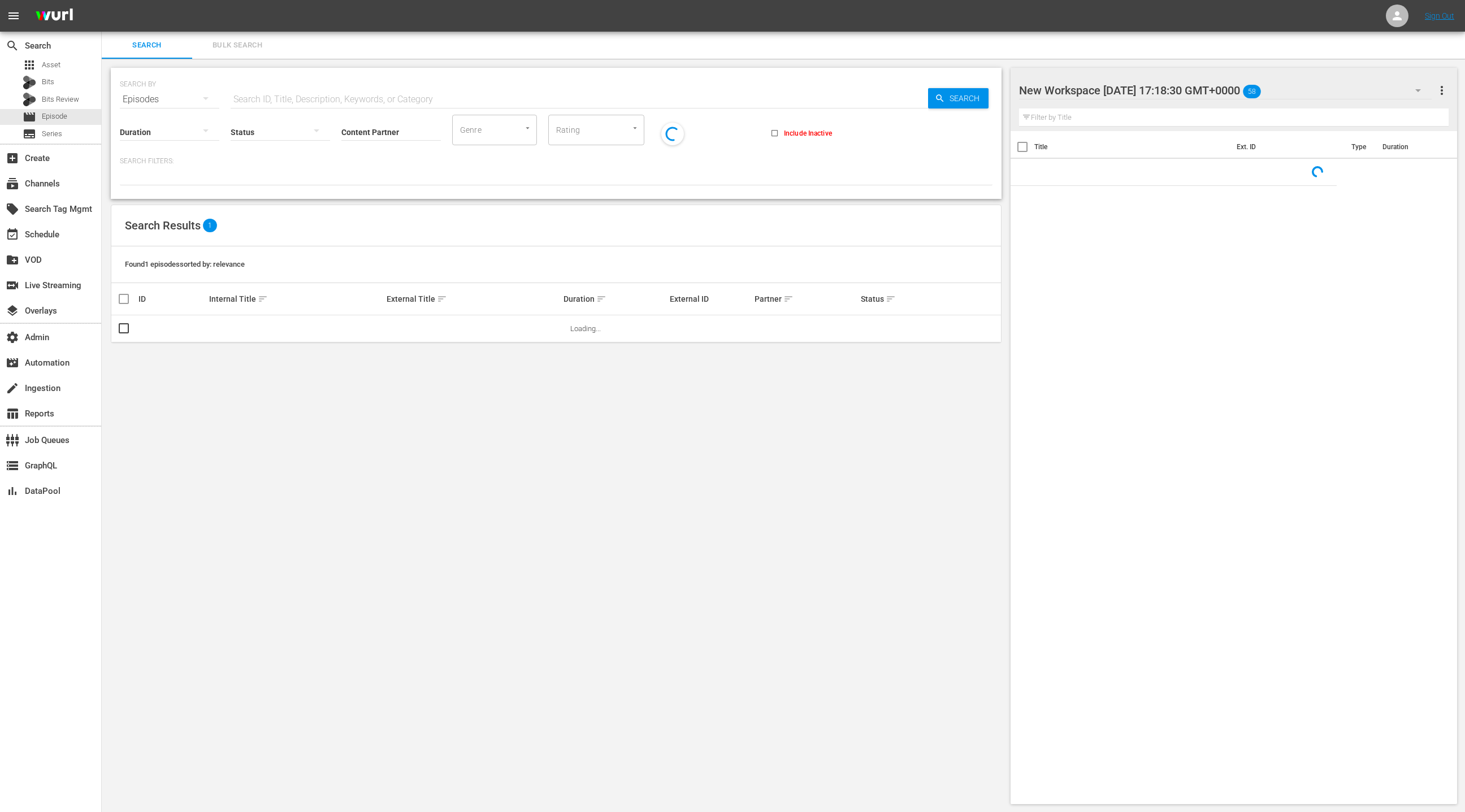
click at [229, 46] on span "Bulk Search" at bounding box center [237, 45] width 77 height 13
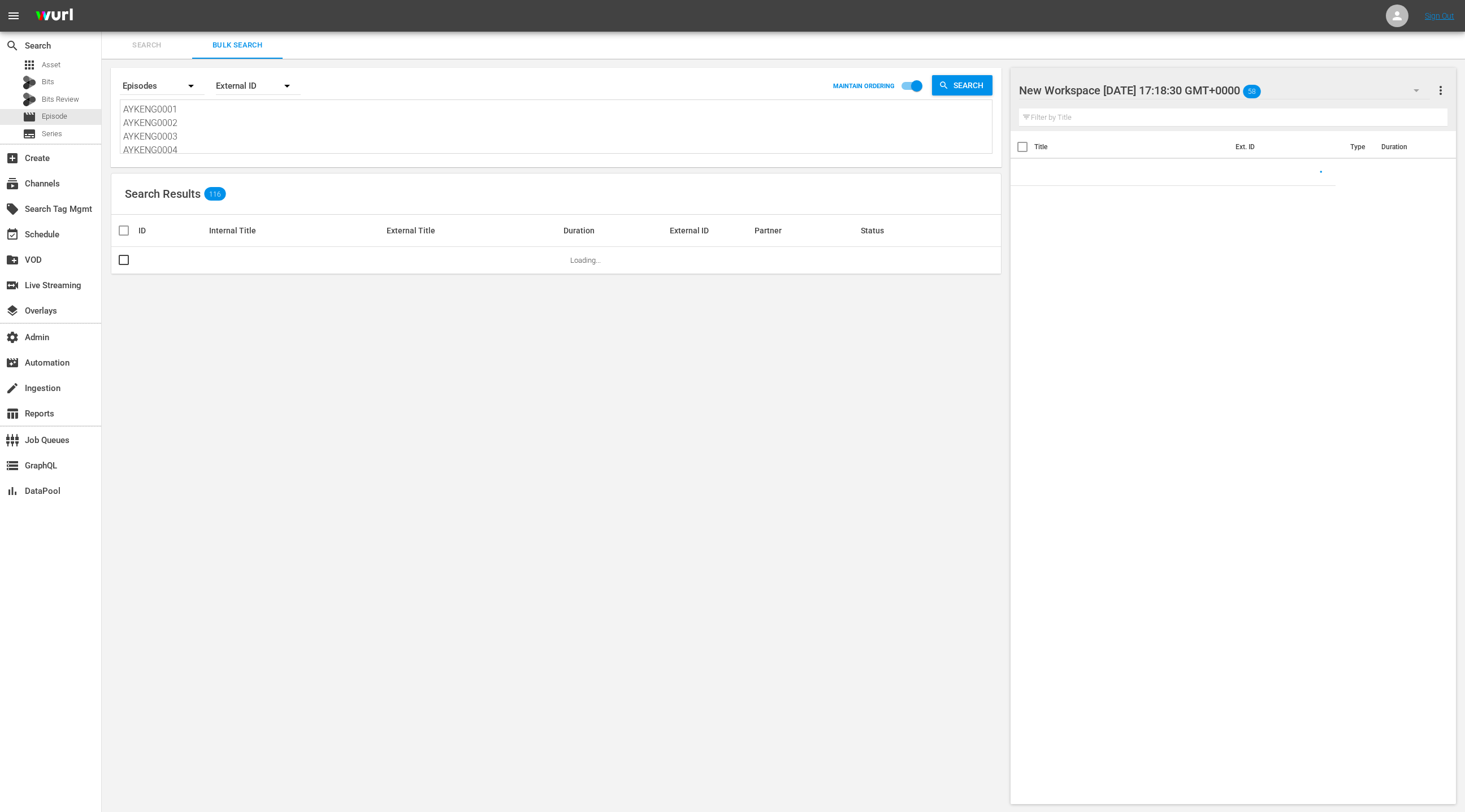
click at [241, 124] on textarea "AYKENG0001 AYKENG0002 AYKENG0003 AYKENG0004 RTCENG0070 RTCENG0071 BCRENG0012 BC…" at bounding box center [557, 128] width 869 height 51
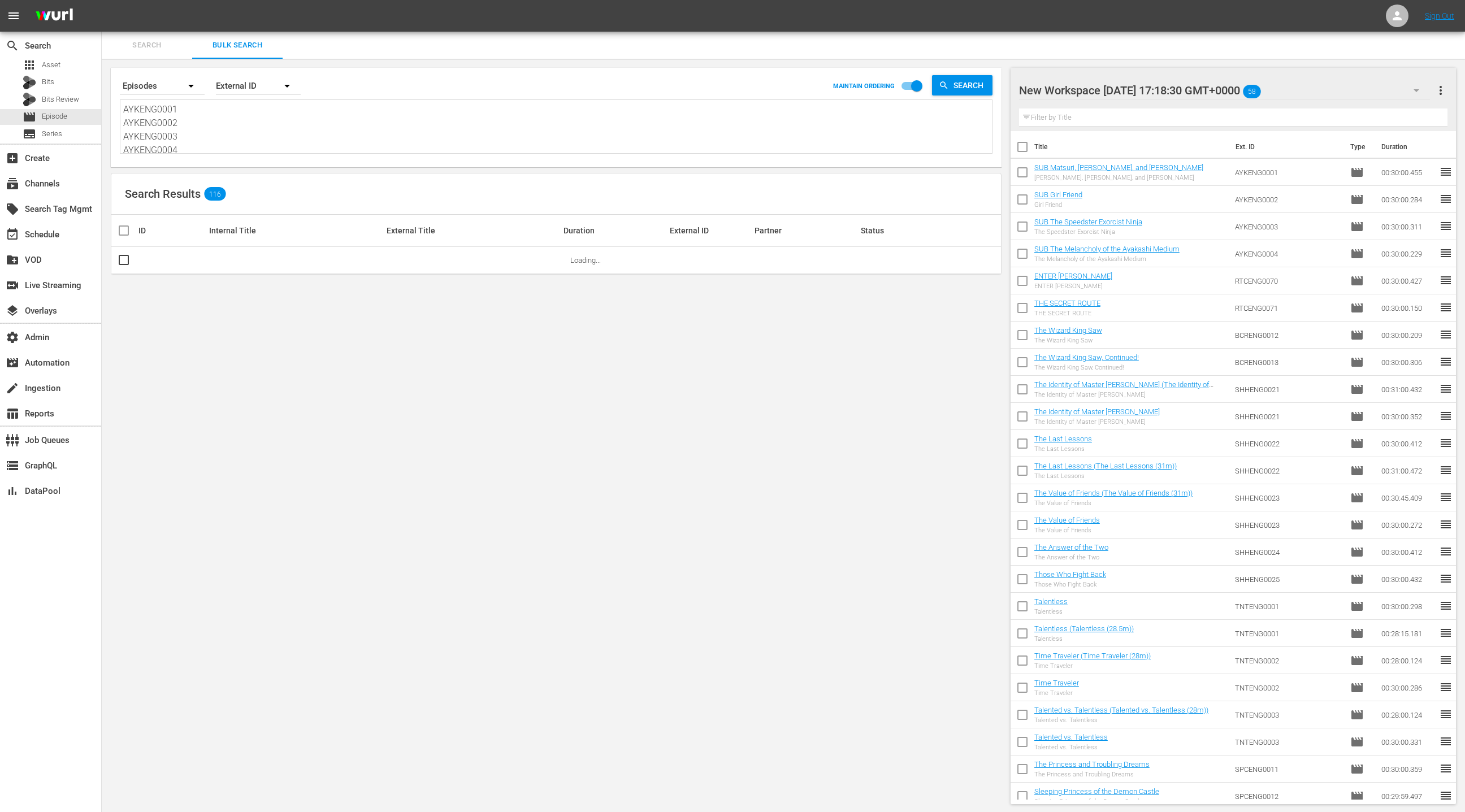
paste textarea "tmk__video__en-us__58625 tmk__video__en-us__58626 tmk__video__en-us__58627 tmk_…"
type textarea "tmk__video__en-us__58625 tmk__video__en-us__58626 tmk__video__en-us__58627 tmk_…"
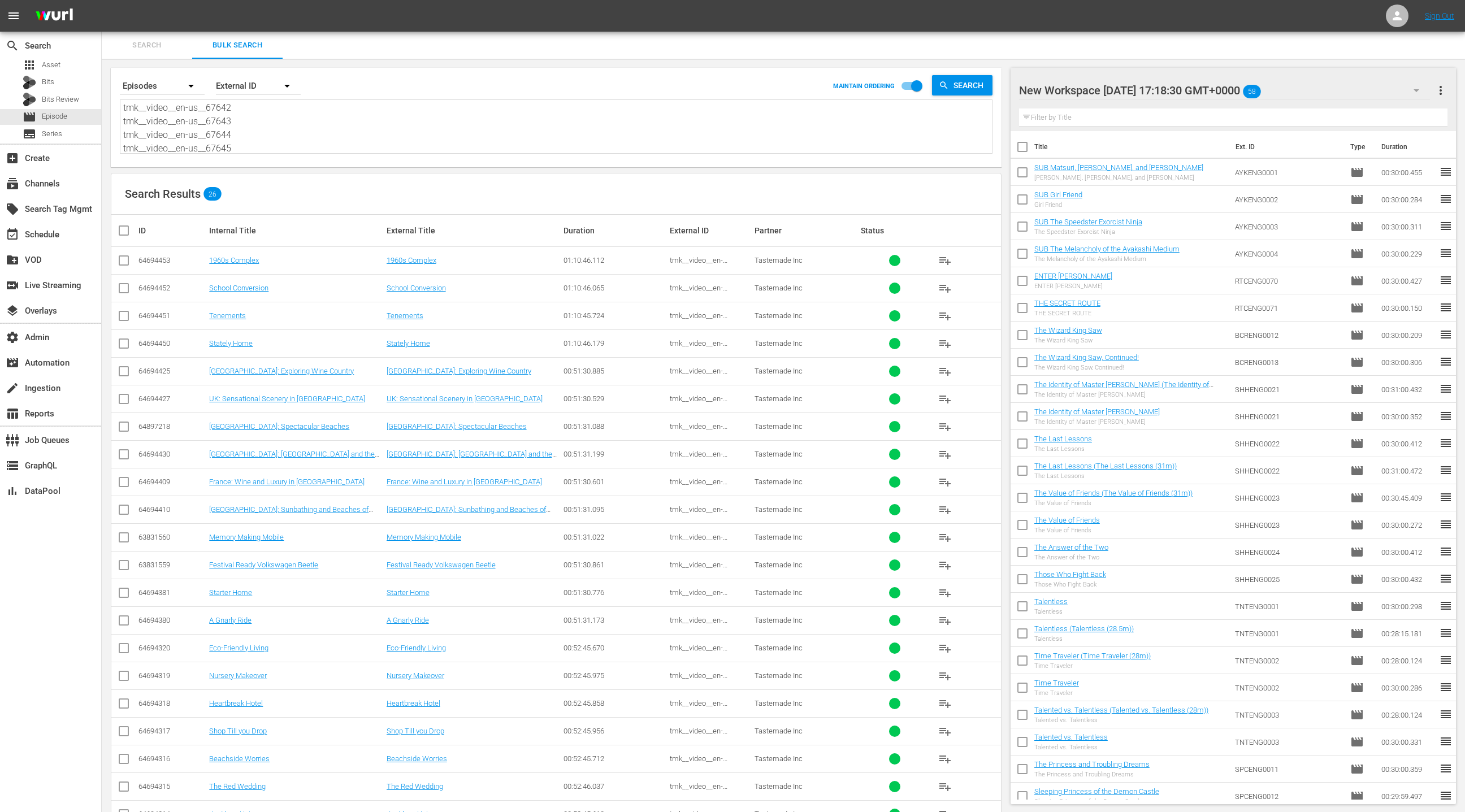
type textarea "tmk__video__en-us__58625 tmk__video__en-us__58626 tmk__video__en-us__58627 tmk_…"
click at [1444, 95] on span "more_vert" at bounding box center [1441, 91] width 14 height 14
click at [1391, 109] on div "Clear All Workspace Items" at bounding box center [1367, 112] width 133 height 21
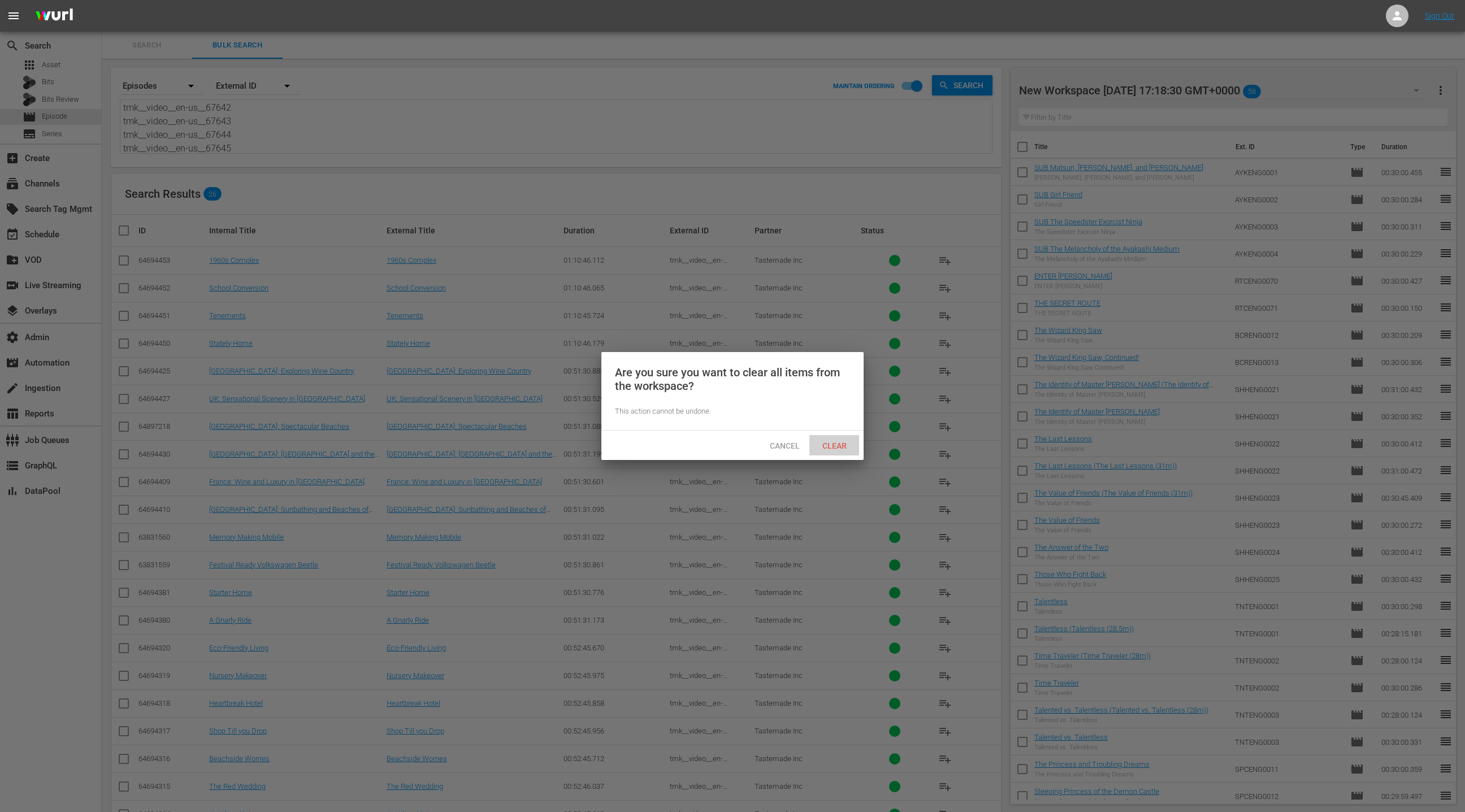
click at [827, 445] on span "Clear" at bounding box center [834, 446] width 42 height 9
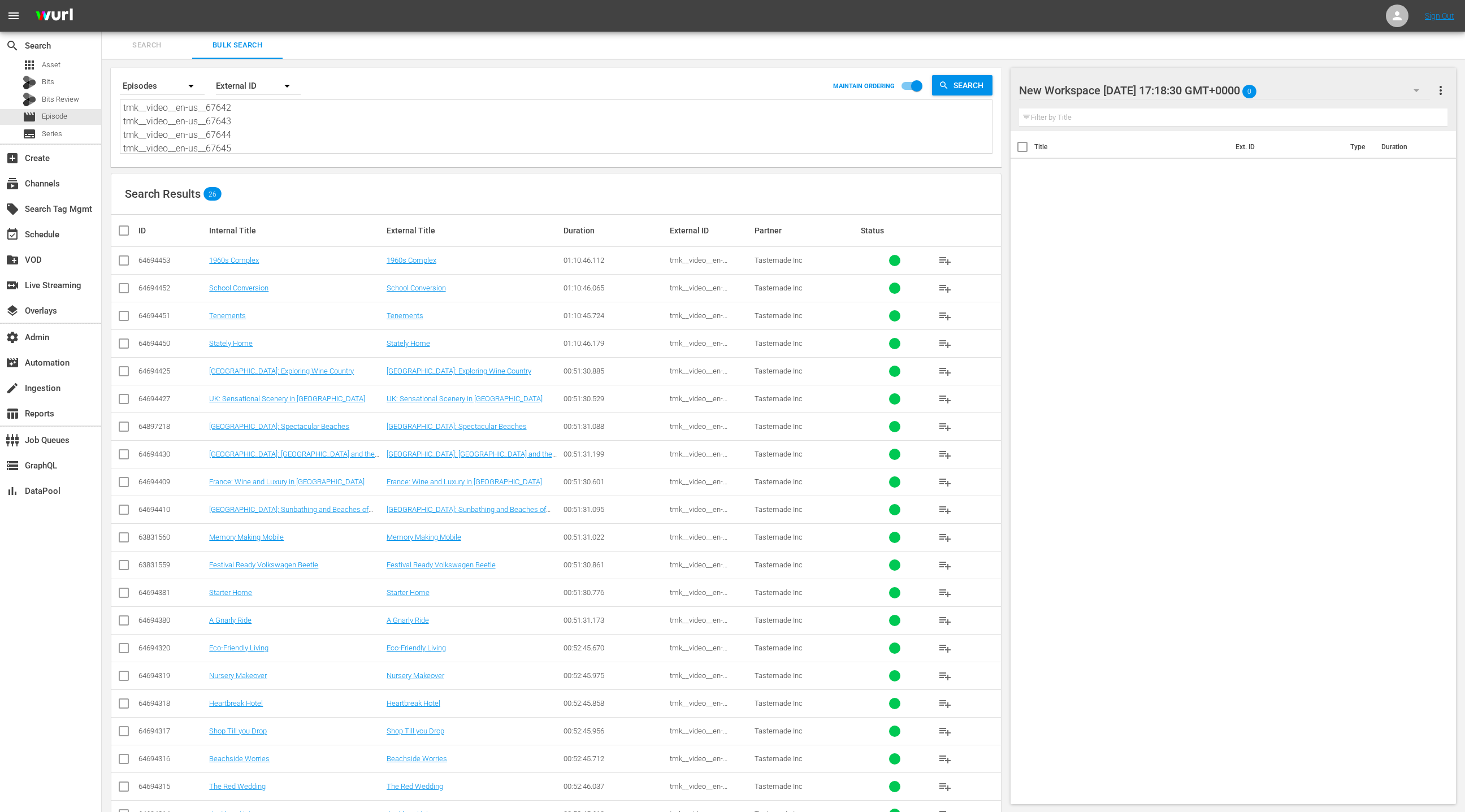
click at [127, 234] on input "checkbox" at bounding box center [128, 231] width 23 height 14
checkbox input "true"
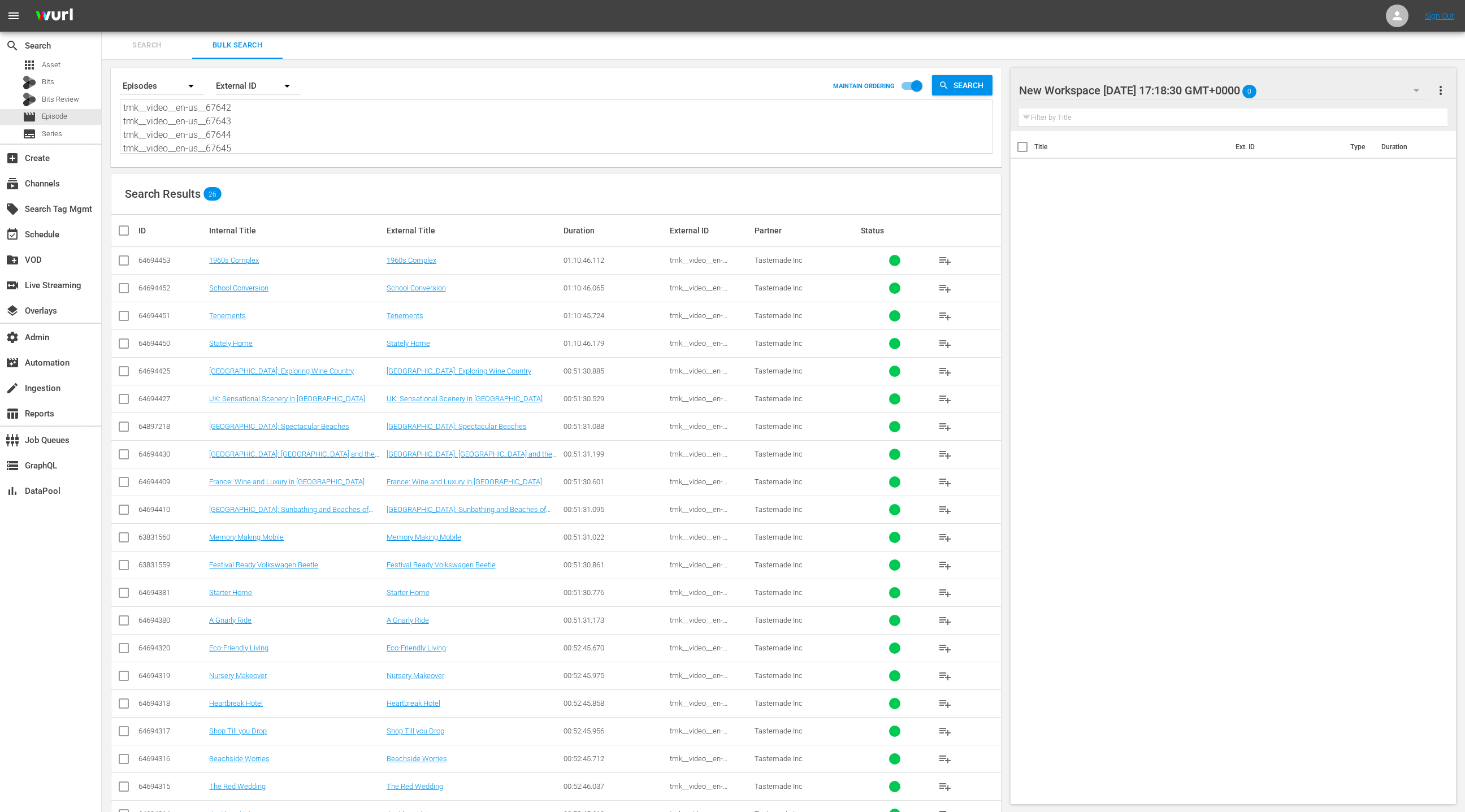
checkbox input "true"
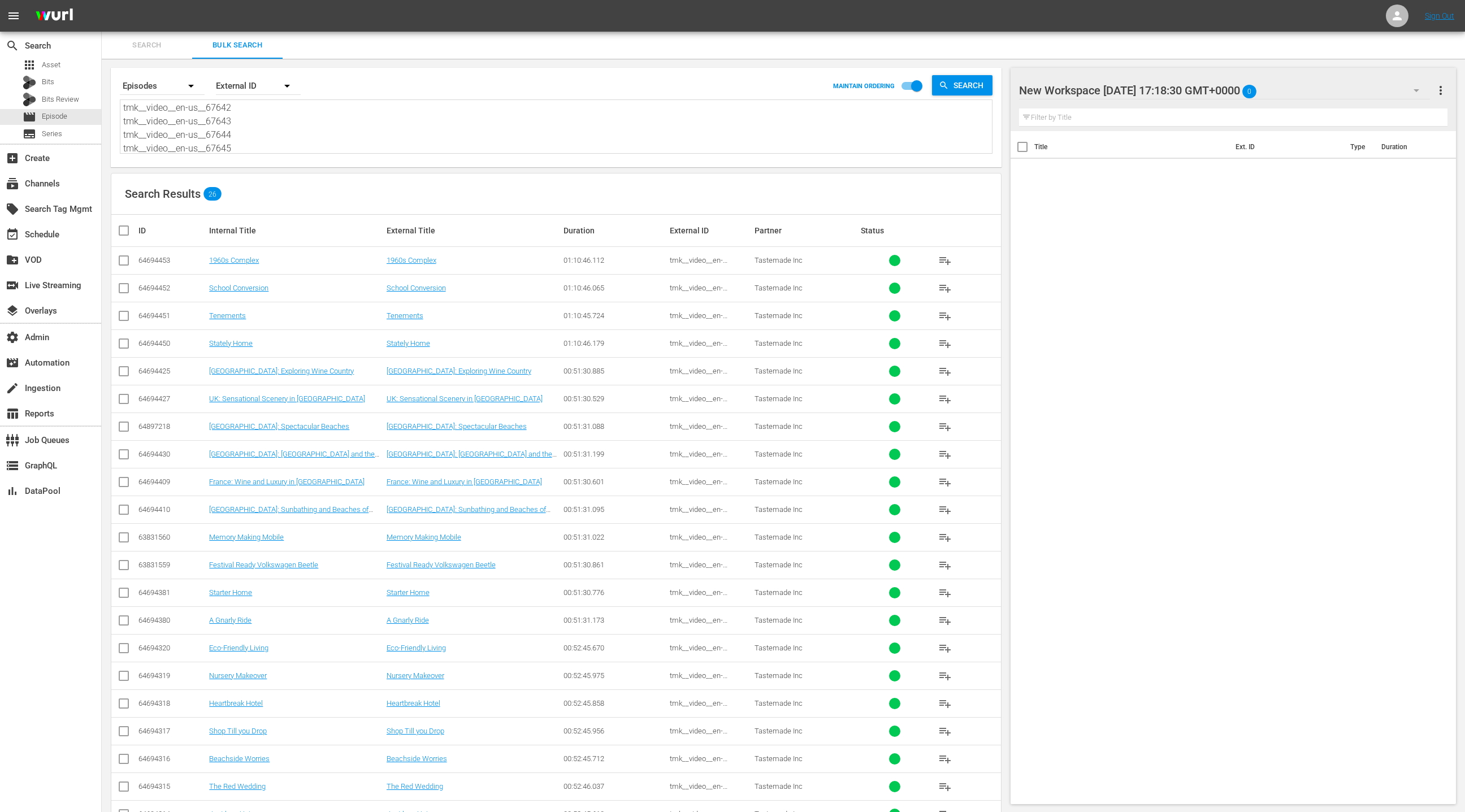
checkbox input "true"
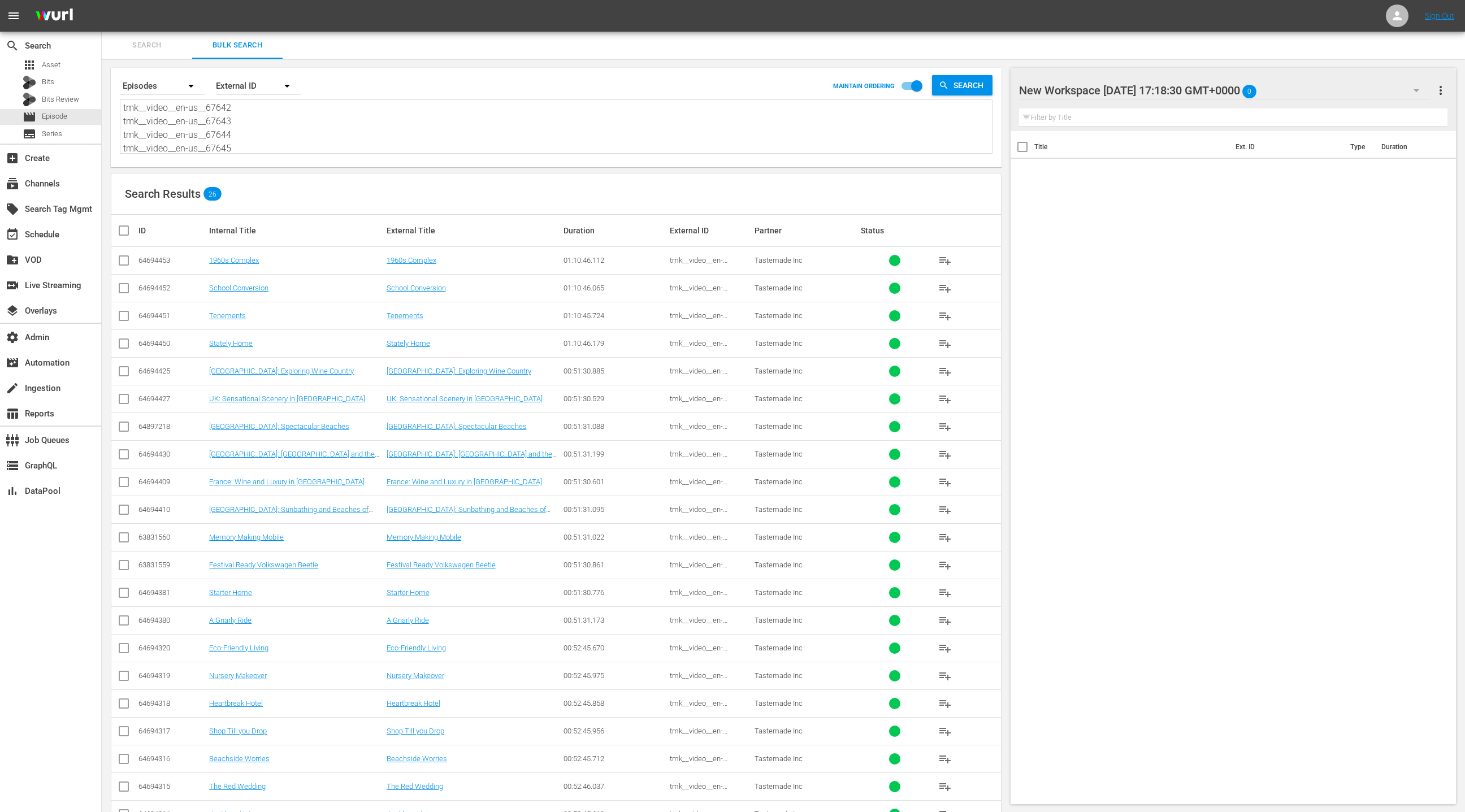
checkbox input "true"
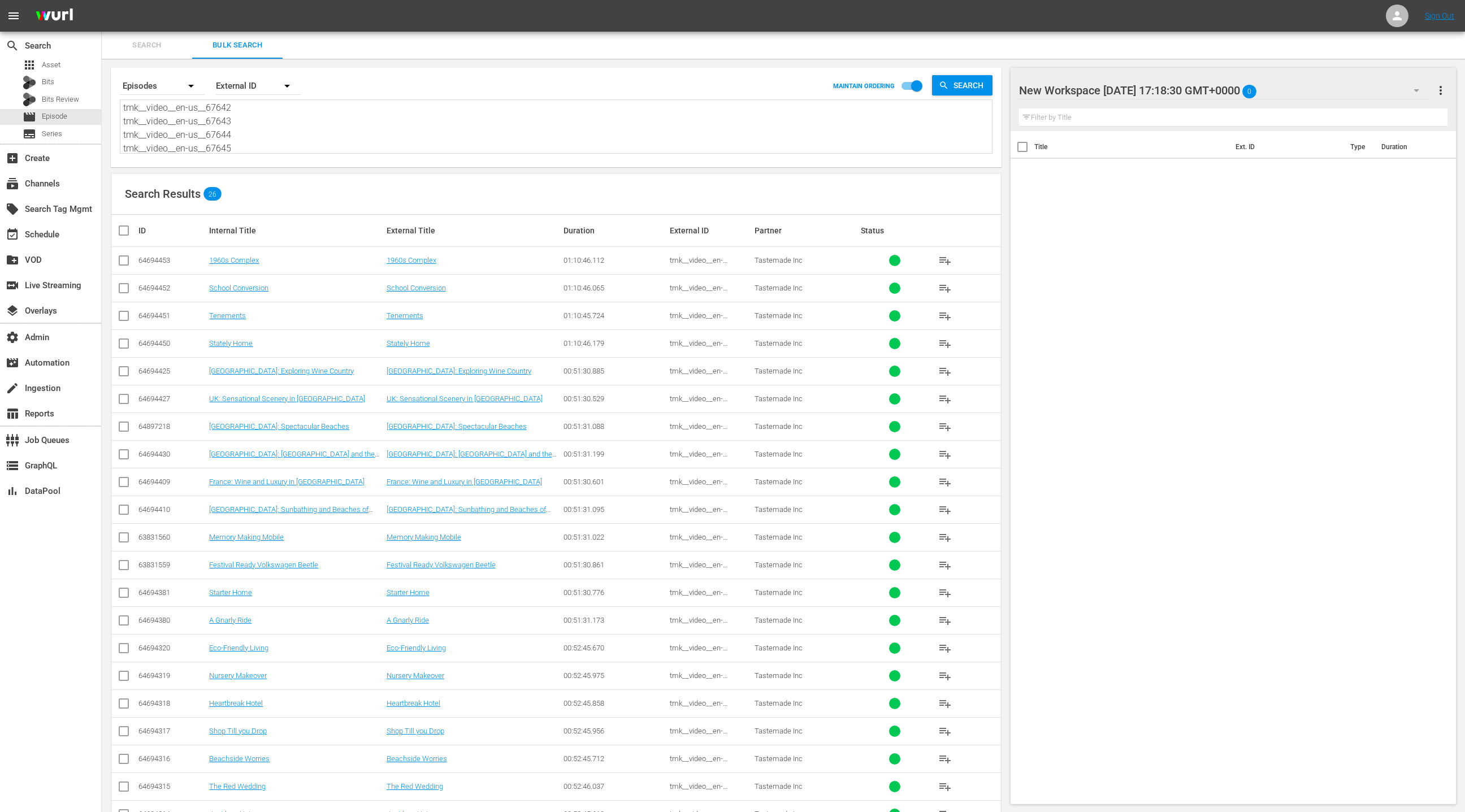
checkbox input "true"
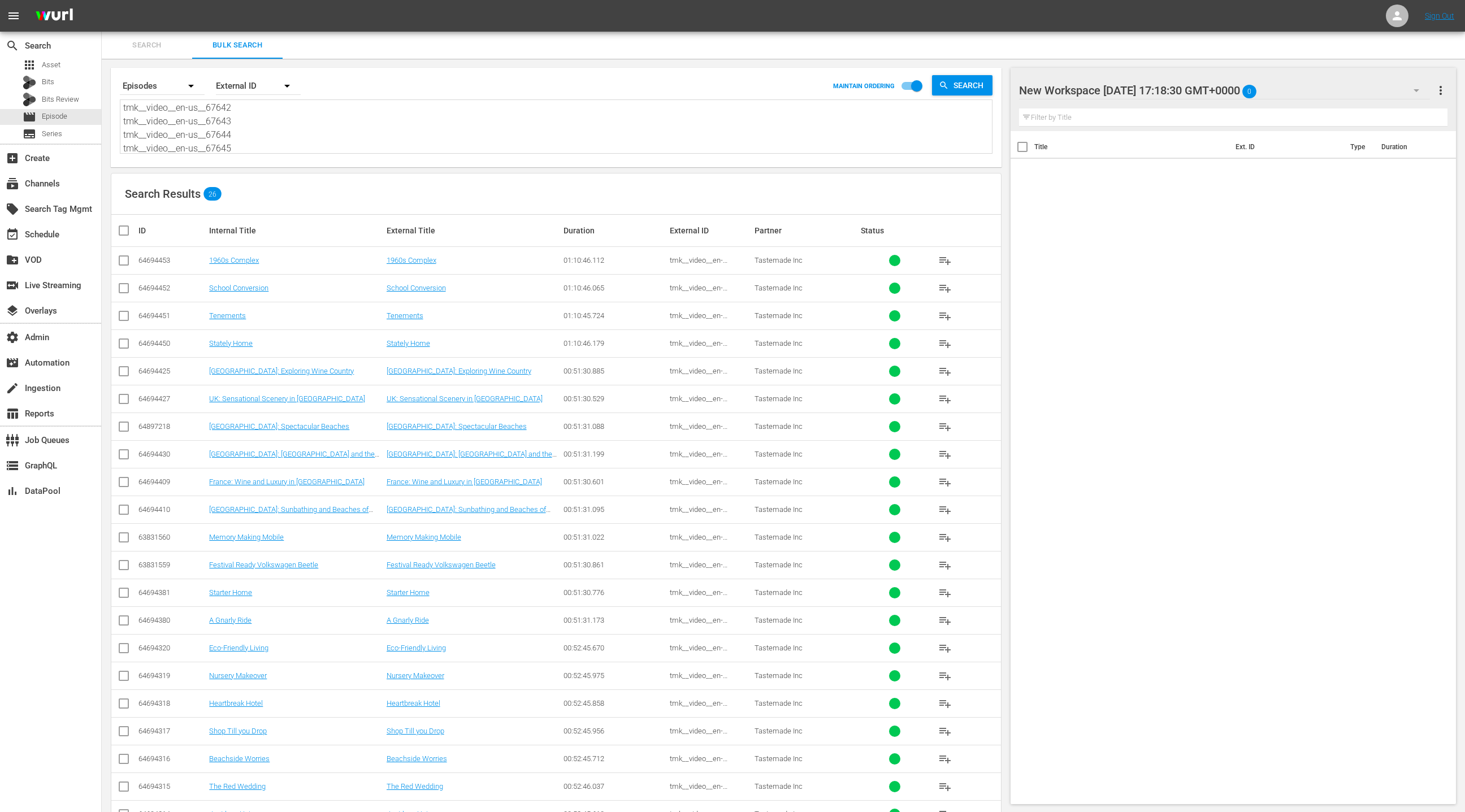
checkbox input "true"
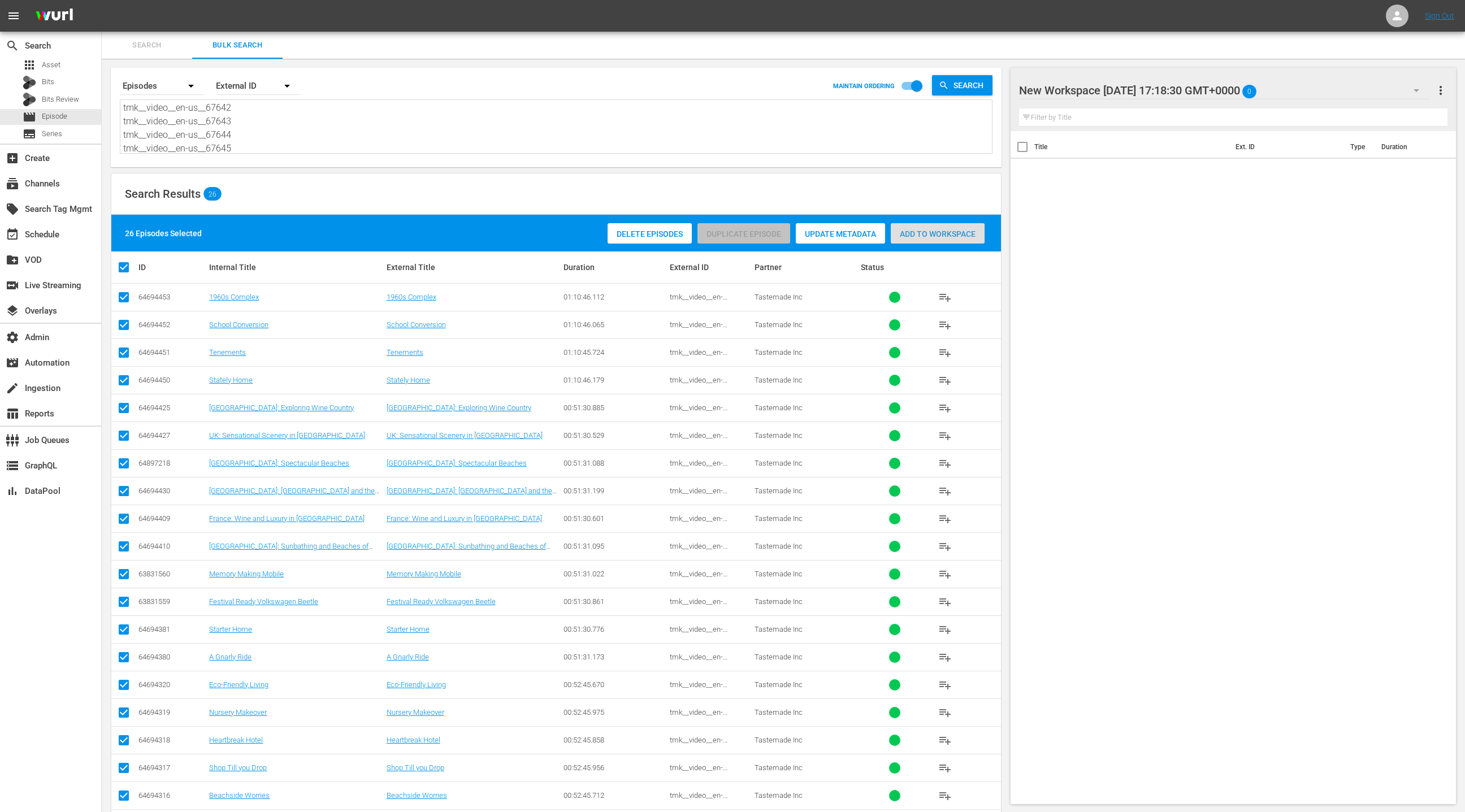
click at [961, 234] on span "Add to Workspace" at bounding box center [938, 234] width 94 height 9
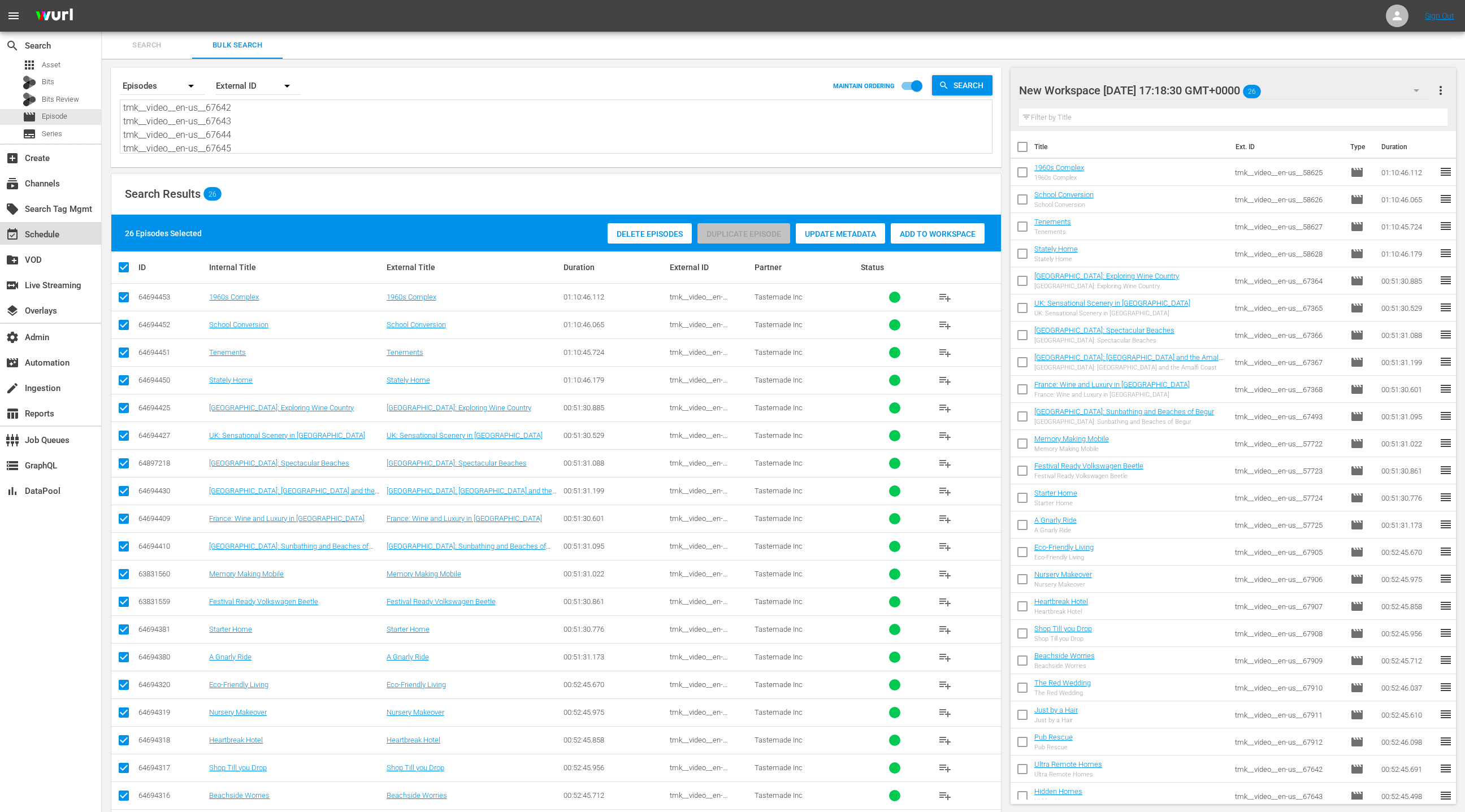
click at [55, 234] on div "event_available Schedule" at bounding box center [31, 233] width 63 height 10
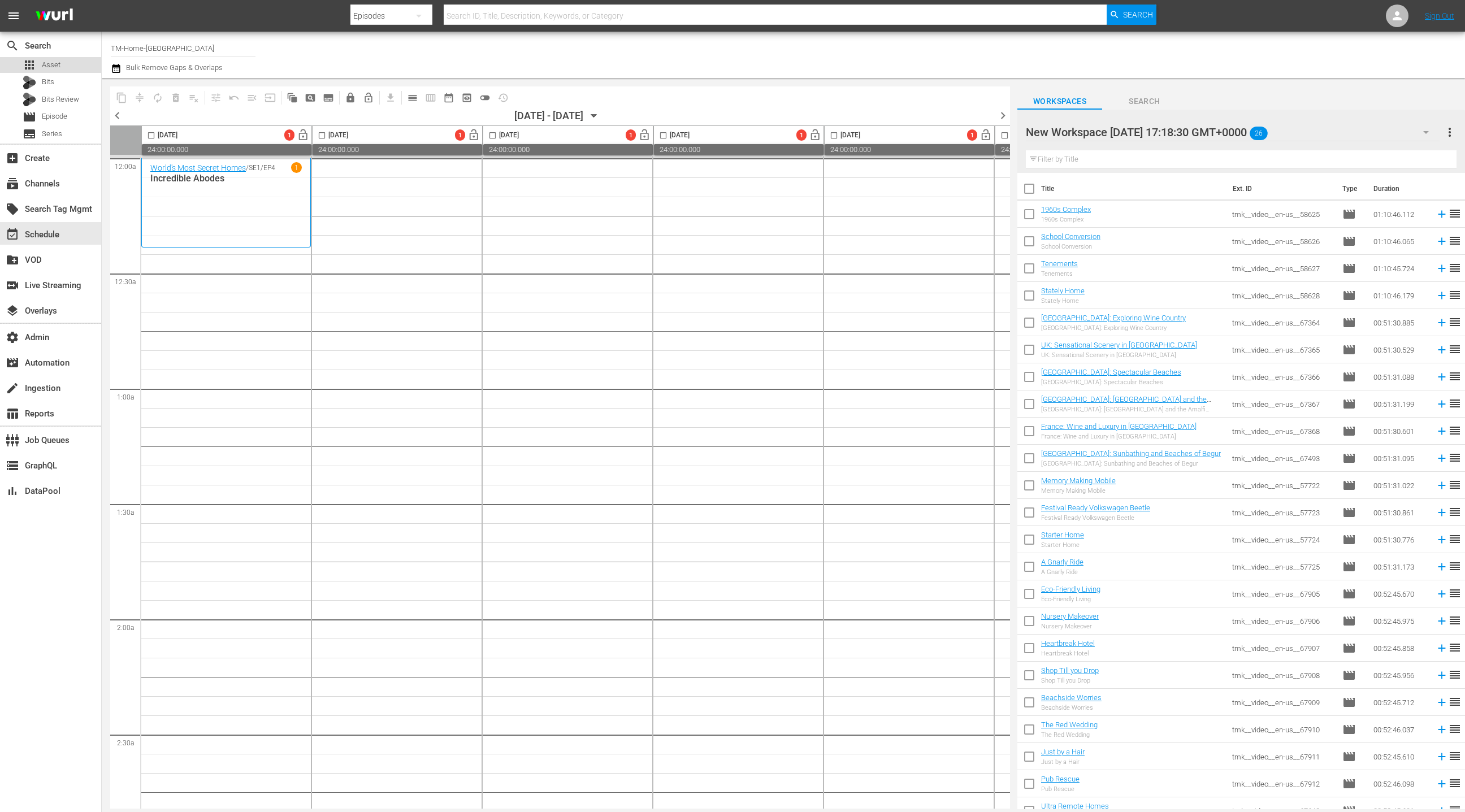
click at [70, 68] on div "apps Asset" at bounding box center [50, 65] width 101 height 16
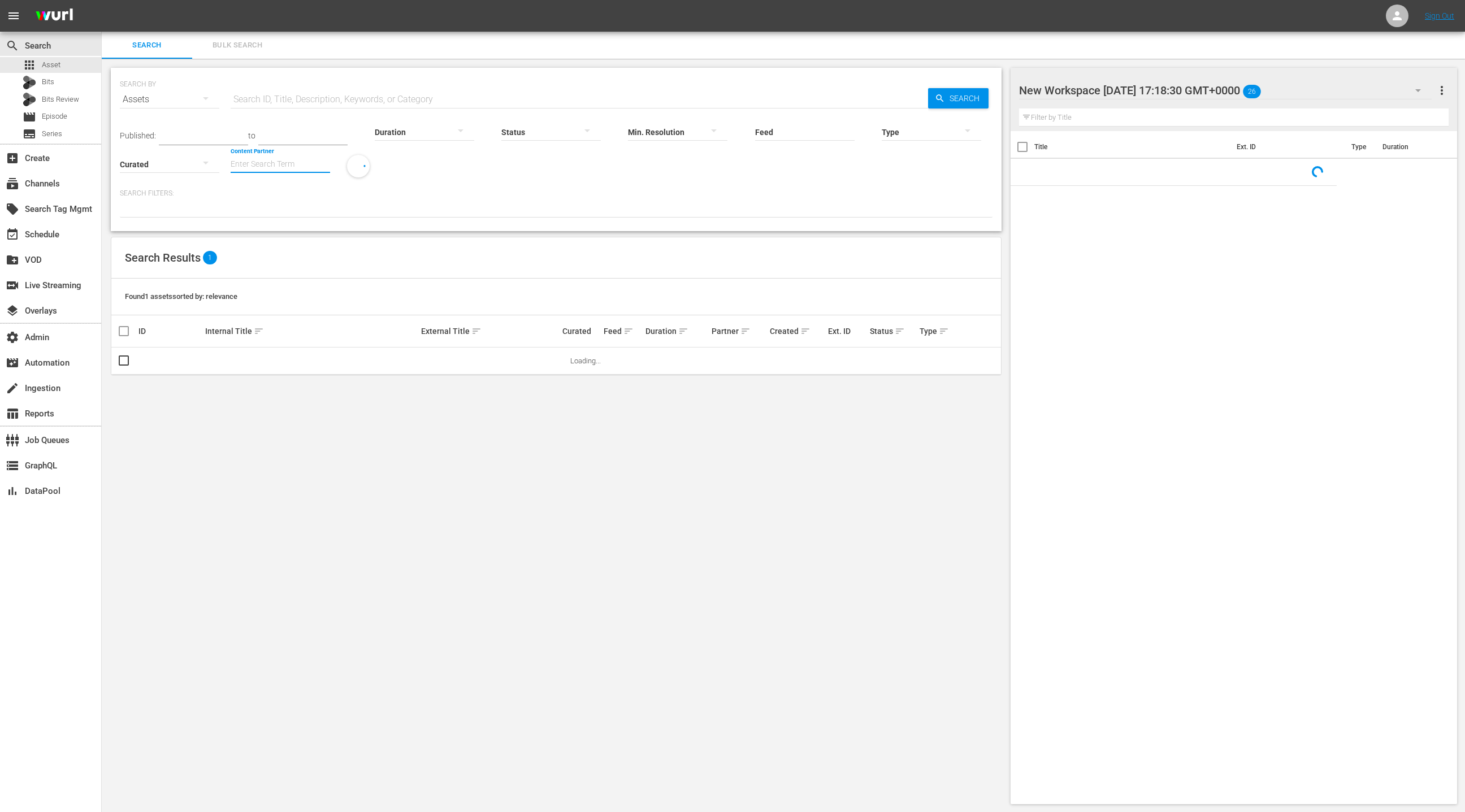
drag, startPoint x: 274, startPoint y: 163, endPoint x: 272, endPoint y: 156, distance: 7.3
click at [272, 157] on input "Content Partner" at bounding box center [280, 165] width 99 height 40
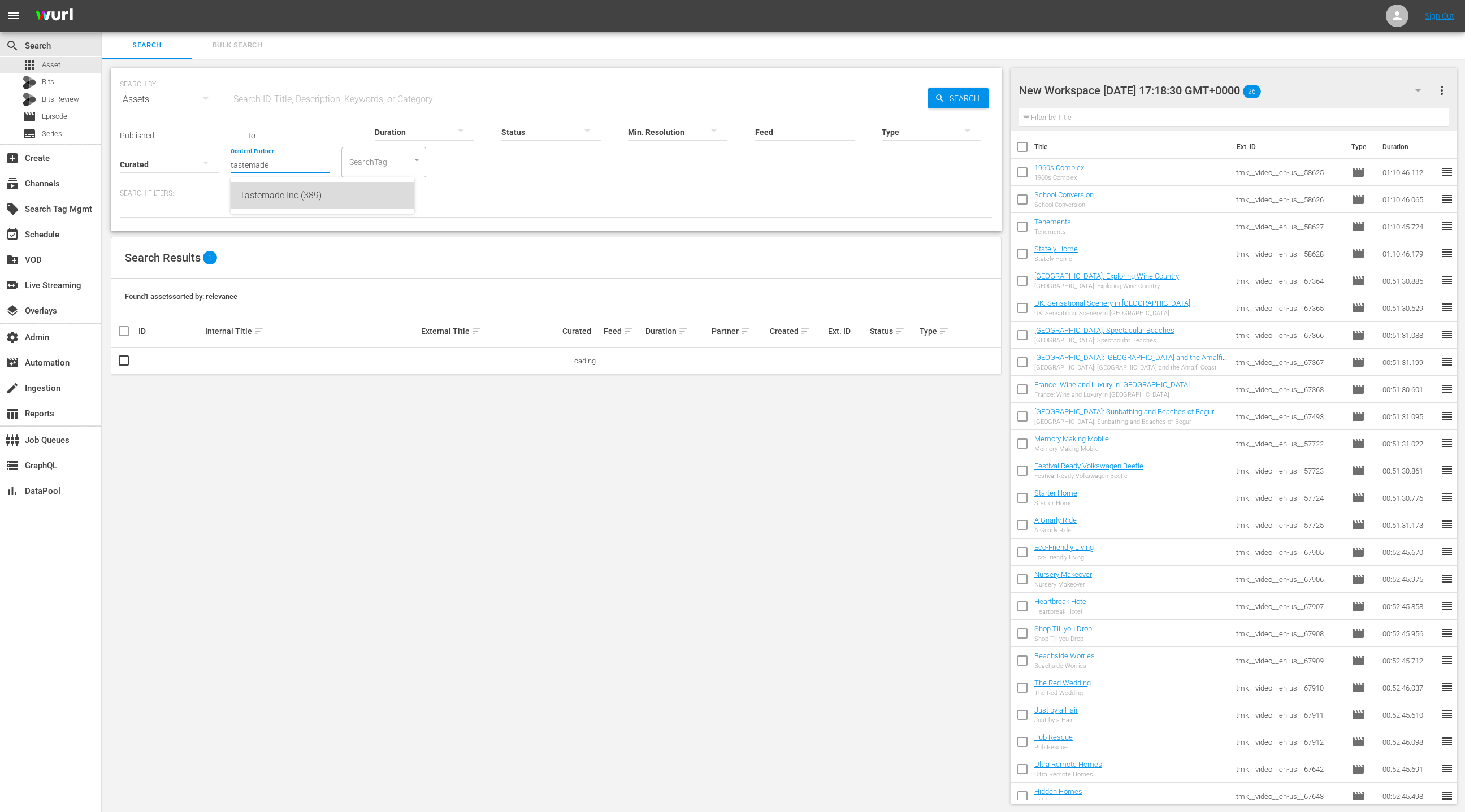
click at [274, 199] on div "Tastemade Inc (389)" at bounding box center [322, 196] width 165 height 27
type input "Tastemade Inc (389)"
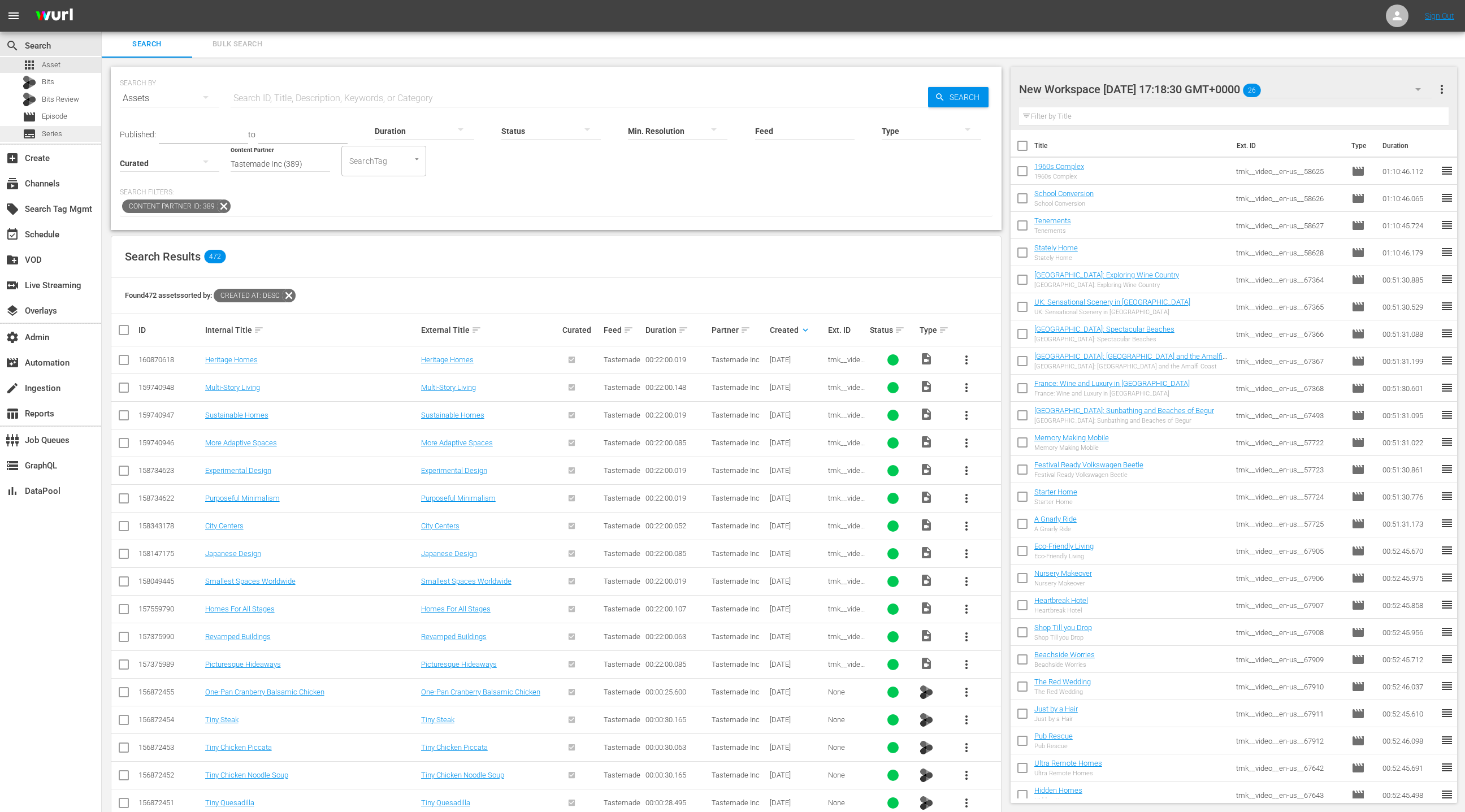
click at [56, 135] on span "Series" at bounding box center [52, 134] width 21 height 11
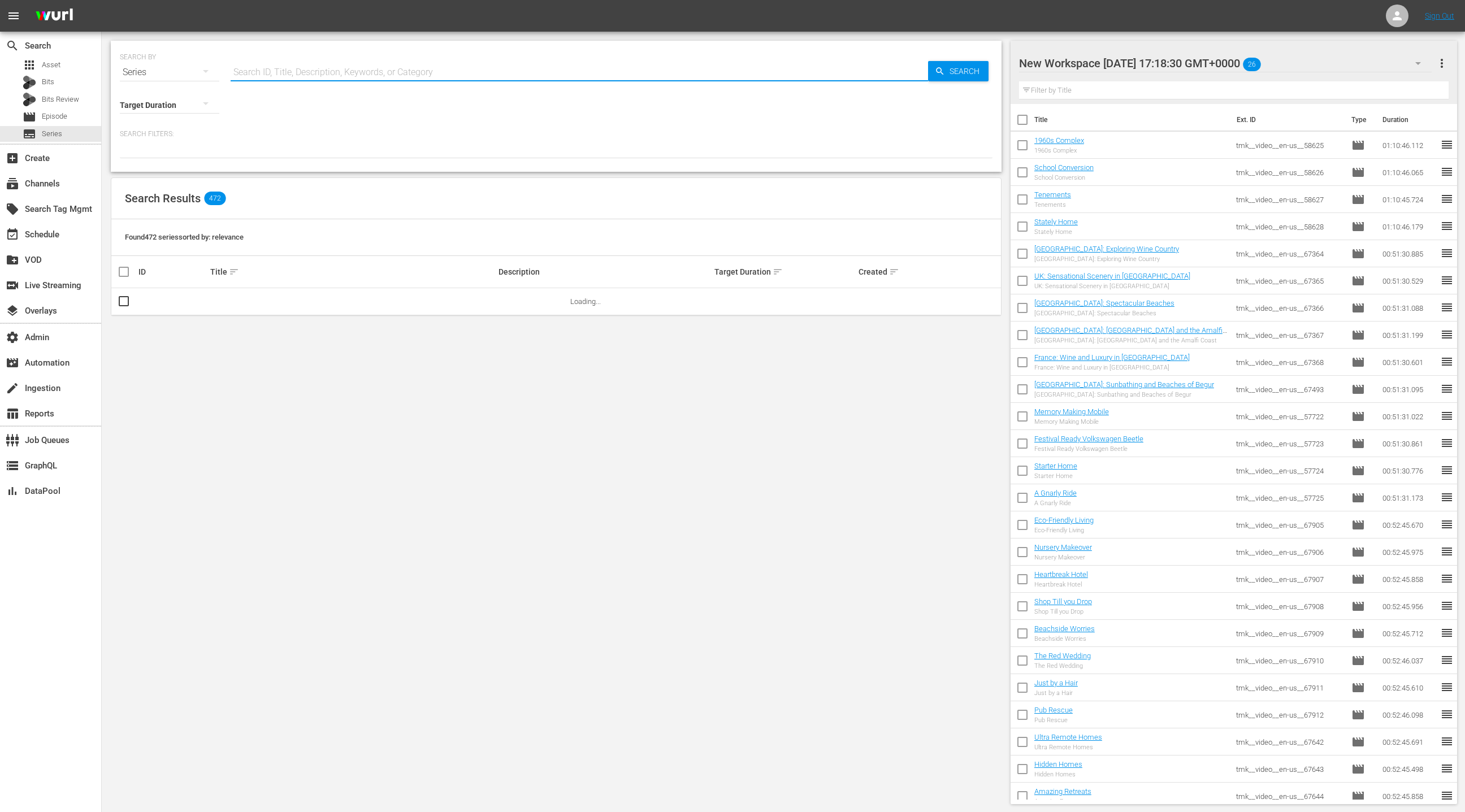
click at [287, 71] on input "text" at bounding box center [579, 72] width 697 height 27
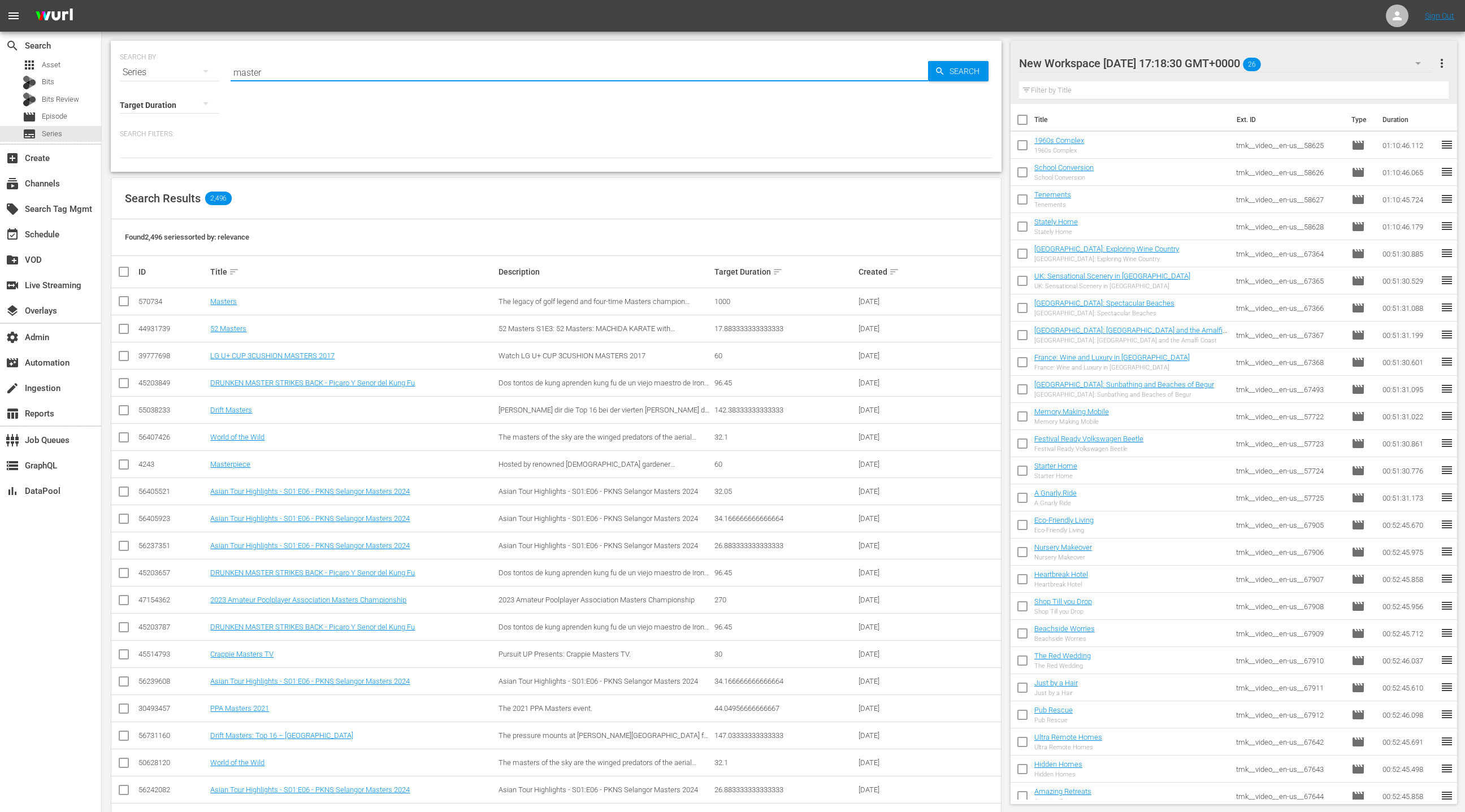
click at [250, 72] on input "master" at bounding box center [579, 72] width 697 height 27
paste input "Million Dollar Dream Homes"
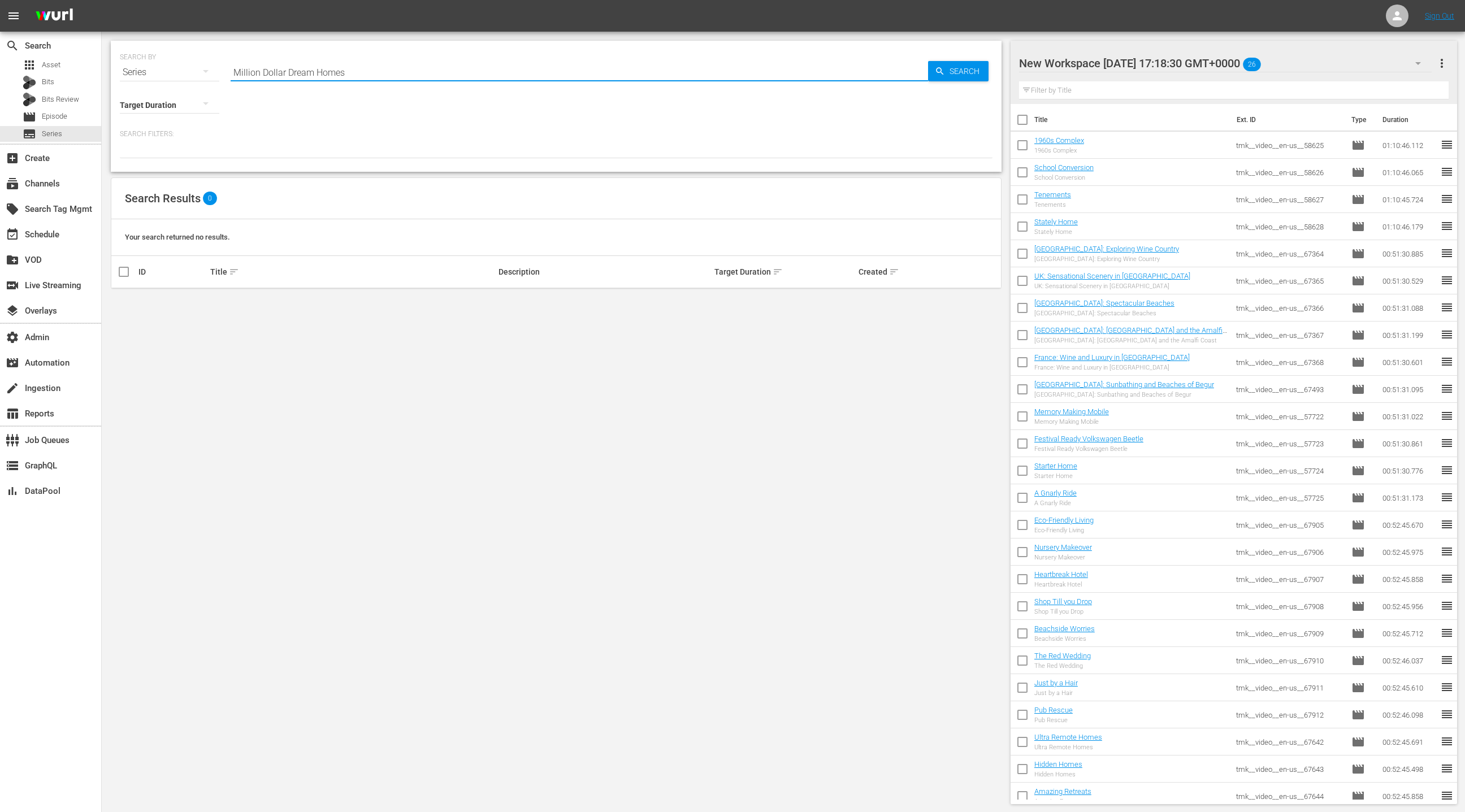
click at [305, 72] on input "Million Dollar Dream Homes" at bounding box center [579, 72] width 697 height 27
drag, startPoint x: 305, startPoint y: 72, endPoint x: 356, endPoint y: 71, distance: 51.0
click at [356, 71] on input "Million Dollar Dream Homes" at bounding box center [579, 72] width 697 height 27
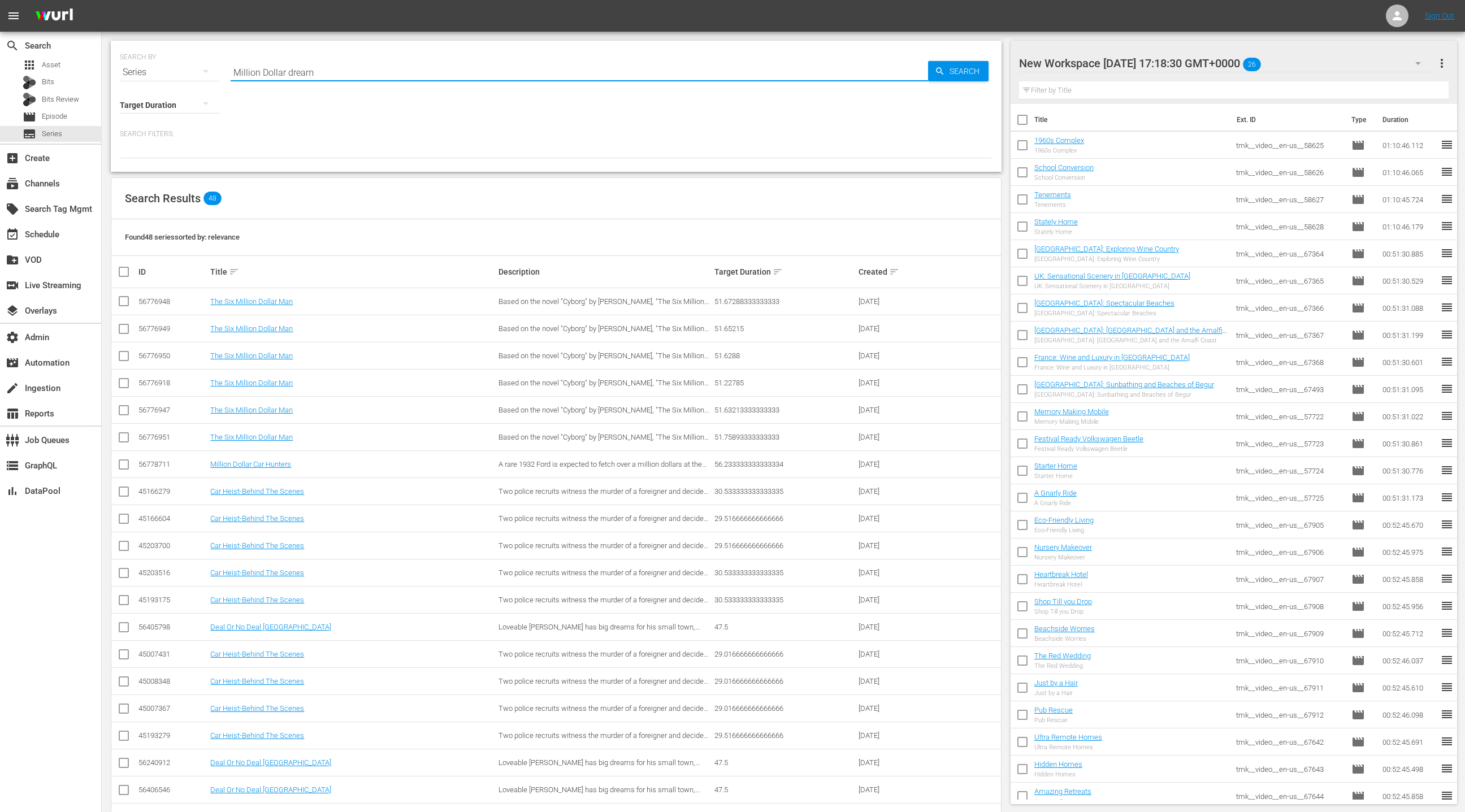
type input "Million Dollar dream"
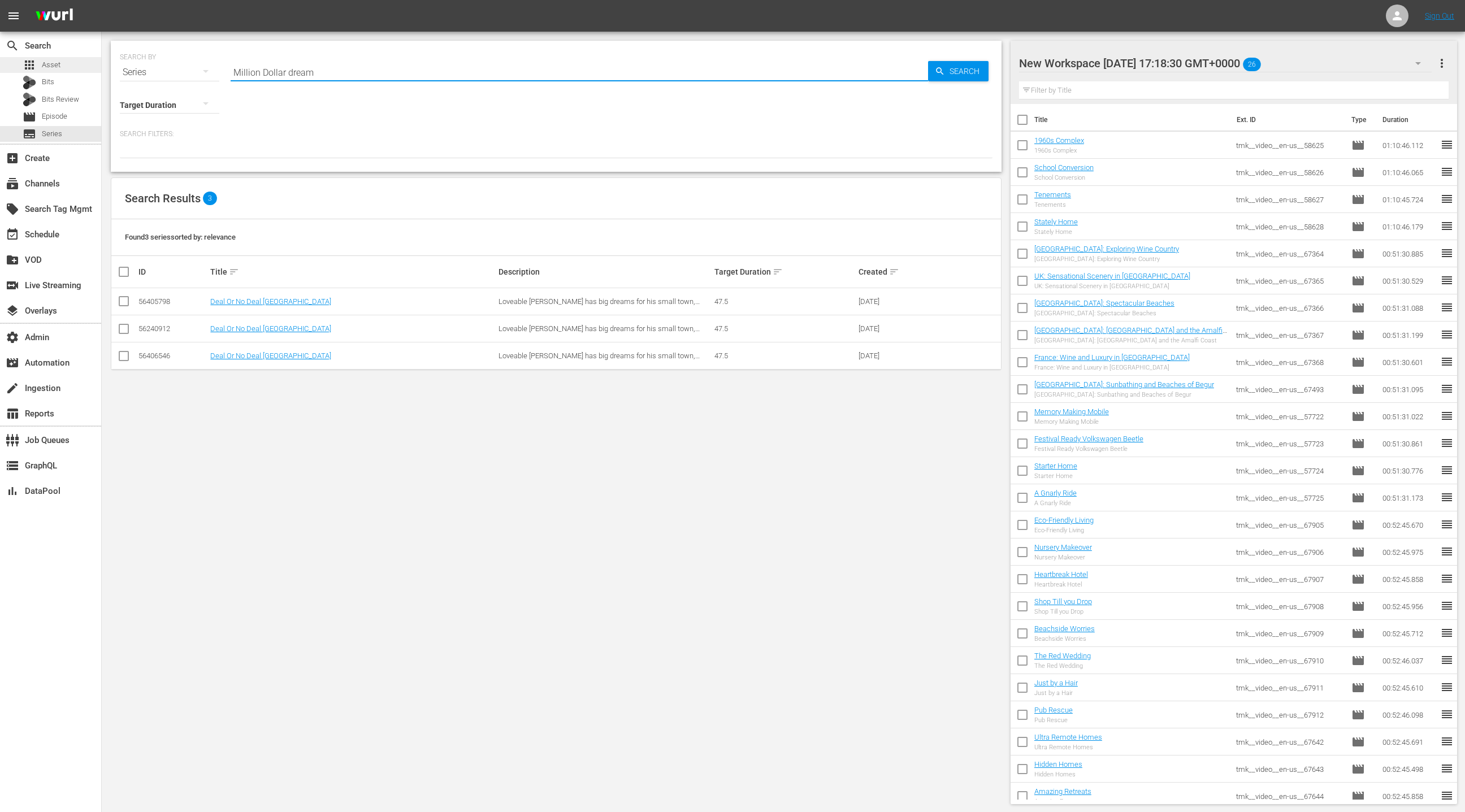
click at [73, 63] on div "apps Asset" at bounding box center [50, 65] width 101 height 16
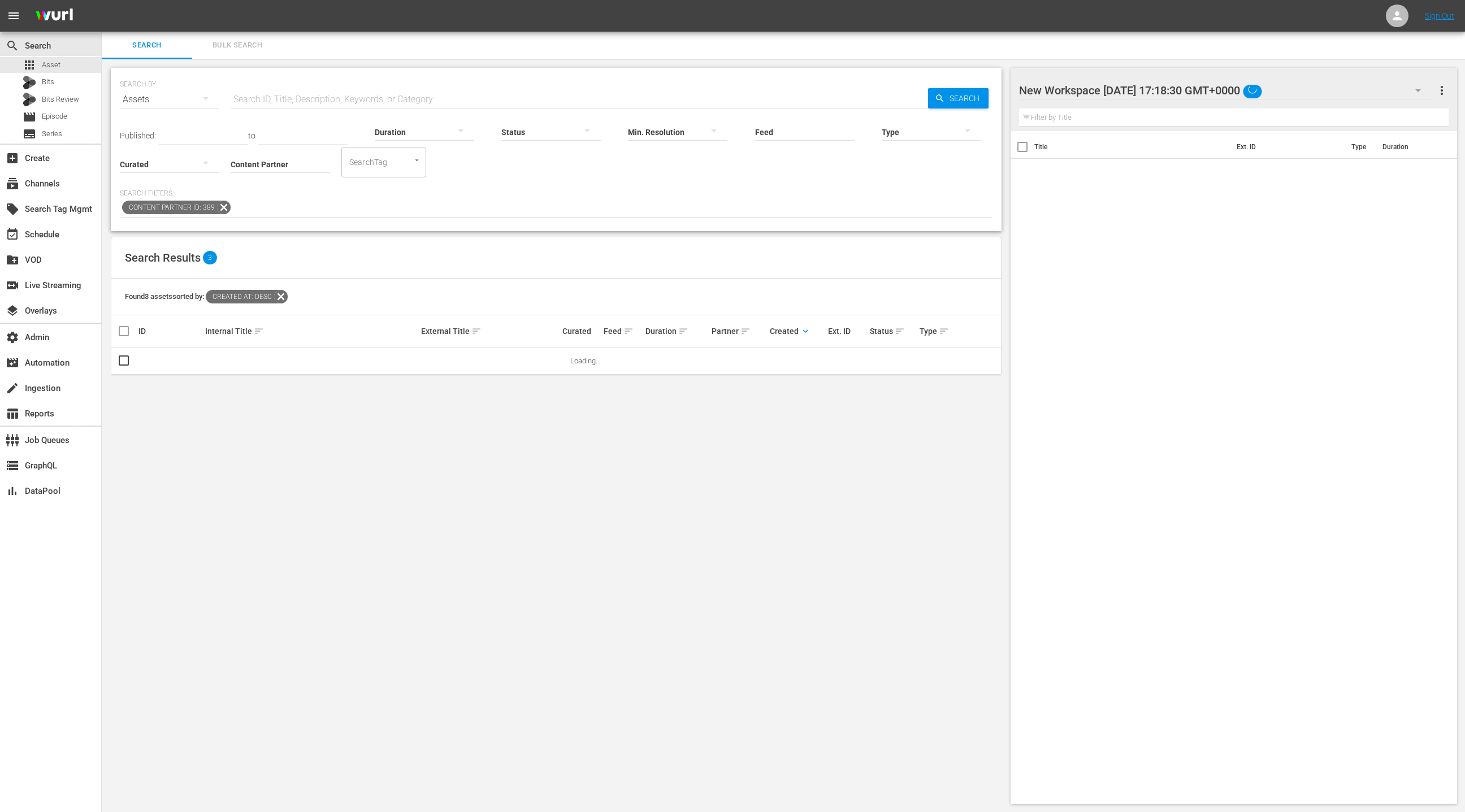
click at [285, 100] on input "text" at bounding box center [579, 100] width 697 height 27
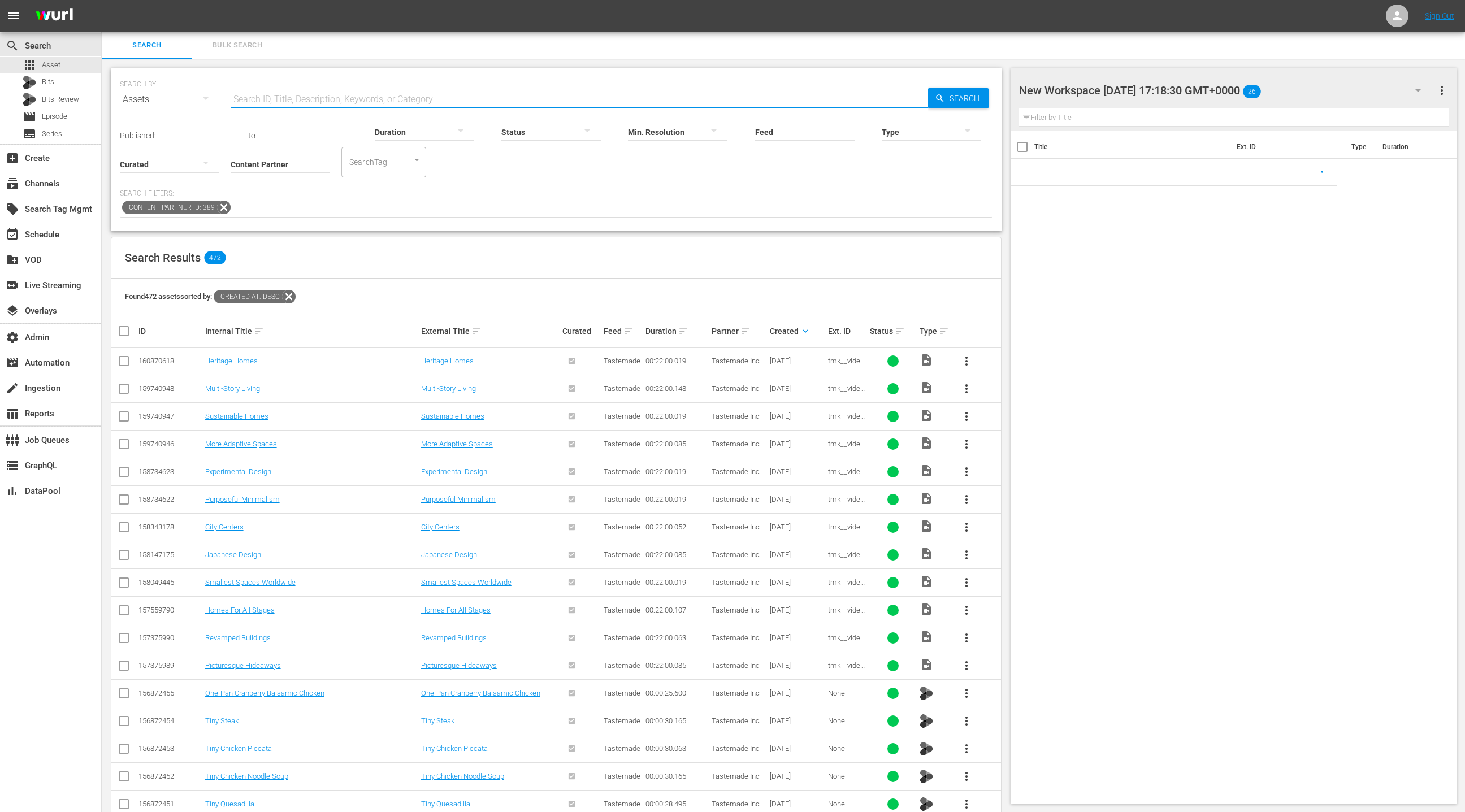
scroll to position [7, 0]
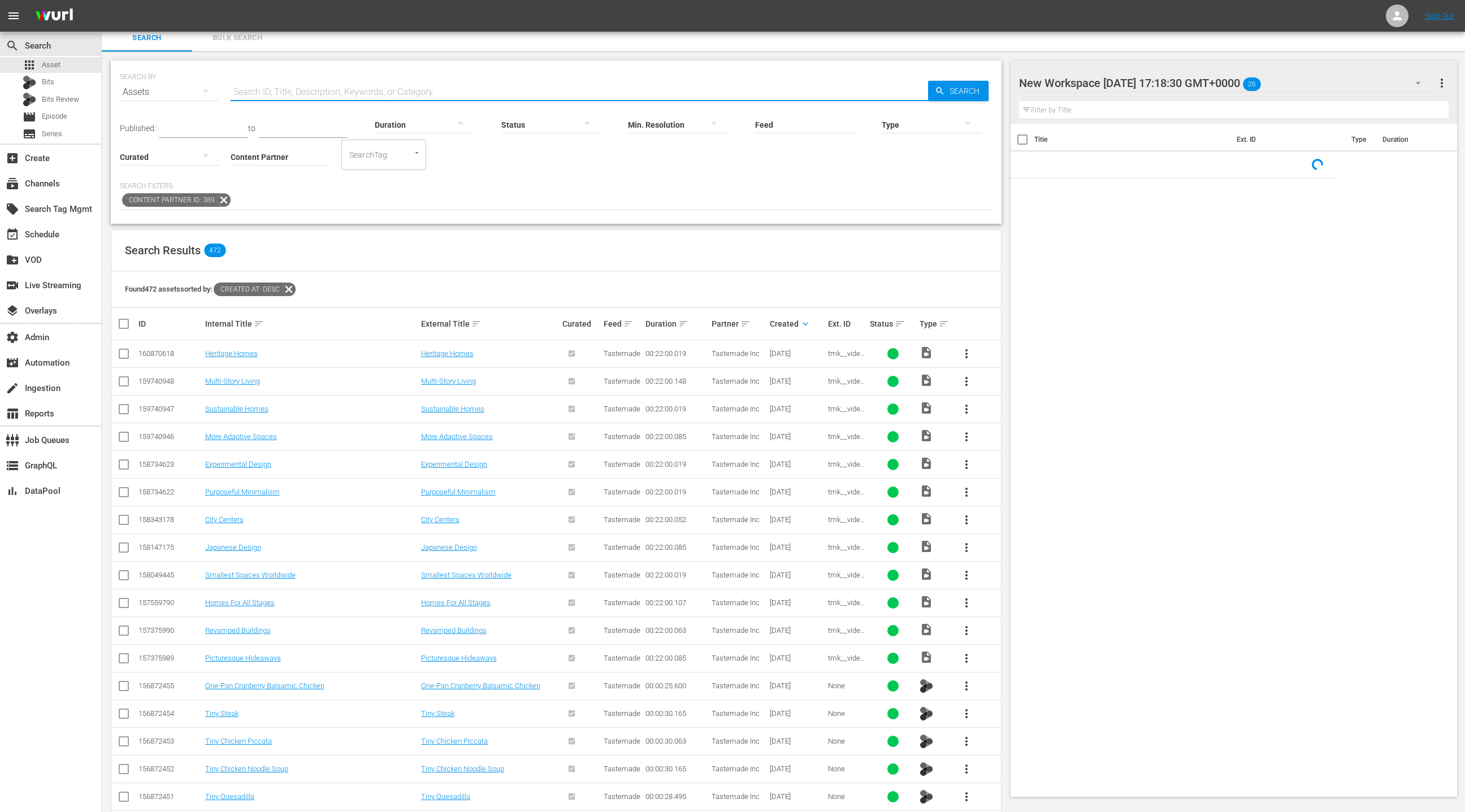
paste input "Million Dollar Dream Homes"
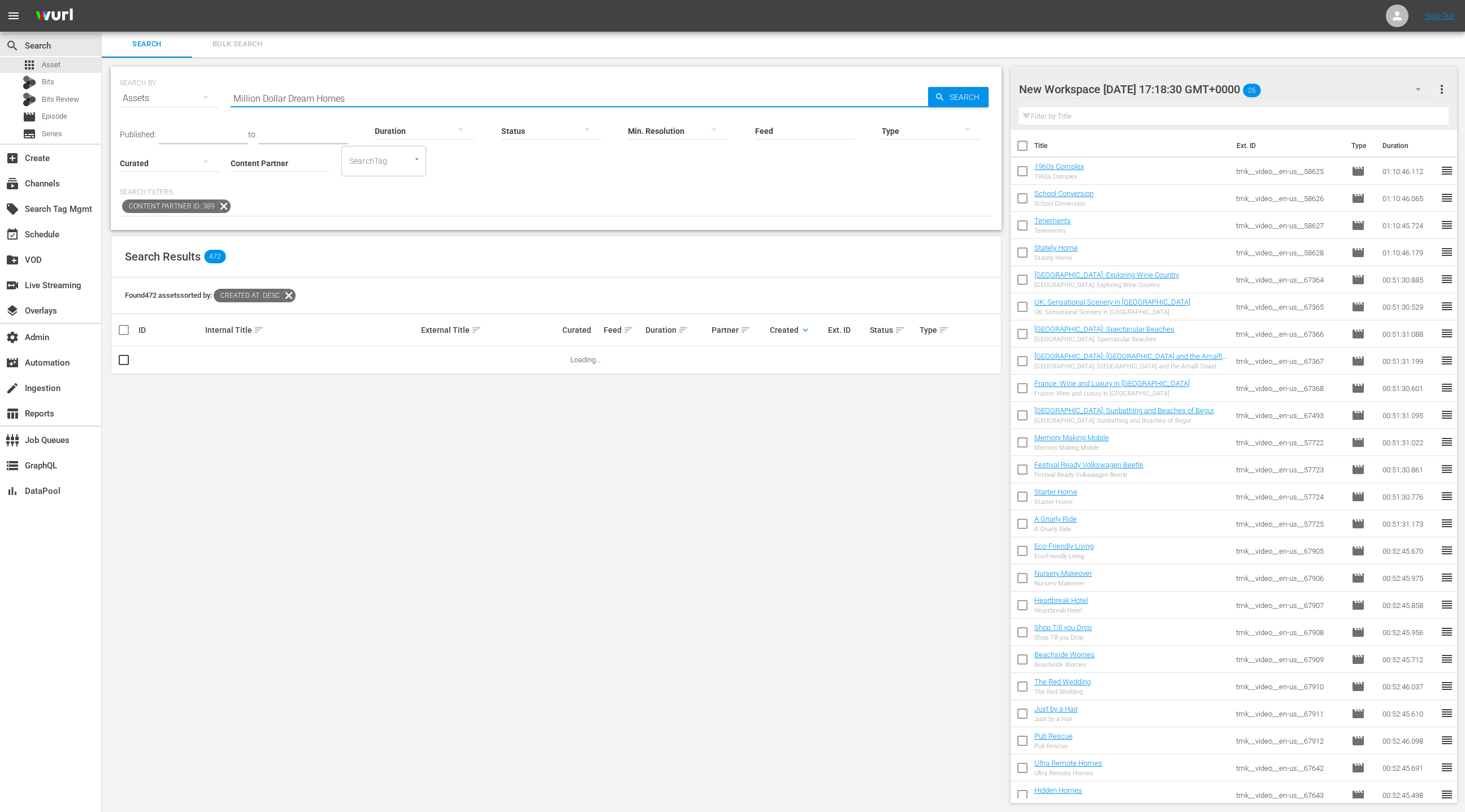
scroll to position [1, 0]
type input "Million Dollar Dream Homes"
click at [224, 207] on icon at bounding box center [224, 206] width 15 height 15
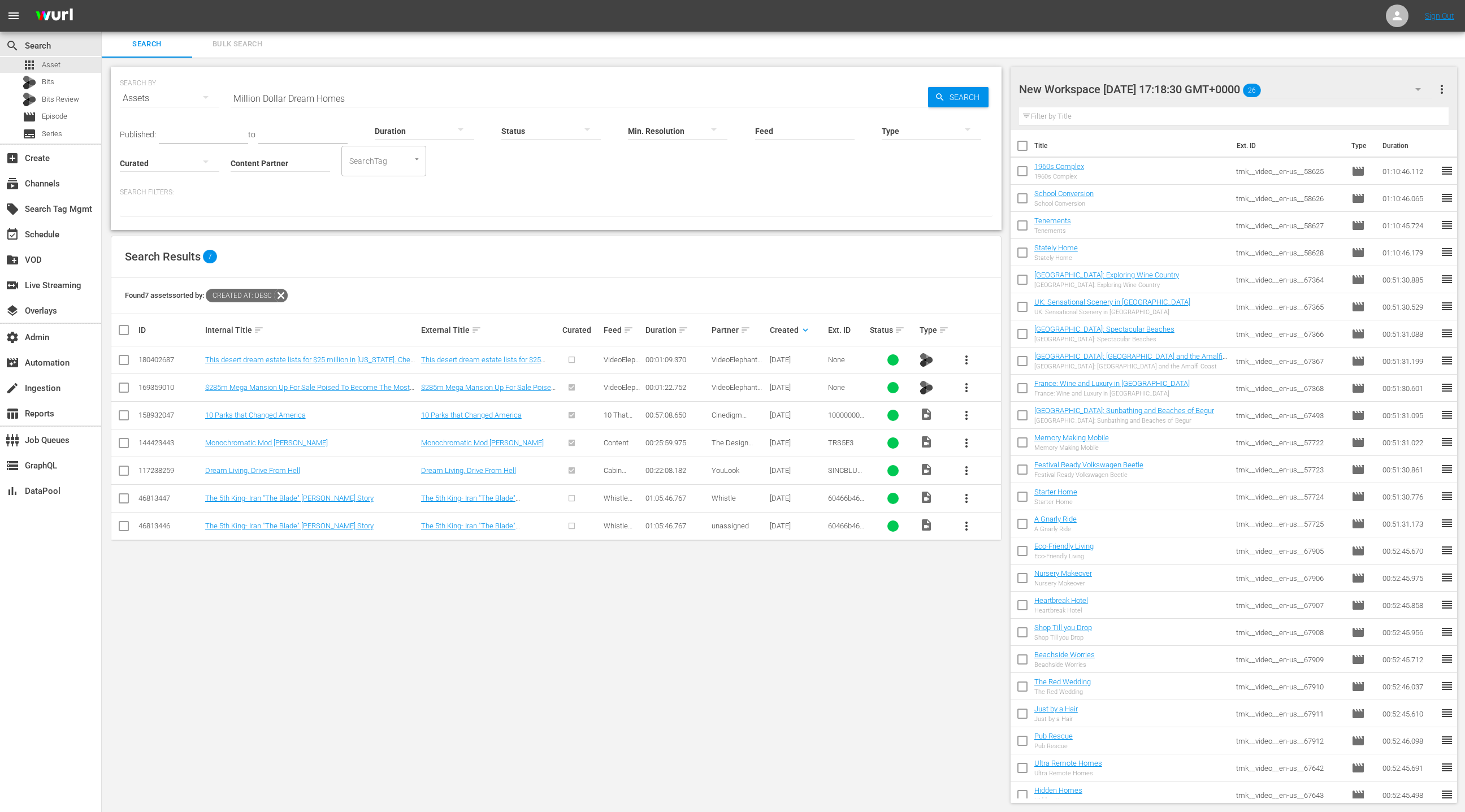
click at [247, 160] on input "Content Partner" at bounding box center [280, 164] width 99 height 40
click at [285, 193] on div "Tastemade Inc (389)" at bounding box center [322, 194] width 165 height 27
type input "Tastemade Inc (389)"
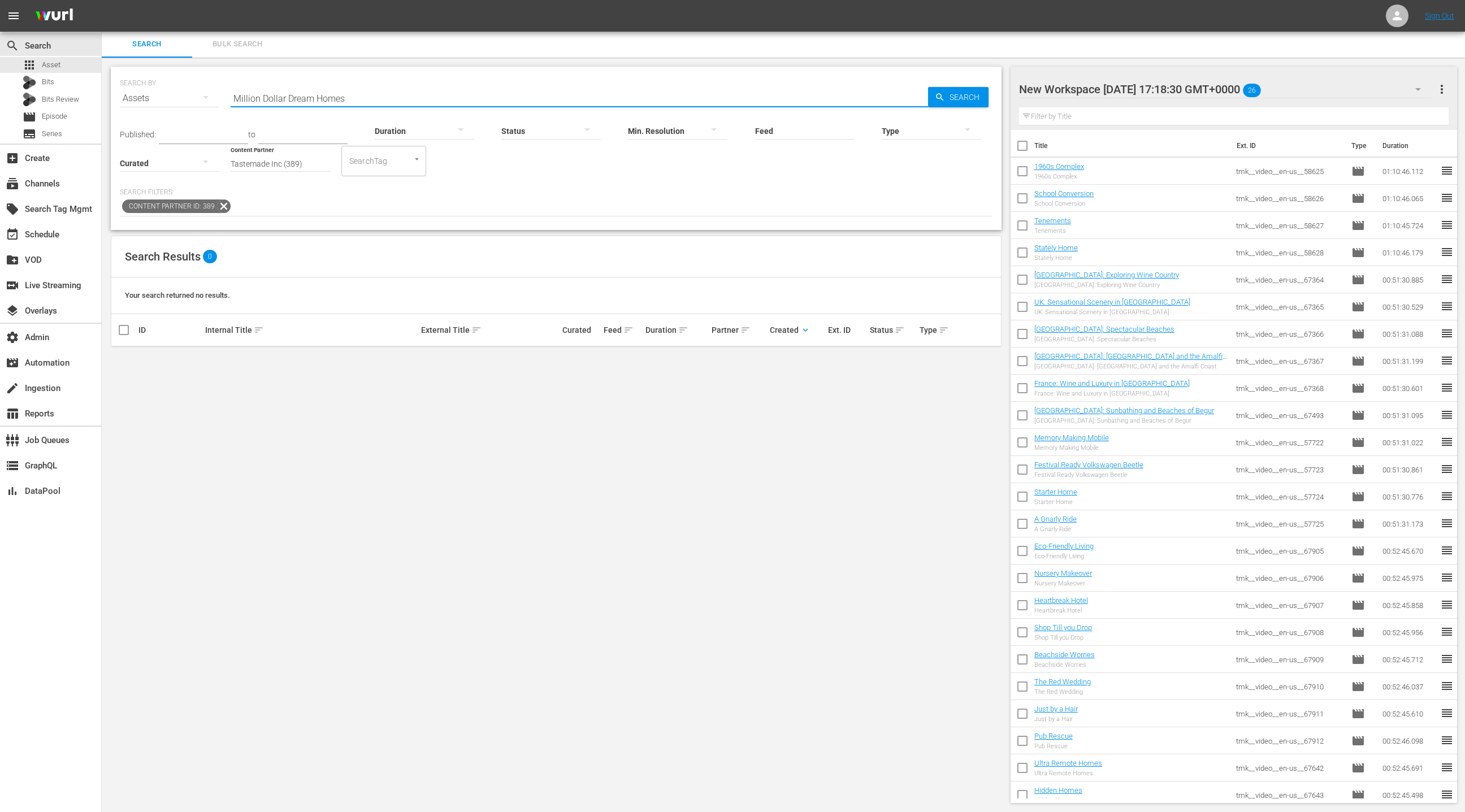
click at [238, 96] on input "Million Dollar Dream Homes" at bounding box center [579, 99] width 697 height 27
drag, startPoint x: 238, startPoint y: 96, endPoint x: 392, endPoint y: 101, distance: 154.1
click at [392, 101] on input "Million Dollar Dream Homes" at bounding box center [579, 99] width 697 height 27
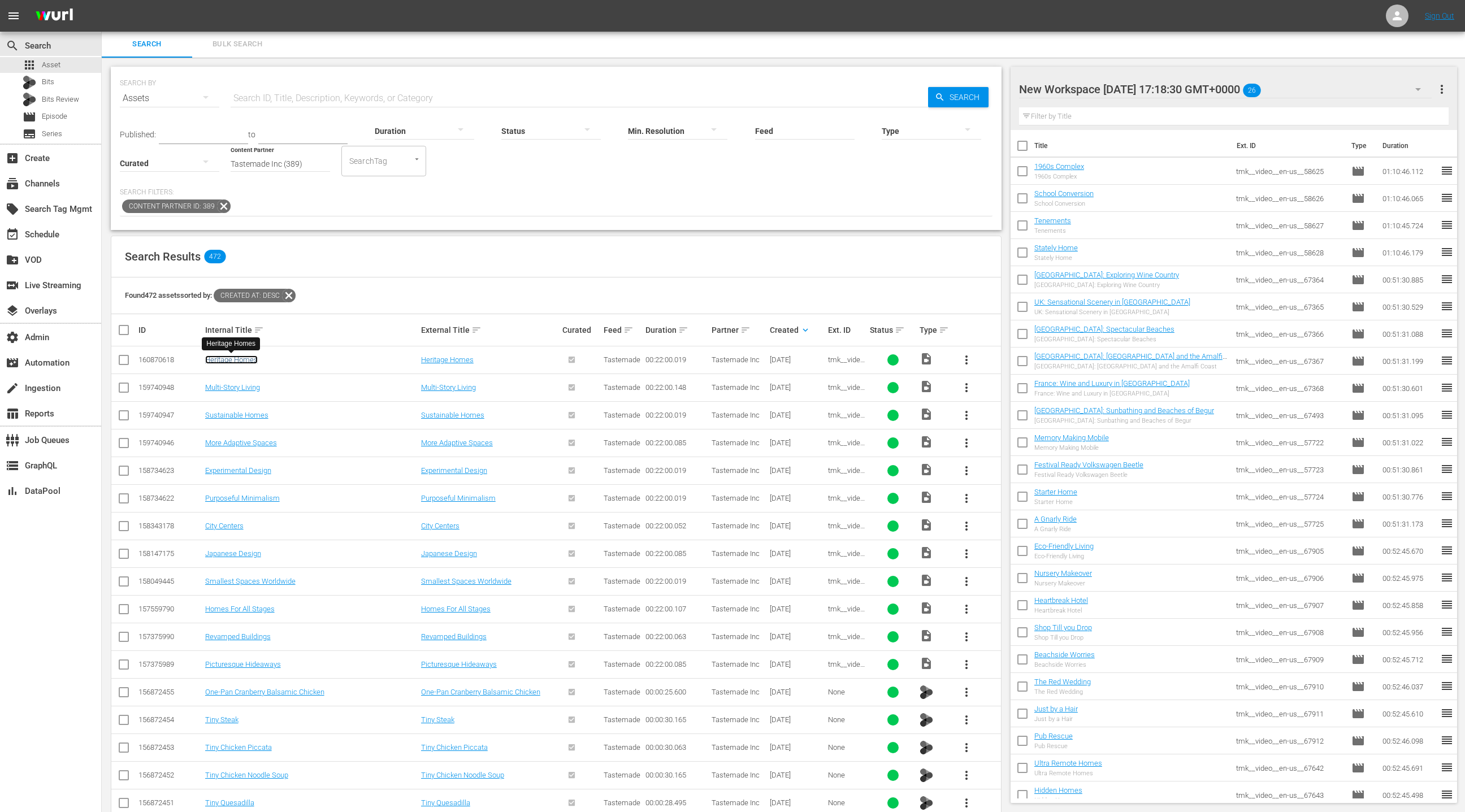
click at [240, 361] on link "Heritage Homes" at bounding box center [232, 359] width 52 height 9
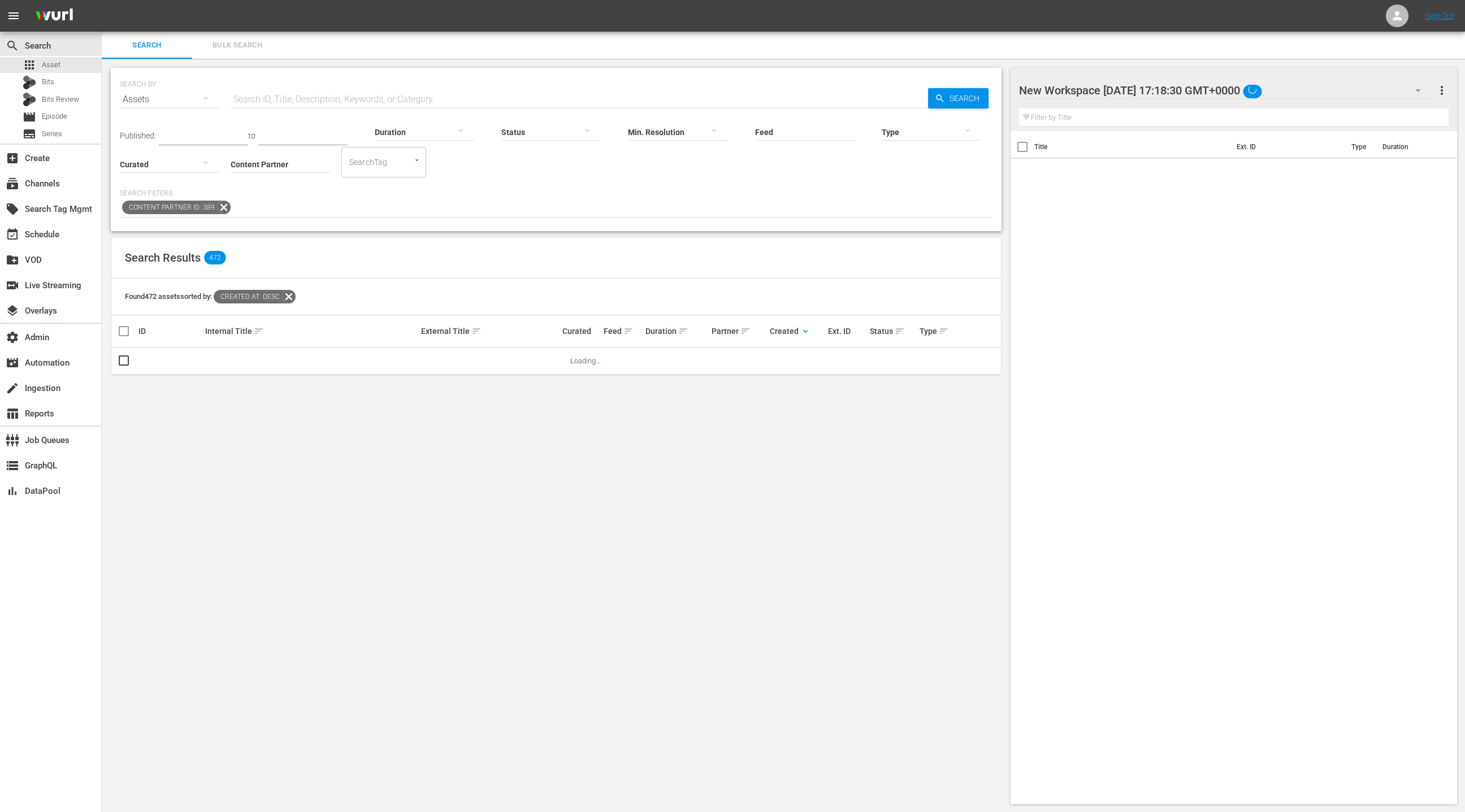
scroll to position [1, 0]
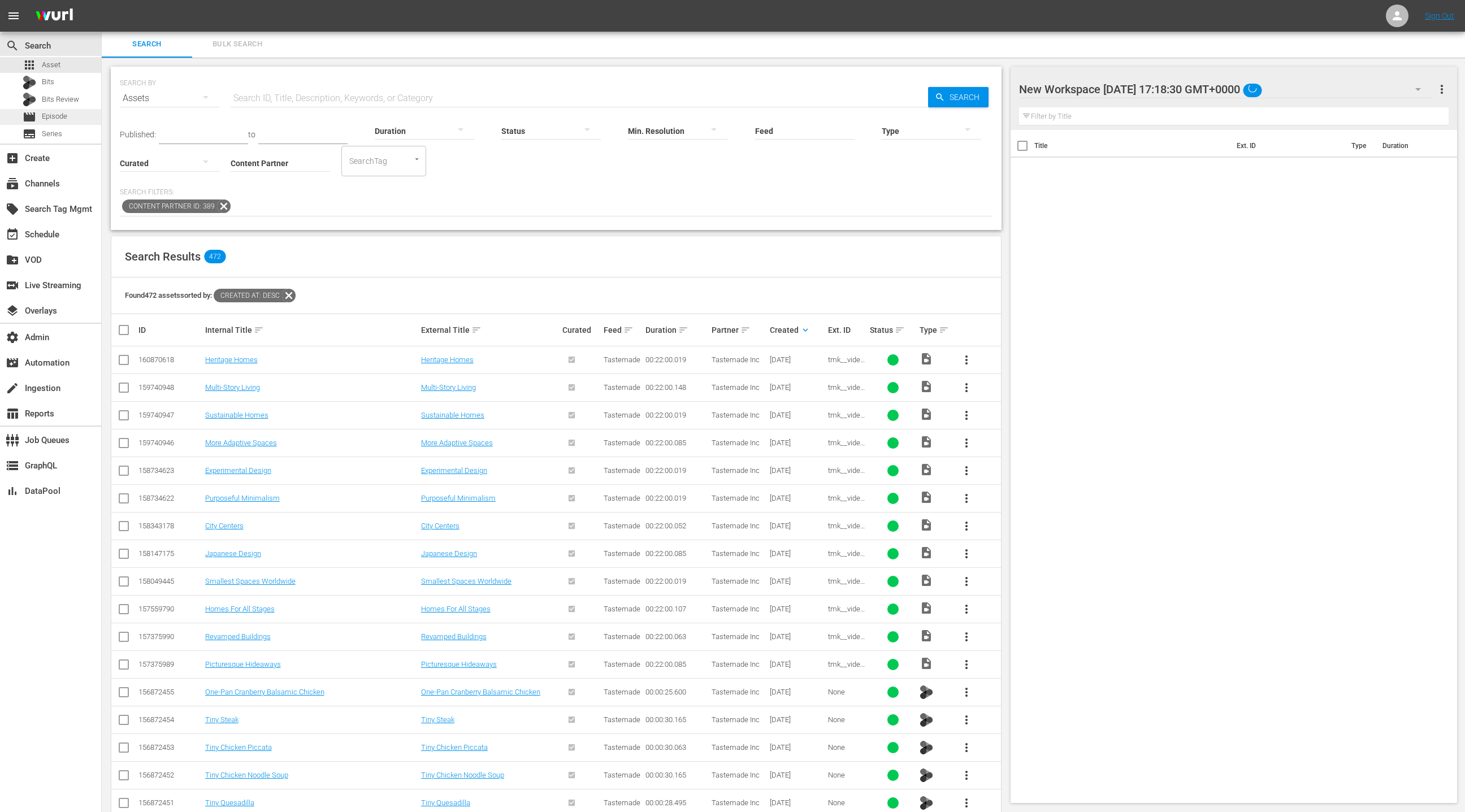
click at [55, 118] on span "Episode" at bounding box center [54, 116] width 26 height 11
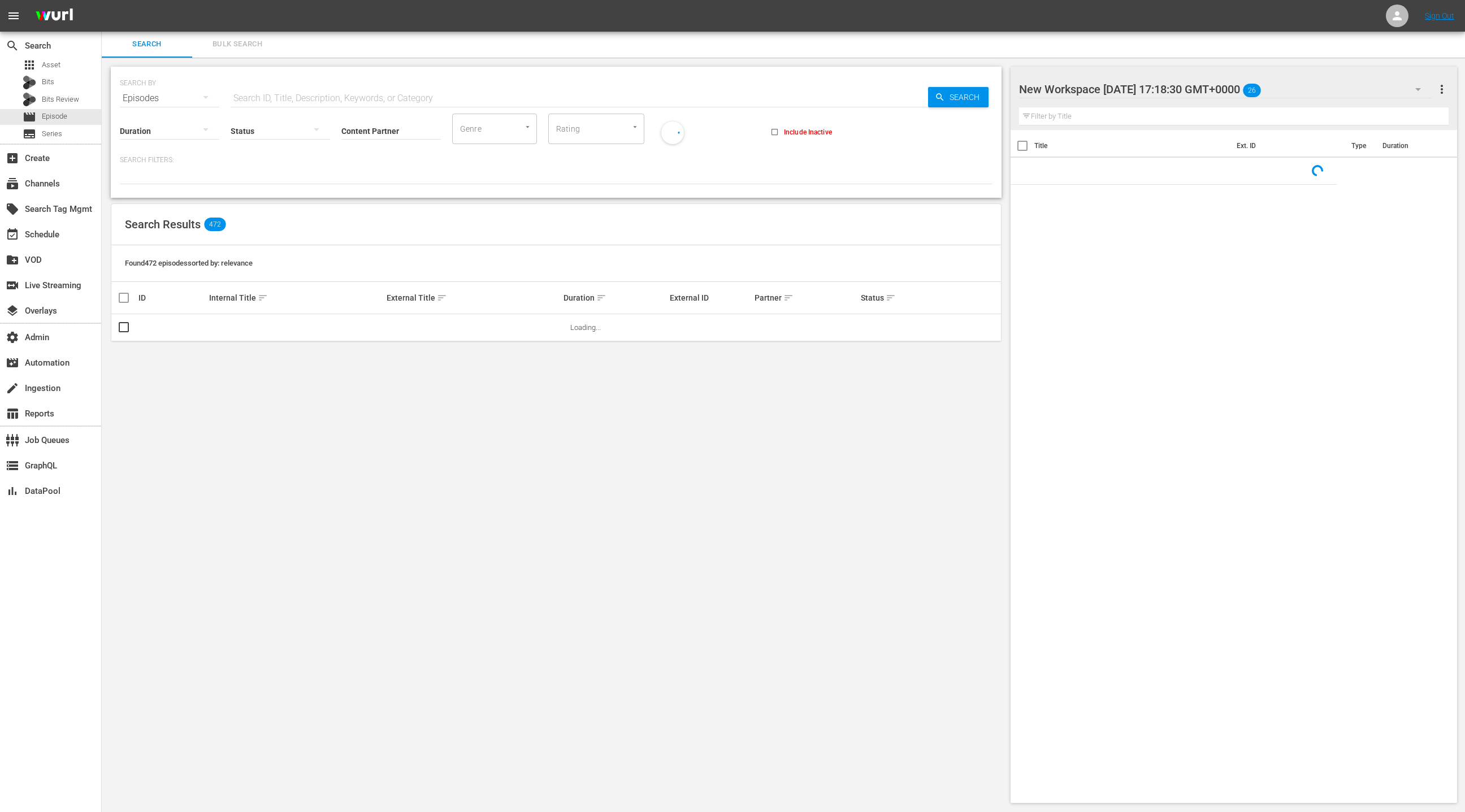
click at [353, 124] on input "Content Partner" at bounding box center [391, 131] width 99 height 40
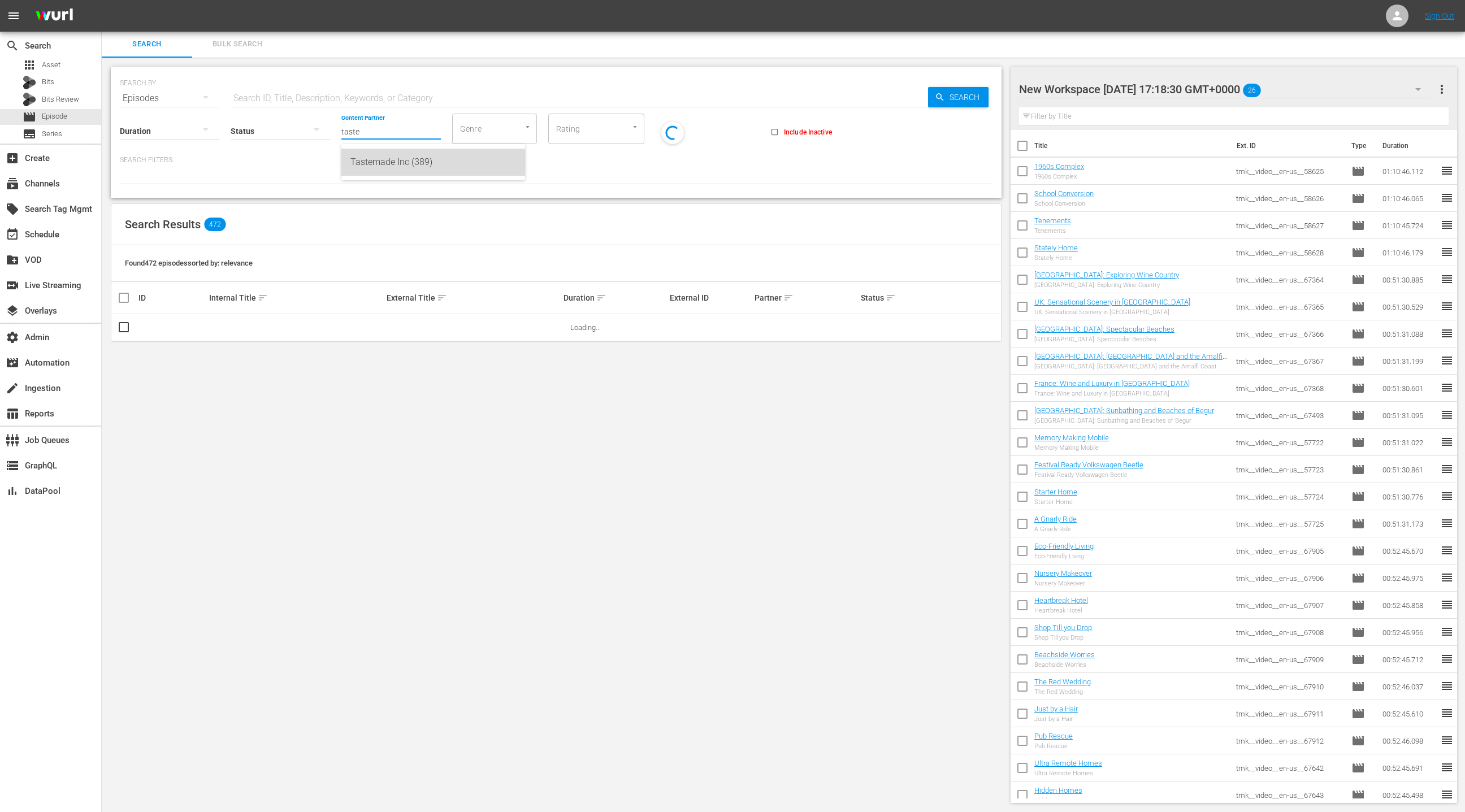
click at [387, 163] on div "Tastemade Inc (389)" at bounding box center [433, 163] width 165 height 27
type input "Tastemade Inc (389)"
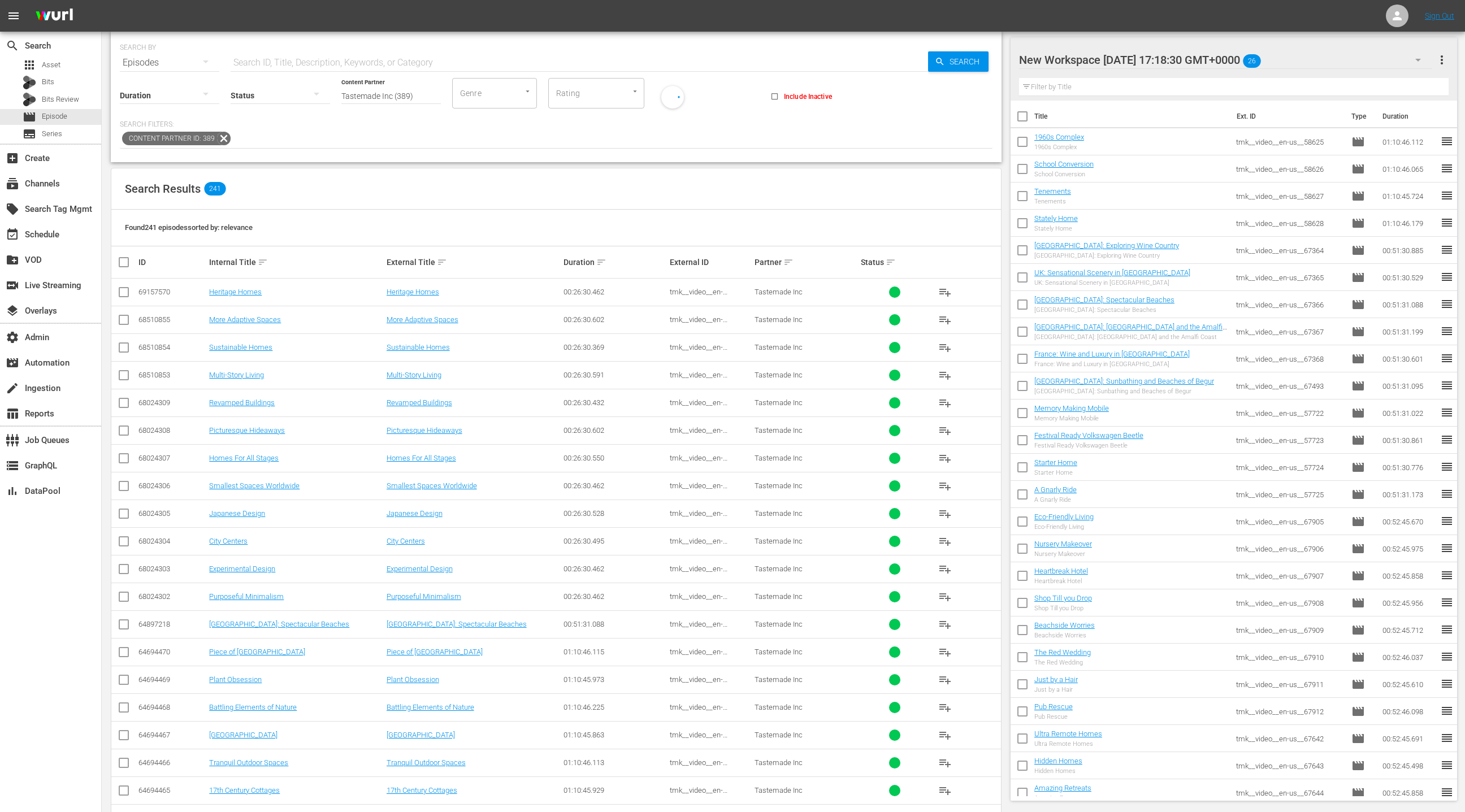
scroll to position [38, 0]
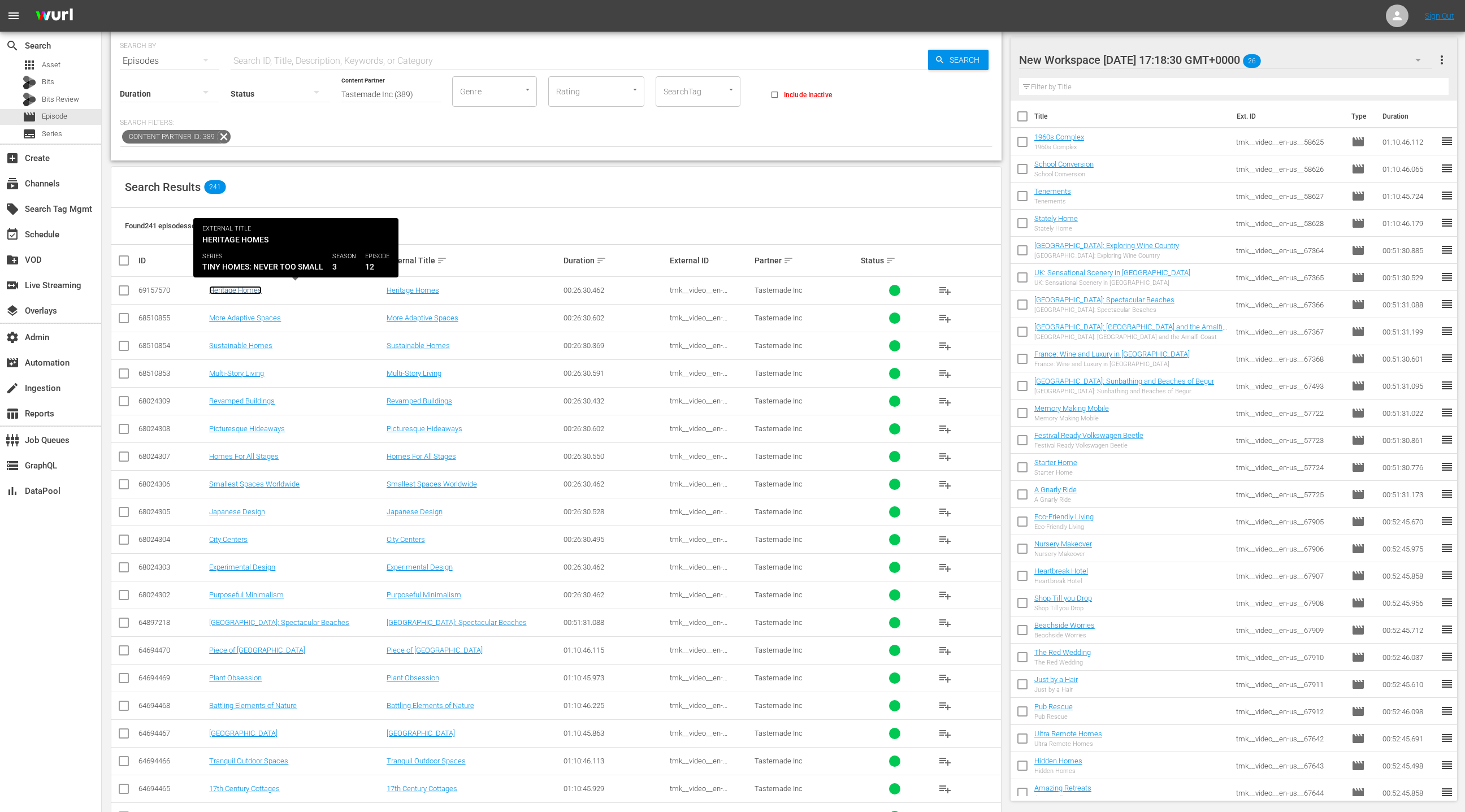
click at [252, 290] on link "Heritage Homes" at bounding box center [236, 290] width 52 height 9
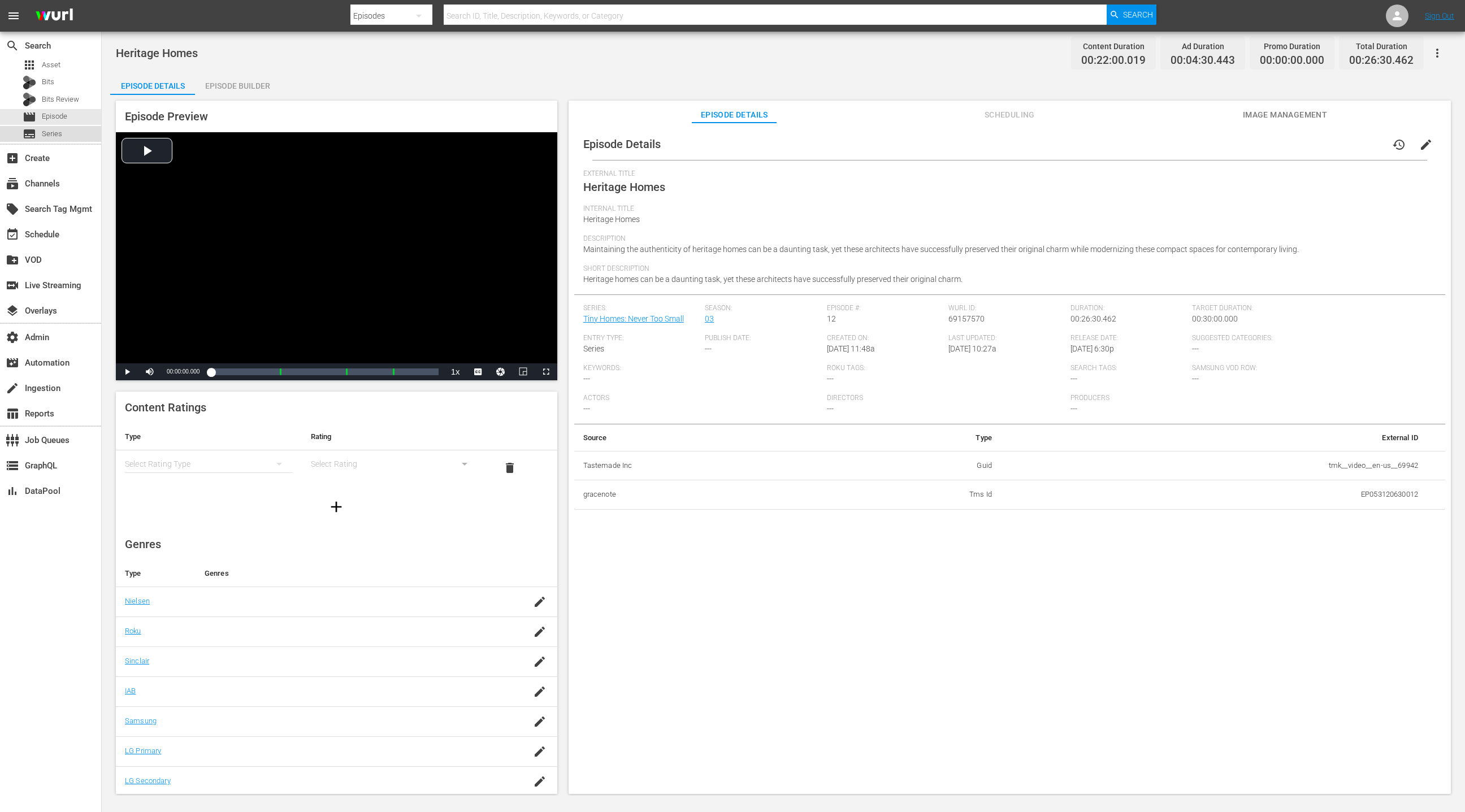
click at [64, 135] on div "subtitles Series" at bounding box center [50, 134] width 101 height 16
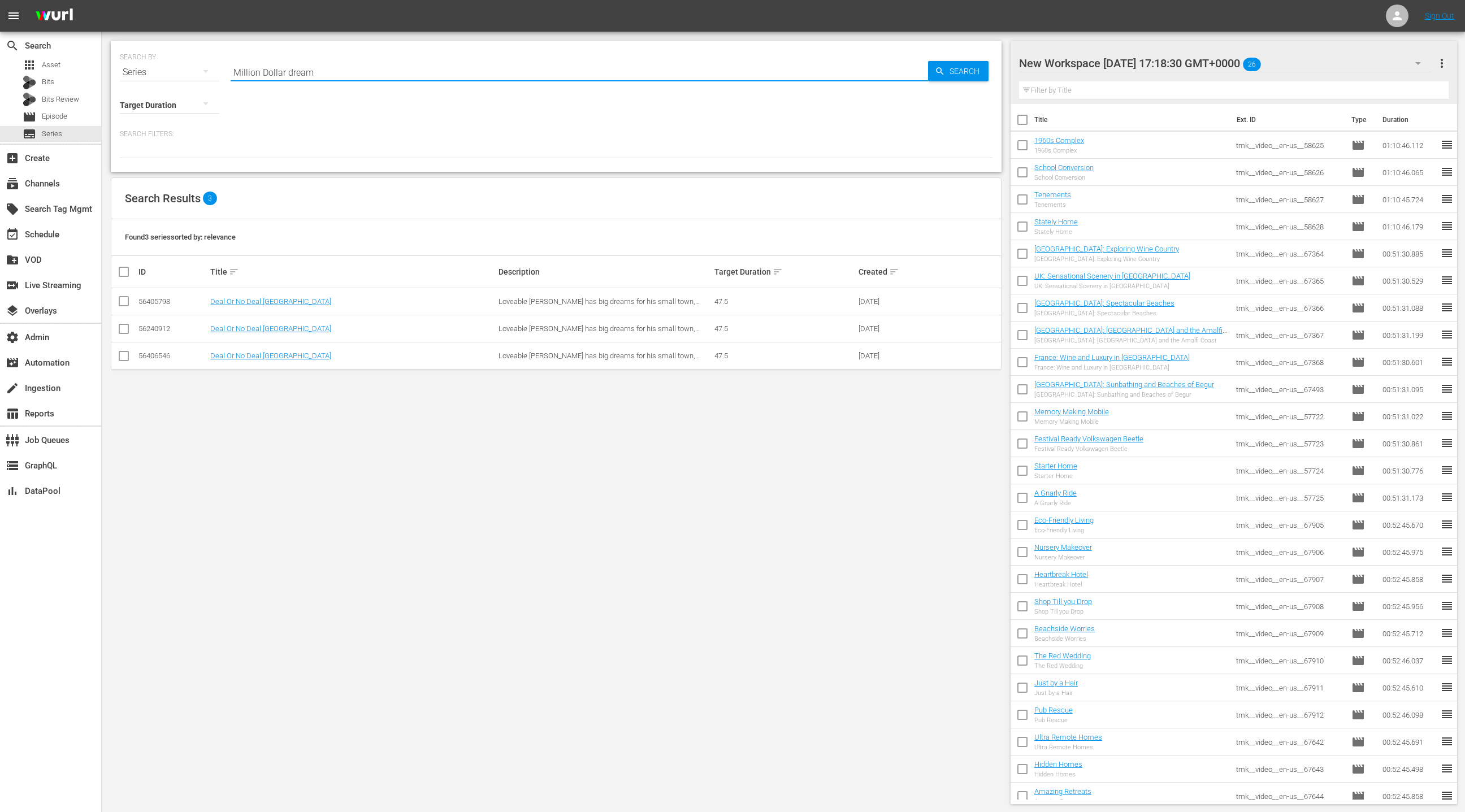
click at [306, 74] on input "Million Dollar dream" at bounding box center [579, 72] width 697 height 27
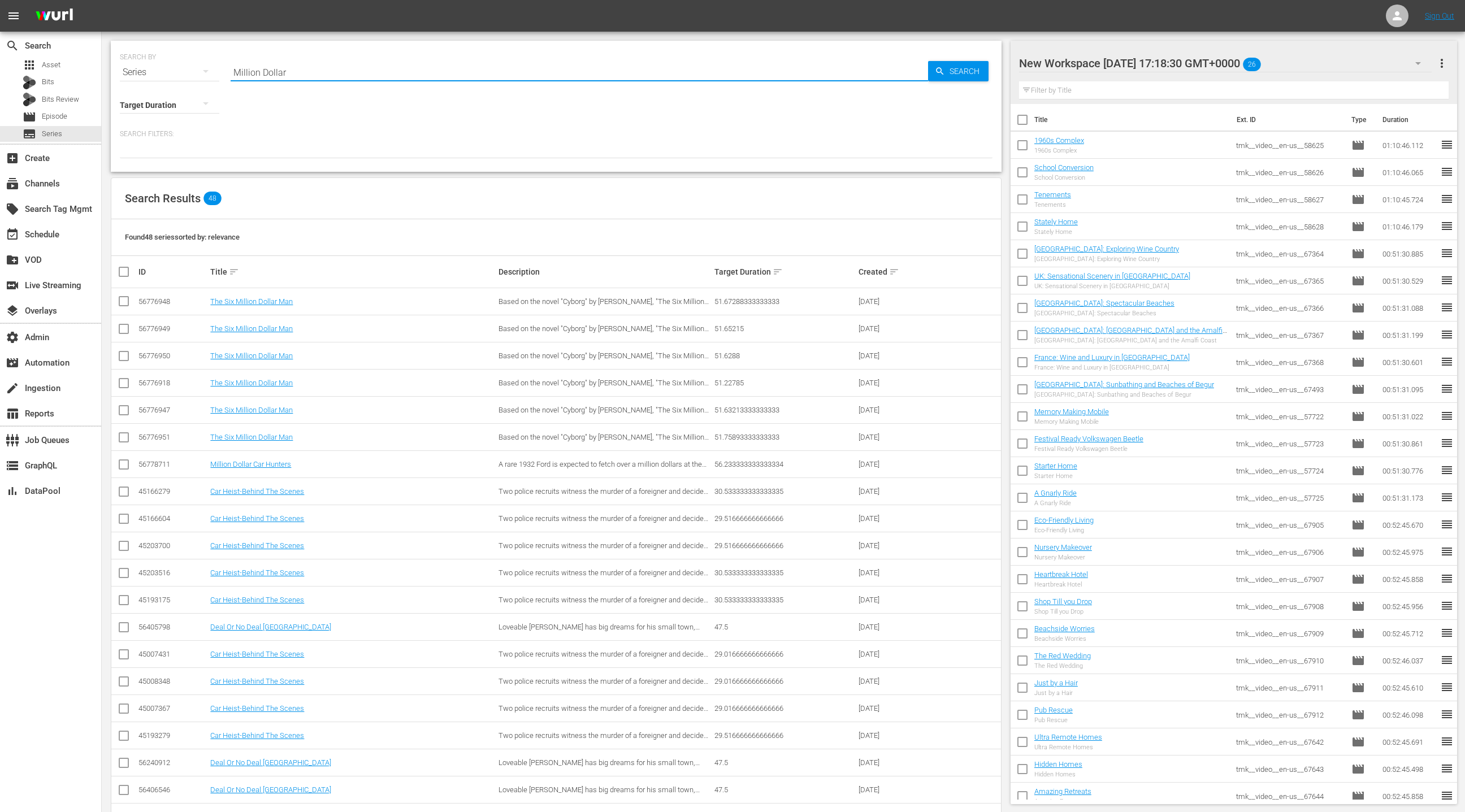
click at [238, 72] on input "Million Dollar" at bounding box center [579, 72] width 697 height 27
drag, startPoint x: 238, startPoint y: 72, endPoint x: 299, endPoint y: 75, distance: 61.1
click at [299, 75] on input "Million Dollar" at bounding box center [579, 72] width 697 height 27
paste input "Dream Homes"
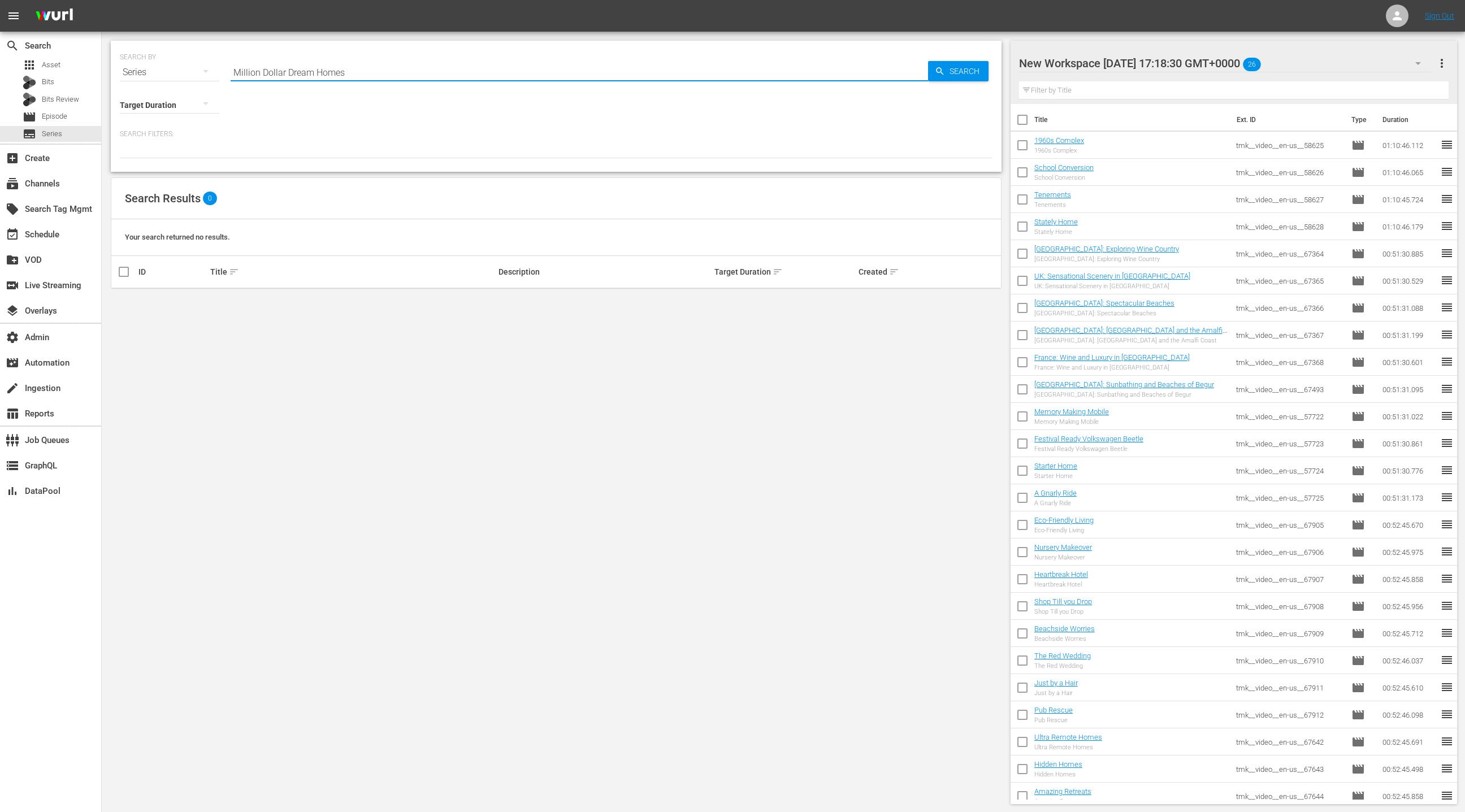
type input "Million Dollar Dream Homes"
click at [72, 117] on div "movie Episode" at bounding box center [50, 117] width 101 height 16
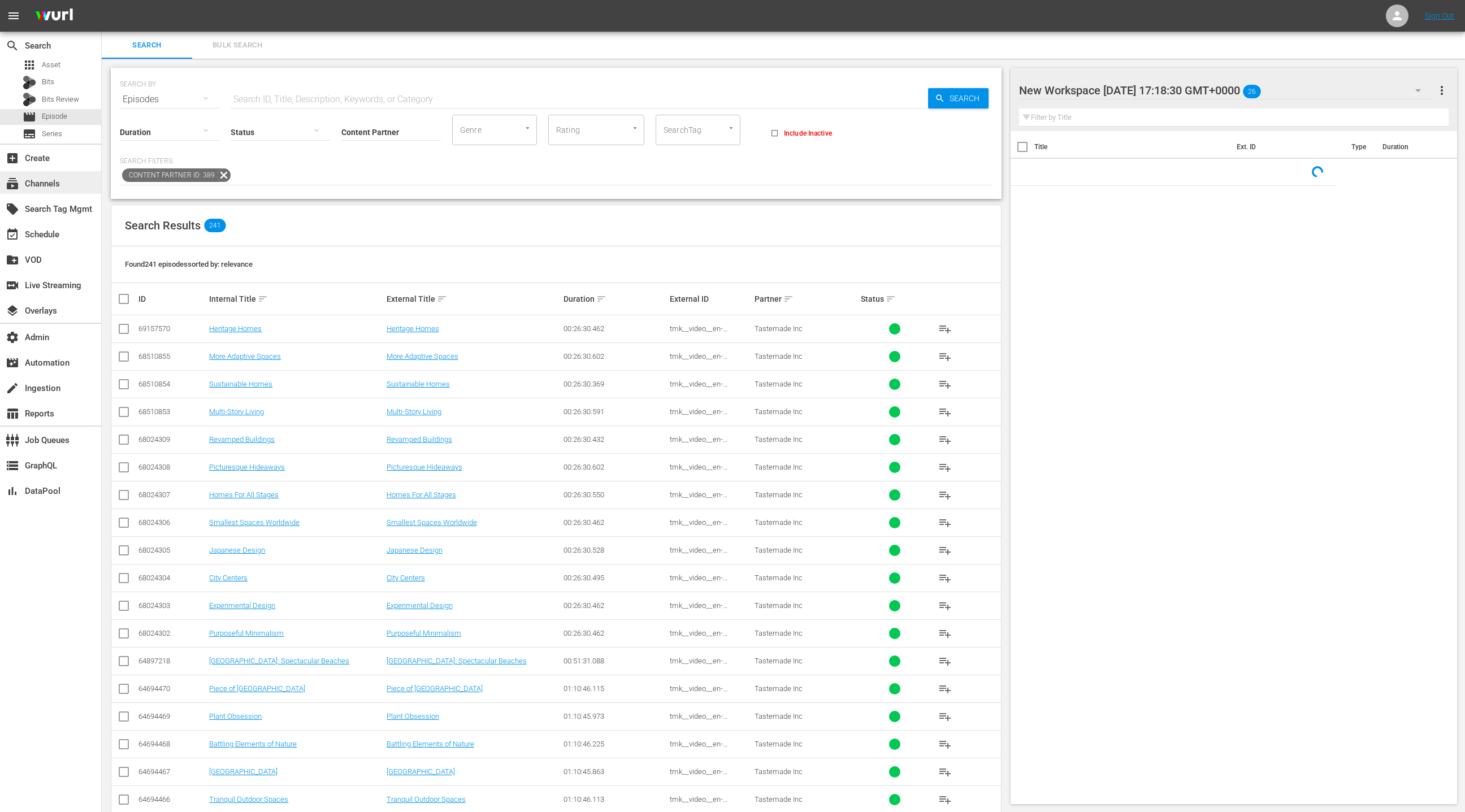
click at [64, 183] on div "subscriptions Channels" at bounding box center [50, 182] width 101 height 23
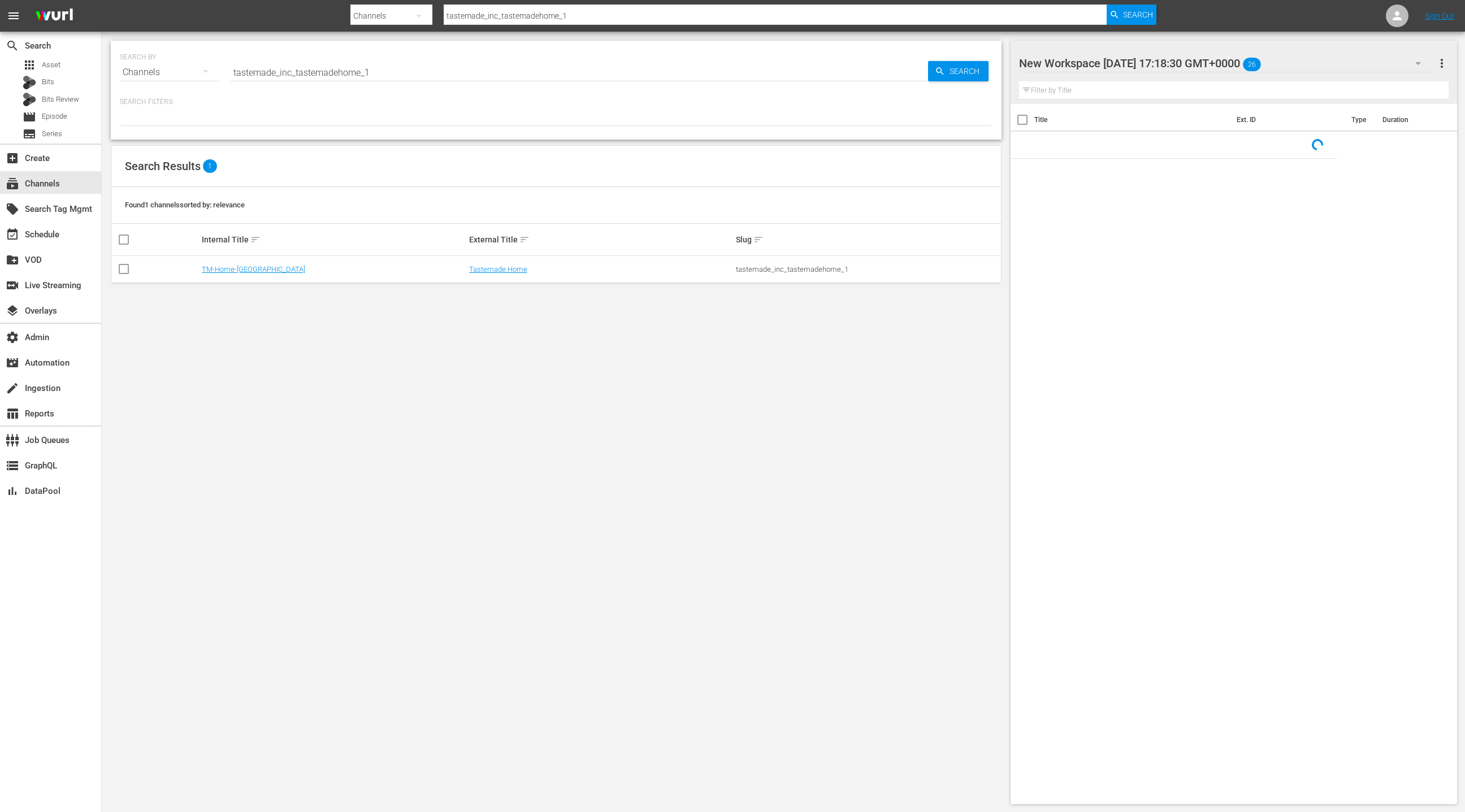
click at [251, 75] on input "tastemade_inc_tastemadehome_1" at bounding box center [579, 72] width 697 height 27
drag, startPoint x: 251, startPoint y: 75, endPoint x: 374, endPoint y: 80, distance: 123.1
click at [374, 80] on div "Search ID, Title, Description, Keywords, or Category tastemade_inc_tastemadehom…" at bounding box center [579, 72] width 697 height 27
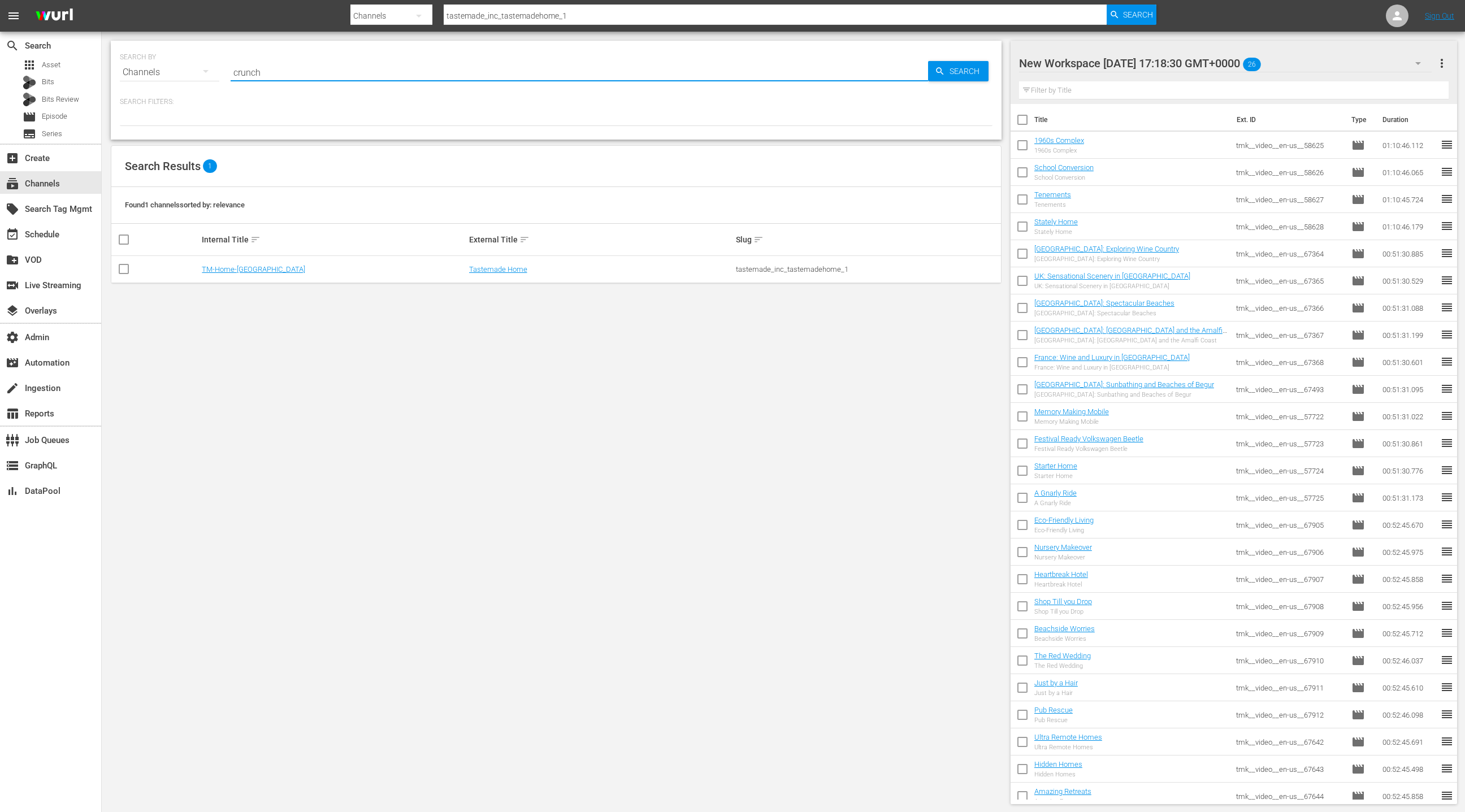
type input "crunchy"
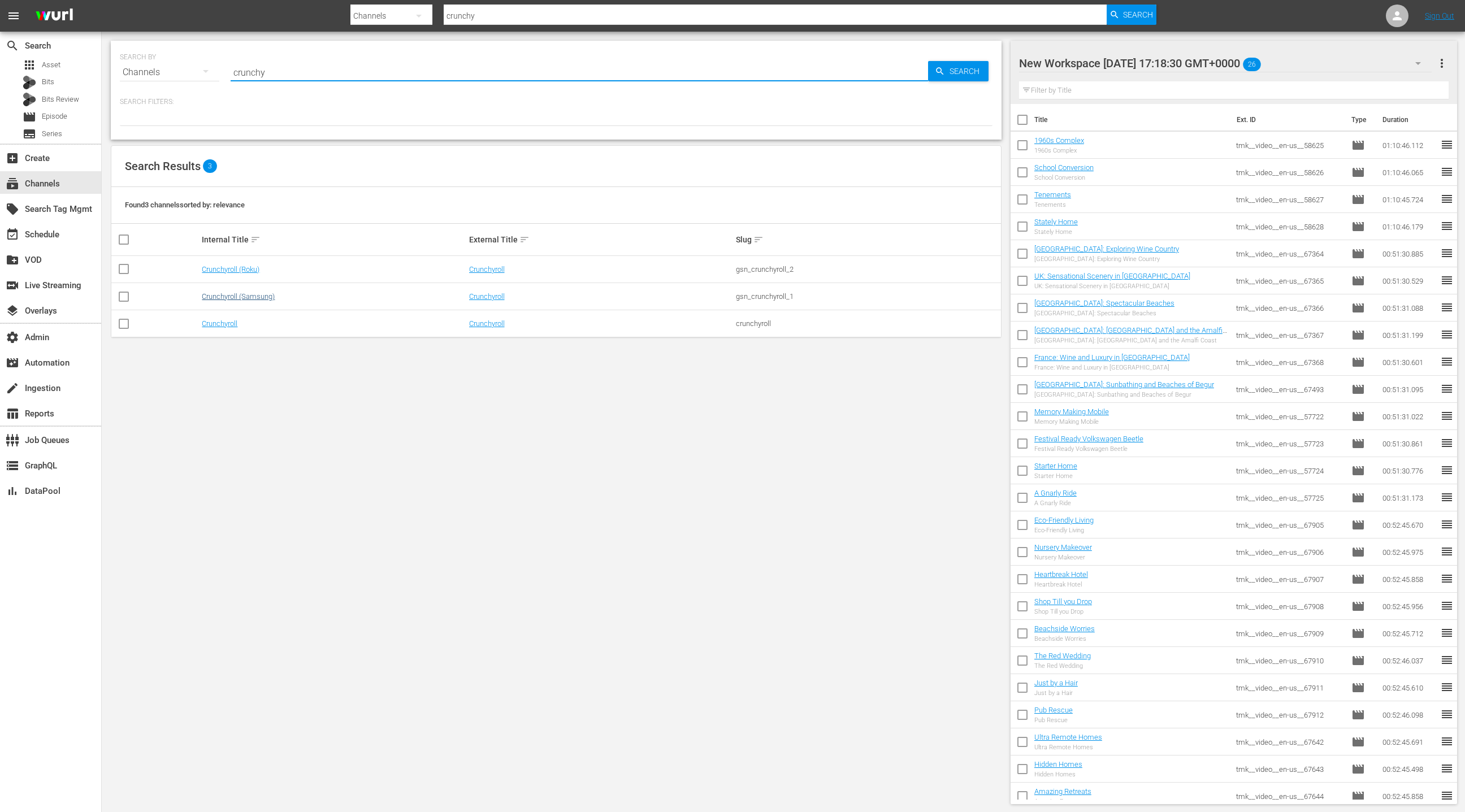
type input "crunchy"
click at [265, 293] on link "Crunchyroll (Samsung)" at bounding box center [238, 296] width 73 height 9
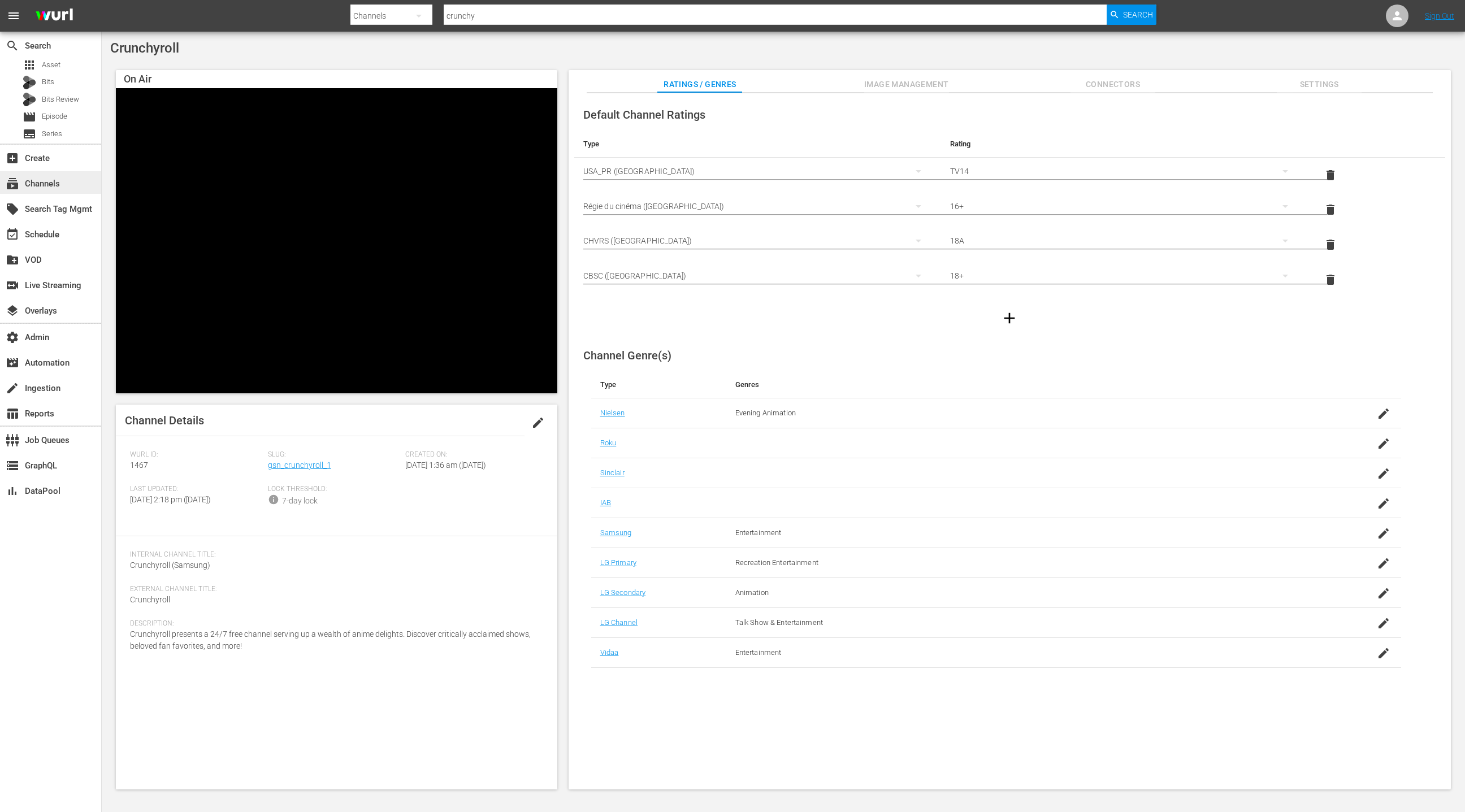
click at [53, 183] on div "subscriptions Channels" at bounding box center [31, 182] width 63 height 10
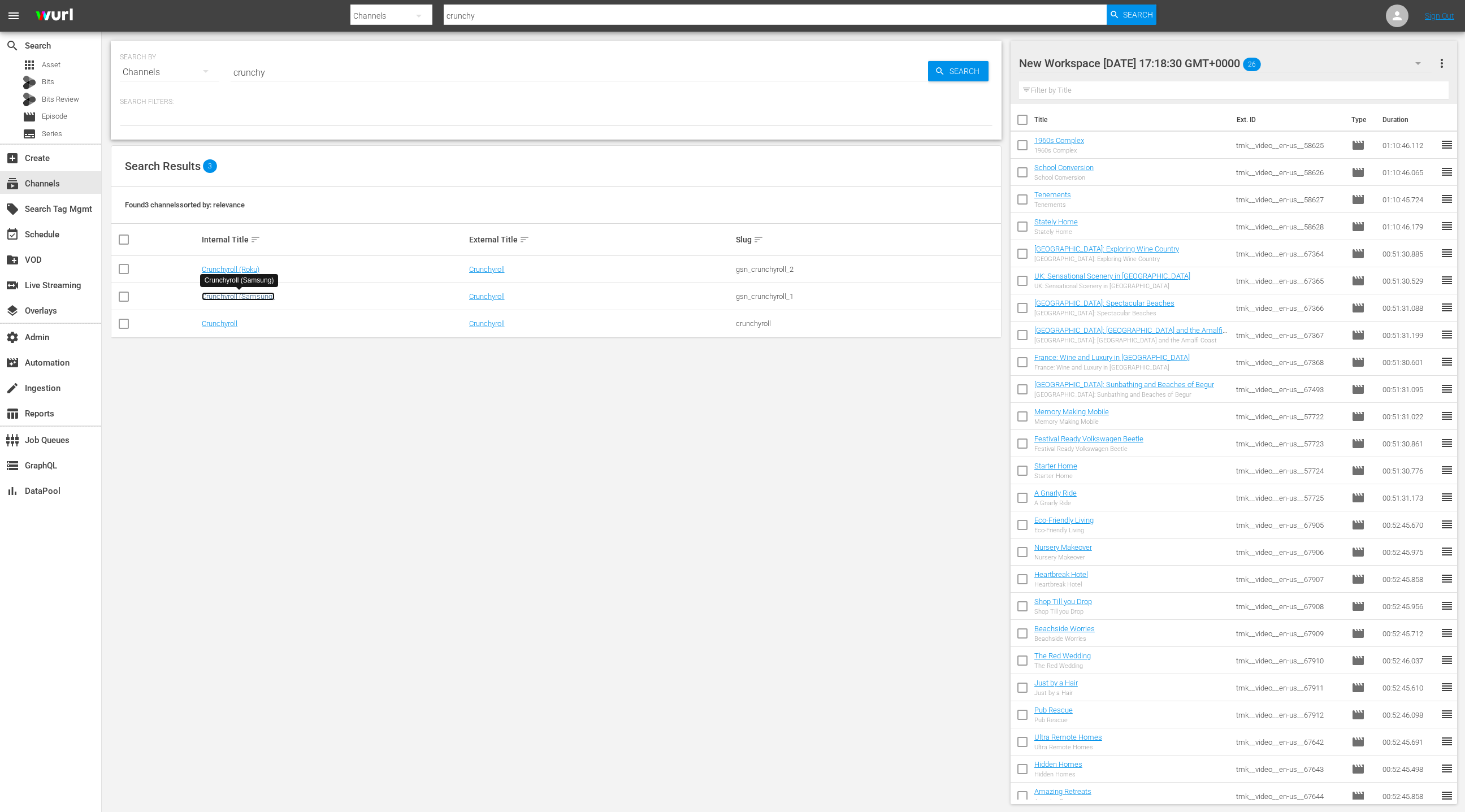
click at [247, 297] on link "Crunchyroll (Samsung)" at bounding box center [238, 296] width 73 height 9
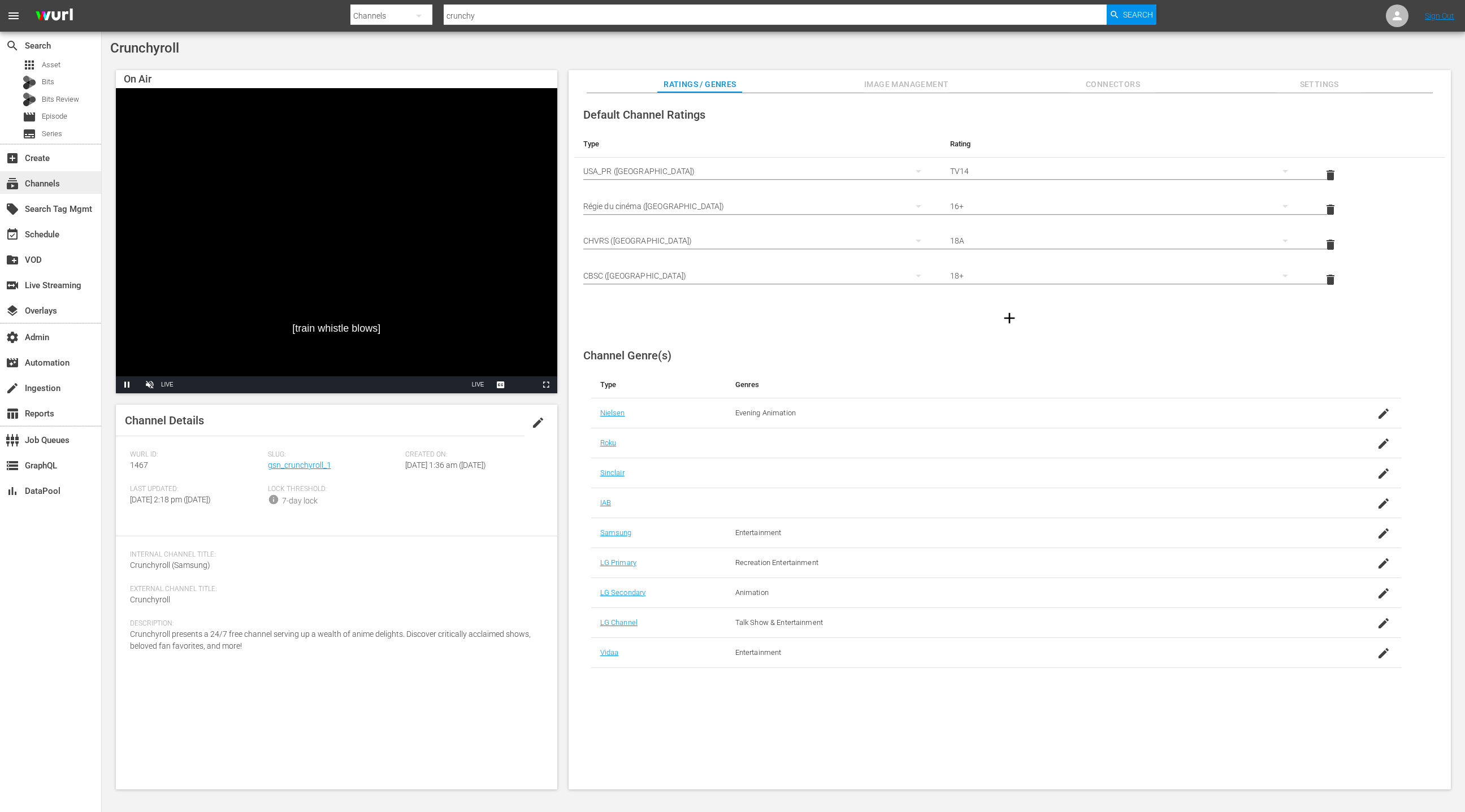
click at [55, 186] on div "subscriptions Channels" at bounding box center [31, 182] width 63 height 10
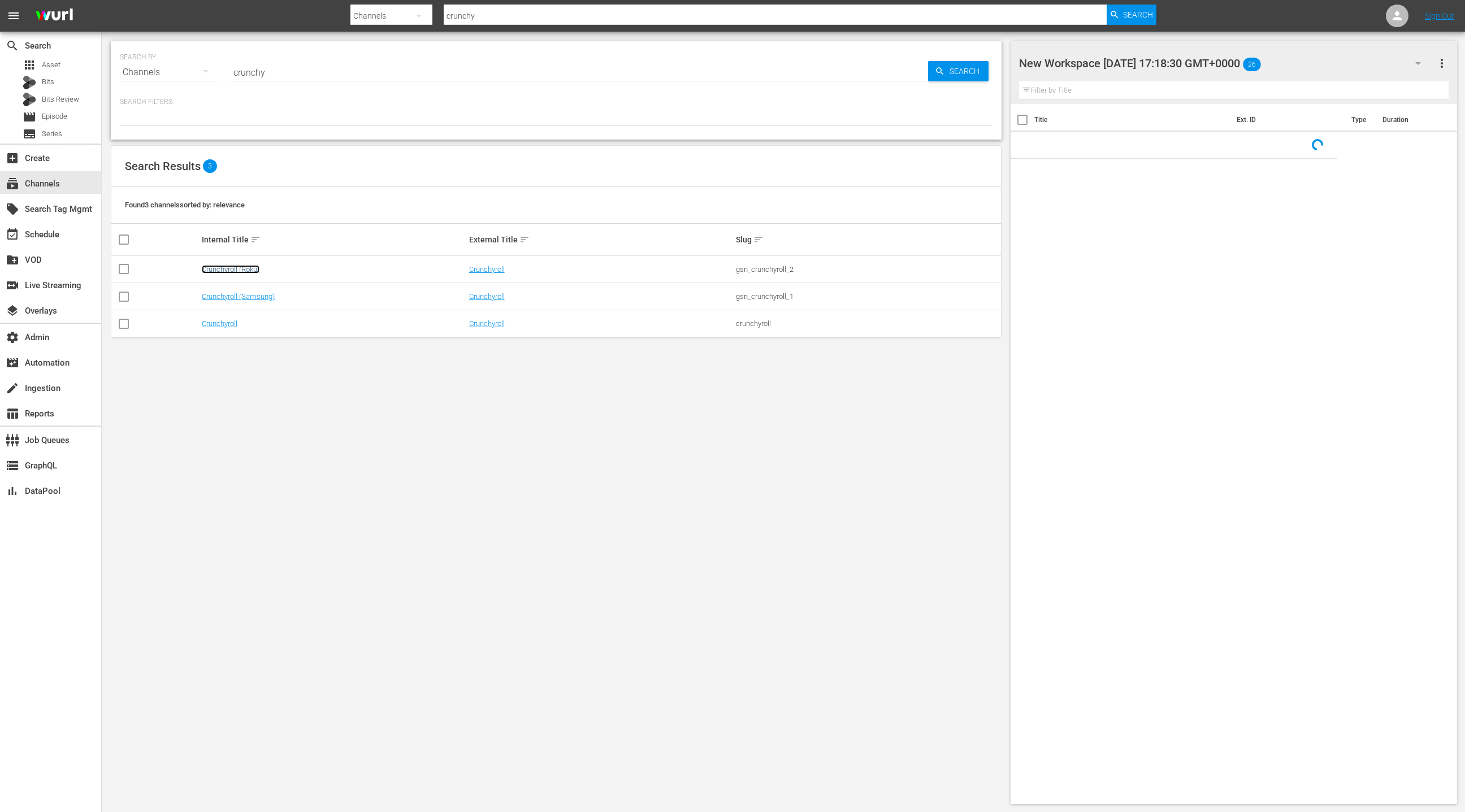
click at [249, 269] on link "Crunchyroll (Roku)" at bounding box center [230, 269] width 58 height 9
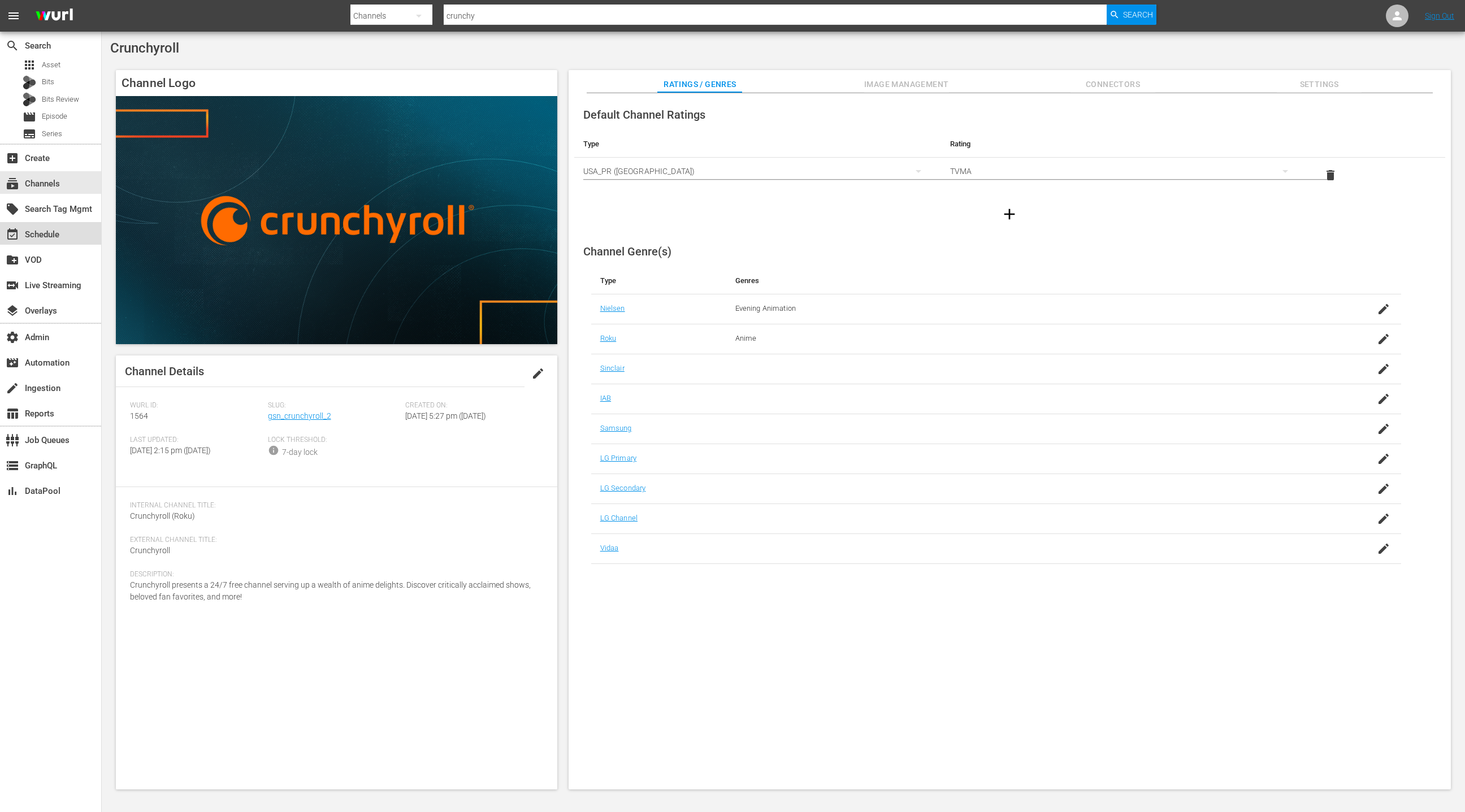
click at [55, 236] on div "event_available Schedule" at bounding box center [31, 233] width 63 height 10
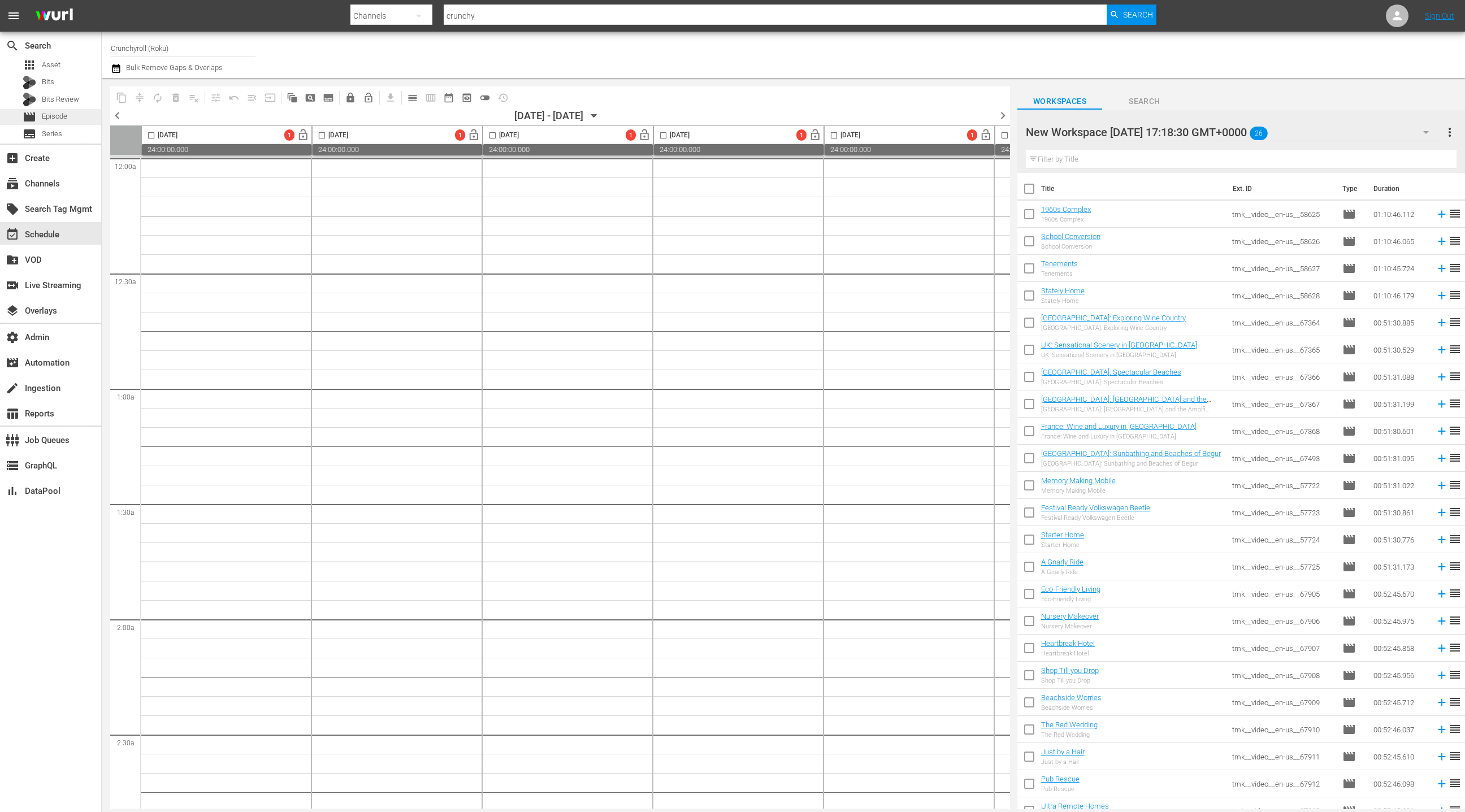
click at [70, 116] on div "movie Episode" at bounding box center [50, 117] width 101 height 16
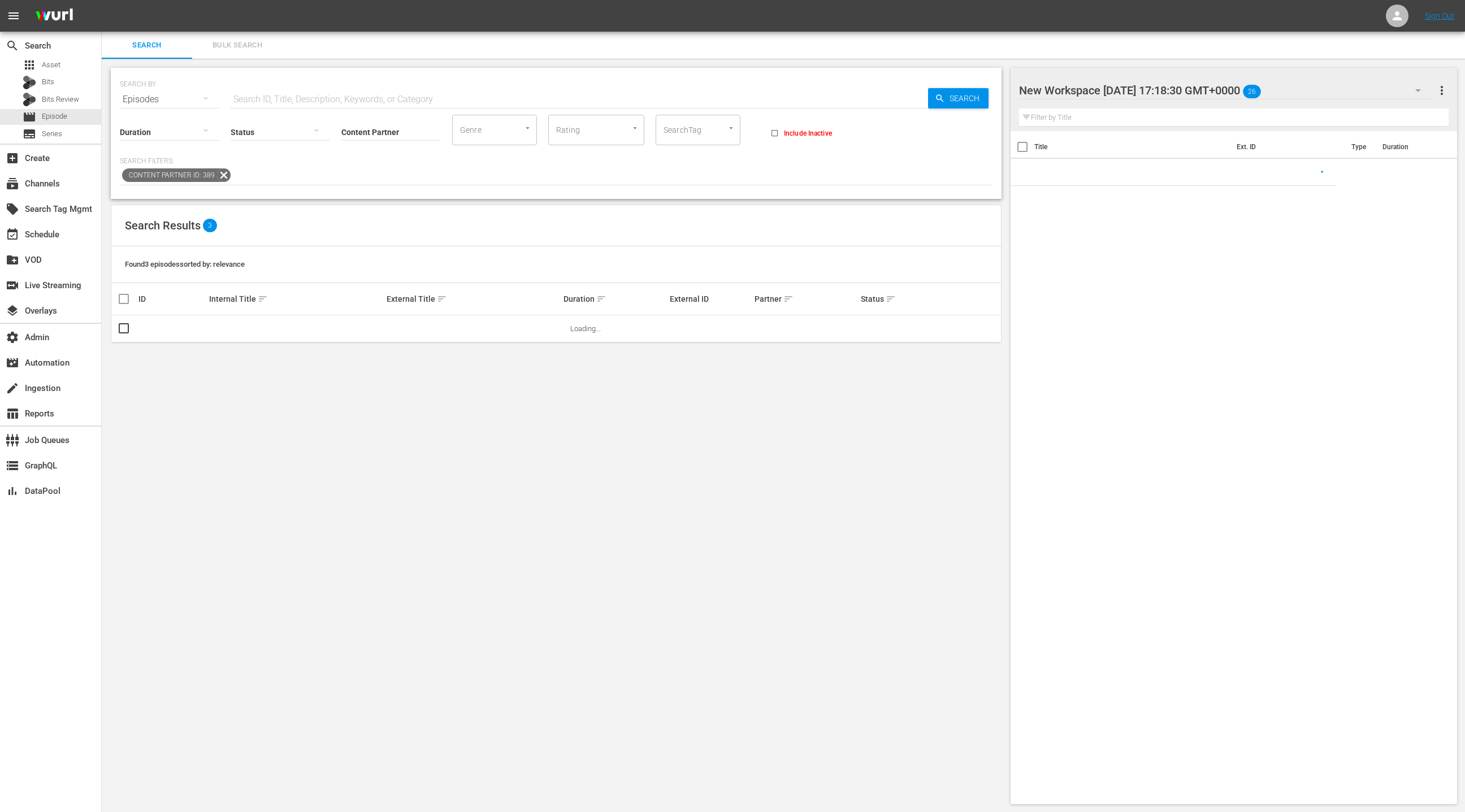
click at [240, 47] on span "Bulk Search" at bounding box center [237, 45] width 77 height 13
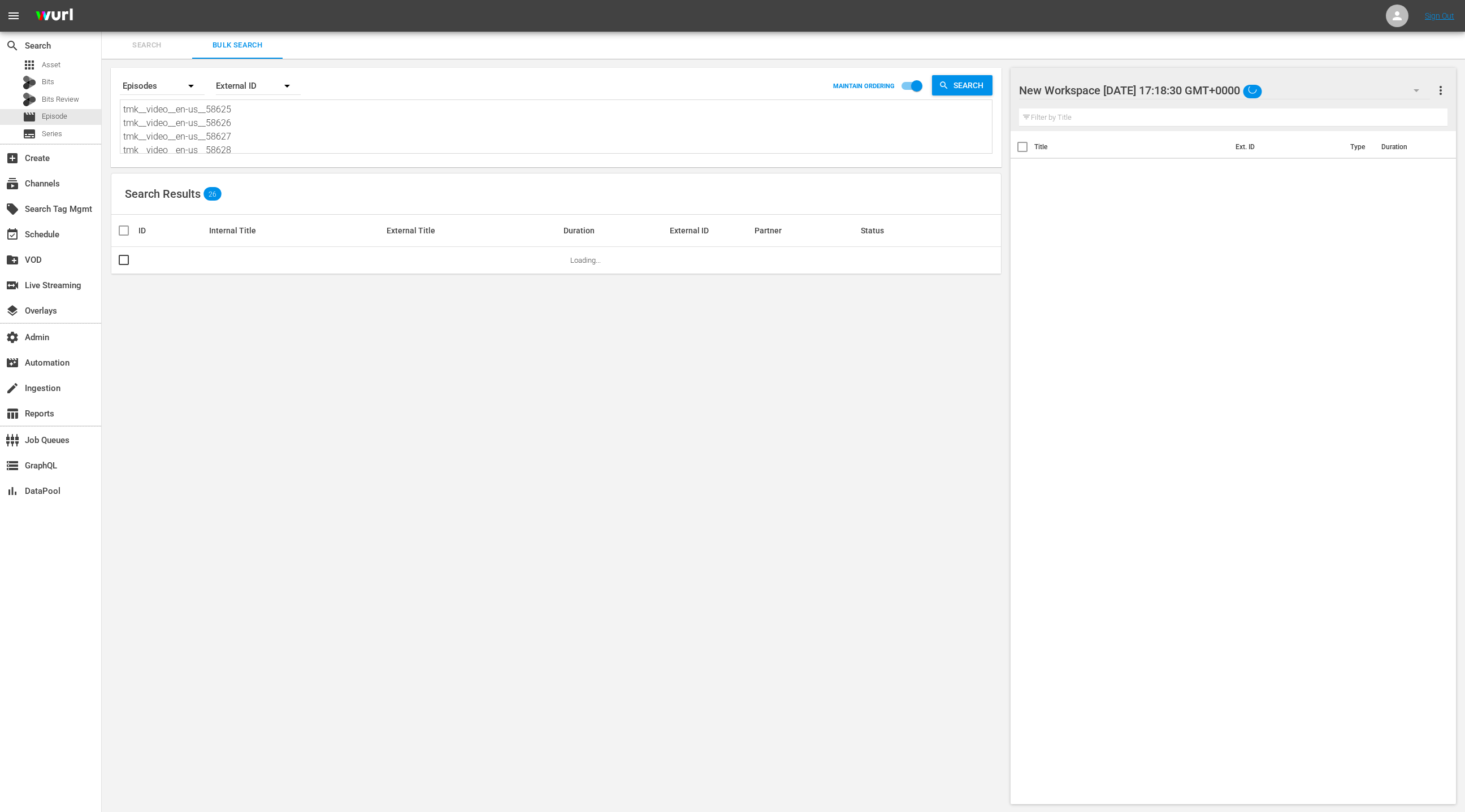
click at [300, 147] on textarea "tmk__video__en-us__58625 tmk__video__en-us__58626 tmk__video__en-us__58627 tmk_…" at bounding box center [557, 128] width 869 height 51
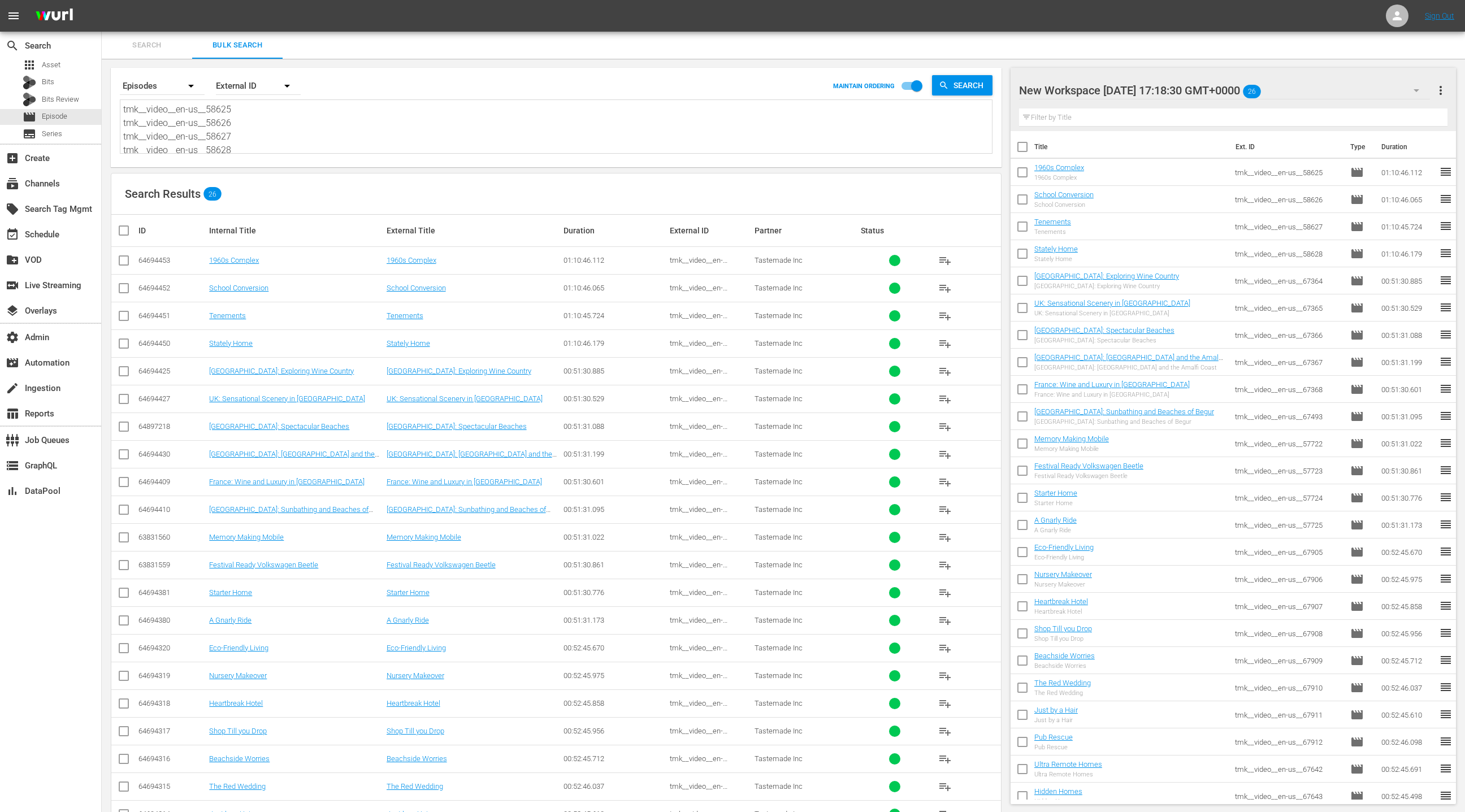
paste textarea "VDTENG0006 VDTENG0007 VDTENG0008 VDTENG0009 RTCENG0072 RTCENG0073 BCRENG0014 BC…"
type textarea "VDTENG0006 VDTENG0007 VDTENG0008 VDTENG0009 RTCENG0072 RTCENG0073 BCRENG0014 BC…"
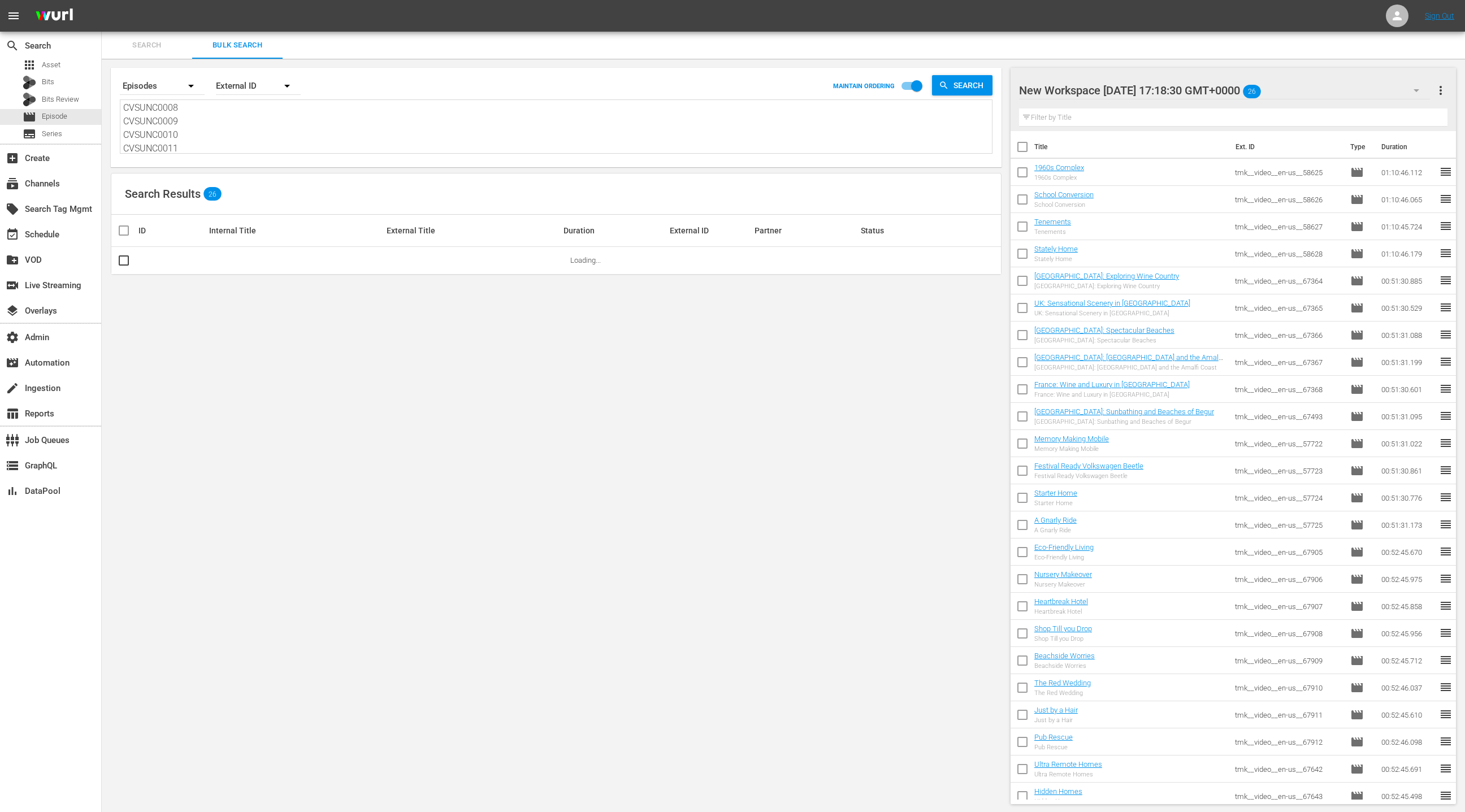
type textarea "VDTENG0006 VDTENG0007 VDTENG0008 VDTENG0009 RTCENG0072 RTCENG0073 BCRENG0014 BC…"
click at [1372, 93] on div "New Workspace Tue Aug 19 2025 17:18:30 GMT+0000 26" at bounding box center [1225, 91] width 412 height 32
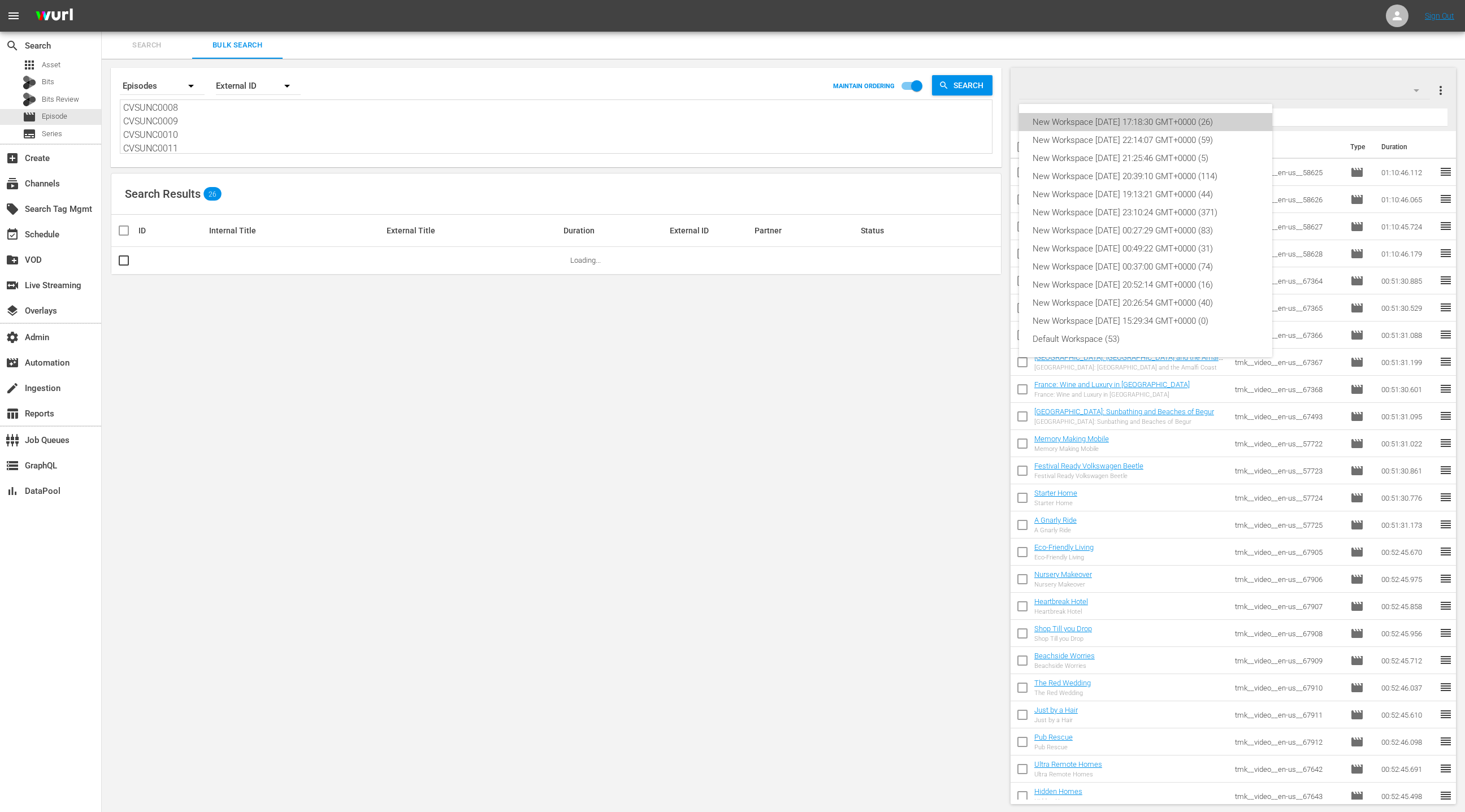
click at [1252, 121] on div "New Workspace Tue Aug 19 2025 17:18:30 GMT+0000 (26)" at bounding box center [1146, 122] width 226 height 18
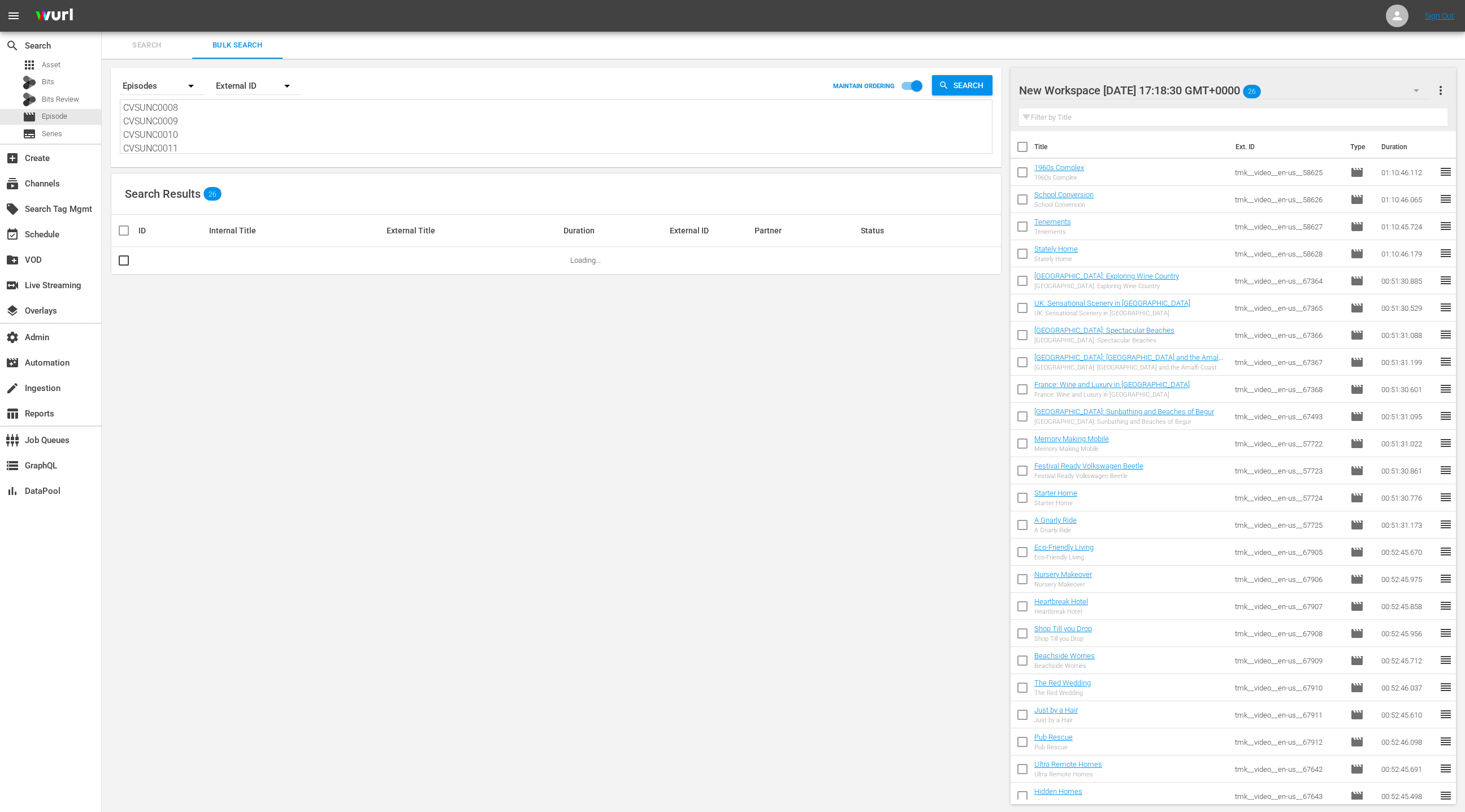
scroll to position [1, 0]
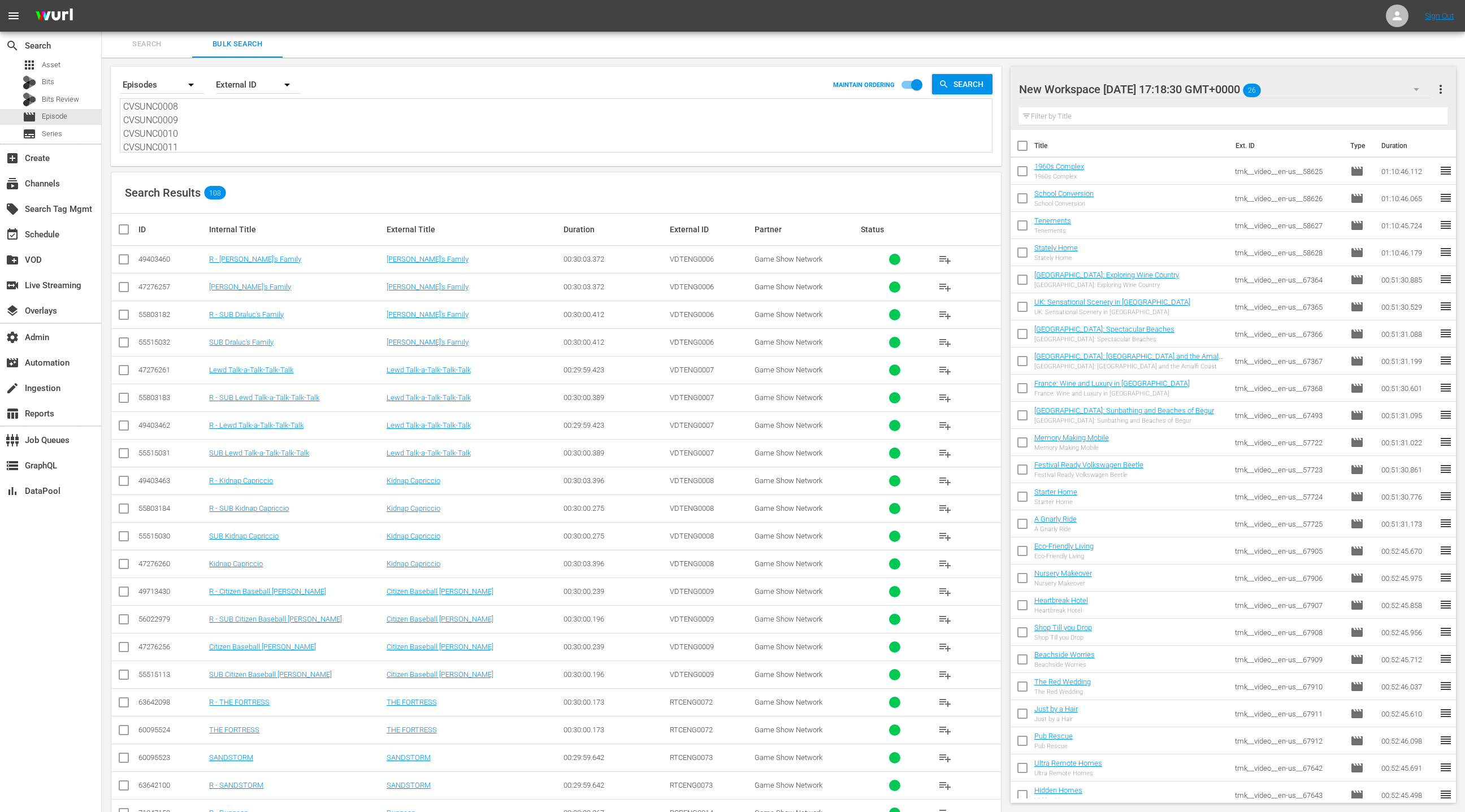
click at [1353, 94] on div "New Workspace Tue Aug 19 2025 17:18:30 GMT+0000 26" at bounding box center [1225, 90] width 412 height 32
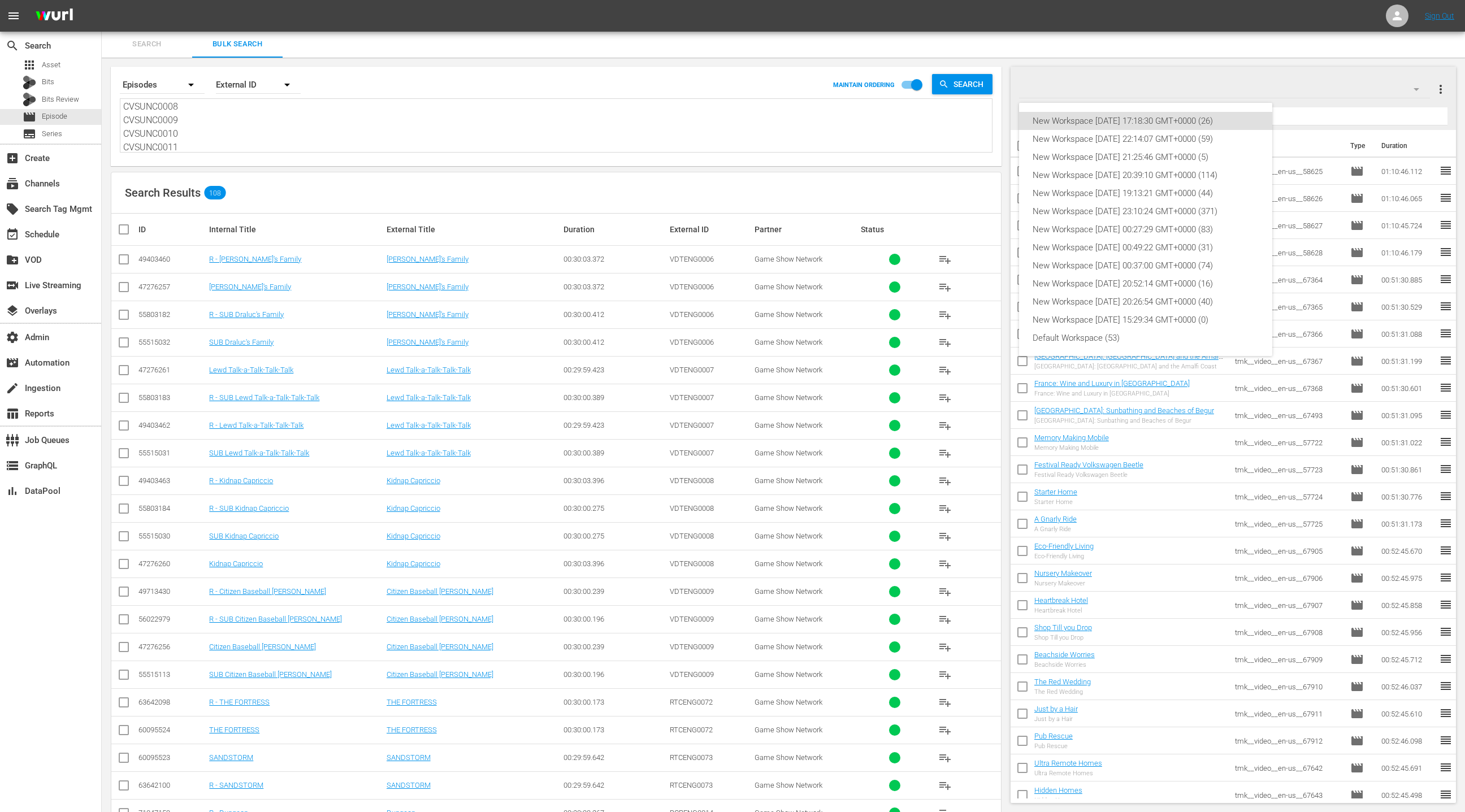
click at [1353, 92] on div "New Workspace Tue Aug 19 2025 17:18:30 GMT+0000 (26) New Workspace Mon Aug 18 2…" at bounding box center [732, 406] width 1465 height 812
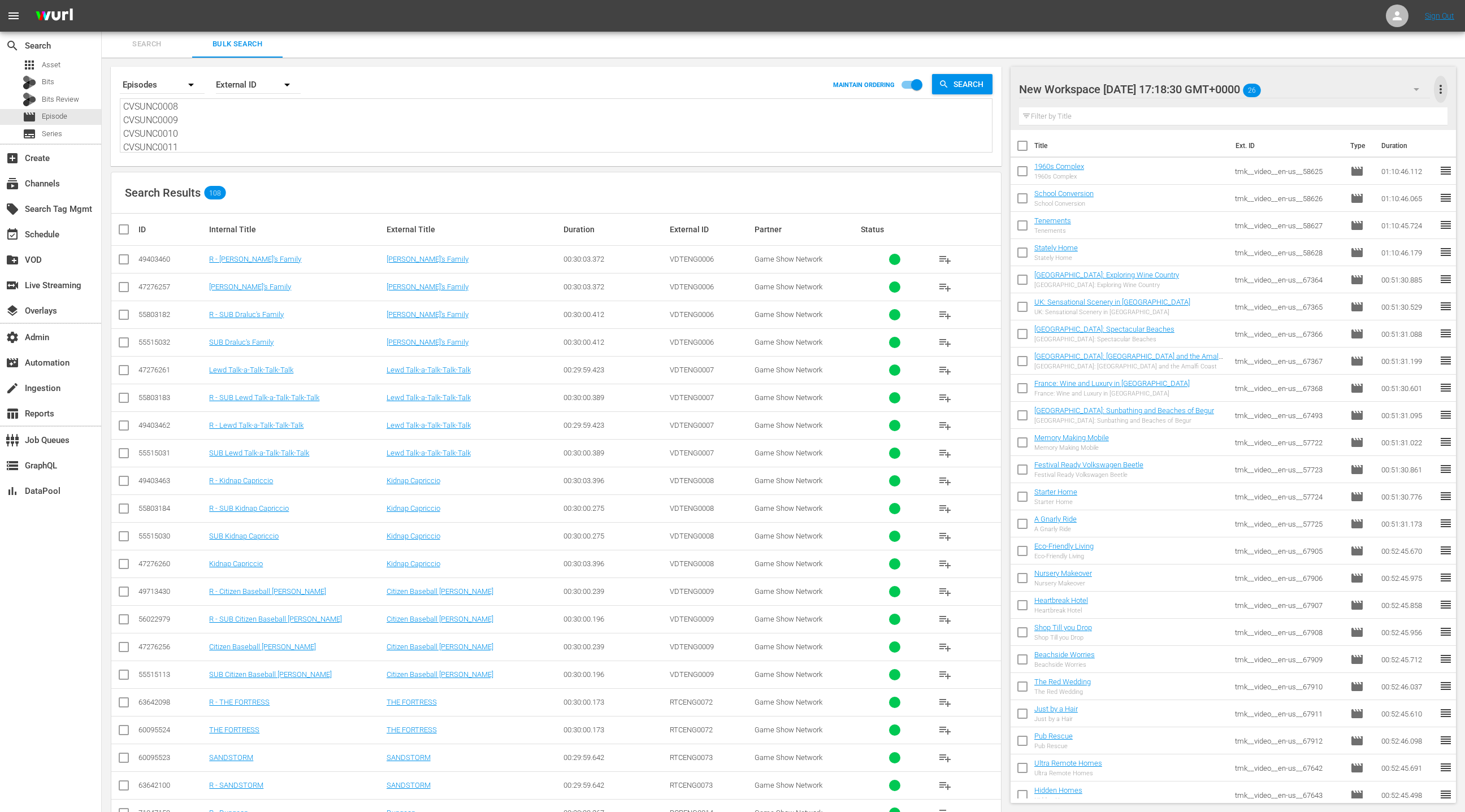
click at [1440, 86] on span "more_vert" at bounding box center [1441, 90] width 14 height 14
click at [1377, 110] on div "Clear All Workspace Items" at bounding box center [1367, 111] width 133 height 21
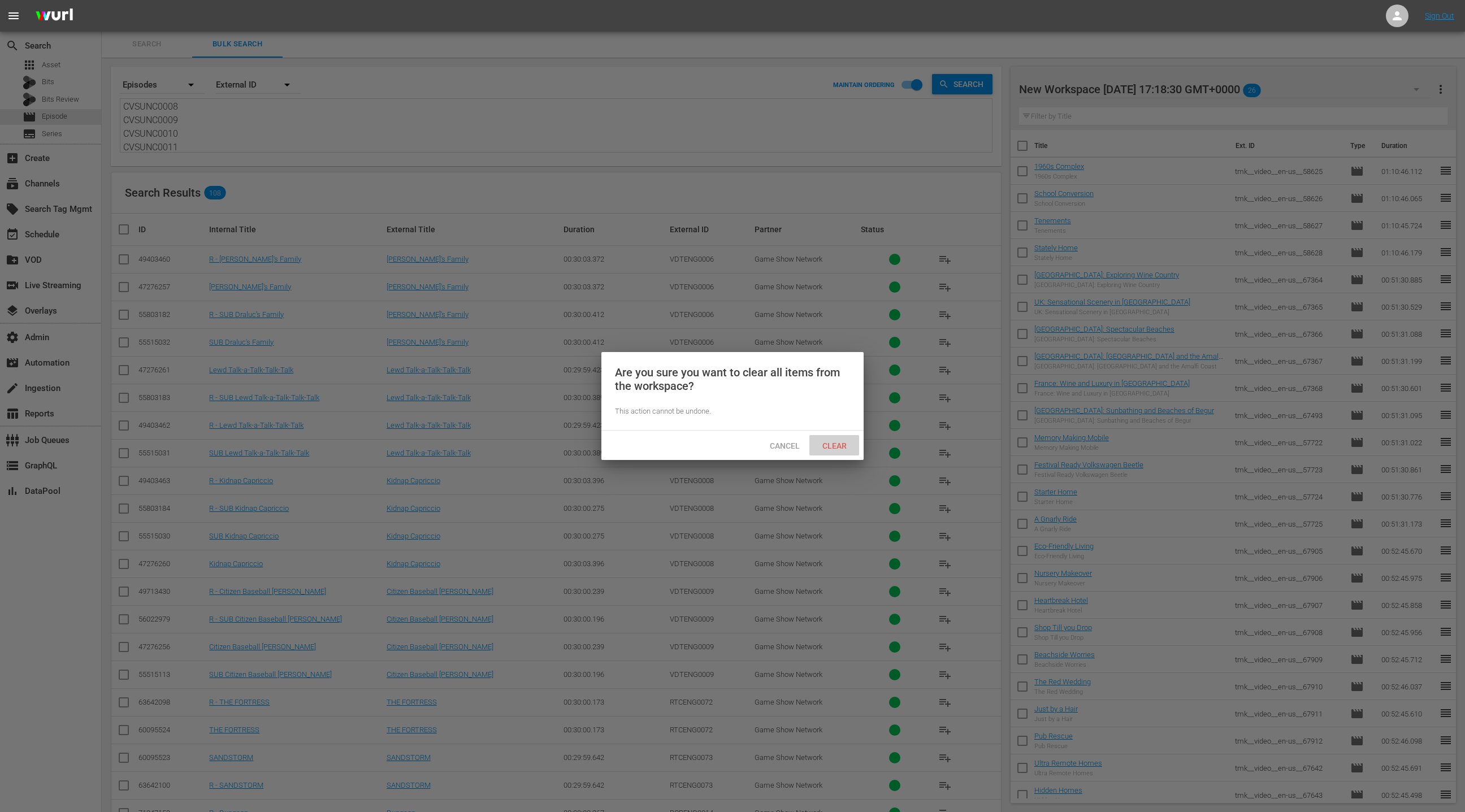
click at [838, 446] on span "Clear" at bounding box center [834, 446] width 42 height 9
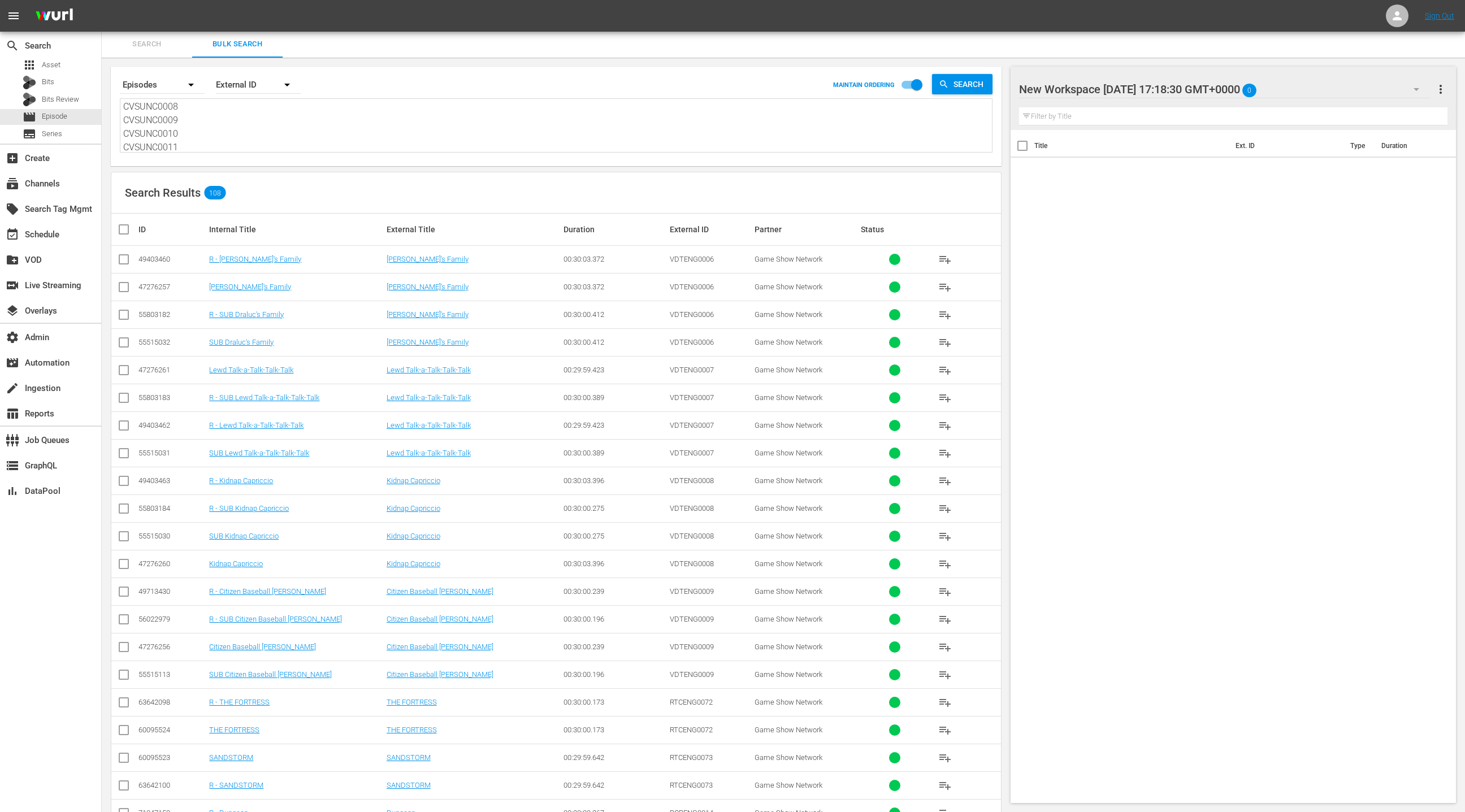
click at [129, 232] on input "checkbox" at bounding box center [128, 230] width 23 height 14
checkbox input "true"
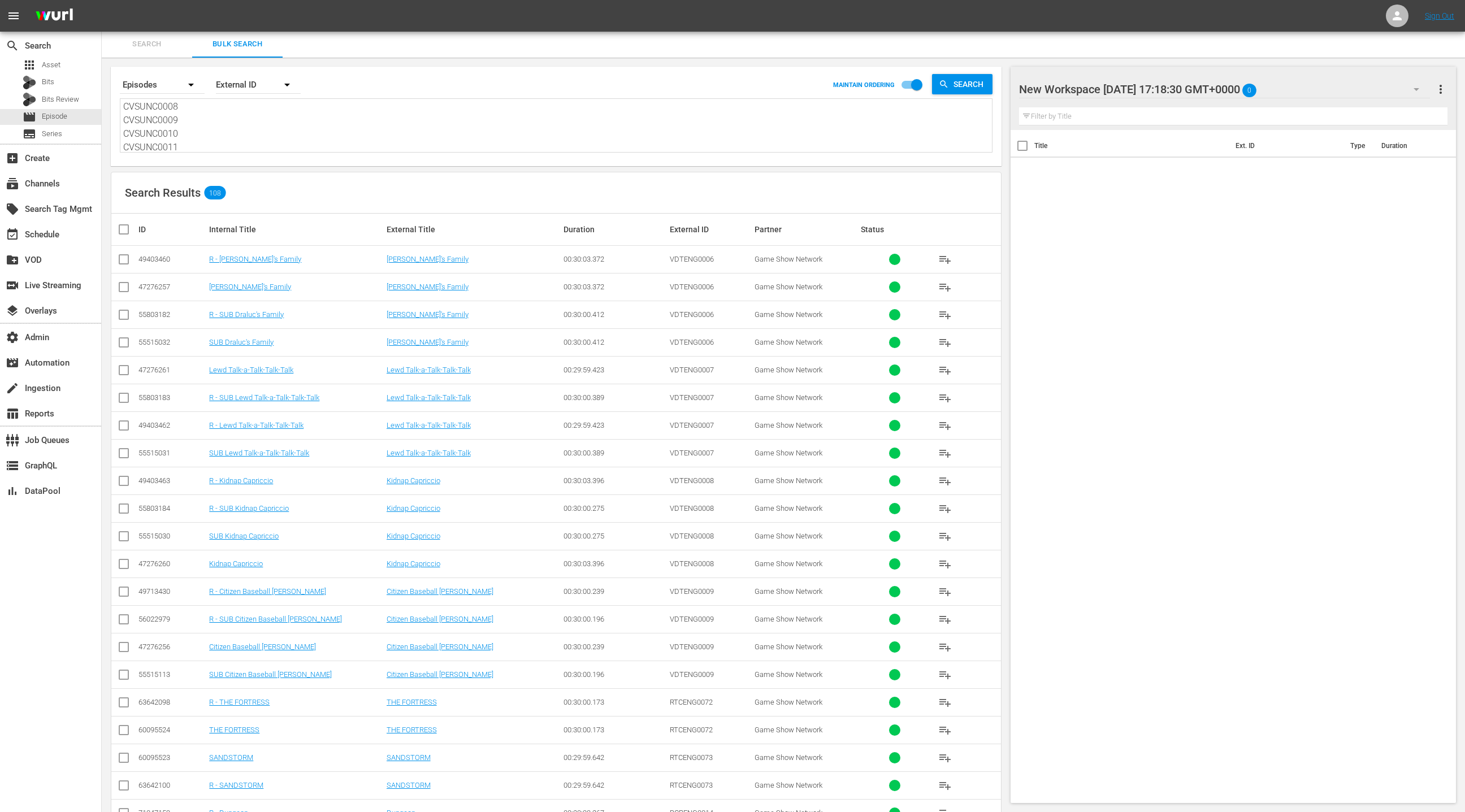
checkbox input "true"
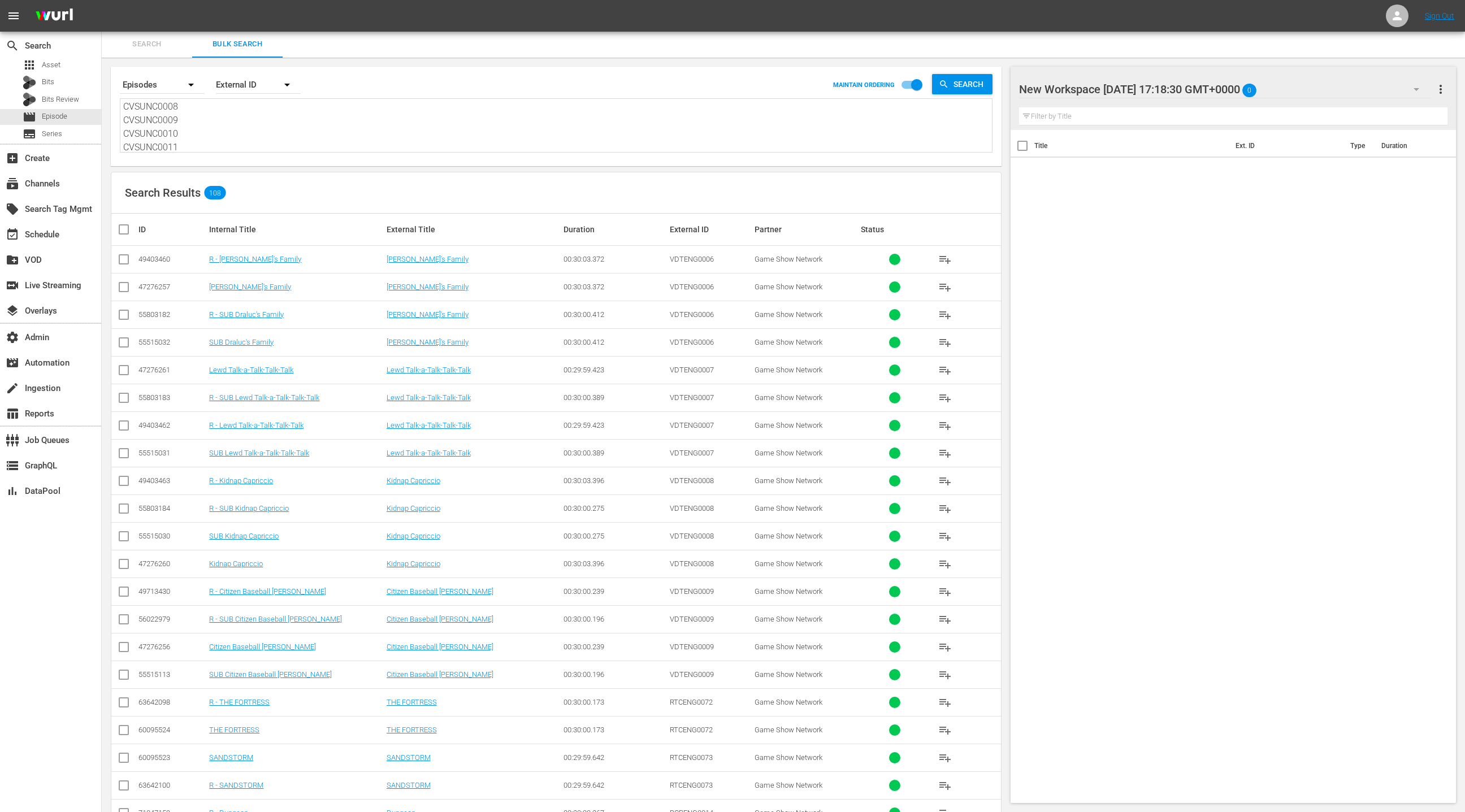
checkbox input "true"
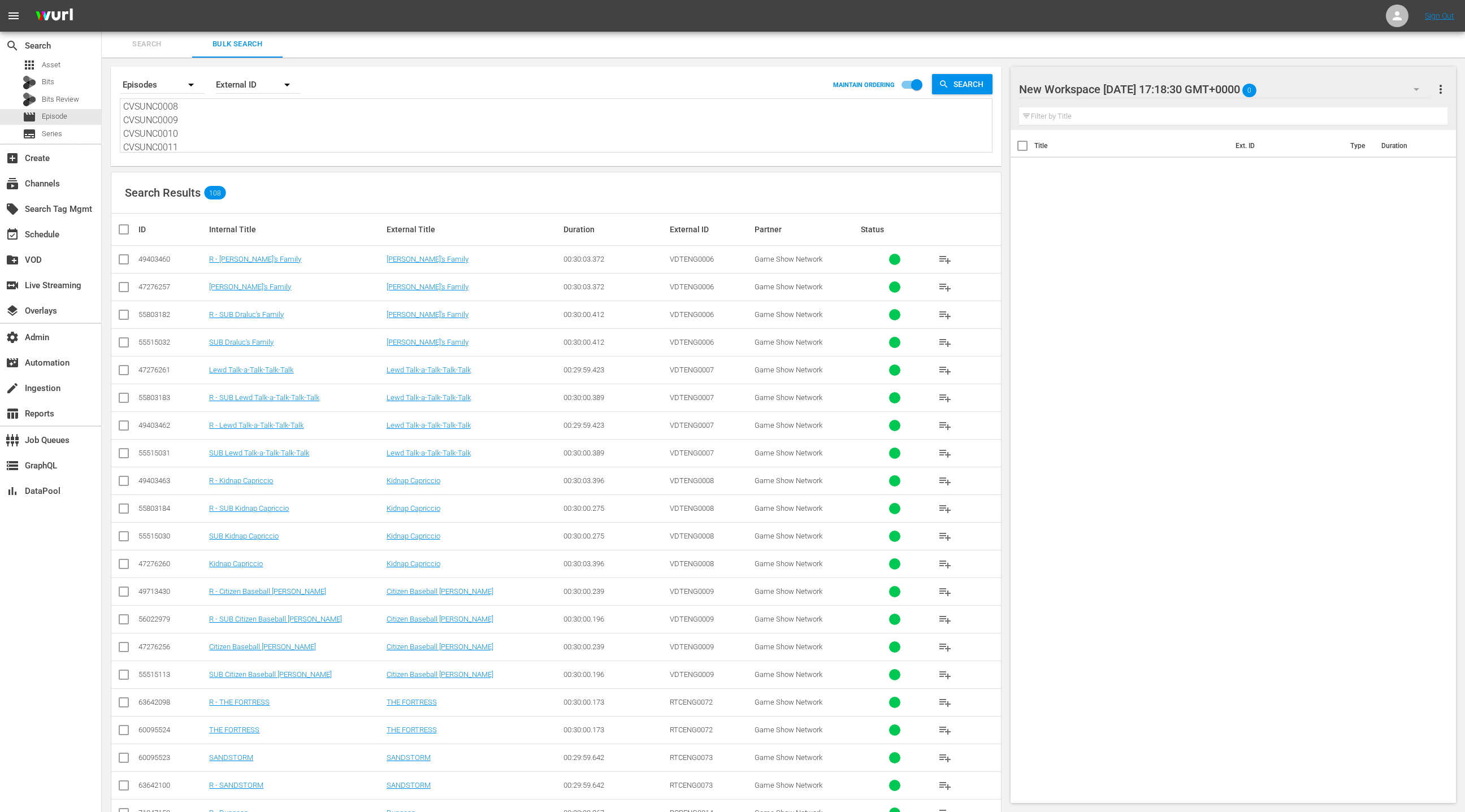
checkbox input "true"
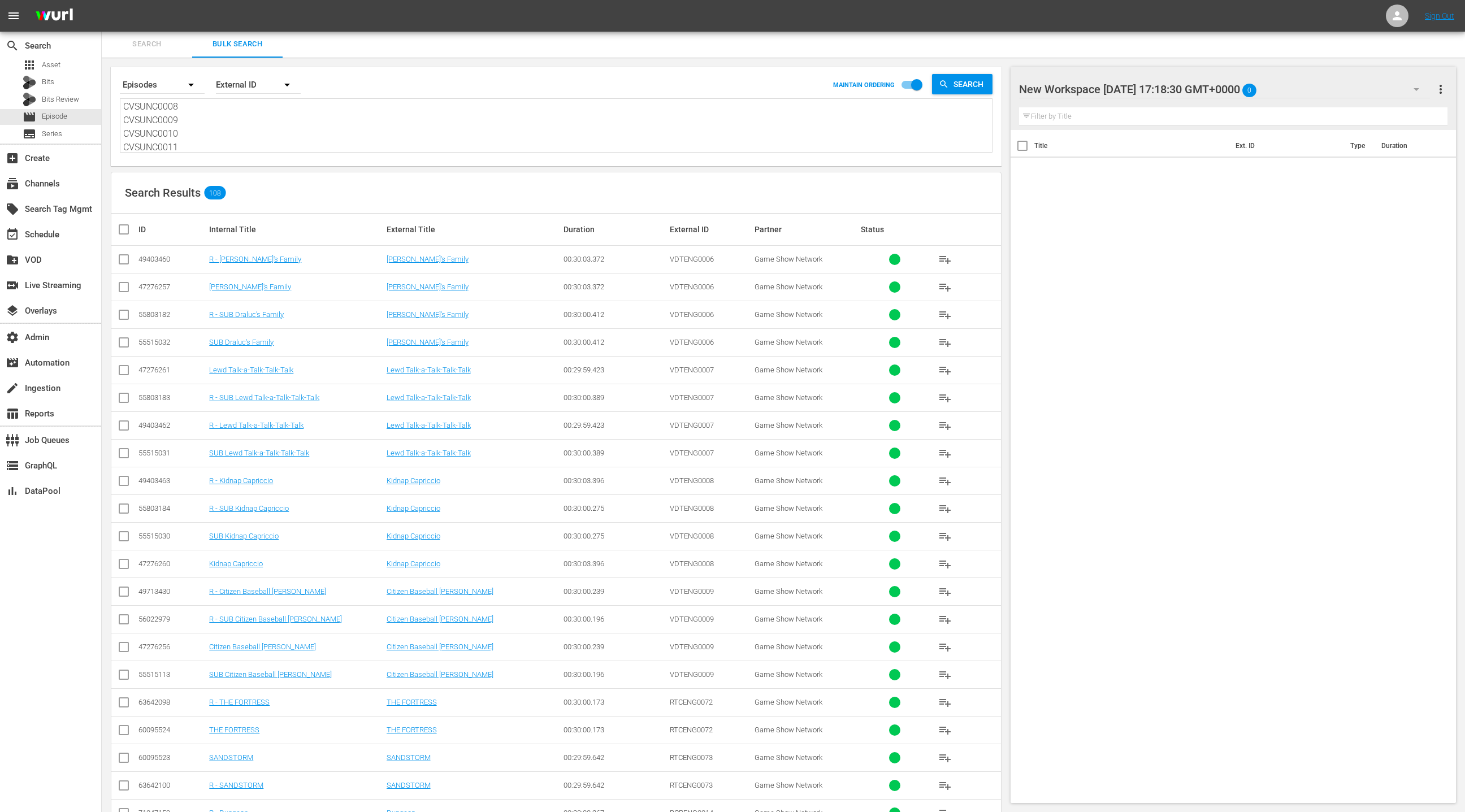
checkbox input "true"
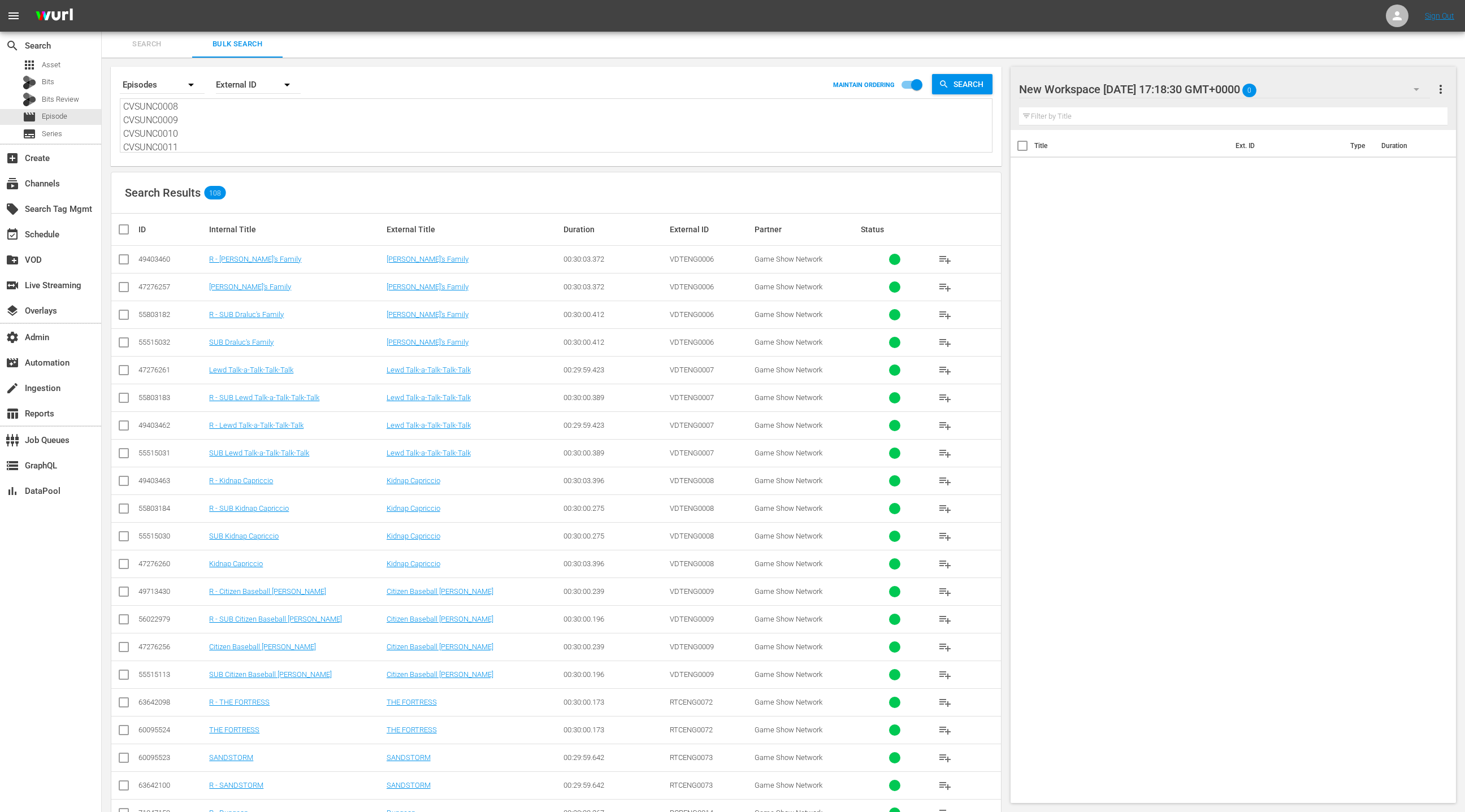
checkbox input "true"
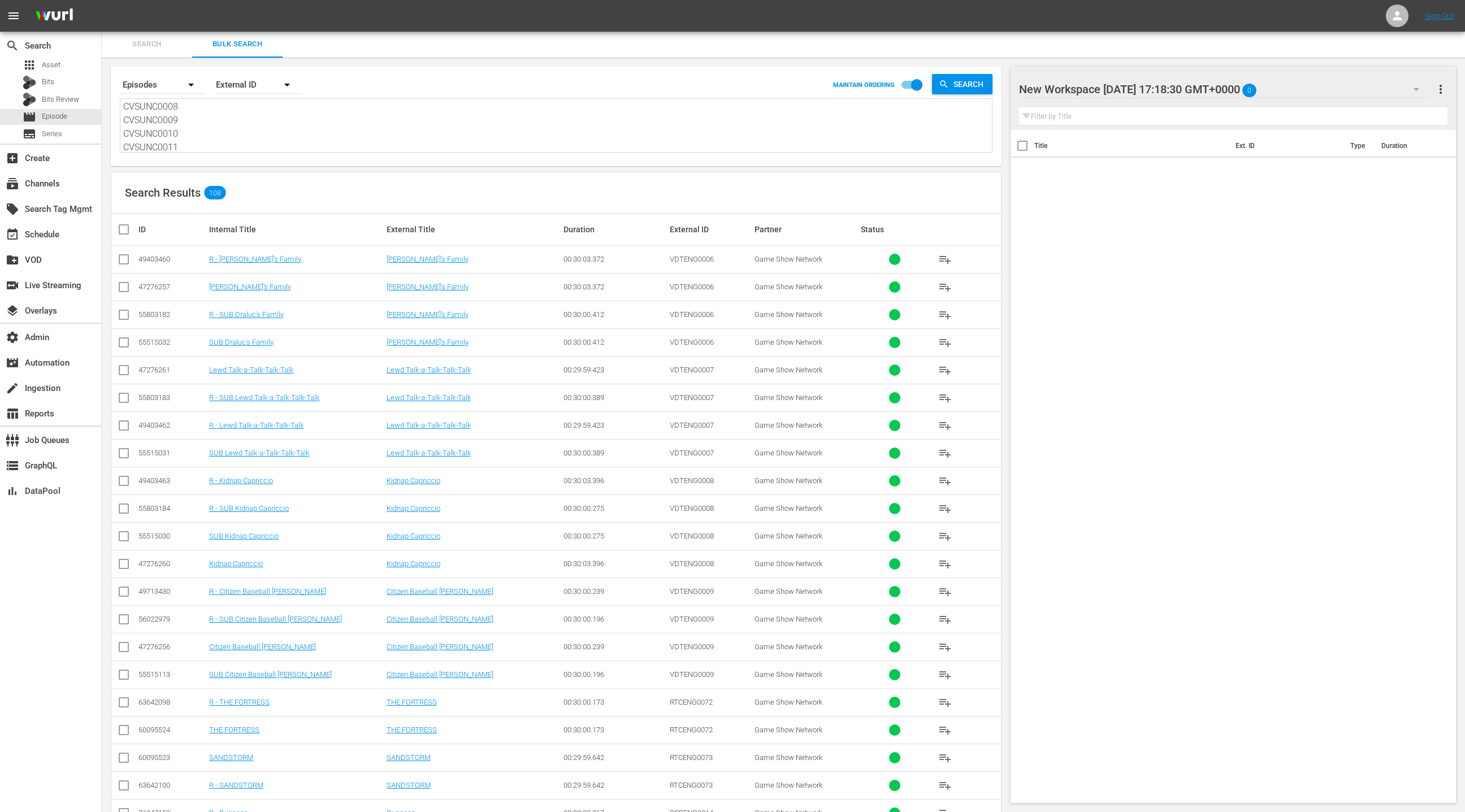
checkbox input "true"
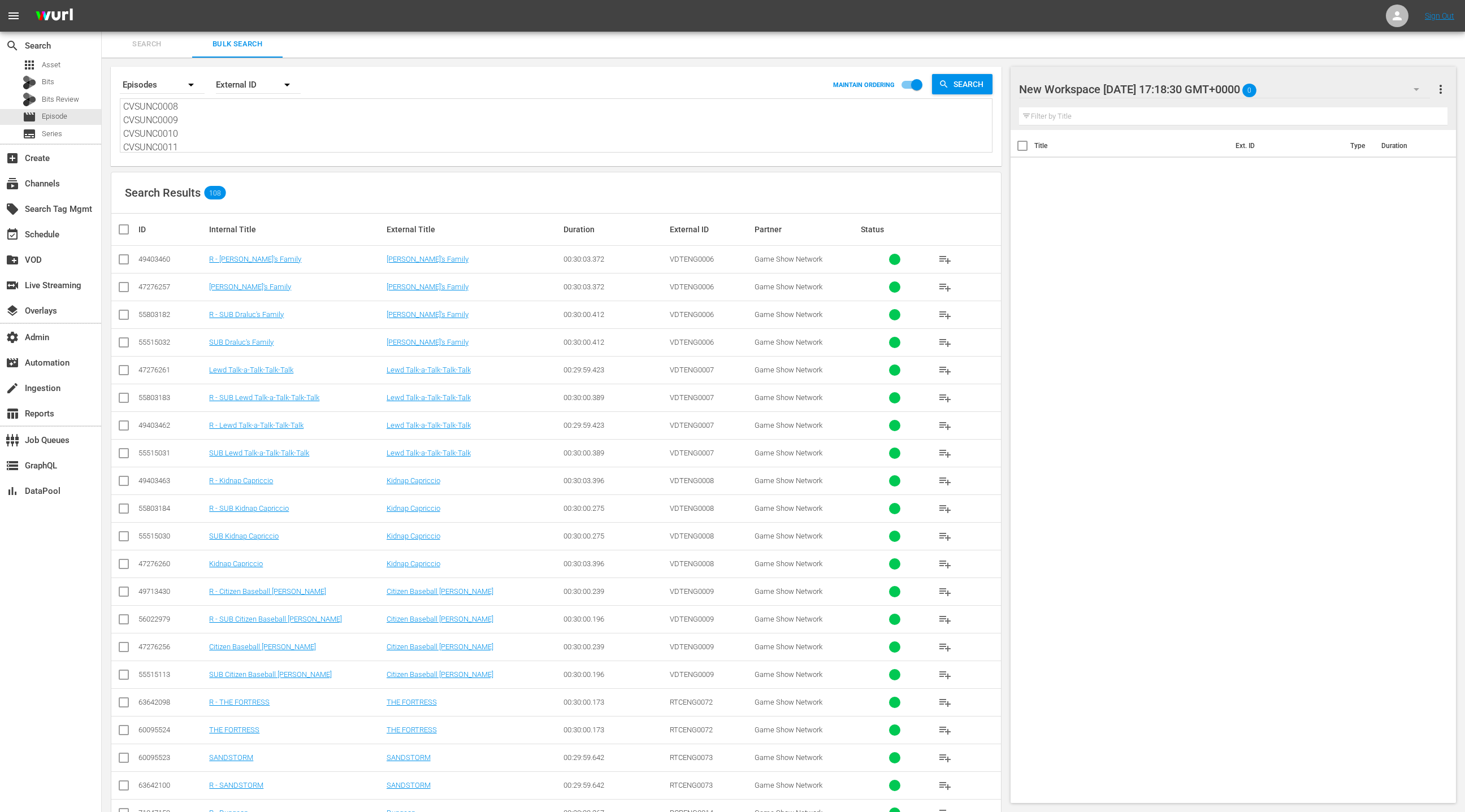
checkbox input "true"
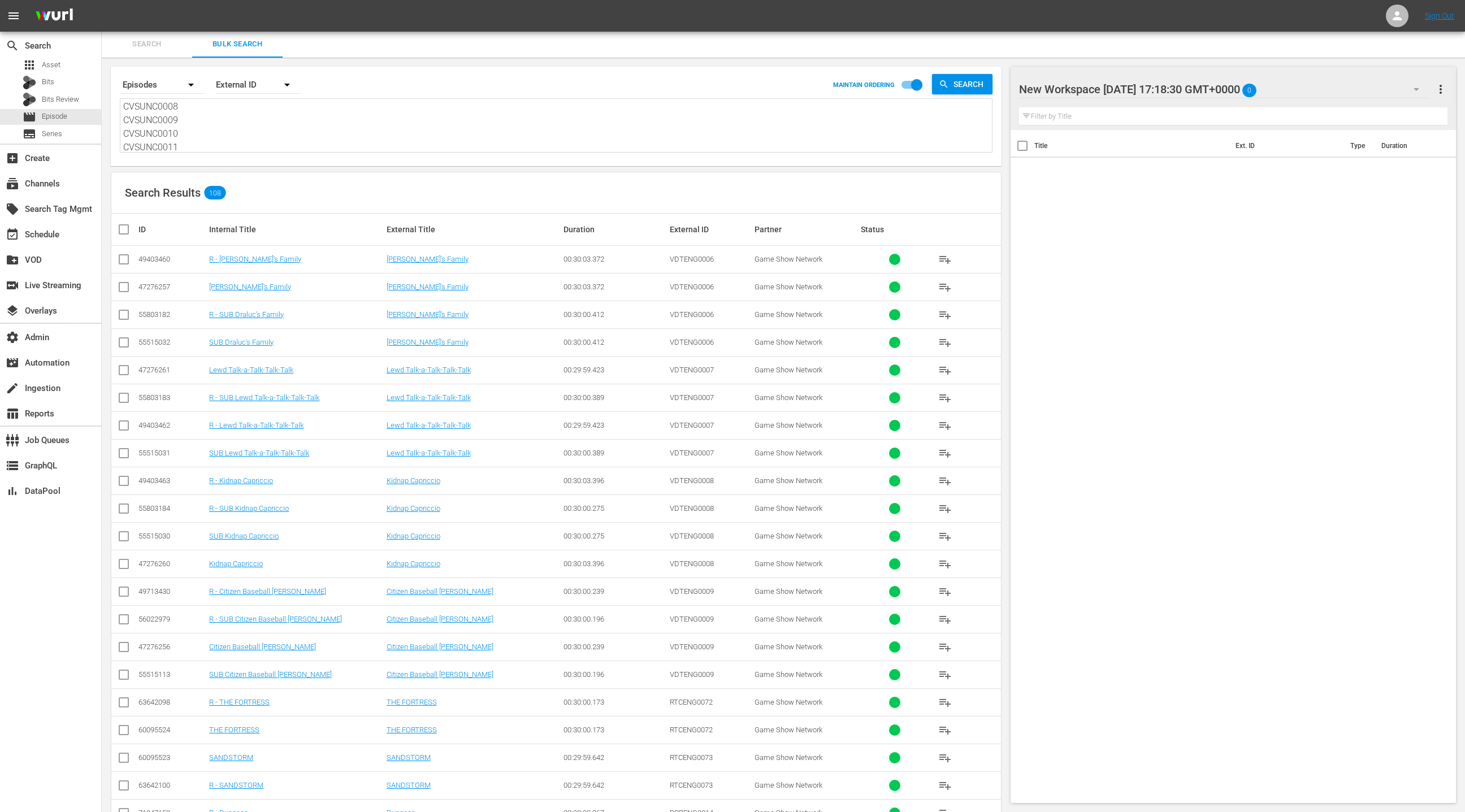
checkbox input "true"
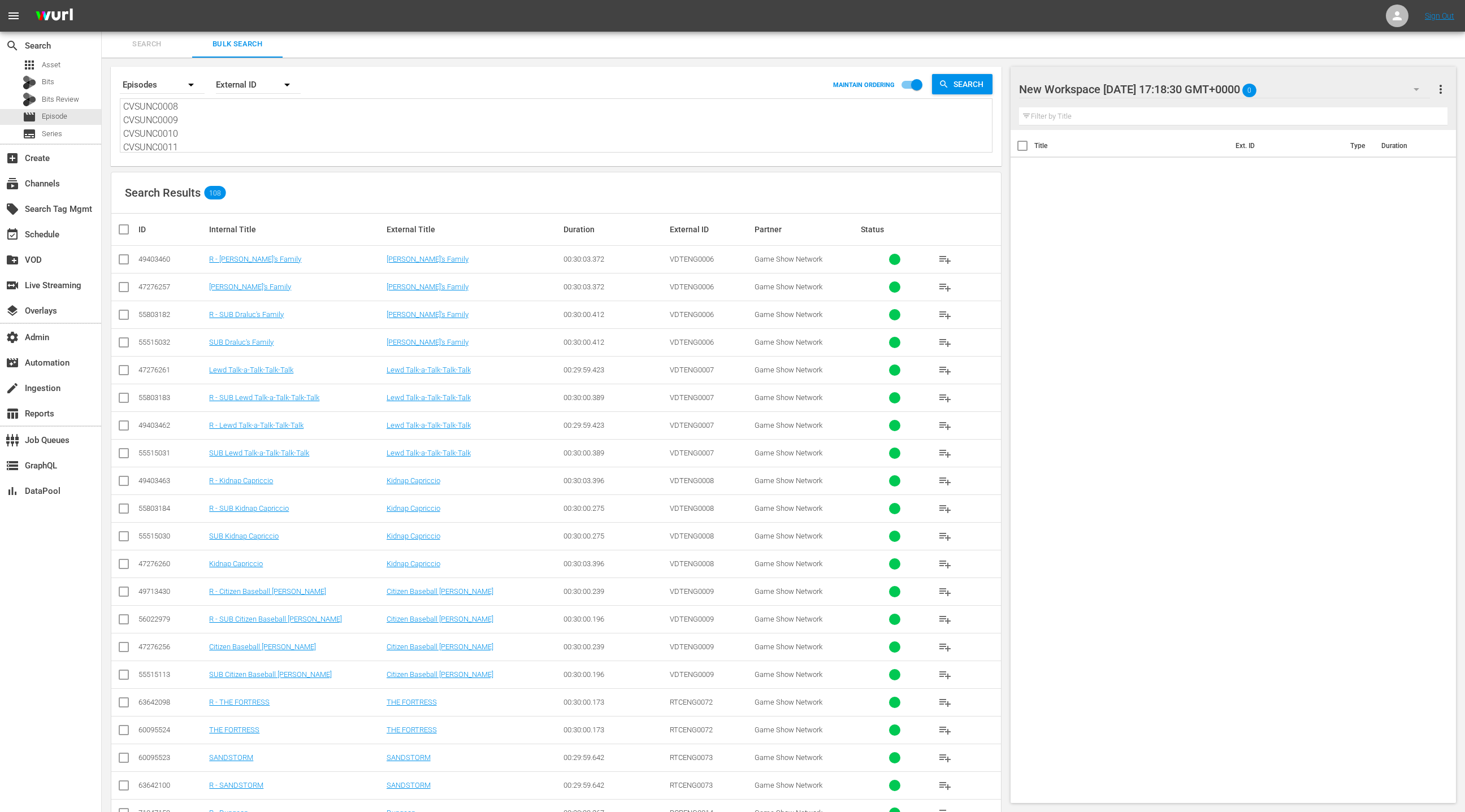
checkbox input "true"
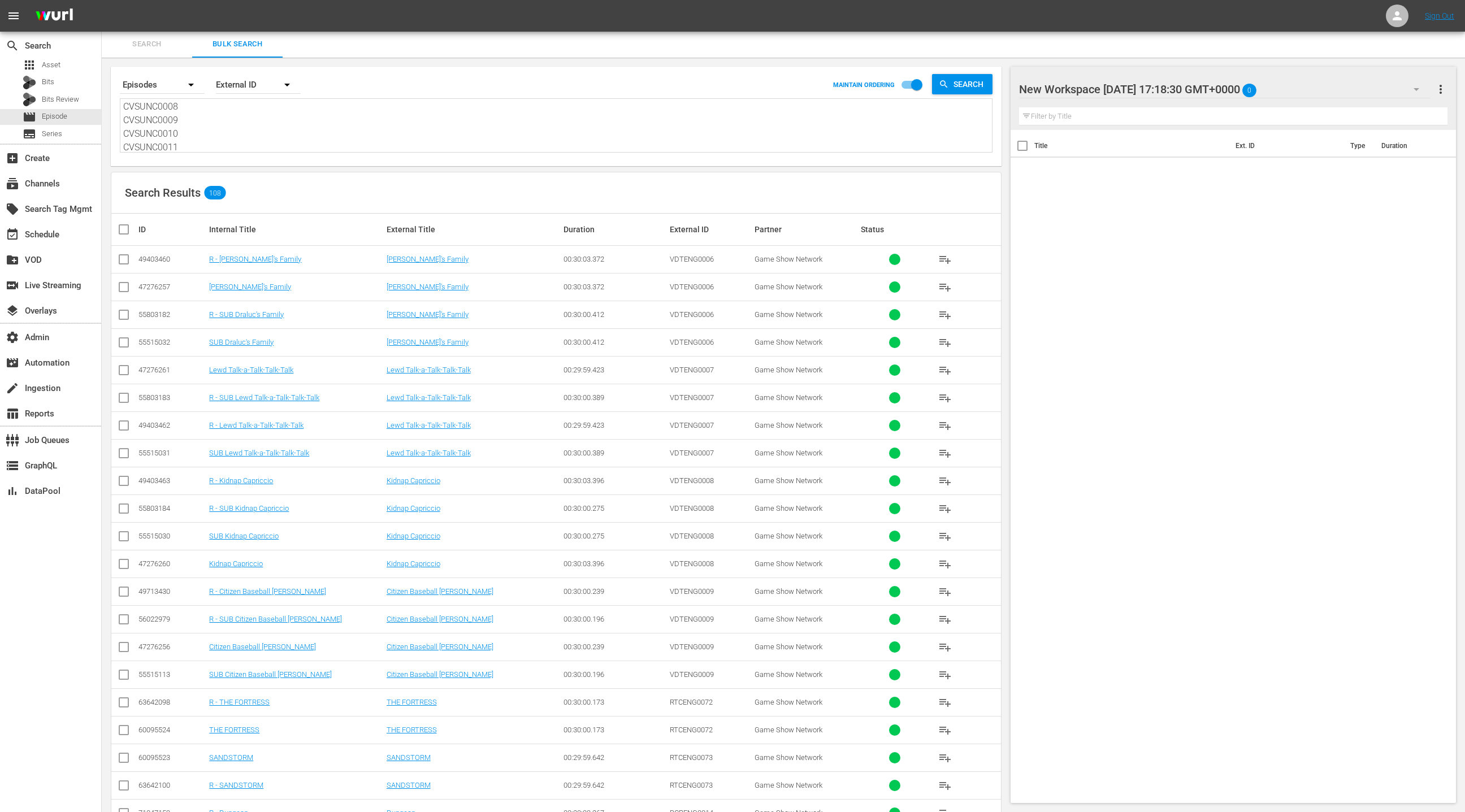
checkbox input "true"
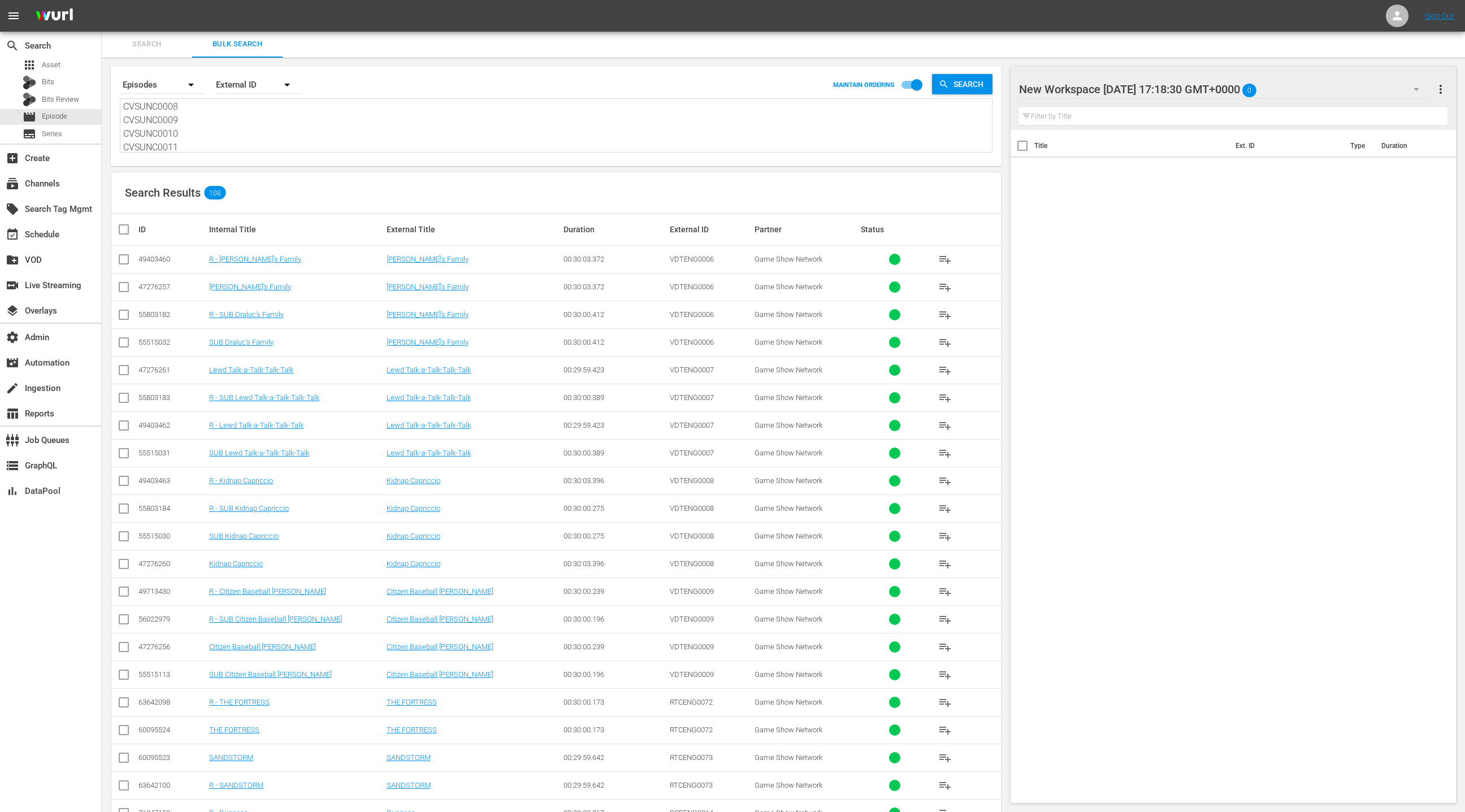
checkbox input "true"
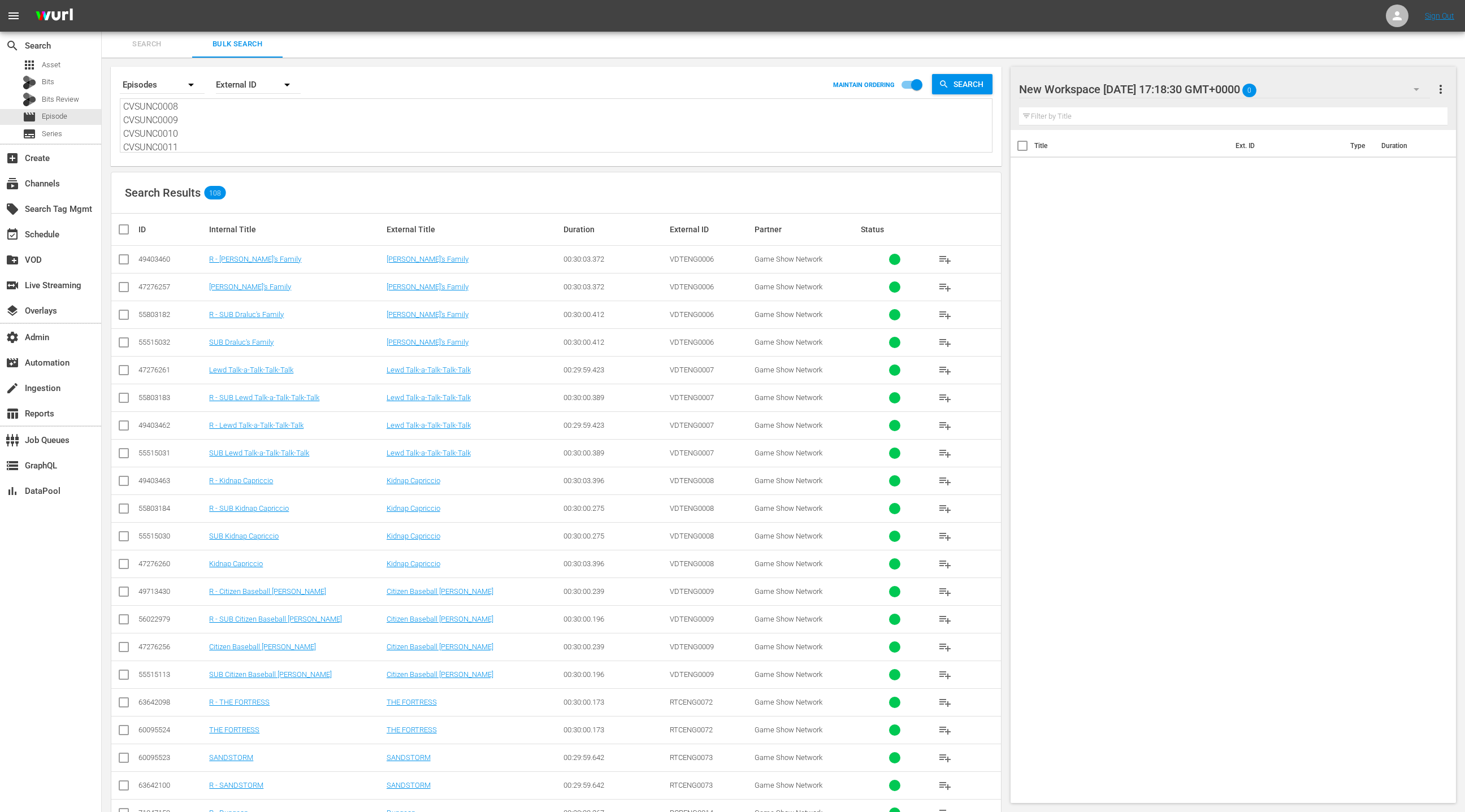
checkbox input "true"
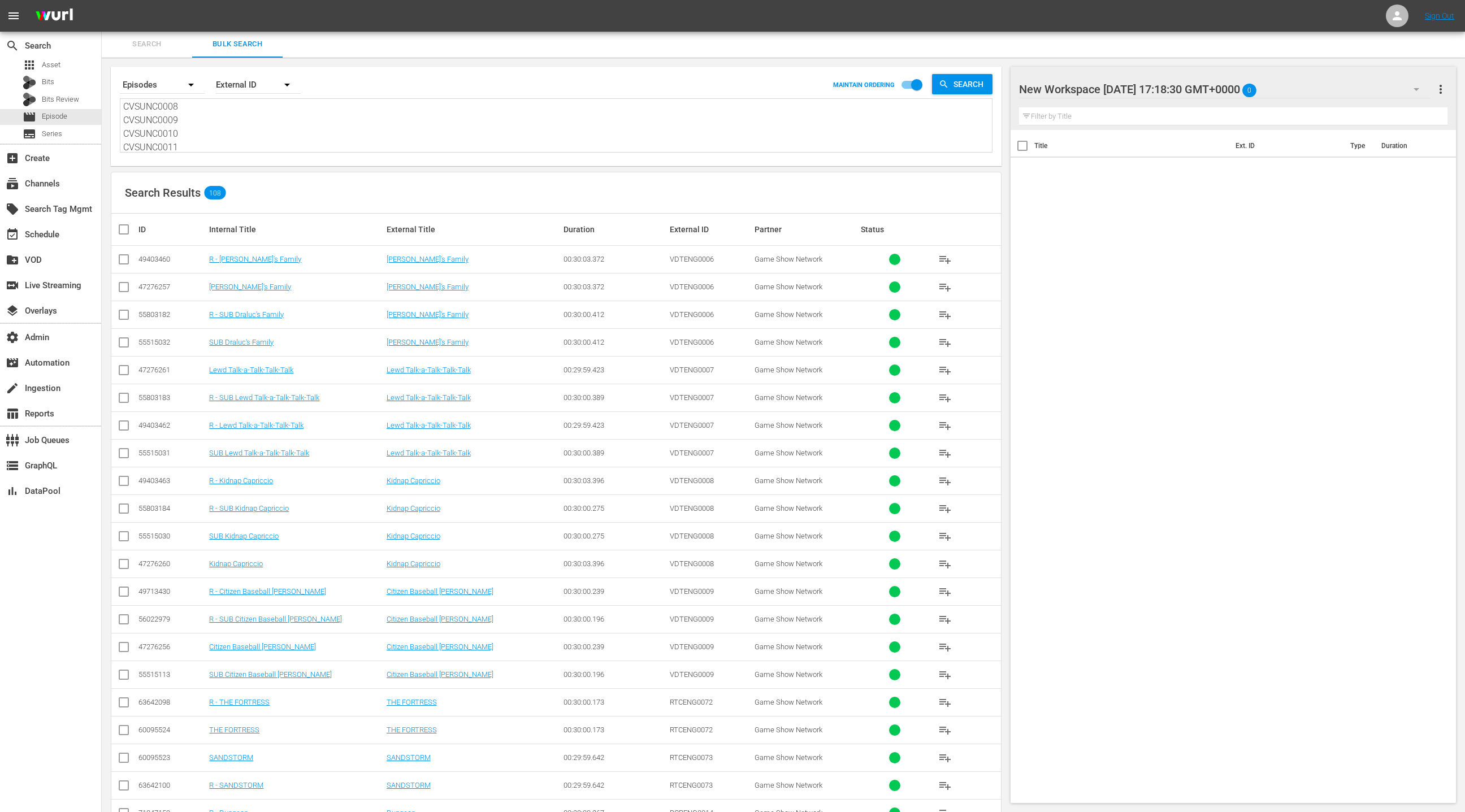
checkbox input "true"
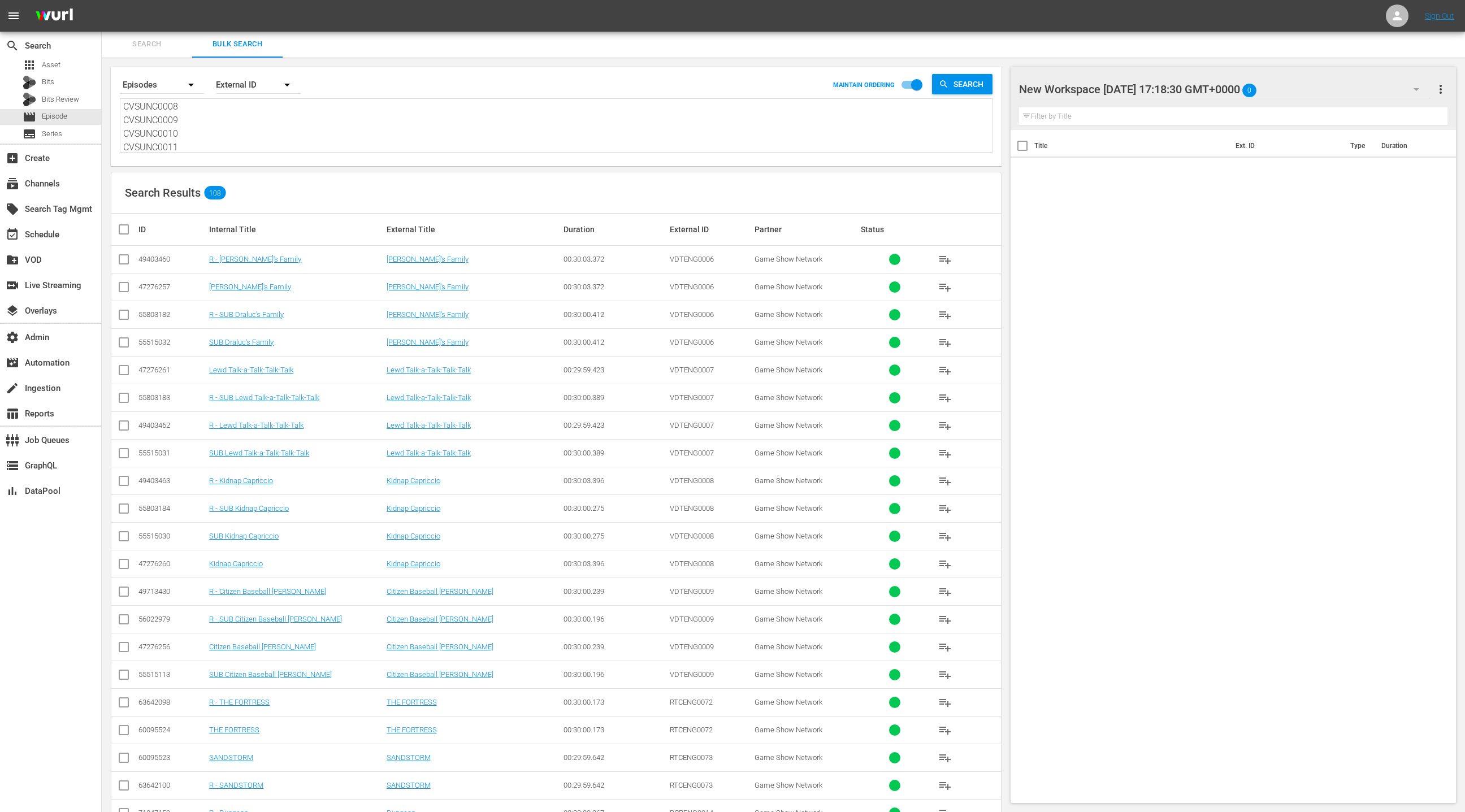
checkbox input "true"
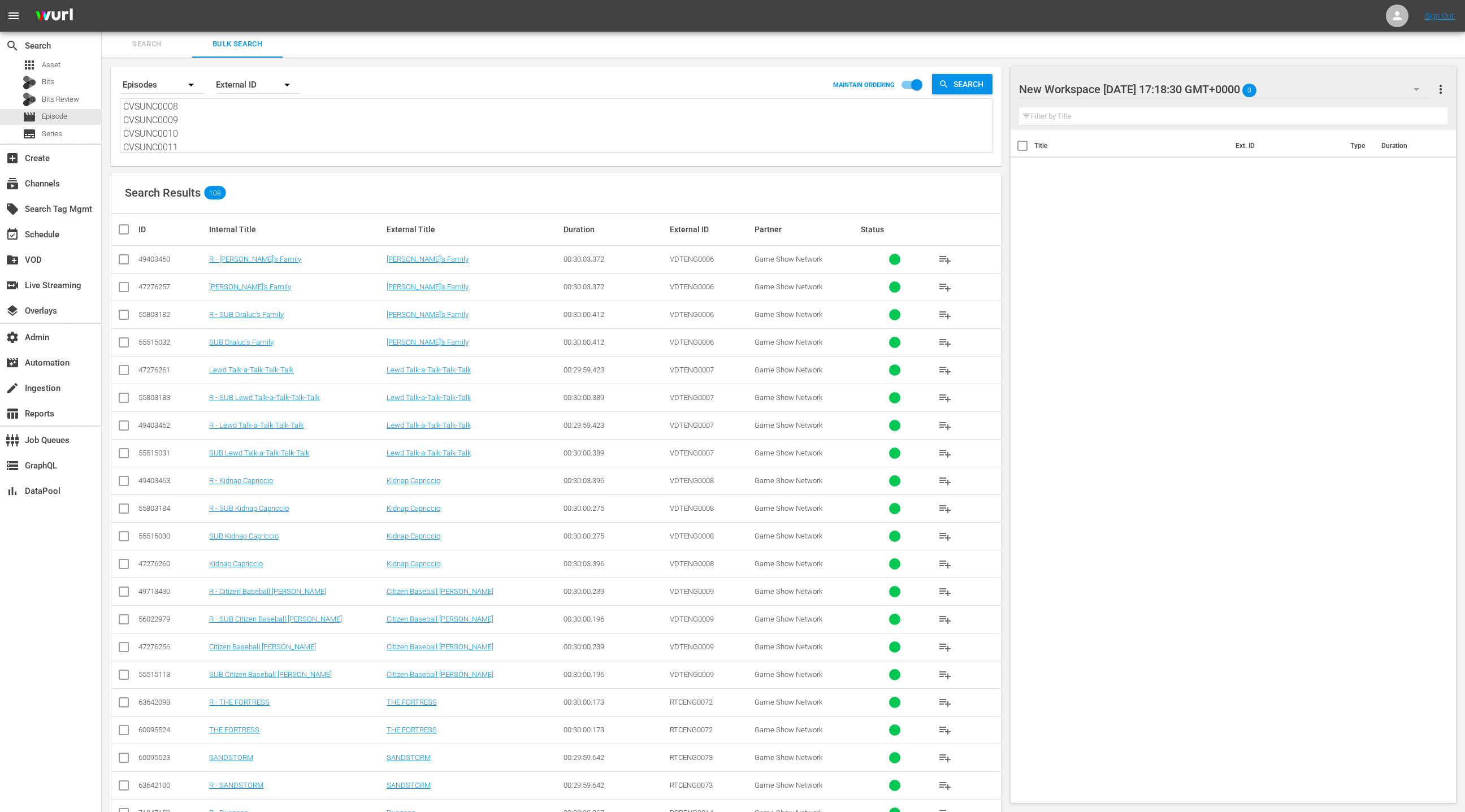
checkbox input "true"
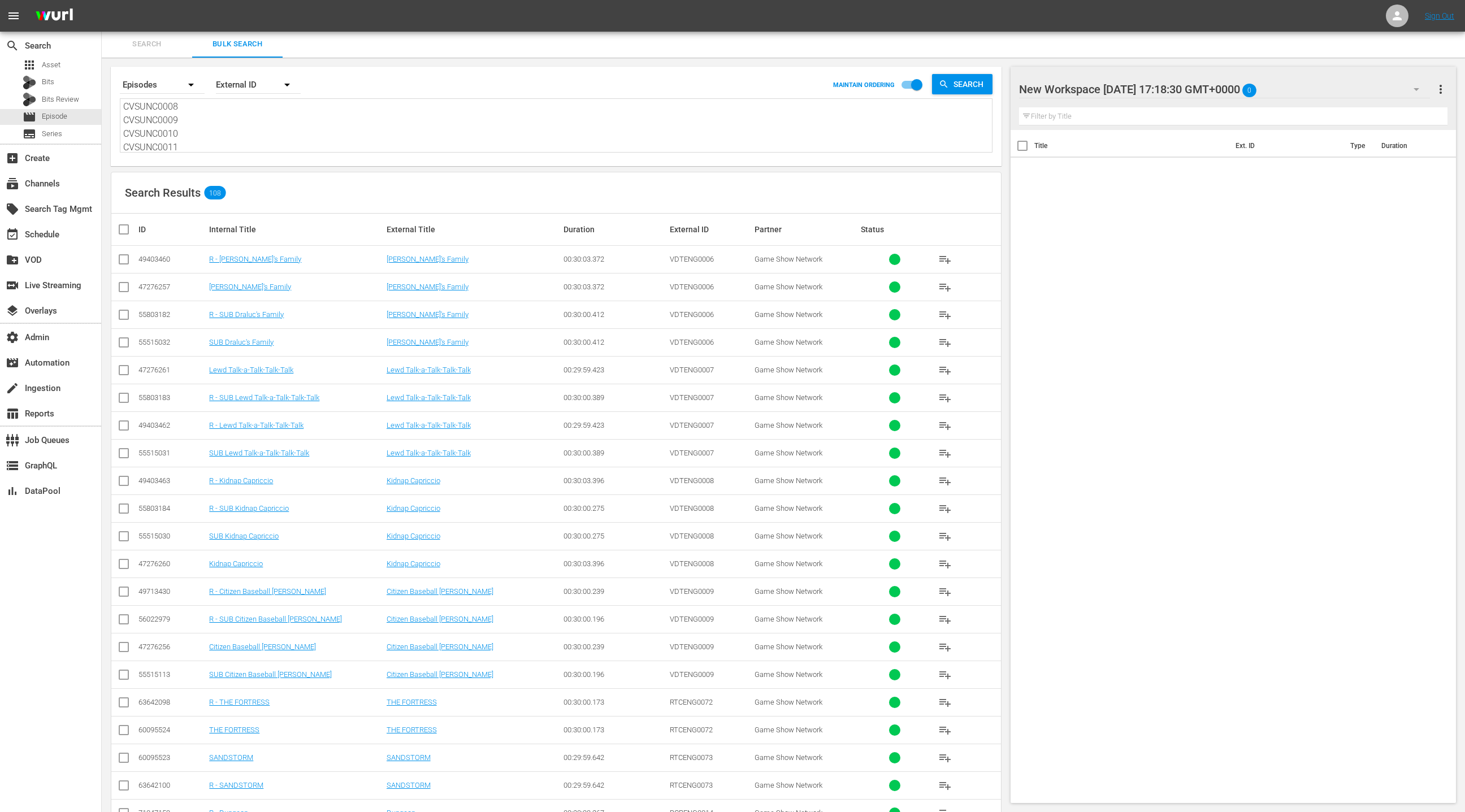
checkbox input "true"
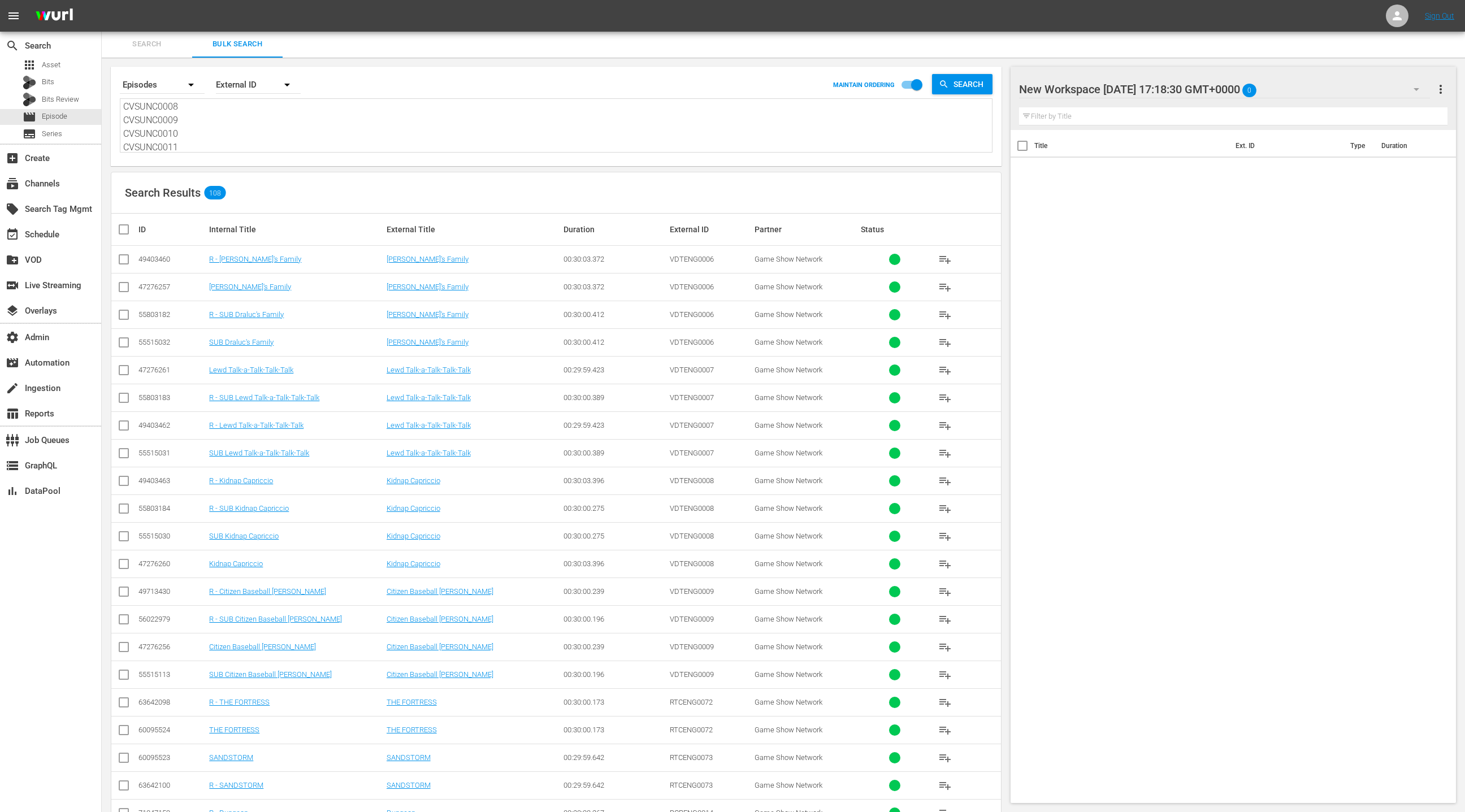
checkbox input "true"
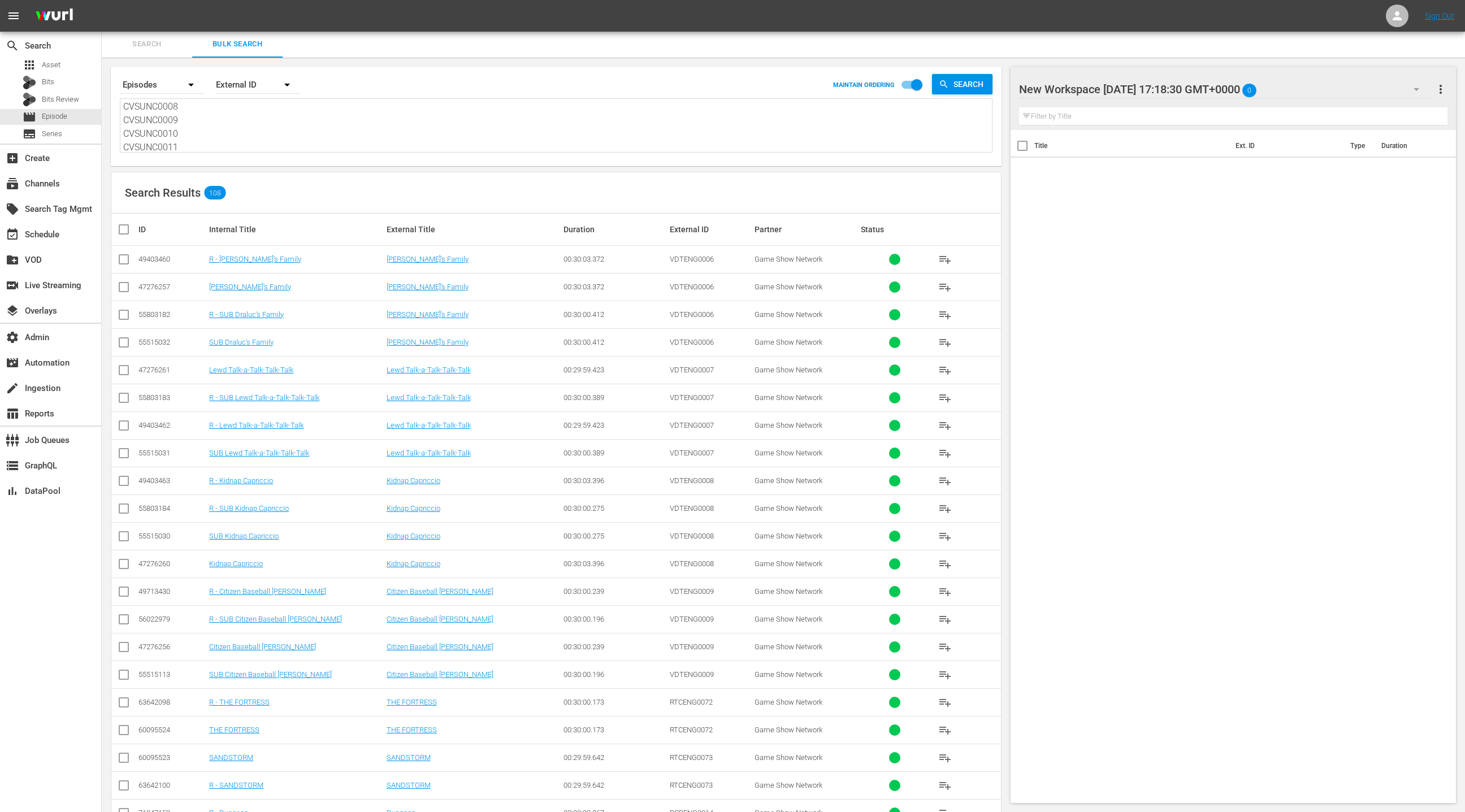
checkbox input "true"
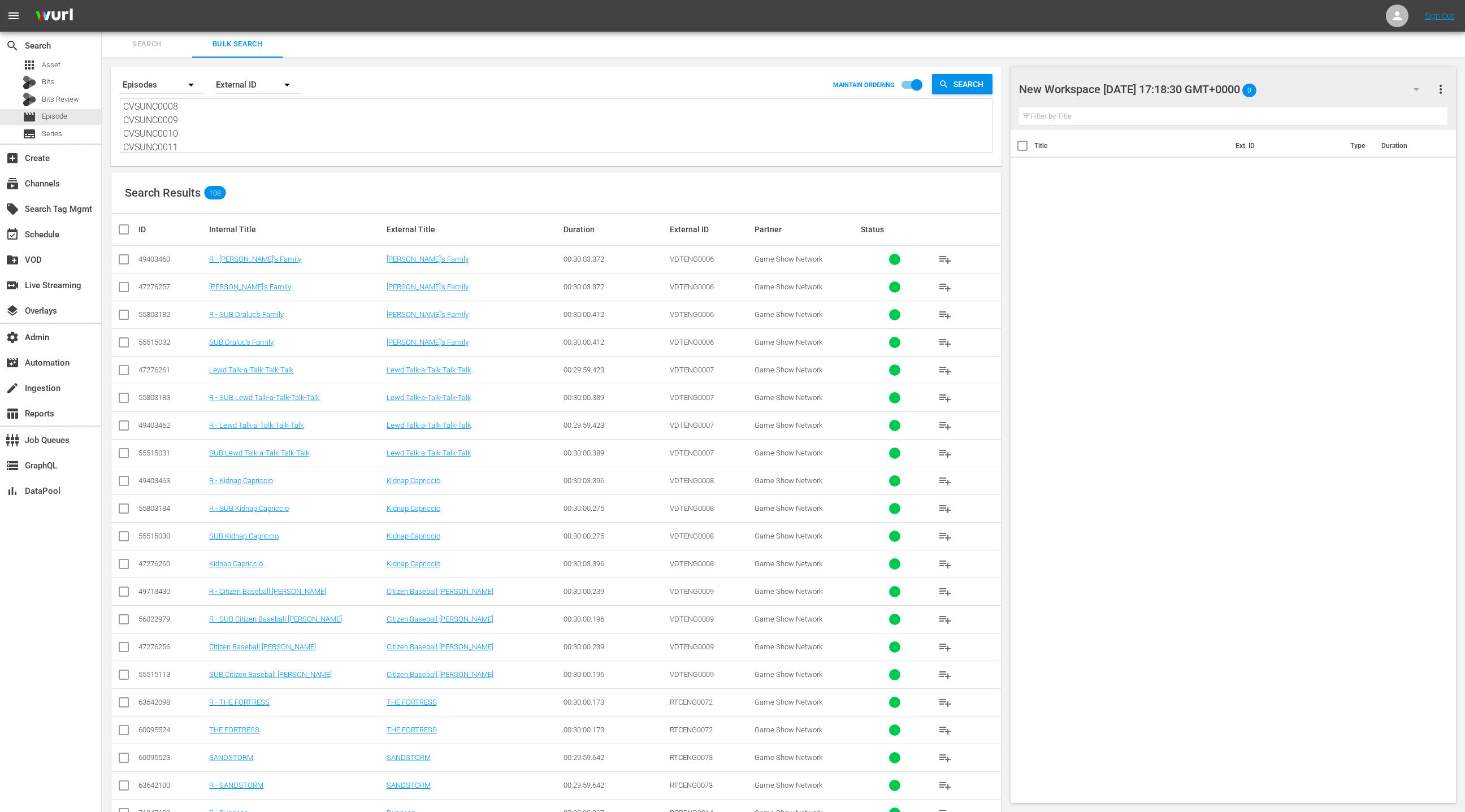
checkbox input "true"
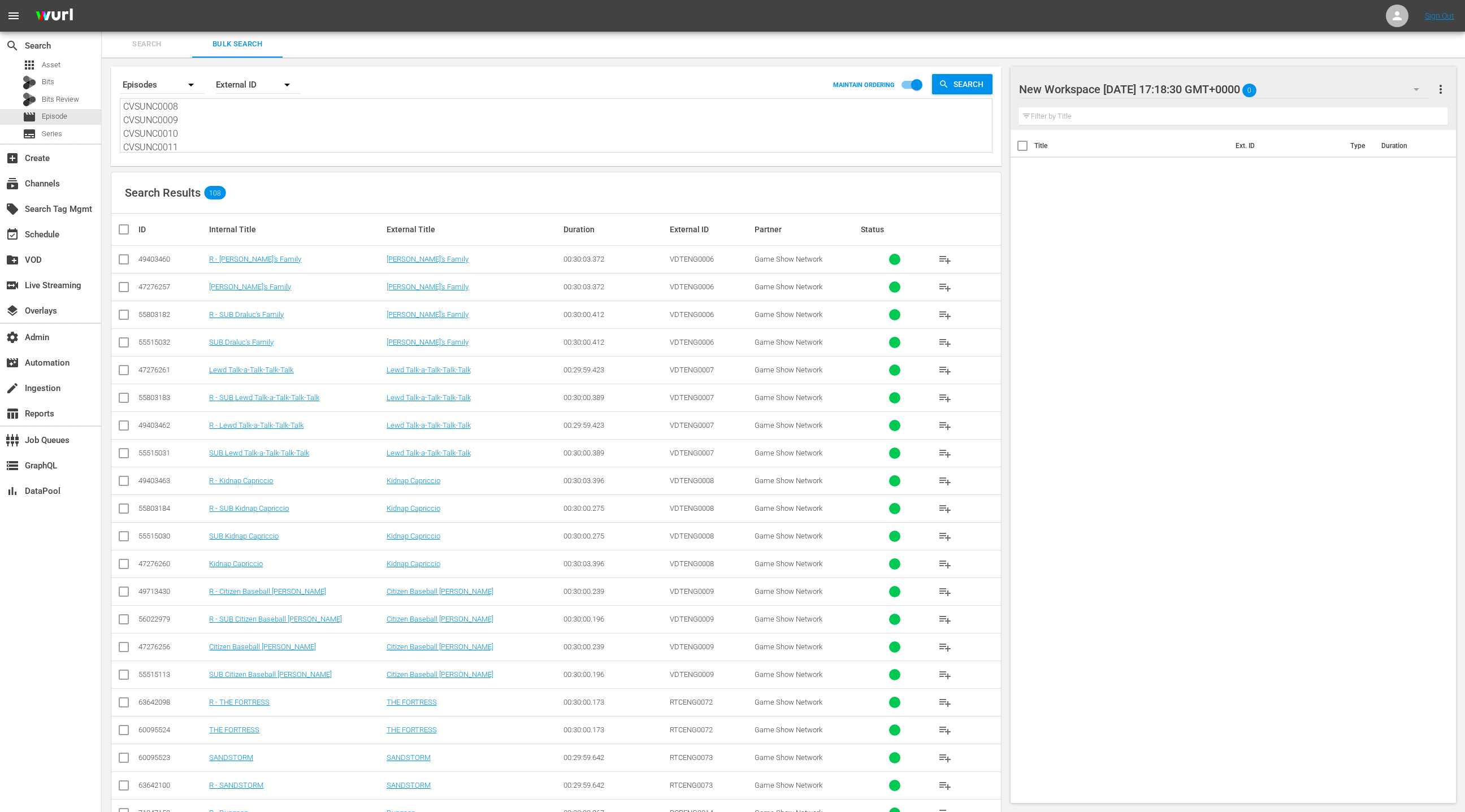
checkbox input "true"
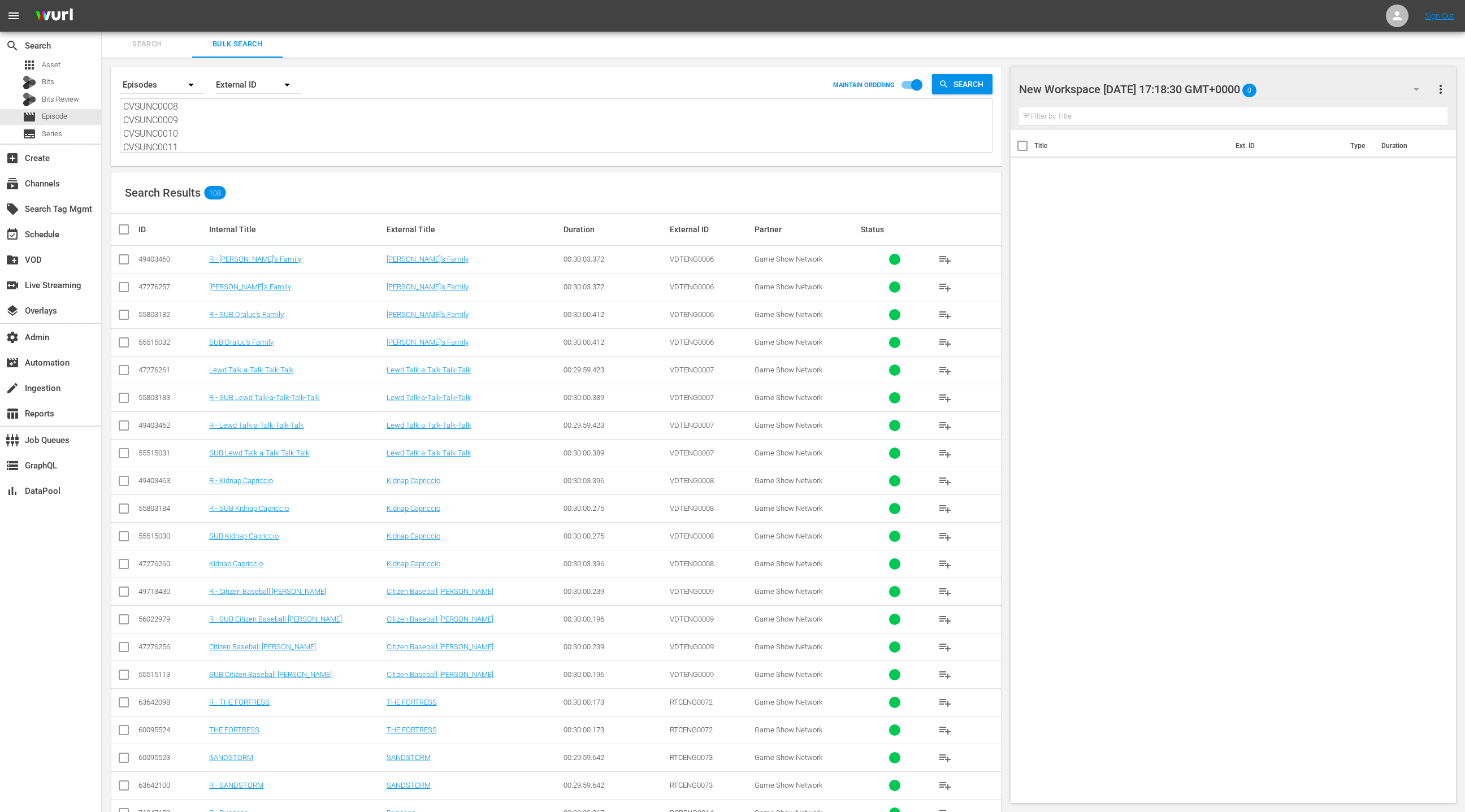
checkbox input "true"
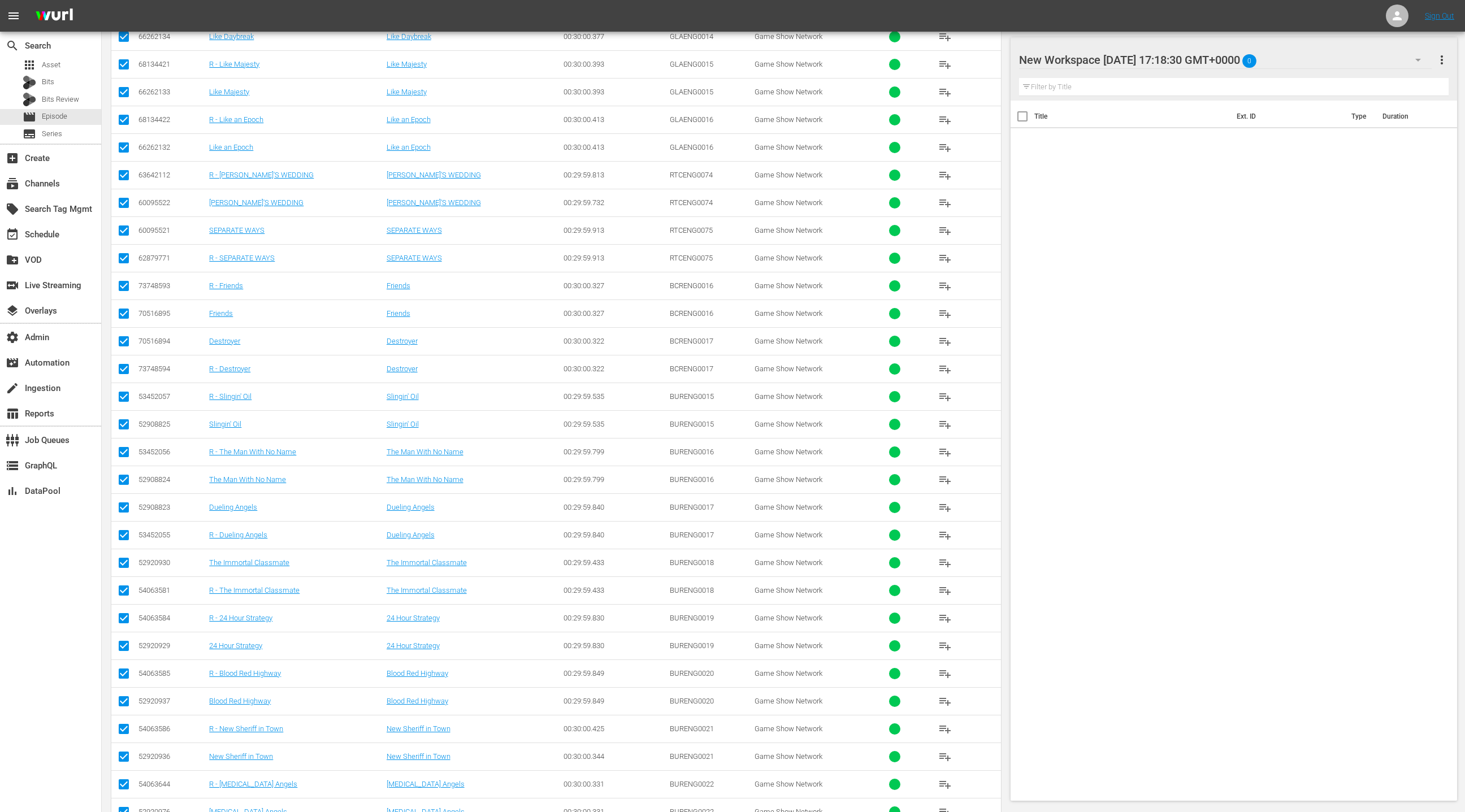
scroll to position [0, 0]
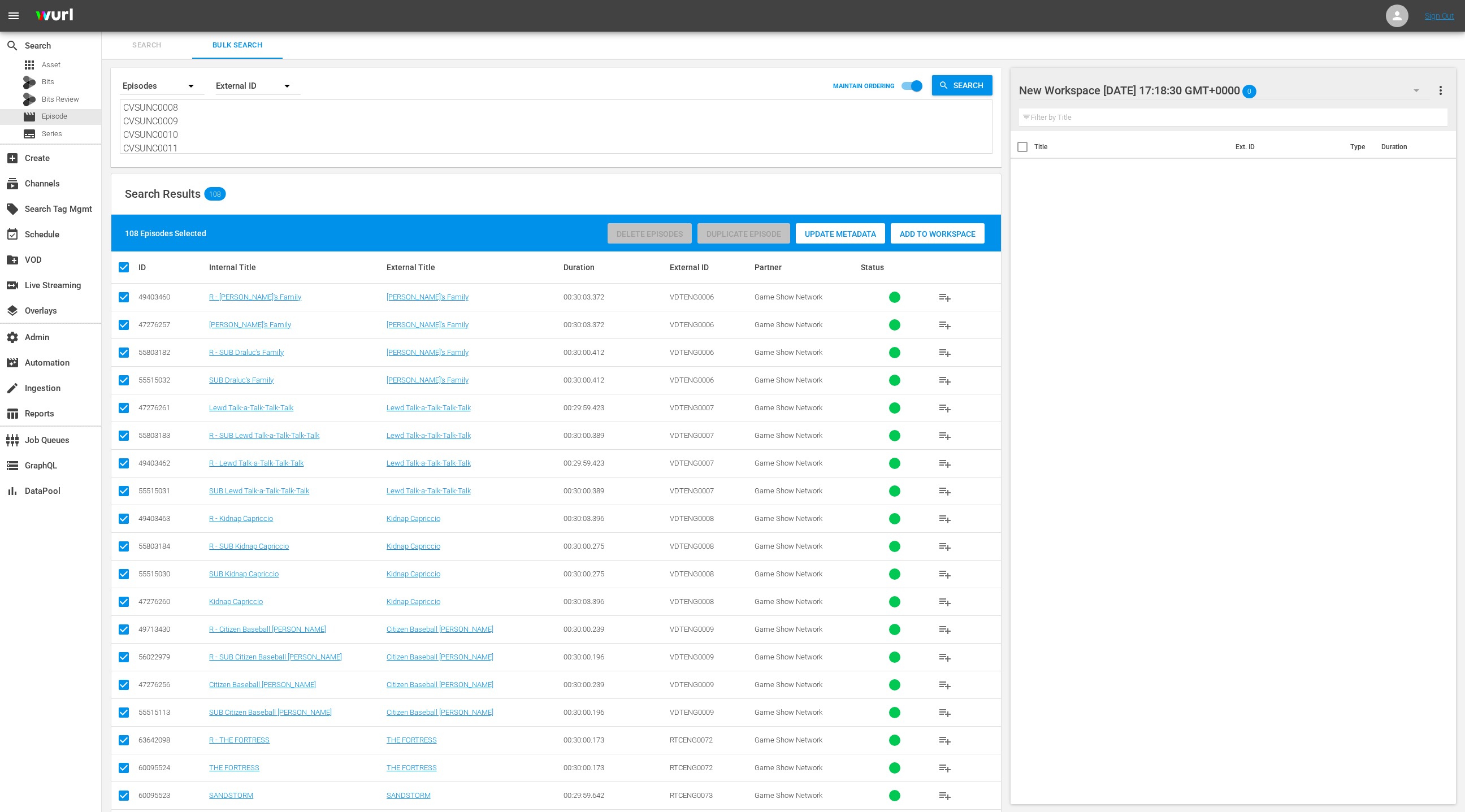
click at [940, 232] on span "Add to Workspace" at bounding box center [938, 234] width 94 height 9
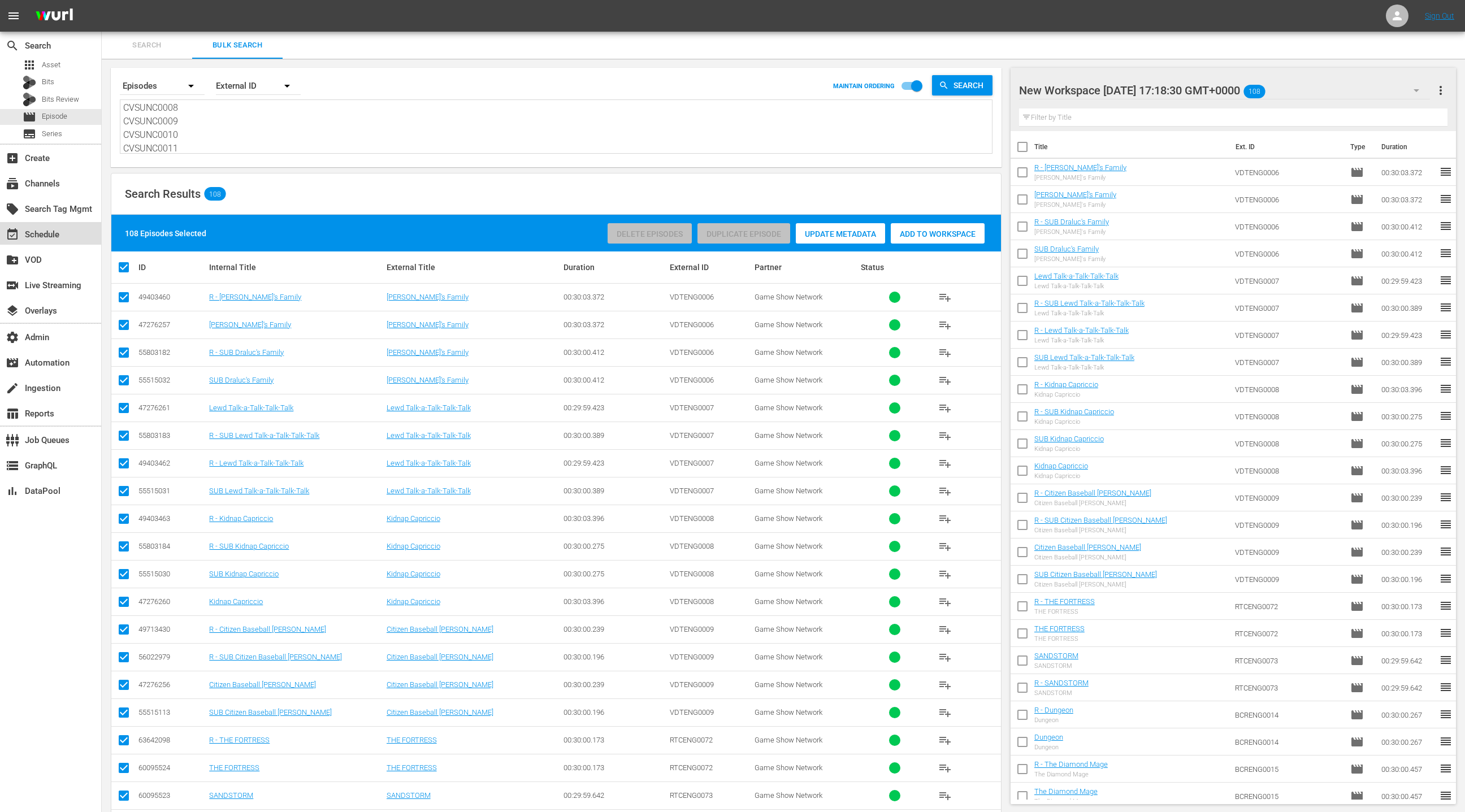
click at [38, 238] on div "event_available Schedule" at bounding box center [31, 233] width 63 height 10
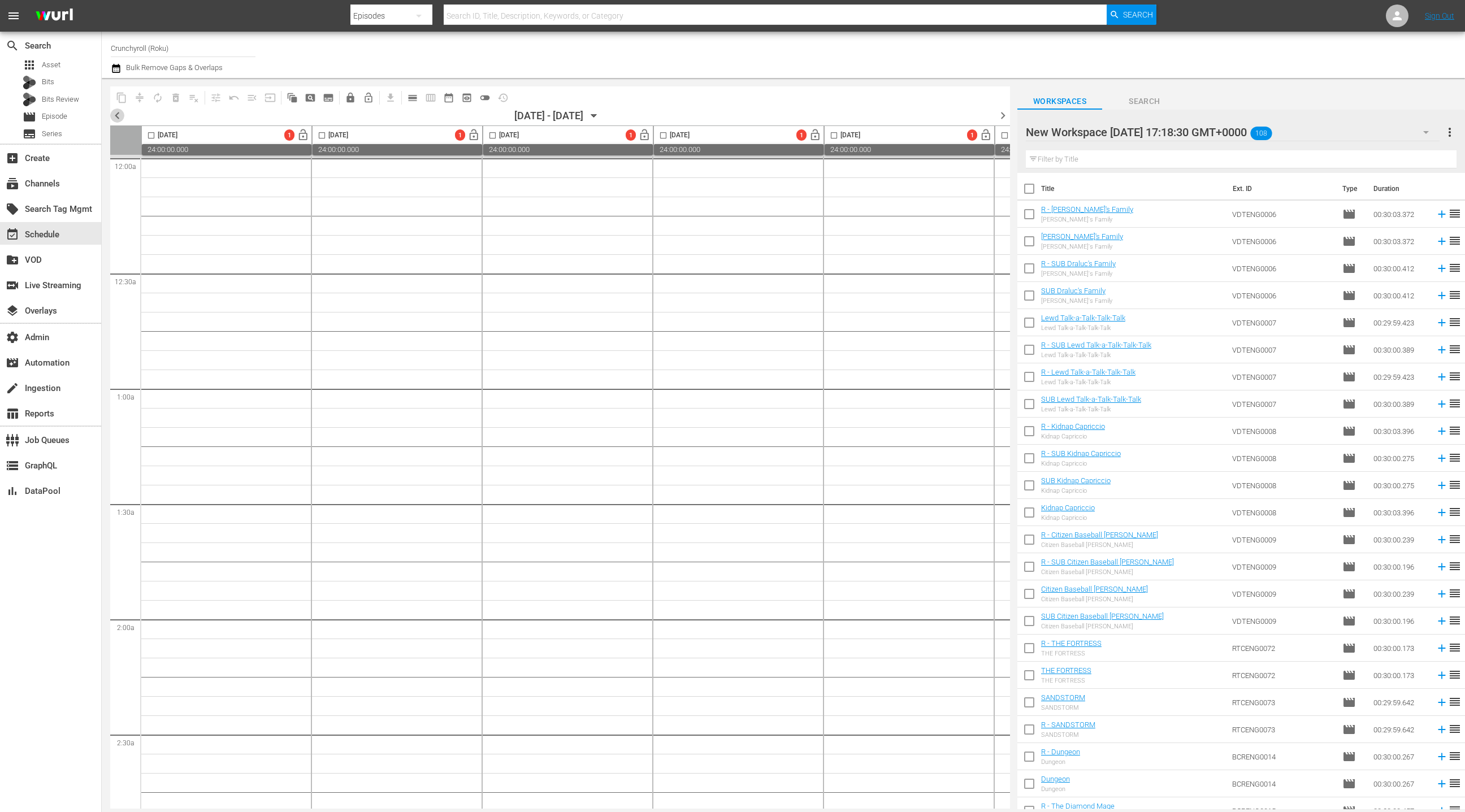
click at [116, 114] on span "chevron_left" at bounding box center [117, 115] width 14 height 14
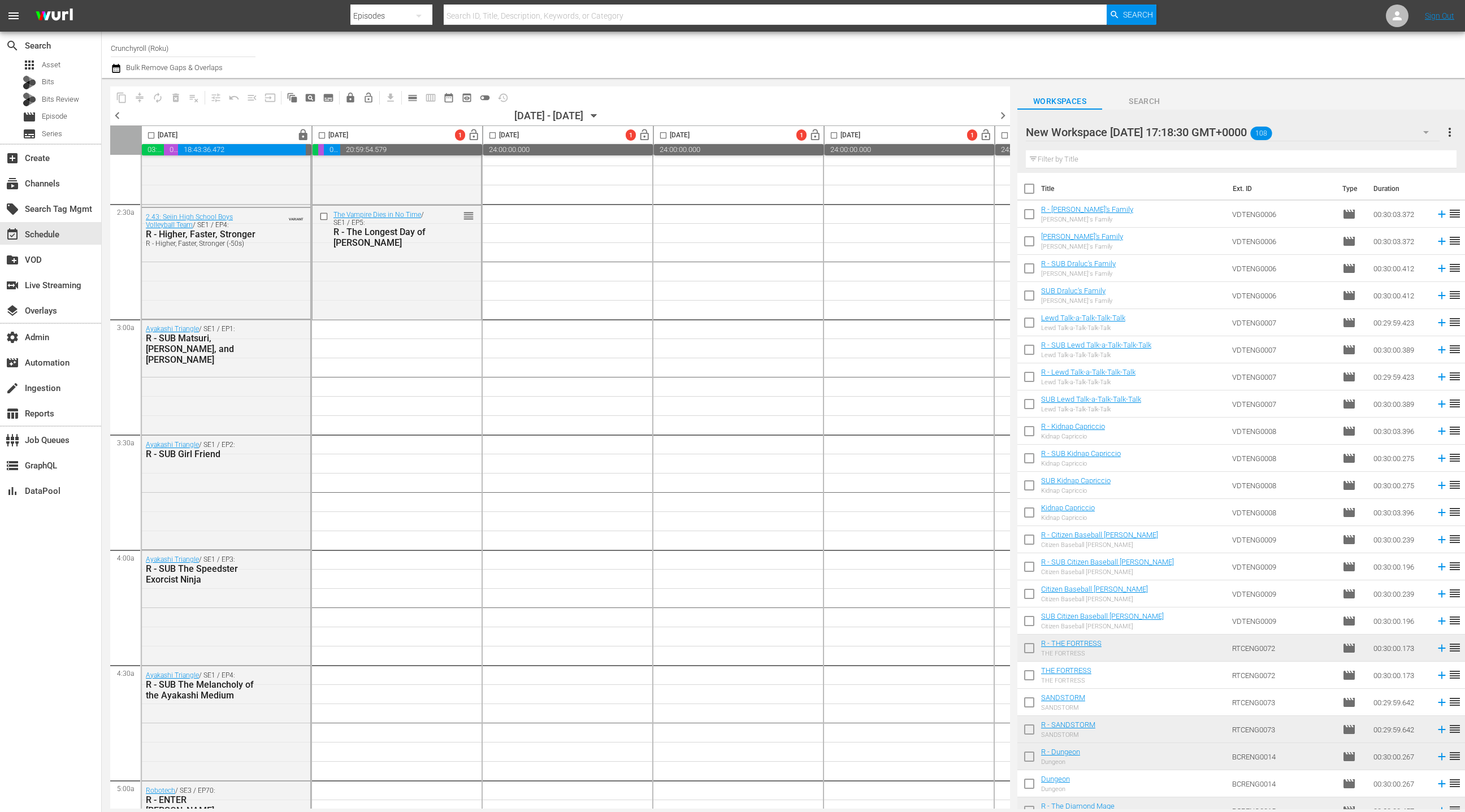
scroll to position [533, 0]
click at [1078, 163] on input "text" at bounding box center [1241, 160] width 431 height 18
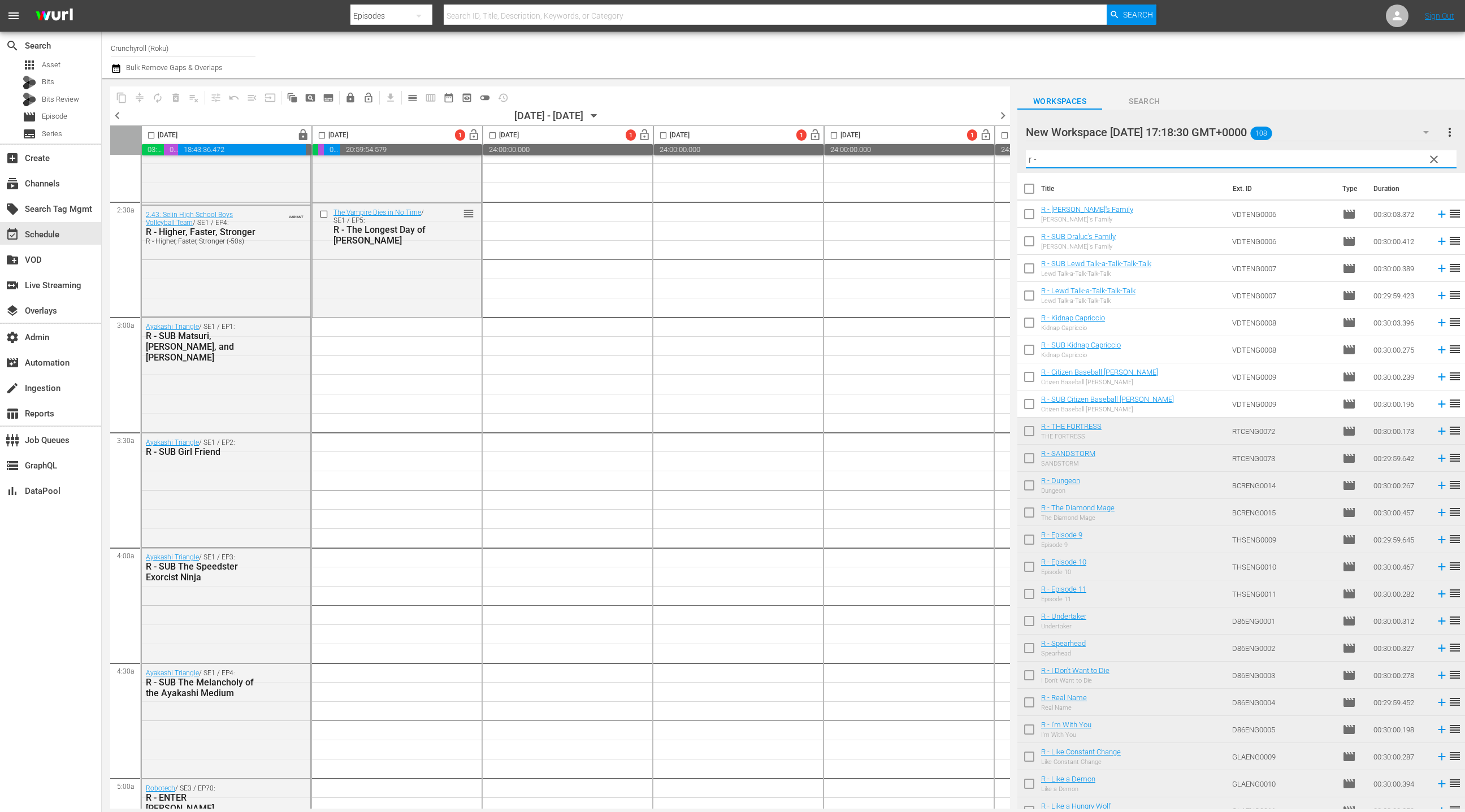
type input "r -"
click at [1033, 188] on input "checkbox" at bounding box center [1029, 191] width 24 height 24
checkbox input "true"
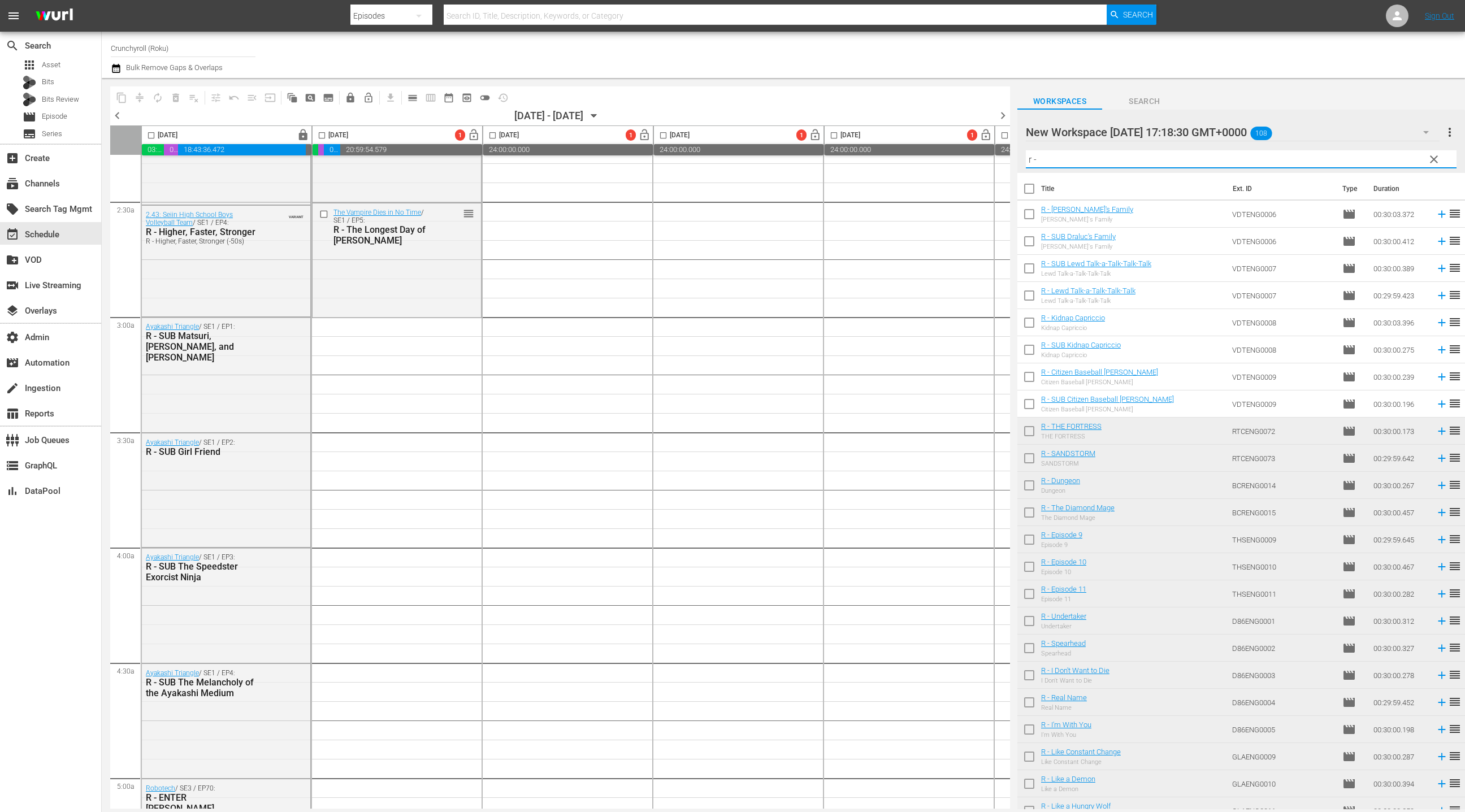
checkbox input "true"
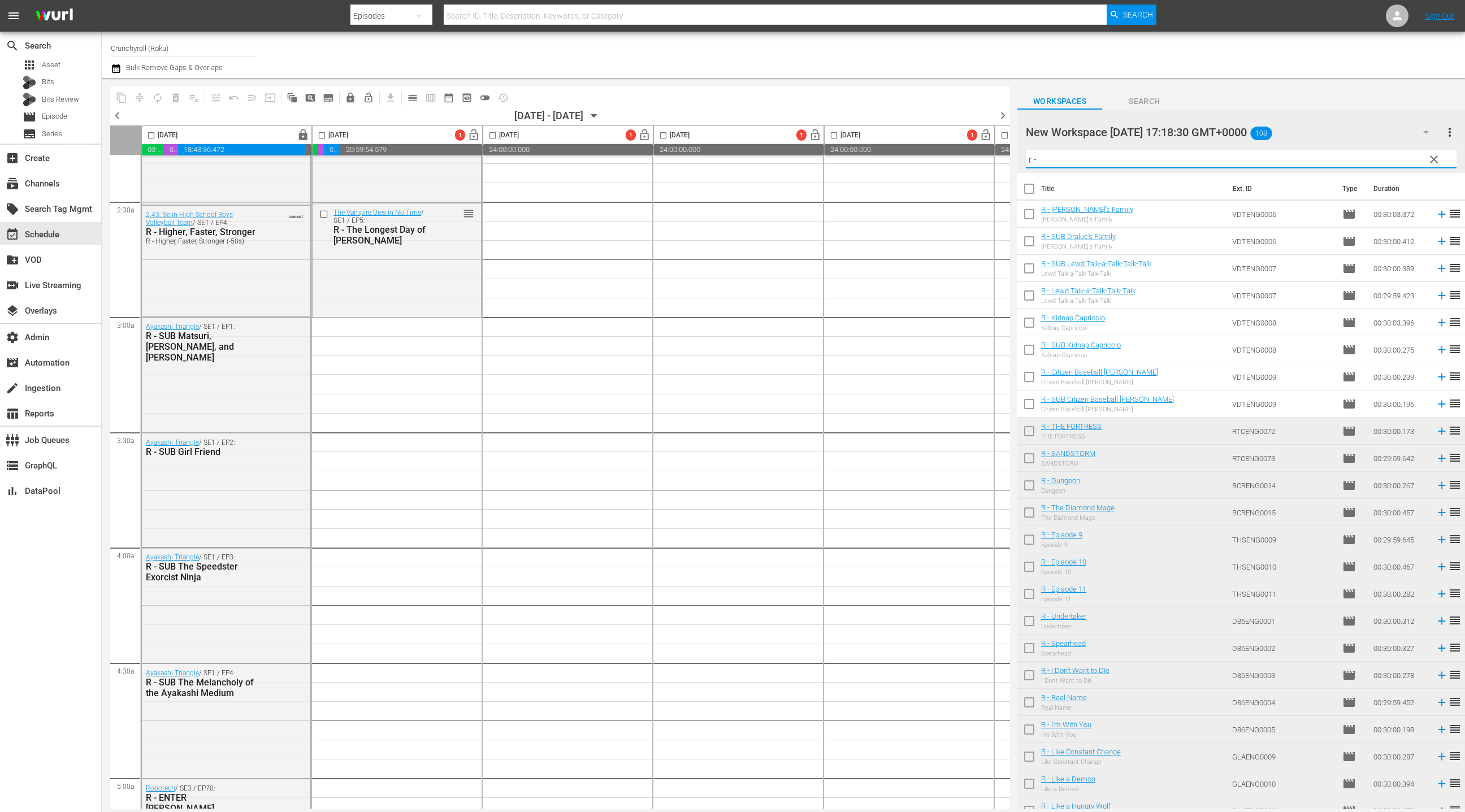
checkbox input "true"
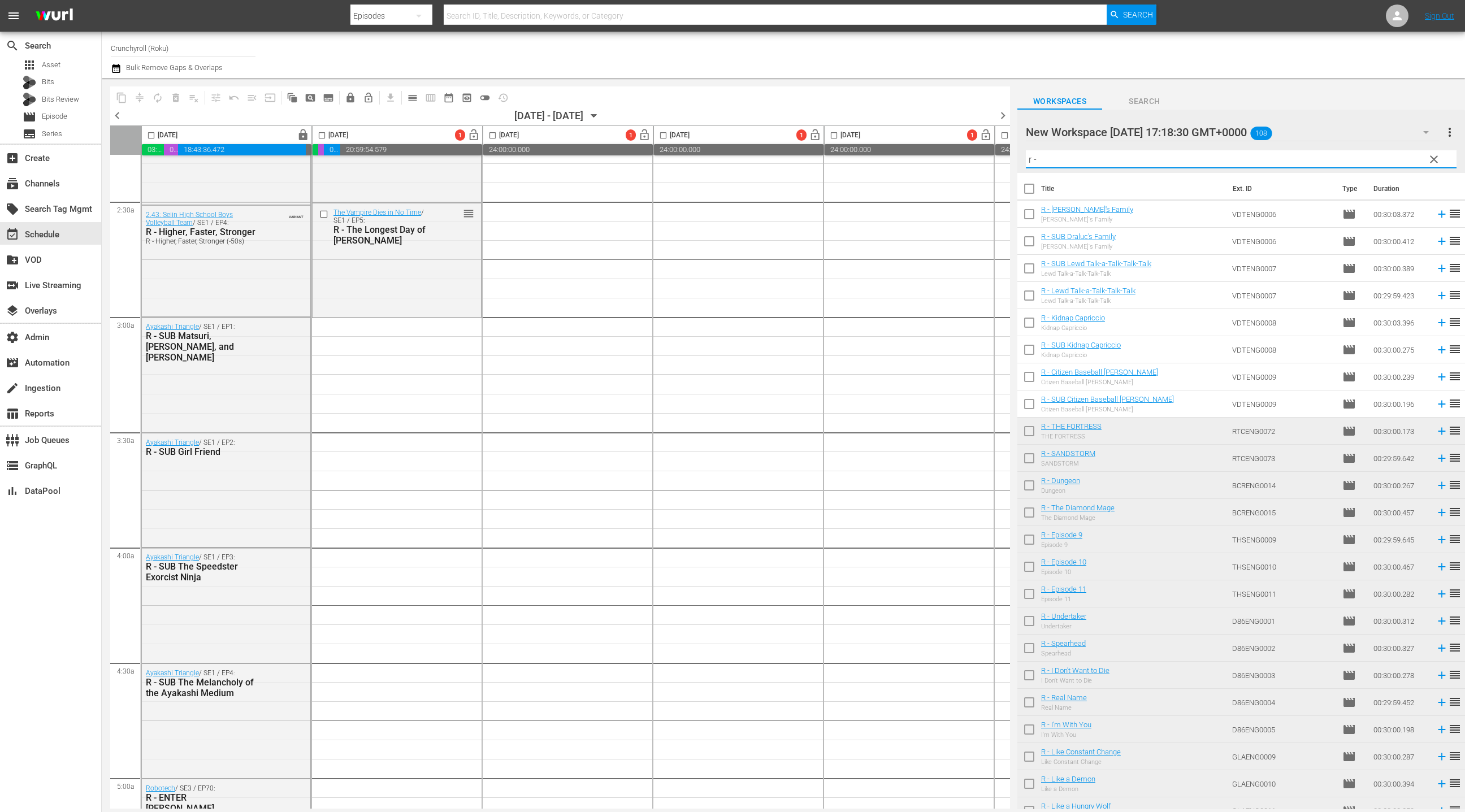
checkbox input "true"
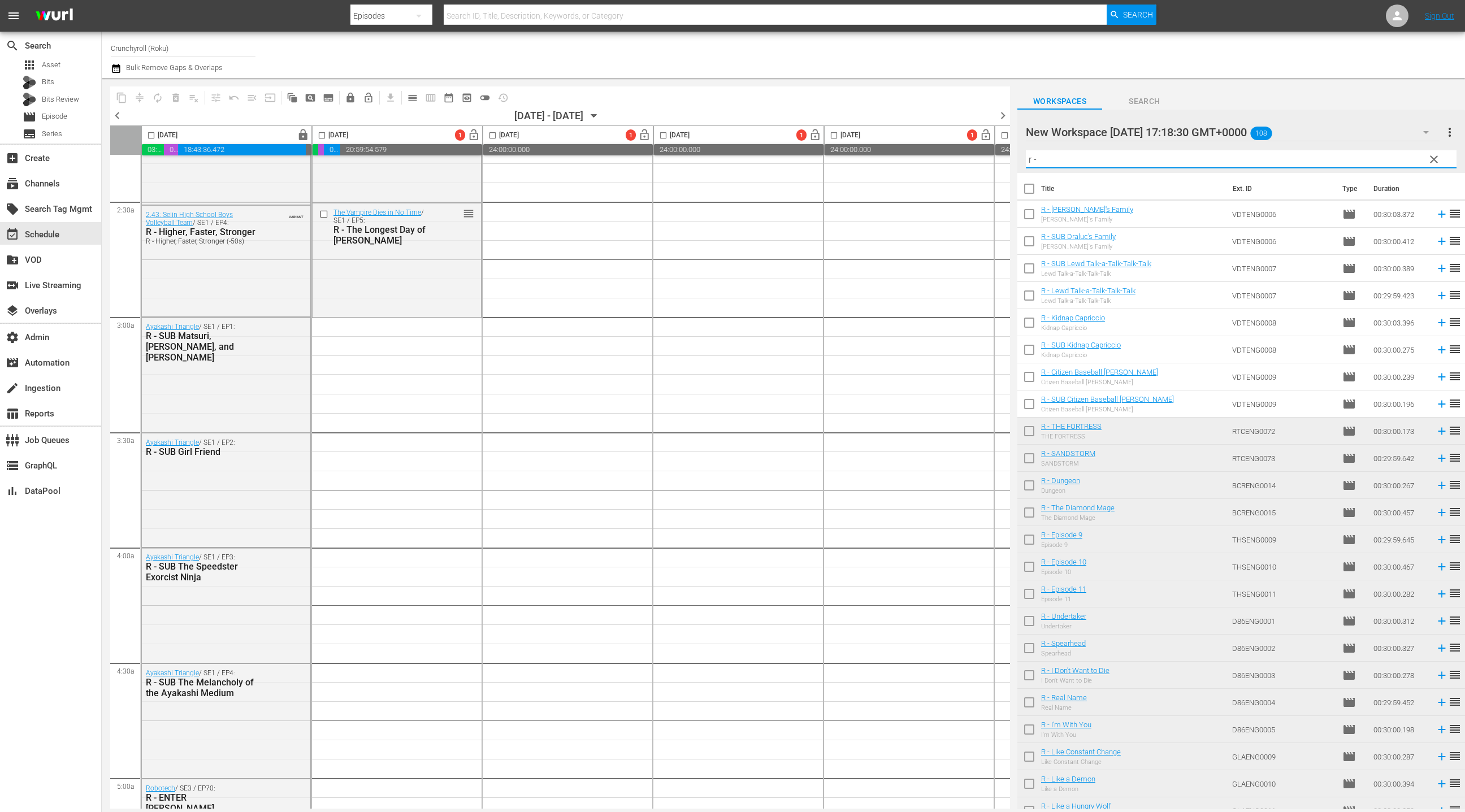
checkbox input "true"
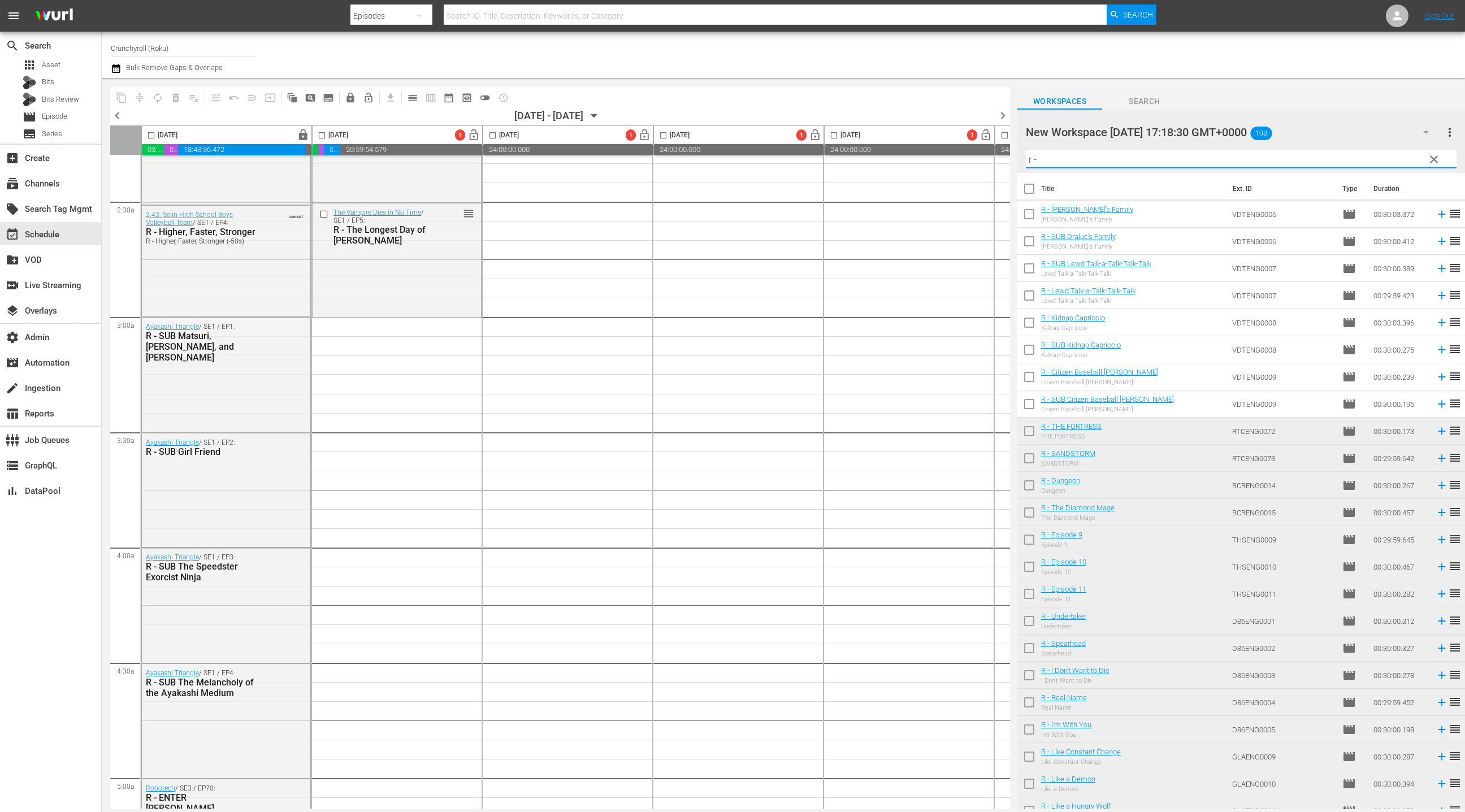
checkbox input "true"
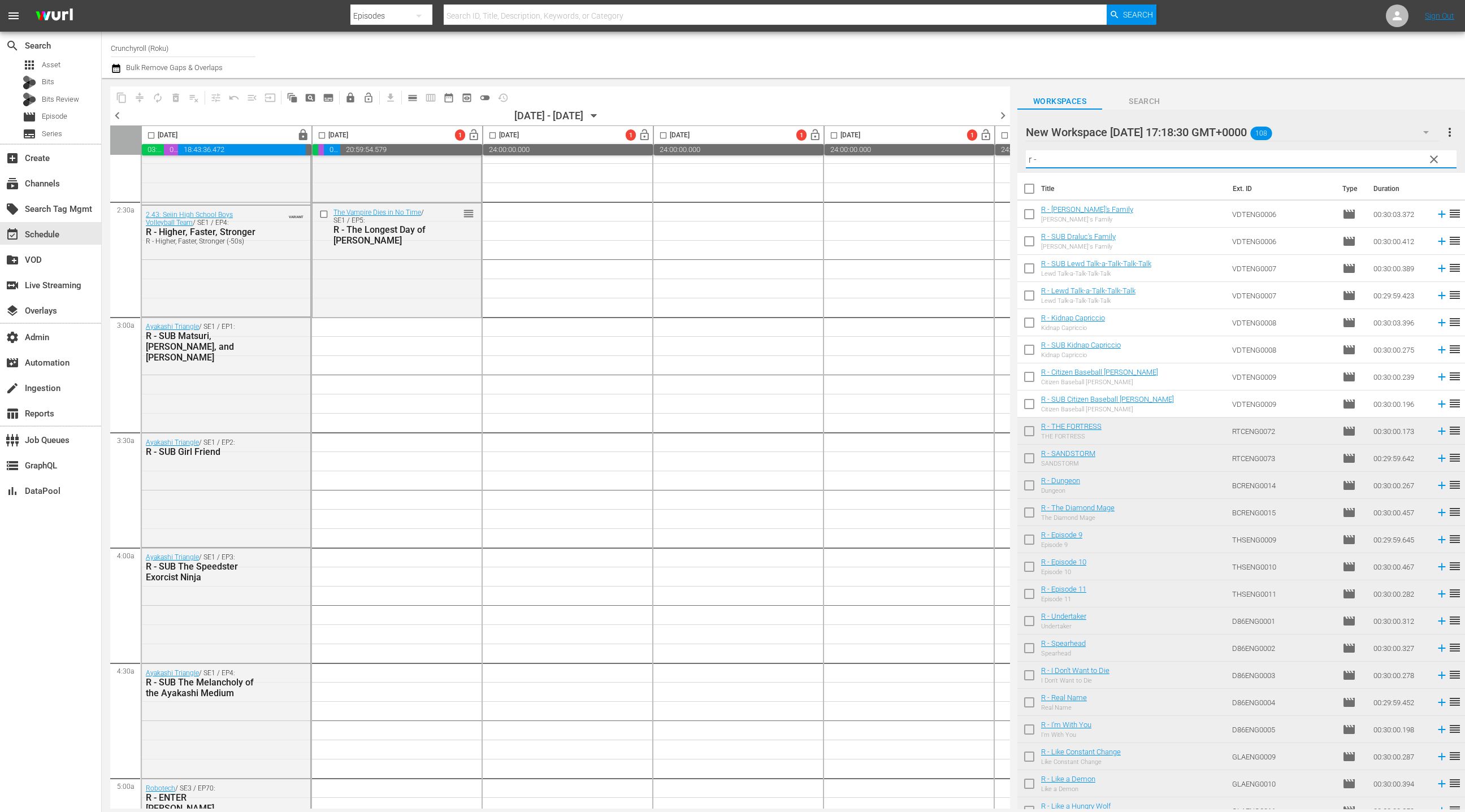
checkbox input "true"
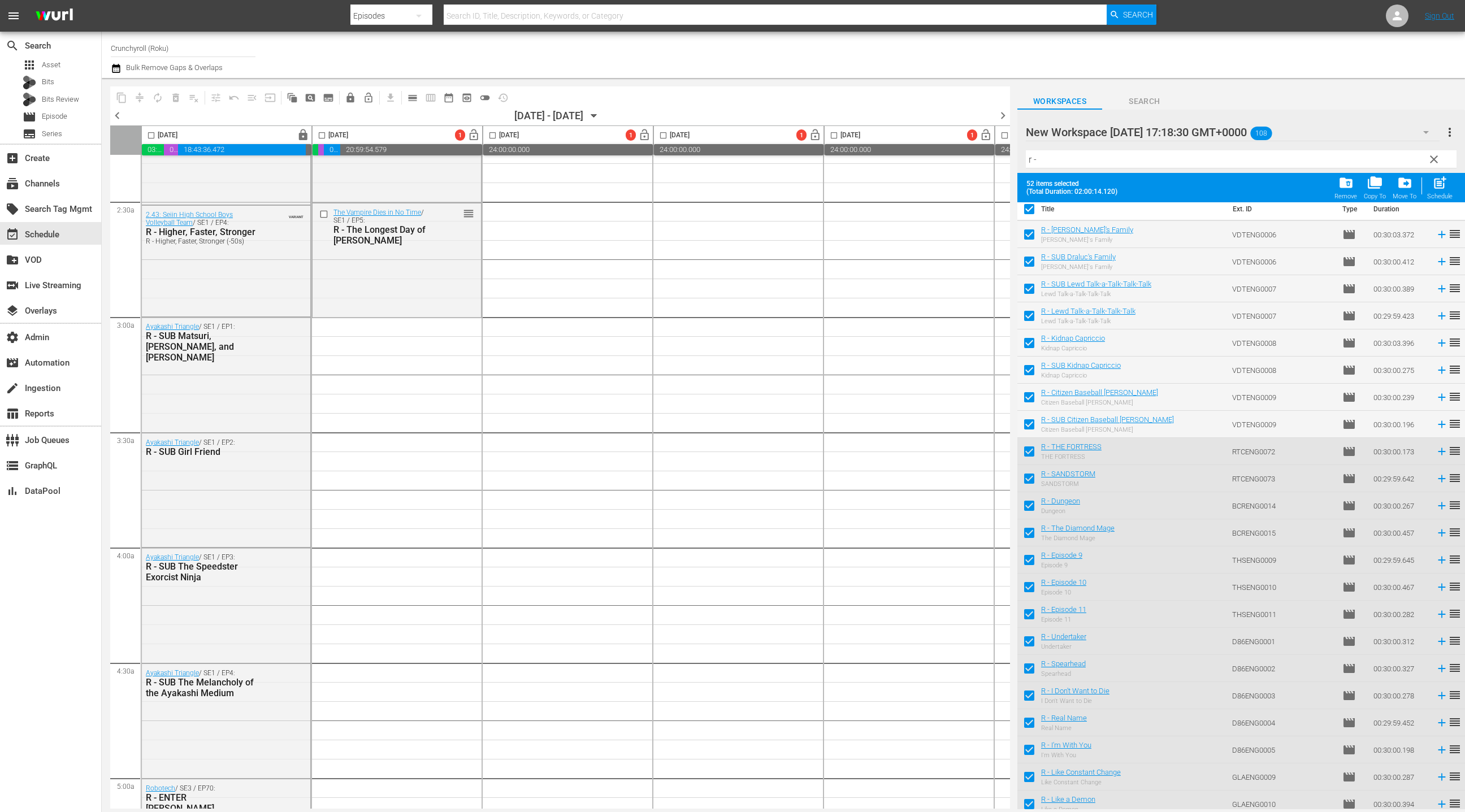
scroll to position [0, 0]
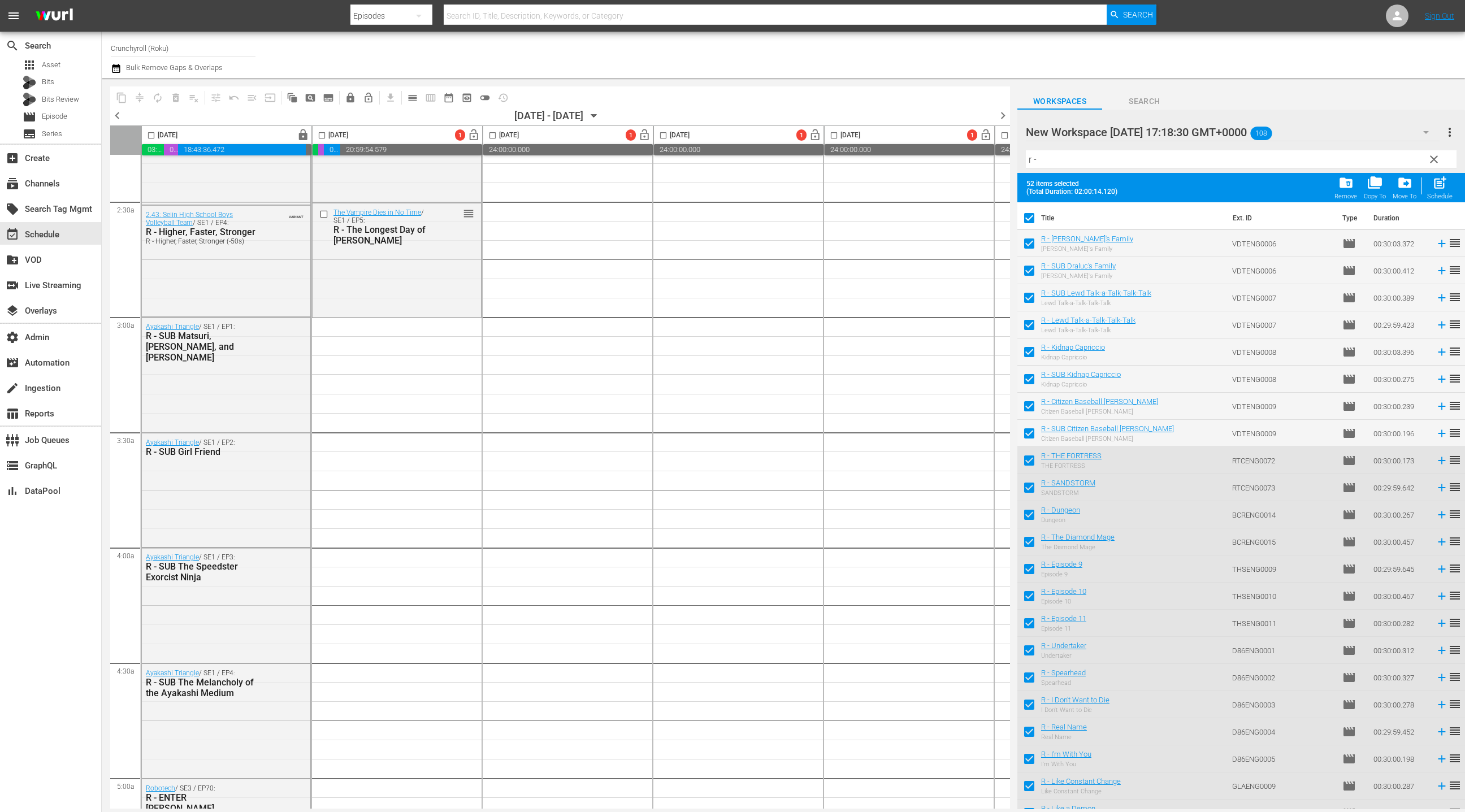
click at [1033, 273] on input "checkbox" at bounding box center [1029, 273] width 24 height 24
checkbox input "false"
click at [1029, 298] on input "checkbox" at bounding box center [1029, 301] width 24 height 24
checkbox input "false"
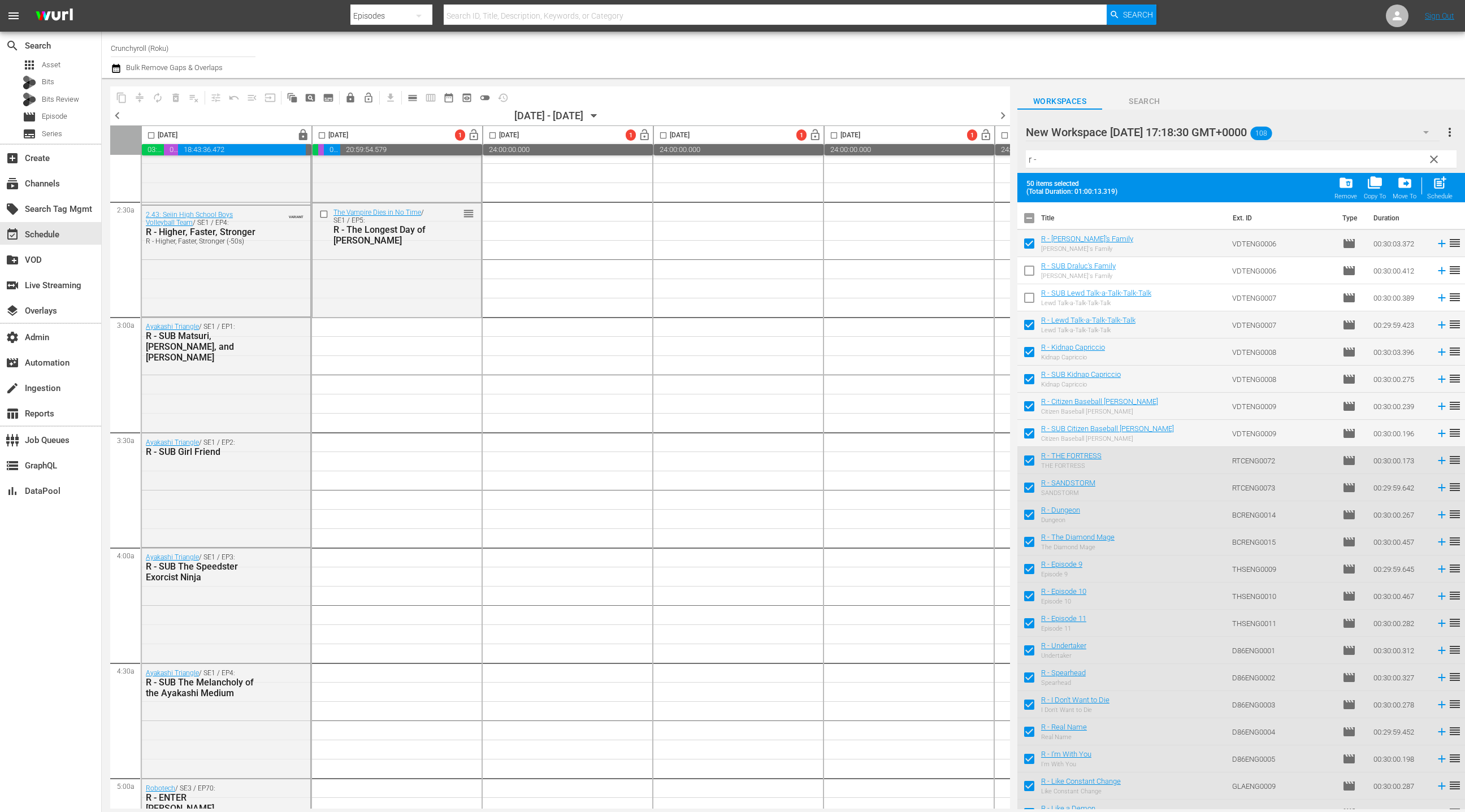
click at [1030, 382] on input "checkbox" at bounding box center [1029, 381] width 24 height 24
checkbox input "false"
click at [1032, 437] on input "checkbox" at bounding box center [1029, 436] width 24 height 24
checkbox input "false"
click at [54, 120] on span "Episode" at bounding box center [54, 116] width 26 height 11
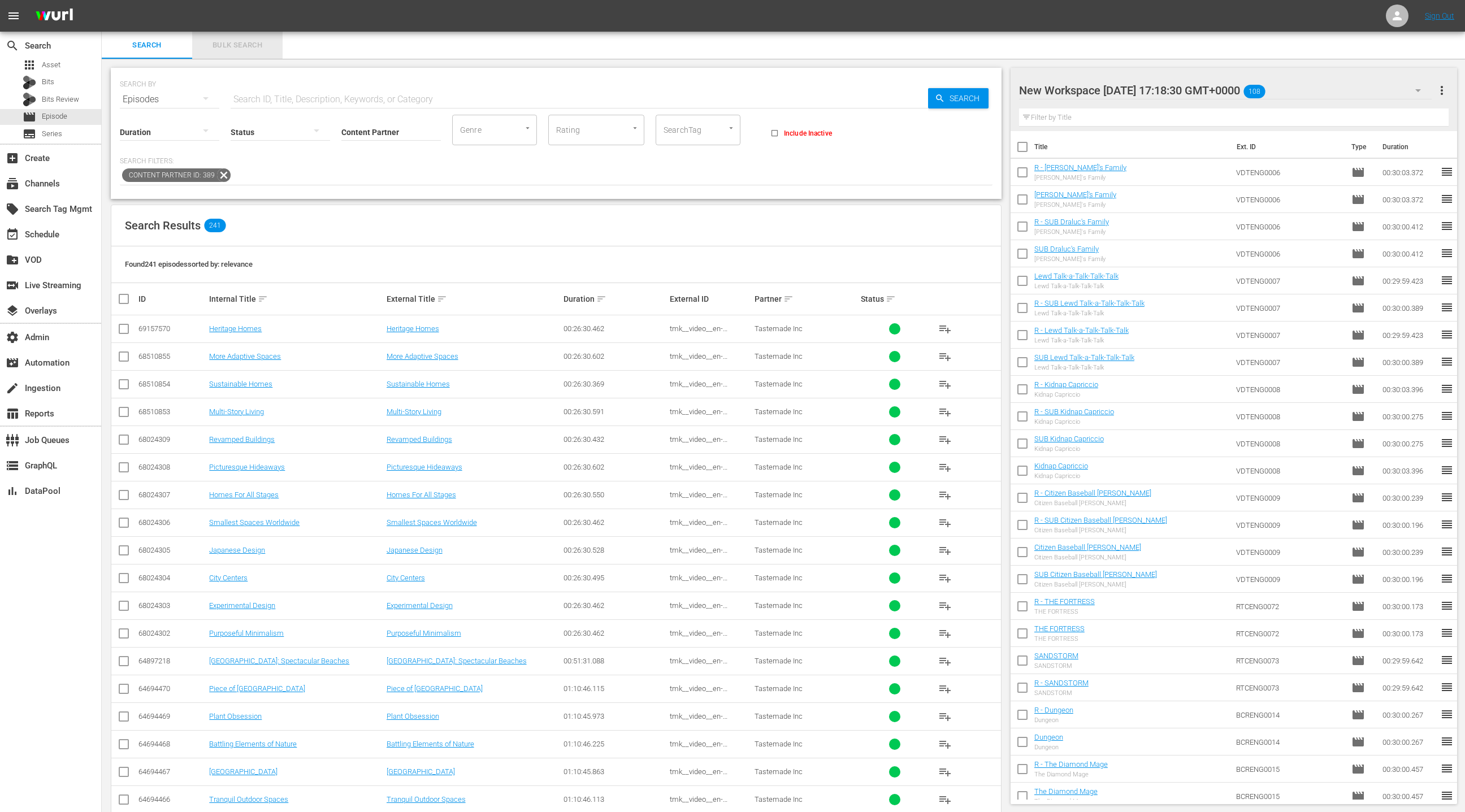
click at [236, 49] on span "Bulk Search" at bounding box center [237, 45] width 77 height 13
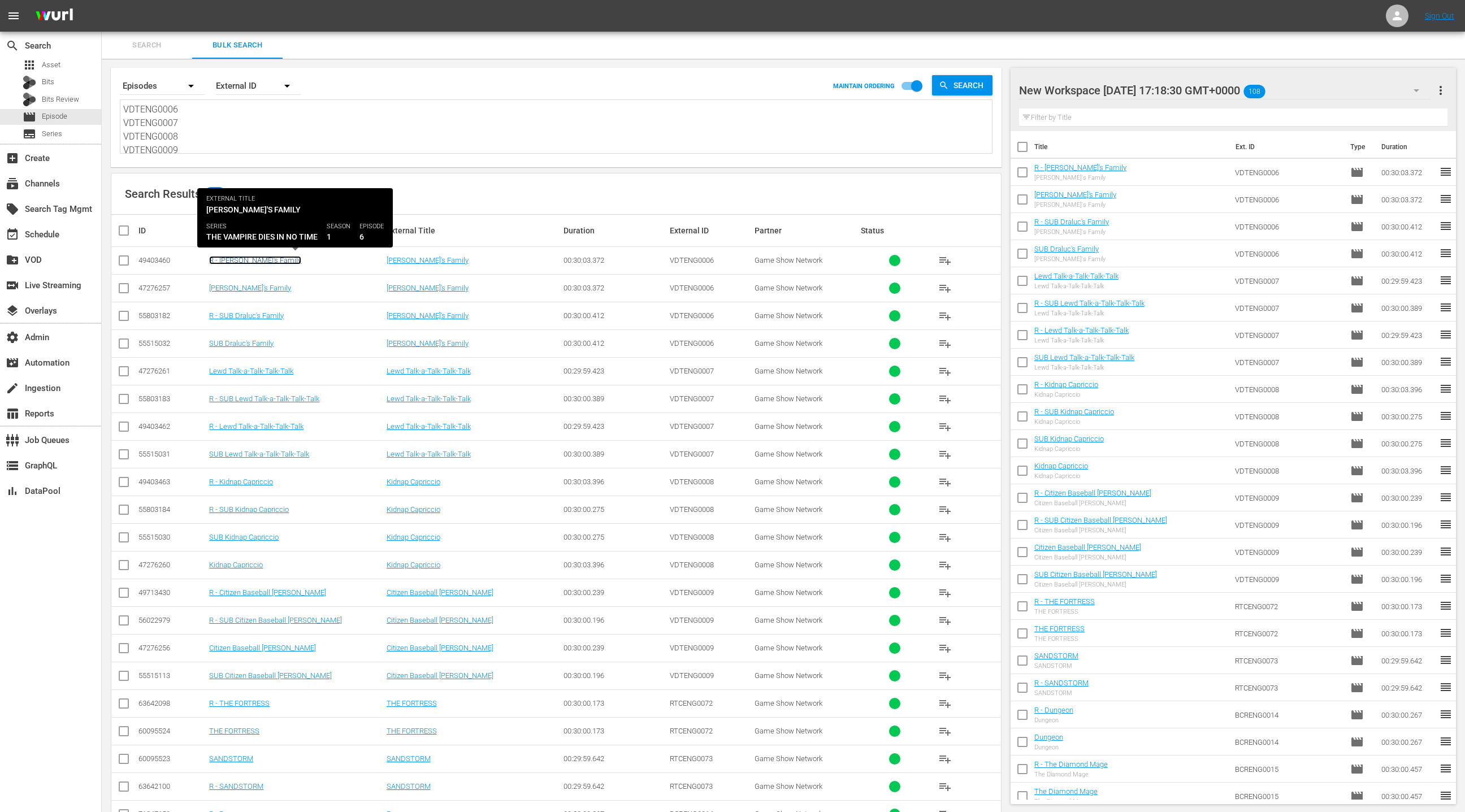
click at [249, 259] on link "R - [PERSON_NAME]'s Family" at bounding box center [255, 260] width 92 height 9
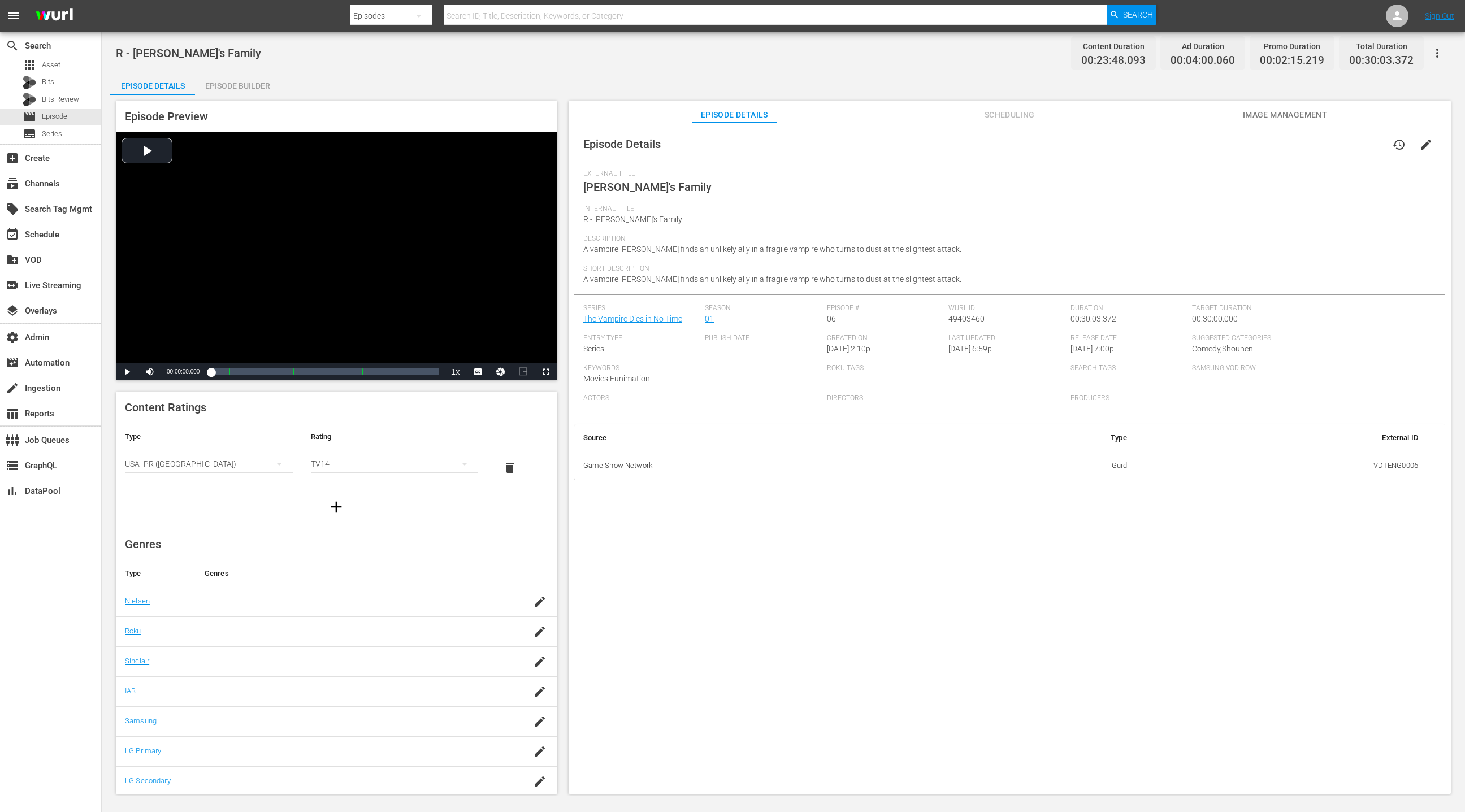
click at [258, 85] on div "Episode Builder" at bounding box center [237, 86] width 85 height 27
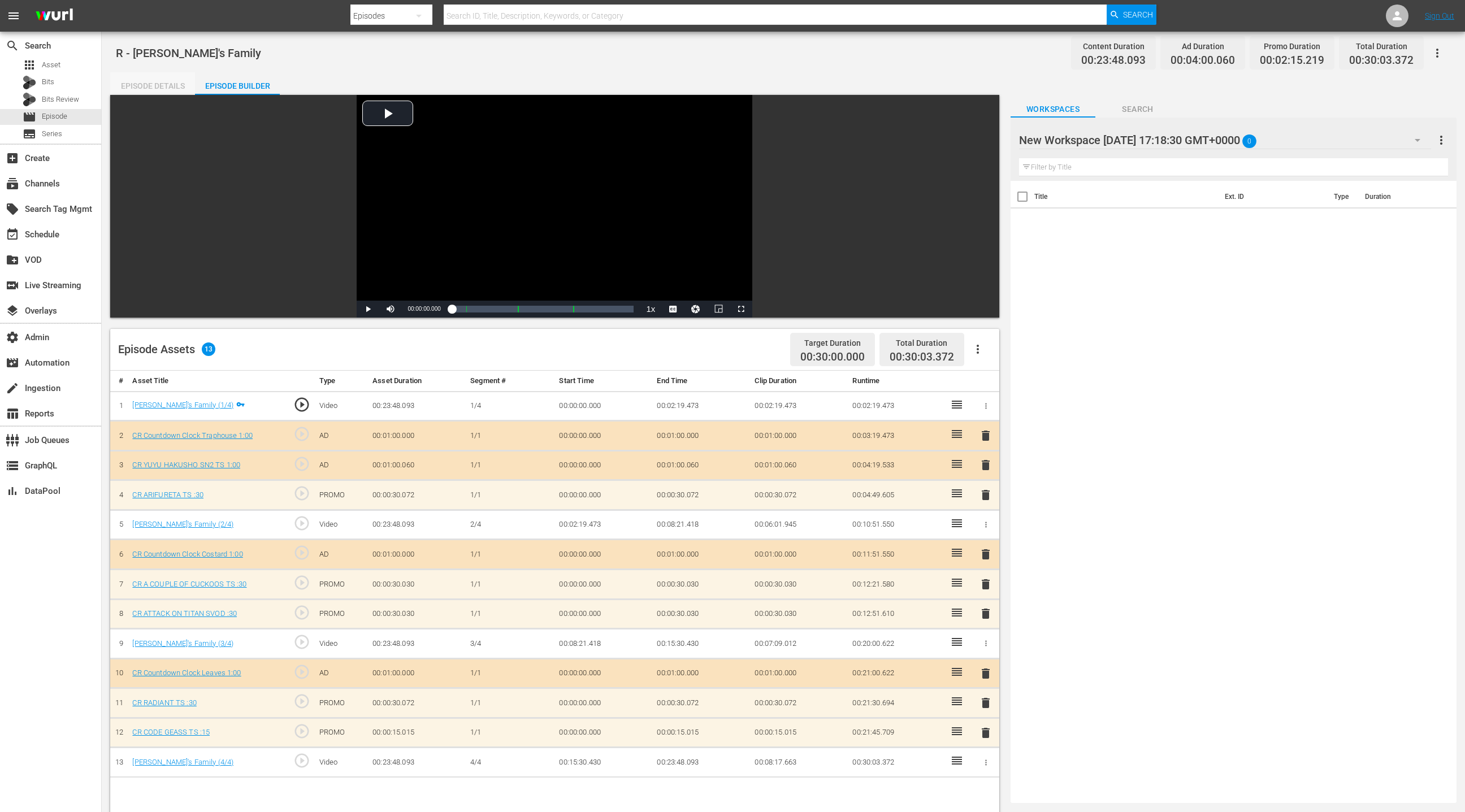
click at [159, 85] on div "Episode Details" at bounding box center [152, 86] width 85 height 27
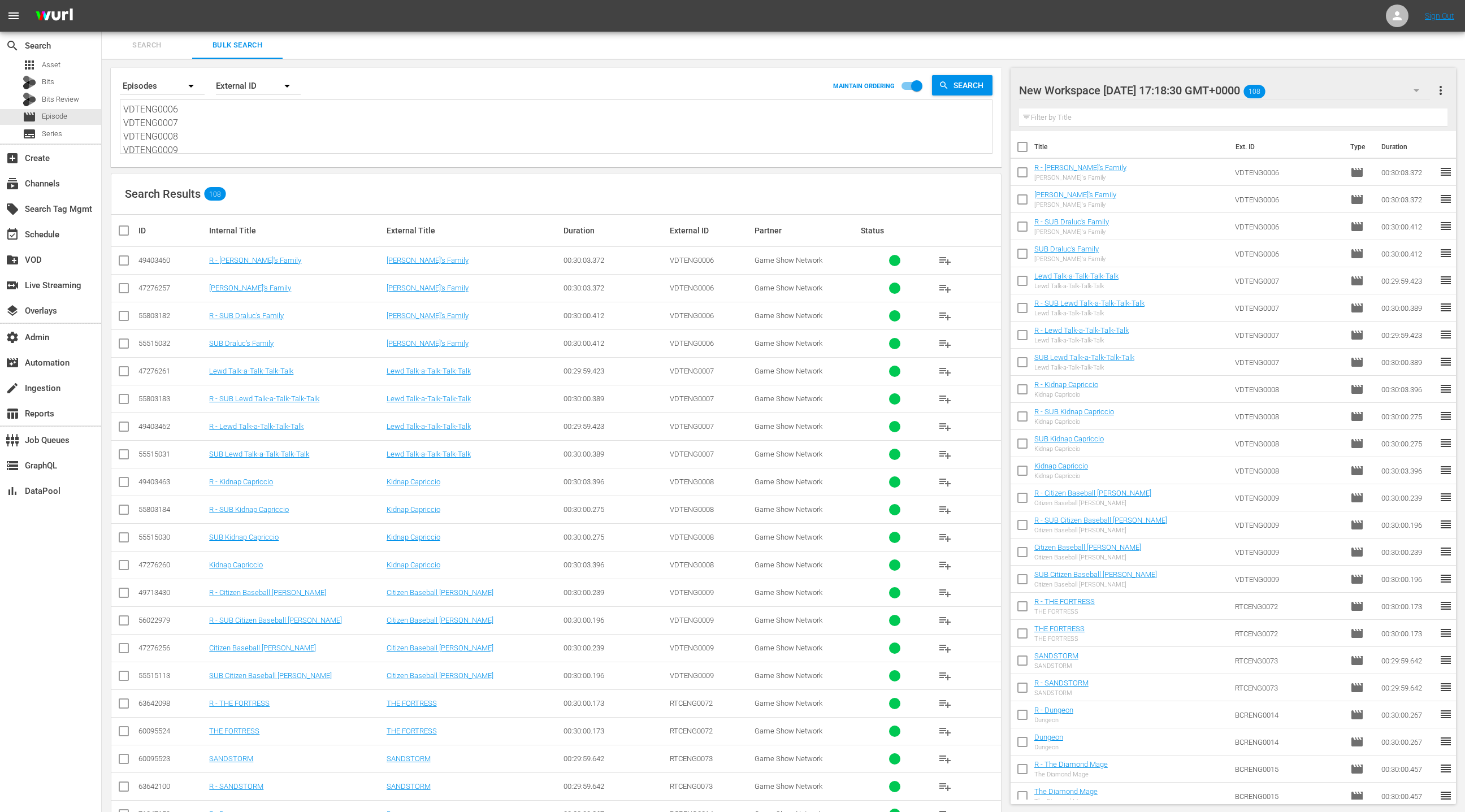
click at [241, 139] on textarea "VDTENG0006 VDTENG0007 VDTENG0008 VDTENG0009 RTCENG0072 RTCENG0073 BCRENG0014 BC…" at bounding box center [557, 128] width 869 height 51
paste textarea "AYKENG0001 AYKENG0002 AYKENG0003 AYKENG0004 RTCENG0070 RTCENG0071 BCRENG0012 BC…"
type textarea "AYKENG0001 AYKENG0002 AYKENG0003 AYKENG0004 RTCENG0070 RTCENG0071 BCRENG0012 BC…"
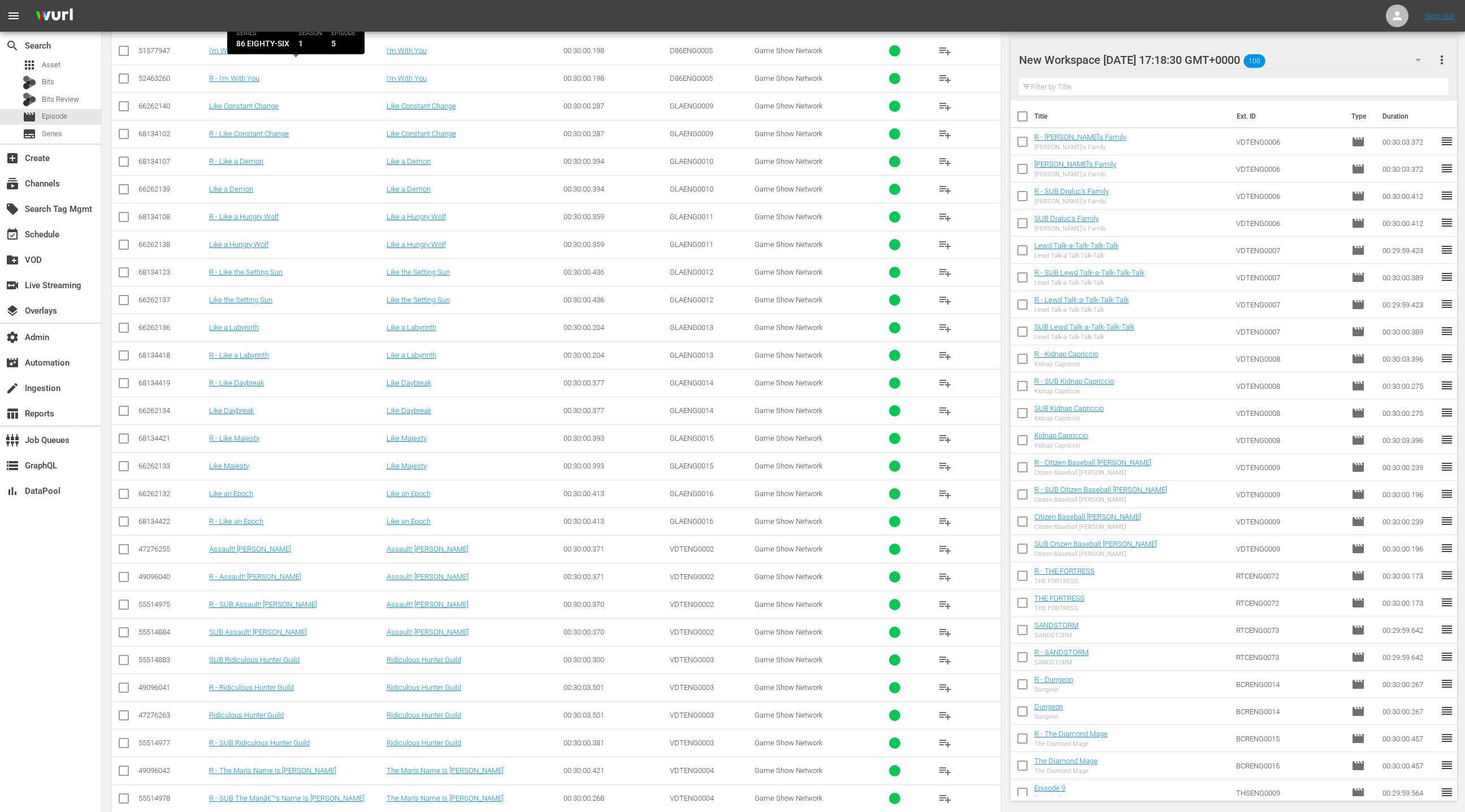
scroll to position [2651, 0]
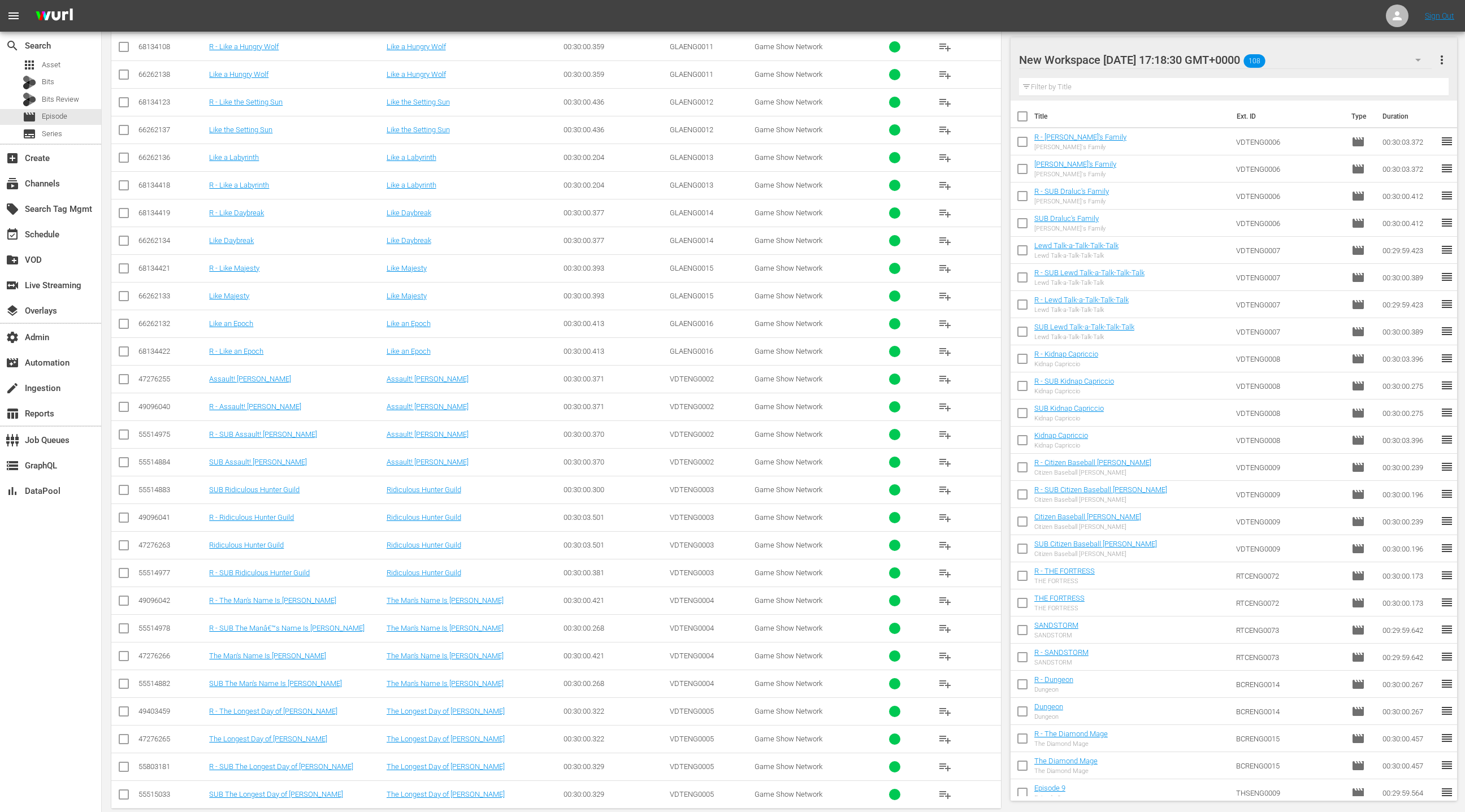
type textarea "AYKENG0001 AYKENG0002 AYKENG0003 AYKENG0004 RTCENG0070 RTCENG0071 BCRENG0012 BC…"
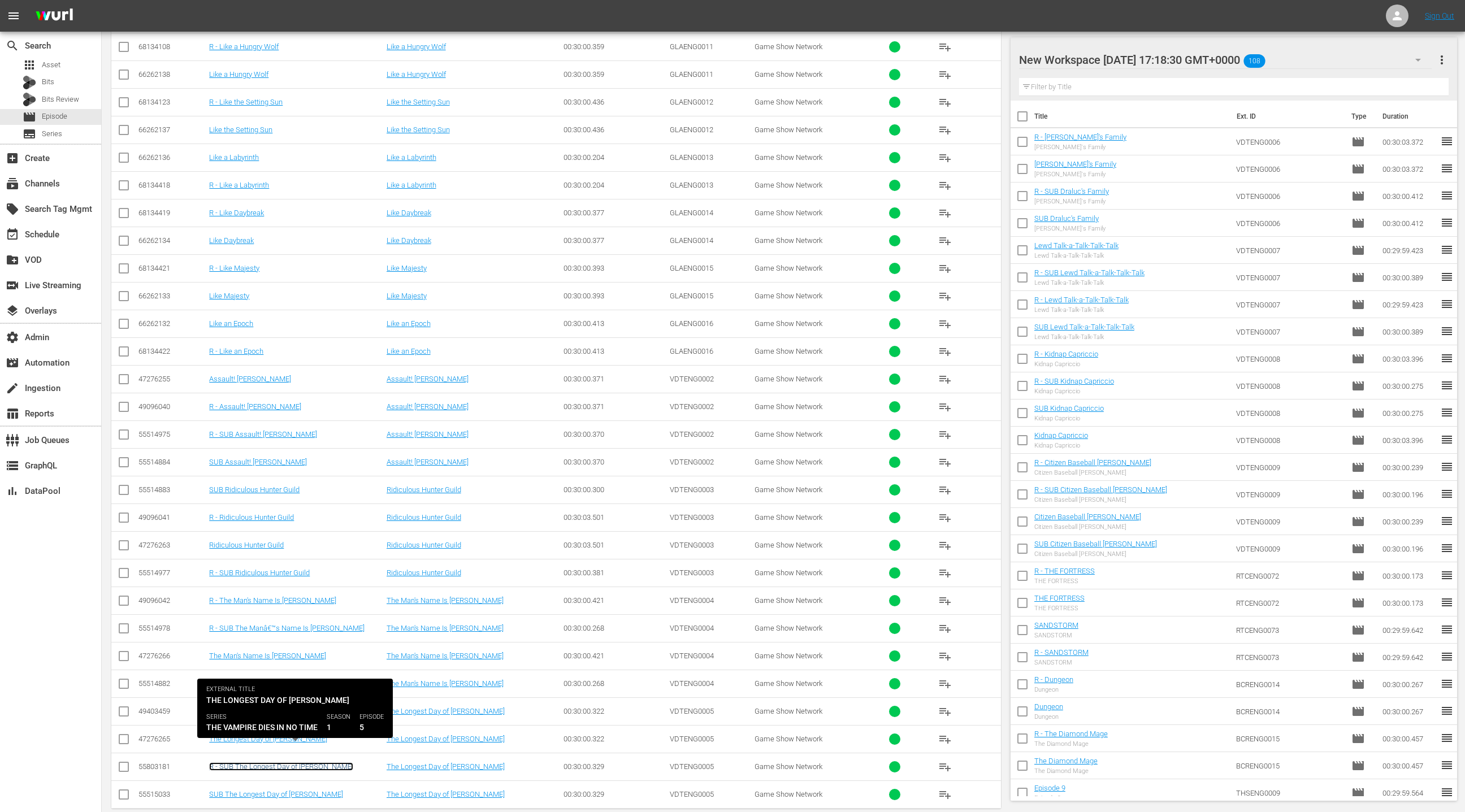
click at [303, 762] on link "R - SUB The Longest Day of Tsujigiri Nagiri" at bounding box center [281, 766] width 144 height 9
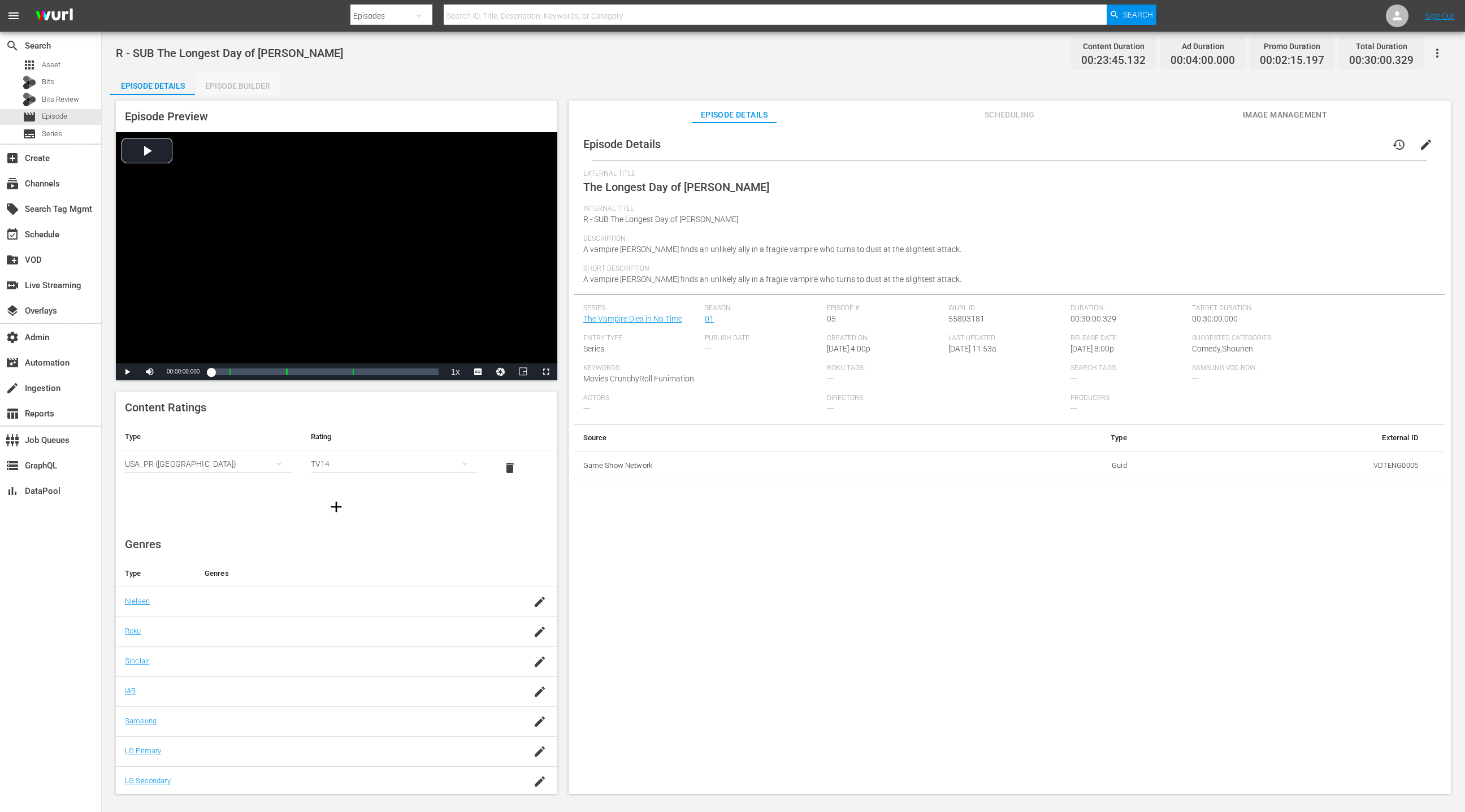
click at [229, 82] on div "Episode Builder" at bounding box center [237, 86] width 85 height 27
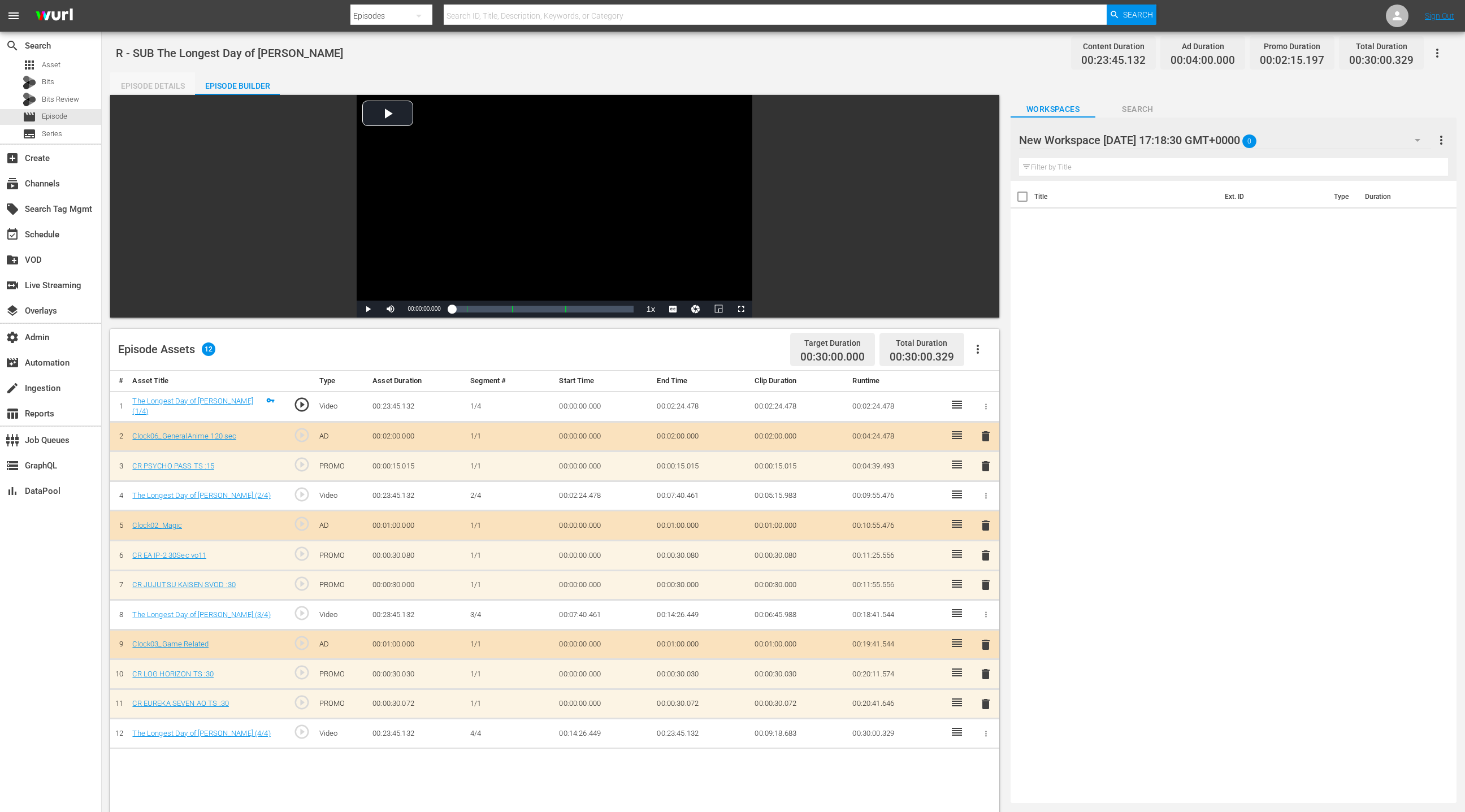
click at [166, 90] on div "Episode Details" at bounding box center [152, 86] width 85 height 27
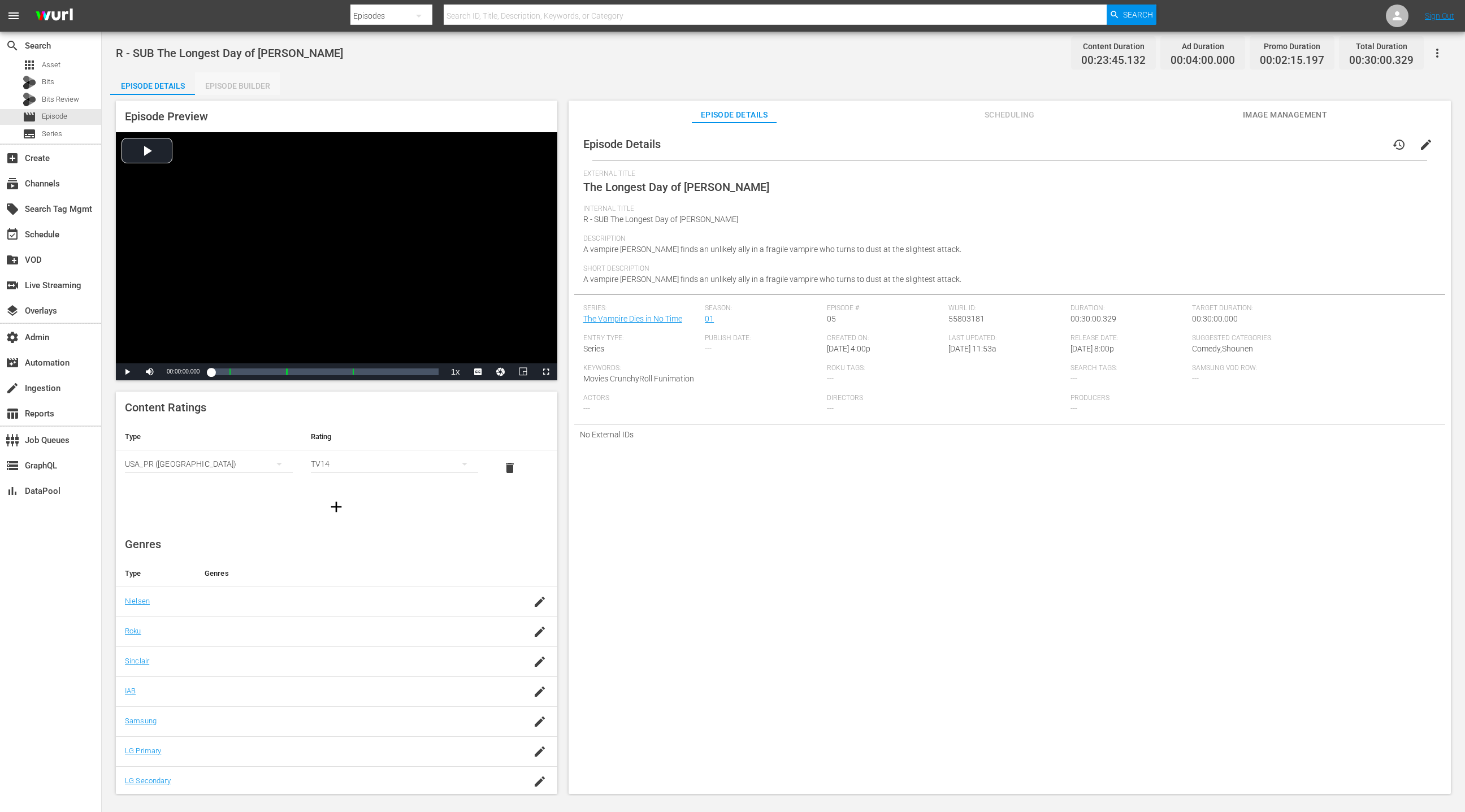
click at [233, 84] on div "Episode Builder" at bounding box center [237, 86] width 85 height 27
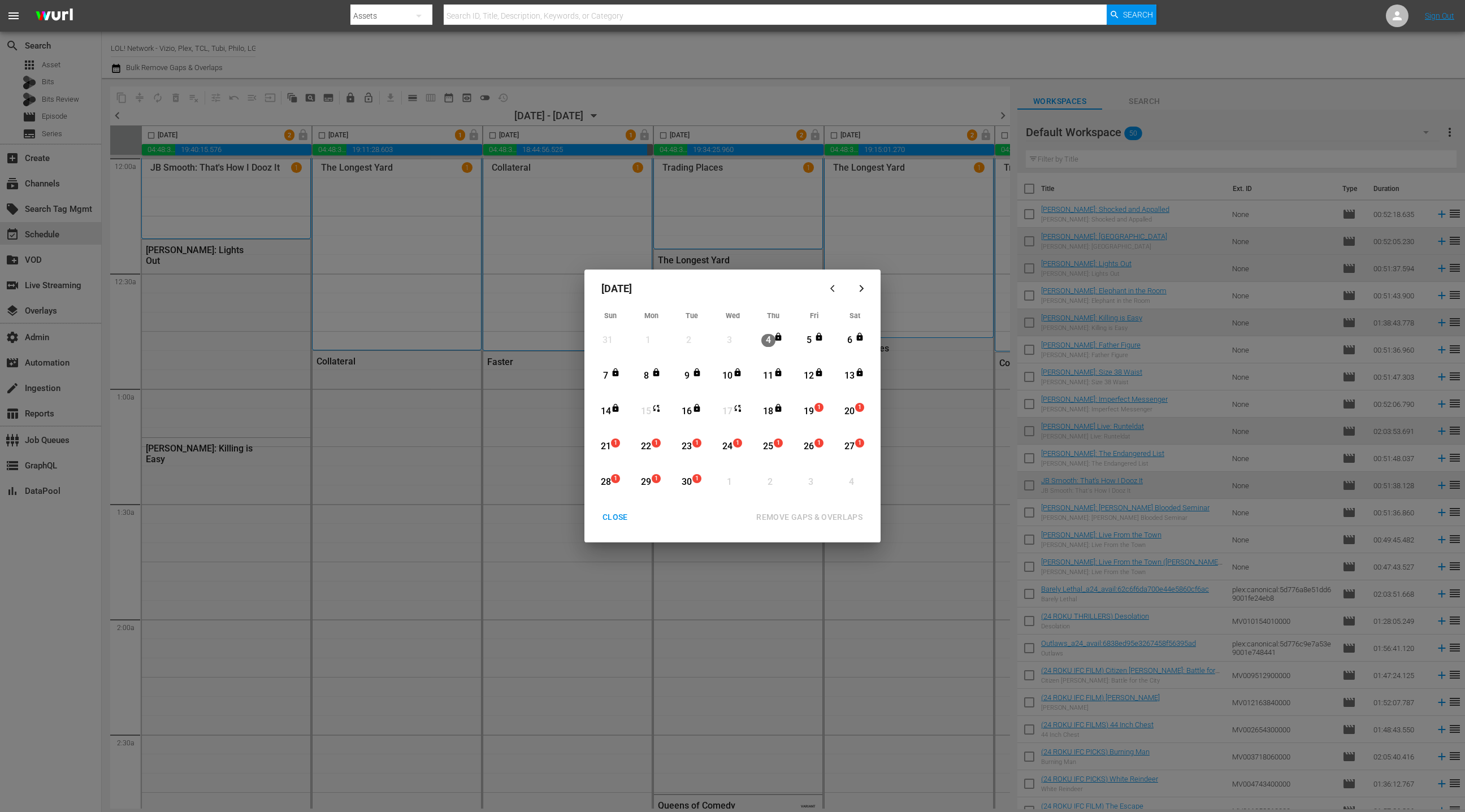
scroll to position [0, 190]
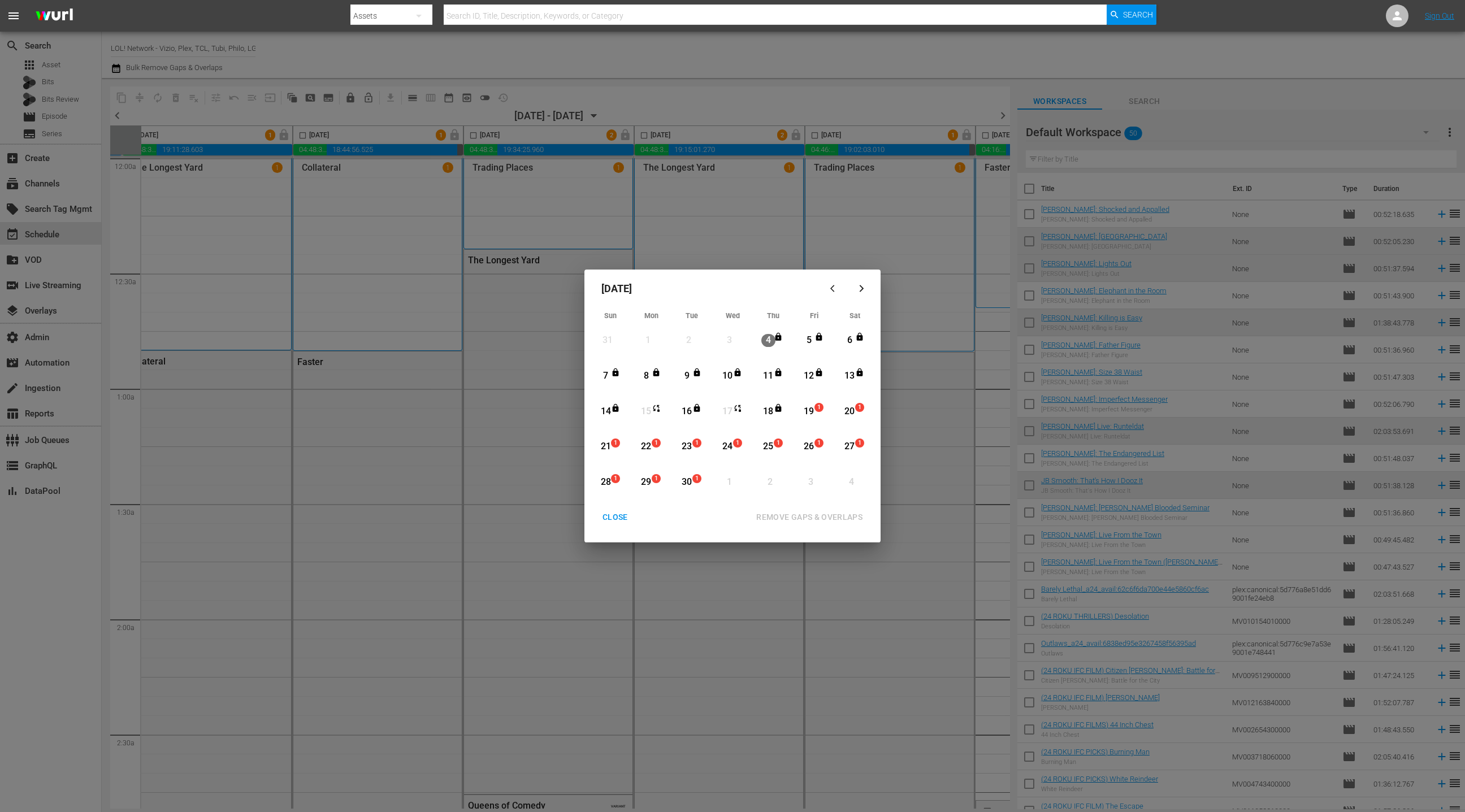
click at [624, 519] on div "CLOSE" at bounding box center [615, 517] width 43 height 14
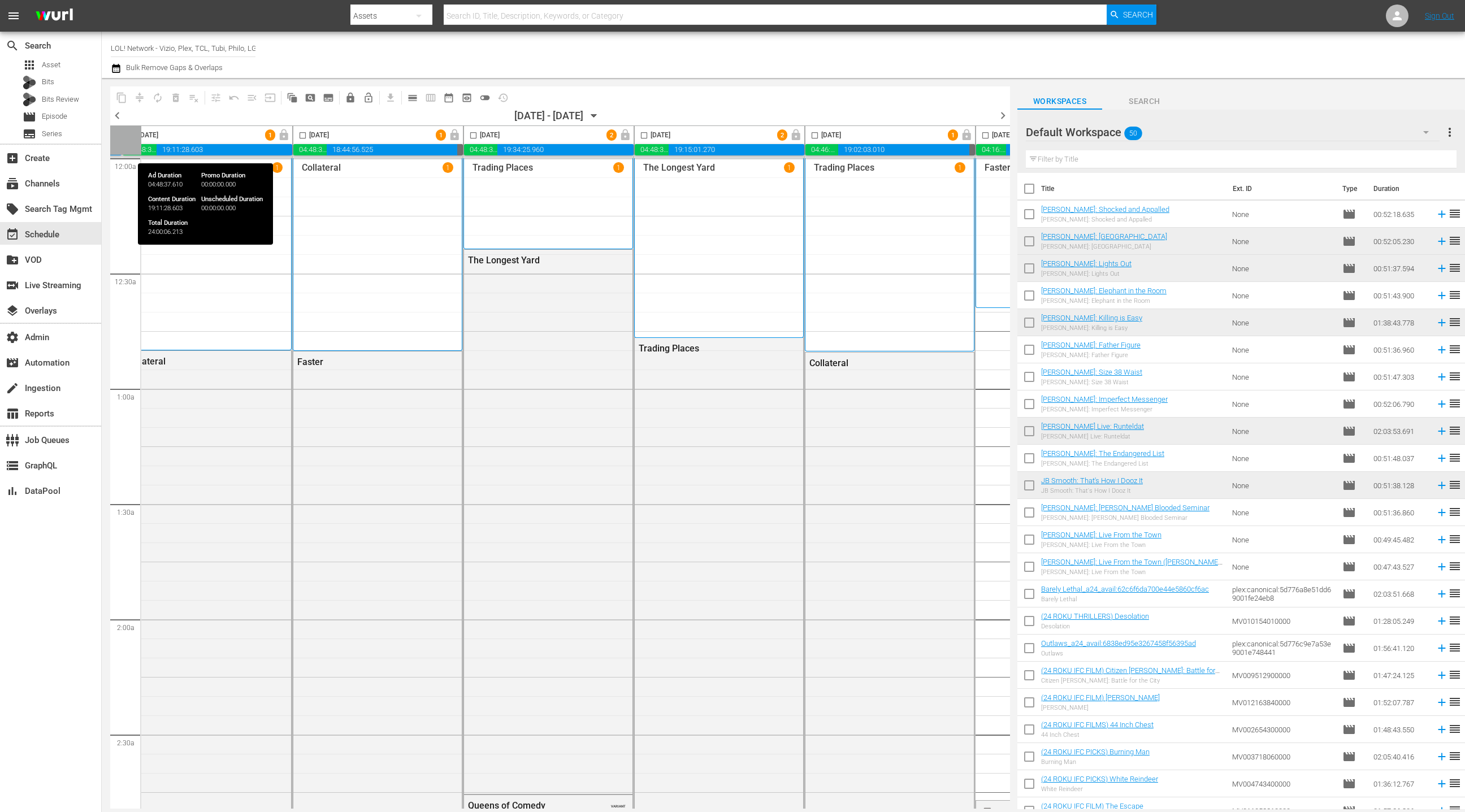
scroll to position [0, 178]
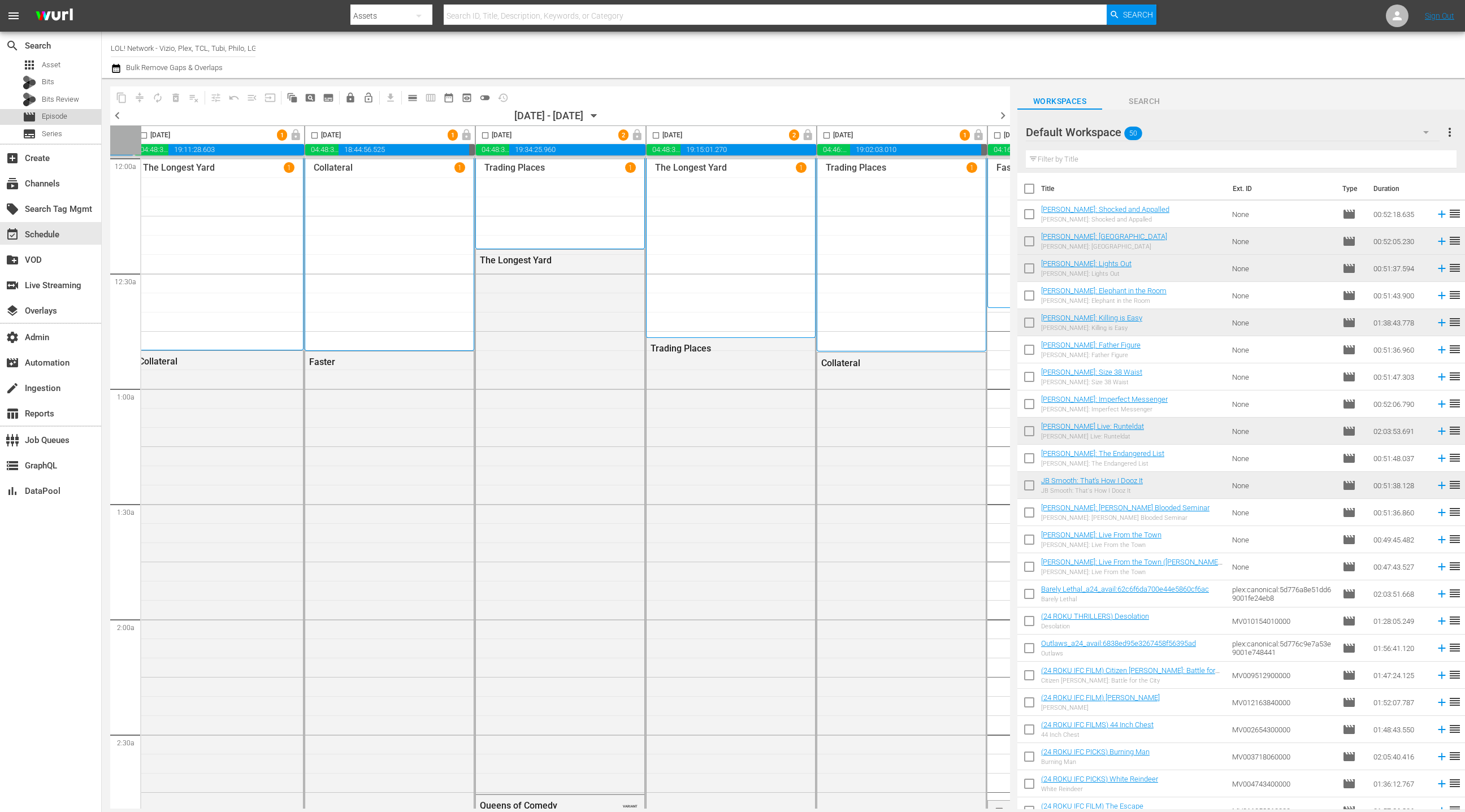
click at [75, 113] on div "movie Episode" at bounding box center [50, 117] width 101 height 16
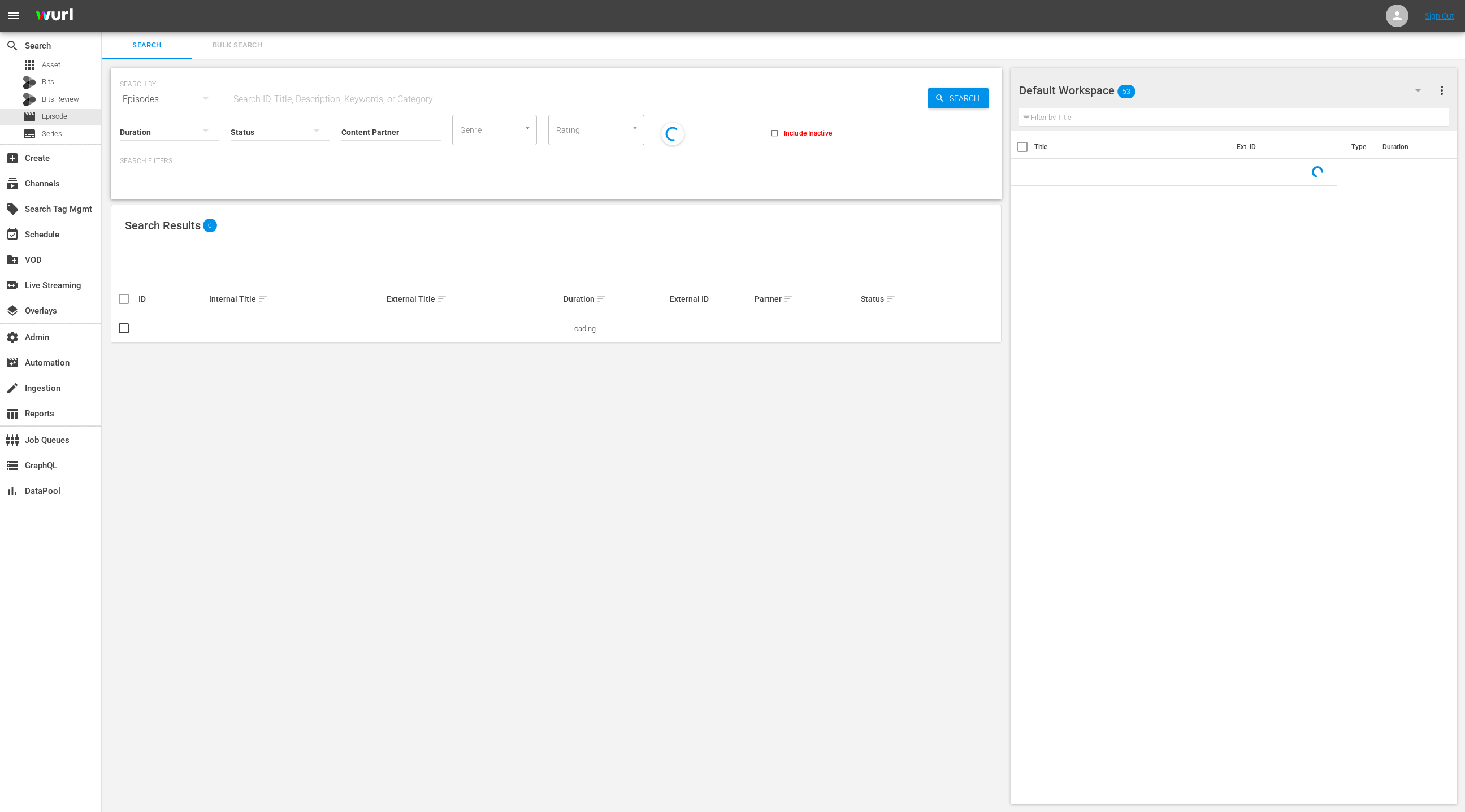
click at [253, 50] on span "Bulk Search" at bounding box center [237, 45] width 77 height 13
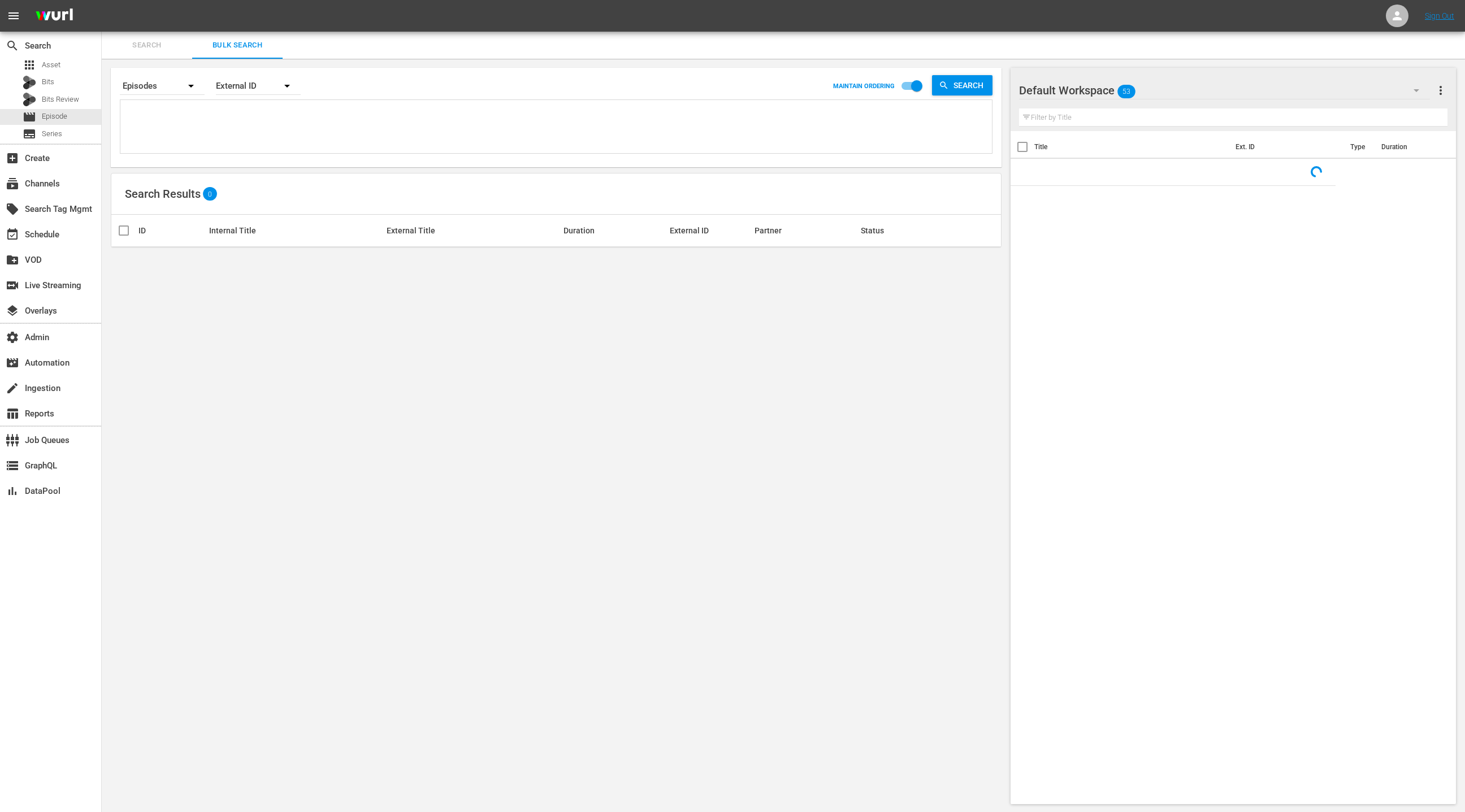
click at [238, 132] on textarea at bounding box center [557, 128] width 869 height 51
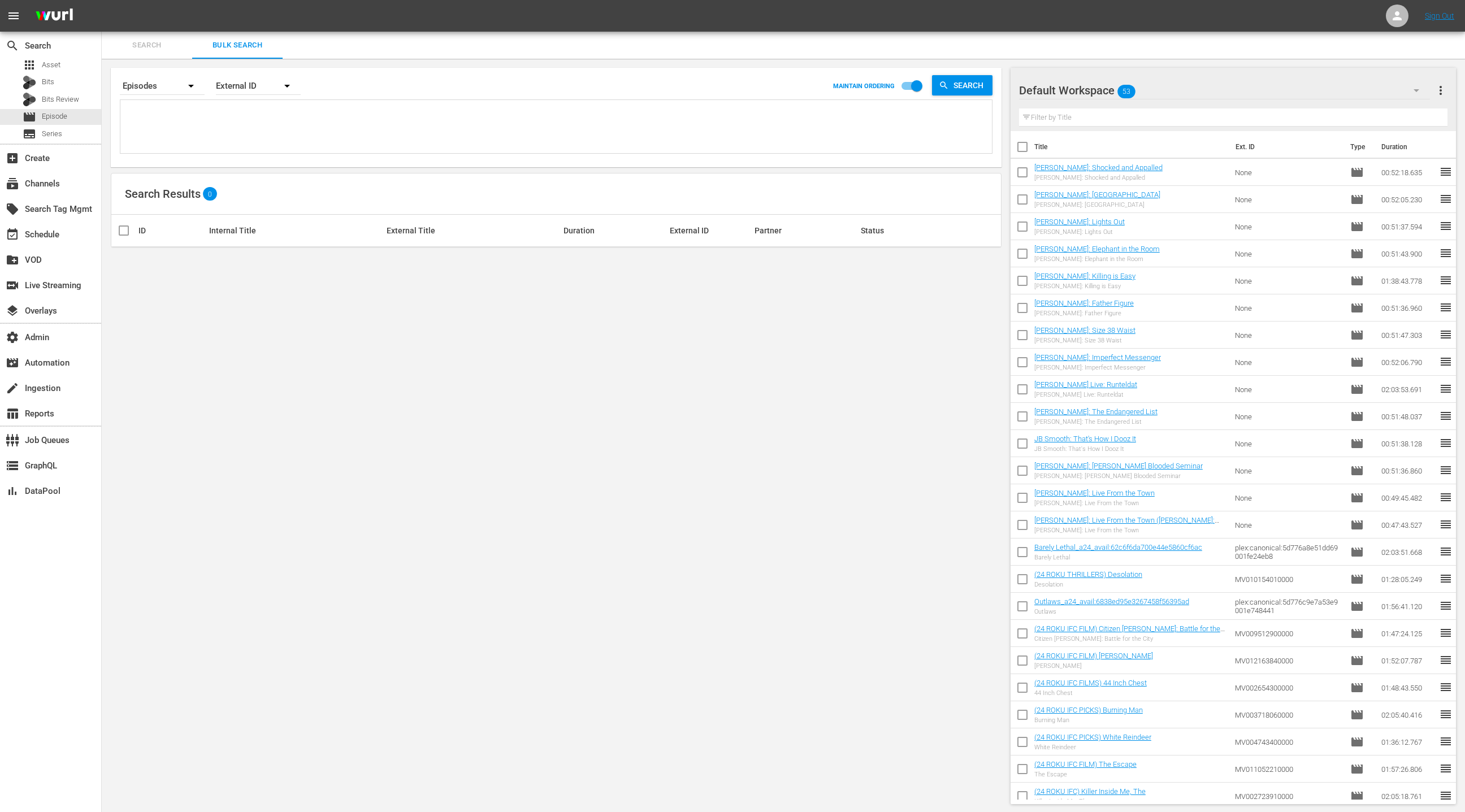
paste textarea "VDTENG0006 VDTENG0007 VDTENG0008 VDTENG0009 RTCENG0072 RTCENG0073 BCRENG0014 BC…"
type textarea "VDTENG0006 VDTENG0007 VDTENG0008 VDTENG0009 RTCENG0072 RTCENG0073 BCRENG0014 BC…"
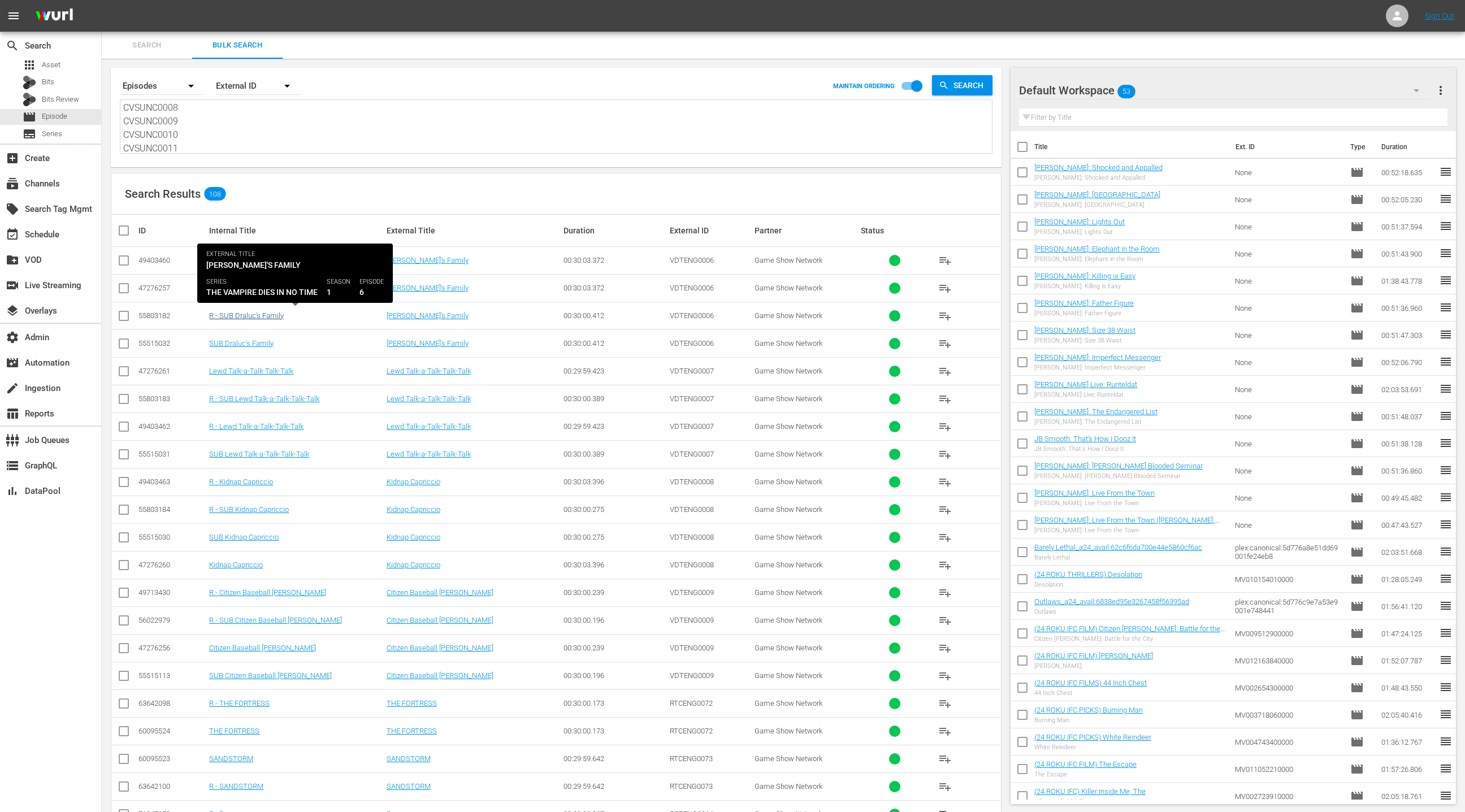
type textarea "VDTENG0006 VDTENG0007 VDTENG0008 VDTENG0009 RTCENG0072 RTCENG0073 BCRENG0014 BC…"
click at [271, 318] on link "R - SUB Draluc's Family" at bounding box center [246, 315] width 75 height 9
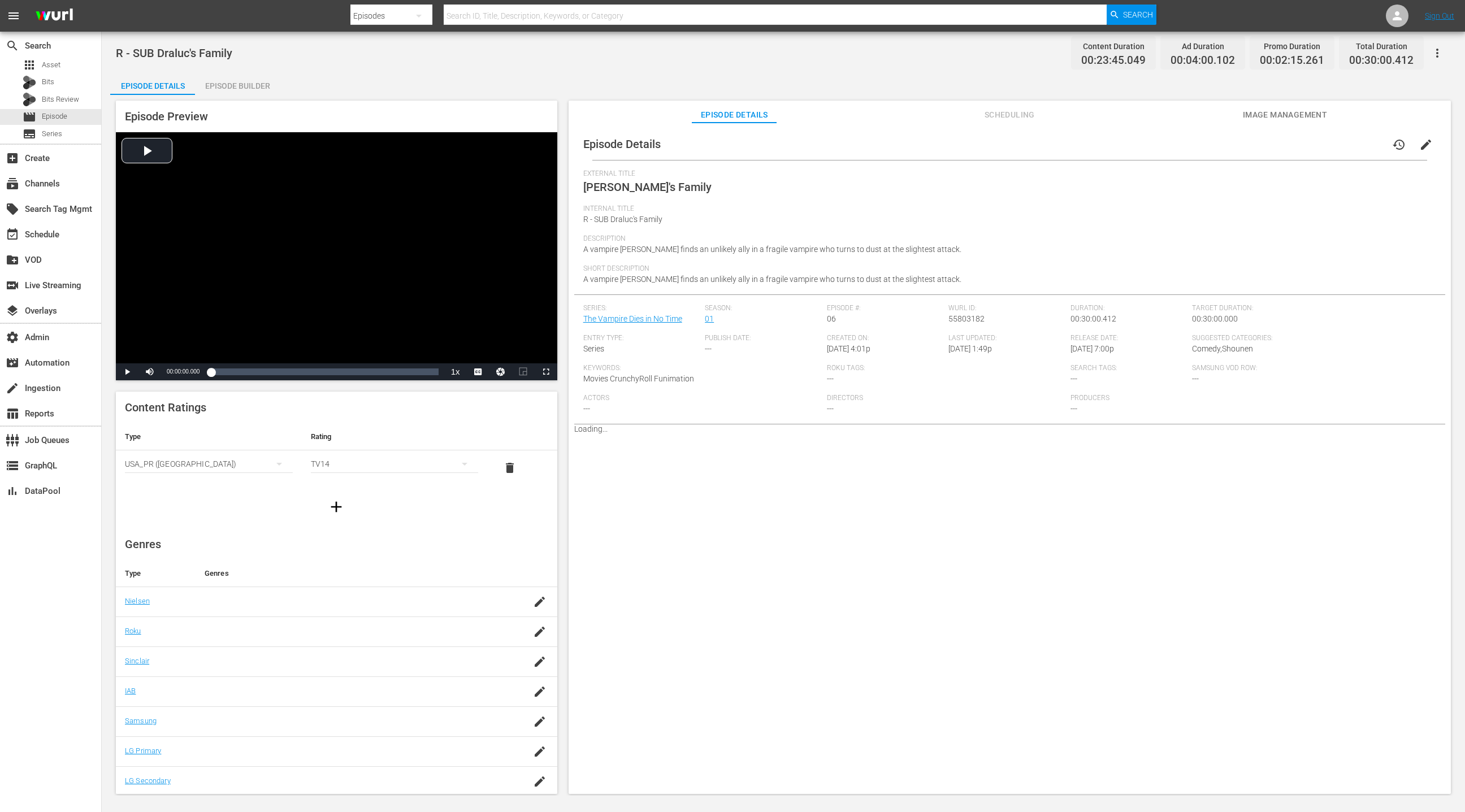
click at [247, 88] on div "Episode Builder" at bounding box center [237, 86] width 85 height 27
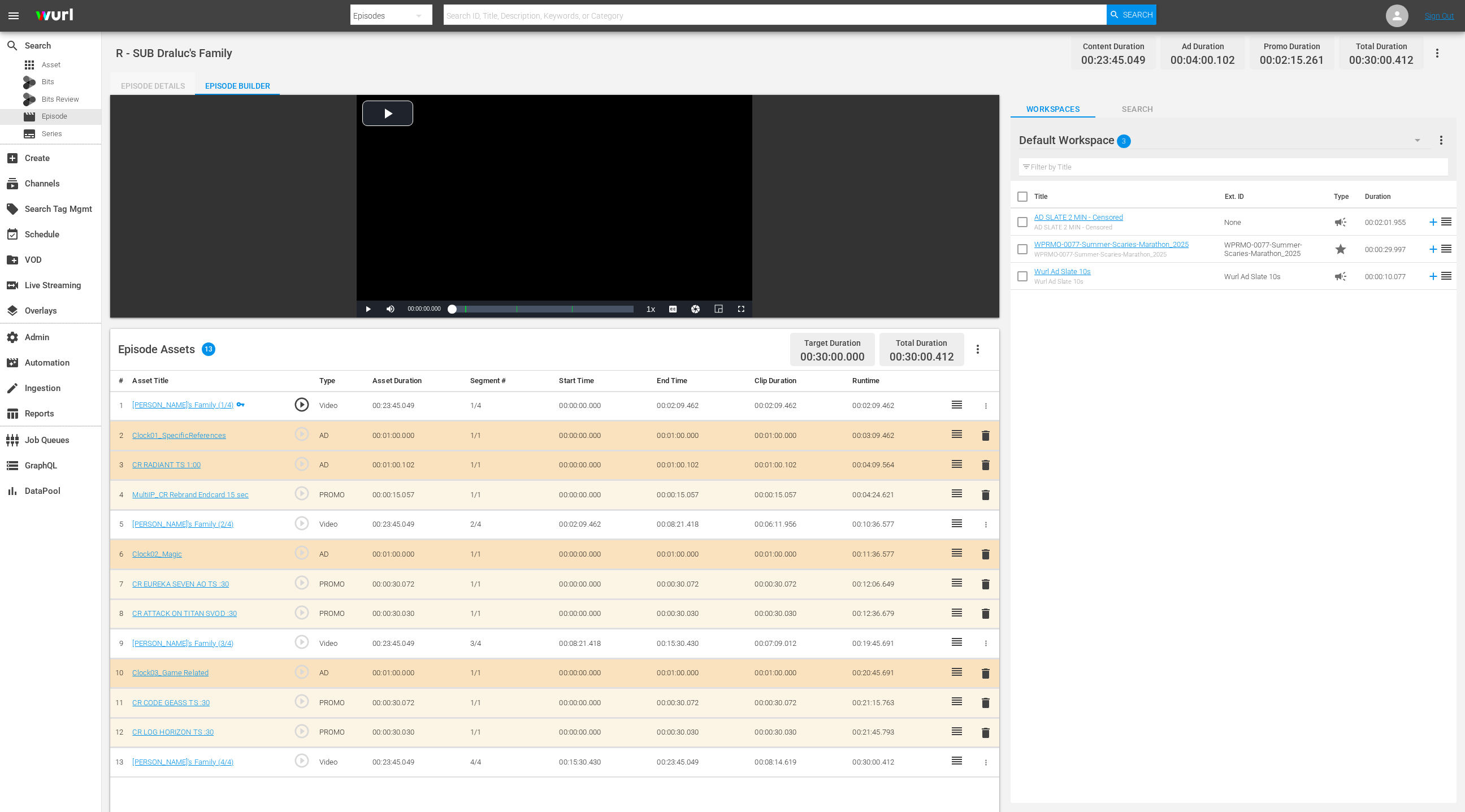
click at [132, 85] on div "Episode Details" at bounding box center [152, 86] width 85 height 27
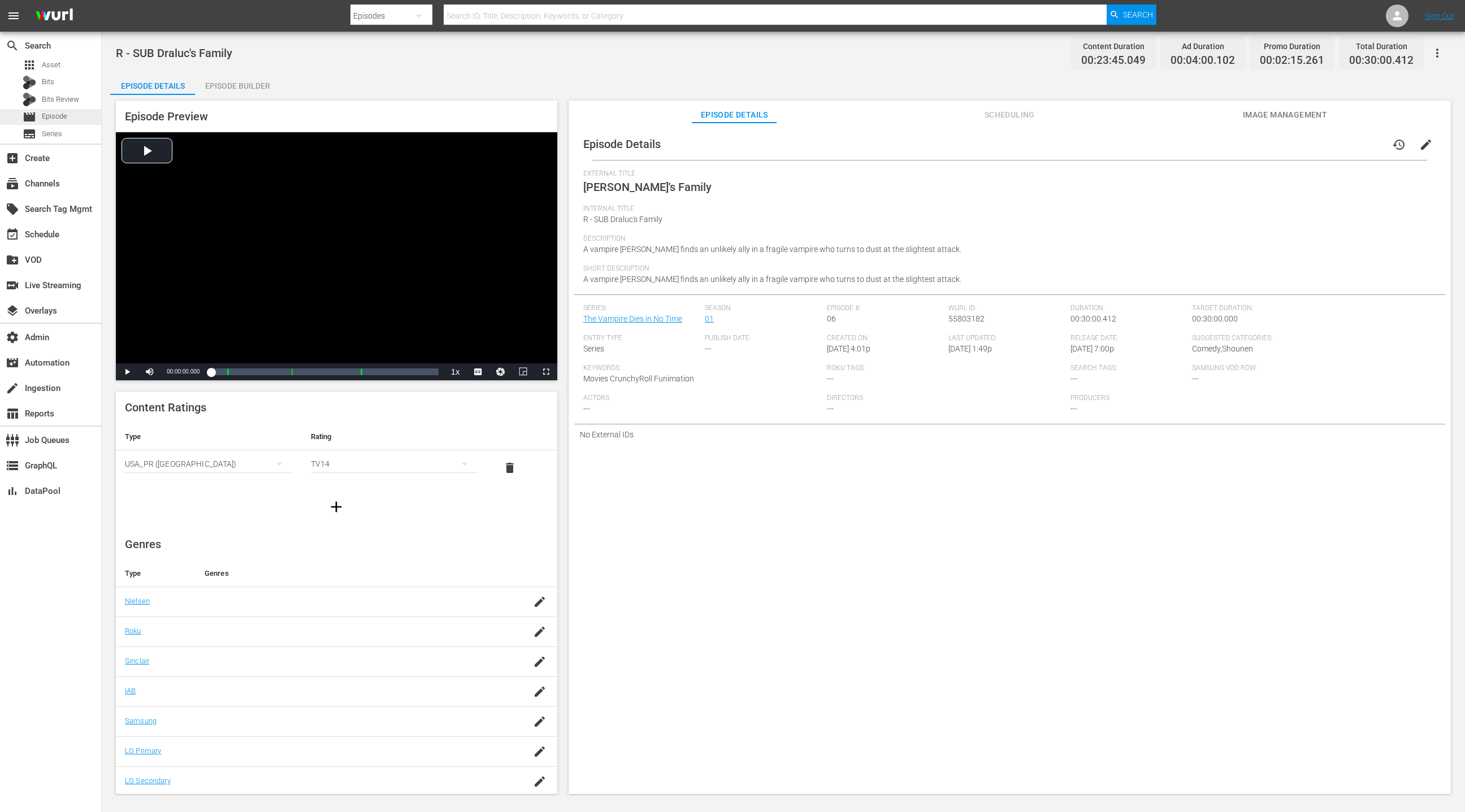
click at [60, 117] on span "Episode" at bounding box center [54, 116] width 26 height 11
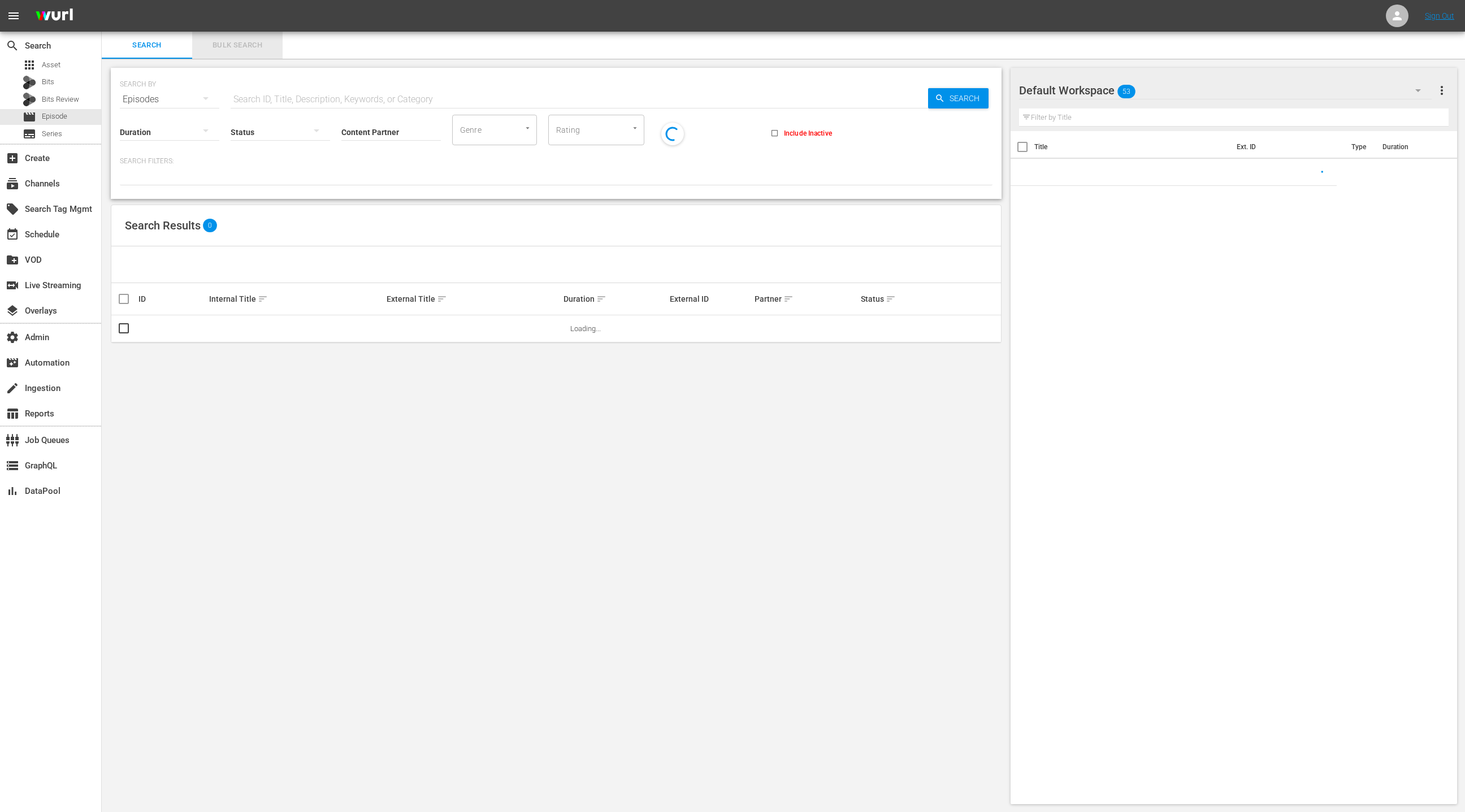
click at [242, 43] on span "Bulk Search" at bounding box center [237, 45] width 77 height 13
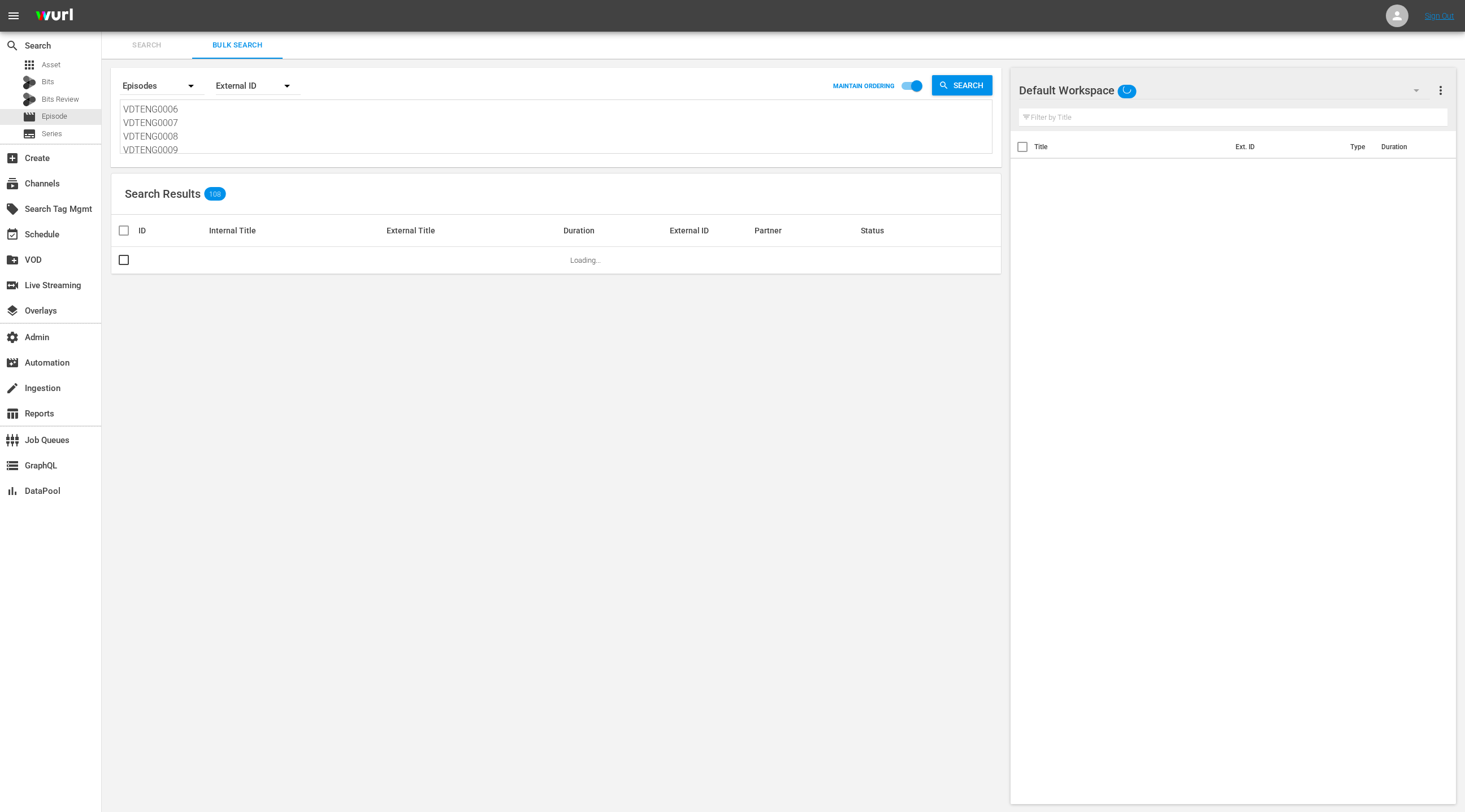
click at [214, 124] on textarea "VDTENG0006 VDTENG0007 VDTENG0008 VDTENG0009 RTCENG0072 RTCENG0073 BCRENG0014 BC…" at bounding box center [557, 128] width 869 height 51
paste textarea "AYKENG0001 AYKENG0002 AYKENG0003 AYKENG0004 RTCENG0070 RTCENG0071 BCRENG0012 BC…"
type textarea "AYKENG0001 AYKENG0002 AYKENG0003 AYKENG0004 RTCENG0070 RTCENG0071 BCRENG0012 BC…"
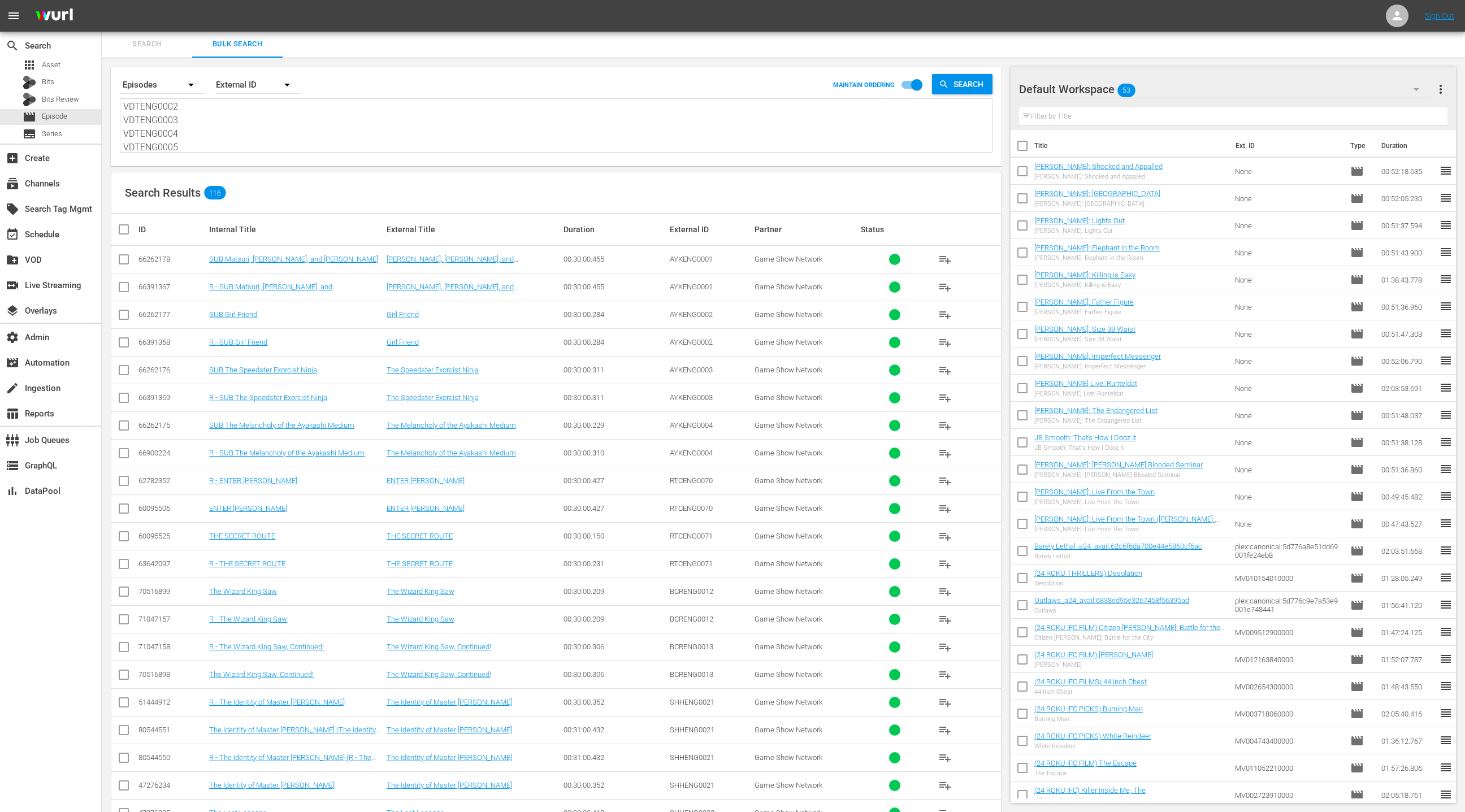
type textarea "AYKENG0001 AYKENG0002 AYKENG0003 AYKENG0004 RTCENG0070 RTCENG0071 BCRENG0012 BC…"
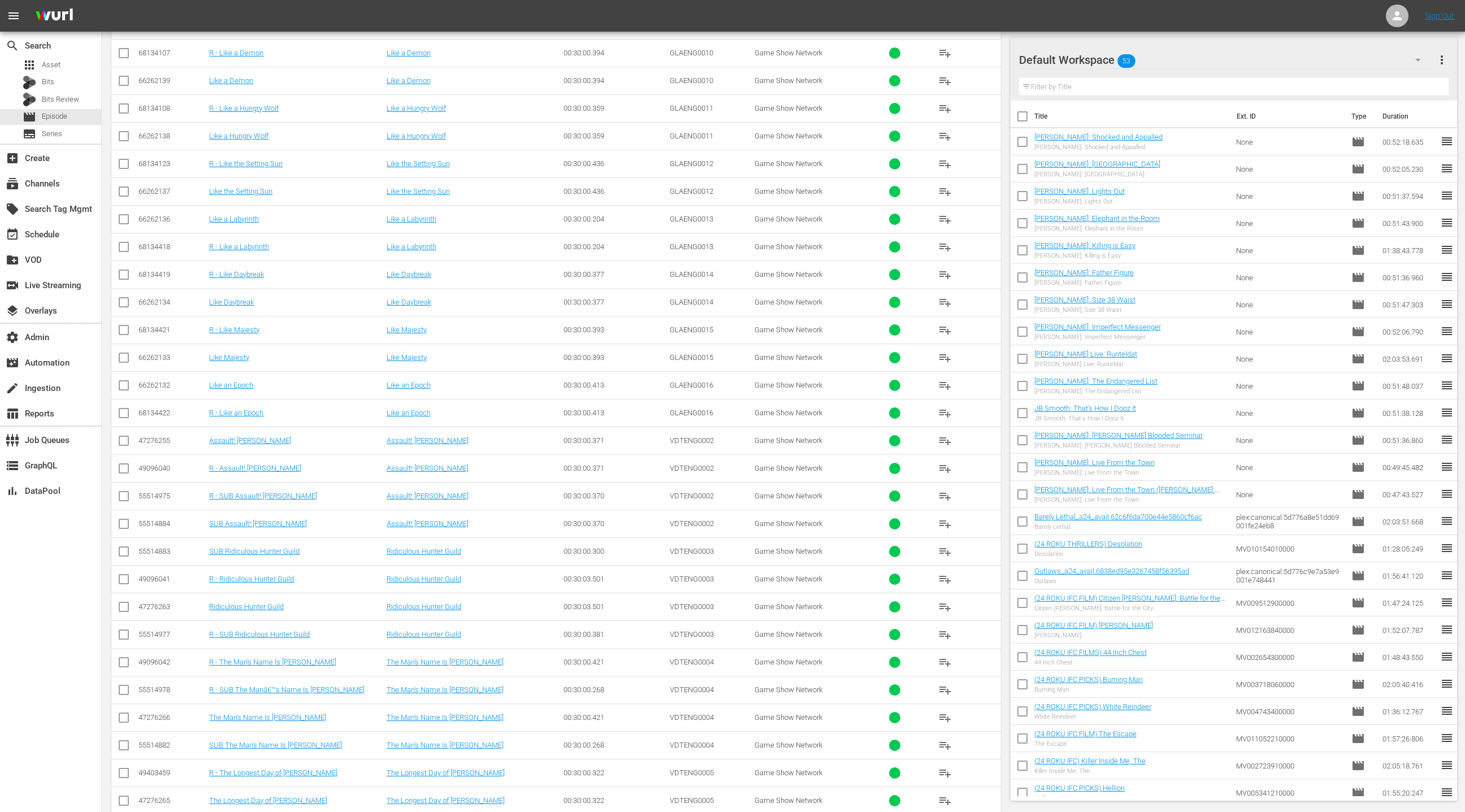
scroll to position [2651, 0]
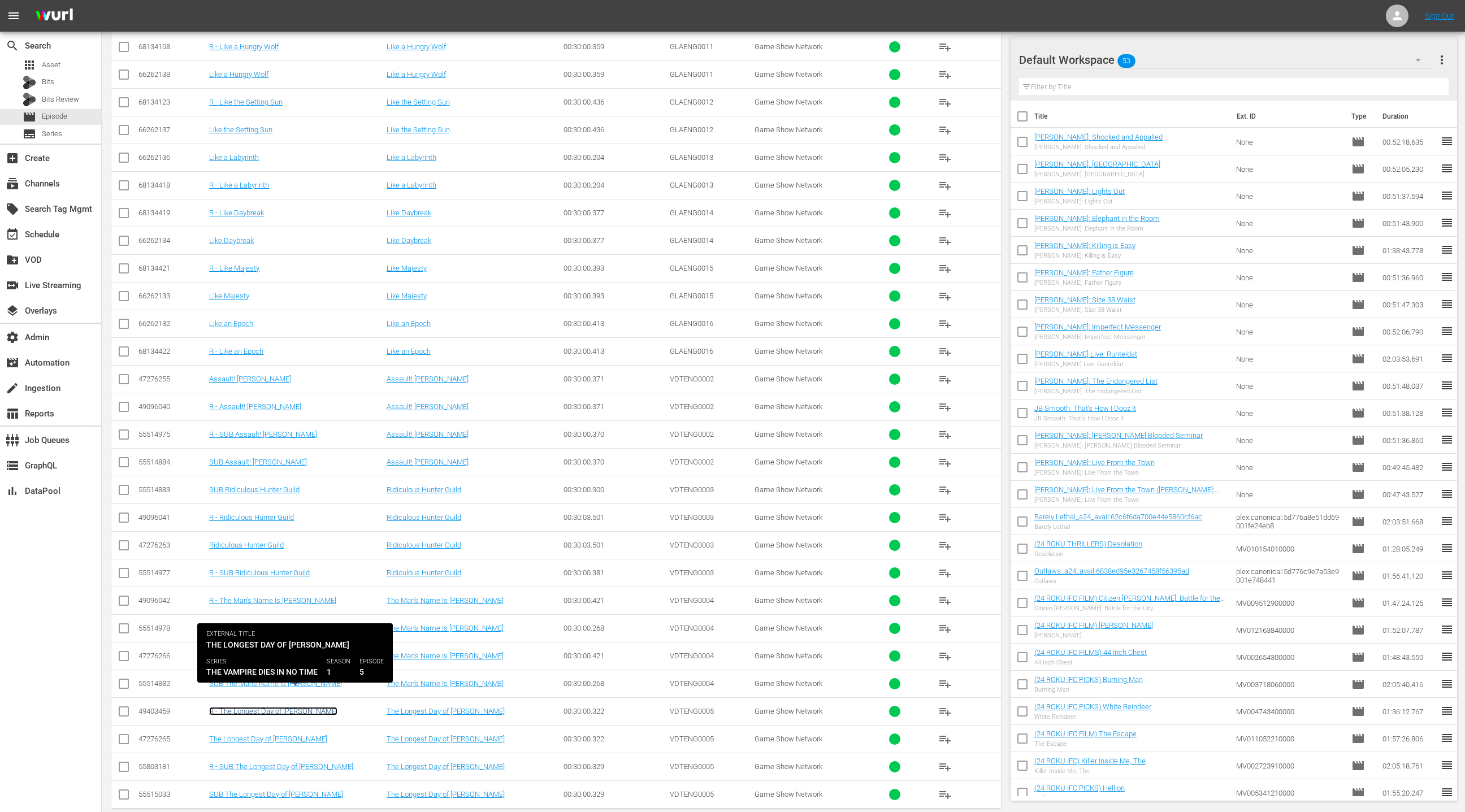
click at [290, 707] on link "R - The Longest Day of [PERSON_NAME]" at bounding box center [273, 711] width 128 height 9
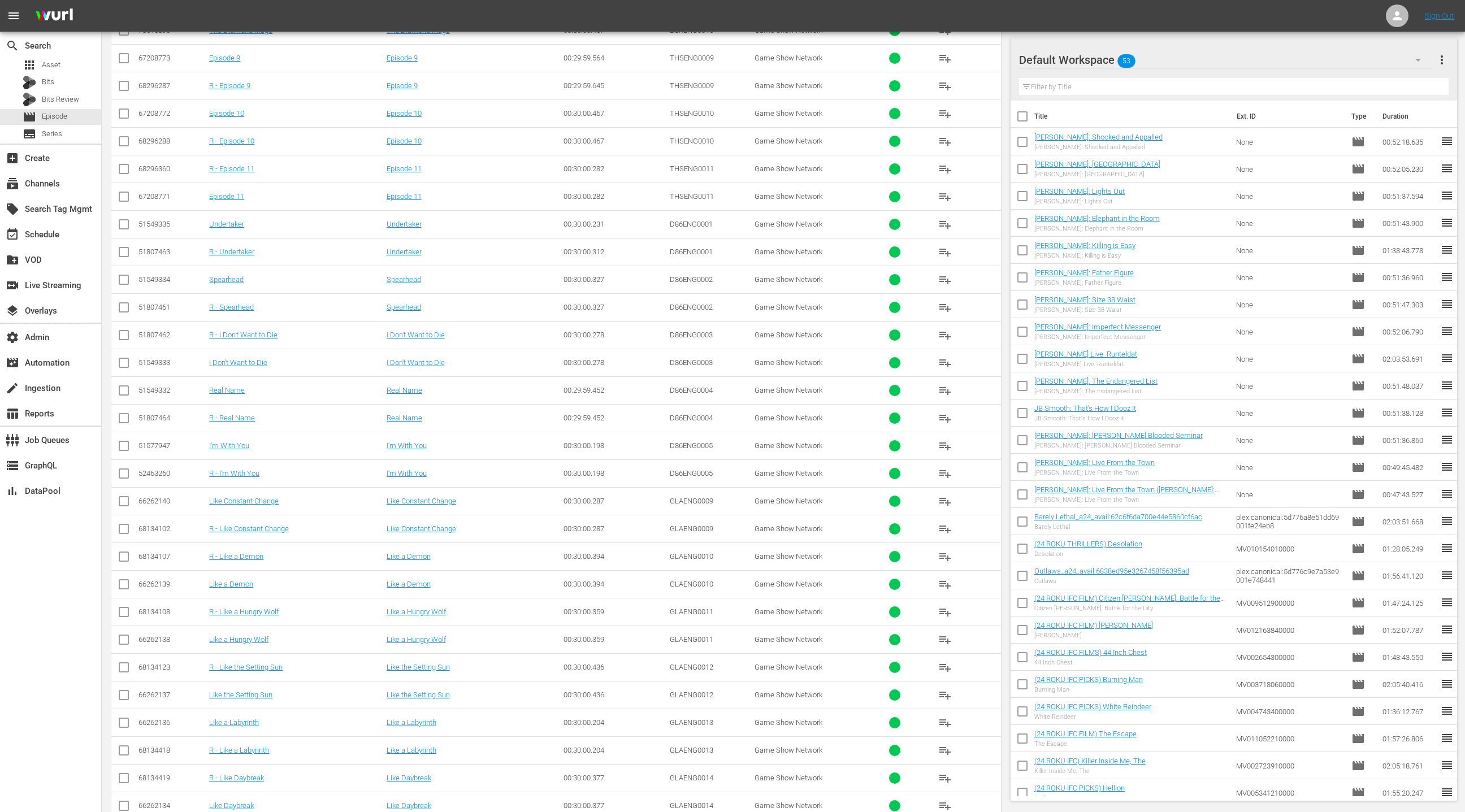
scroll to position [2651, 0]
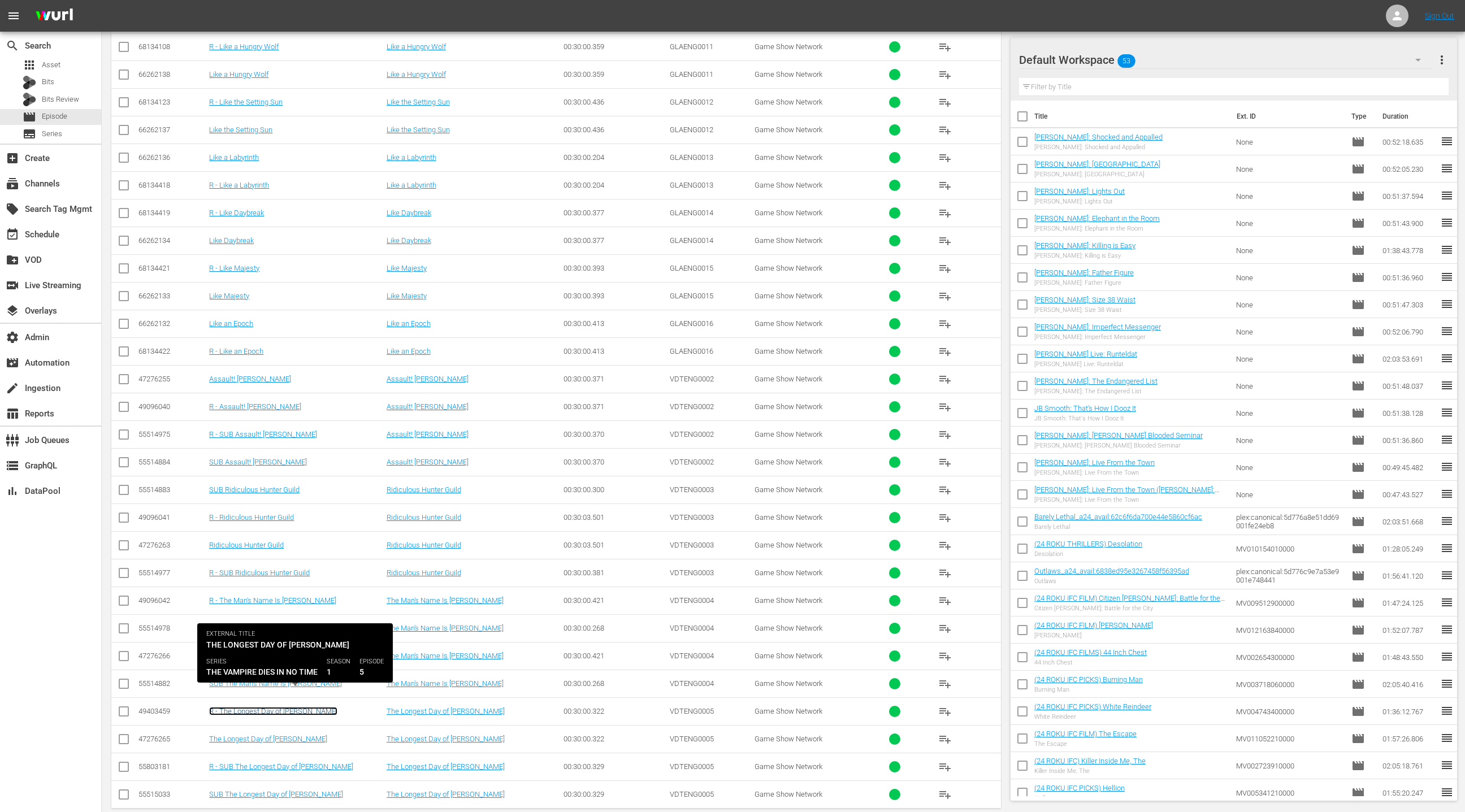
click at [317, 707] on link "R - The Longest Day of [PERSON_NAME]" at bounding box center [273, 711] width 128 height 9
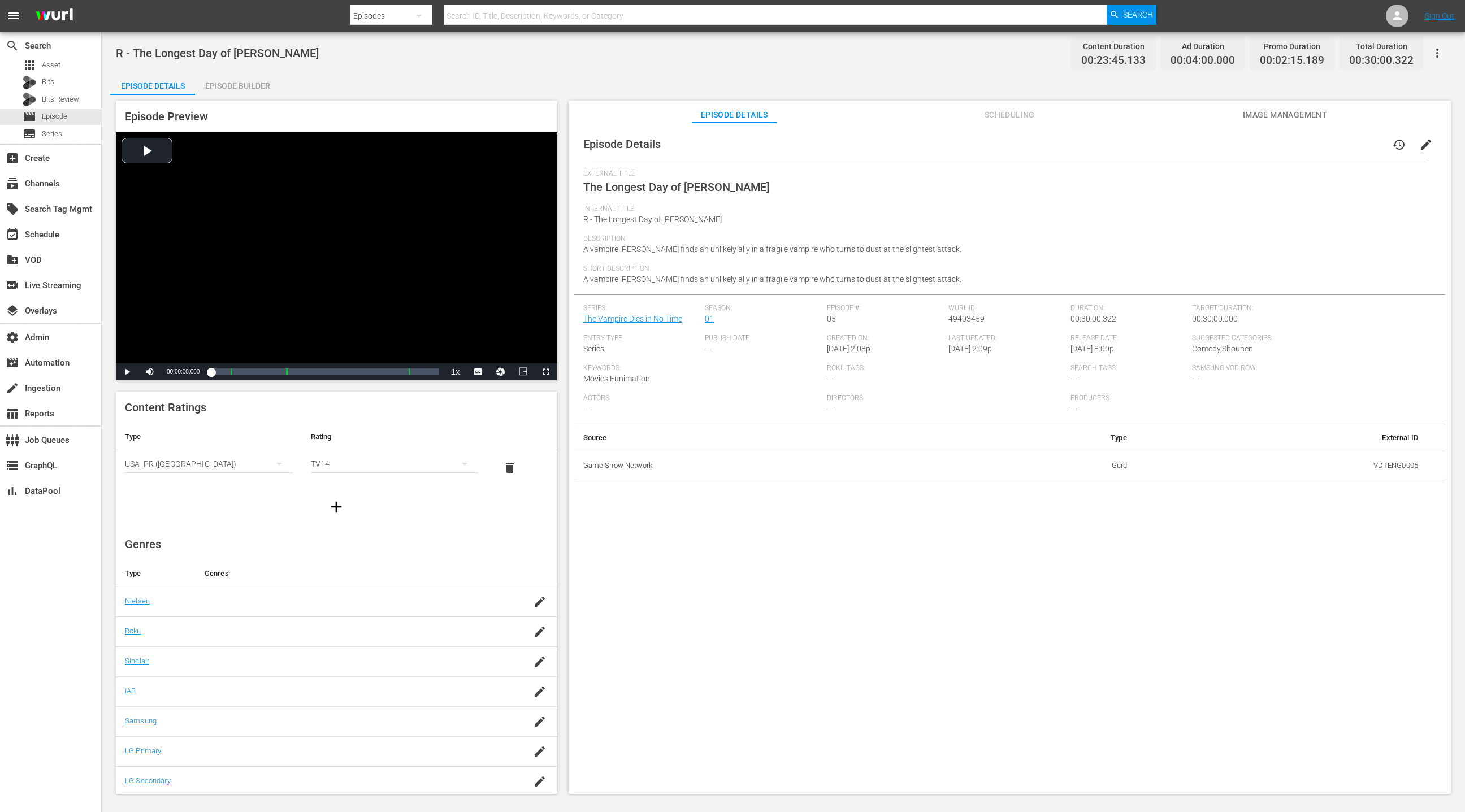
click at [250, 82] on div "Episode Builder" at bounding box center [237, 86] width 85 height 27
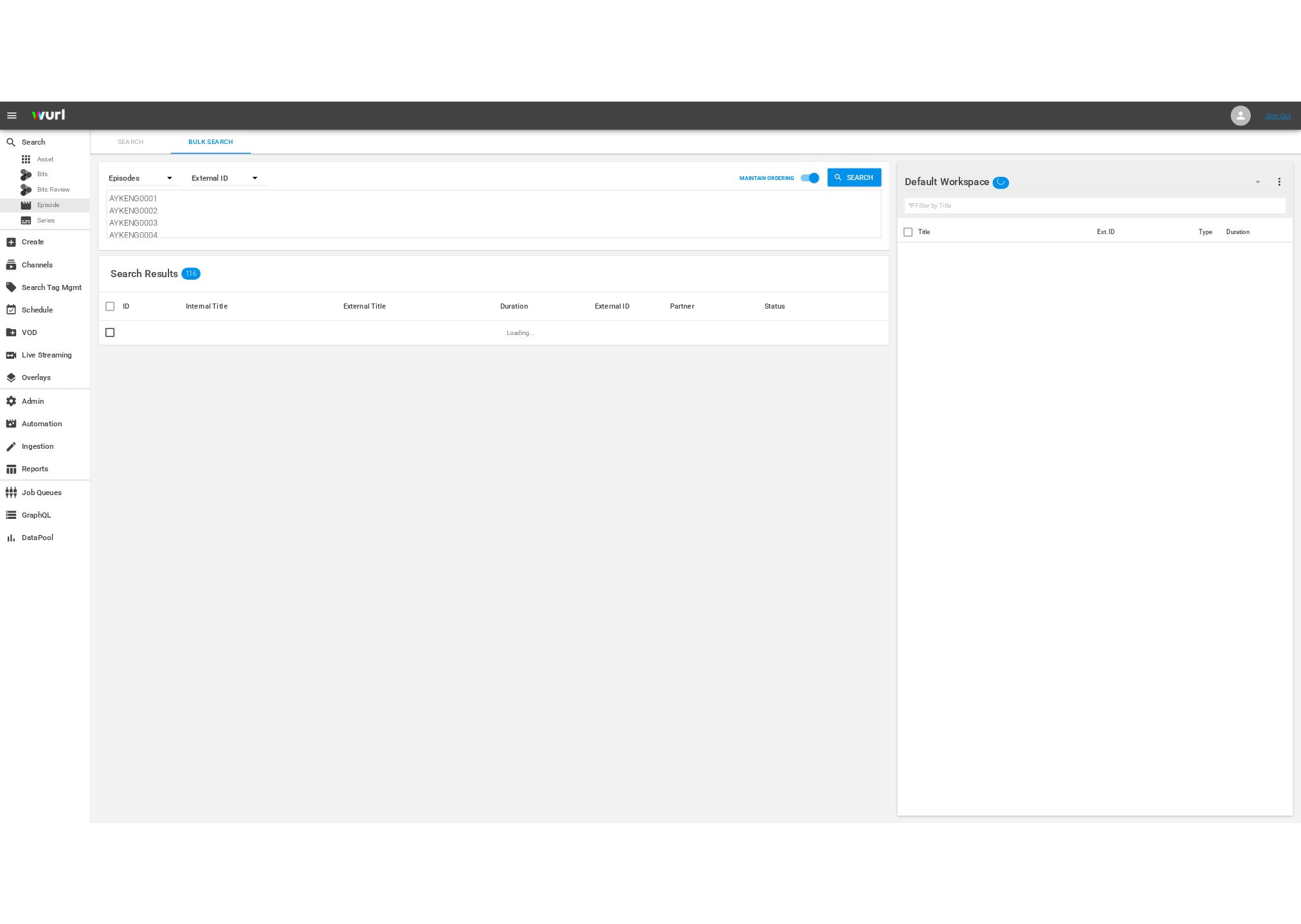
scroll to position [1, 0]
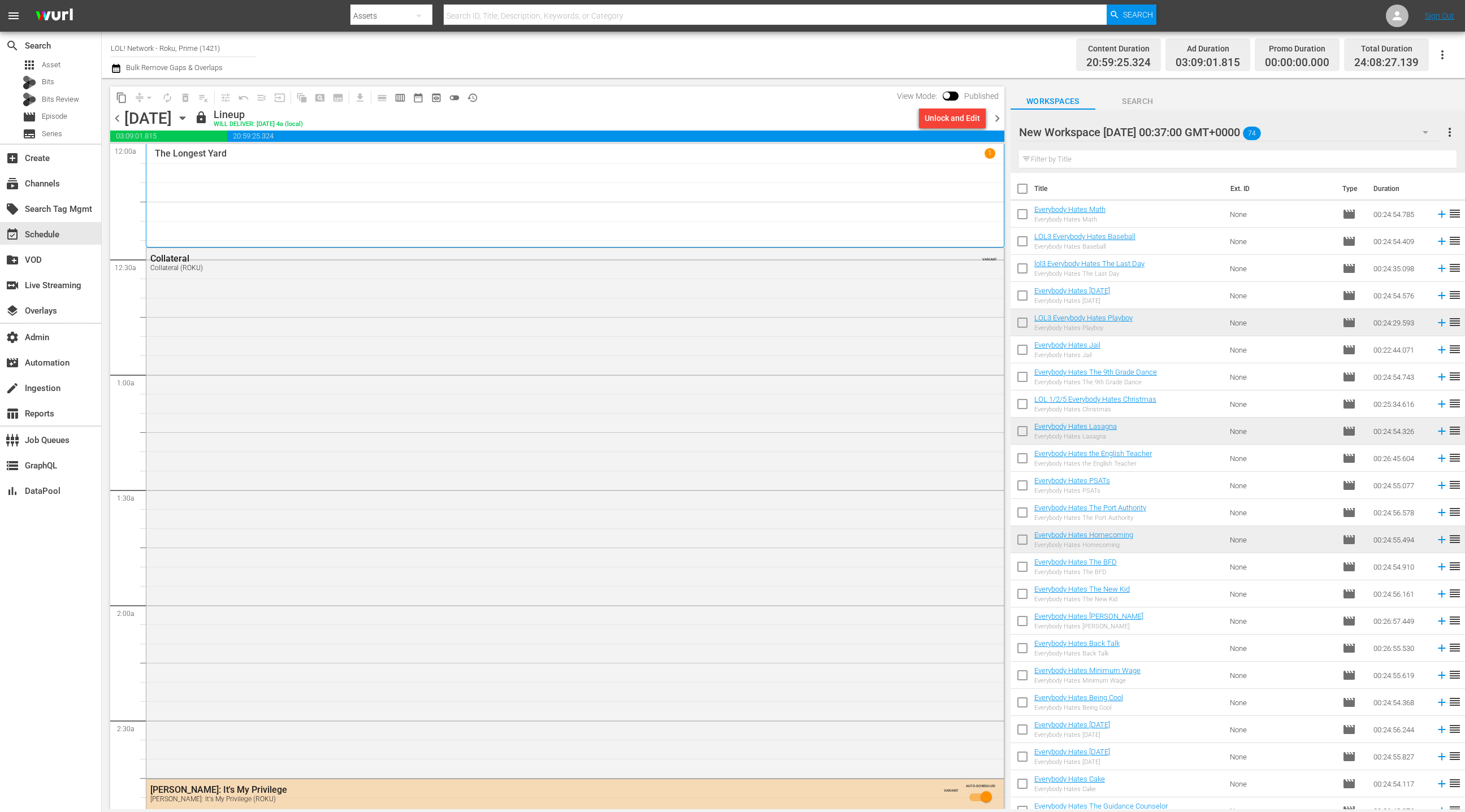
scroll to position [5005, 0]
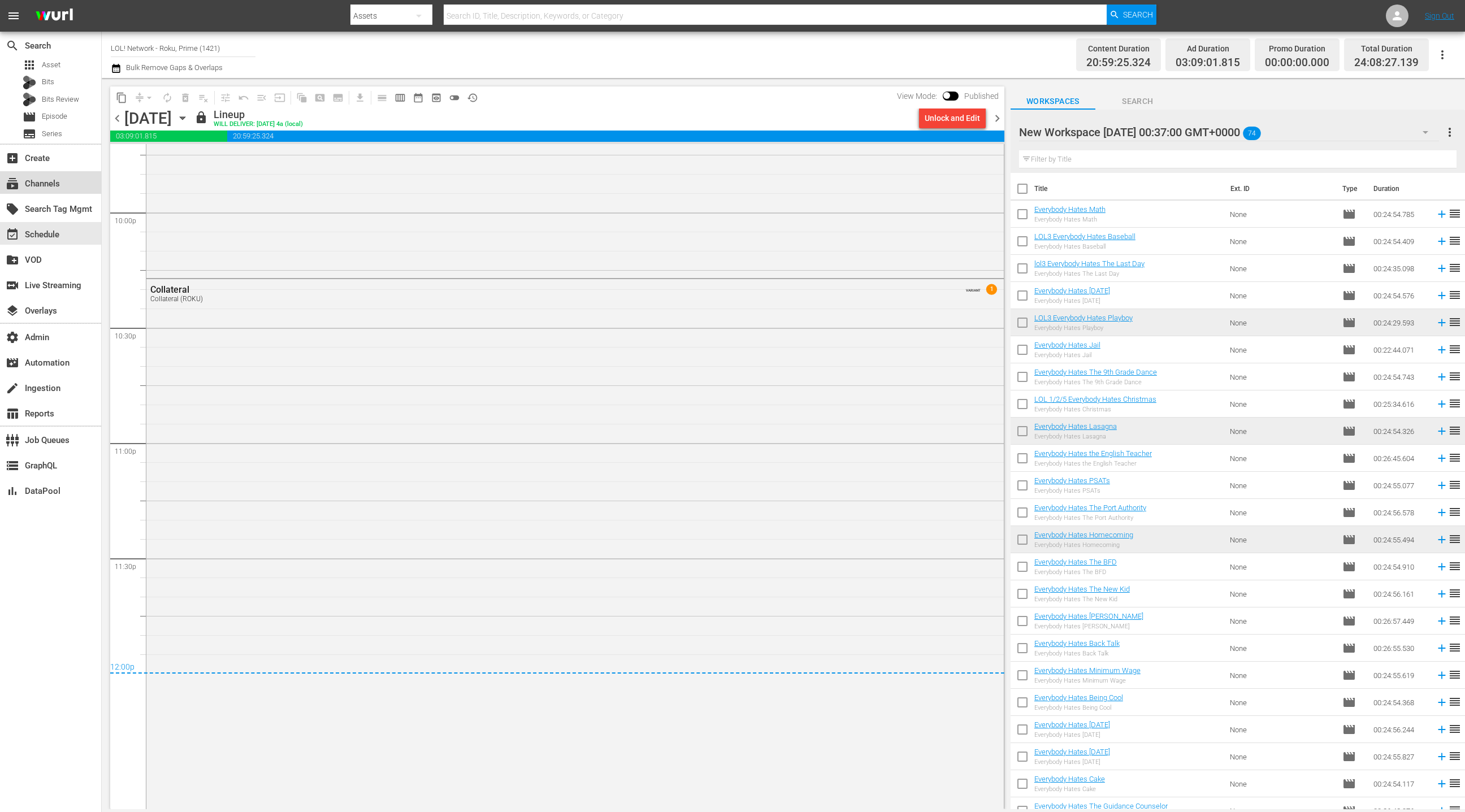
click at [68, 182] on div "subscriptions Channels" at bounding box center [50, 182] width 101 height 23
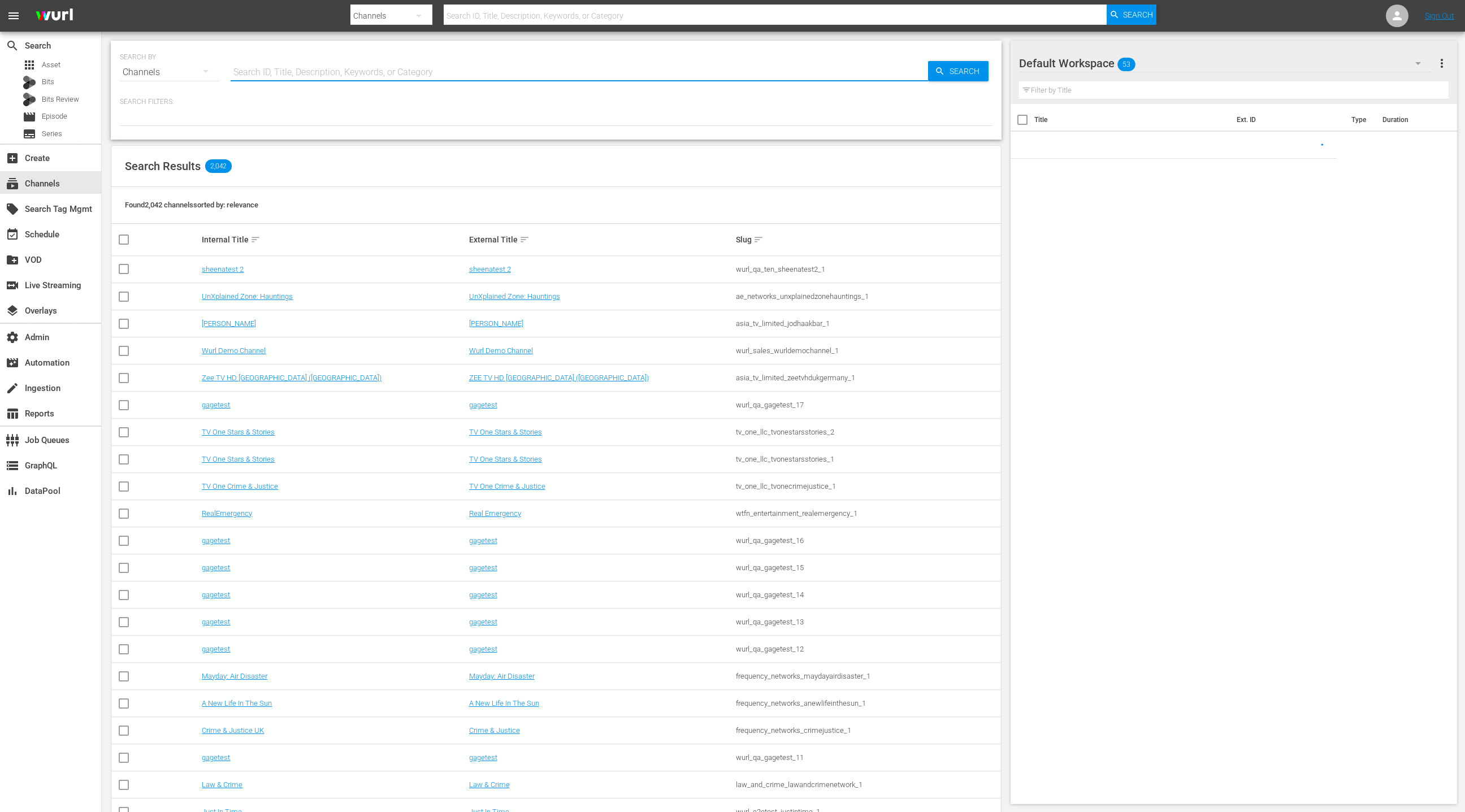
click at [247, 75] on input "text" at bounding box center [579, 72] width 697 height 27
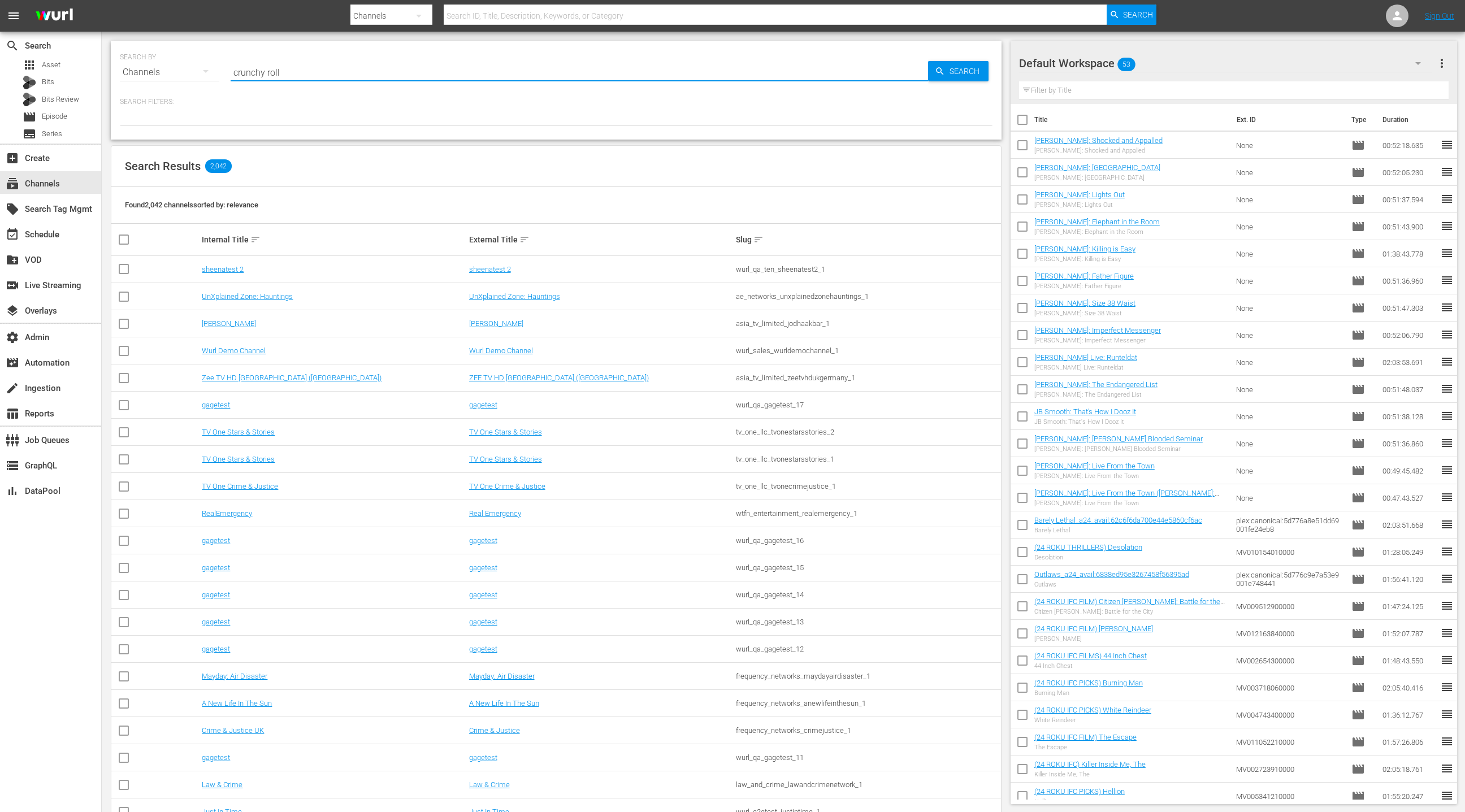
type input "crunchy roll"
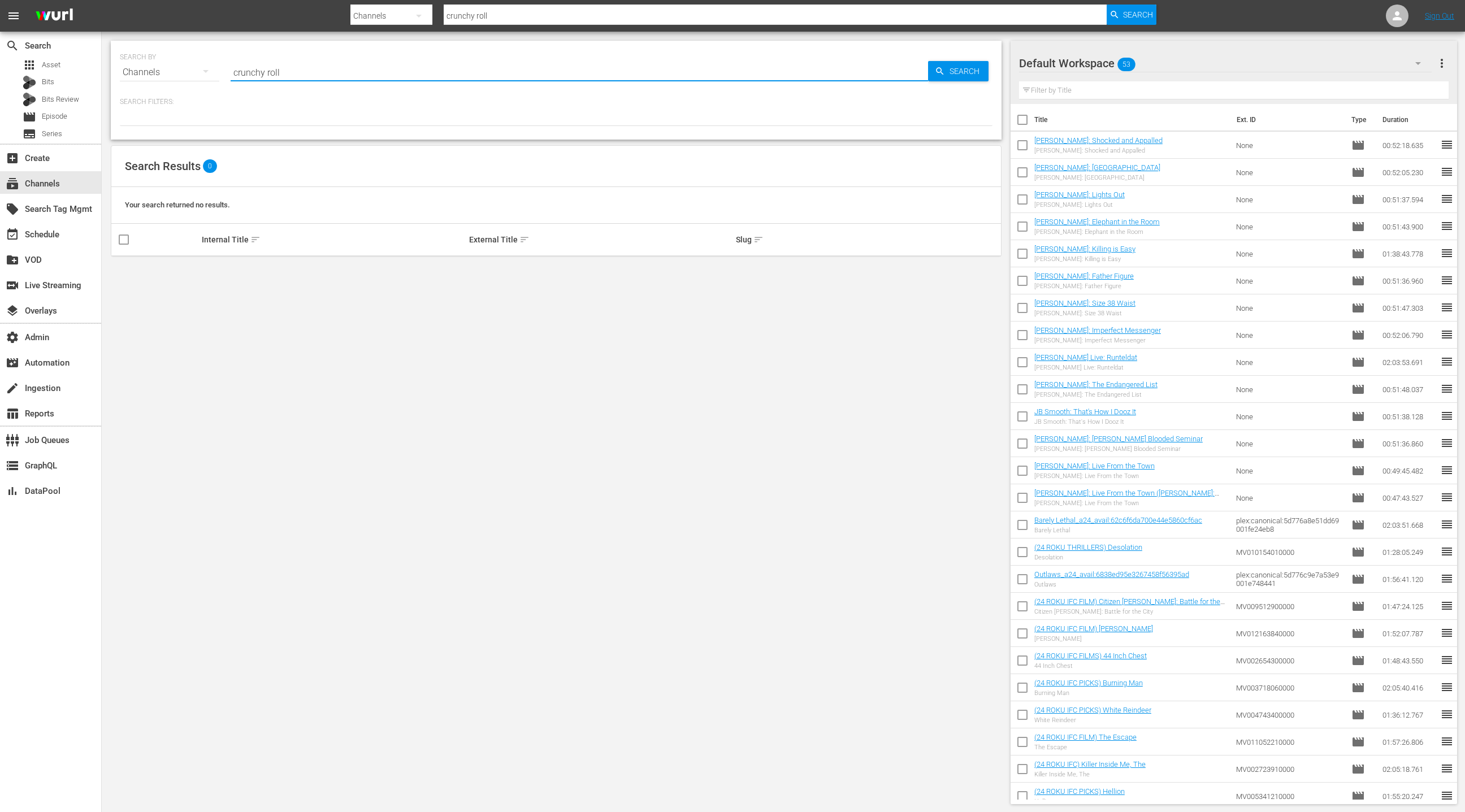
click at [278, 72] on input "crunchy roll" at bounding box center [579, 72] width 697 height 27
type input "crunchy"
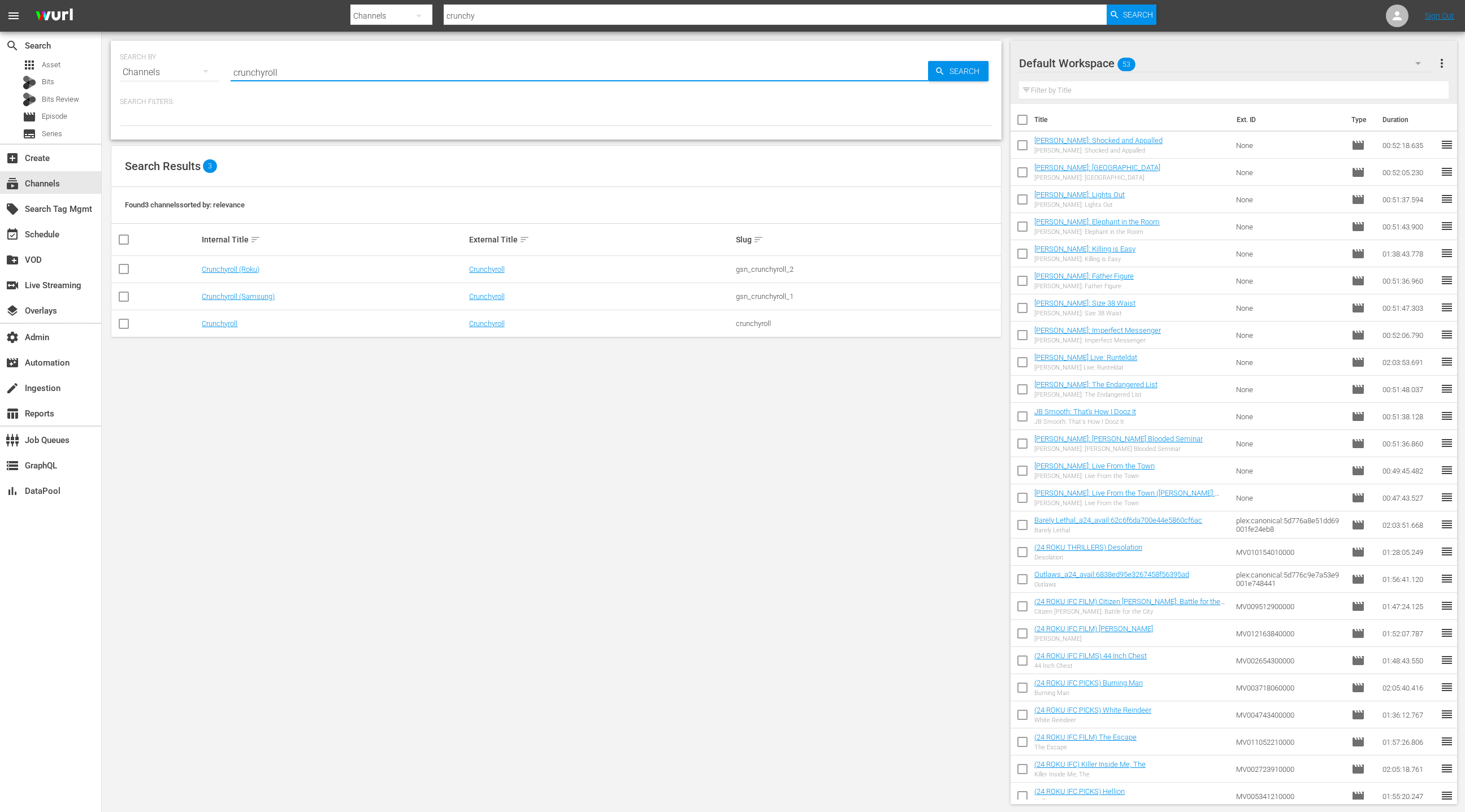
type input "crunchyroll"
click at [228, 267] on link "Crunchyroll (Roku)" at bounding box center [230, 269] width 58 height 9
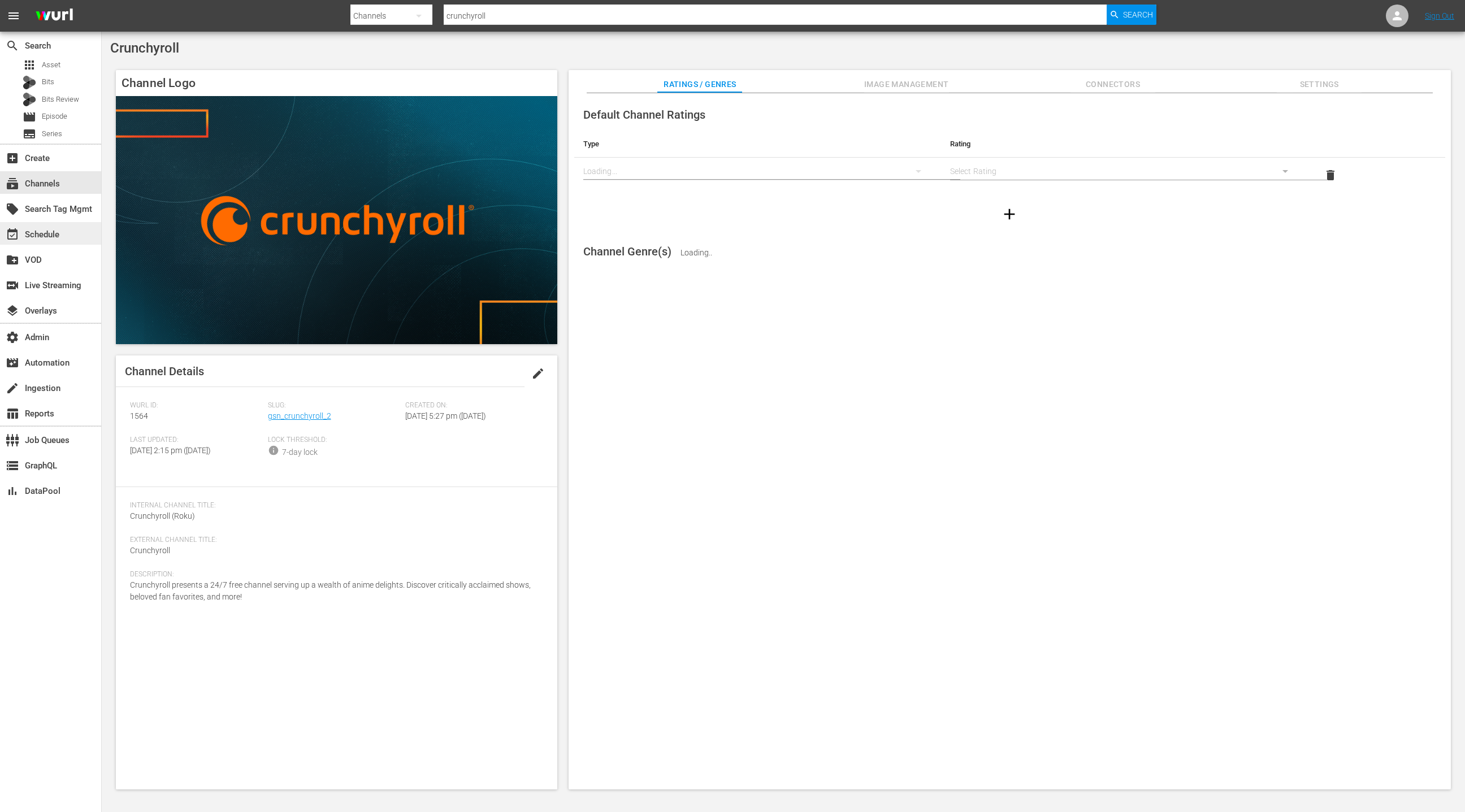
click at [57, 234] on div "event_available Schedule" at bounding box center [31, 233] width 63 height 10
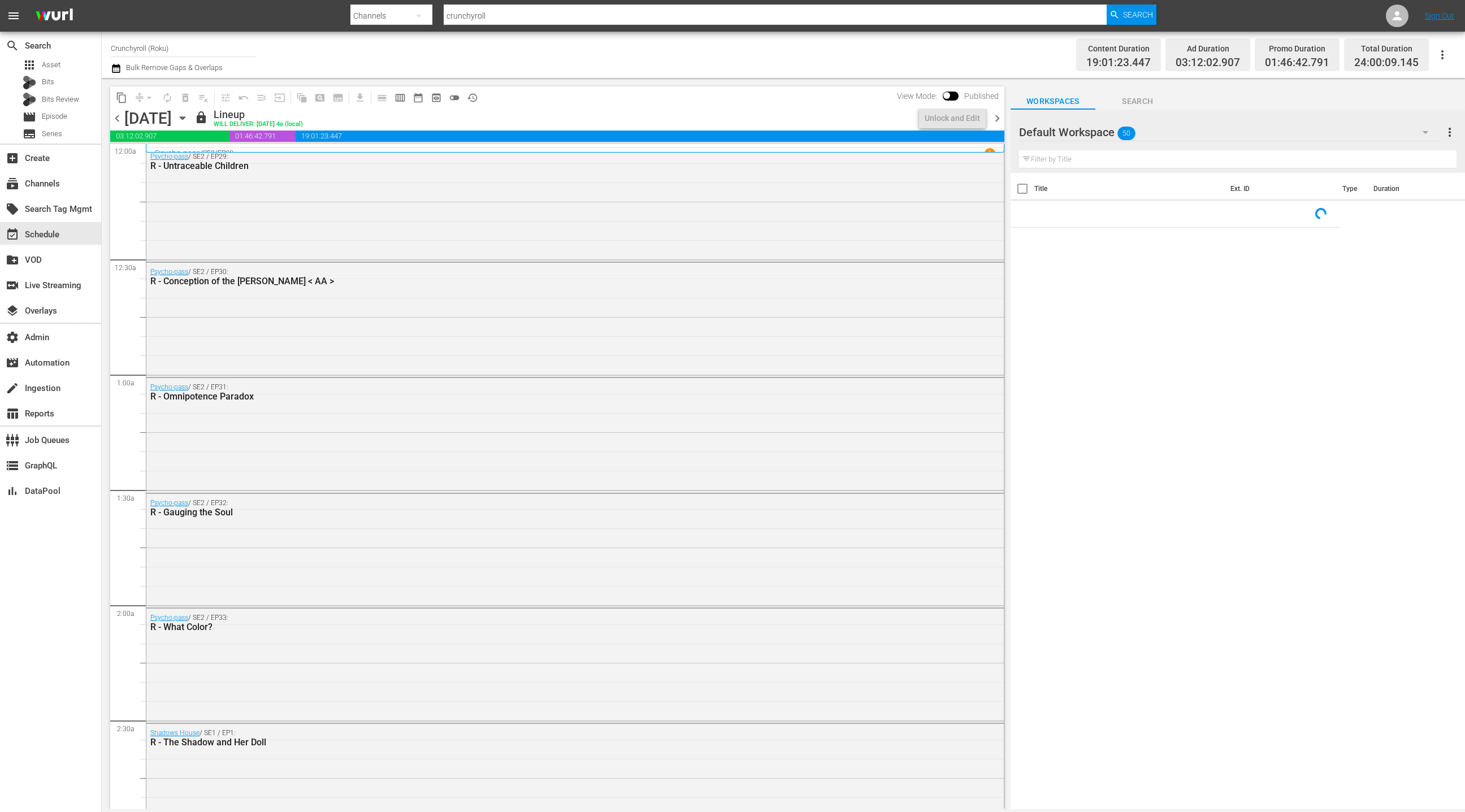
click at [999, 113] on span "chevron_right" at bounding box center [997, 118] width 14 height 14
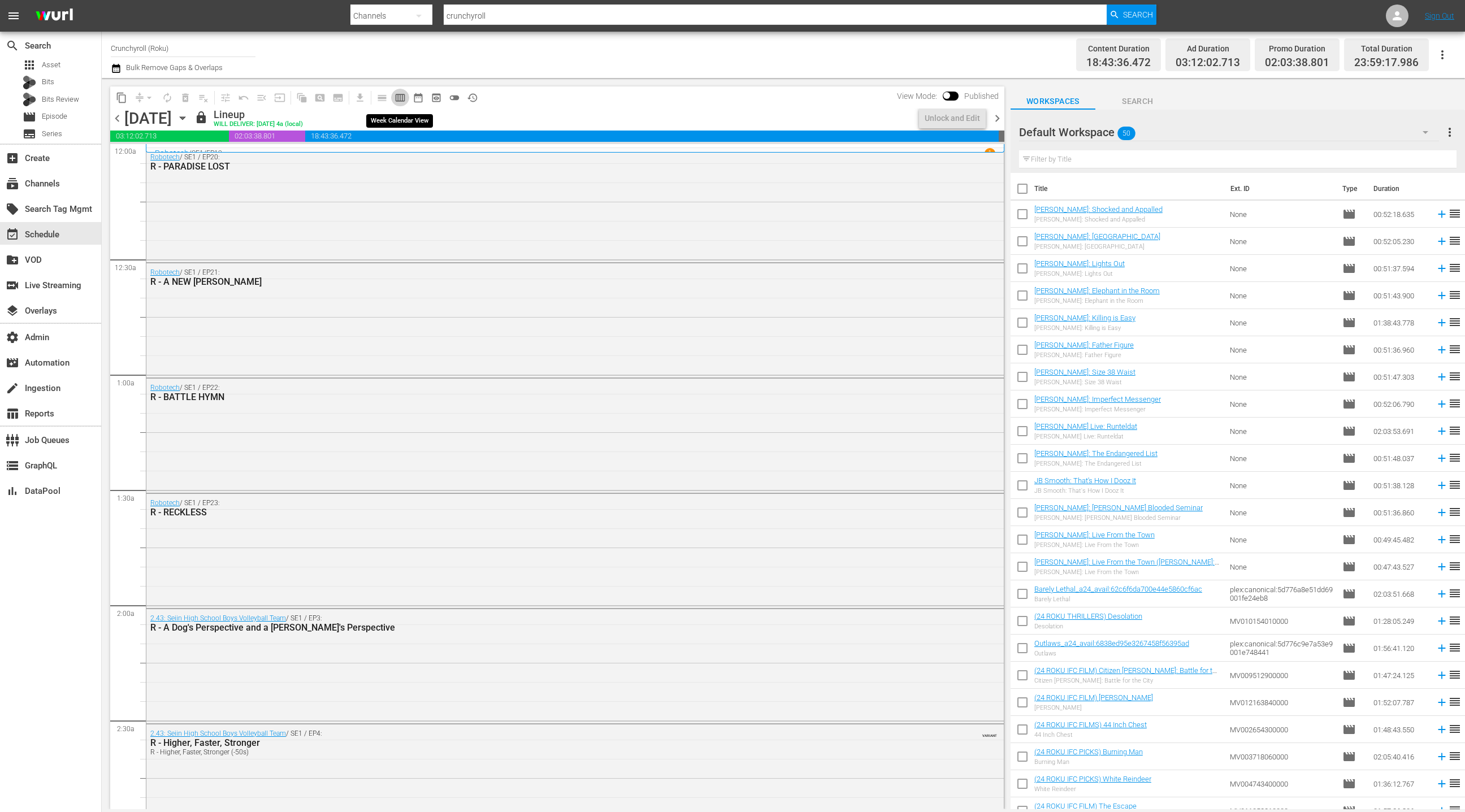
click at [407, 100] on button "calendar_view_week_outlined" at bounding box center [400, 98] width 18 height 18
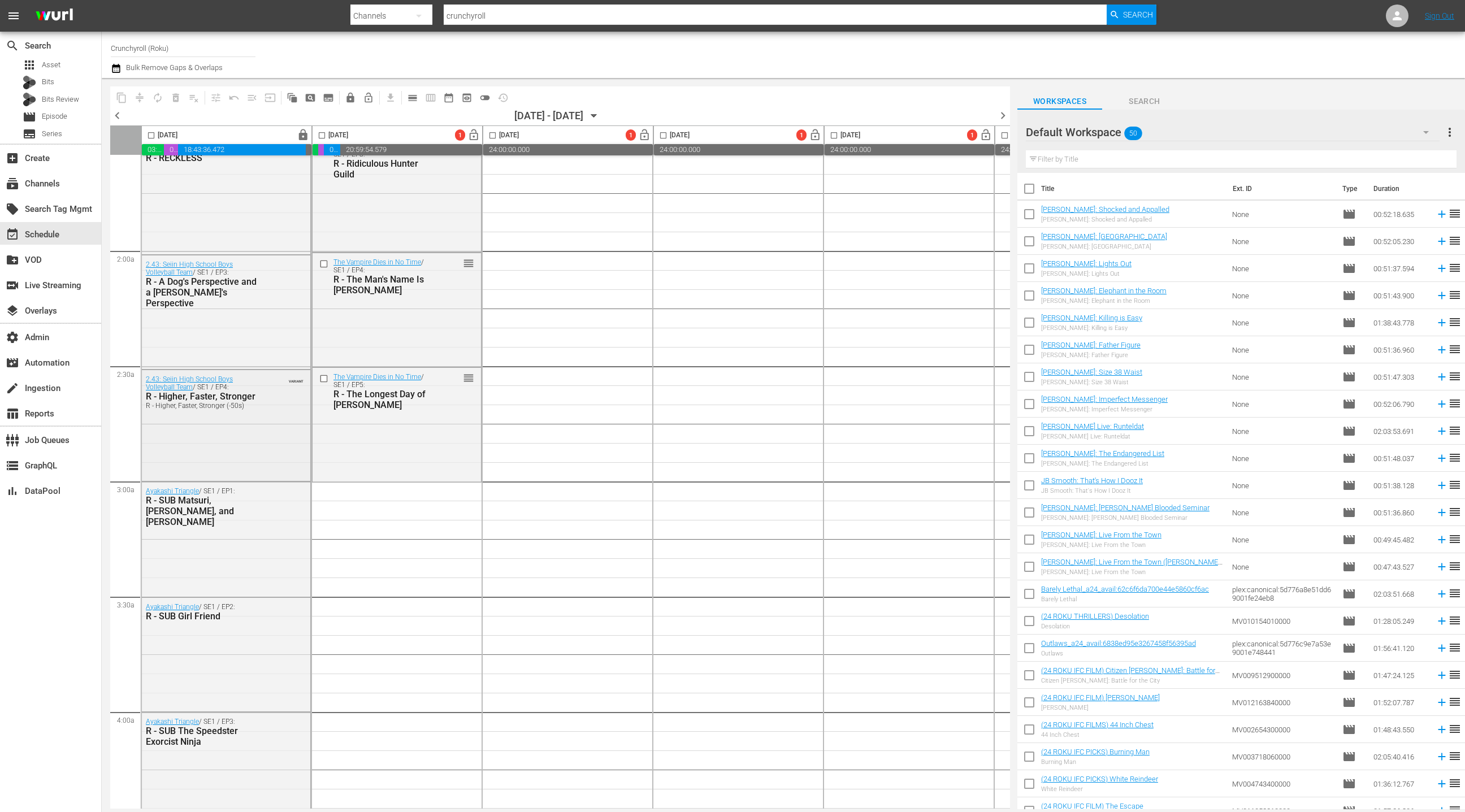
scroll to position [517, 0]
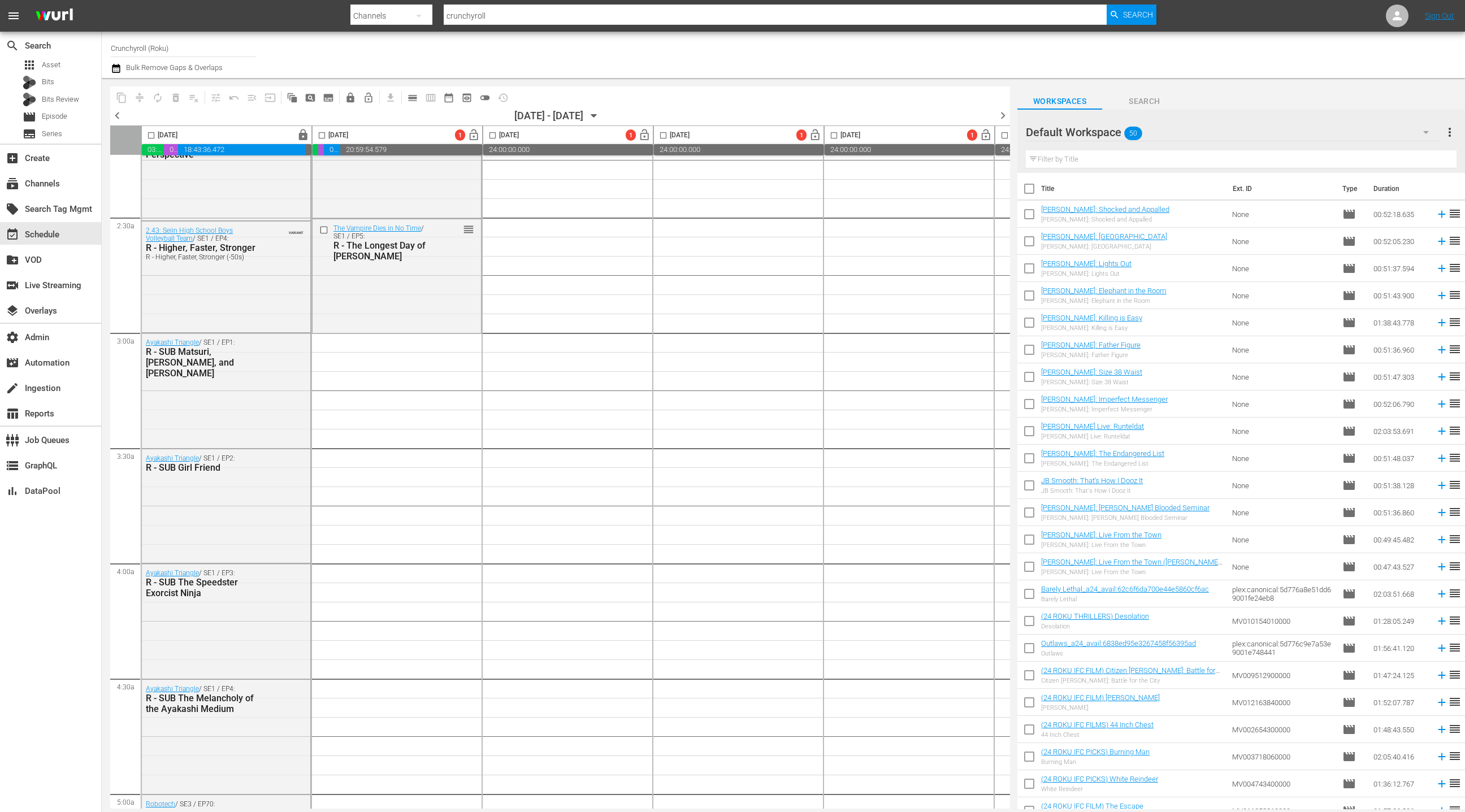
click at [1356, 130] on div "Default Workspace 50" at bounding box center [1233, 132] width 414 height 32
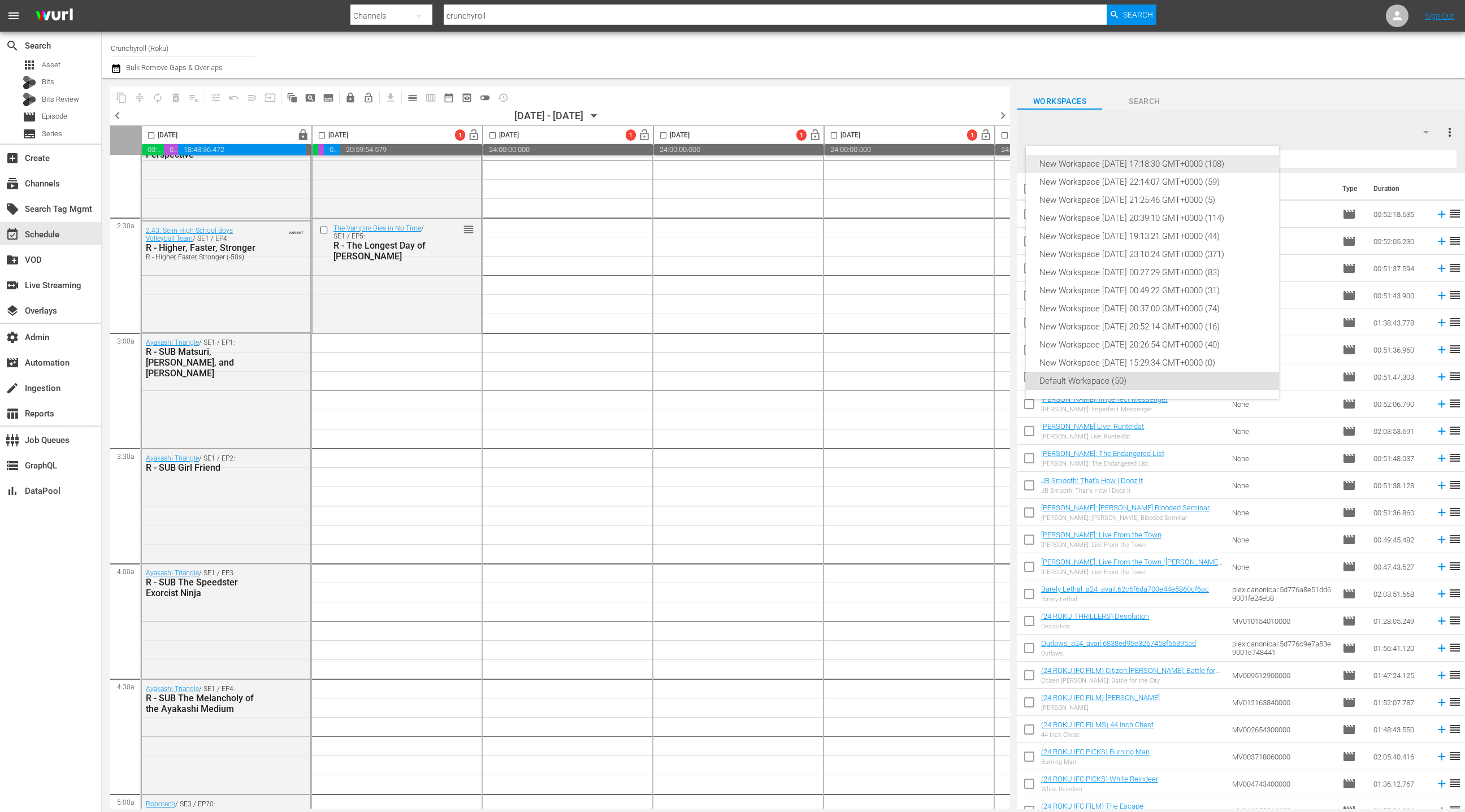
click at [1198, 163] on div "New Workspace [DATE] 17:18:30 GMT+0000 (108)" at bounding box center [1152, 164] width 226 height 18
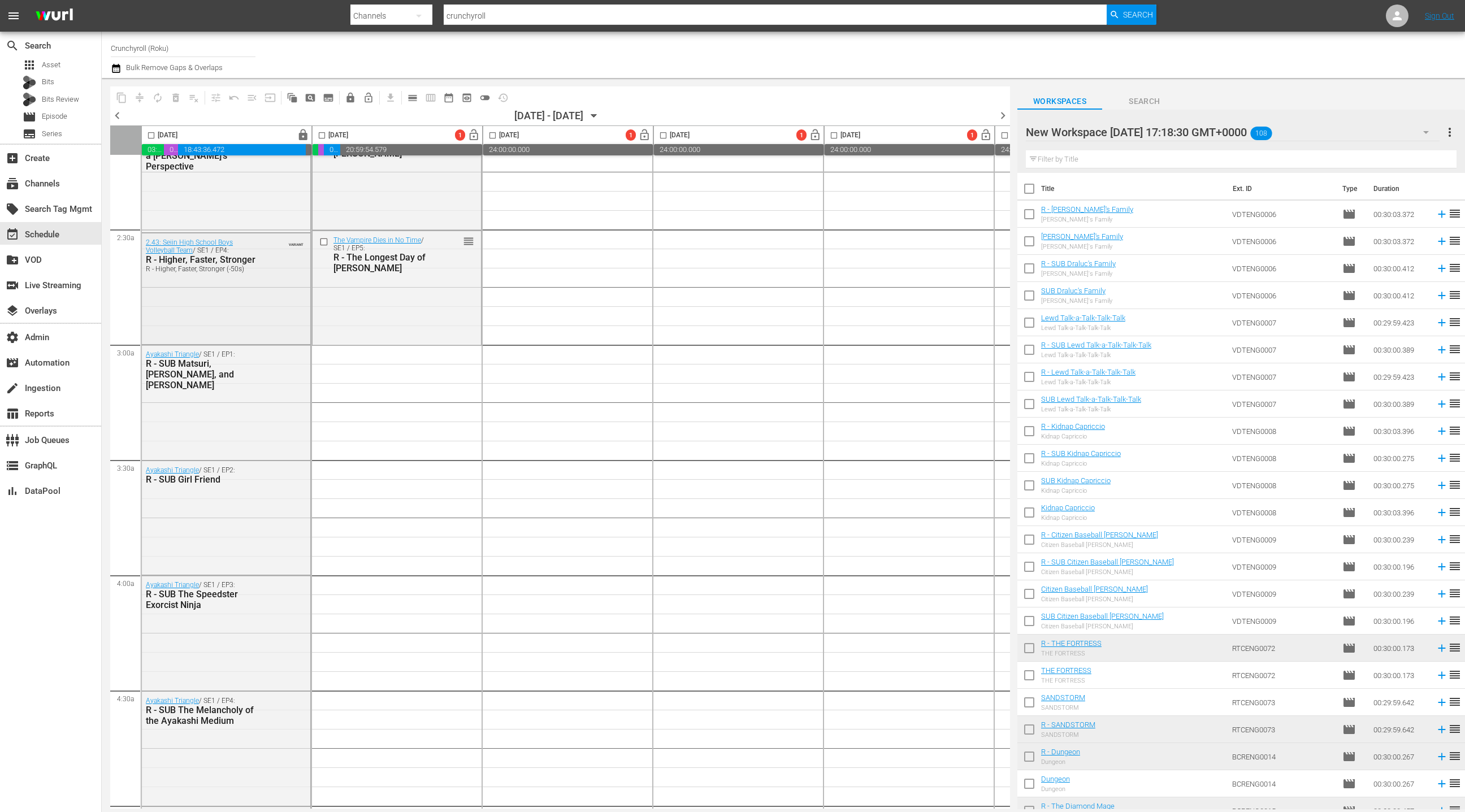
scroll to position [521, 0]
